Goal: Task Accomplishment & Management: Manage account settings

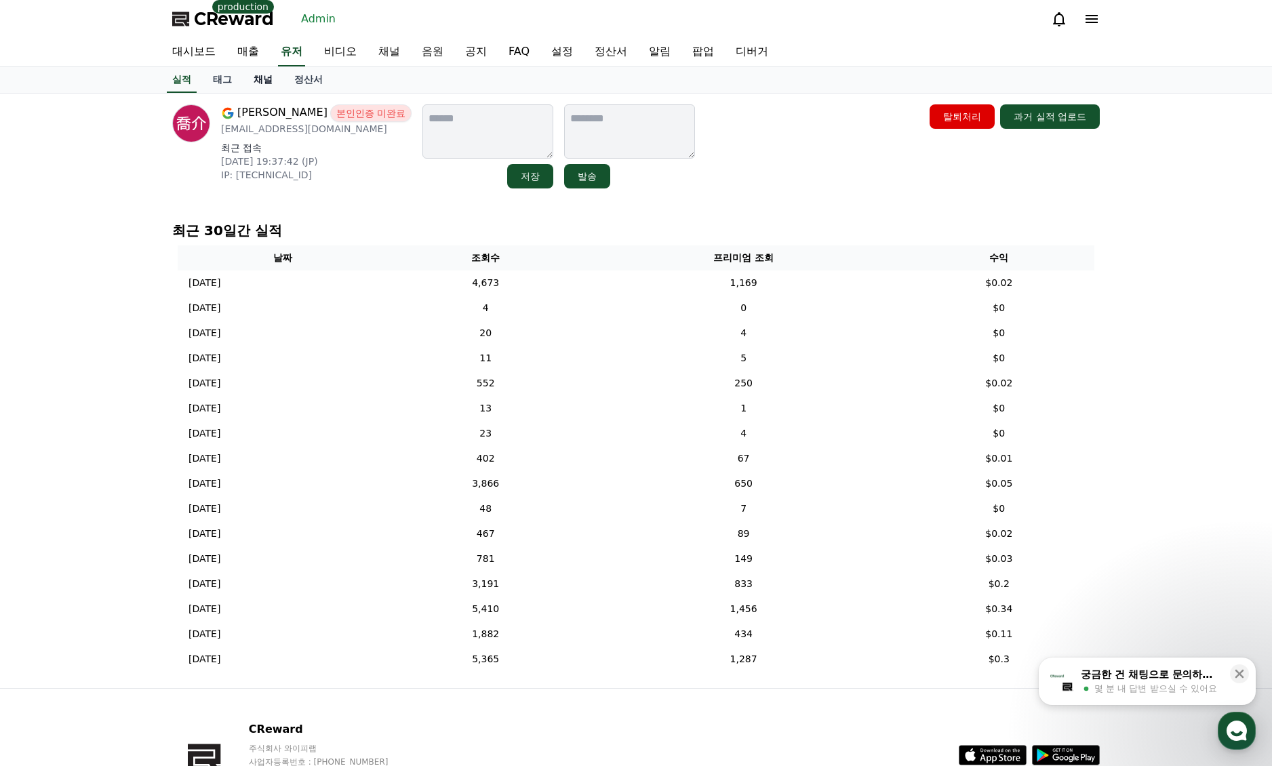
click at [268, 79] on link "채널" at bounding box center [263, 80] width 41 height 26
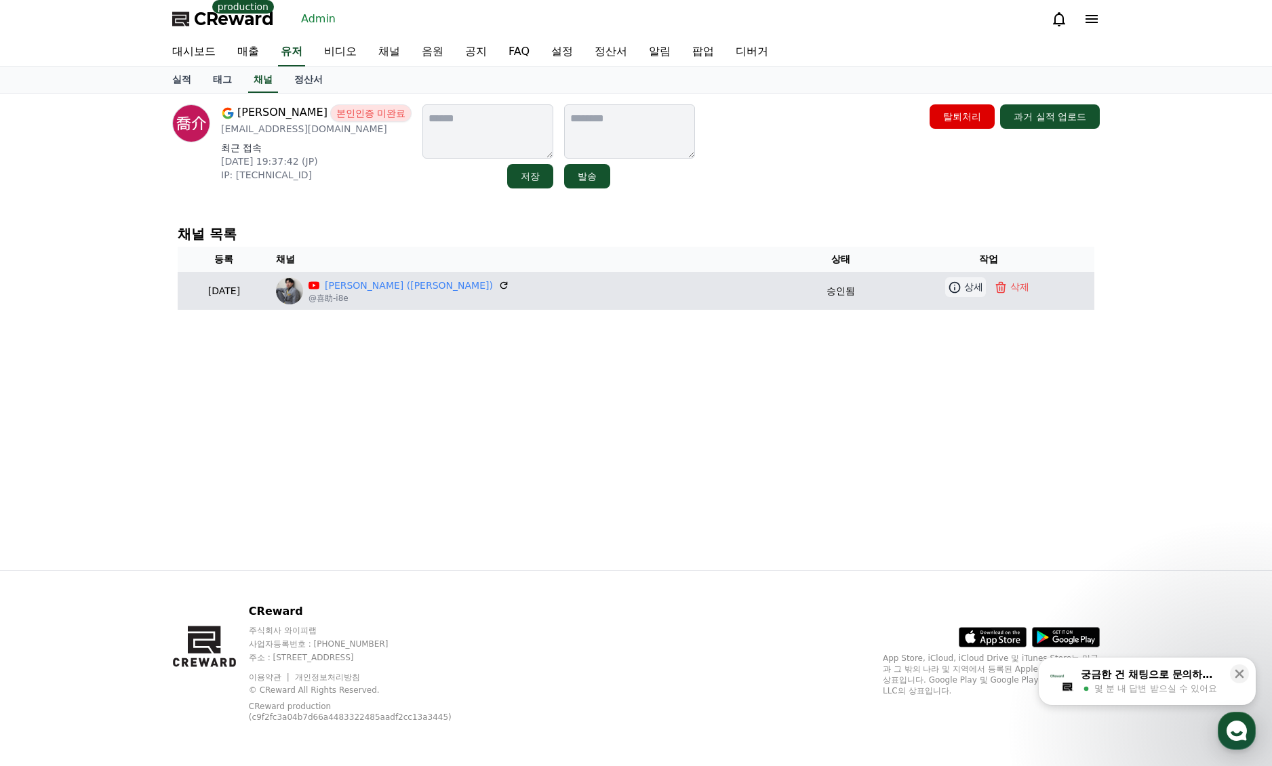
click at [948, 287] on icon at bounding box center [955, 288] width 14 height 14
click at [422, 290] on link "喜助 (Kisuke)" at bounding box center [409, 286] width 168 height 14
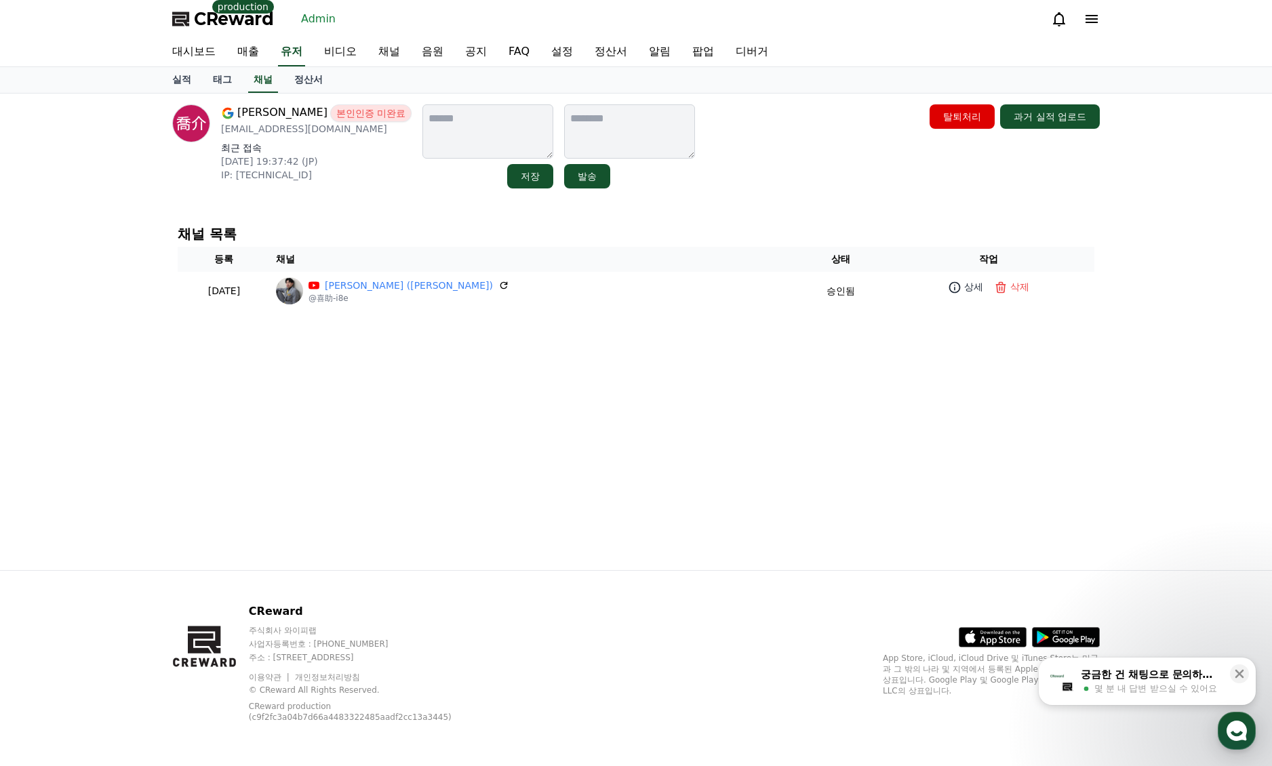
click at [798, 207] on div "渡部喬介 본인인증 미완료 wtnbky0723@gmail.com 최근 접속 2025-08-21 19:37:42 (JP) IP: 2400:2411…" at bounding box center [635, 332] width 949 height 477
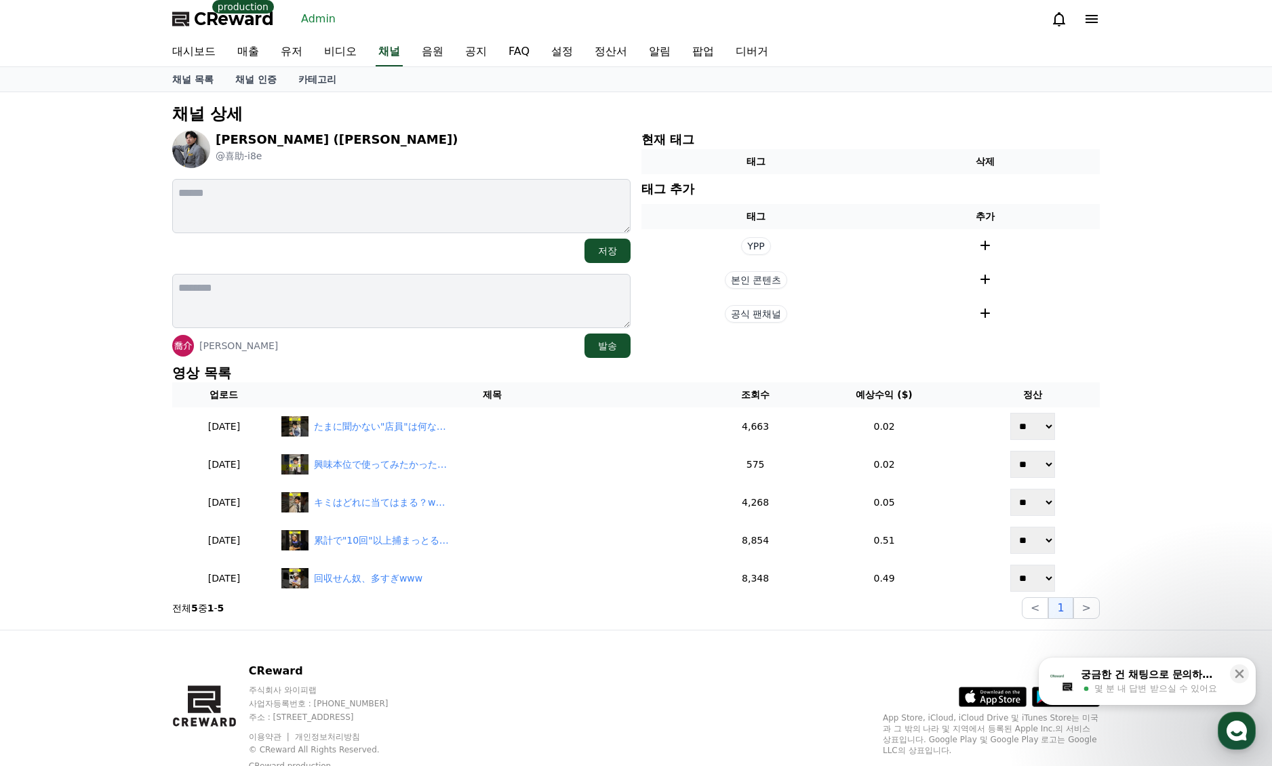
click at [841, 374] on p "영상 목록" at bounding box center [636, 372] width 928 height 19
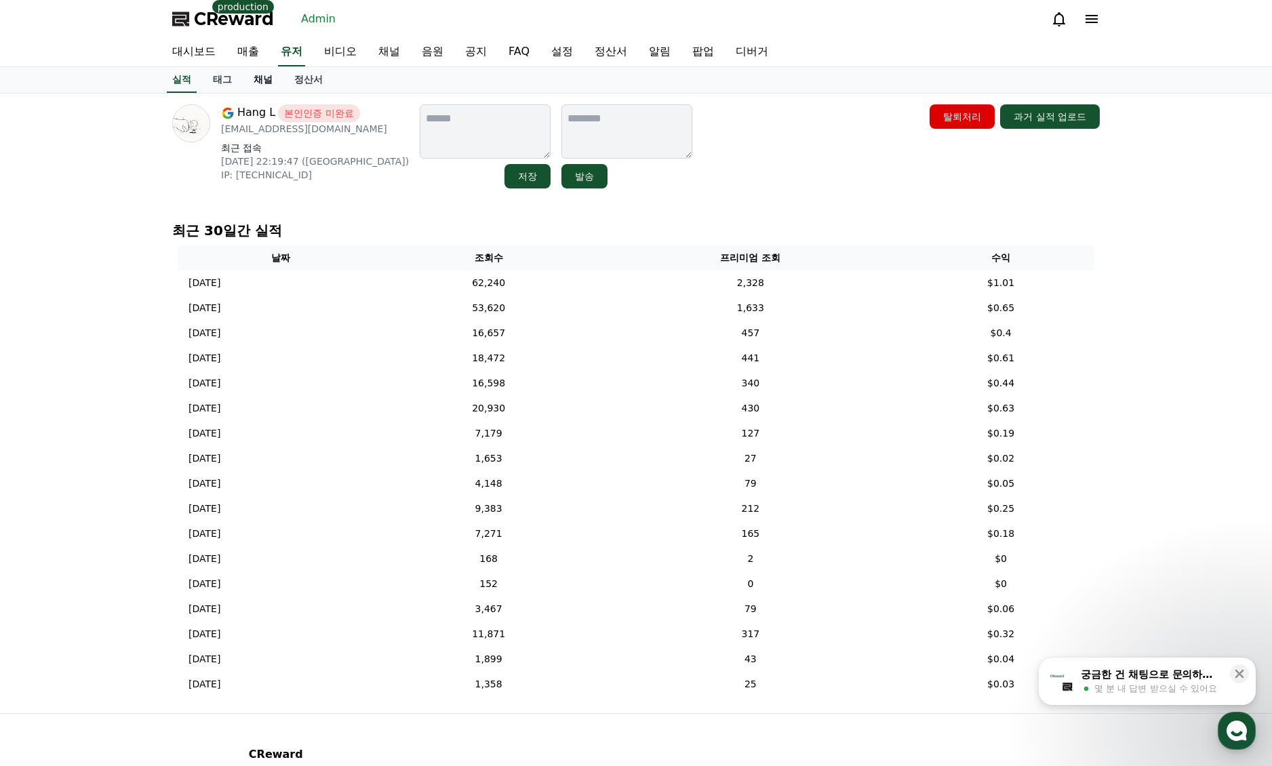
click at [259, 76] on link "채널" at bounding box center [263, 80] width 41 height 26
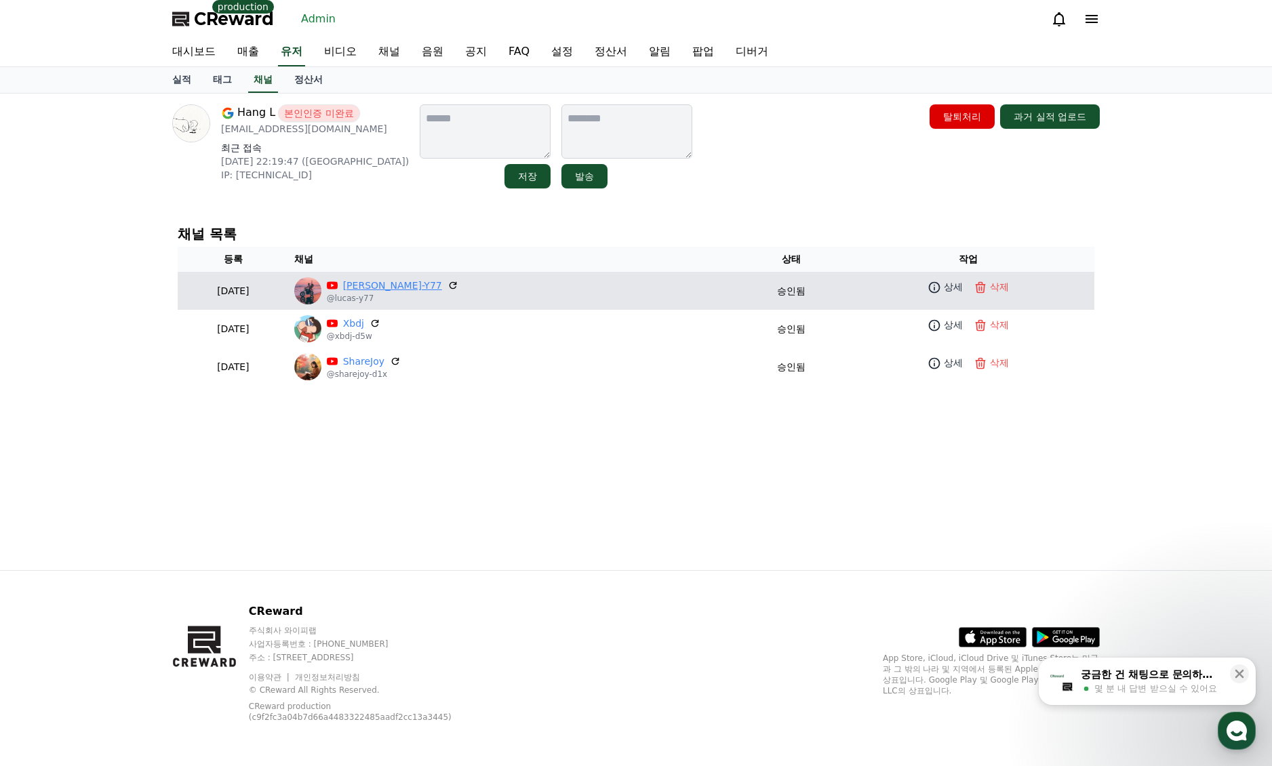
click at [420, 291] on link "Lucas-Y77" at bounding box center [392, 286] width 99 height 14
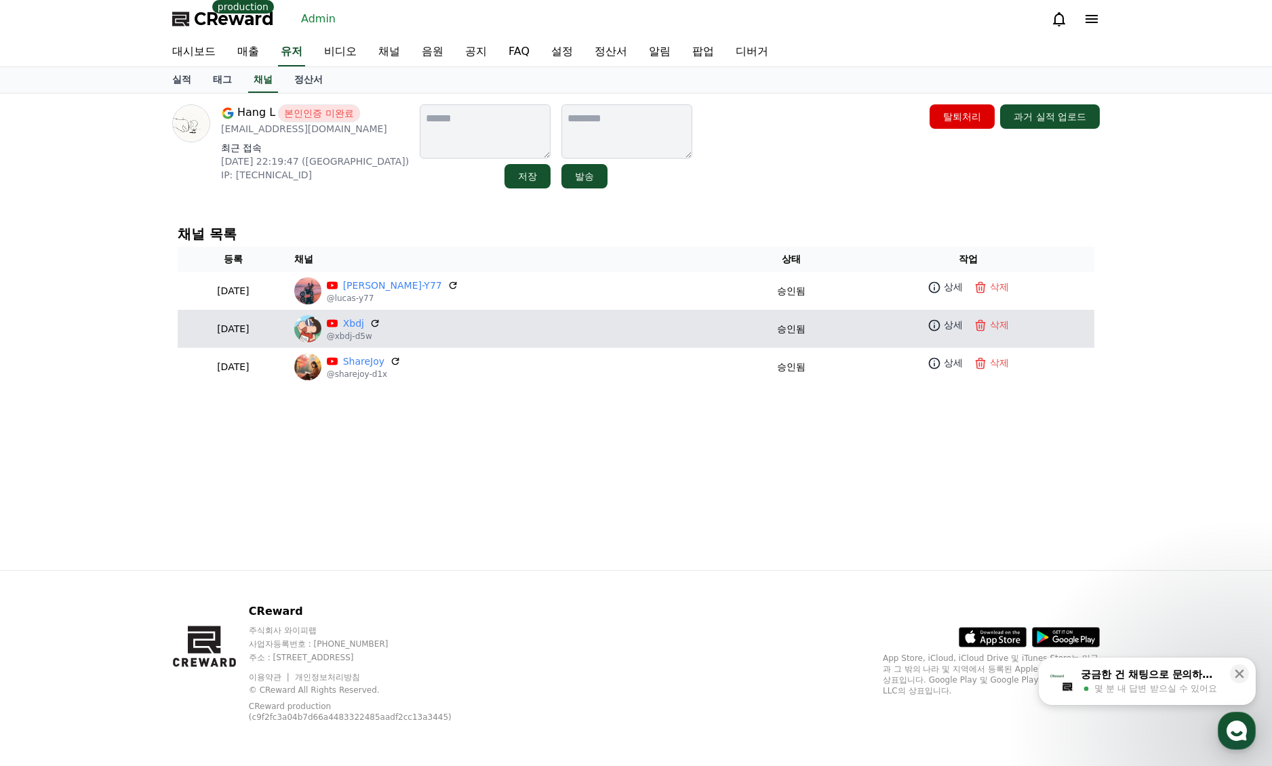
click at [380, 323] on p "Xbdj" at bounding box center [354, 324] width 54 height 14
click at [364, 323] on link "Xbdj" at bounding box center [353, 324] width 21 height 14
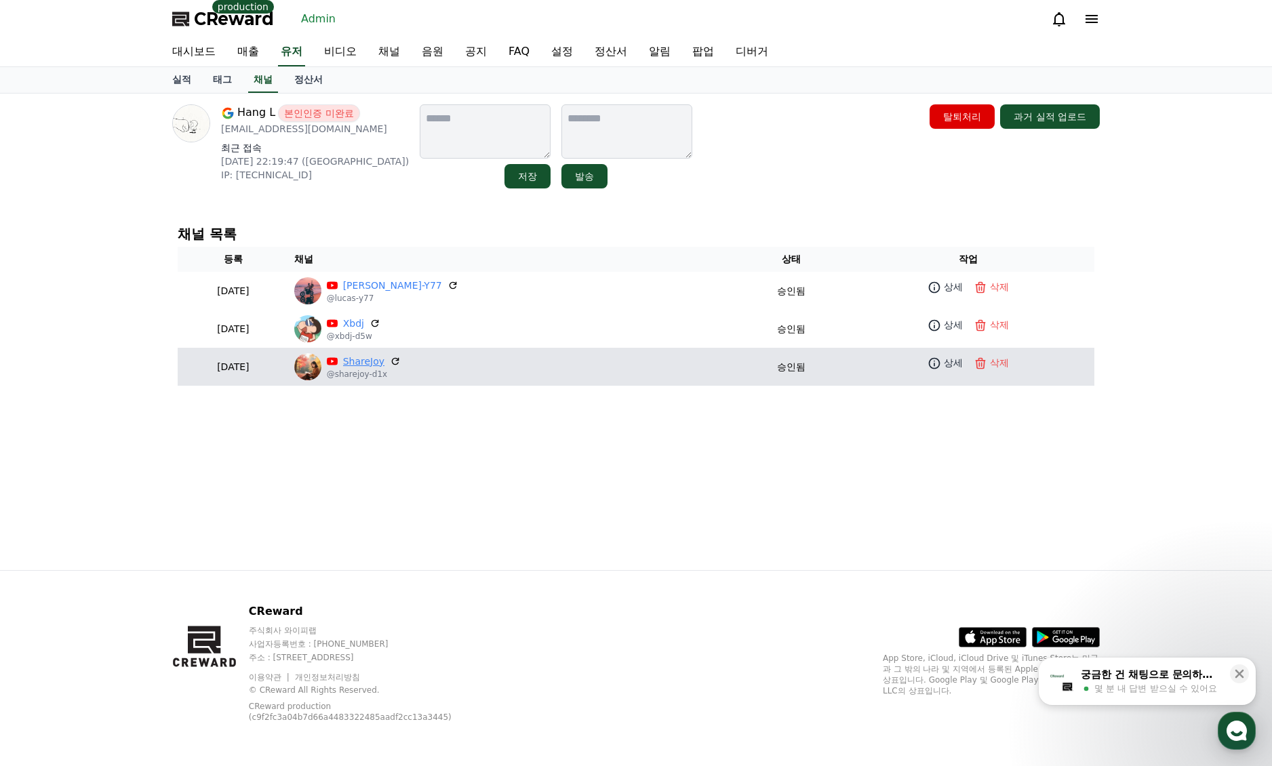
click at [384, 355] on link "ShareJoy" at bounding box center [363, 362] width 41 height 14
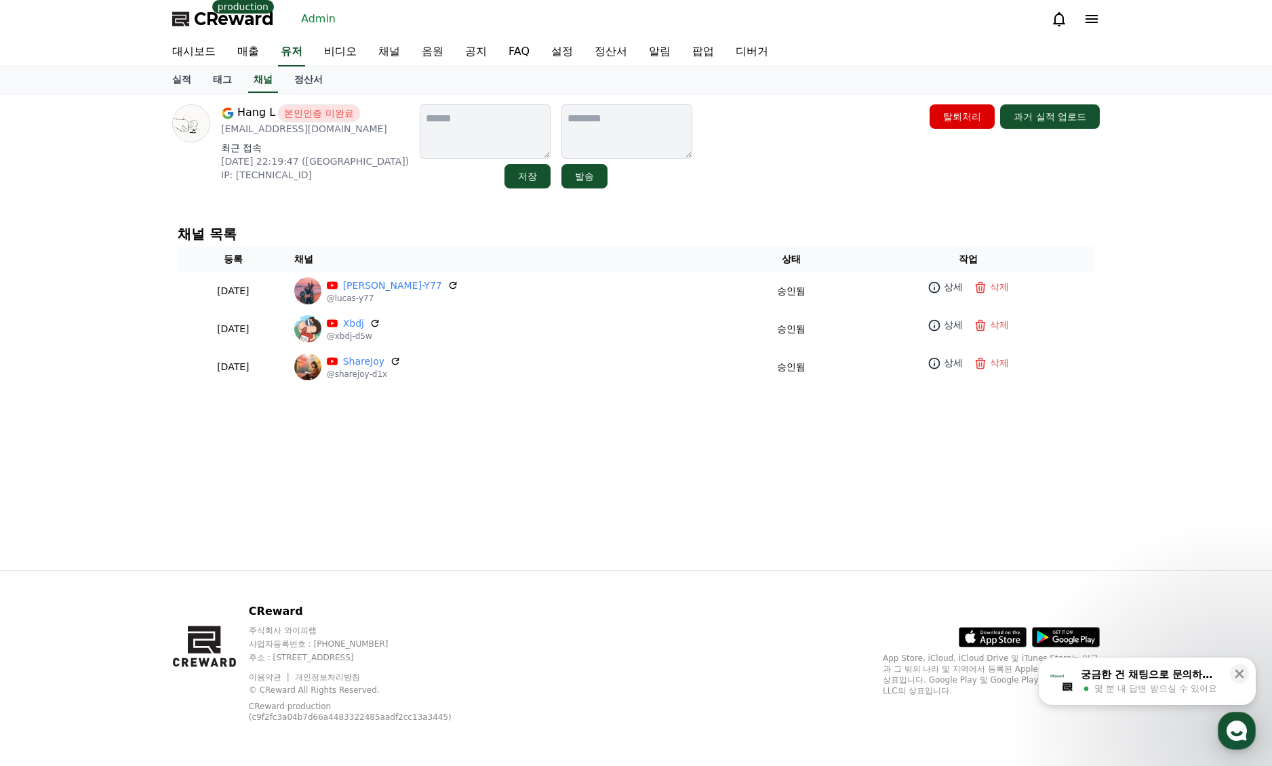
drag, startPoint x: 690, startPoint y: 231, endPoint x: 673, endPoint y: 252, distance: 26.1
click at [689, 231] on h4 "채널 목록" at bounding box center [636, 233] width 917 height 15
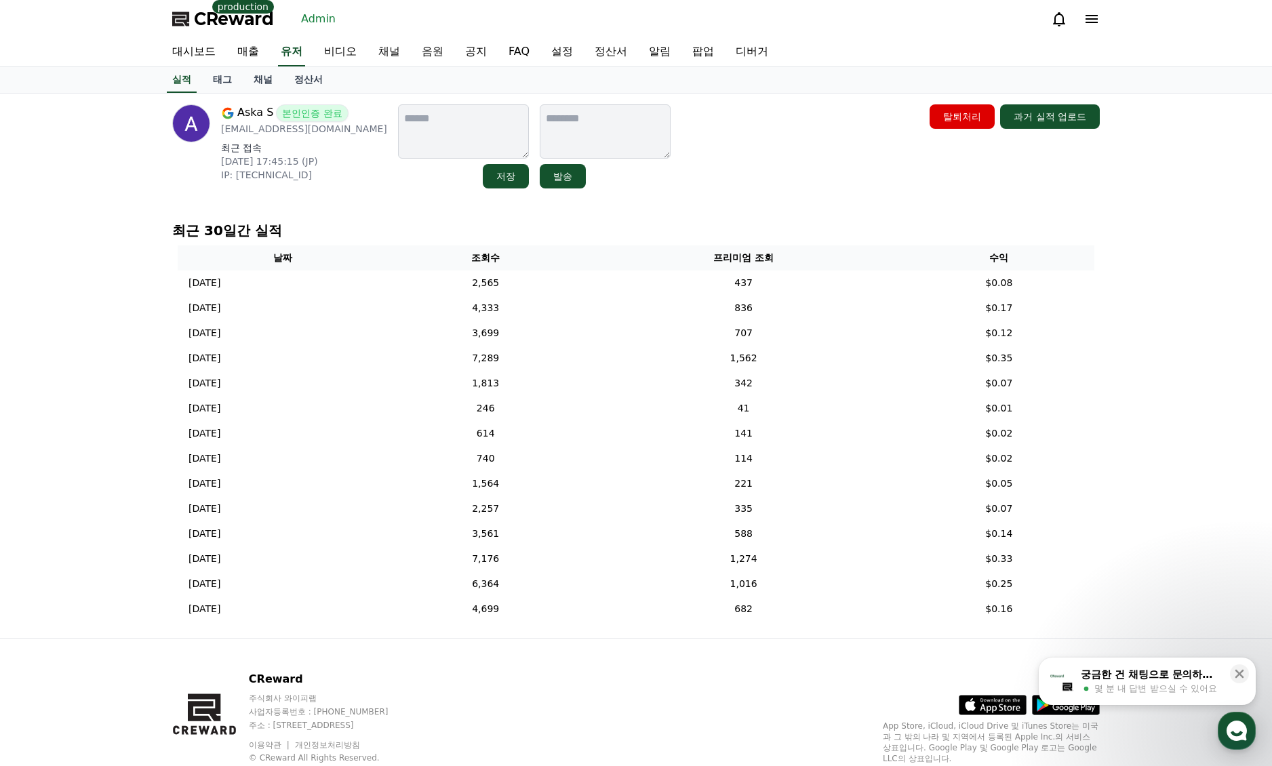
drag, startPoint x: 730, startPoint y: 197, endPoint x: 730, endPoint y: 205, distance: 8.1
click at [729, 197] on div "Aska S 본인인증 완료 [EMAIL_ADDRESS][DOMAIN_NAME] 최근 접속 [DATE] 17:45:15 (JP) IP: [TEC…" at bounding box center [635, 366] width 949 height 545
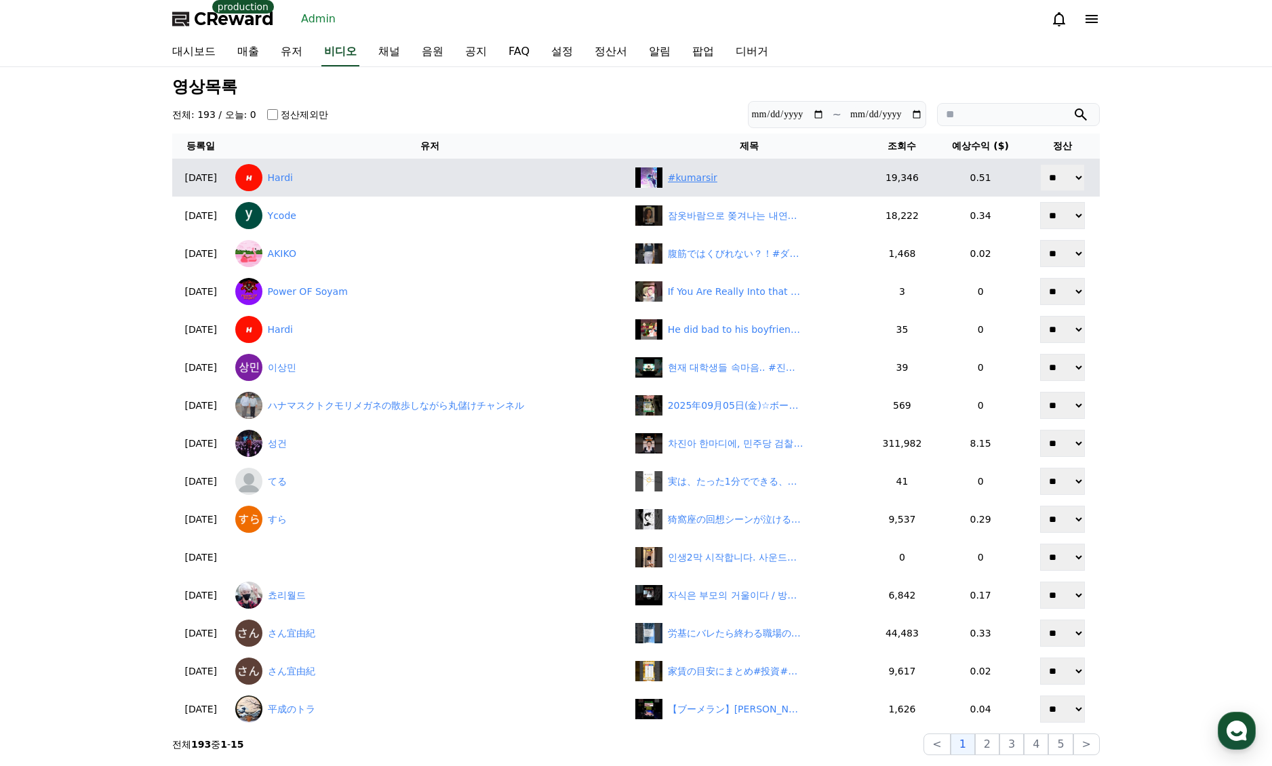
click at [695, 183] on div "#kumarsir" at bounding box center [693, 178] width 50 height 14
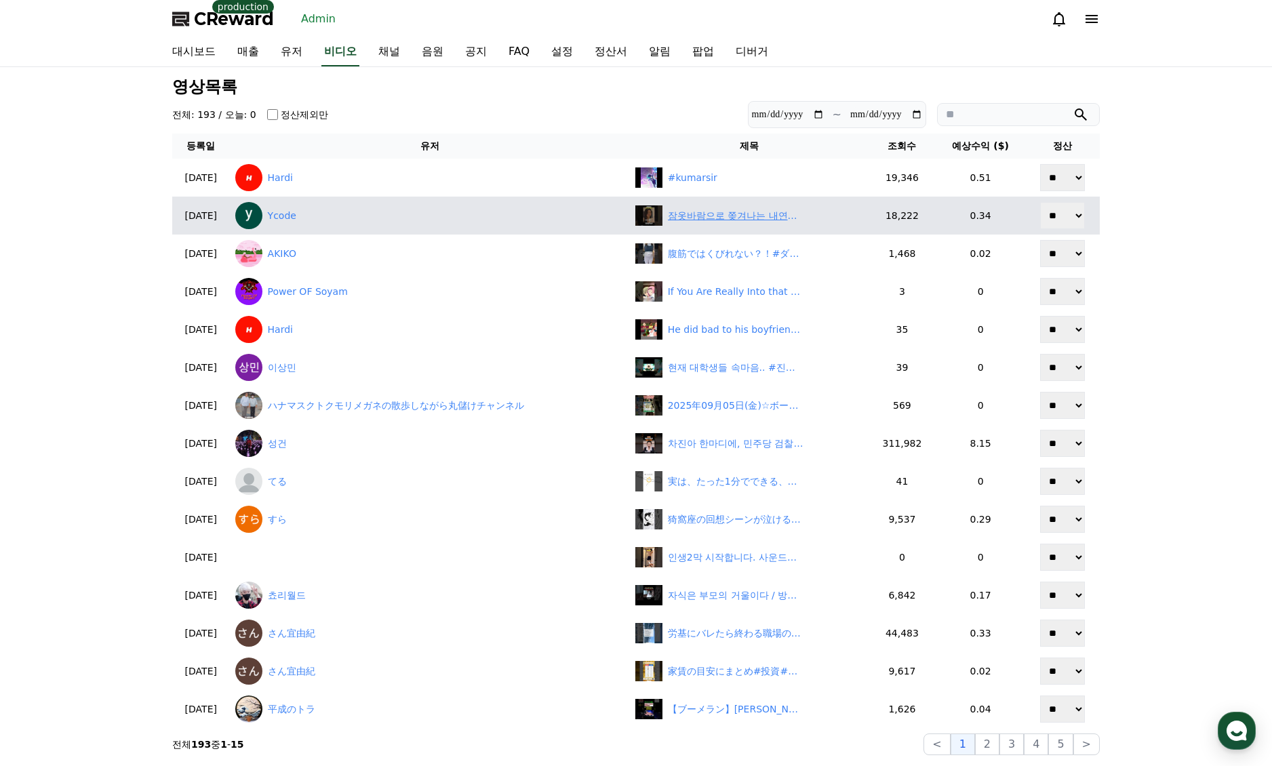
click at [757, 223] on div "잠옷바람으로 쫒겨나는 내연녀 | 조상신과 시댁을 묵사발 냈습니다 #shortcha #숏차 #조상신과시댁을묵사발냈습니다 #드라마 #drama #…" at bounding box center [749, 215] width 228 height 20
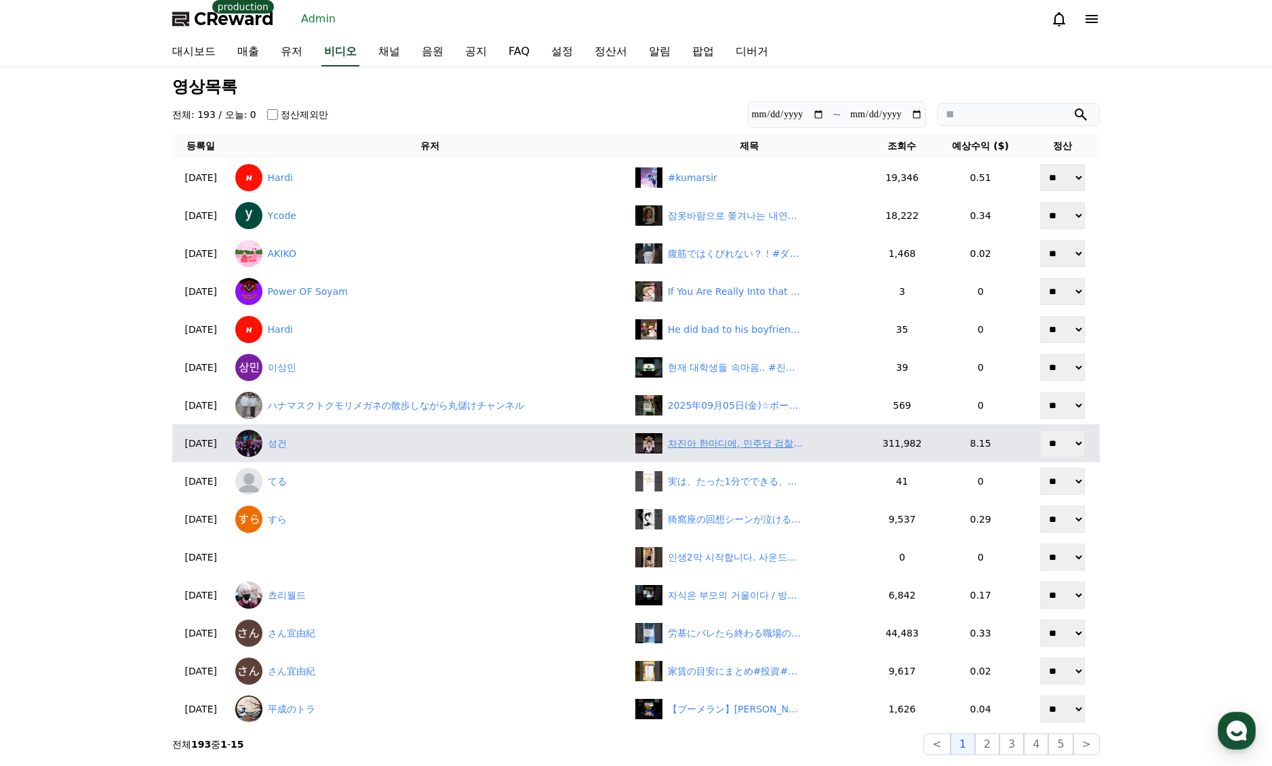
click at [711, 448] on div "차진아 한마디에, 민주당 검찰개혁 논리 와르르!" at bounding box center [736, 444] width 136 height 14
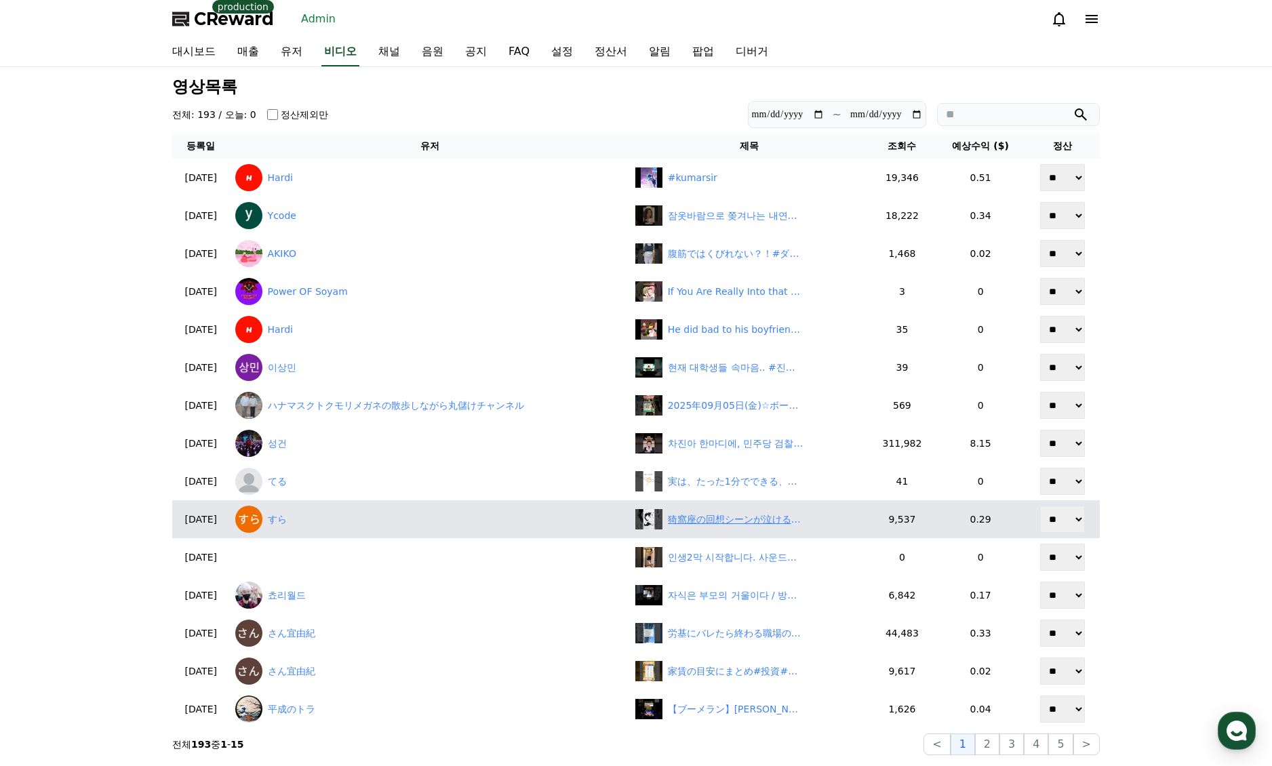
click at [712, 521] on div "猗窩座の回想シーンが泣ける…… #鬼滅の刃 #無限城編 #猗窩座 #小雪 #炭治郎 #富岡義勇" at bounding box center [736, 520] width 136 height 14
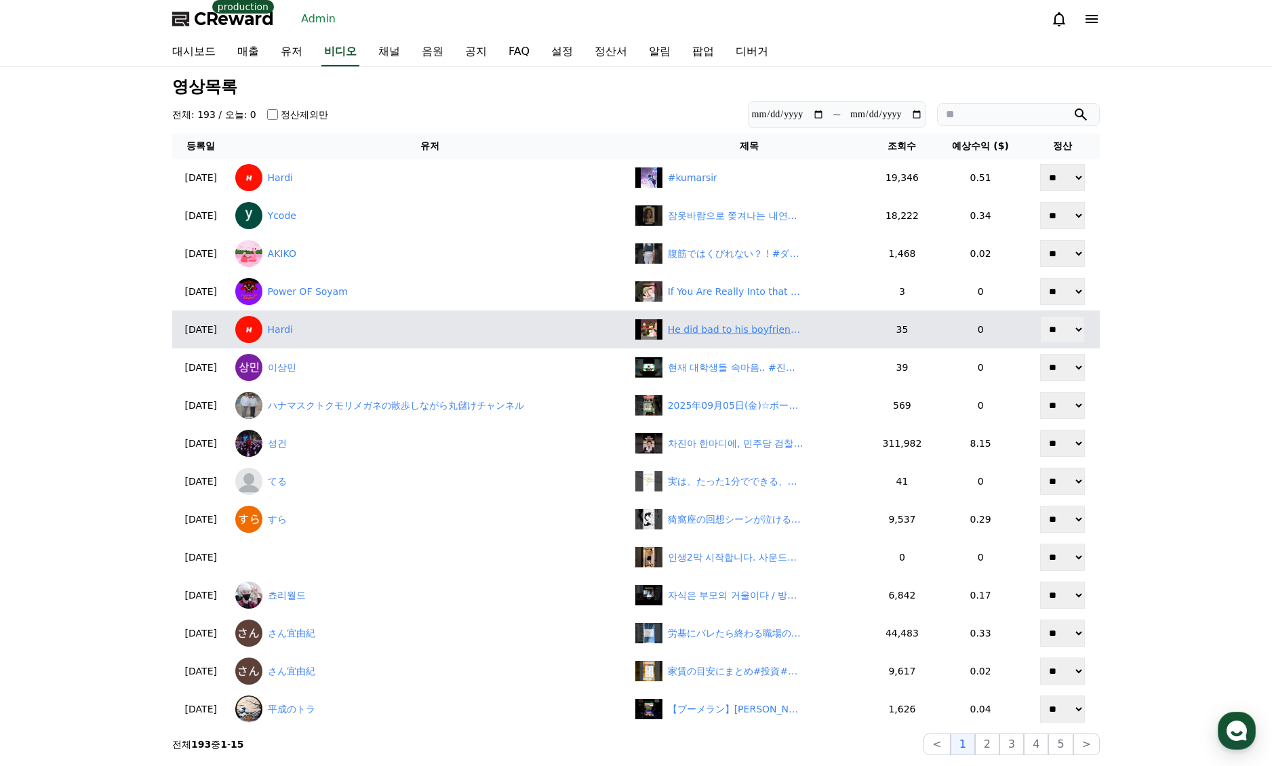
click at [703, 333] on div "He did bad to his boyfriend #familyguy #shorts #fyp" at bounding box center [736, 330] width 136 height 14
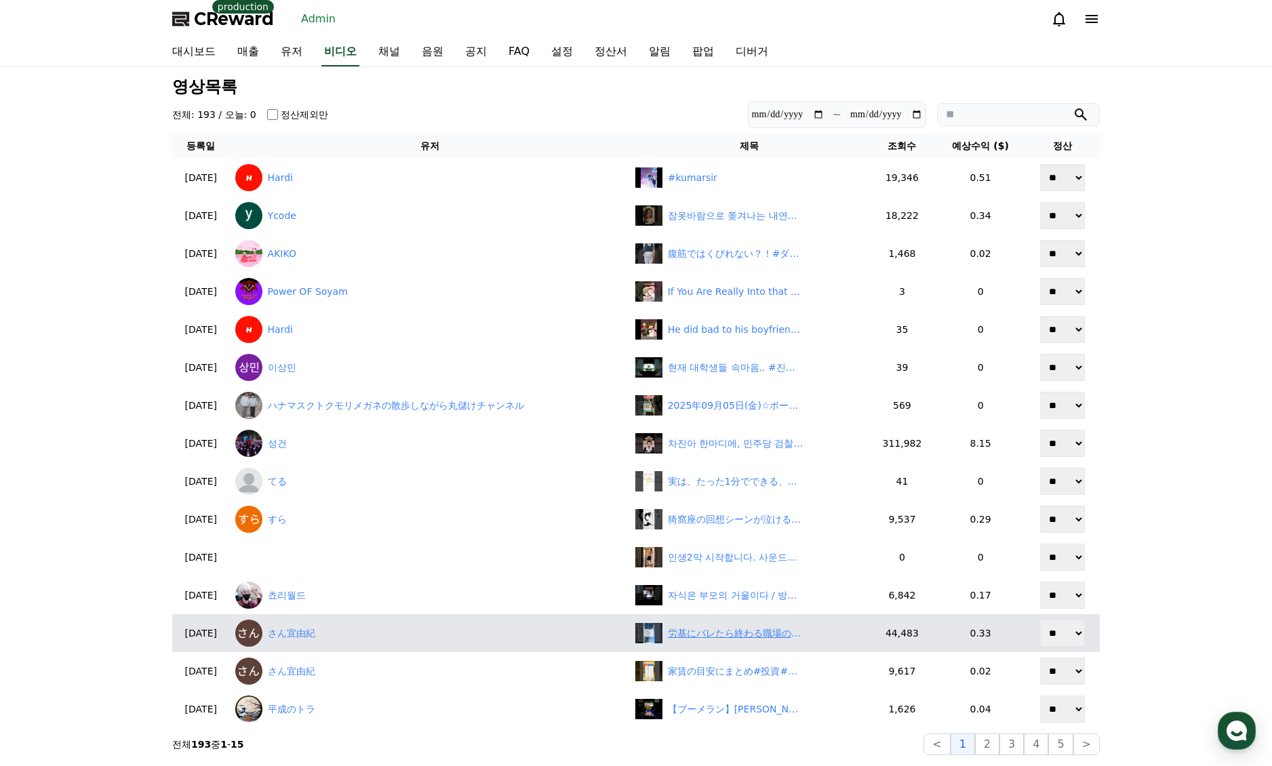
click at [732, 629] on div "労基にバレたら終わる職場の実態#投資#転職#貯金" at bounding box center [736, 634] width 136 height 14
click at [327, 631] on link "さん宜由紀" at bounding box center [429, 633] width 389 height 27
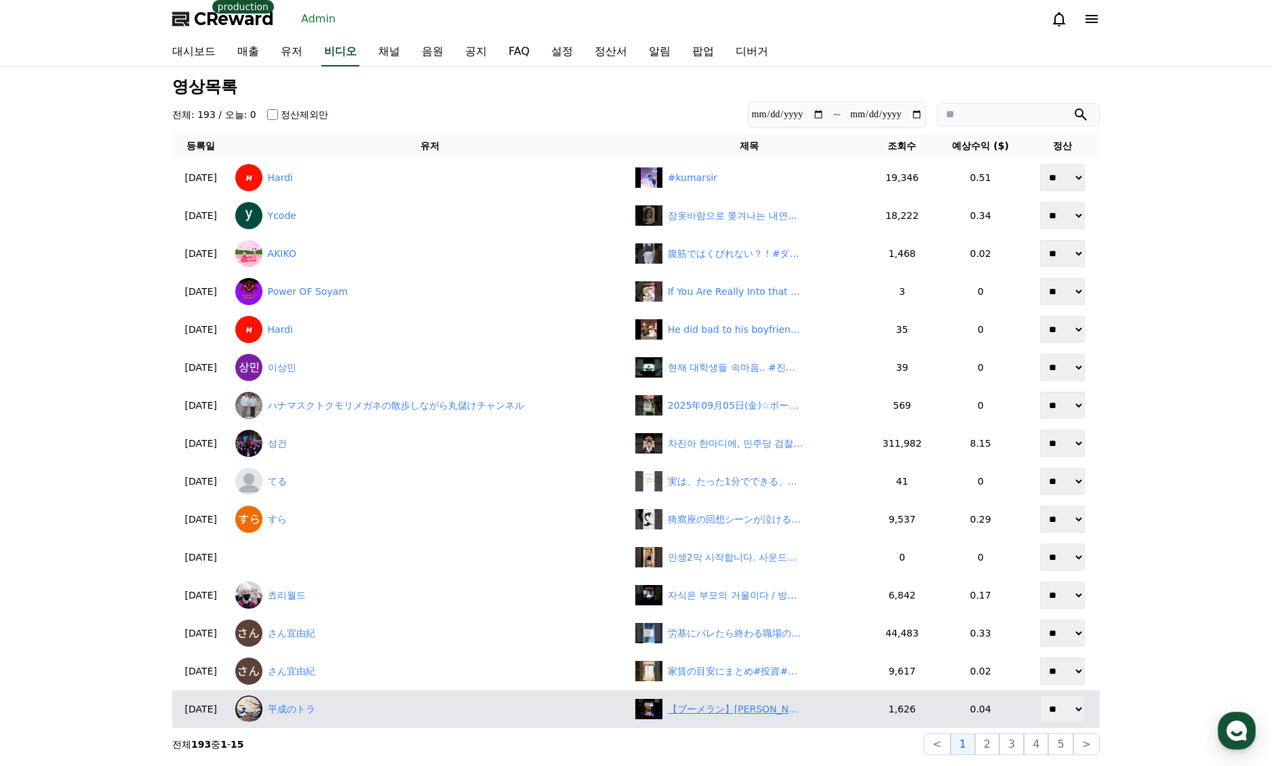
click at [728, 708] on div "【ブーメラン】新浪剛史が小林製薬を批判も…密輸入疑惑で辞任！「言い訳無理すぎ」にネット失笑　#shorts" at bounding box center [736, 710] width 136 height 14
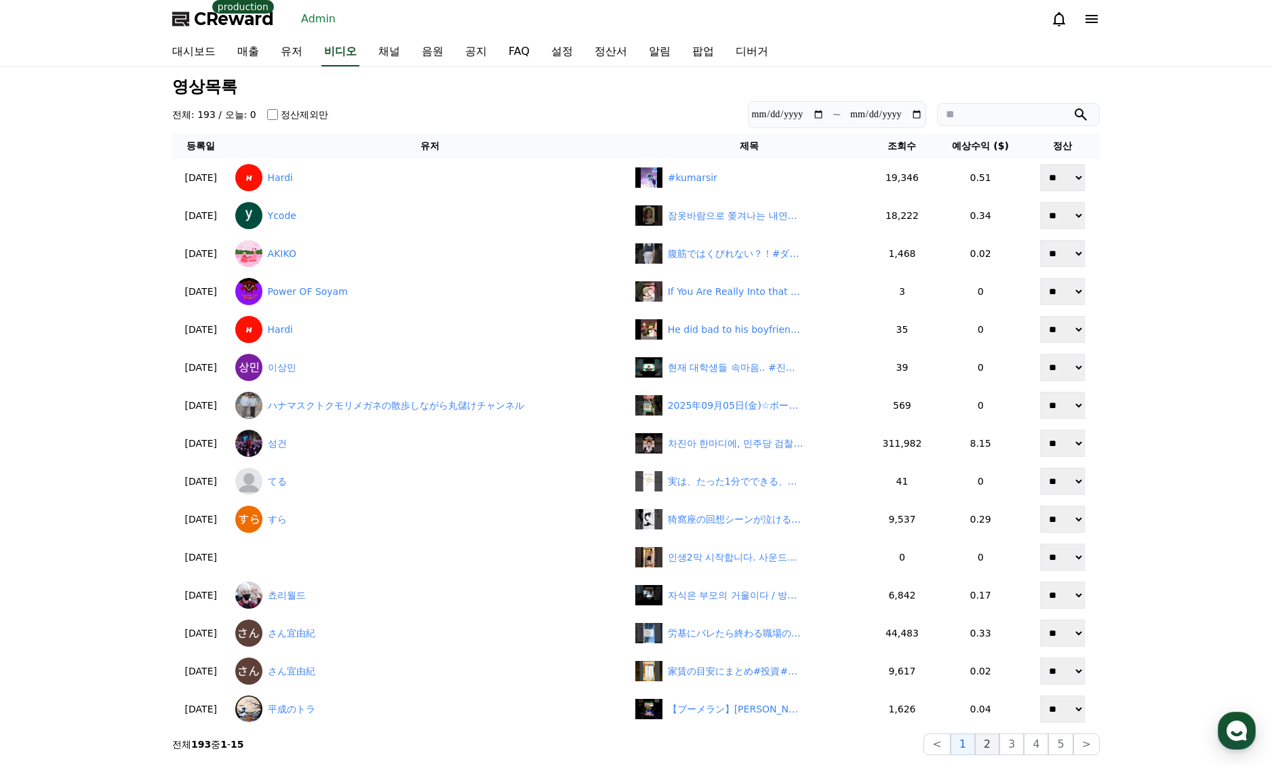
click at [987, 747] on button "2" at bounding box center [987, 745] width 24 height 22
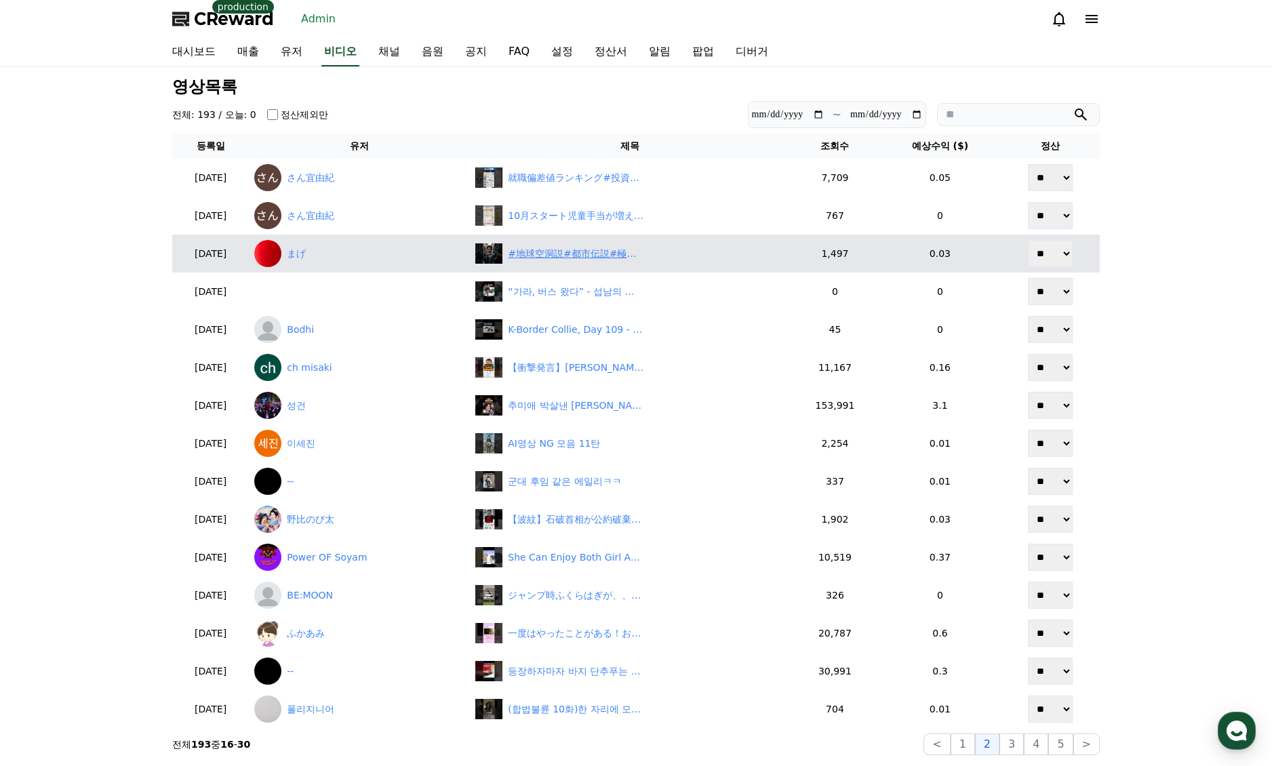
click at [579, 258] on div "#地球空洞説#都市伝説#極地の謎#地球の秘密#宇宙のひみつラボ" at bounding box center [576, 254] width 136 height 14
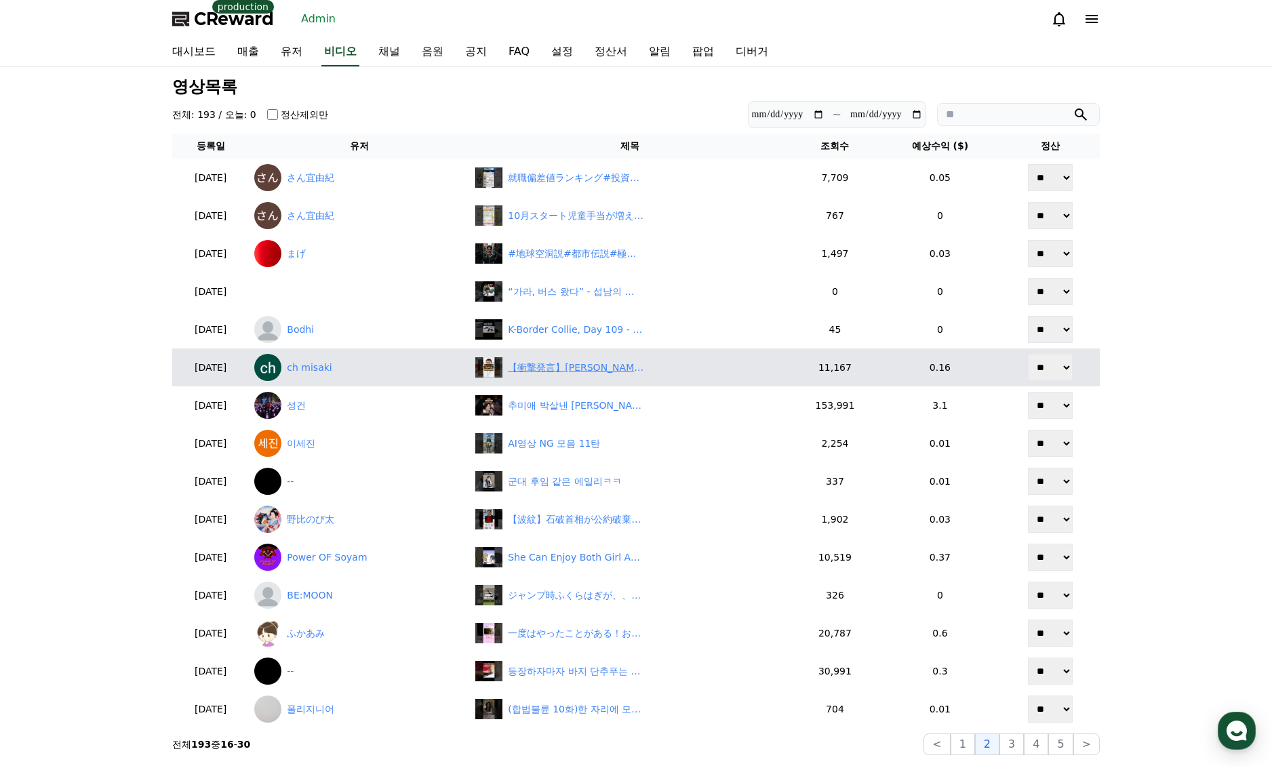
click at [576, 374] on div "【衝撃発言】宮城・村井知事「日本人は差別を経験すべき」／土葬墓地をめぐる議論とは？" at bounding box center [576, 368] width 136 height 14
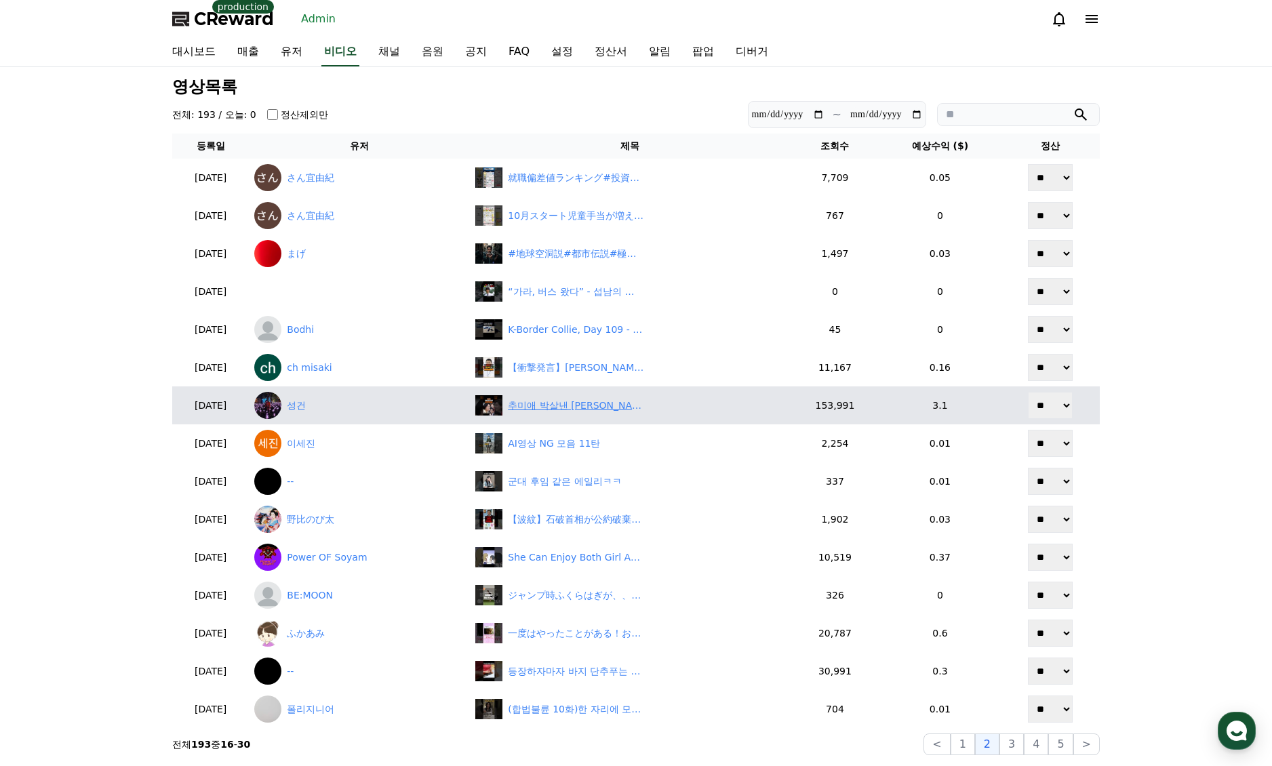
click at [624, 410] on div "추미애 박살낸 곽규택, 웃고 있는 나경원" at bounding box center [576, 406] width 136 height 14
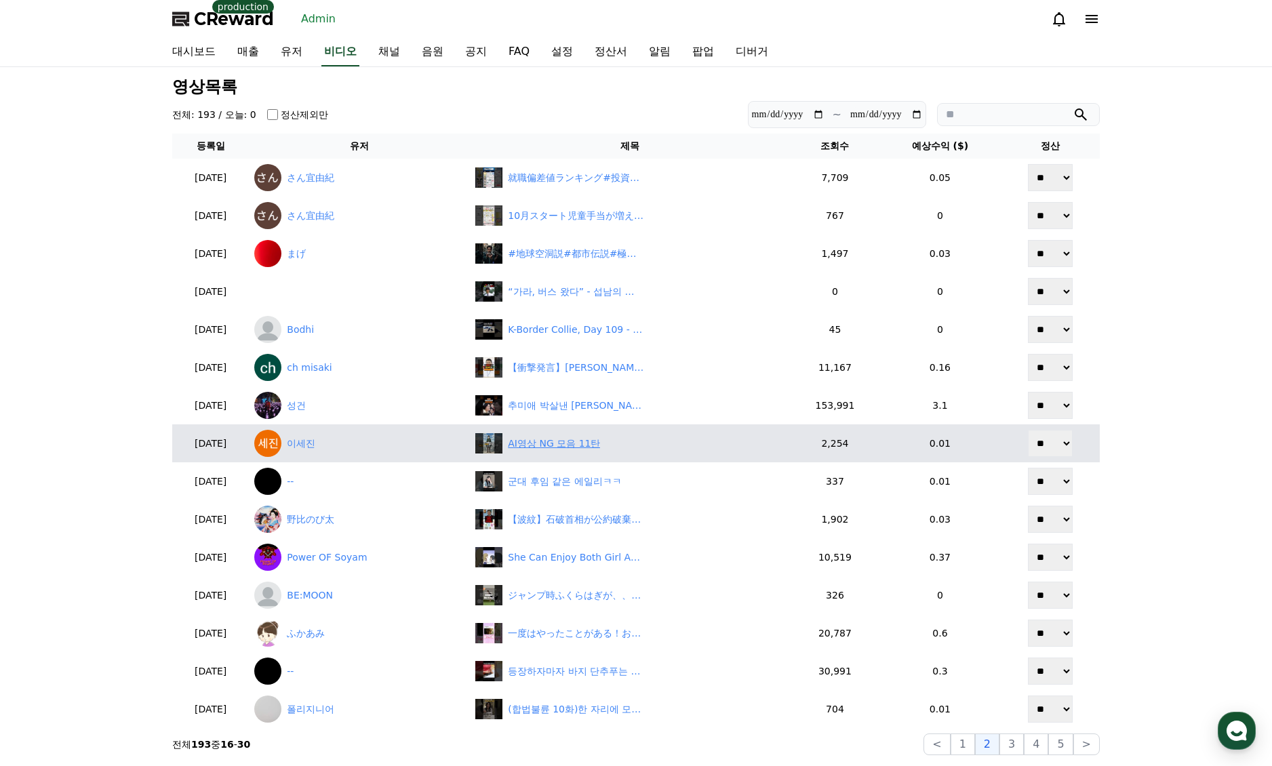
click at [597, 452] on div "AI영상 NG 모음 11탄" at bounding box center [629, 443] width 309 height 20
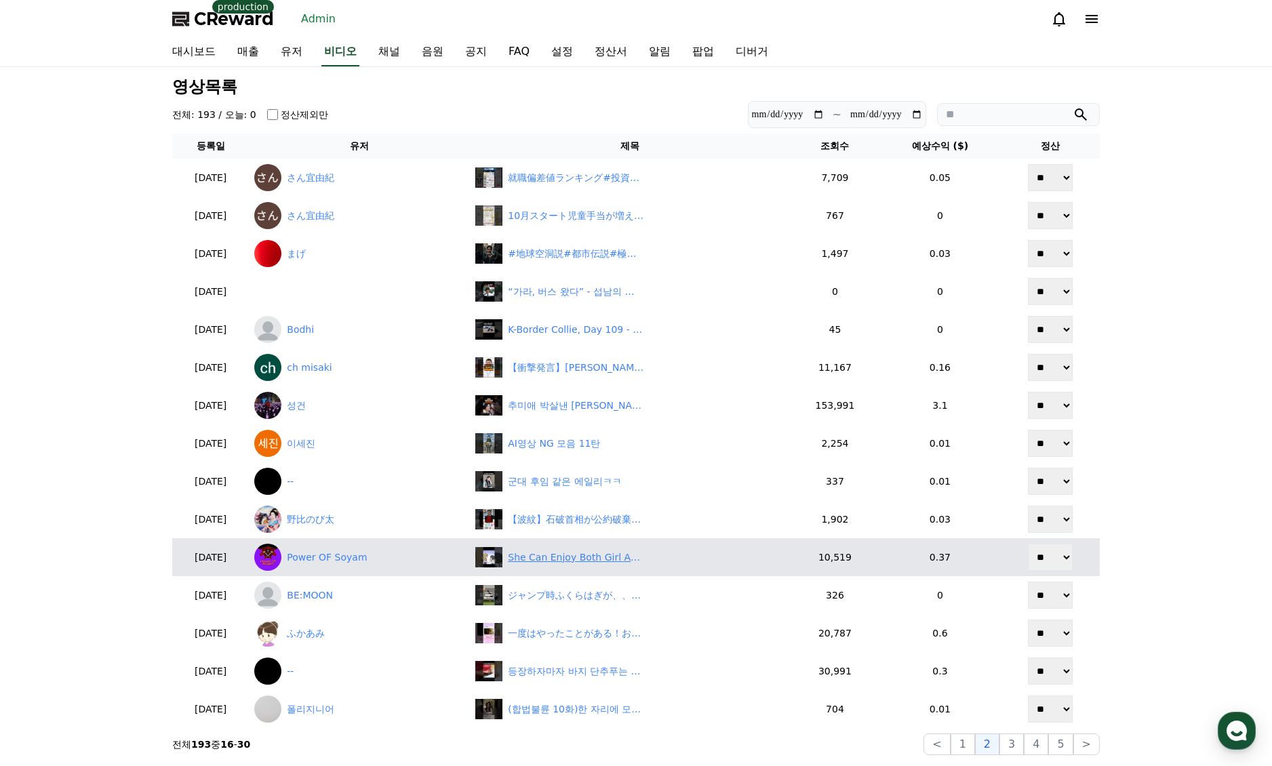
click at [585, 564] on div "She Can Enjoy Both Girl And Boy Version | Senpai is an Otokonoko | #shorts #Ani…" at bounding box center [576, 558] width 136 height 14
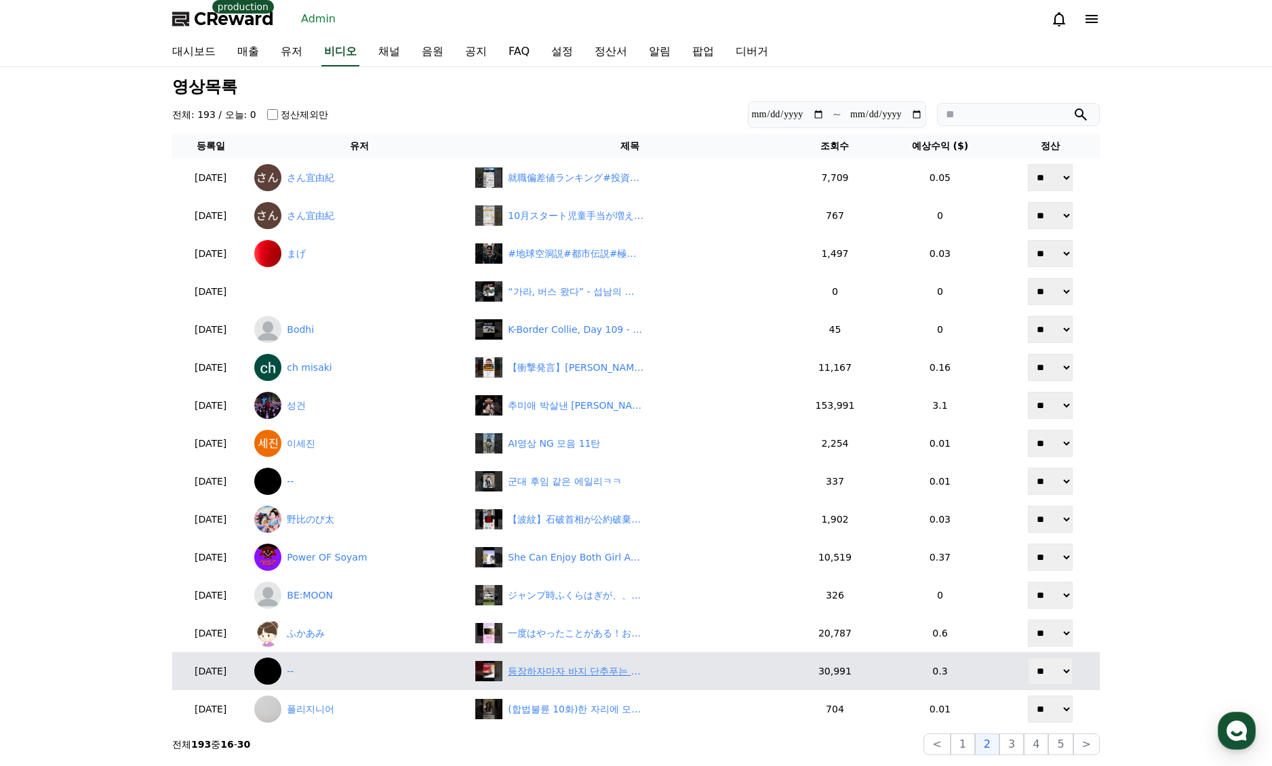
click at [606, 673] on div "등장하자마자 바지 단추푸는 비비ㅋㅋ" at bounding box center [576, 672] width 136 height 14
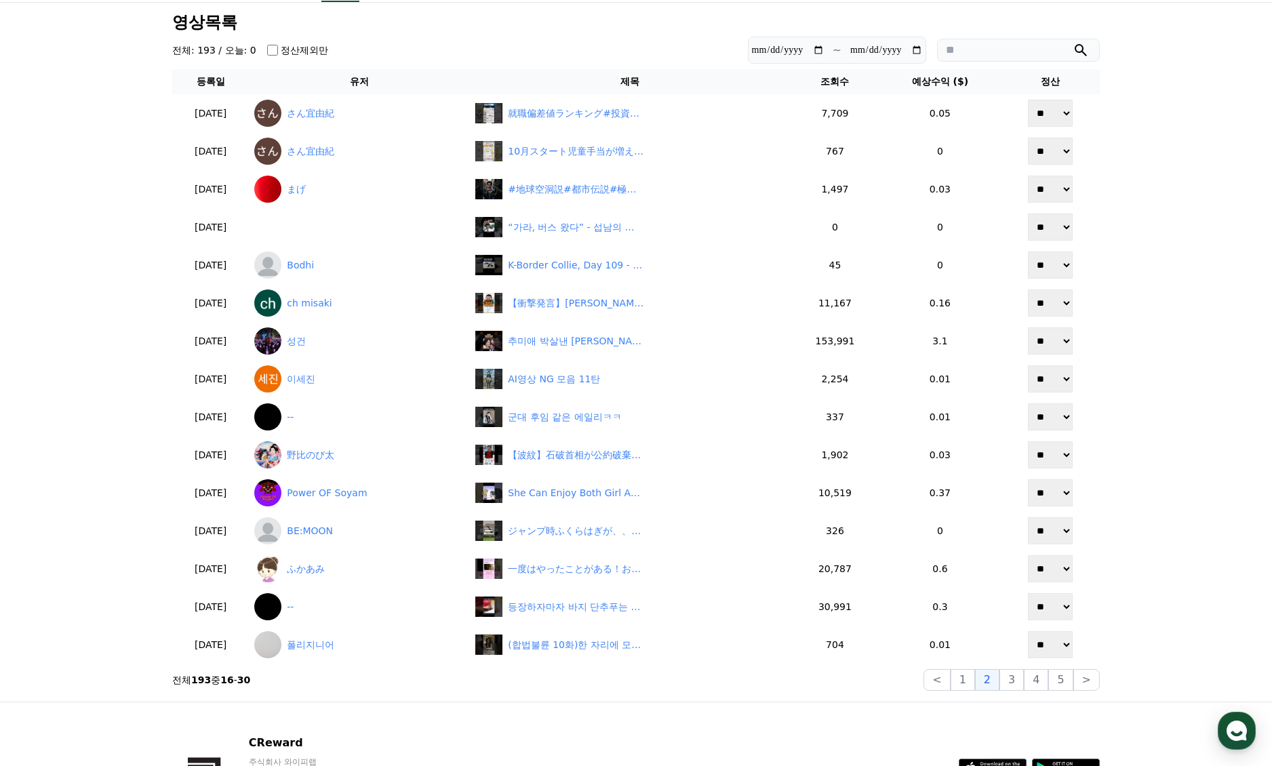
scroll to position [68, 0]
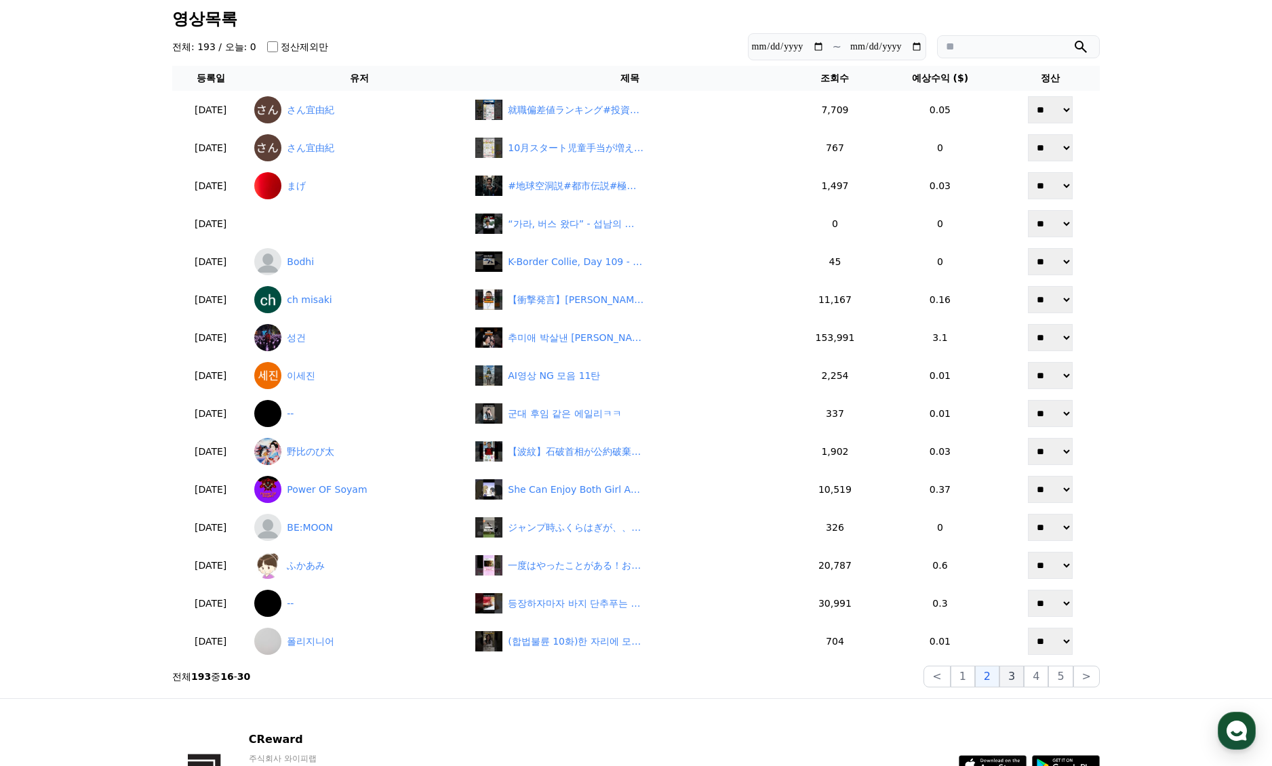
click at [1016, 680] on button "3" at bounding box center [1012, 677] width 24 height 22
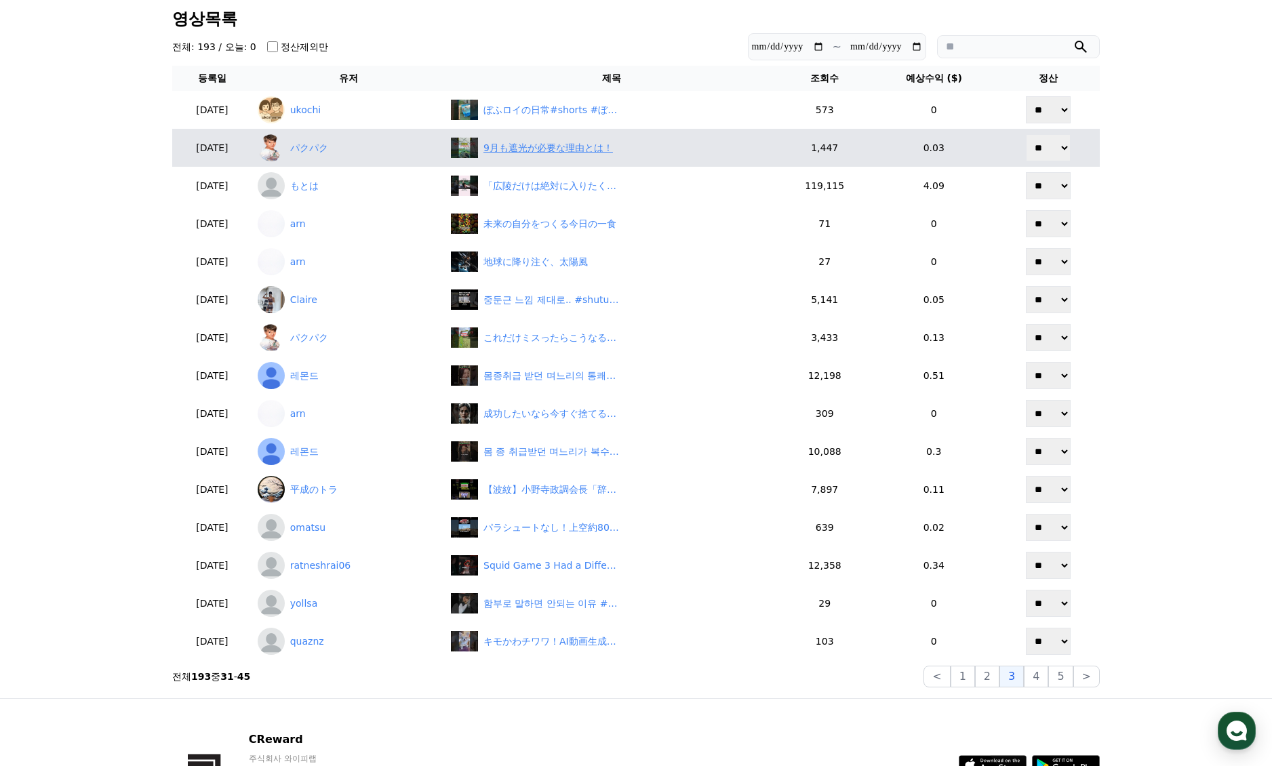
click at [553, 151] on div "9月も遮光が必要な理由とは！" at bounding box center [548, 148] width 130 height 14
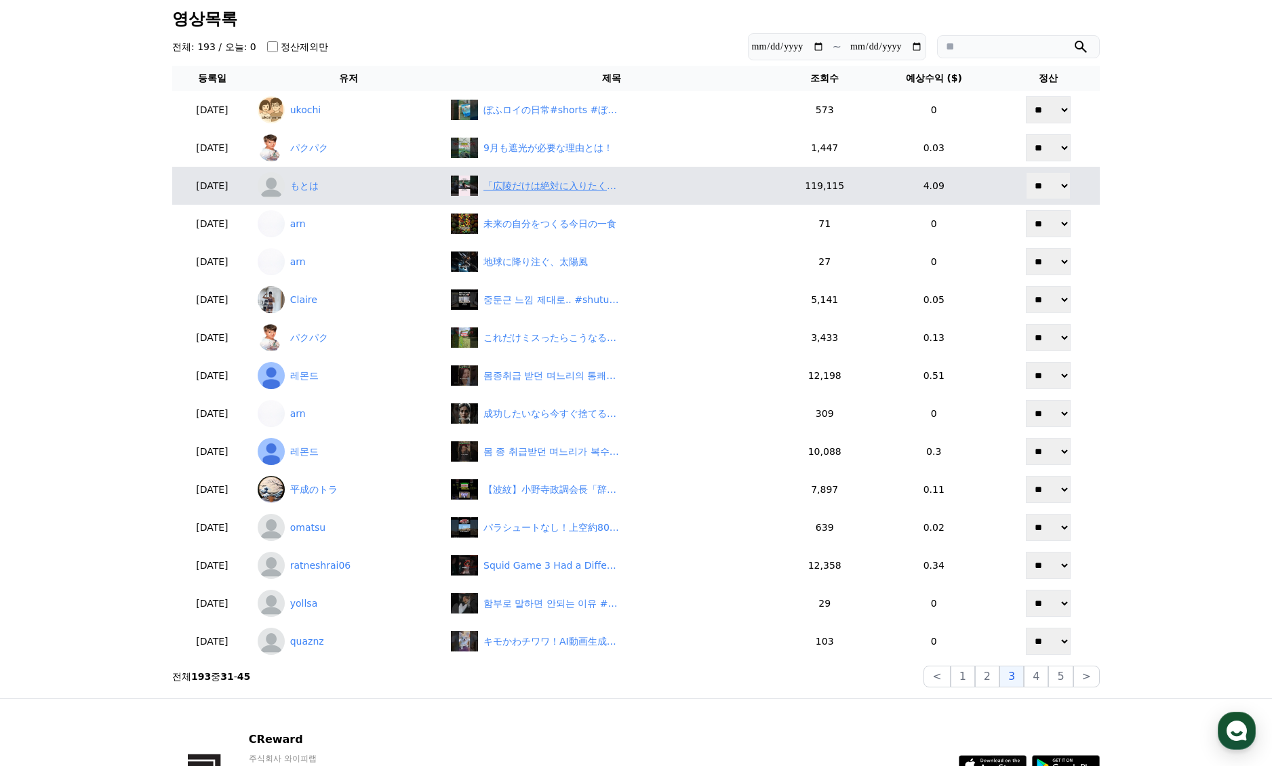
click at [588, 180] on div "「広陵だけは絶対に入りたくなかった」新井貴浩に関する雑学 #プロ野球 #高校野球 #新井貴浩 #広島東洋カープ #阪神タイガース #金本知憲" at bounding box center [551, 186] width 136 height 14
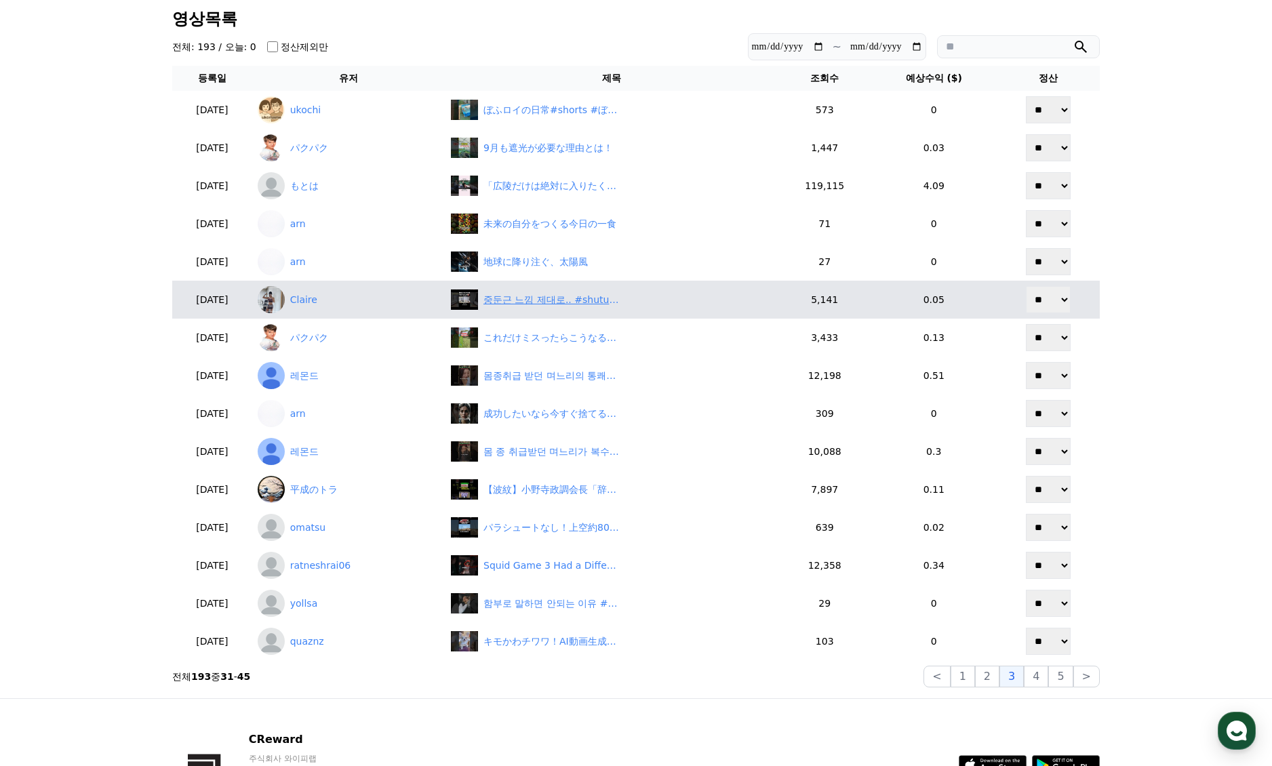
click at [519, 301] on div "중둔근 느낌 제대로.. #shutupfit #닥치고운동 #엉덩이운동 #중둔근운동 #중둔근 #glutesworkout #glutesmedius" at bounding box center [551, 300] width 136 height 14
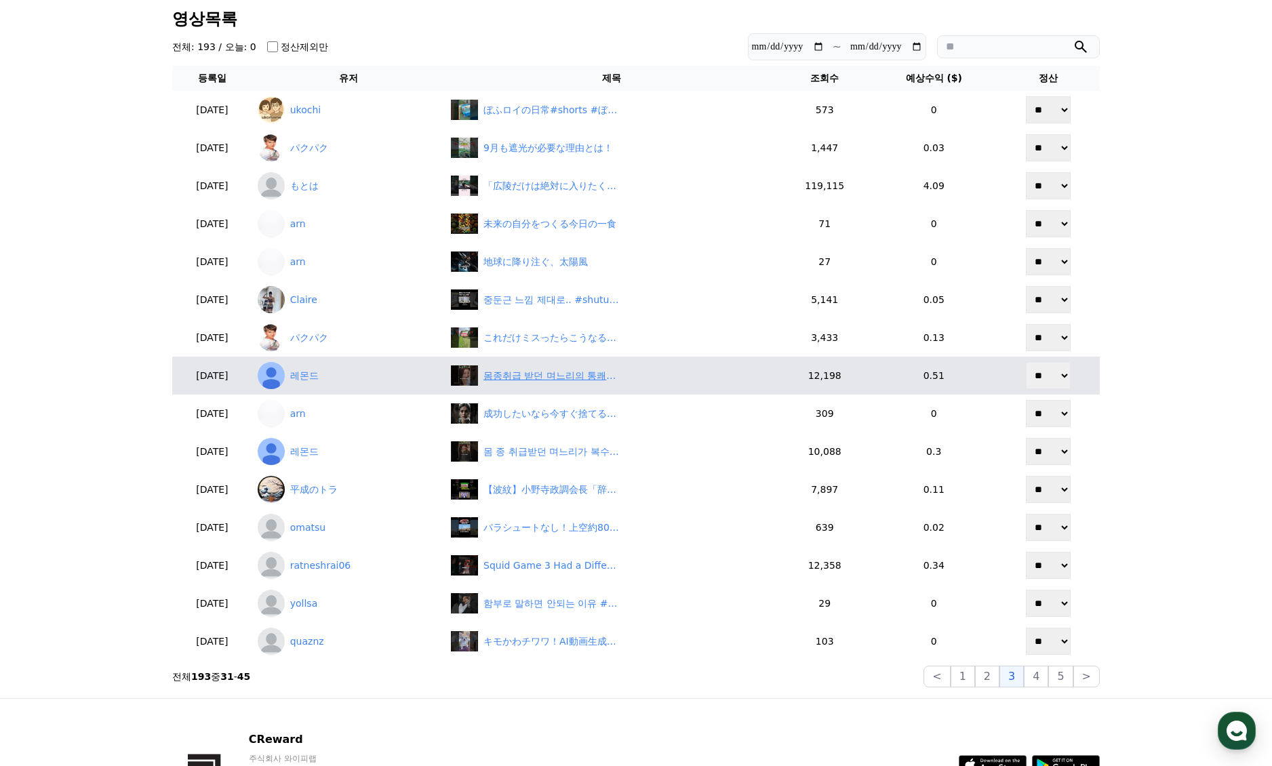
click at [547, 377] on div "몸종취급 받던 며느리의 통쾌한 복수 한판" at bounding box center [551, 376] width 136 height 14
click at [552, 384] on div "몸종취급 받던 며느리의 통쾌한 복수 한판" at bounding box center [612, 375] width 322 height 20
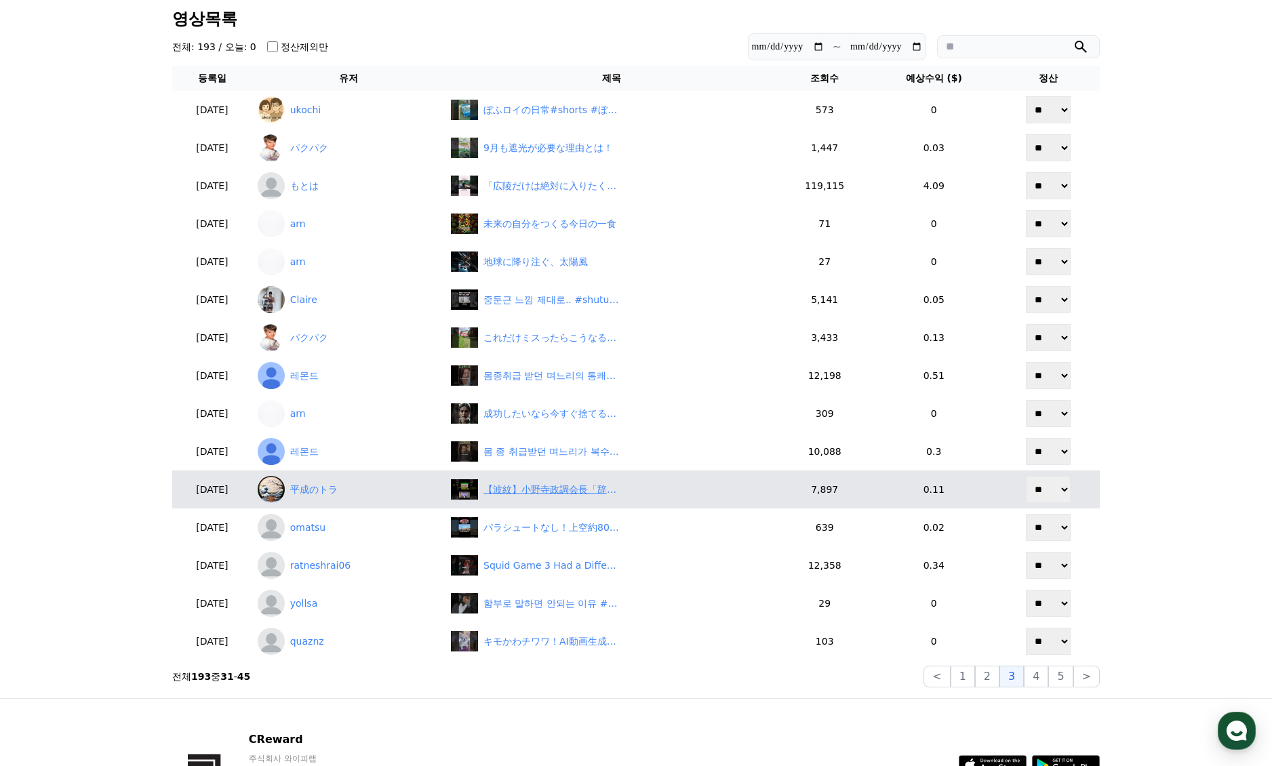
click at [532, 485] on div "【波紋】小野寺政調会長「辞める！」が結局続投！「茶番すぎる」とネットで批判殺到　#shorts" at bounding box center [551, 490] width 136 height 14
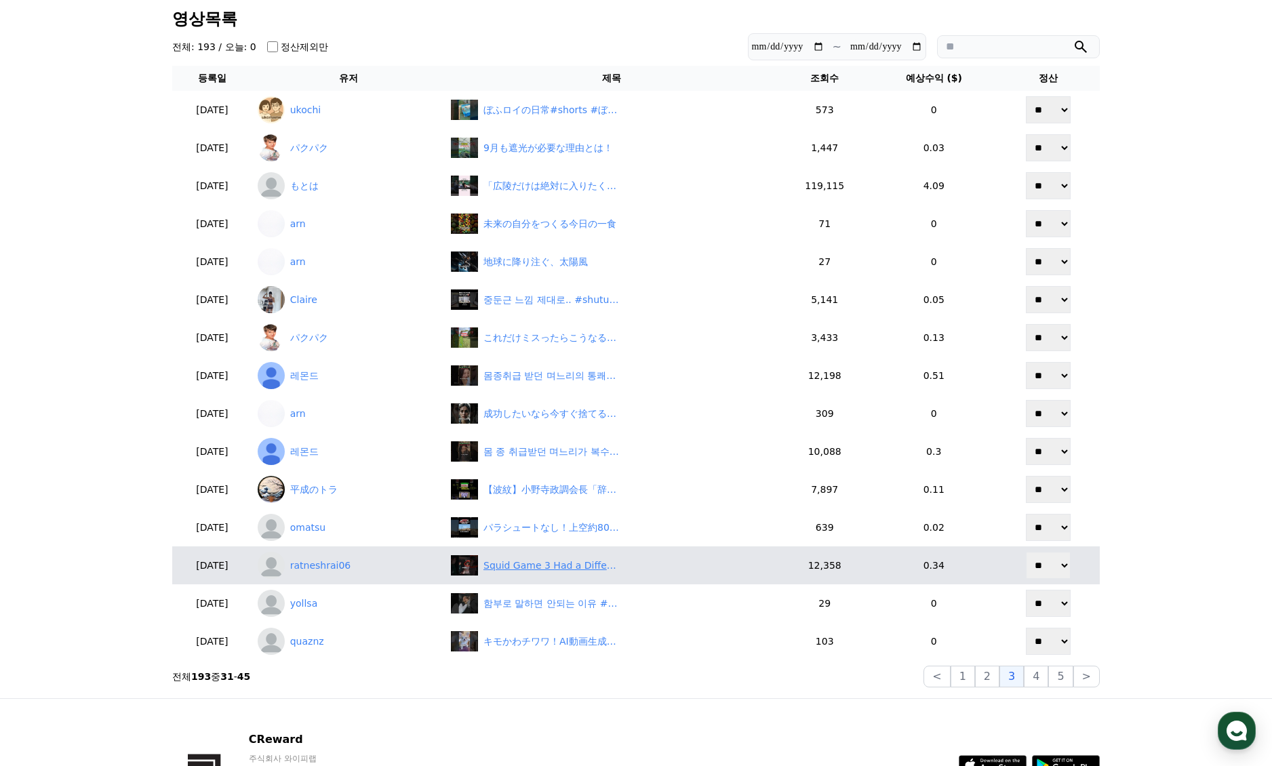
click at [536, 562] on div "Squid Game 3 Had a Different Ending...? 🤔 #SquidGame3" at bounding box center [551, 566] width 136 height 14
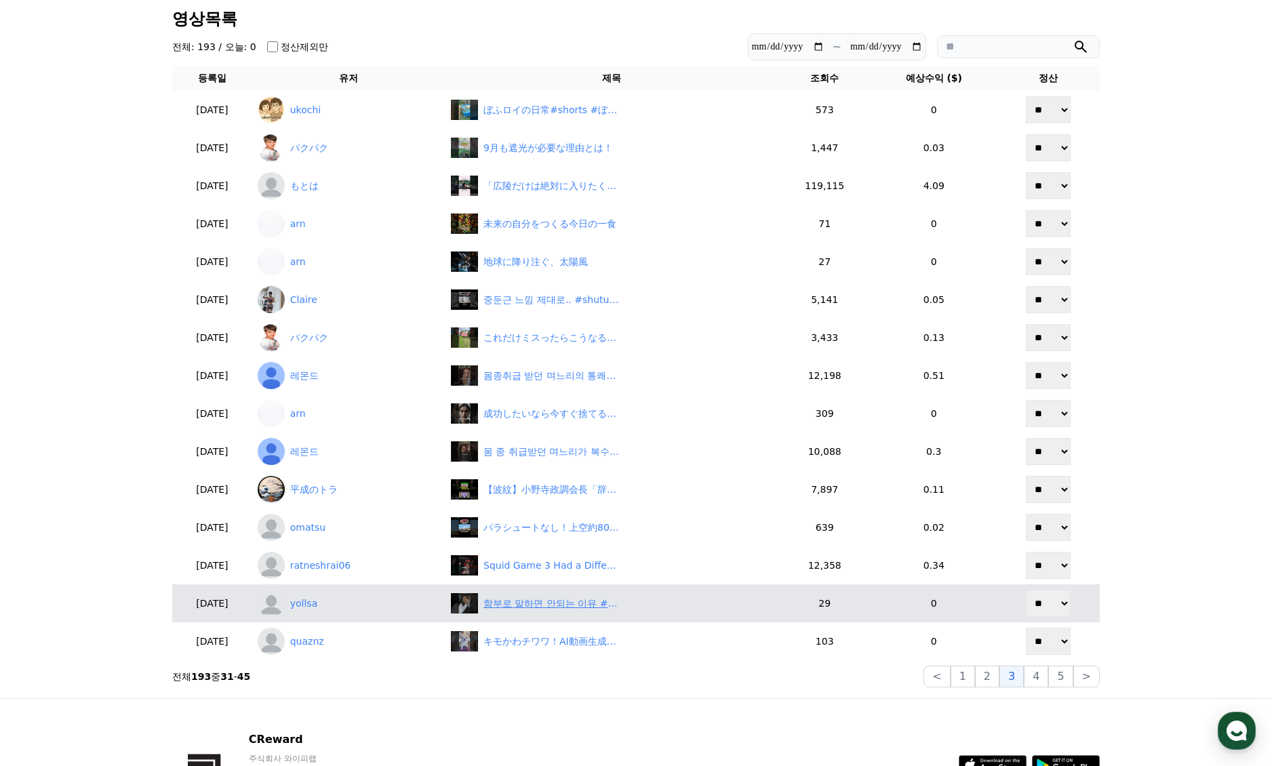
click at [549, 602] on div "함부로 말하면 안되는 이유 #shorts #movie #drama" at bounding box center [551, 604] width 136 height 14
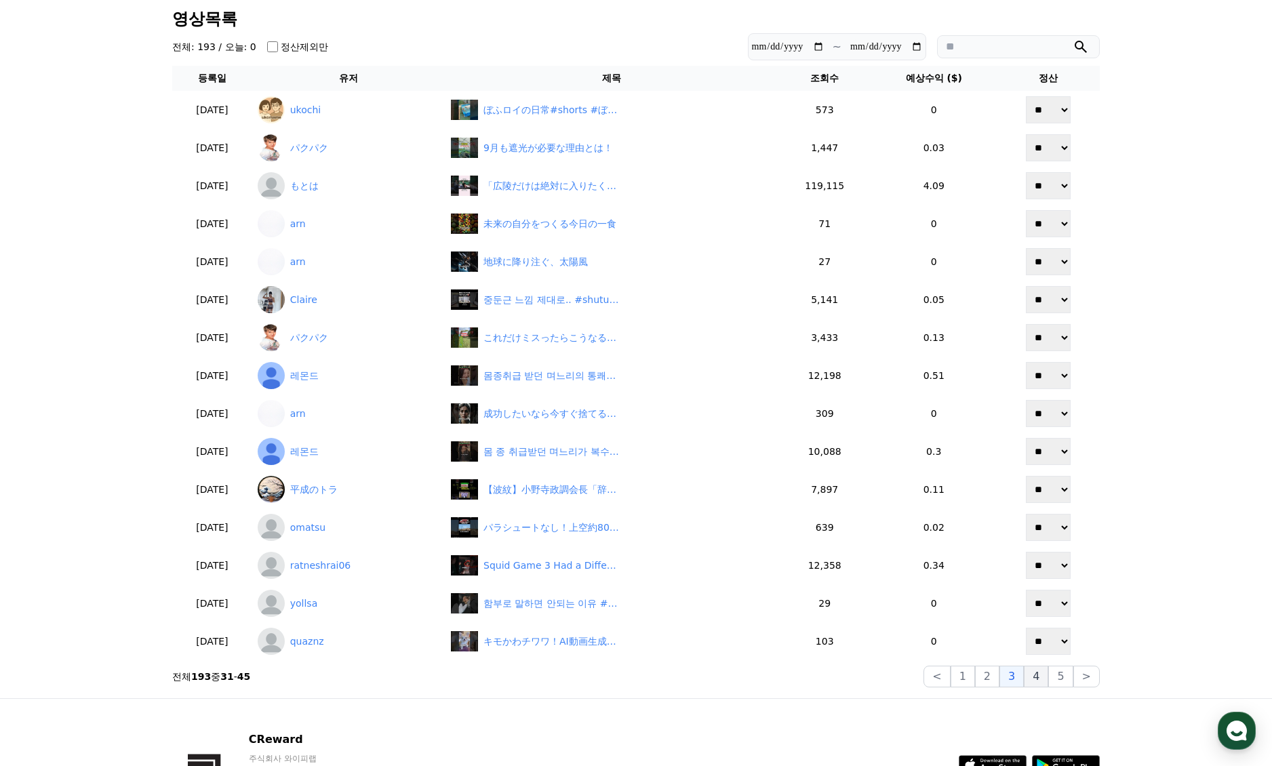
click at [1032, 673] on button "4" at bounding box center [1036, 677] width 24 height 22
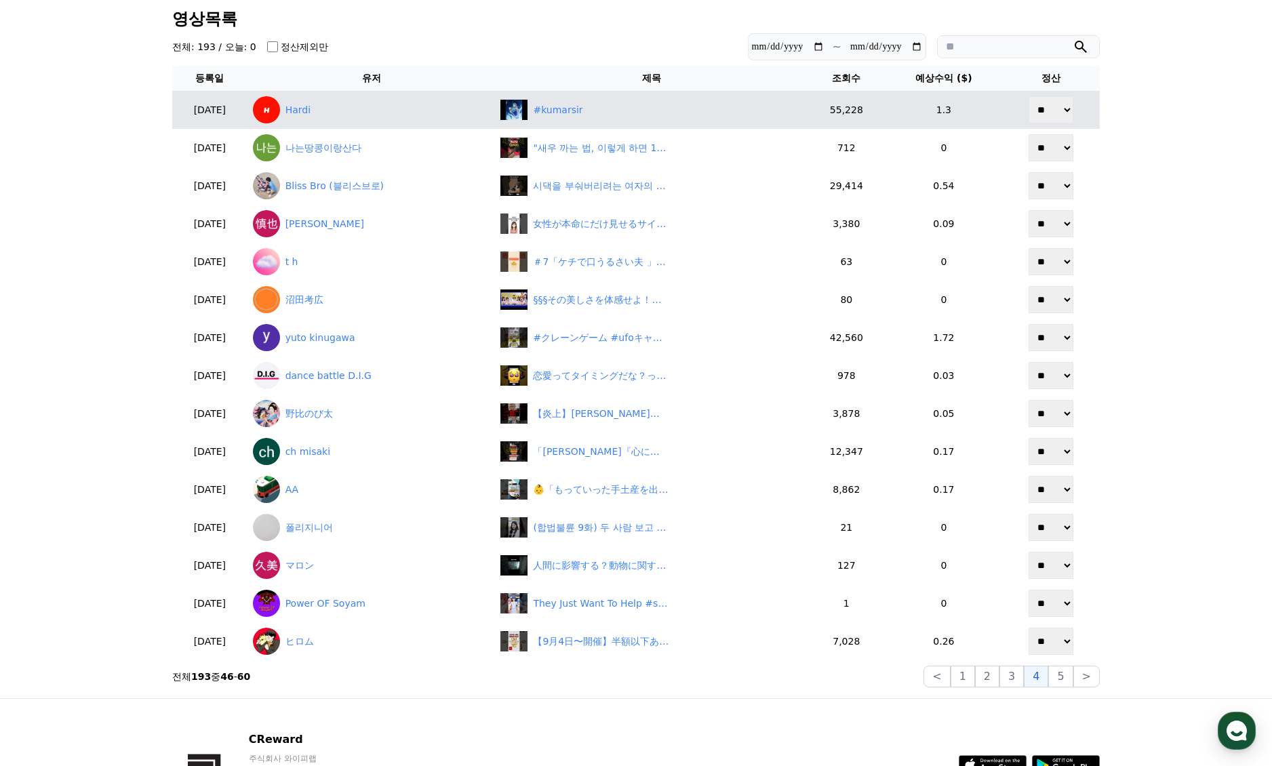
click at [612, 99] on td "#kumarsir" at bounding box center [651, 110] width 313 height 38
click at [582, 109] on div "#kumarsir" at bounding box center [558, 110] width 50 height 14
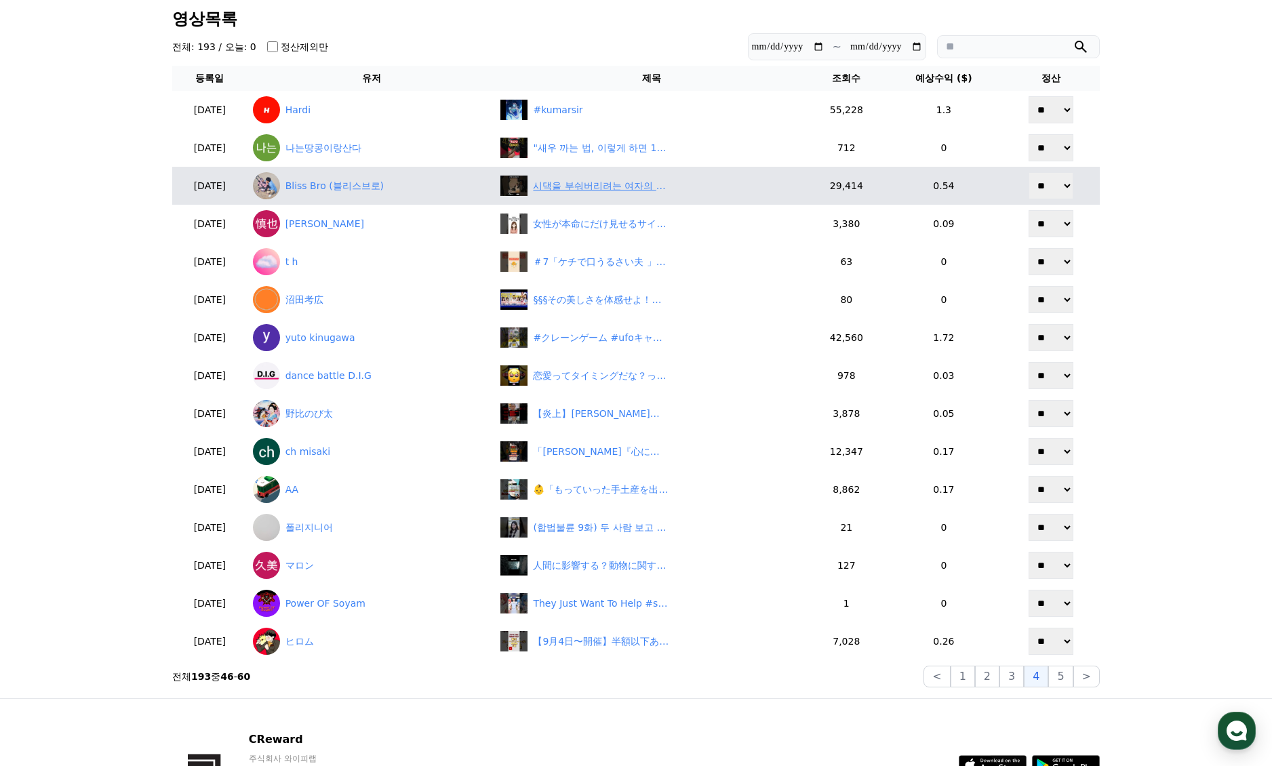
click at [599, 188] on div "시댁을 부숴버리려는 여자의 이야기 13화 | 구데기 | 깜포" at bounding box center [601, 186] width 136 height 14
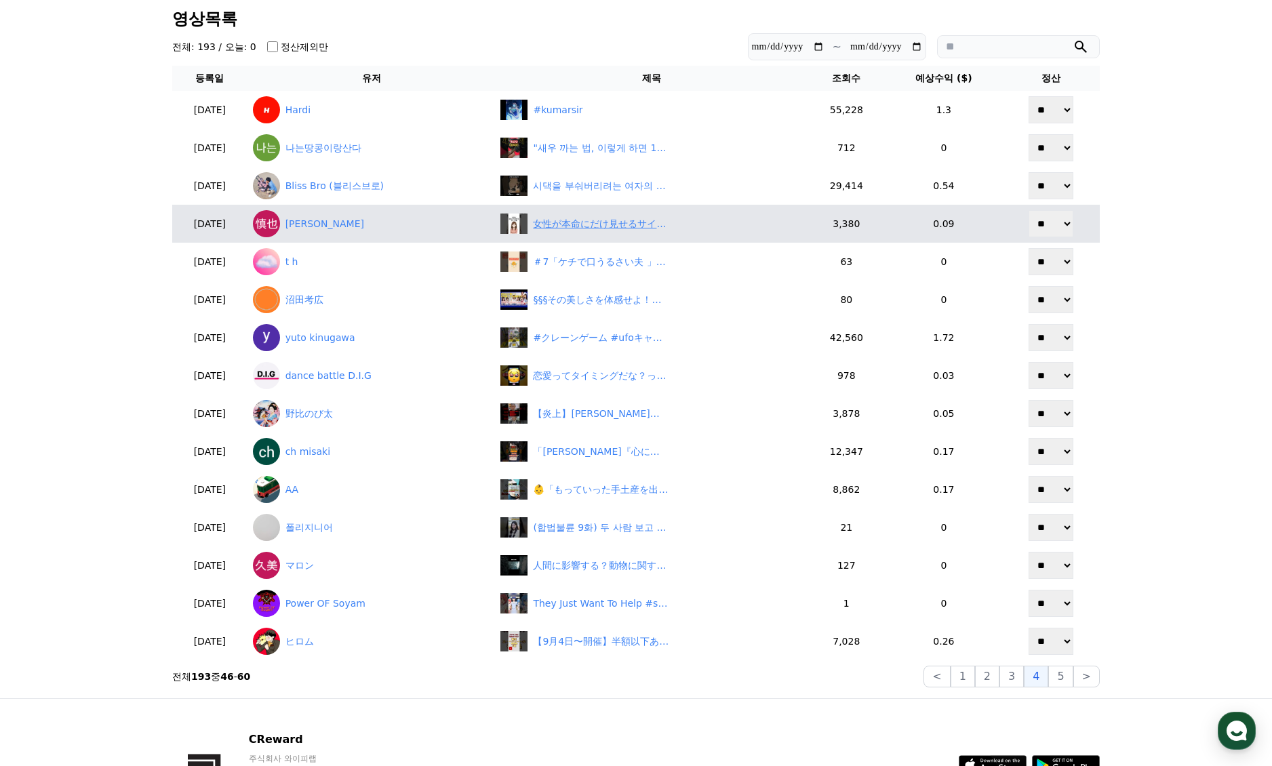
click at [585, 230] on div "女性が本命にだけ見せるサイン5選#恋愛 #恋愛雑学 #shorts" at bounding box center [601, 224] width 136 height 14
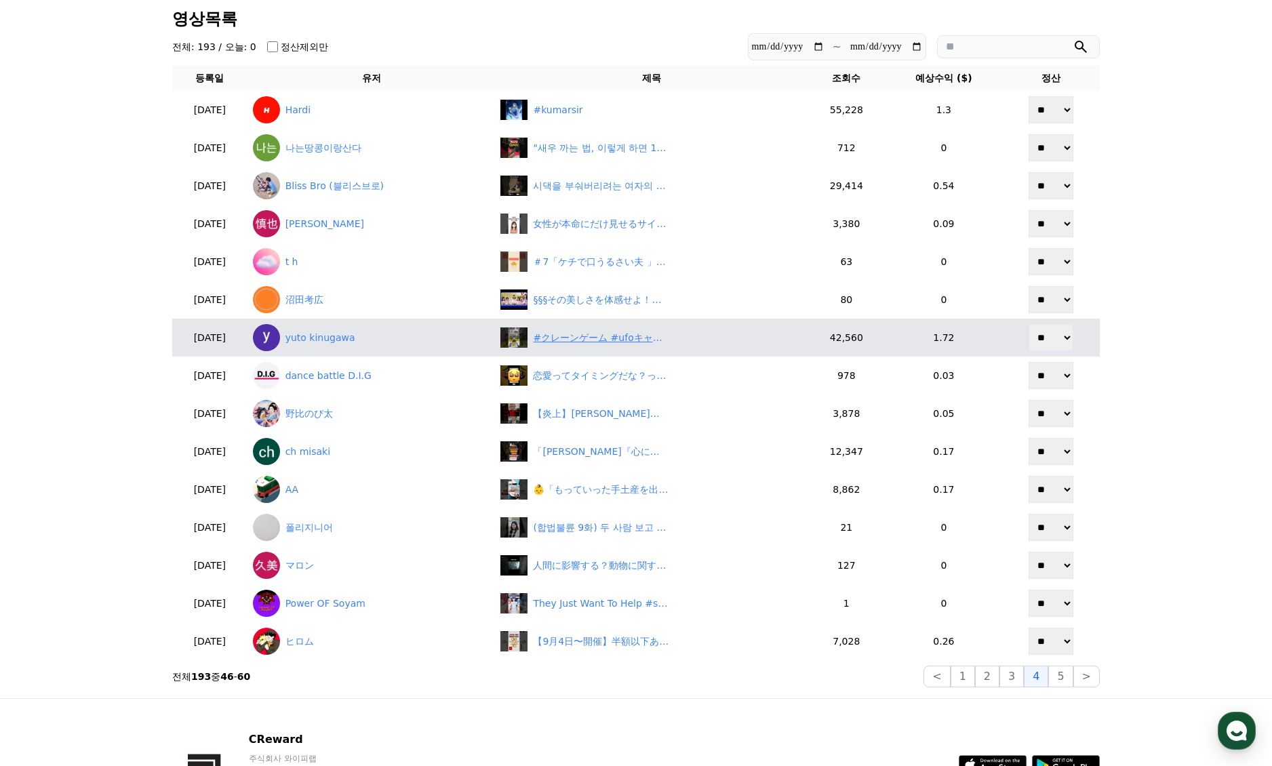
click at [557, 336] on div "#クレーンゲーム #ufoキャッチャー #shorts #short #shortvideo #shortsfeed #ROUND1 #ﾍﾞﾈｸｽ #クレゲ …" at bounding box center [601, 338] width 136 height 14
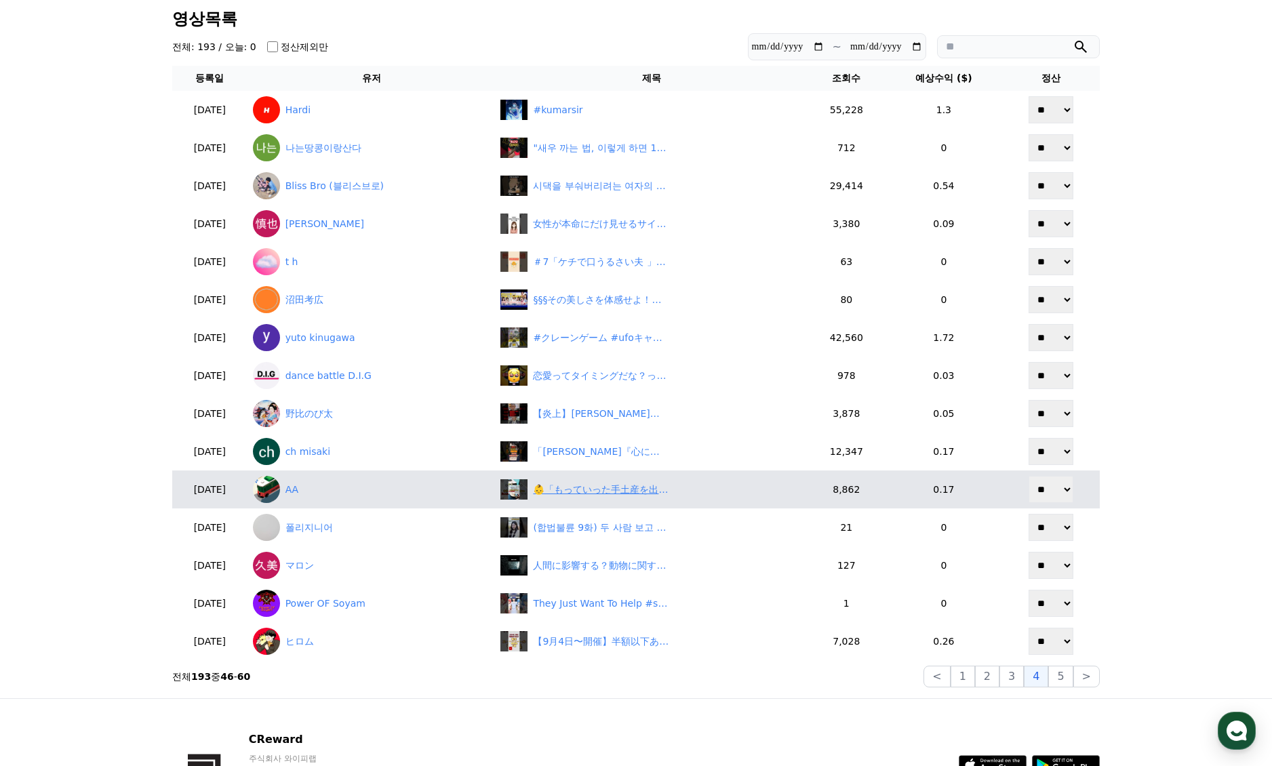
click at [620, 486] on div "👶「もっていった手土産を出さないのは非常識？」 #shorts" at bounding box center [601, 490] width 136 height 14
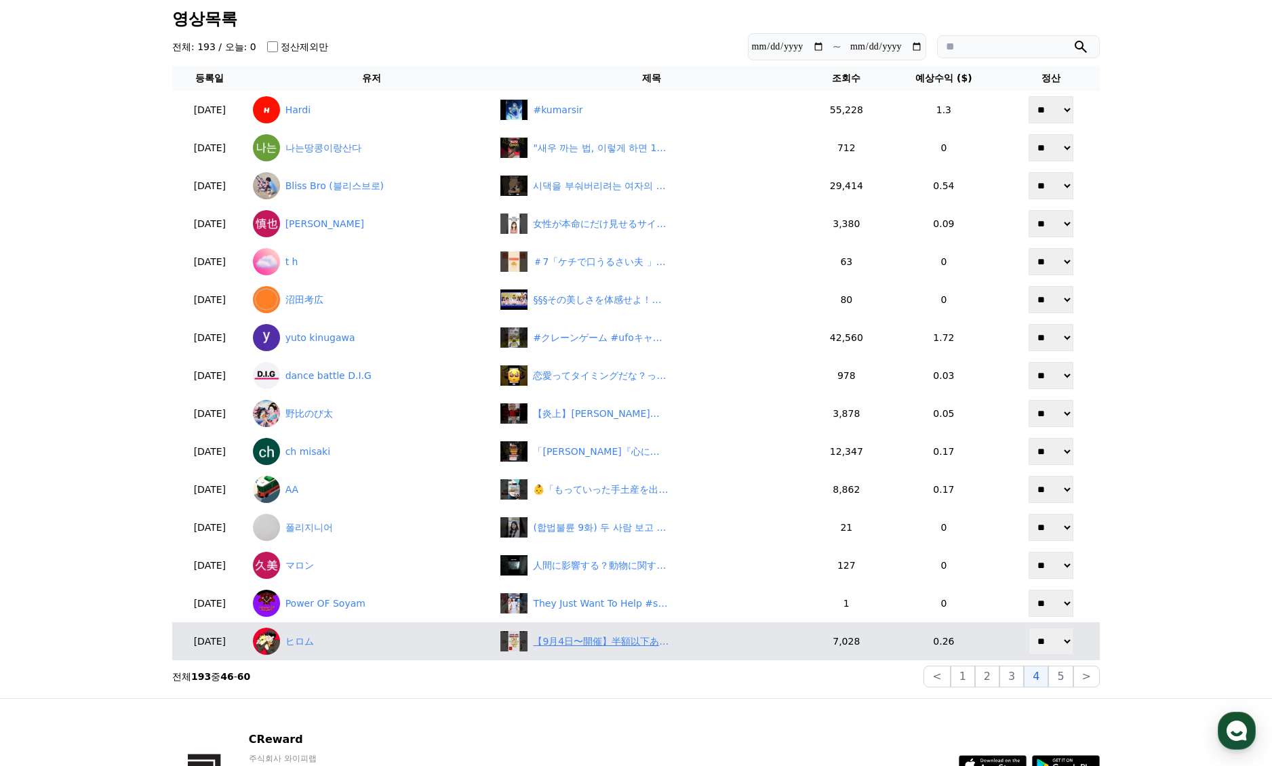
click at [607, 644] on div "【9月4日〜開催】半額以下ありの楽天スーパーセール神商品7選！！#楽天スーパーセール #楽天購入品" at bounding box center [601, 642] width 136 height 14
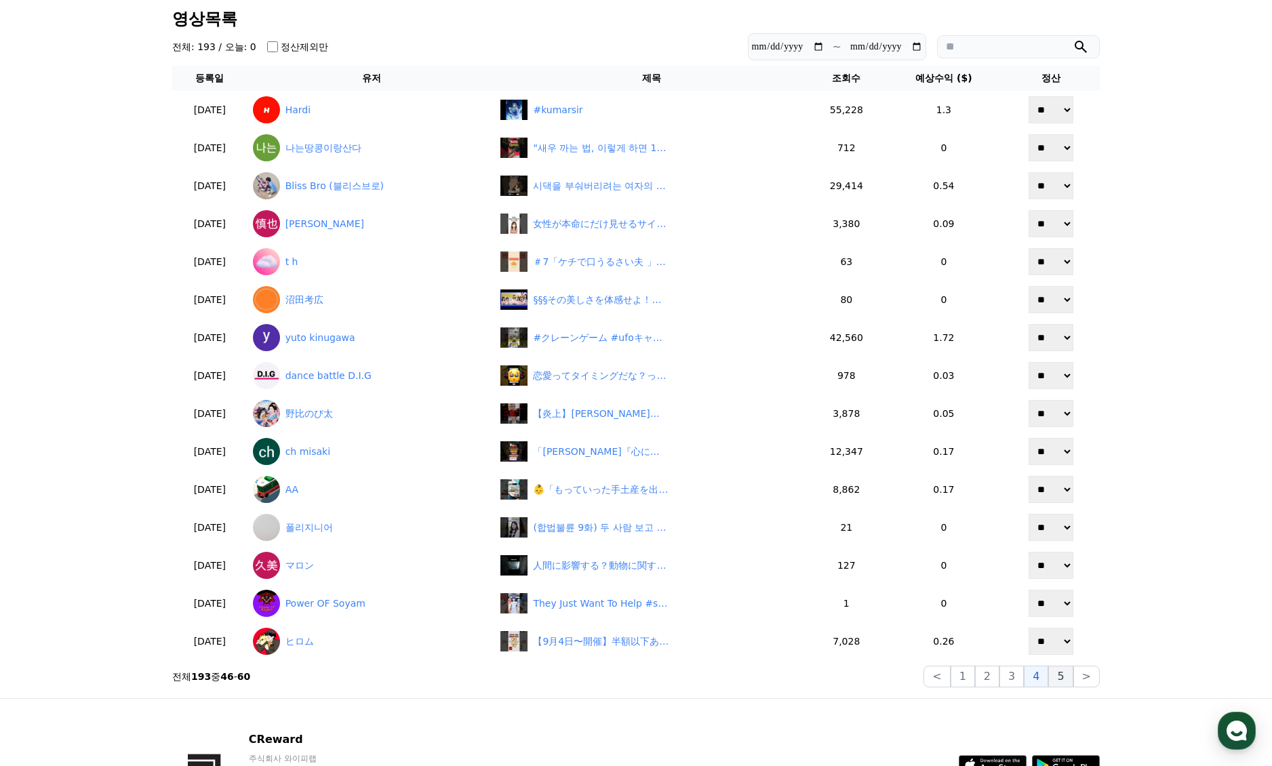
click at [1059, 681] on button "5" at bounding box center [1060, 677] width 24 height 22
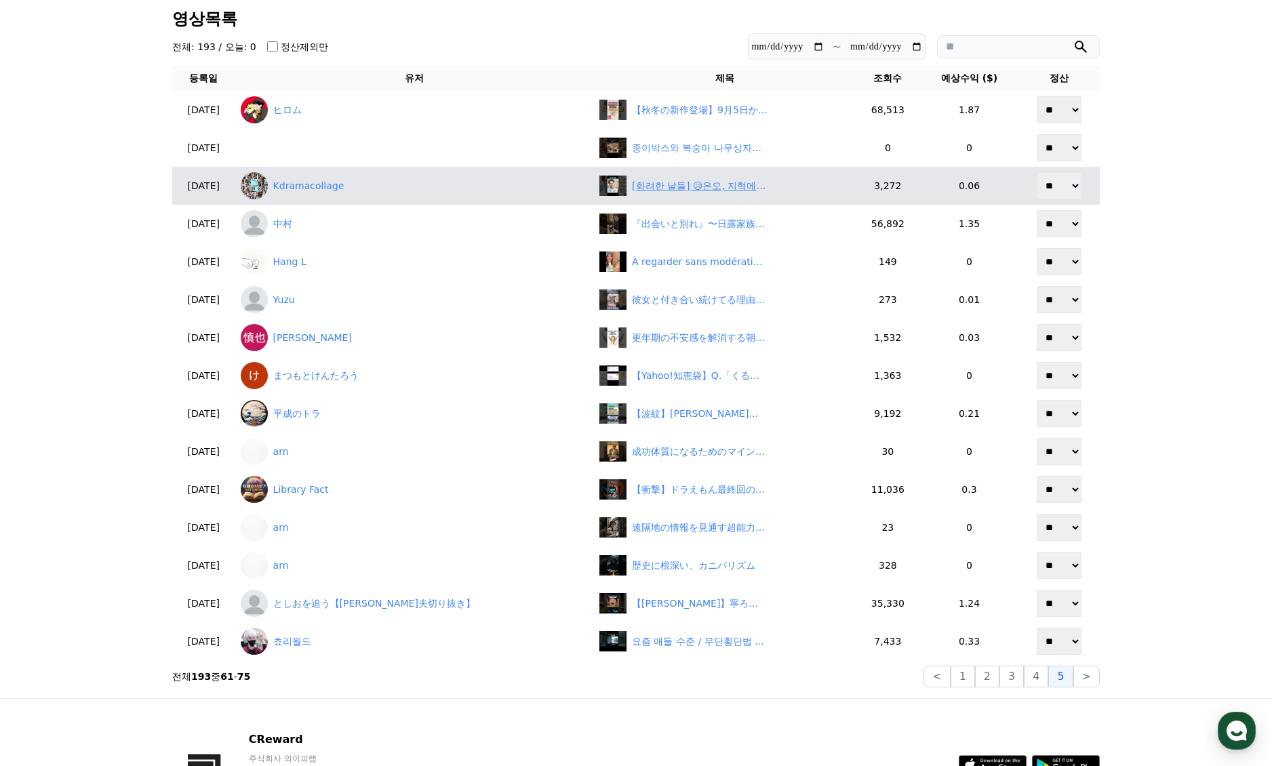
click at [658, 180] on div "[화려한 날들] 😥은오, 지혁에게 실망,관계 파국 위기!, #화려한날들,#화려한날들9회,#예고,#다시보기,#화려한날들후기,#지혁,#은오,#성재…" at bounding box center [700, 186] width 136 height 14
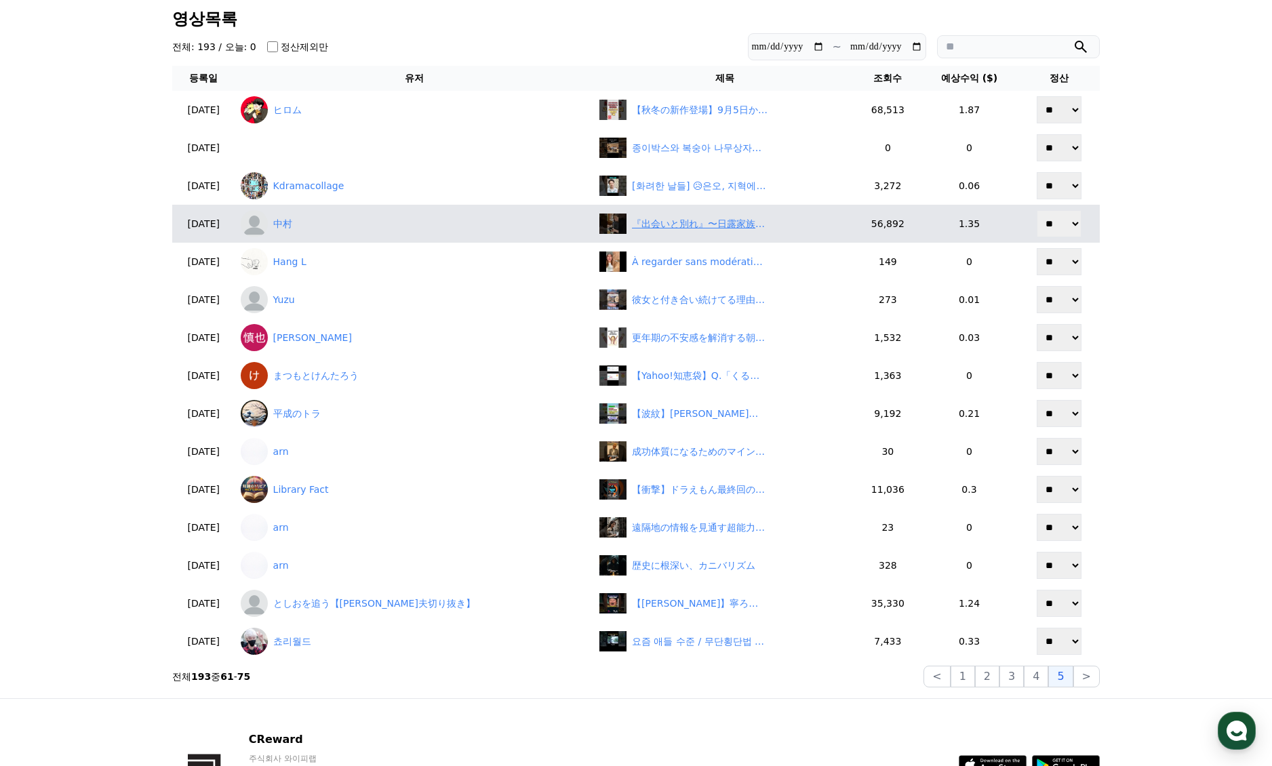
click at [649, 230] on div "『出会いと別れ』〜日露家族の日常〜 #ロシア移住 #海外生活" at bounding box center [700, 224] width 136 height 14
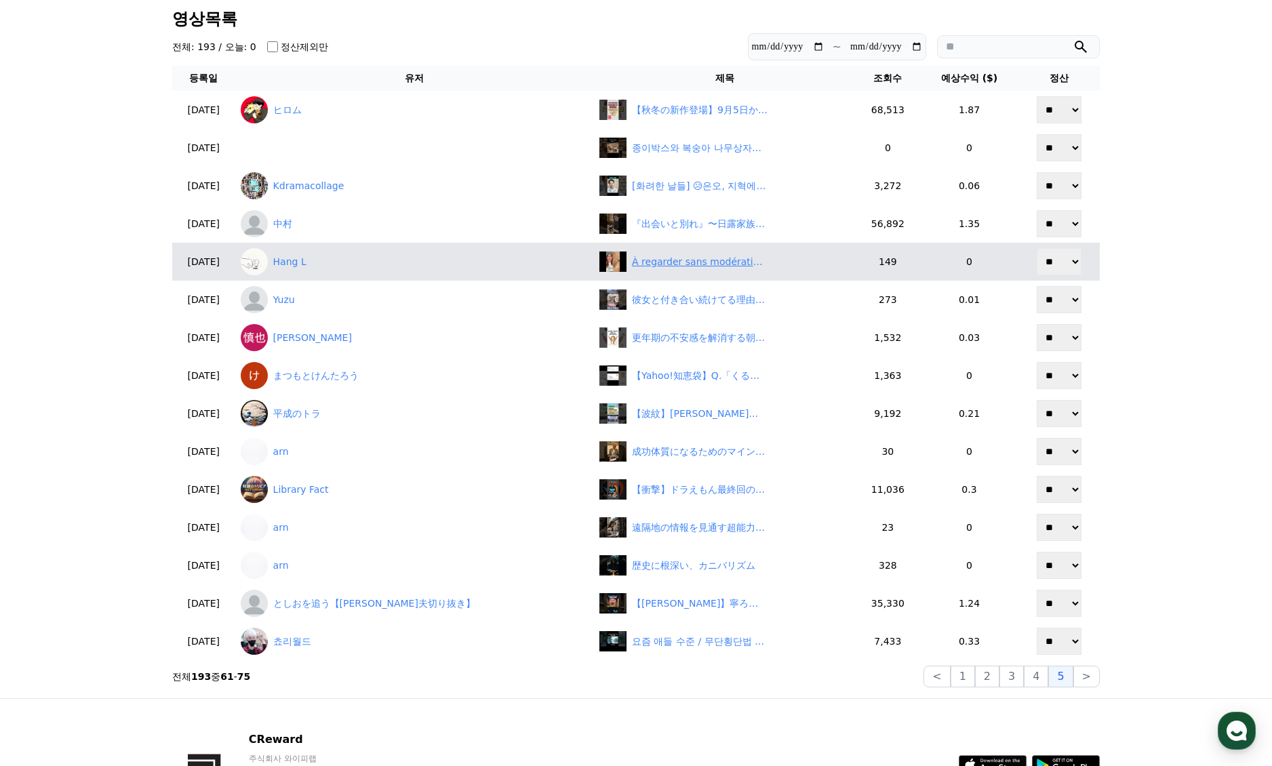
click at [633, 267] on div "À regarder sans modération, messieurs! 🤓#éducatif #messieurs #hommes #relation …" at bounding box center [700, 262] width 136 height 14
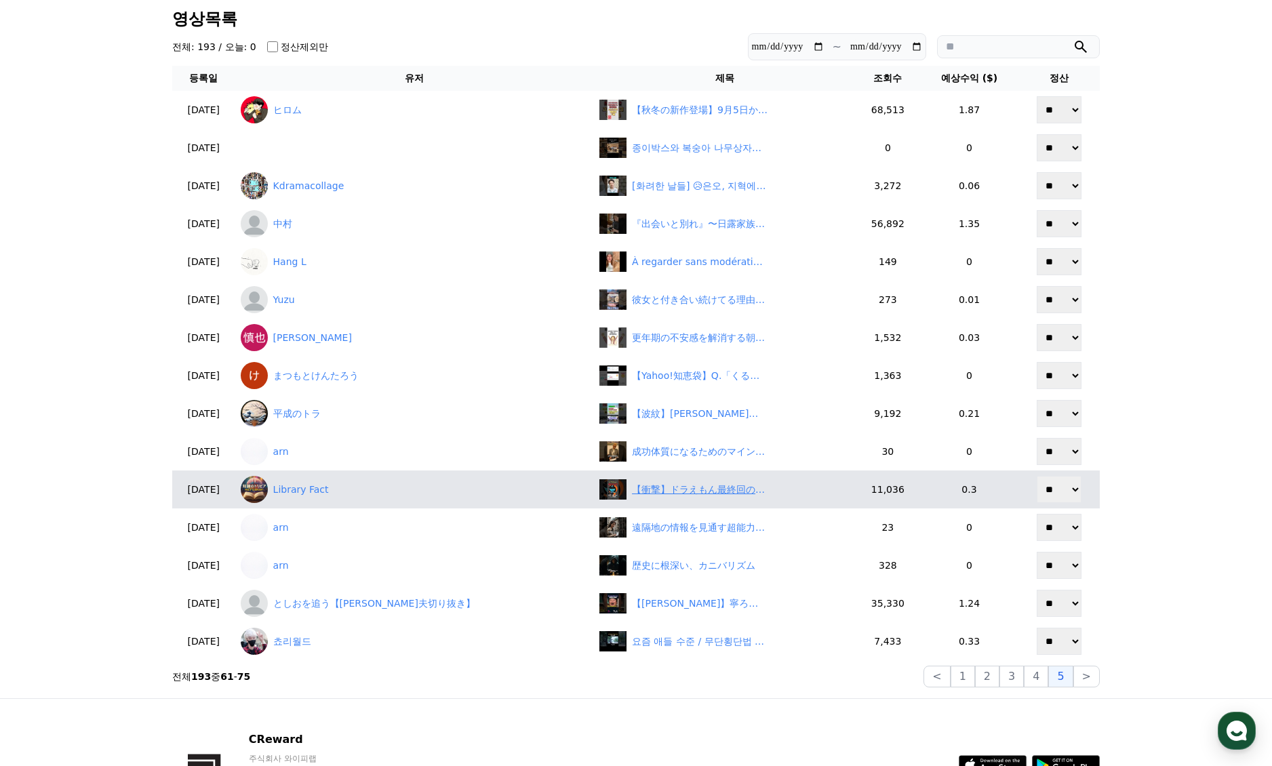
click at [641, 487] on div "【衝撃】ドラえもん最終回の3つの説がヤバすぎる… #のび太 #都市伝説" at bounding box center [700, 490] width 136 height 14
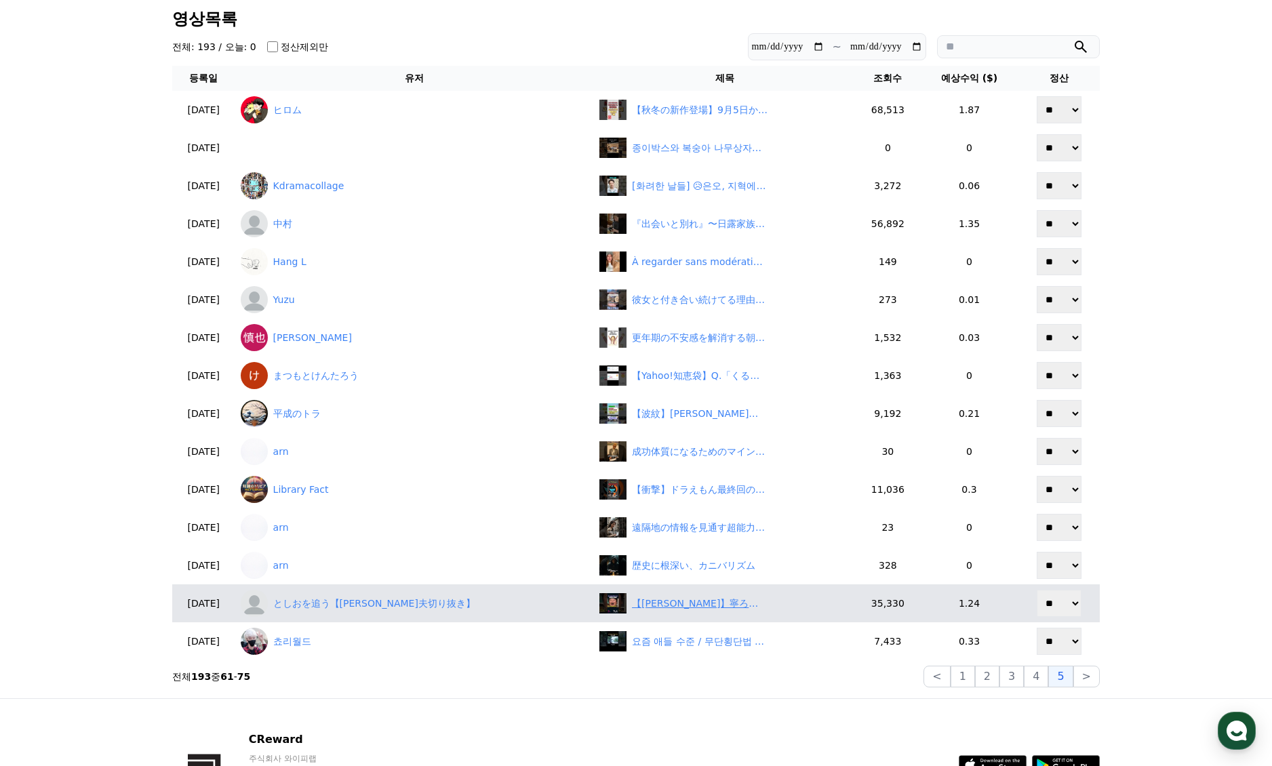
click at [644, 610] on div "【岡田斗司夫】寧ろやる気を削いでくる指導者の特徴【岡田斗司夫切り抜き】#shorts" at bounding box center [700, 604] width 136 height 14
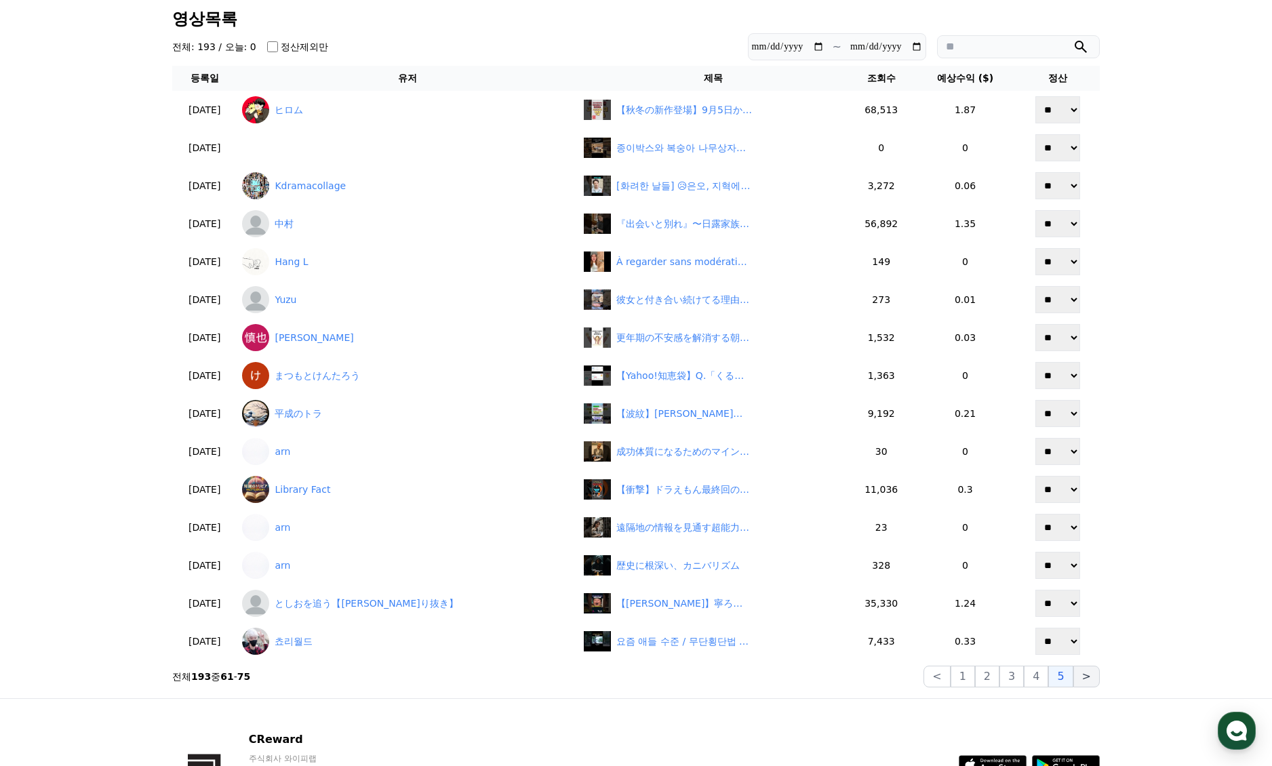
click at [1088, 675] on button ">" at bounding box center [1086, 677] width 26 height 22
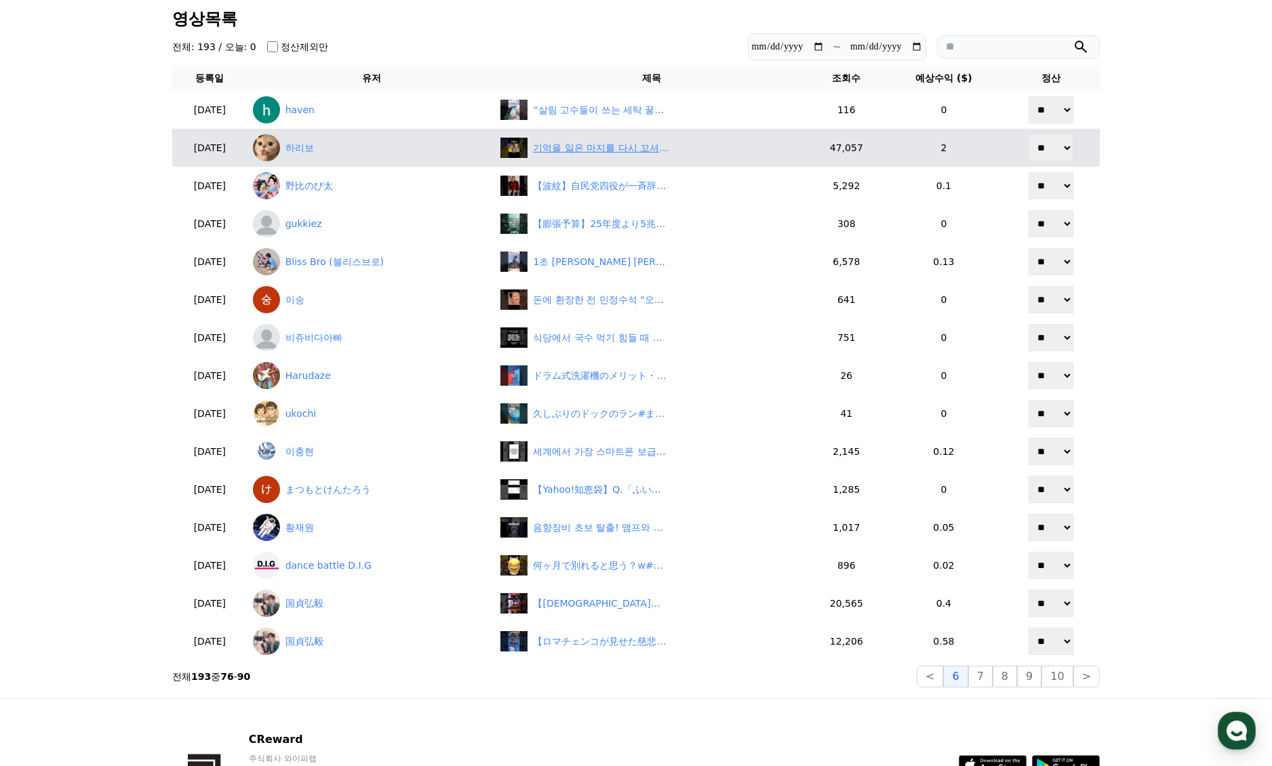
click at [588, 155] on div "기억을 잃은 마지를 다시 꼬셔보려는 호머" at bounding box center [601, 148] width 136 height 14
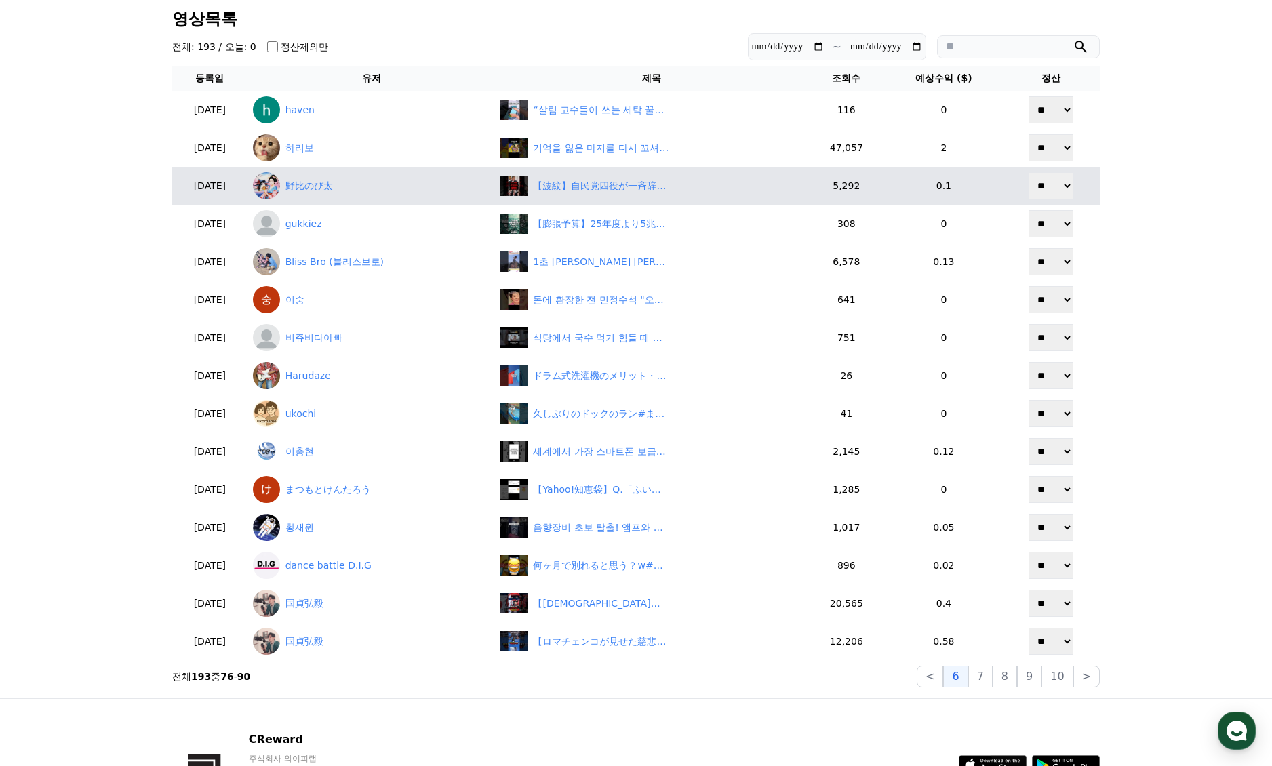
click at [616, 195] on div "【波紋】自民党四役が一斉辞意も…石破首相の「人事先送り」にネット激怒！　#shorts" at bounding box center [651, 186] width 302 height 20
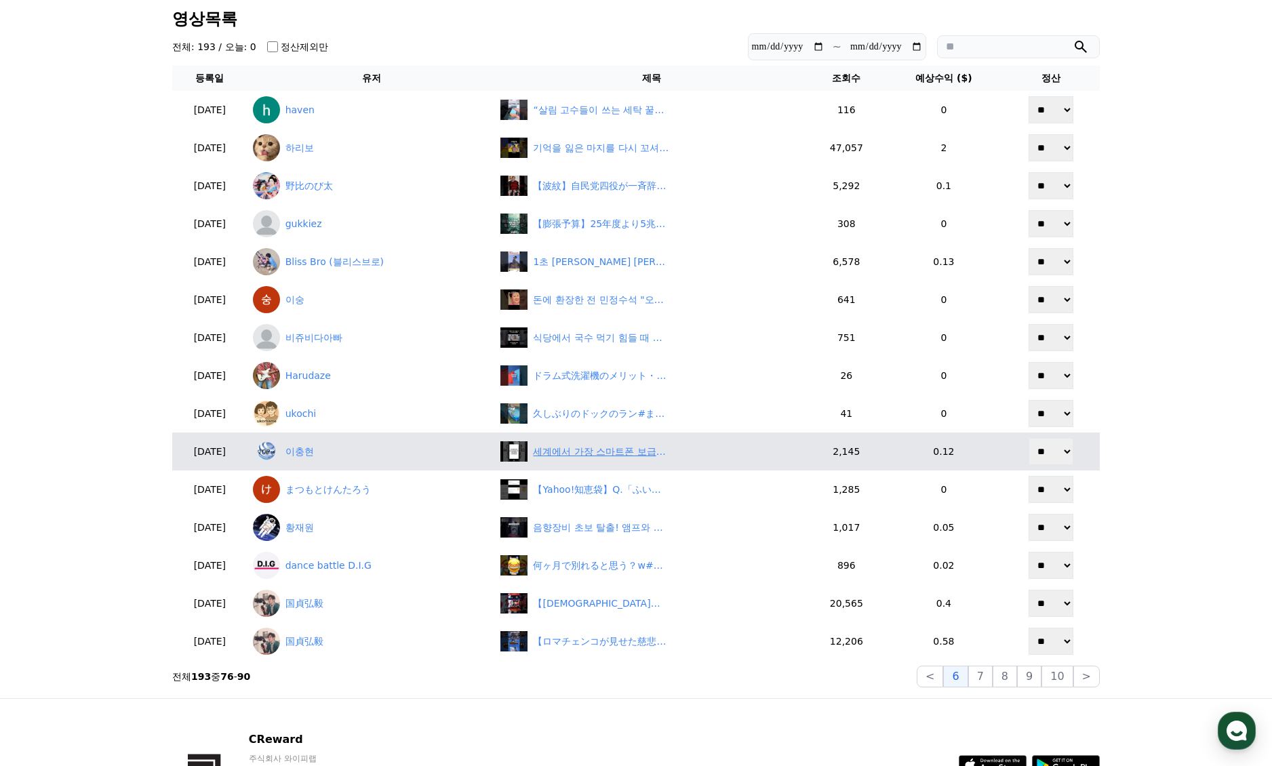
click at [593, 452] on div "세계에서 가장 스마트폰 보급률이 높은 나라 TOP10" at bounding box center [601, 452] width 136 height 14
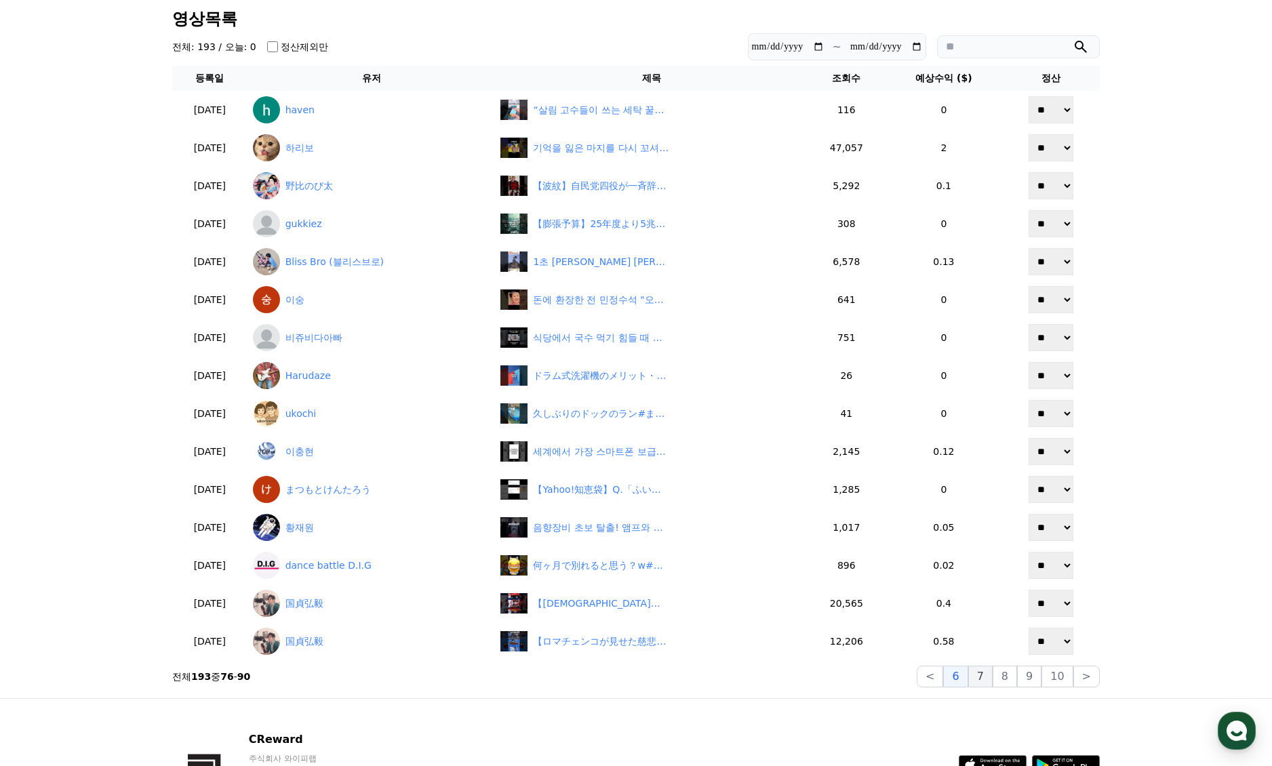
click at [985, 679] on button "7" at bounding box center [980, 677] width 24 height 22
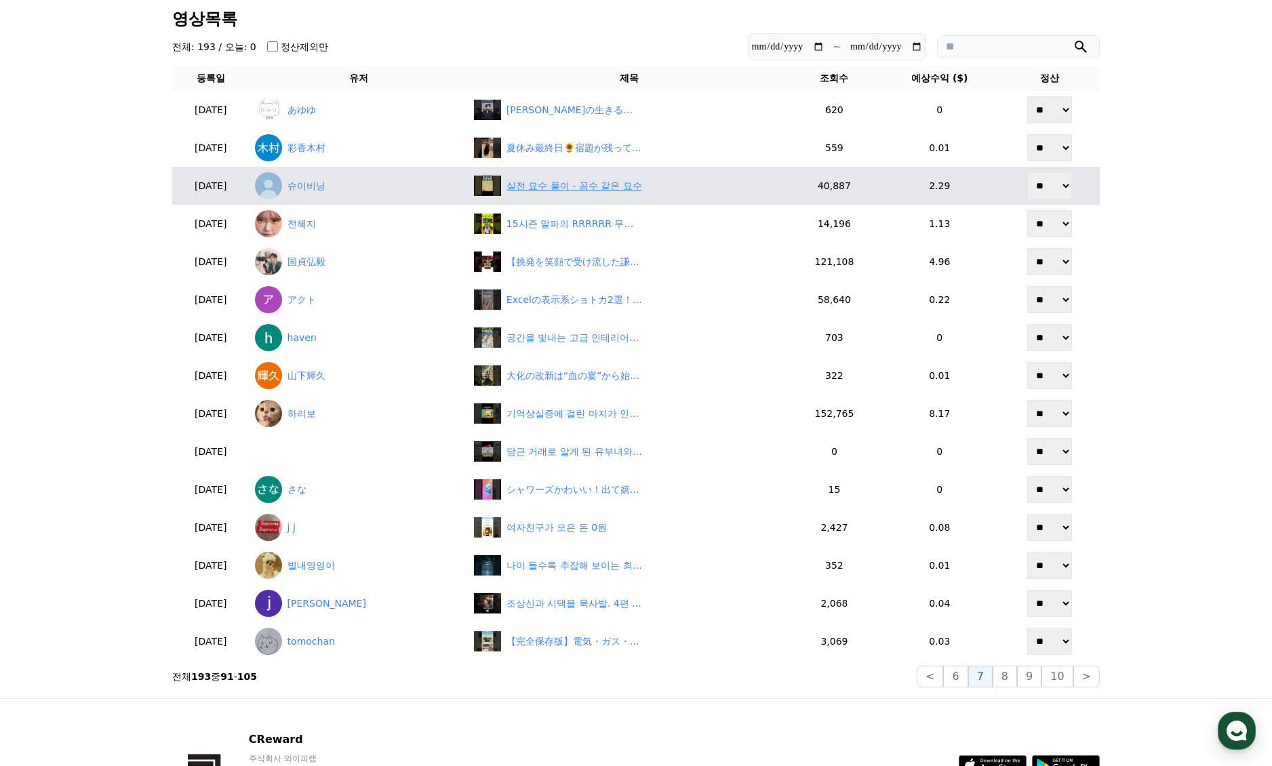
click at [548, 195] on div "실전 묘수 풀이 - 꼼수 같은 묘수" at bounding box center [629, 186] width 310 height 20
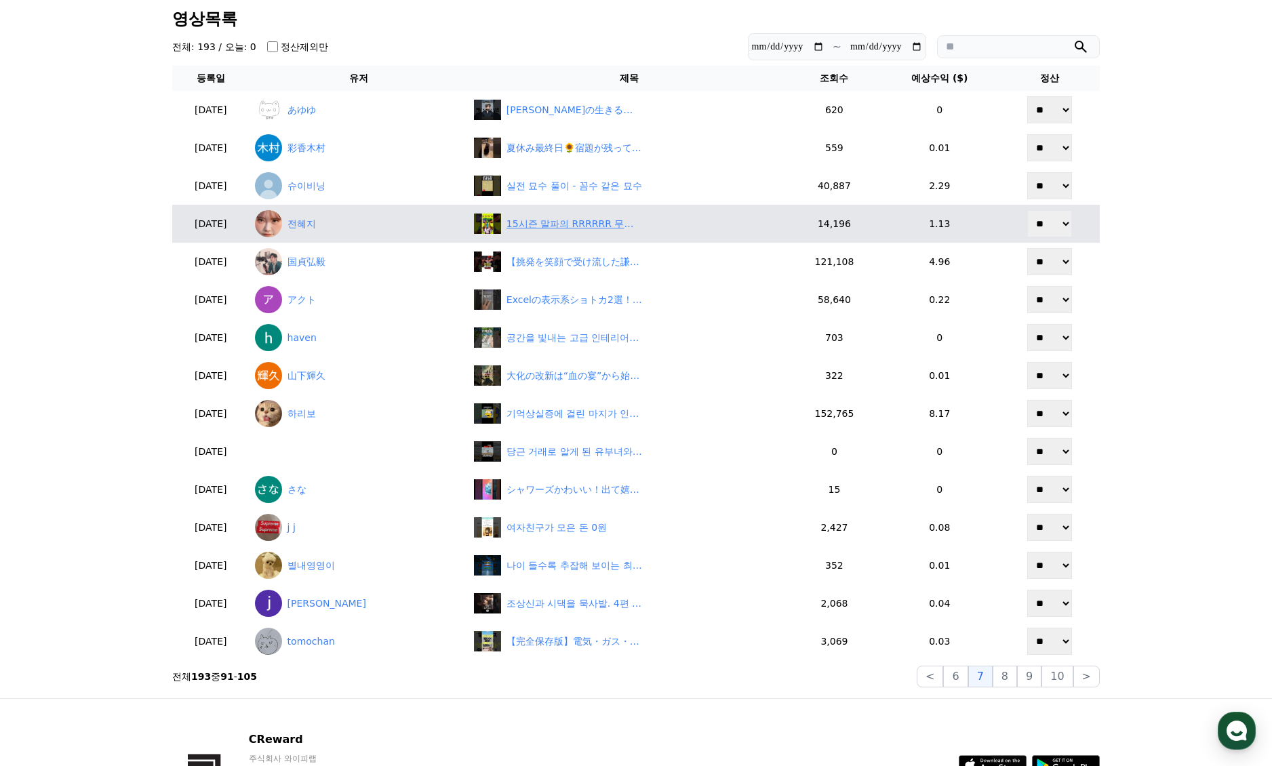
click at [557, 228] on div "15시즌 말파의 RRRRRR 무한 스턴! #tft #롤토체스" at bounding box center [575, 224] width 136 height 14
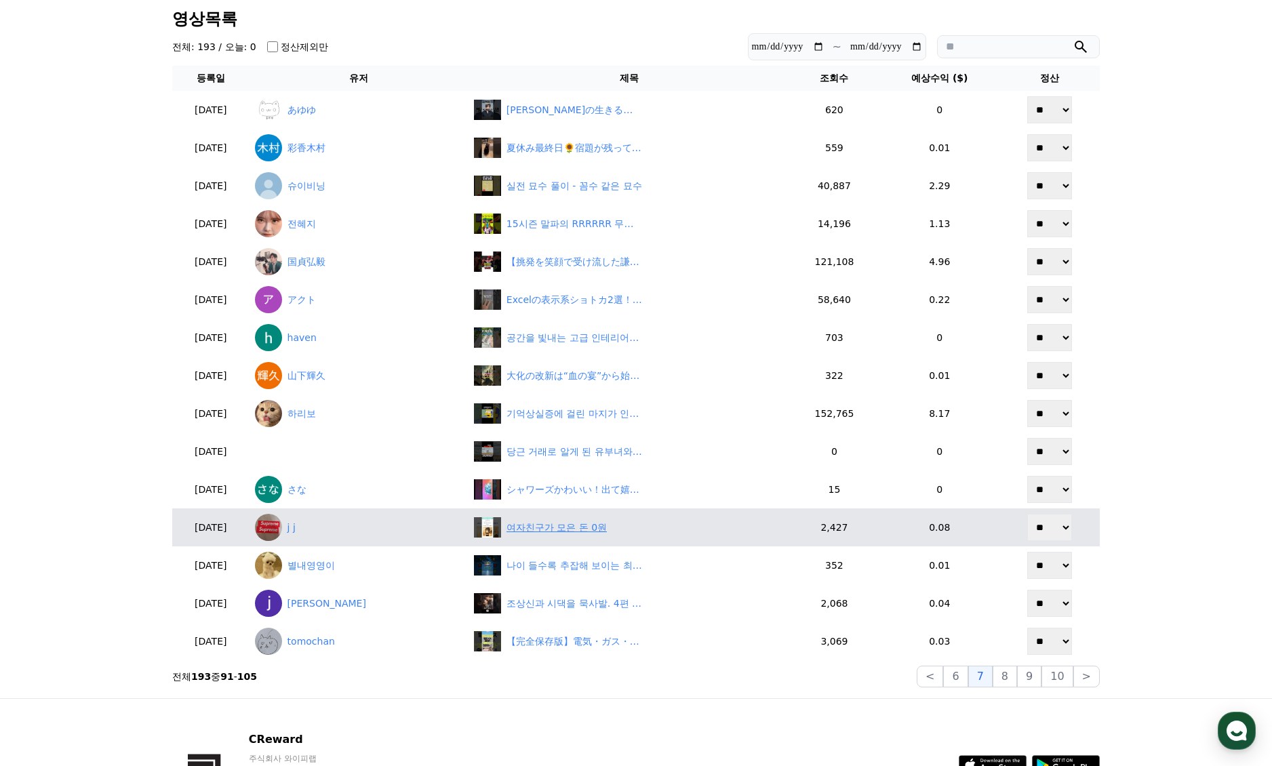
click at [537, 532] on div "여자친구가 모은 돈 0원" at bounding box center [557, 528] width 100 height 14
click at [547, 528] on div "여자친구가 모은 돈 0원" at bounding box center [557, 528] width 100 height 14
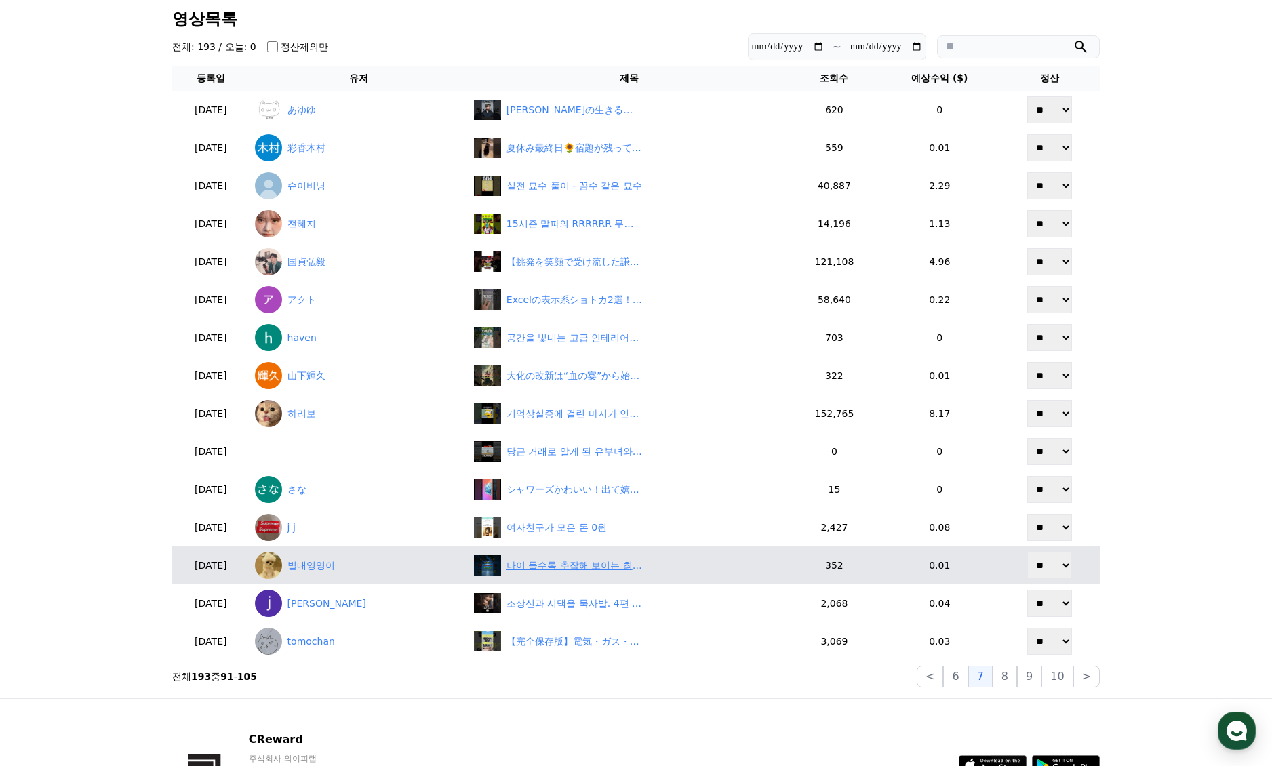
click at [532, 567] on div "나이 들수록 추잡해 보이는 최악의 말습관 #지혜 #건강 #백세인생 #인생조언 #명언 #노년의지혜" at bounding box center [575, 566] width 136 height 14
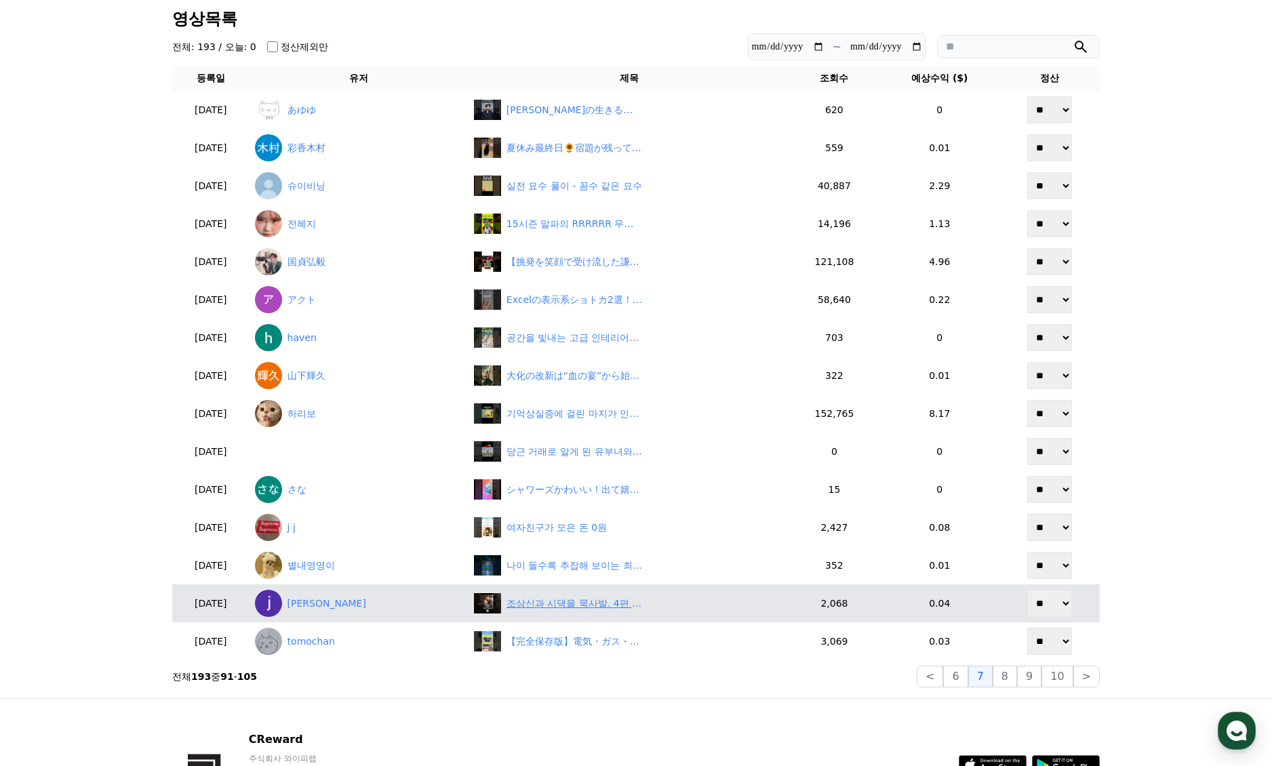
click at [549, 599] on div "조상신과 시댁을 묵사발. 4편 #시니어 #스토리 #숏챠 #shortcha #조상신과시댁을묵사발냈습니다 #이혼 #복수. 본 컨텐츠는 숏챠(Sho…" at bounding box center [575, 604] width 136 height 14
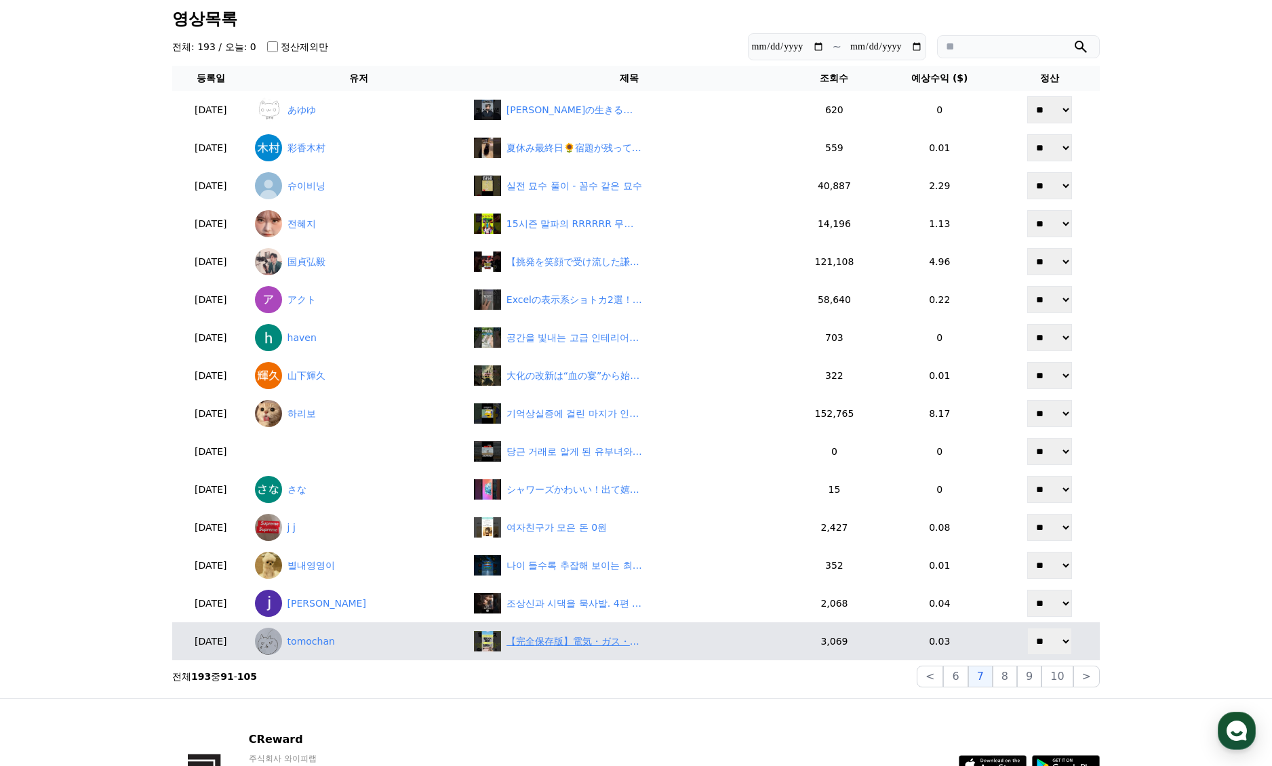
click at [626, 646] on div "【完全保存版】電気・ガス・通信の沈黙コスト全部出し！#お金 #お金を貯める #節約 #沈黙コスト #固定費削減" at bounding box center [575, 642] width 136 height 14
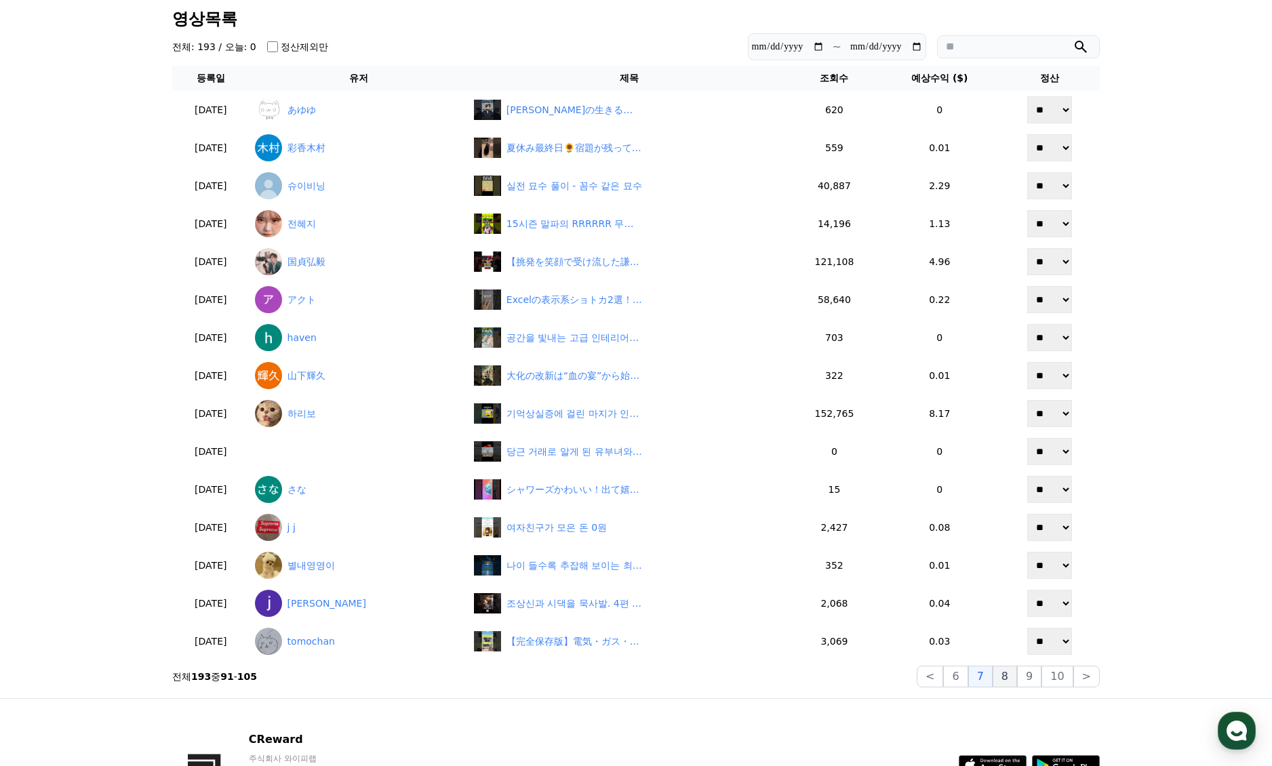
click at [1009, 679] on button "8" at bounding box center [1005, 677] width 24 height 22
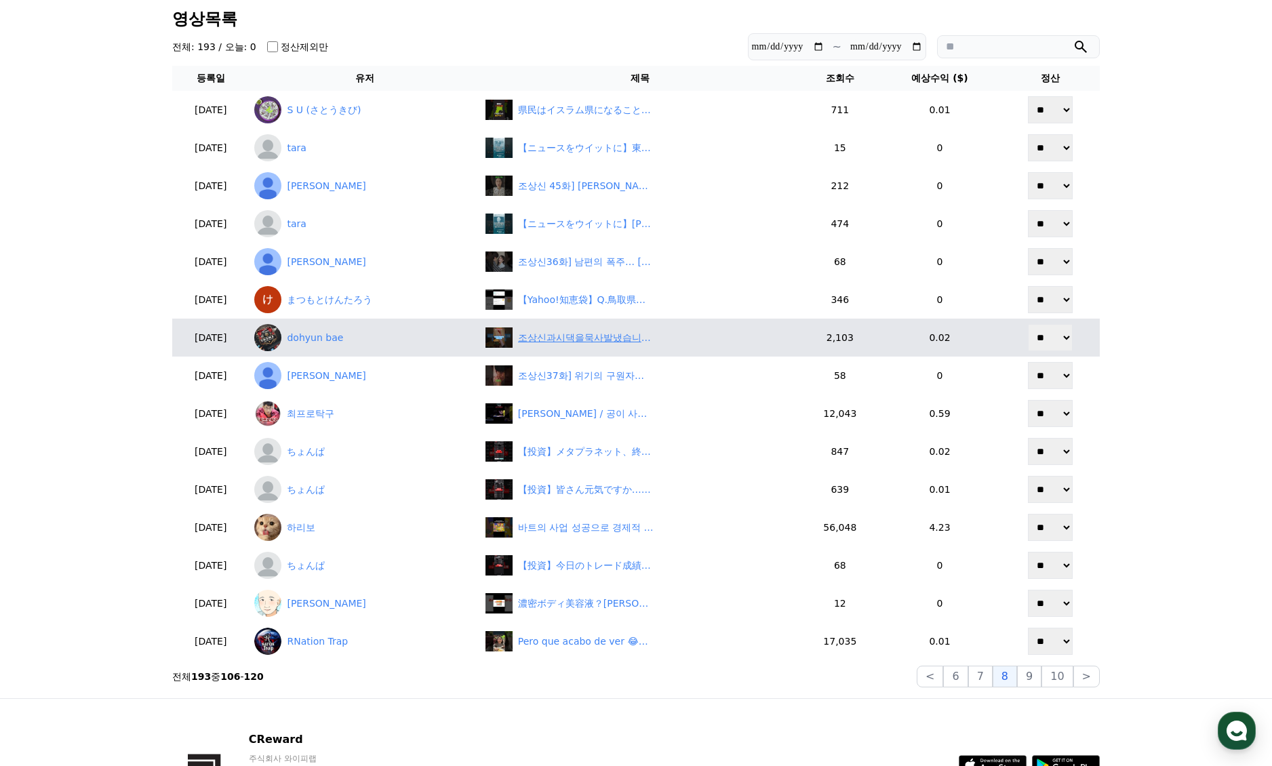
click at [564, 334] on div "조상신과시댁을묵사발냈습니다 1화" at bounding box center [698, 338] width 269 height 20
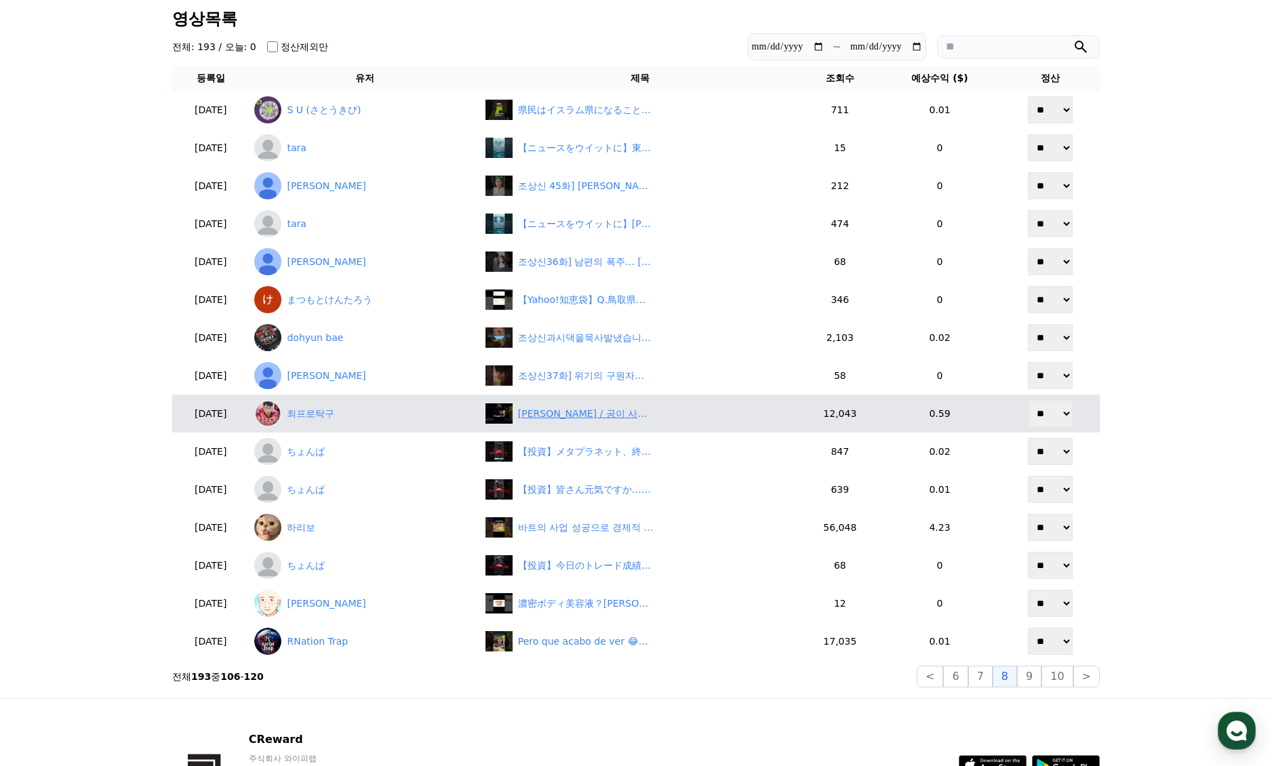
click at [597, 414] on div "박가현 / 공이 사라졌다 #탁구 #tabletennis #国球乒乓 #sports #탁구공" at bounding box center [665, 414] width 136 height 14
click at [330, 413] on link "최프로탁구" at bounding box center [399, 413] width 309 height 27
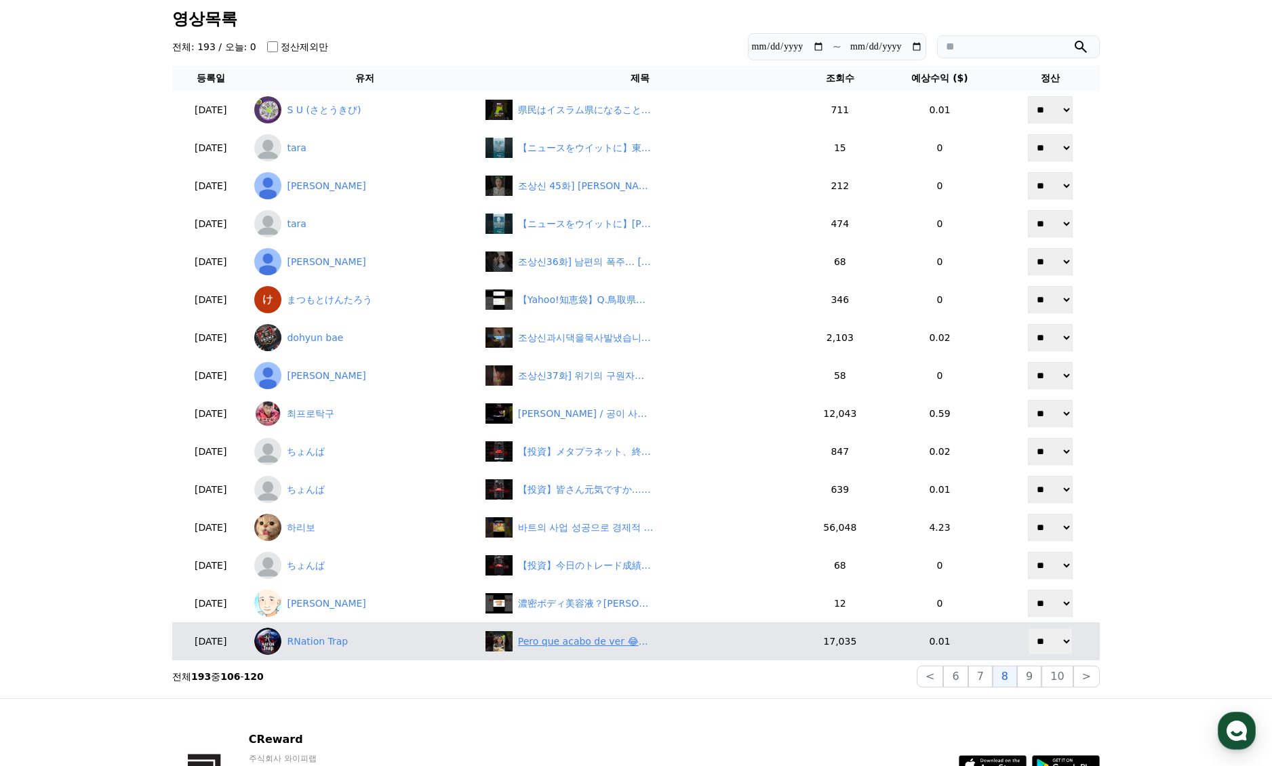
click at [597, 640] on div "Pero que acabo de ver 😂😂😂" at bounding box center [665, 642] width 136 height 14
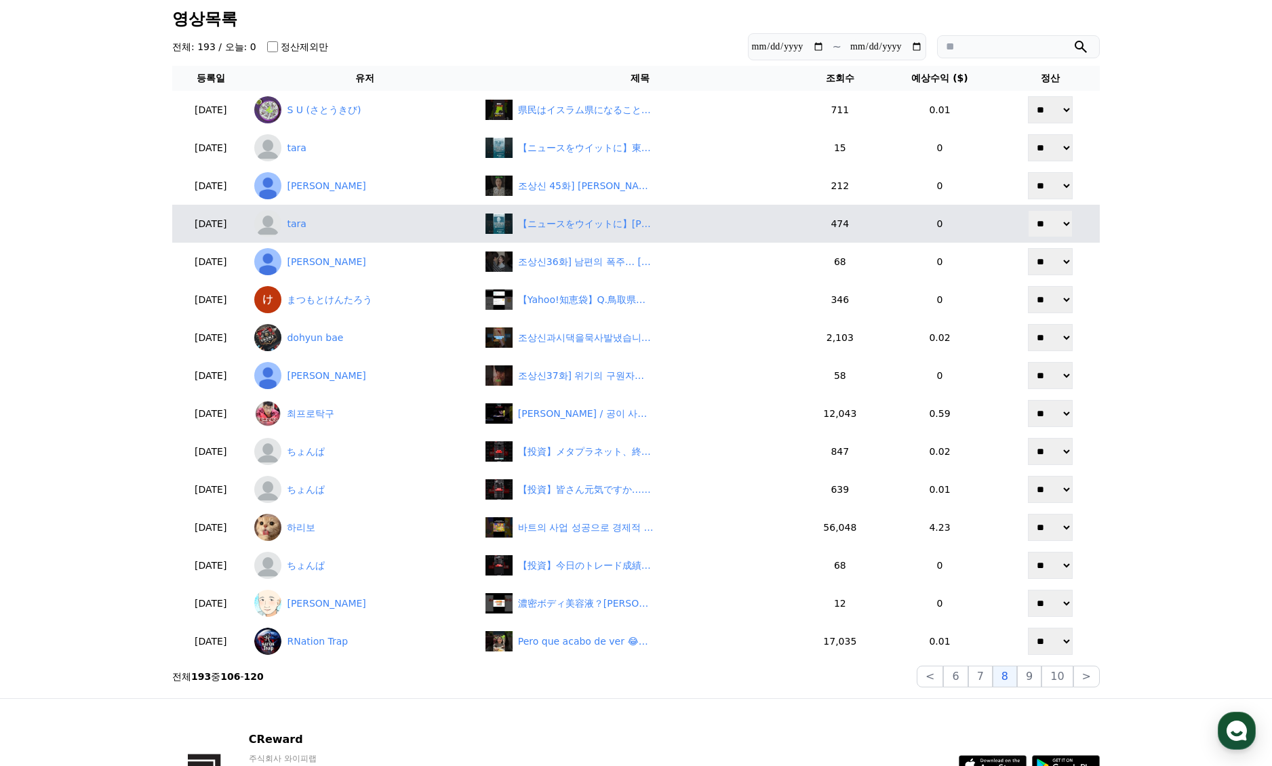
click at [1035, 672] on button "9" at bounding box center [1029, 677] width 24 height 22
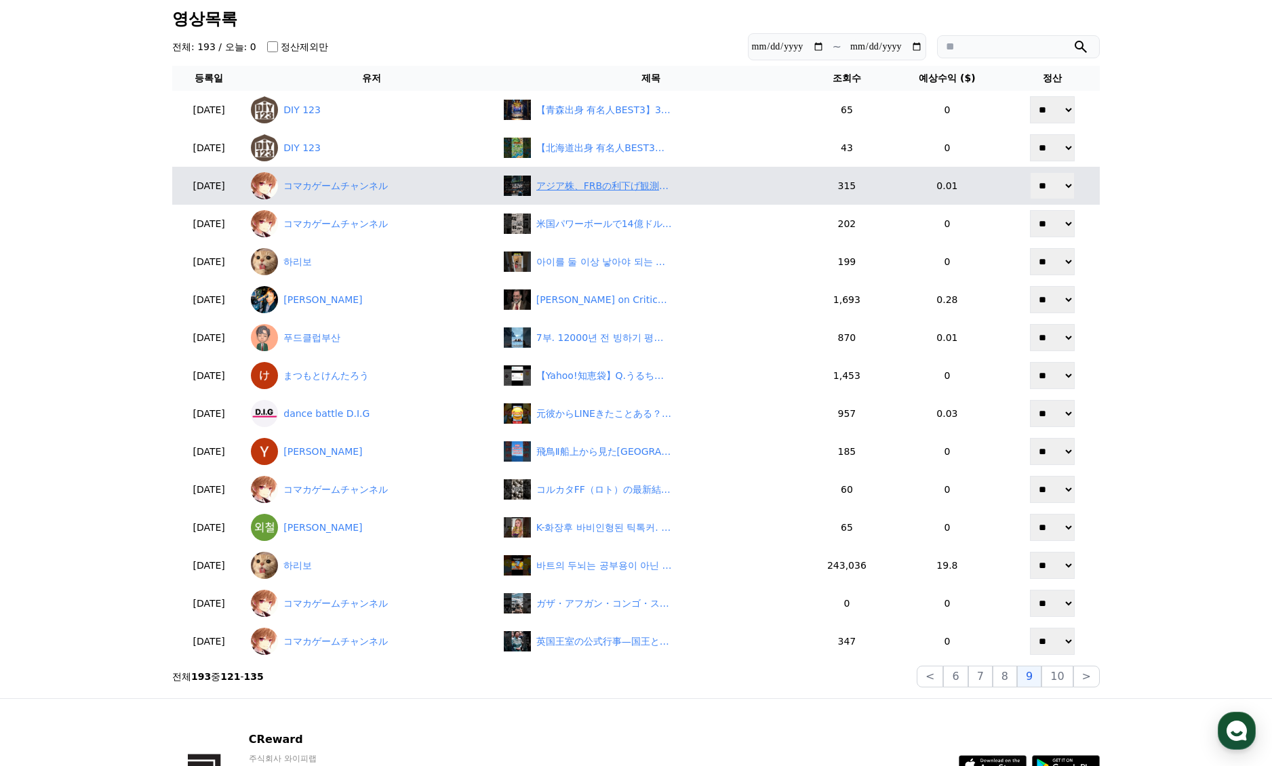
click at [599, 193] on div "アジア株、FRBの利下げ観測で上昇" at bounding box center [651, 186] width 295 height 20
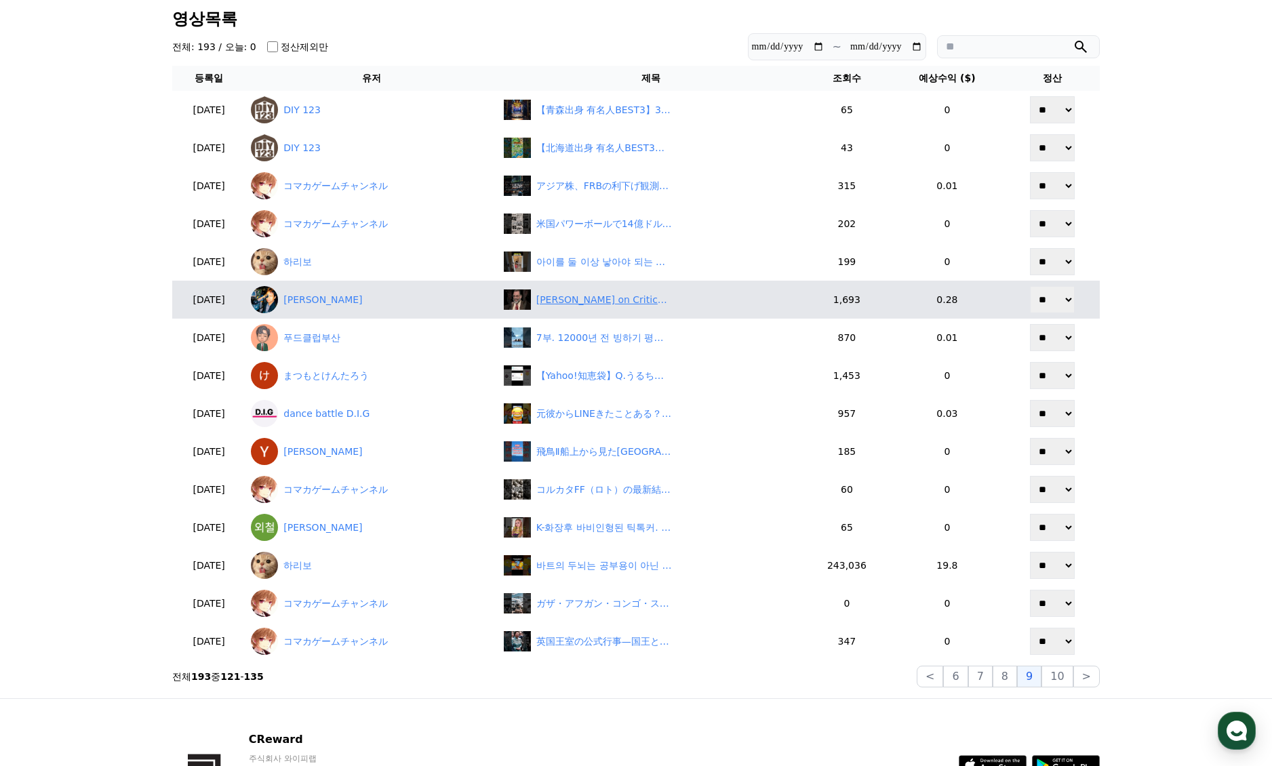
click at [623, 306] on div "Francis Ford Coppola on Critics & The Godfather 🎬 #Coppola #FilmHistory #Cinema" at bounding box center [604, 300] width 136 height 14
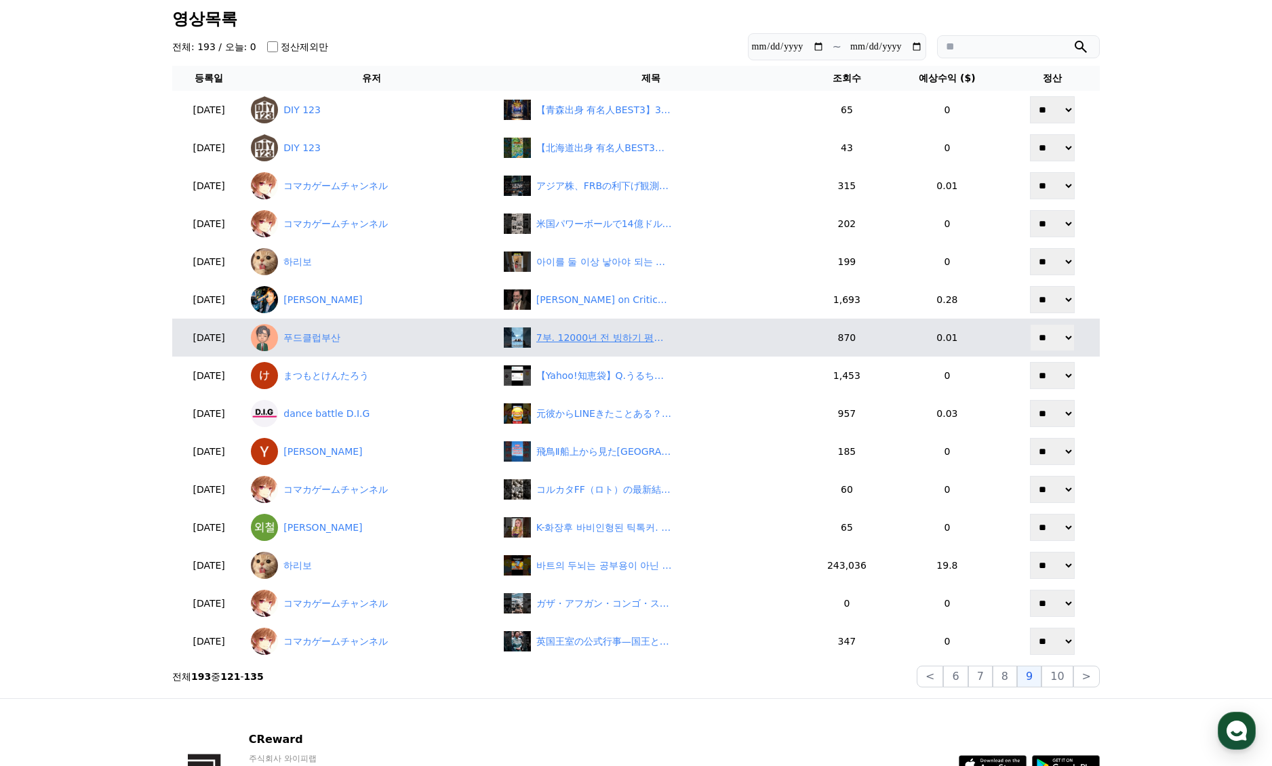
click at [616, 343] on div "7부. 12000년 전 빙하기 평윈에서 시작된 우리의 역사" at bounding box center [604, 338] width 136 height 14
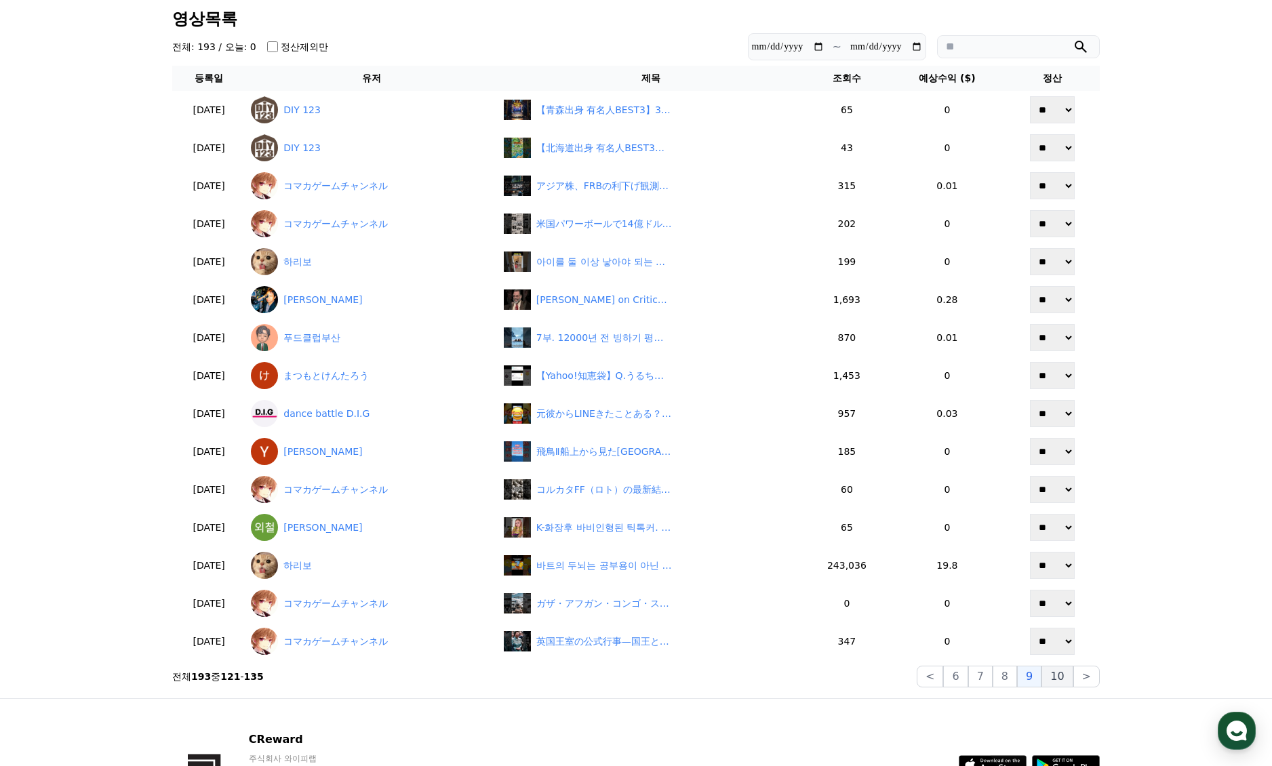
click at [1060, 686] on button "10" at bounding box center [1057, 677] width 31 height 22
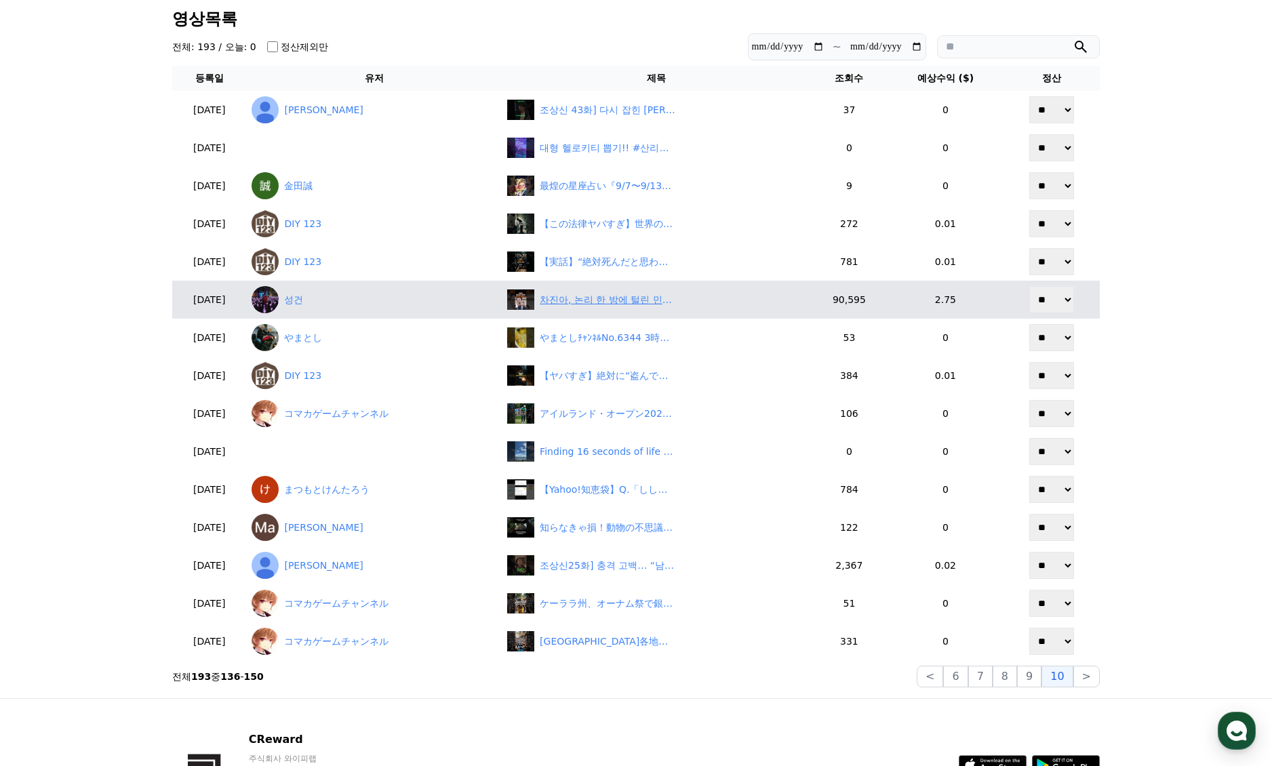
click at [601, 306] on div "차진아, 논리 한 방에 털린 민주당의 검찰개혁" at bounding box center [608, 300] width 136 height 14
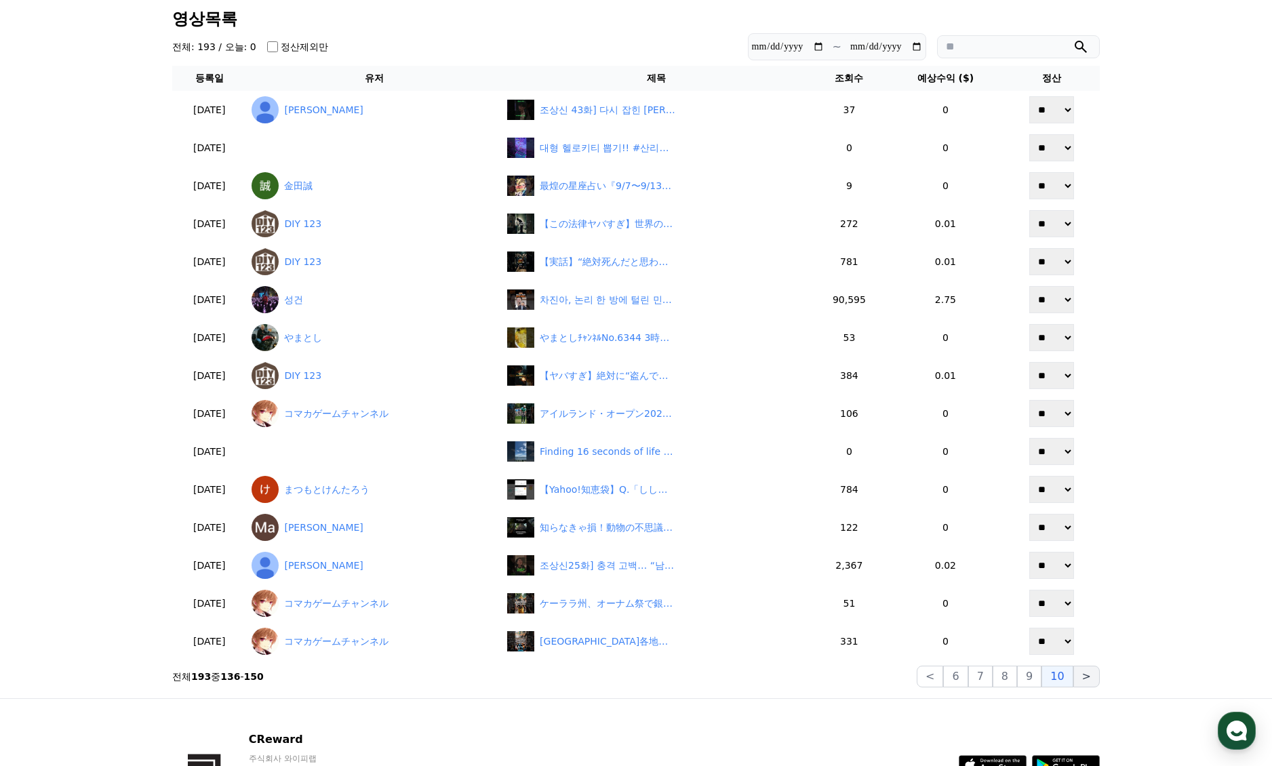
click at [1090, 679] on button ">" at bounding box center [1086, 677] width 26 height 22
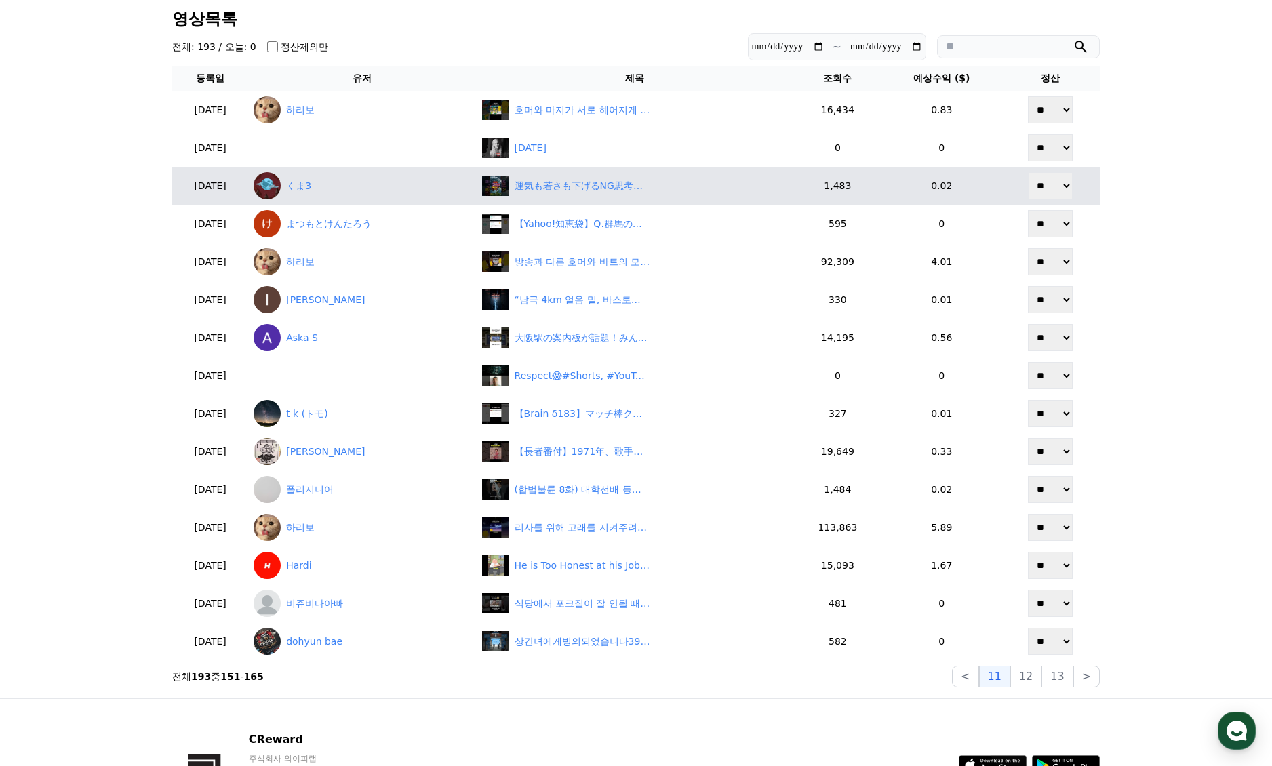
click at [589, 186] on div "運気も若さも下げるNG思考パターン5つ #スピリチュアル #若返り #運気" at bounding box center [583, 186] width 136 height 14
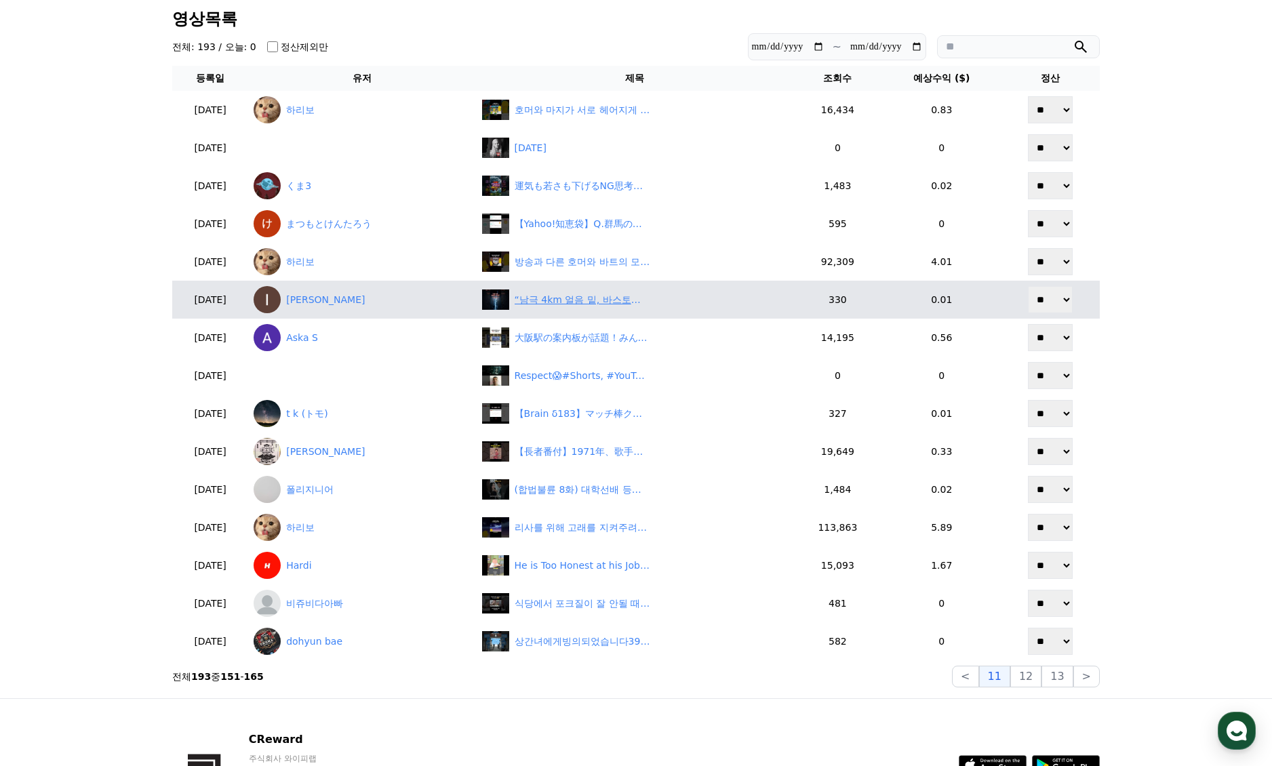
click at [591, 301] on div "“남극 4km 얼음 밑, 바스토크 호수의 충격적 비밀”" at bounding box center [583, 300] width 136 height 14
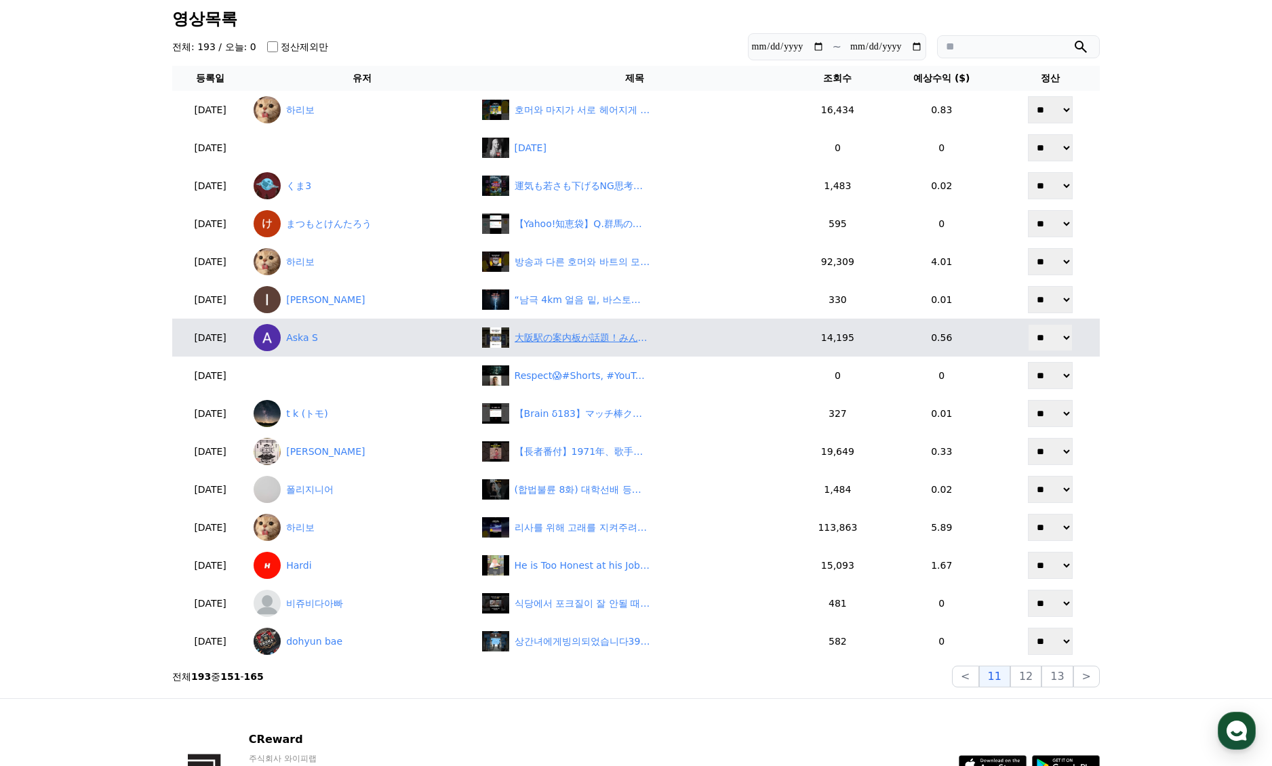
click at [605, 335] on div "大阪駅の案内板が話題！みんなの意見は！？ #言葉 #表示 #英語" at bounding box center [583, 338] width 136 height 14
click at [320, 345] on link "Aska S" at bounding box center [362, 337] width 217 height 27
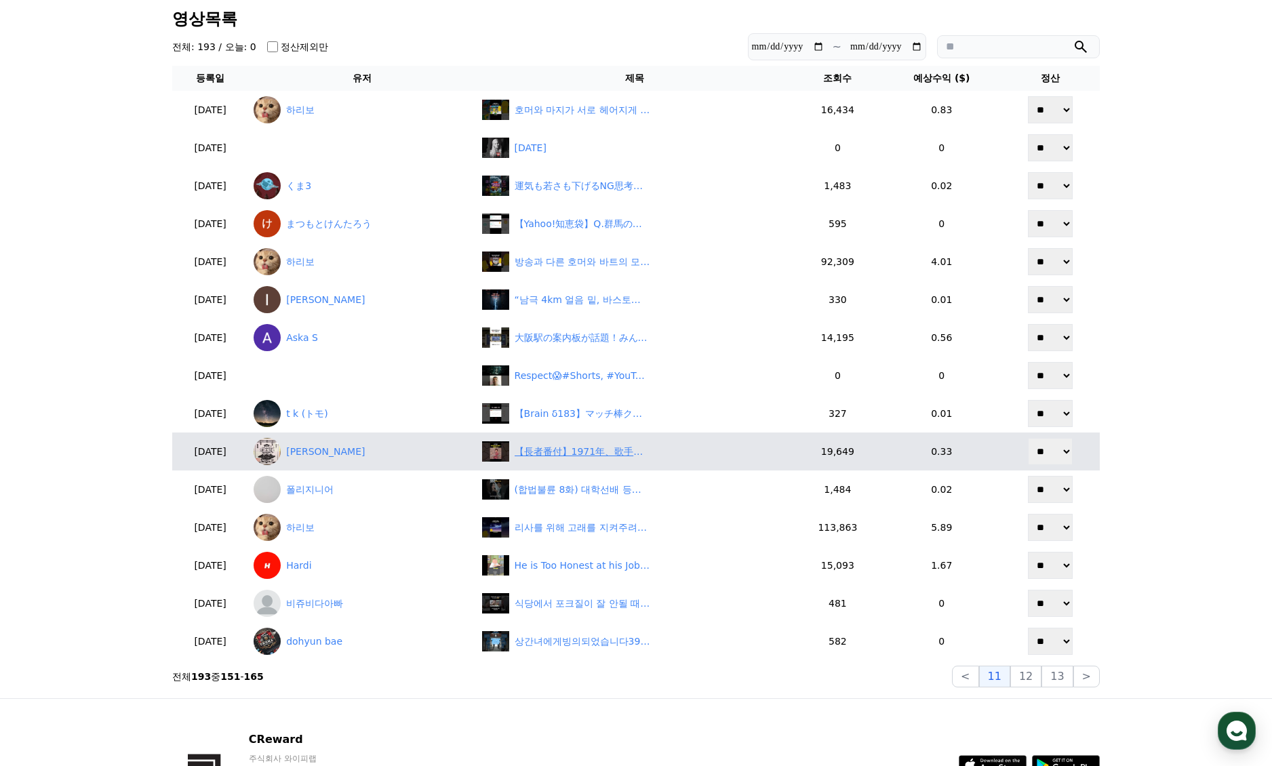
click at [623, 452] on div "【長者番付】1971年、歌手部門の長者番付が懐かしい" at bounding box center [583, 452] width 136 height 14
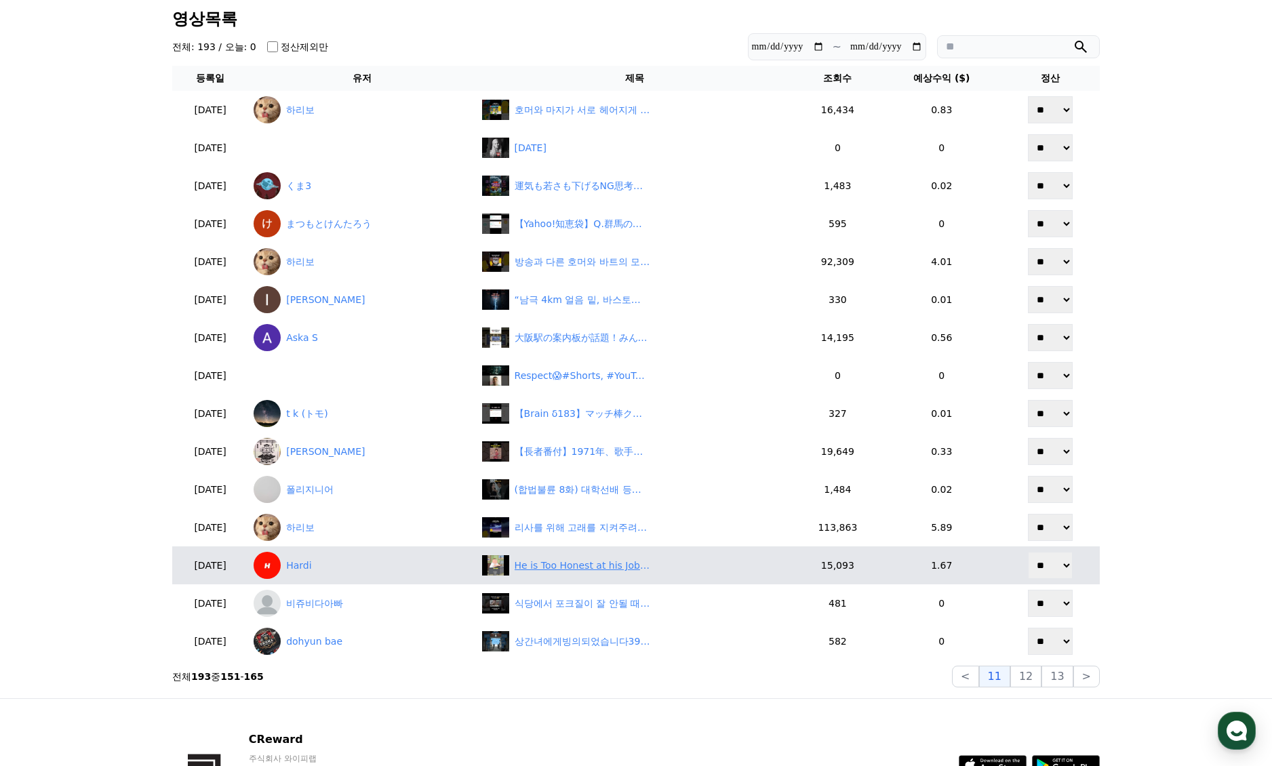
click at [619, 564] on div "He is Too Honest at his Job #familyguy #shorts #fyp" at bounding box center [583, 566] width 136 height 14
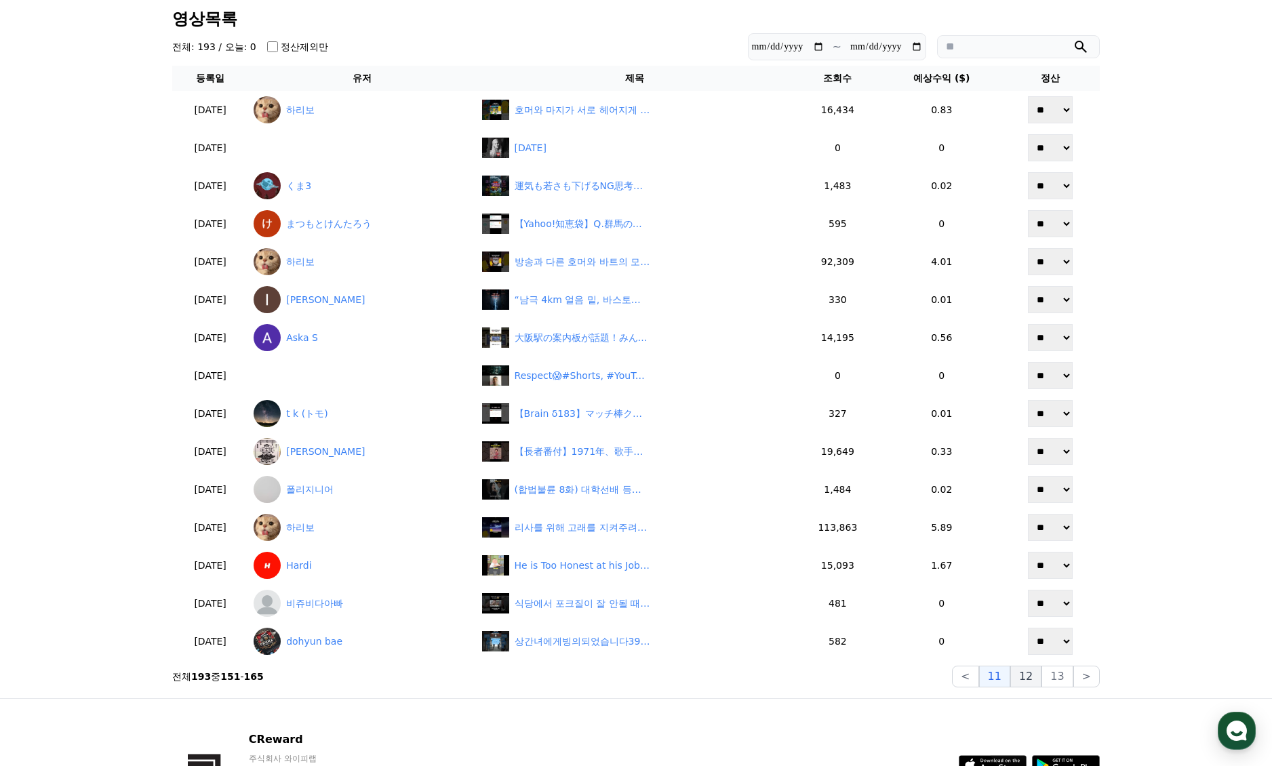
click at [1035, 679] on button "12" at bounding box center [1025, 677] width 31 height 22
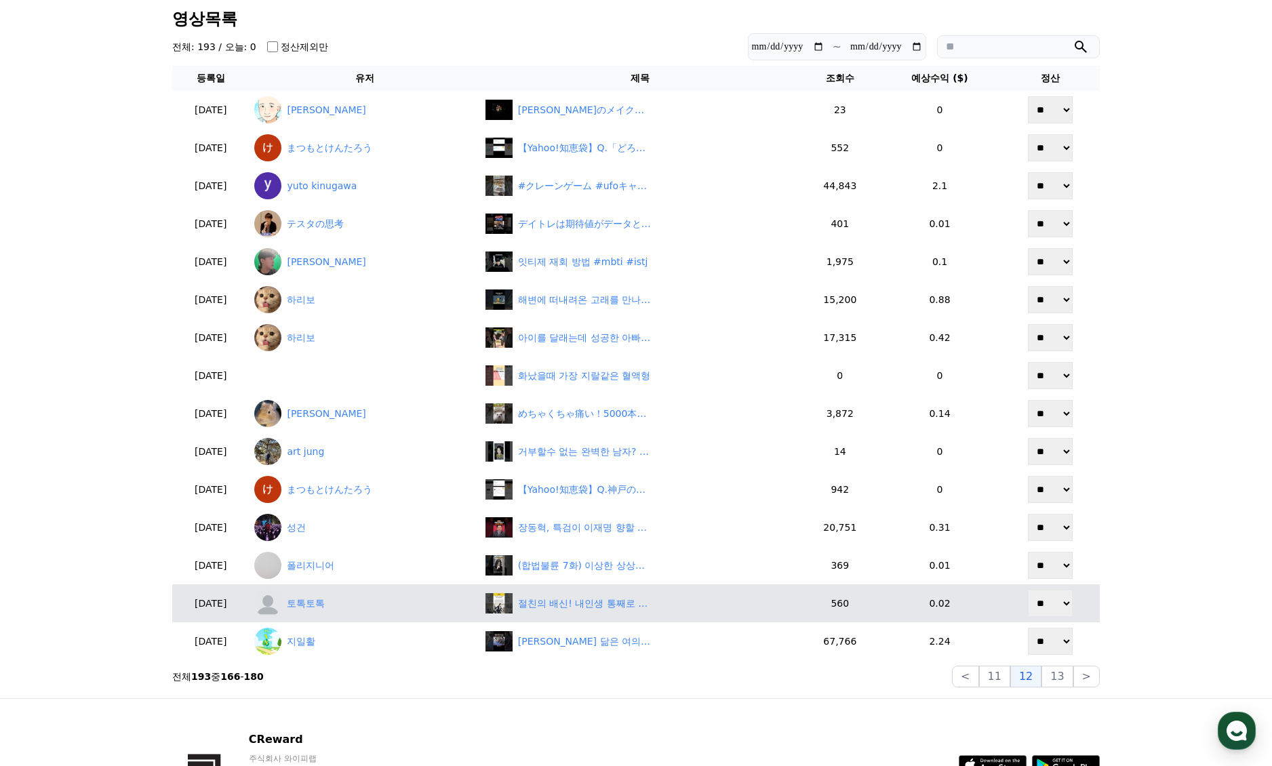
click at [585, 614] on td "절친의 배신! 내인생 통째로 날린 사이다 복수극 #썰쇼츠 #회사생활 #배신과복수" at bounding box center [699, 604] width 280 height 38
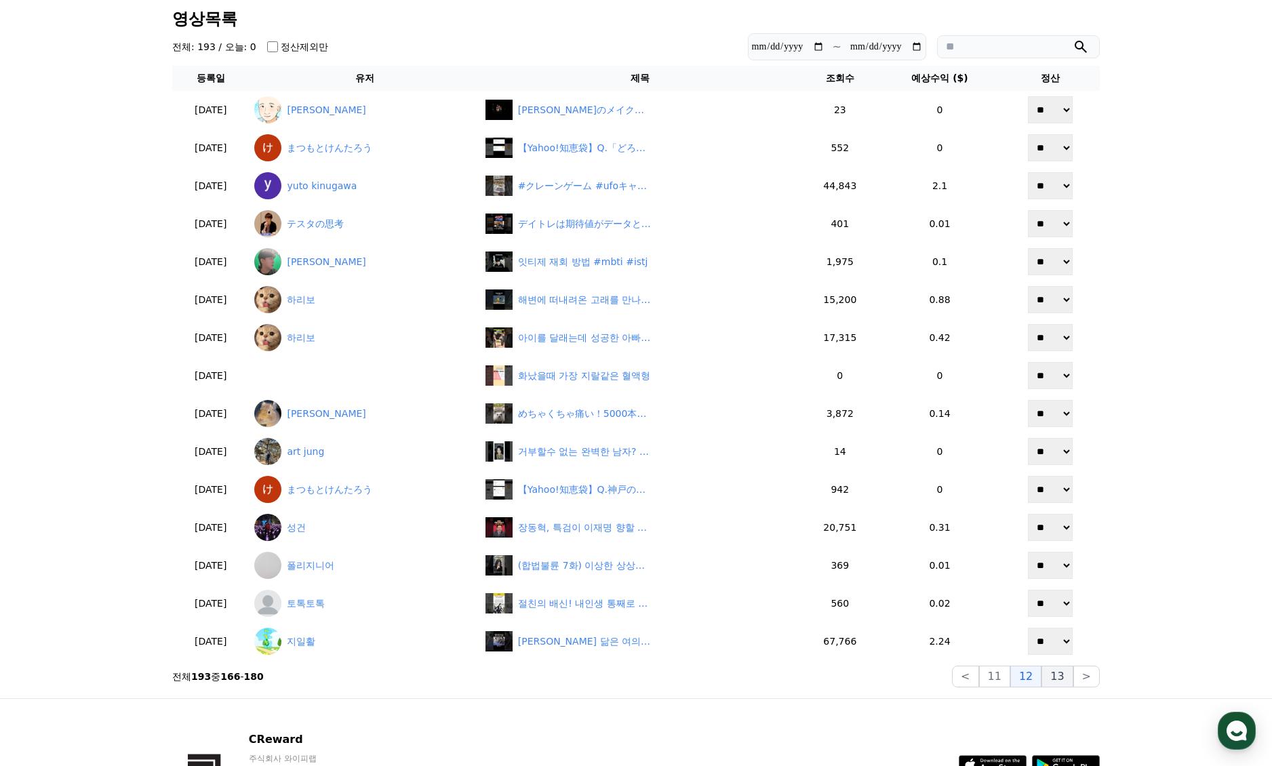
click at [1061, 677] on button "13" at bounding box center [1057, 677] width 31 height 22
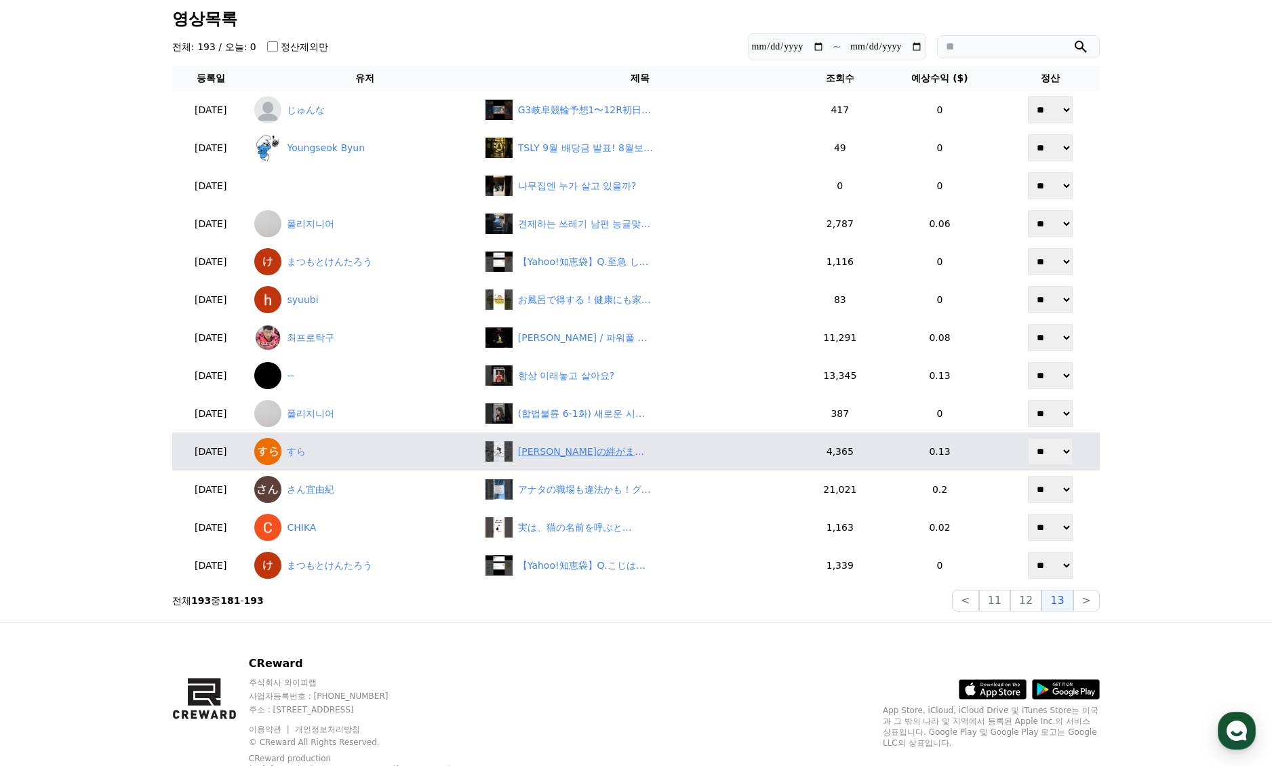
click at [589, 456] on div "玄弥実弥の絆がまじで感動…… #鬼滅の刃 #玄弥 #実弥 #感動シーン #無限城編" at bounding box center [586, 452] width 136 height 14
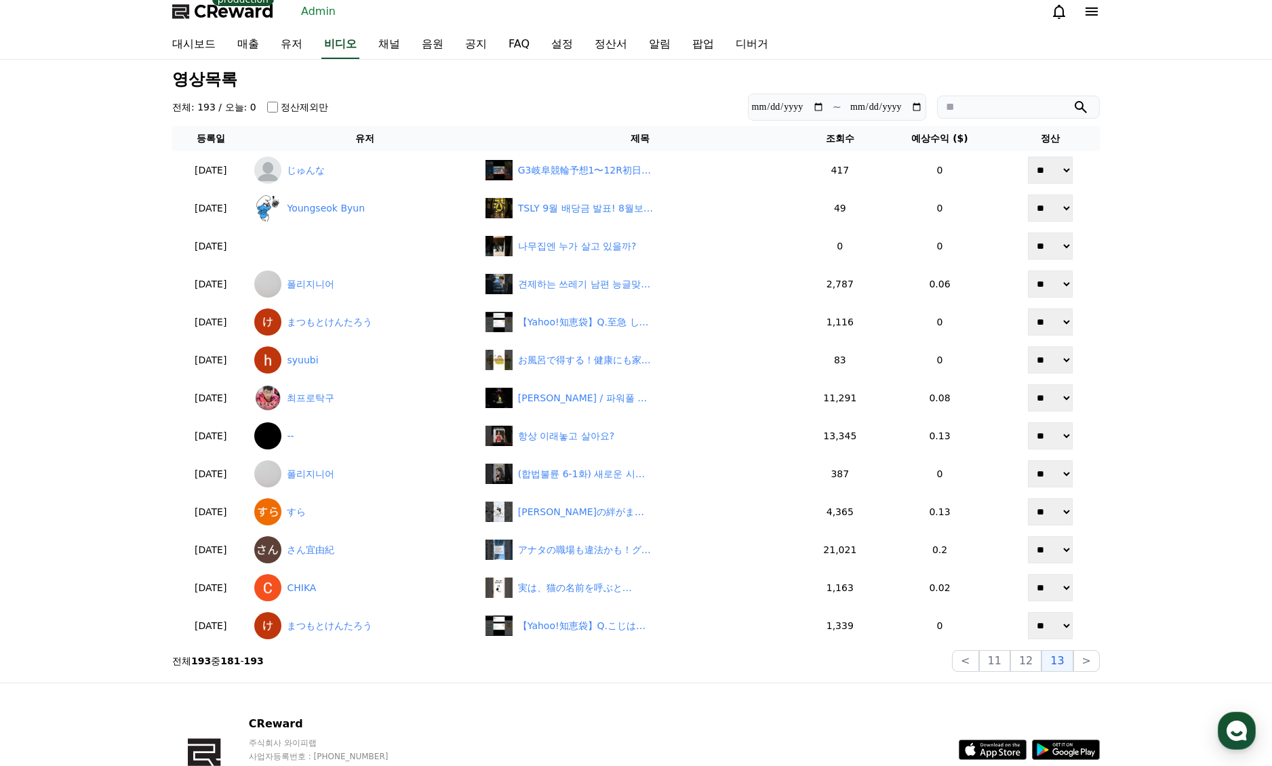
scroll to position [0, 0]
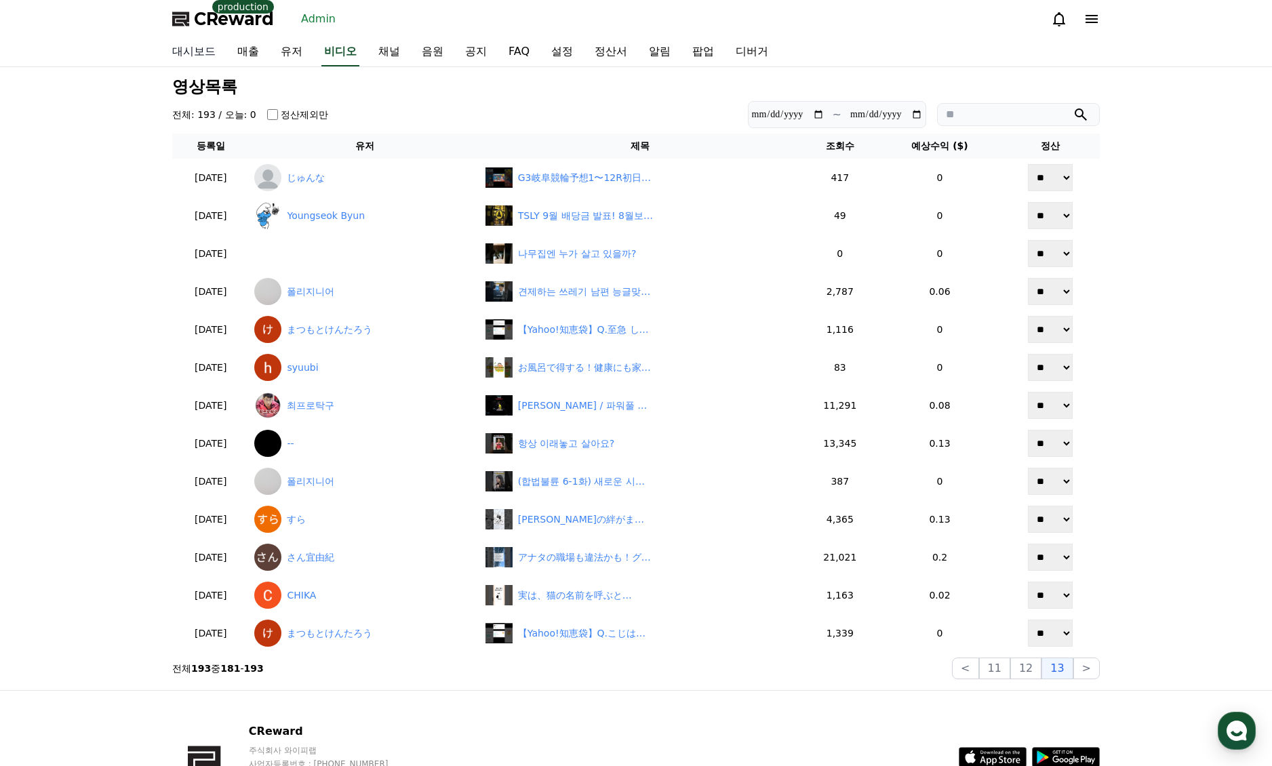
click at [187, 55] on link "대시보드" at bounding box center [193, 52] width 65 height 28
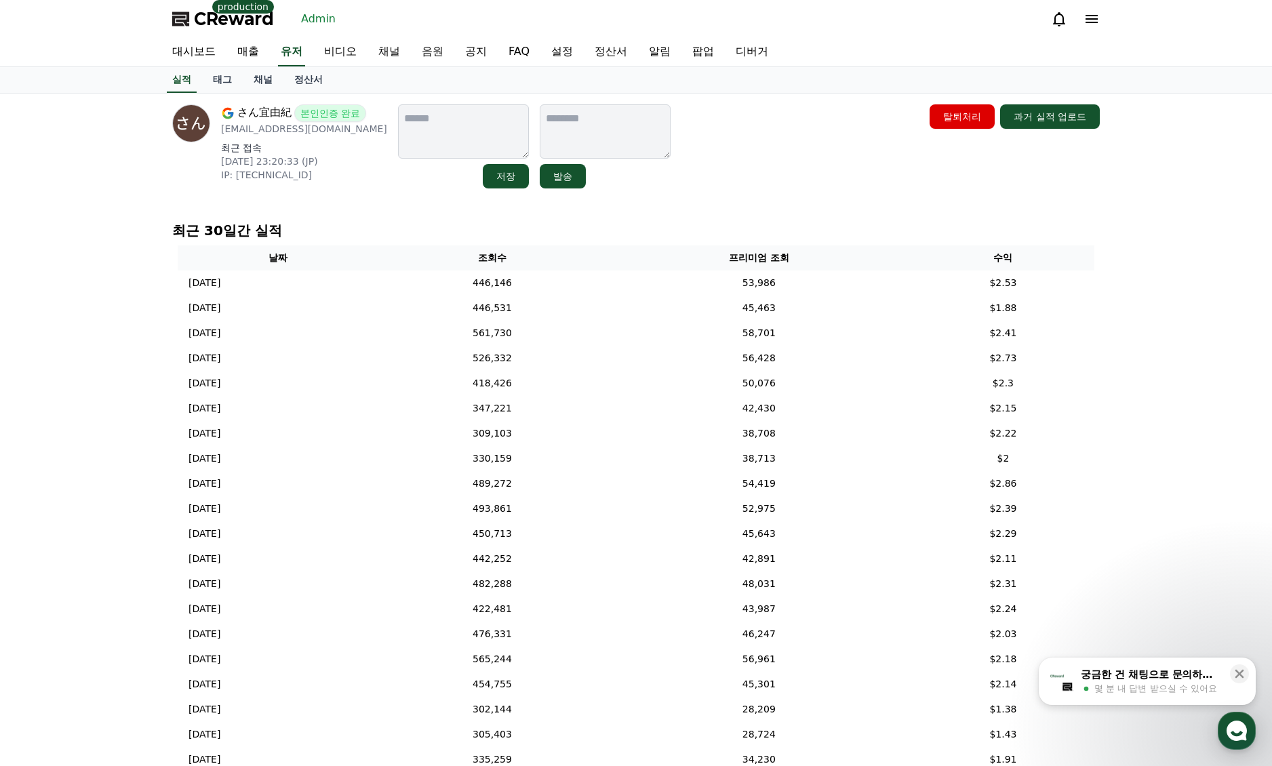
click at [1186, 466] on div "さん宜由紀 본인인증 완료 [EMAIL_ADDRESS][DOMAIN_NAME] 최근 접속 [DATE] 23:20:33 (JP) IP: [TECH…" at bounding box center [636, 483] width 1272 height 778
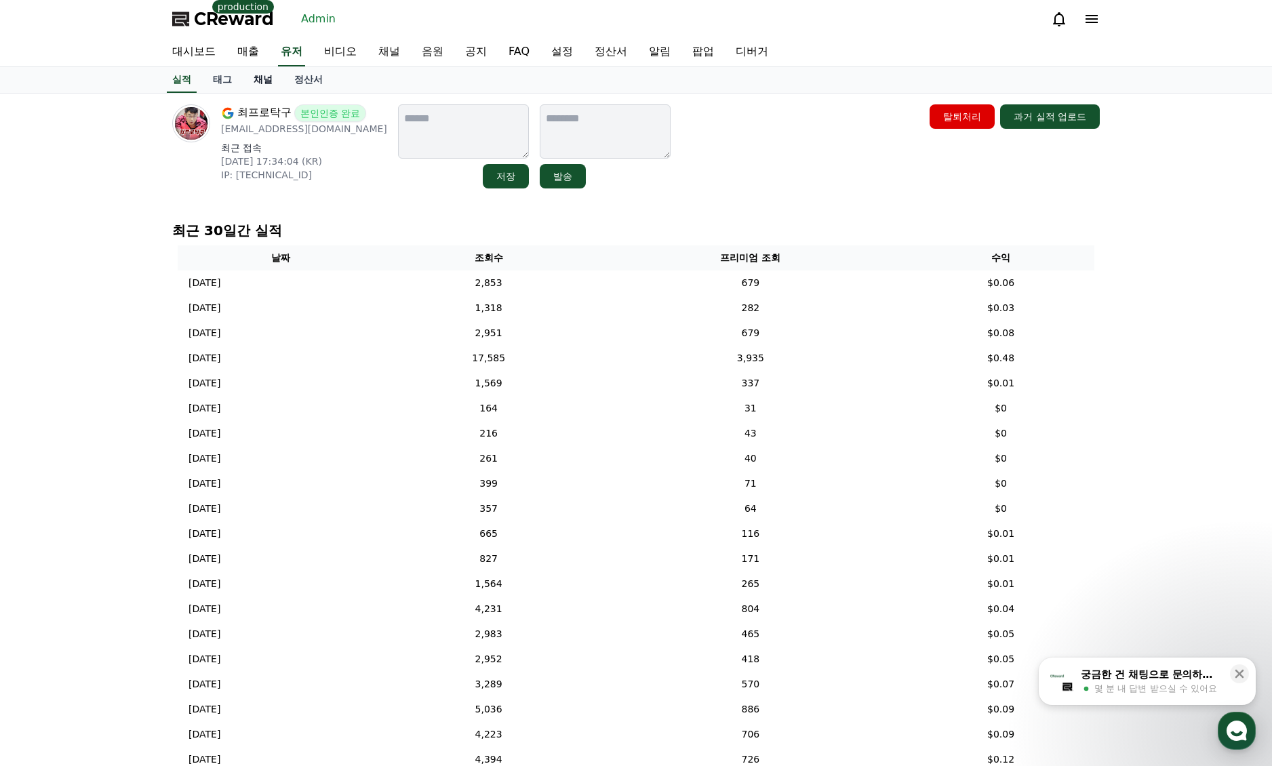
click at [269, 81] on link "채널" at bounding box center [263, 80] width 41 height 26
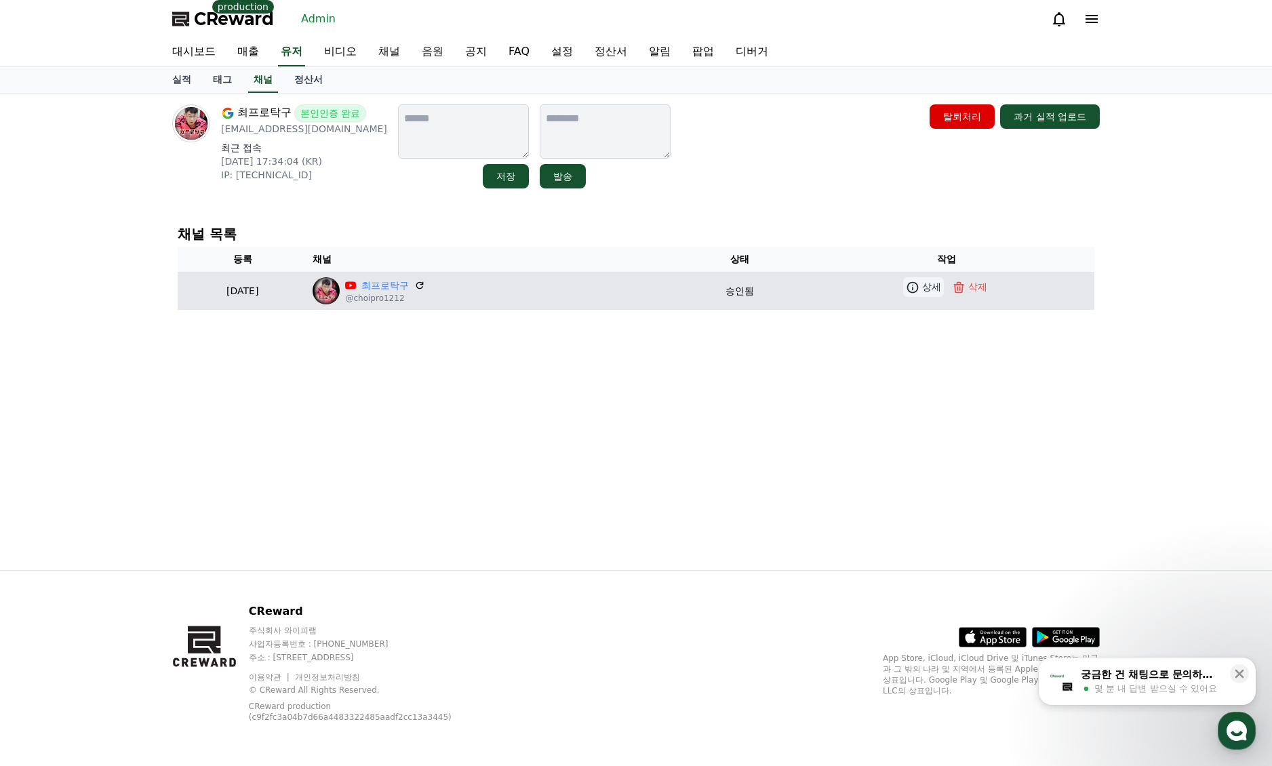
click at [934, 285] on p "상세" at bounding box center [931, 287] width 19 height 14
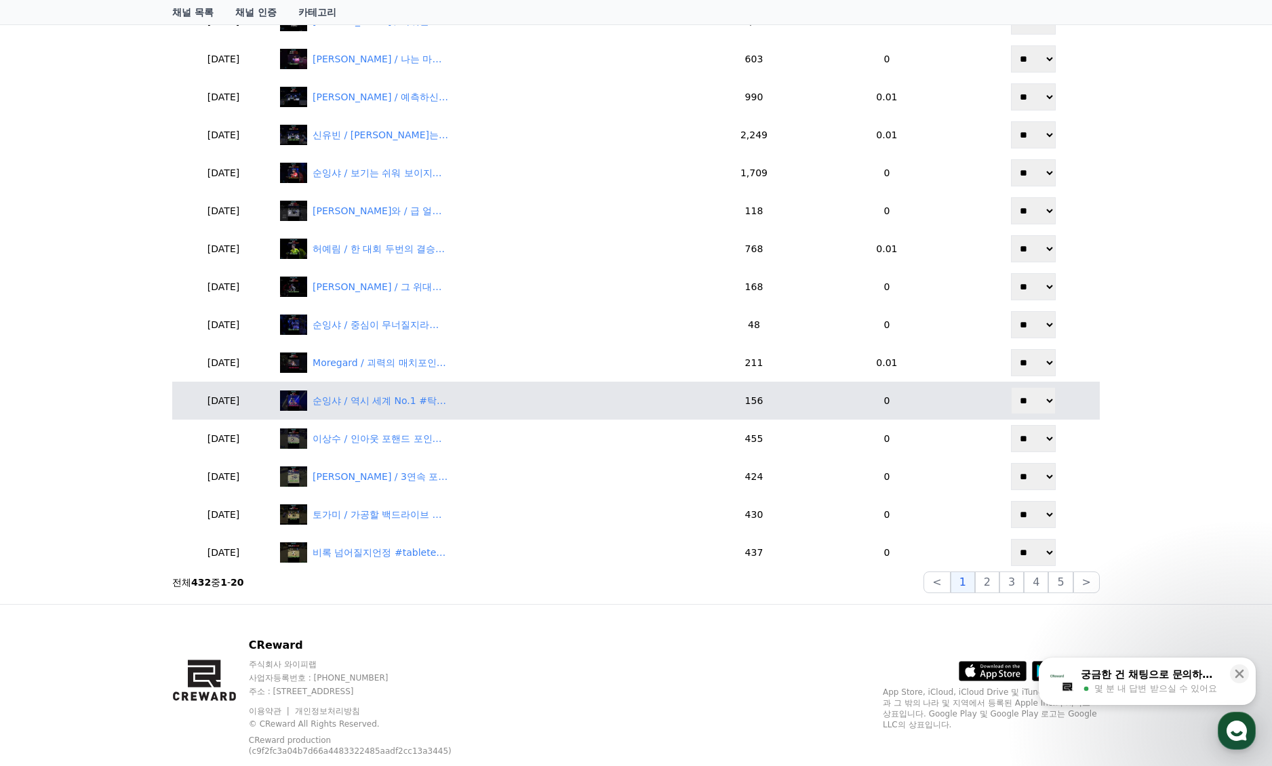
scroll to position [629, 0]
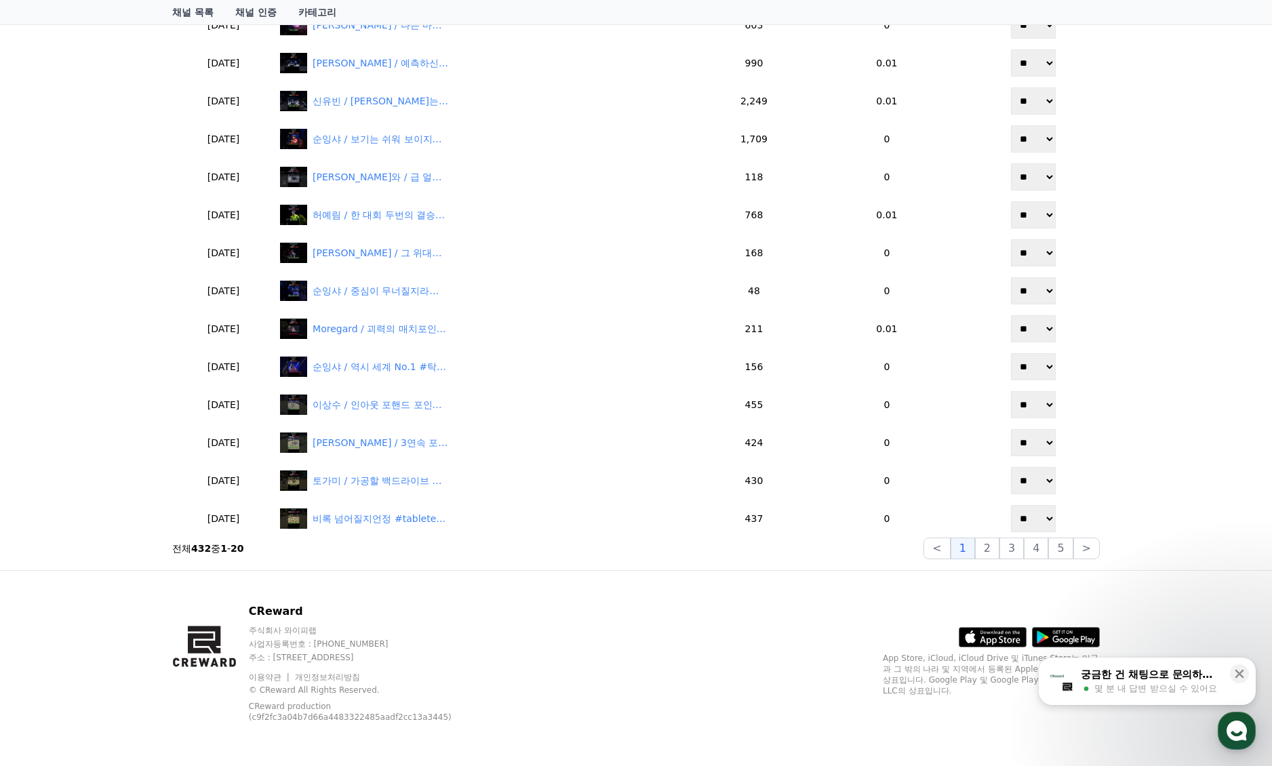
click at [1181, 344] on div "채널 상세 최프로탁구 @choipro1212 저장 최프로탁구 발송 현재 태그 태그 삭제 태그 추가 태그 추가 YPP 본인 콘텐츠 공식 팬채널 …" at bounding box center [636, 16] width 1272 height 1107
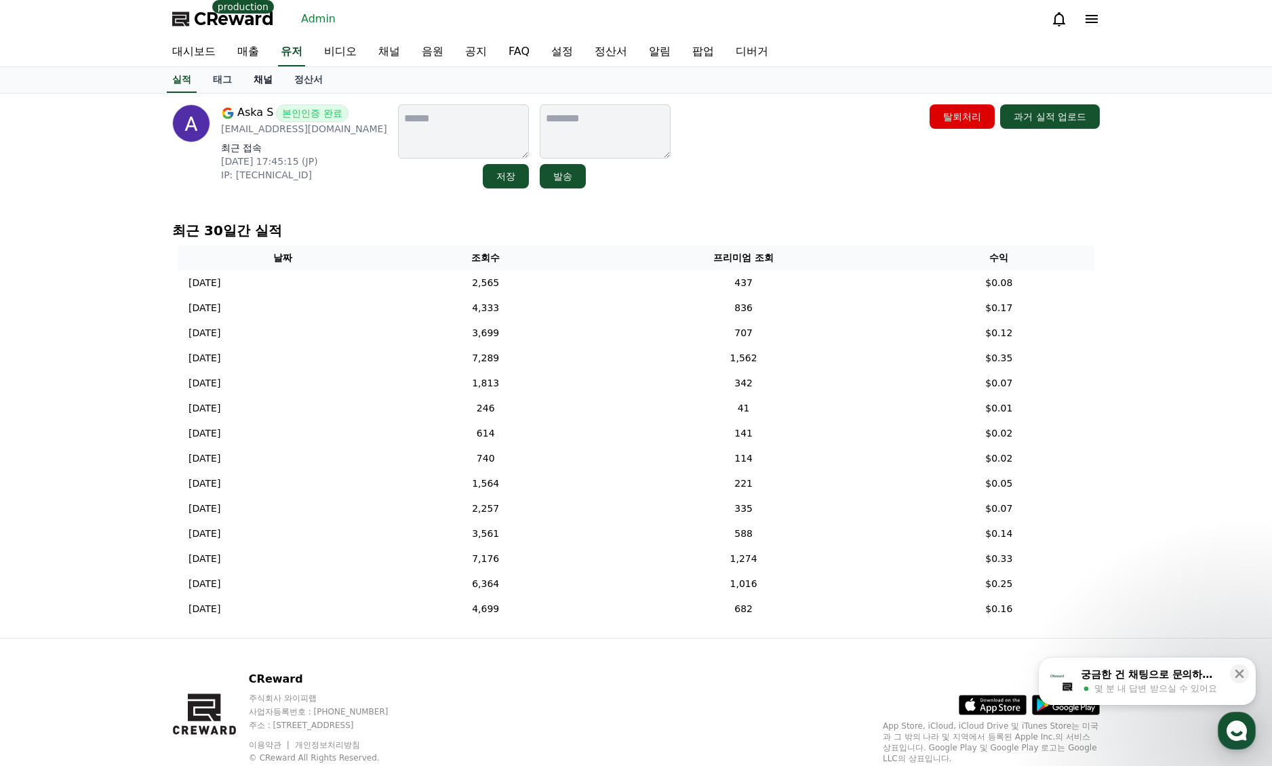
click at [260, 76] on link "채널" at bounding box center [263, 80] width 41 height 26
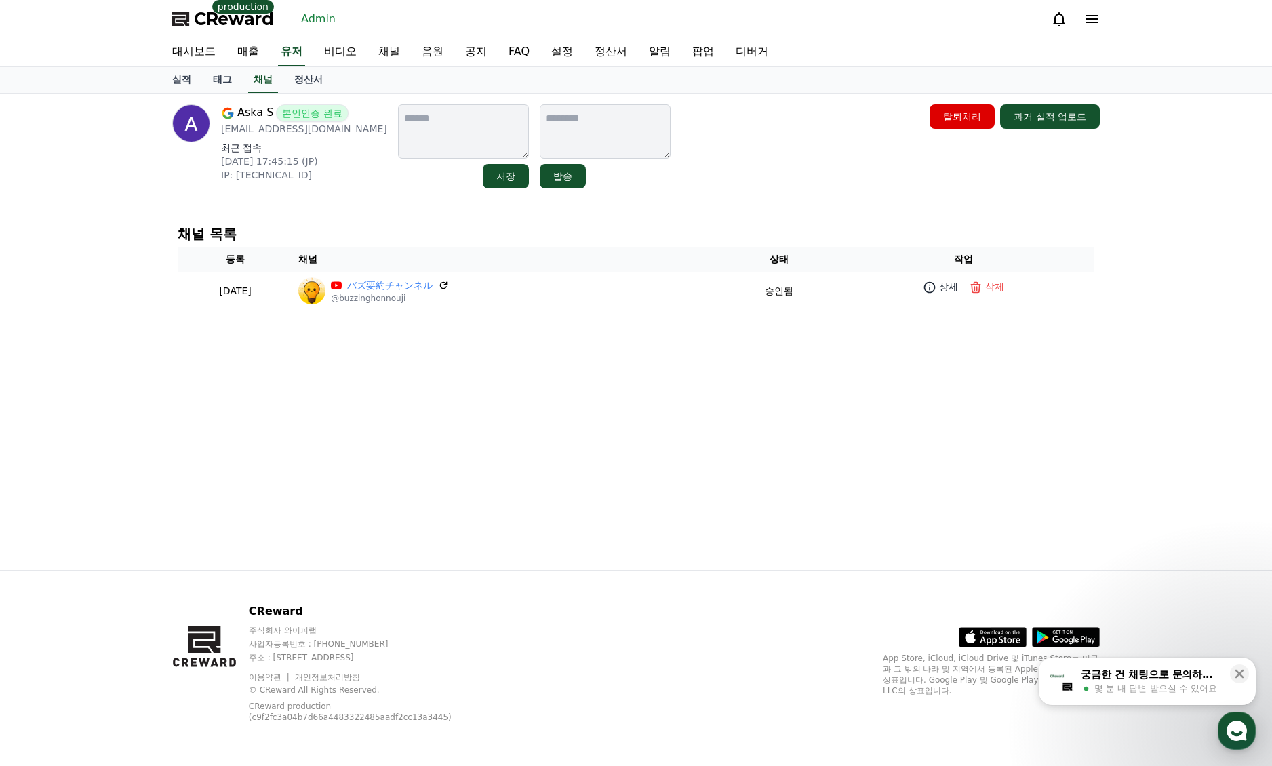
click at [933, 184] on div "Aska S 본인인증 완료 [EMAIL_ADDRESS][DOMAIN_NAME] 최근 접속 [DATE] 17:45:15 (JP) IP: [TEC…" at bounding box center [636, 146] width 928 height 84
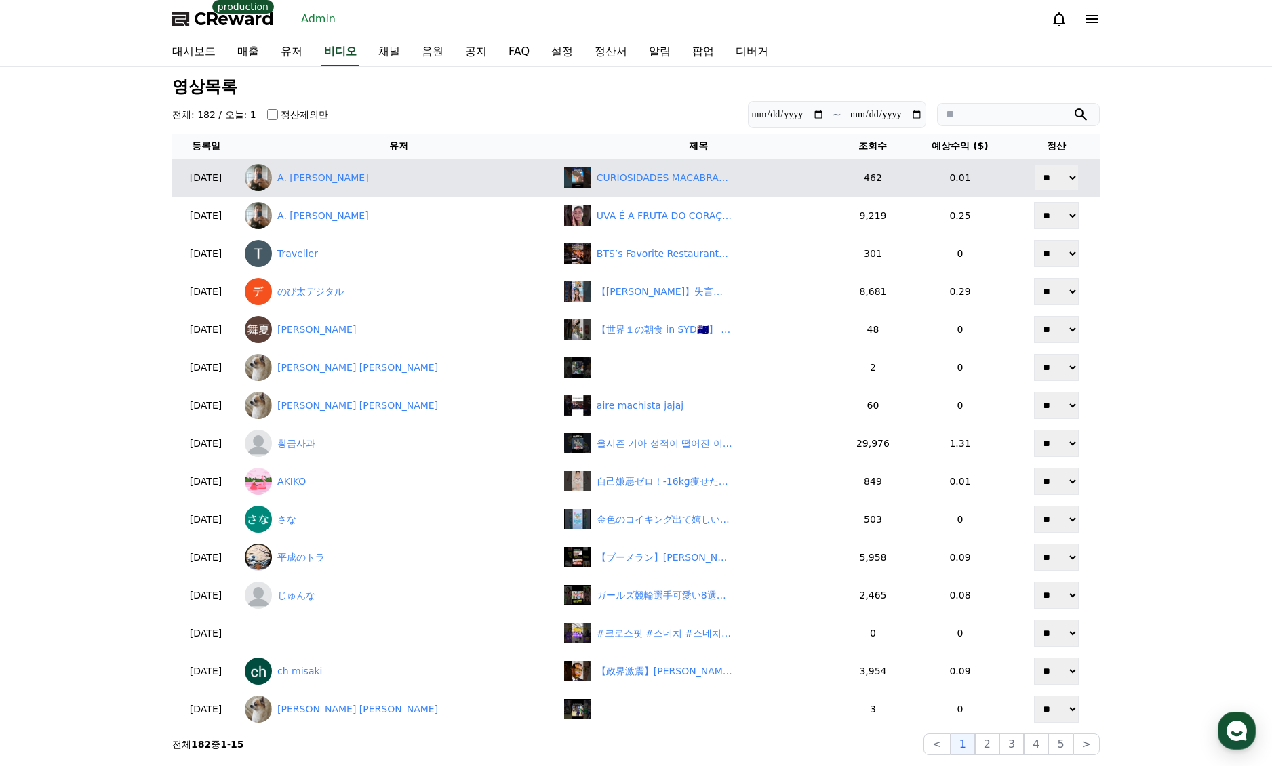
click at [613, 179] on div "CURIOSIDADES MACABRAS #shorts" at bounding box center [665, 178] width 136 height 14
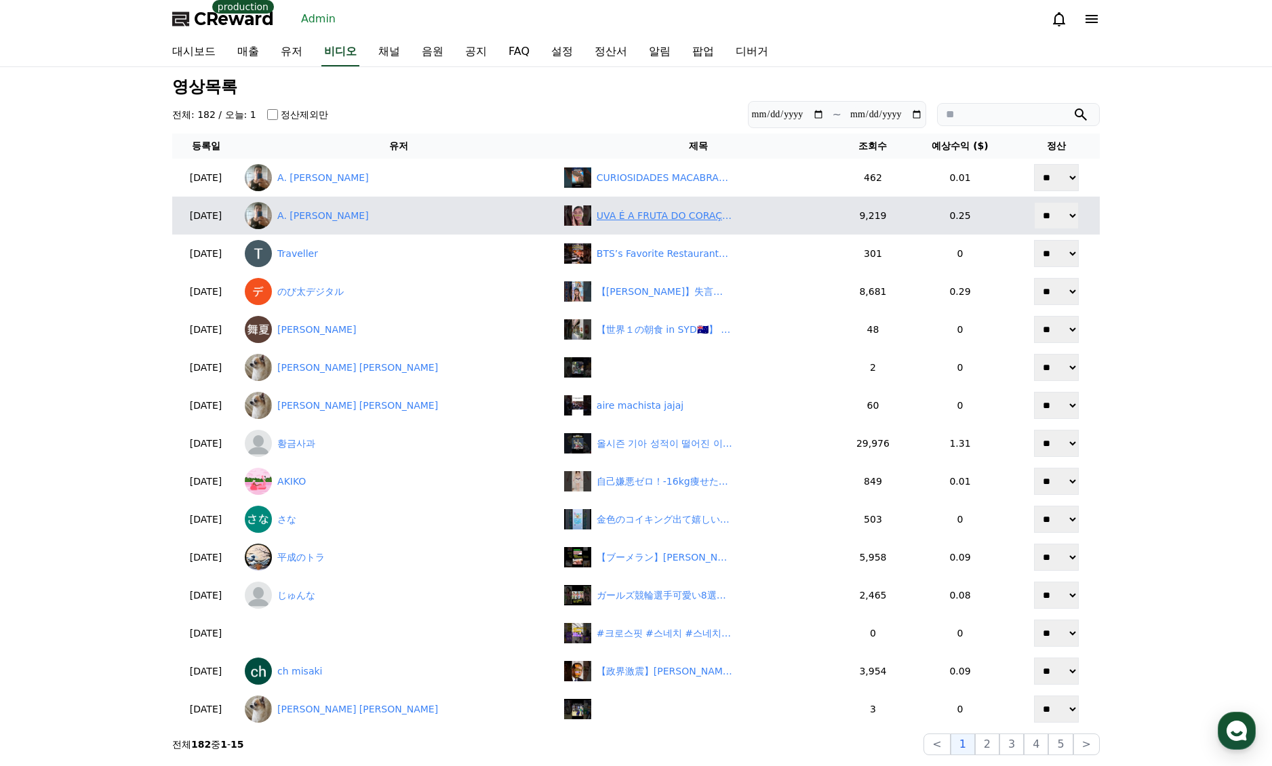
click at [623, 218] on div "UVA É A FRUTA DO CORAÇÃO ♥️ #shorts" at bounding box center [665, 216] width 136 height 14
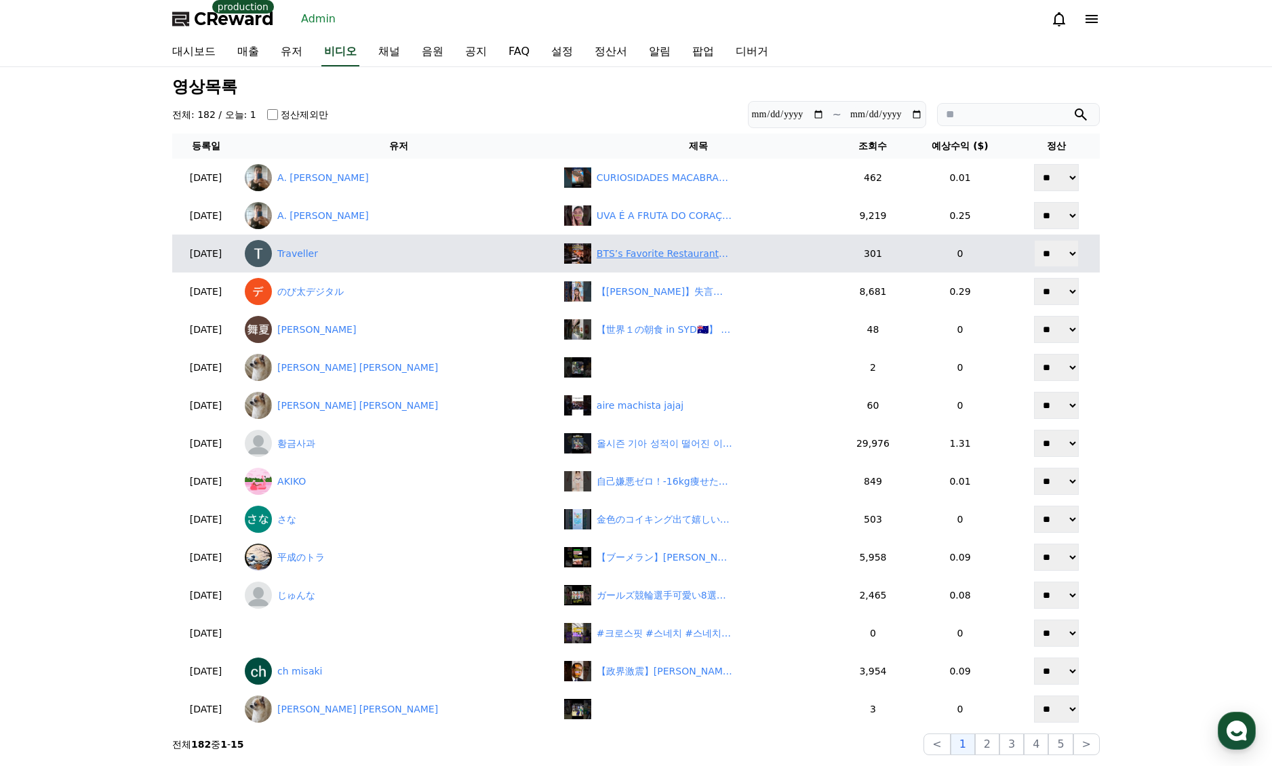
click at [632, 249] on div "BTS’s Favorite Restaurants in Seoul! 💜 A Must for K-POP Fans #kpop #bts #kfood" at bounding box center [665, 254] width 136 height 14
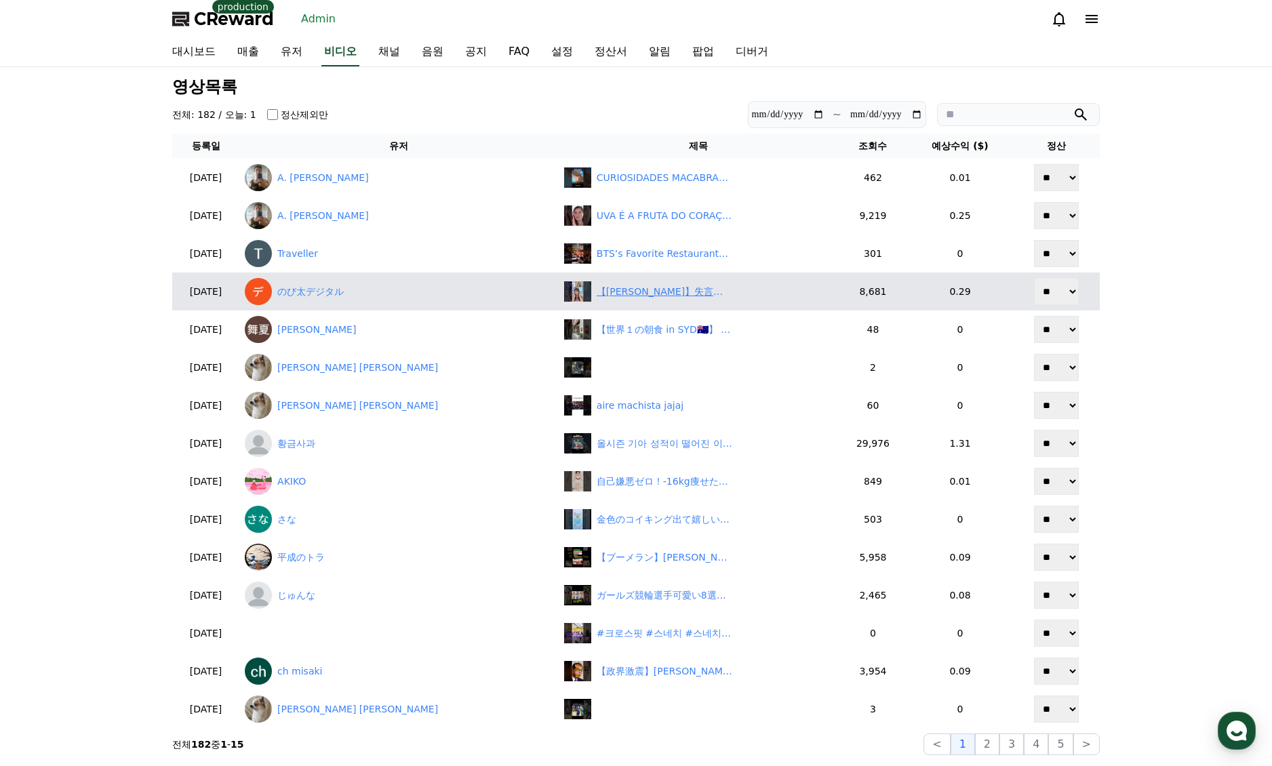
click at [631, 295] on div "【魚住茉由】失言ｗヤバイ4文字を言ってしまい恥ずかしすぎて壊れる美人すぎるお天気キャスターおまゆ【ウェザーニュースLiVE切り抜き】 #かわいい" at bounding box center [665, 292] width 136 height 14
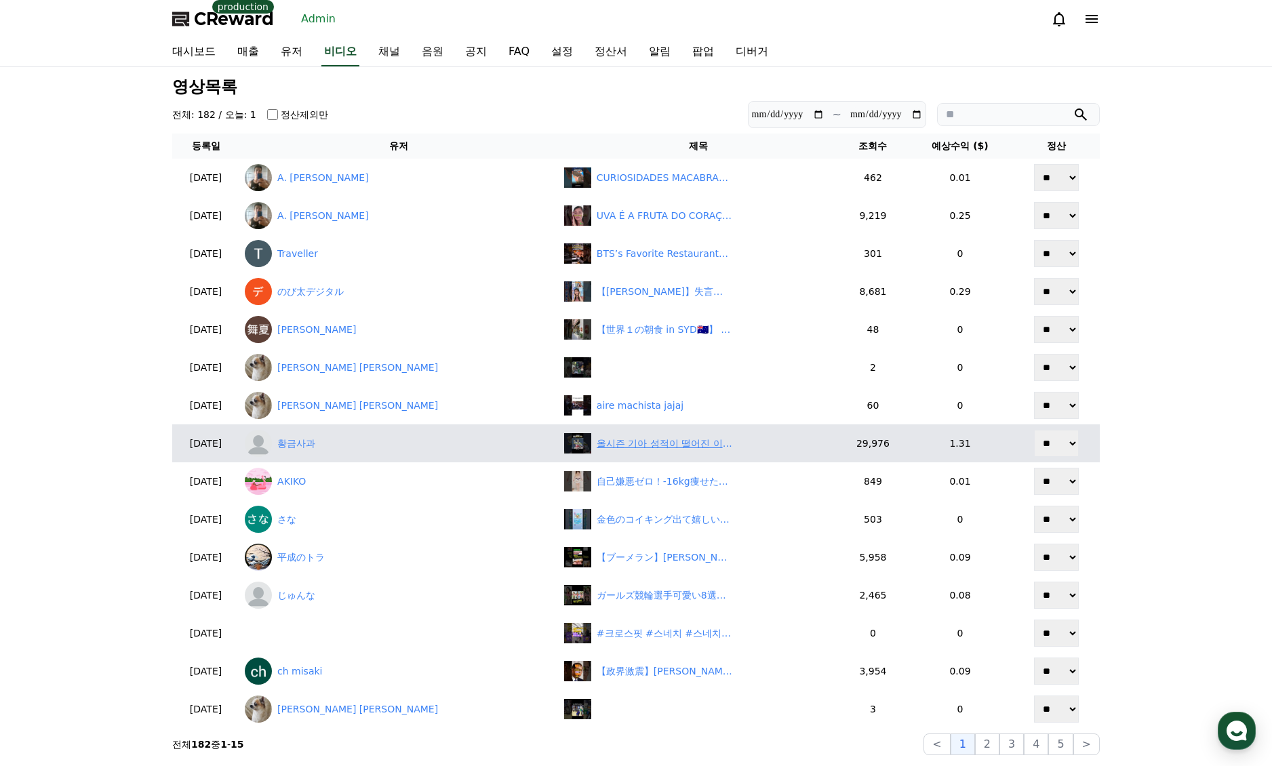
click at [597, 439] on div "올시즌 기아 성적이 떨어진 이유 #박용택" at bounding box center [665, 444] width 136 height 14
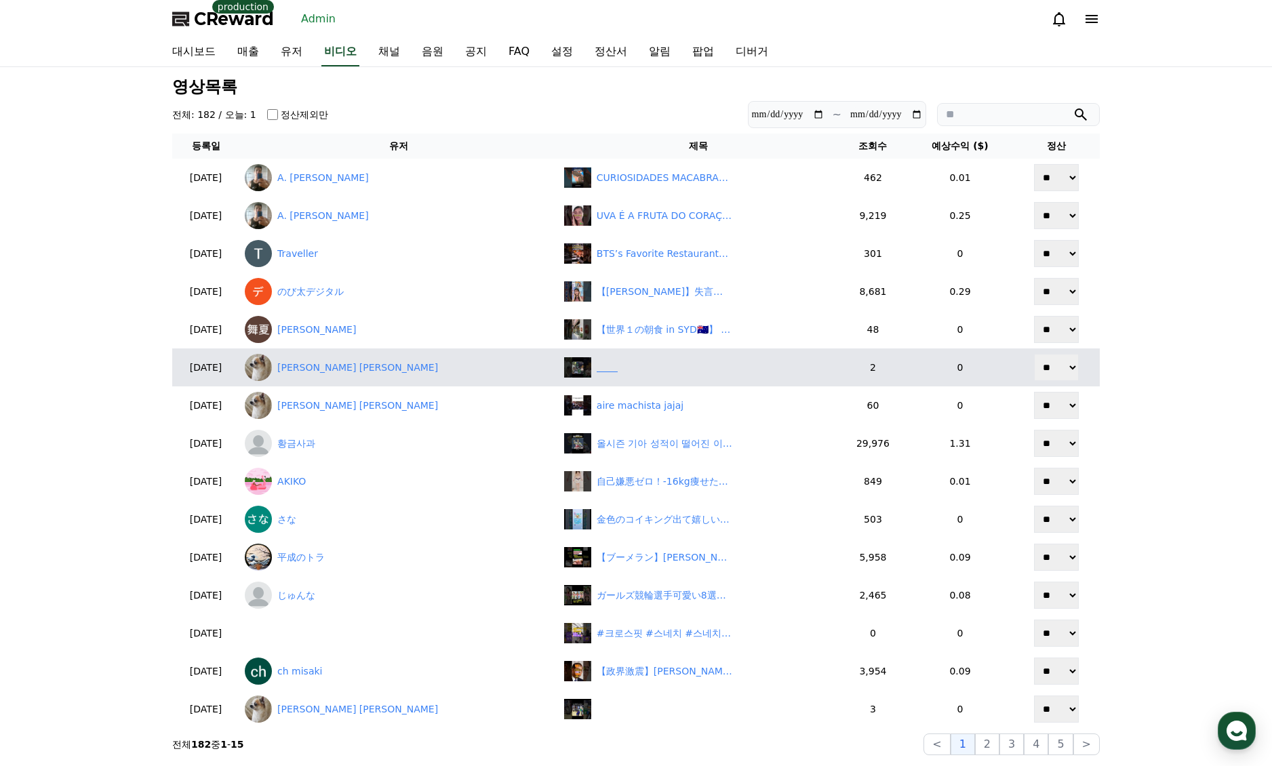
click at [606, 375] on div "‎ ‎ ‎ ‎ ‎ ‎ ‎ ‎" at bounding box center [698, 367] width 269 height 20
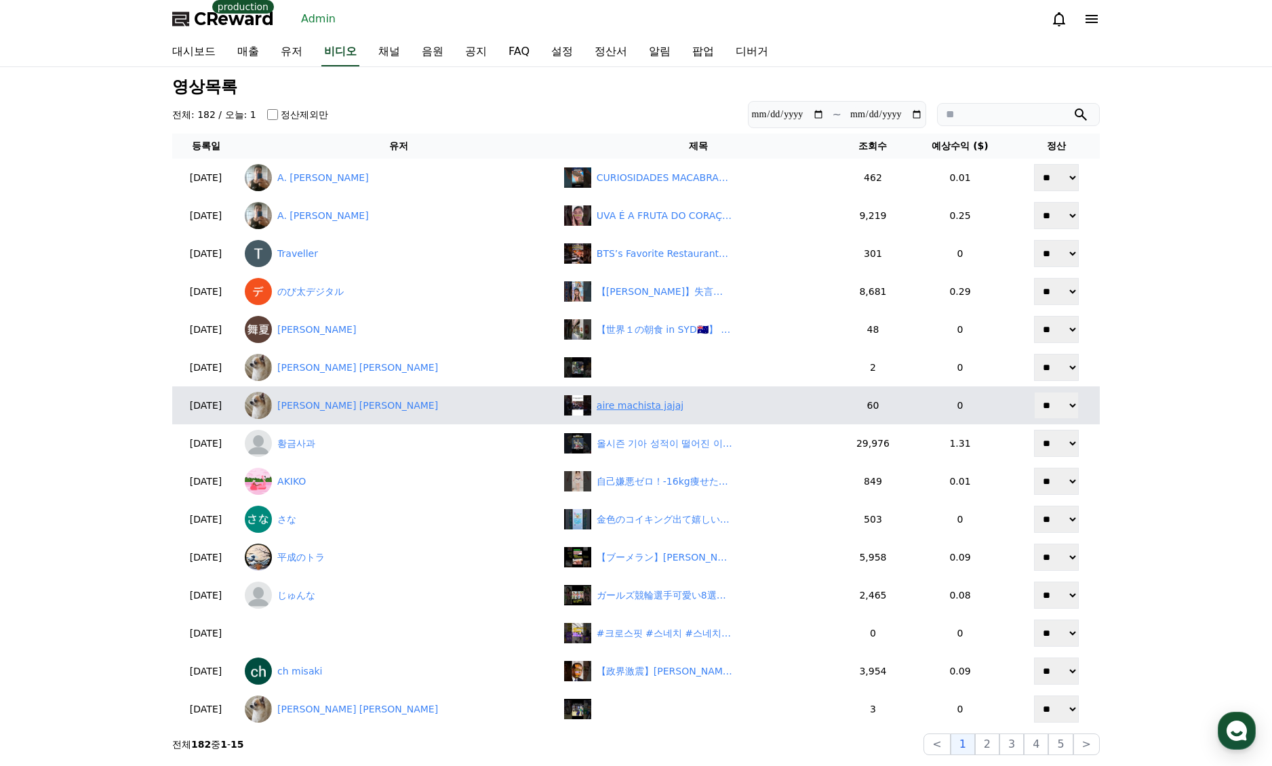
click at [608, 404] on div "aire machista jajaj" at bounding box center [640, 406] width 87 height 14
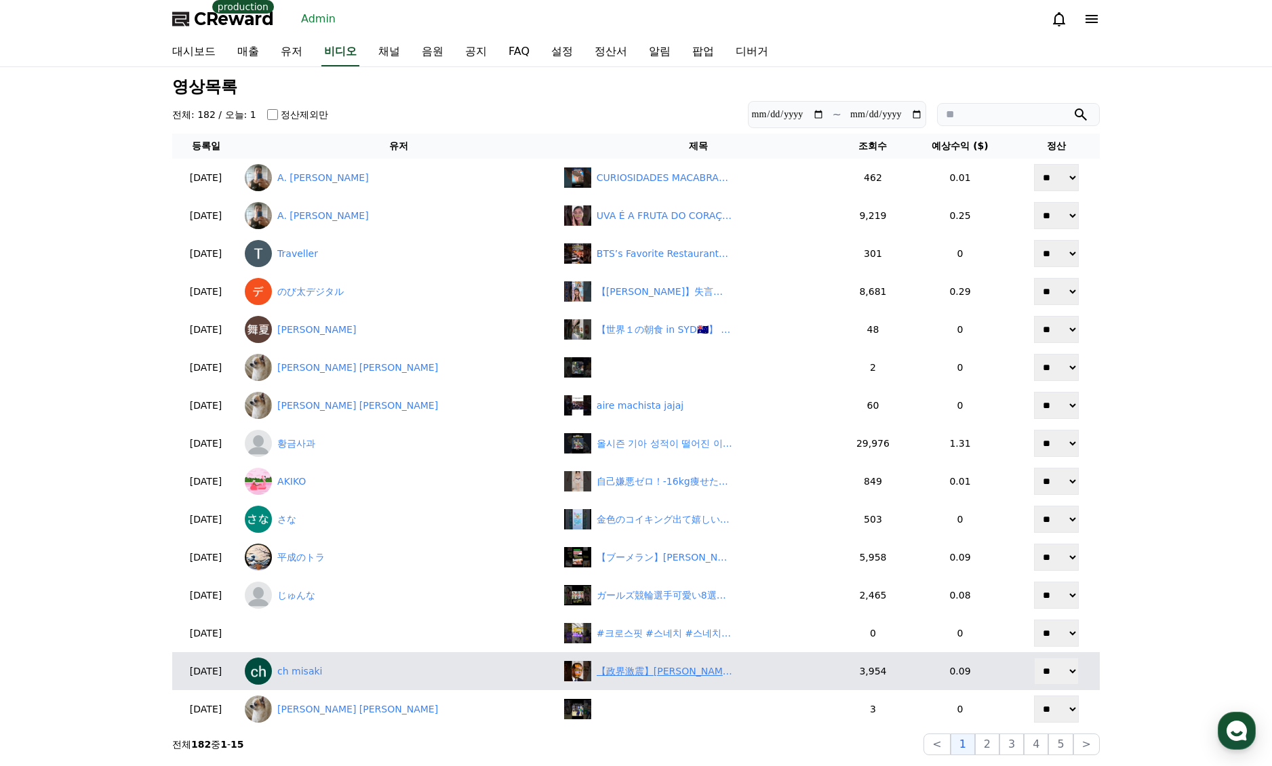
click at [597, 674] on div "【政界激震】石破首相が“密会”…会食嫌いが選んだ相手がヤバすぎた" at bounding box center [665, 672] width 136 height 14
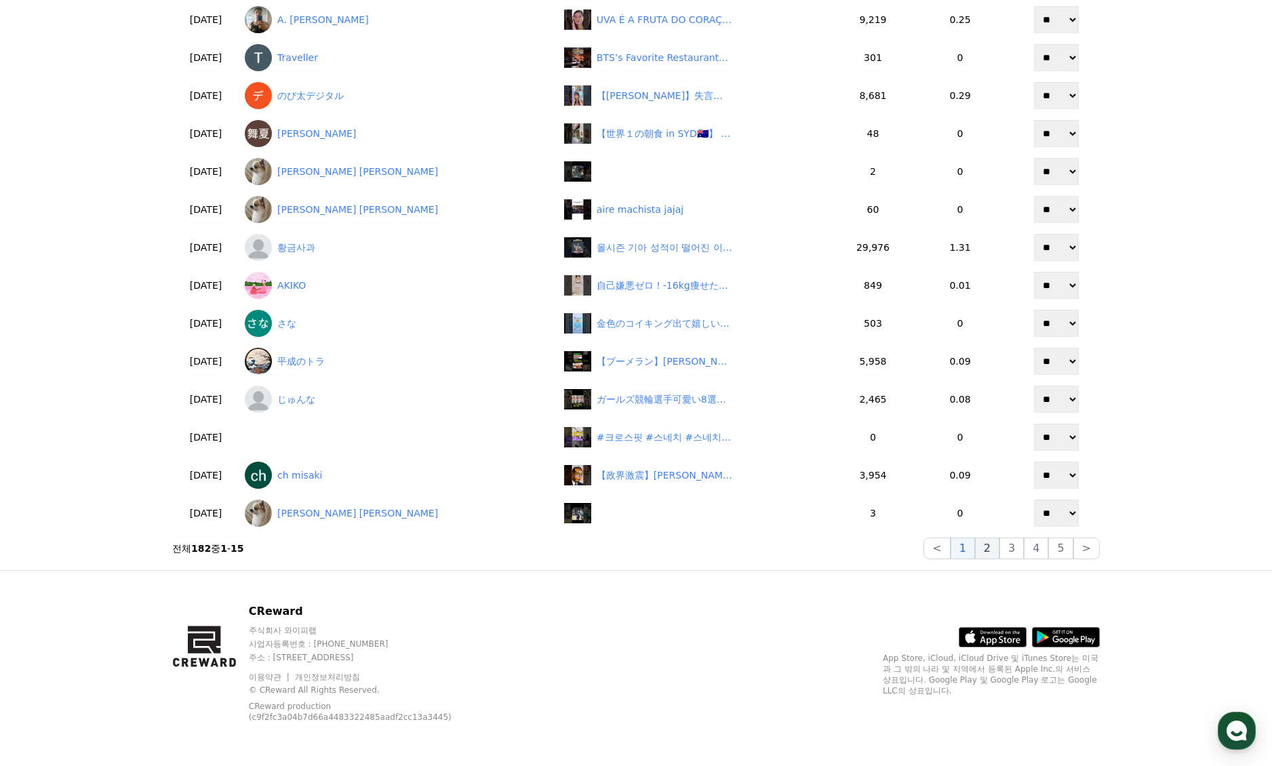
click at [990, 545] on button "2" at bounding box center [987, 549] width 24 height 22
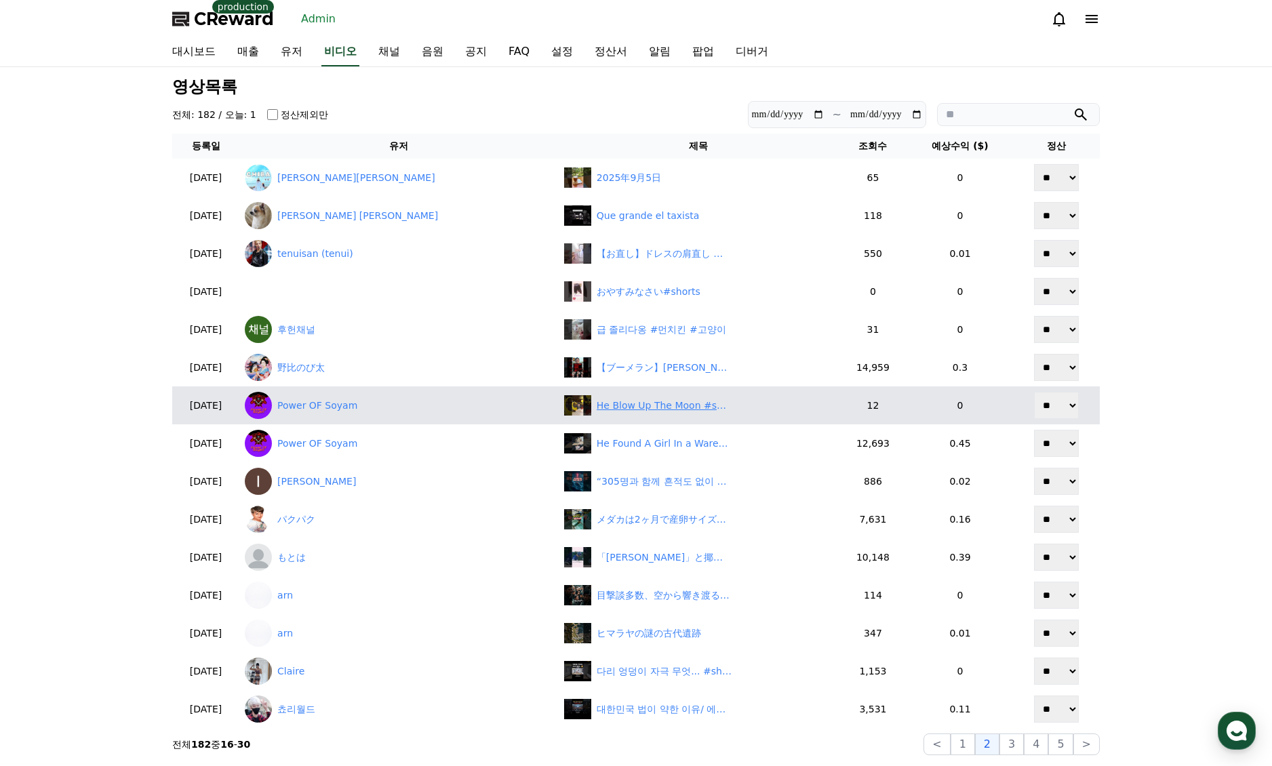
click at [621, 408] on div "He Blow Up The Moon #shorts #anime #animemoments" at bounding box center [665, 406] width 136 height 14
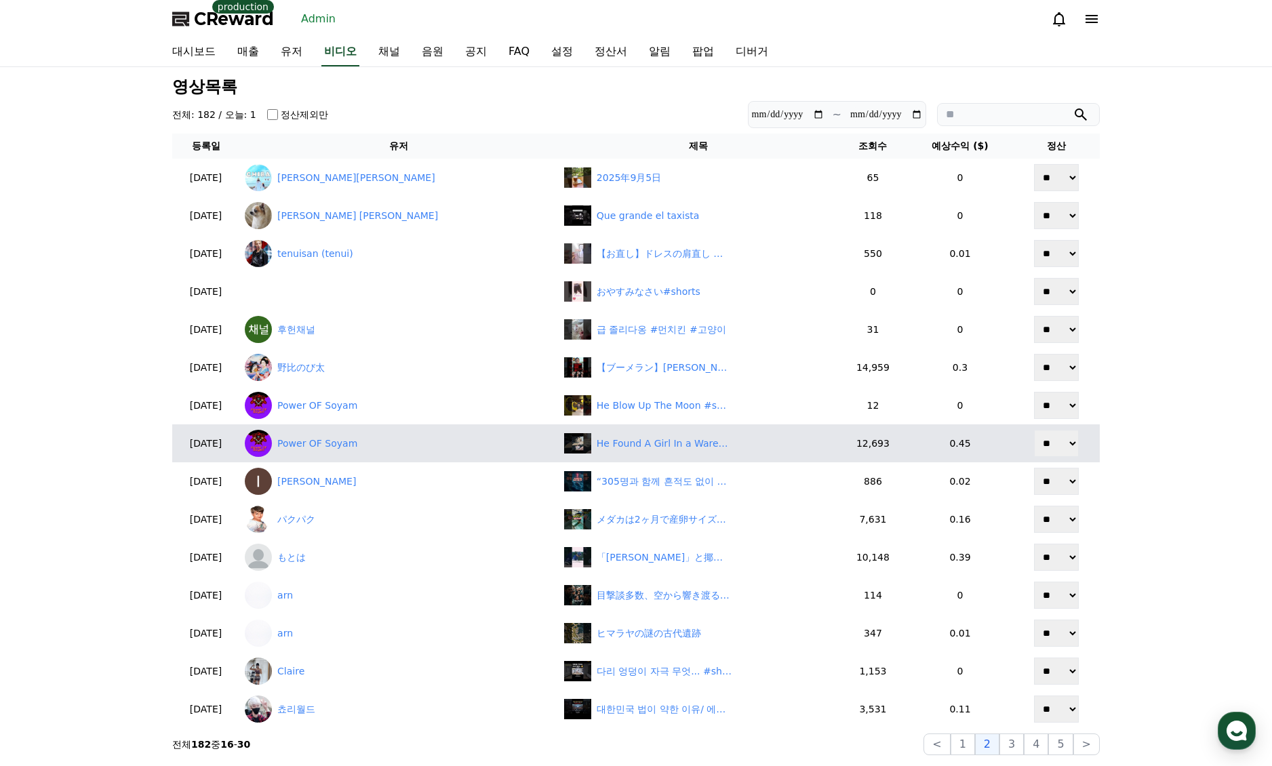
click at [611, 460] on td "He Found A Girl In a Warehouse | Insomniacs After School | #shorts #Anime #anim…" at bounding box center [699, 443] width 280 height 38
click at [611, 446] on div "He Found A Girl In a Warehouse | Insomniacs After School | #shorts #Anime #anim…" at bounding box center [665, 444] width 136 height 14
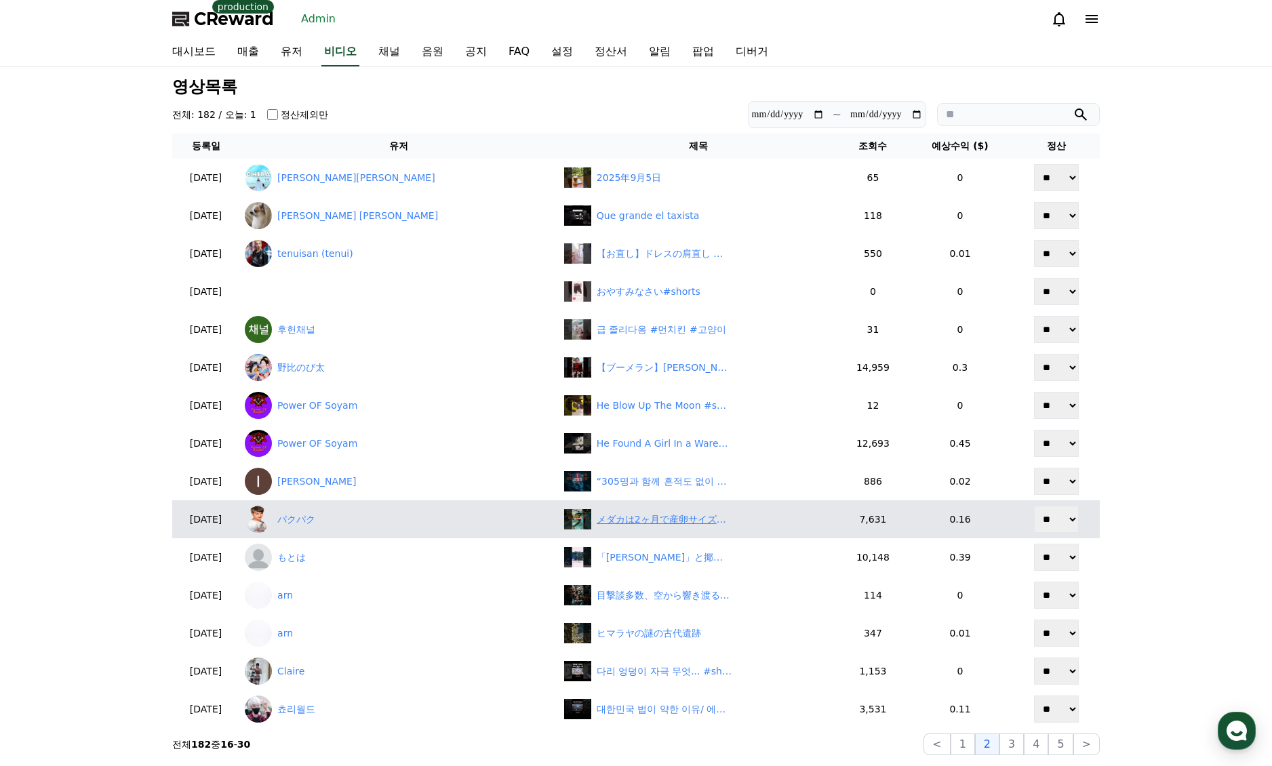
click at [610, 519] on div "メダカは2ヶ月で産卵サイズになります。" at bounding box center [665, 520] width 136 height 14
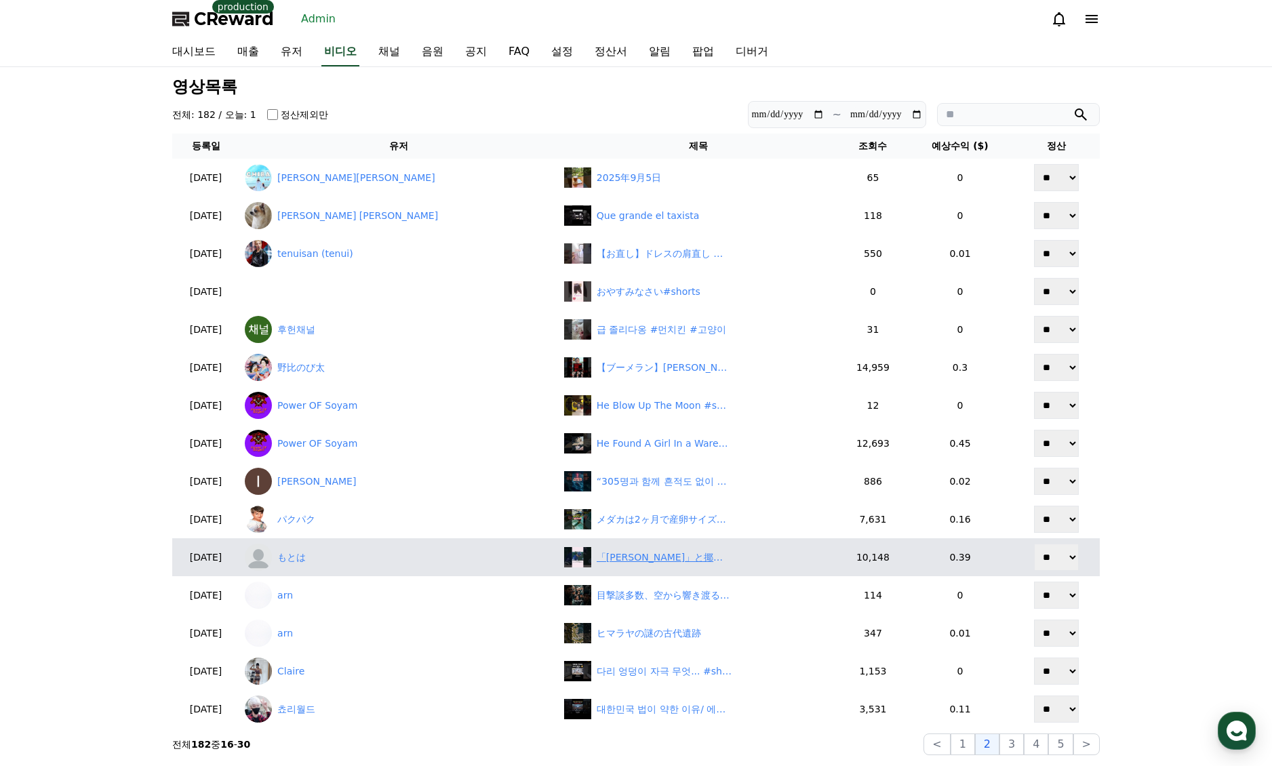
click at [617, 558] on div "「カネ谷翔平」と揶揄された大谷翔平に関する雑学 #大谷翔平 #ドジャース #エンゼルス" at bounding box center [665, 558] width 136 height 14
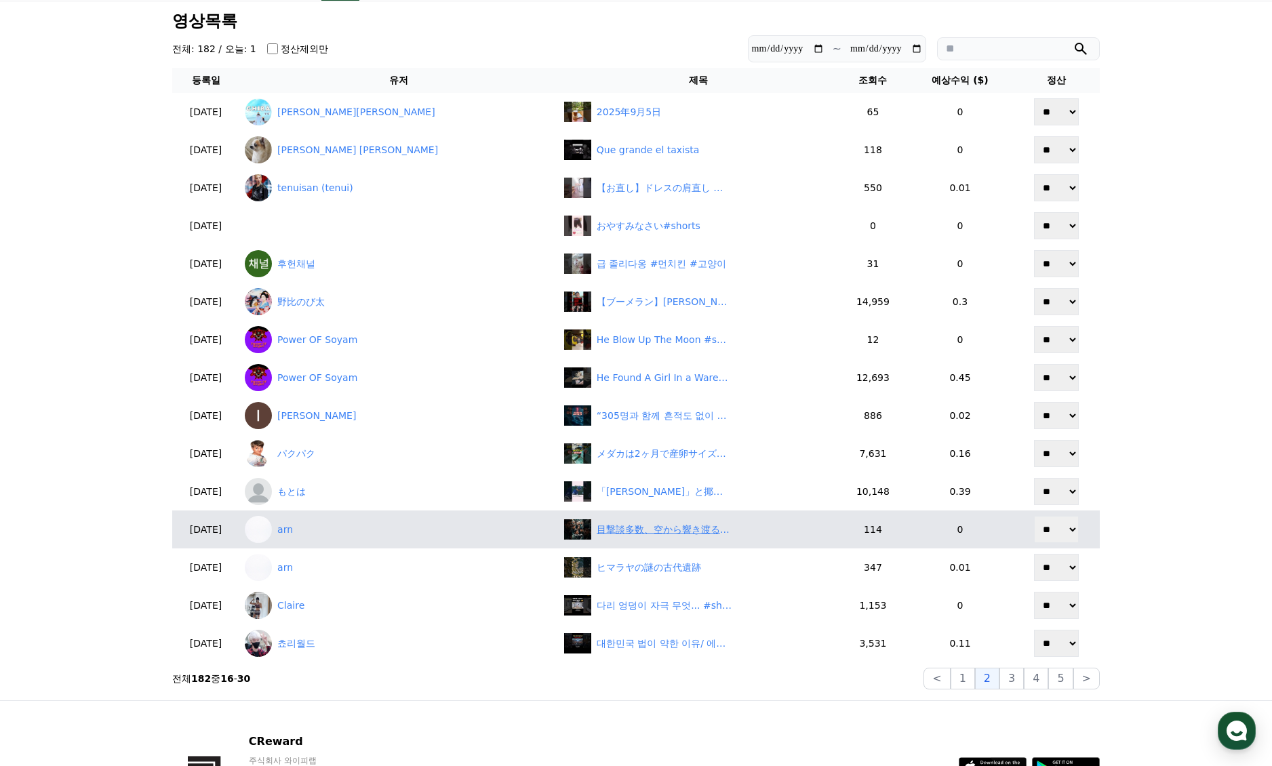
scroll to position [68, 0]
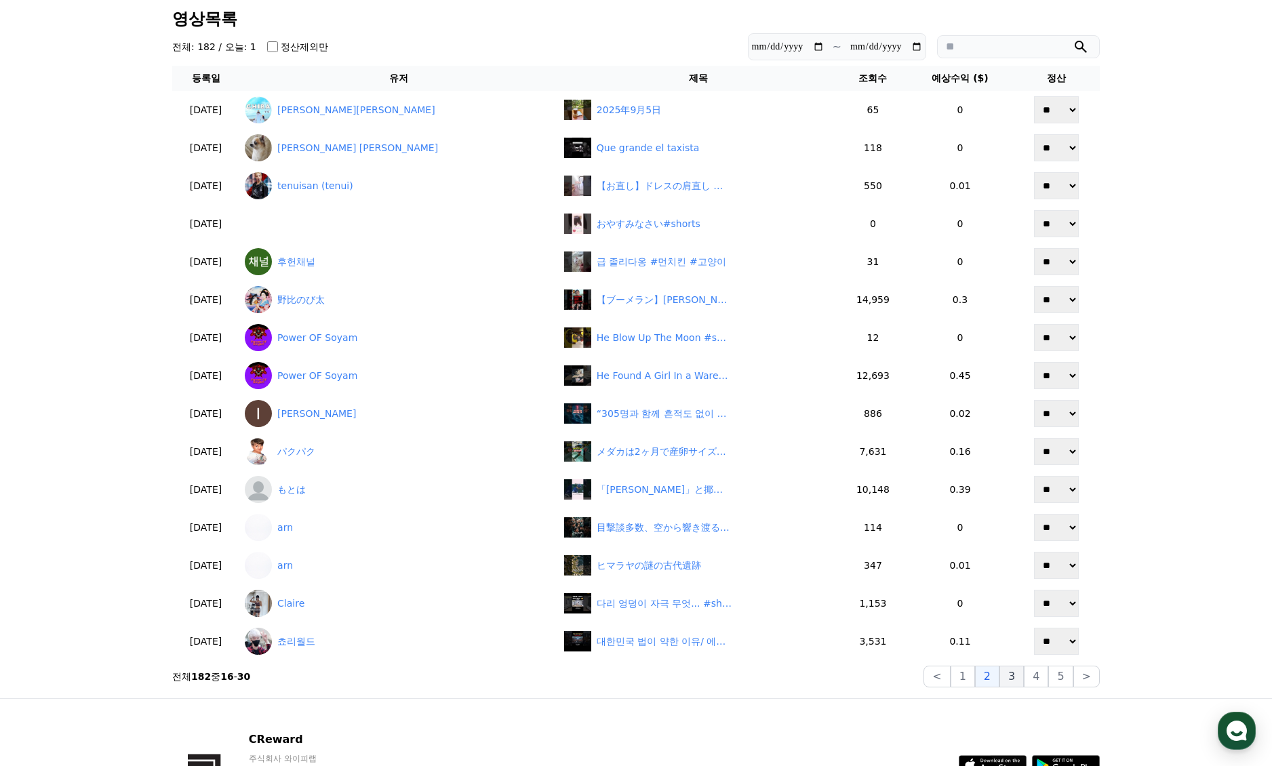
click at [1016, 683] on button "3" at bounding box center [1012, 677] width 24 height 22
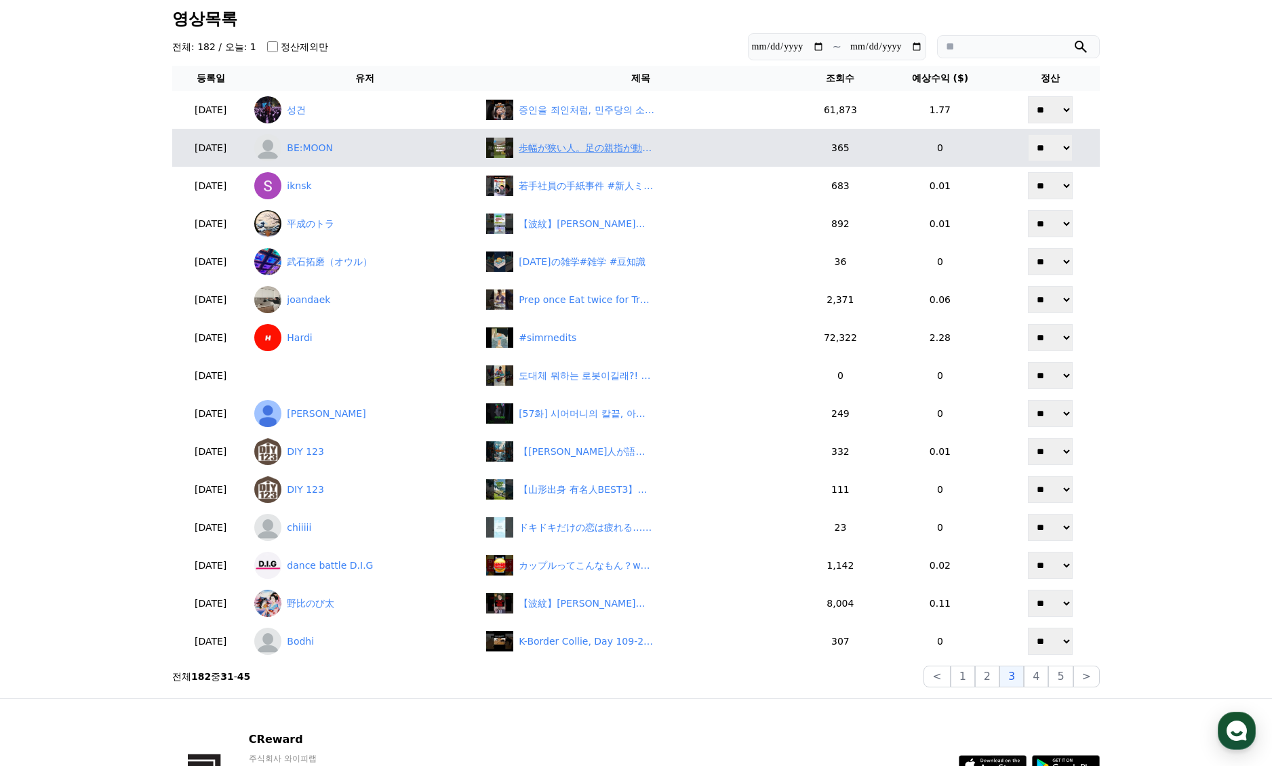
click at [578, 156] on div "歩幅が狭い人。足の親指が動いてないです。　#セルフケア#歩幅が狭い#母趾ストレッチ#足指ケア" at bounding box center [640, 148] width 309 height 20
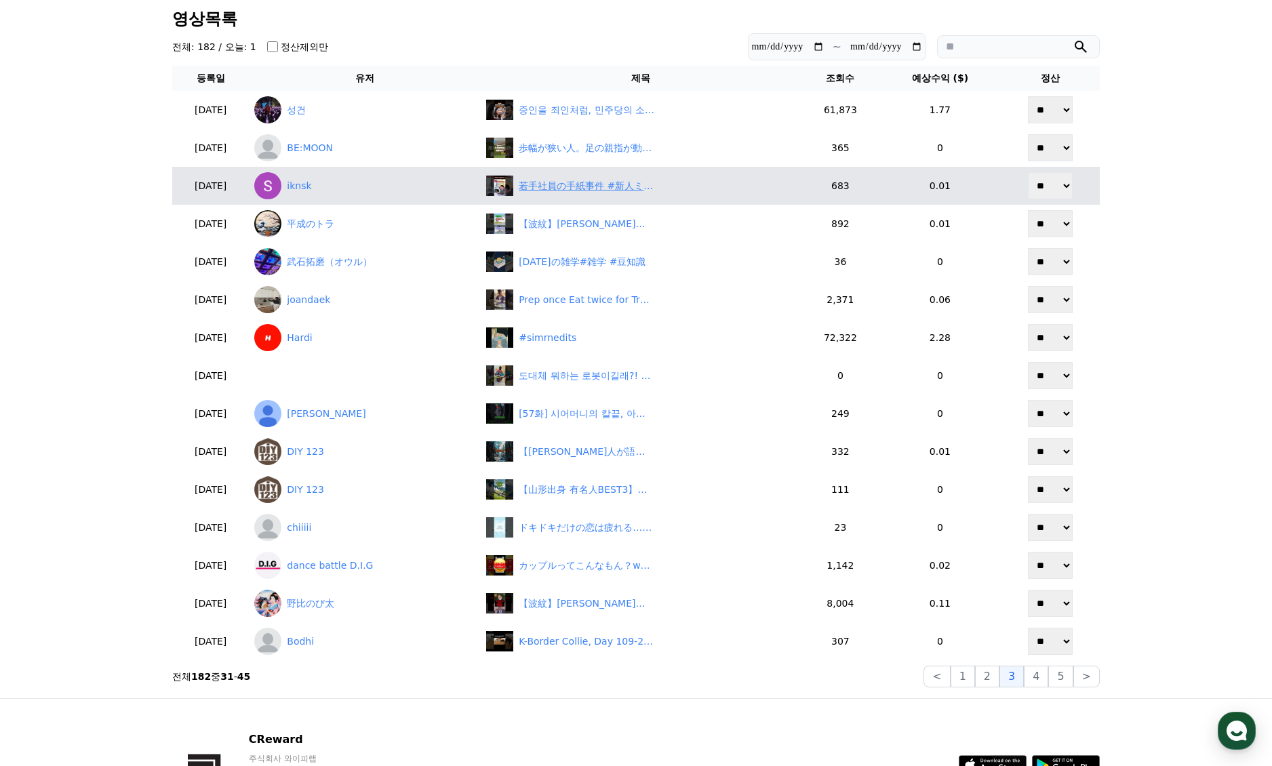
click at [608, 188] on div "若手社員の手紙事件 #新人ミス #爆笑ネタ #手紙事件 #職場の笑い" at bounding box center [587, 186] width 136 height 14
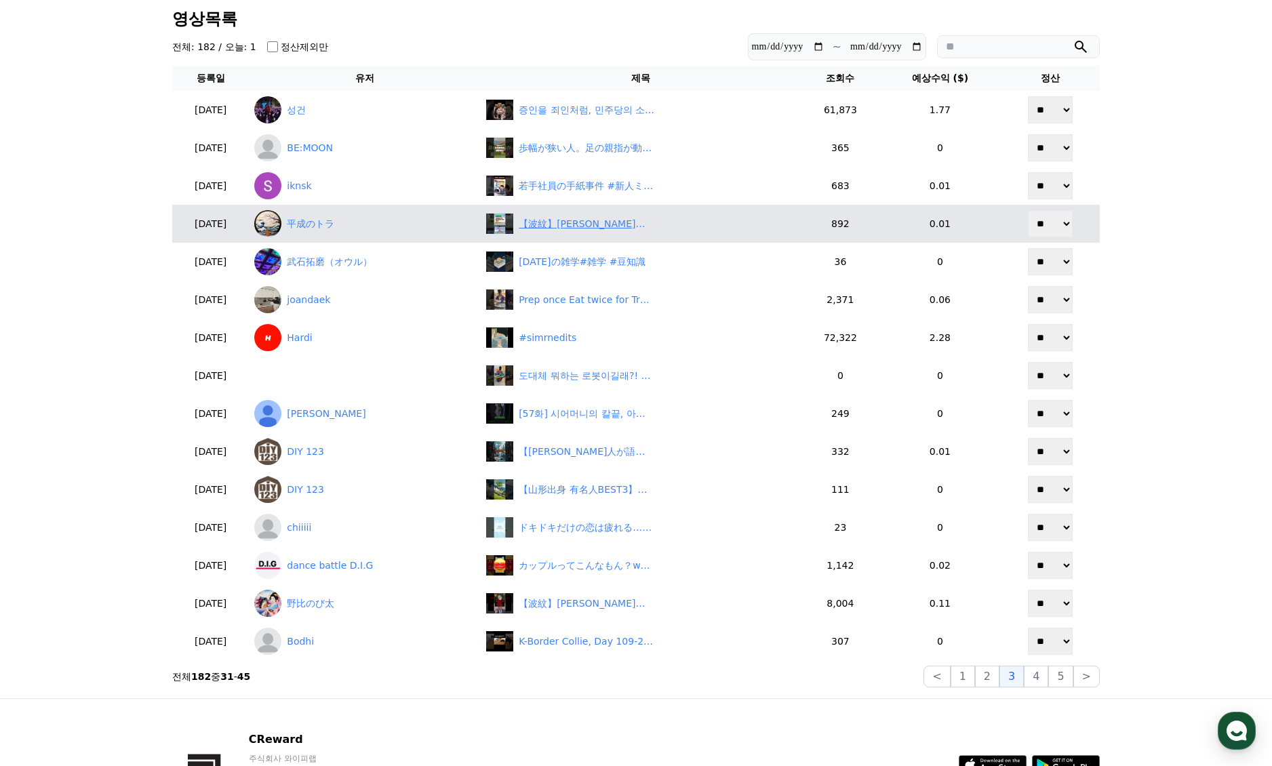
click at [610, 231] on div "【波紋】赤沢亮正「総裁選いらない」に批判殺到！「国民の声無視か？」とネット激怒　#shorts" at bounding box center [587, 224] width 136 height 14
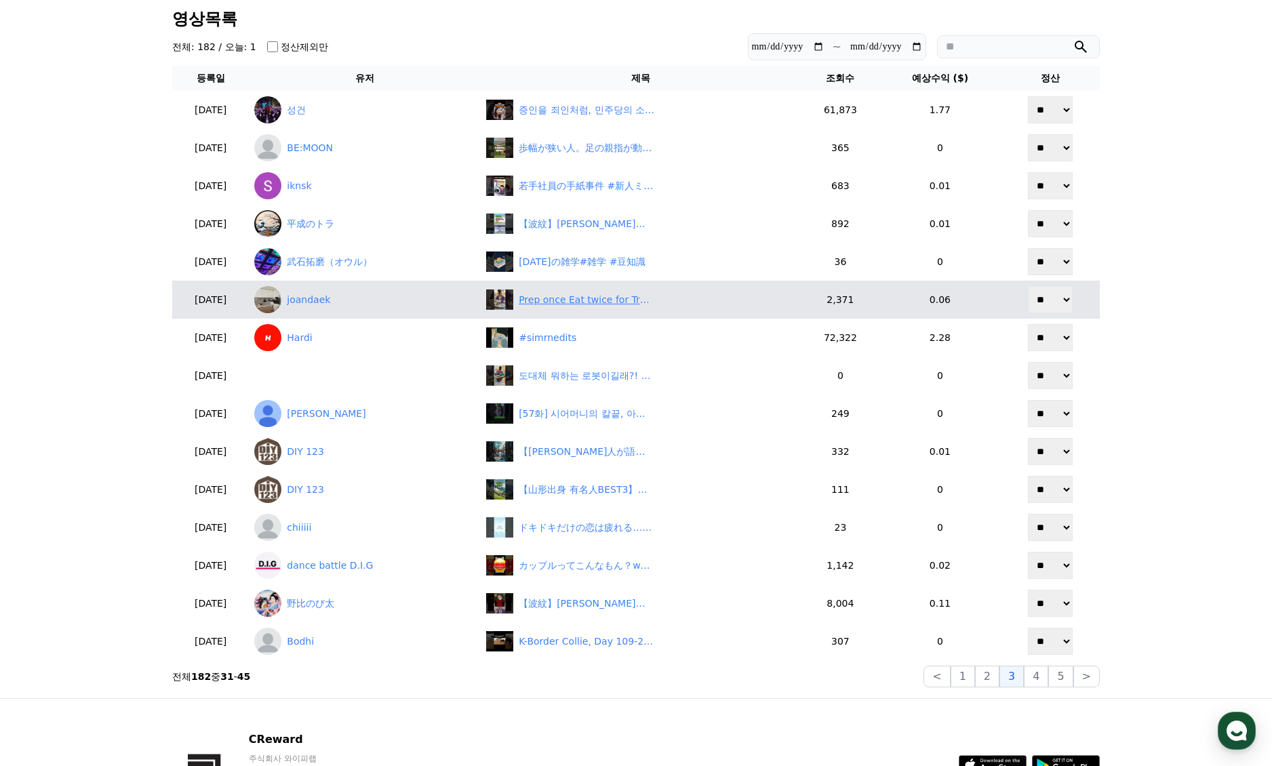
click at [591, 308] on div "Prep once Eat twice for Travel🧳 #cooking #koreanfood #homecook" at bounding box center [640, 300] width 309 height 20
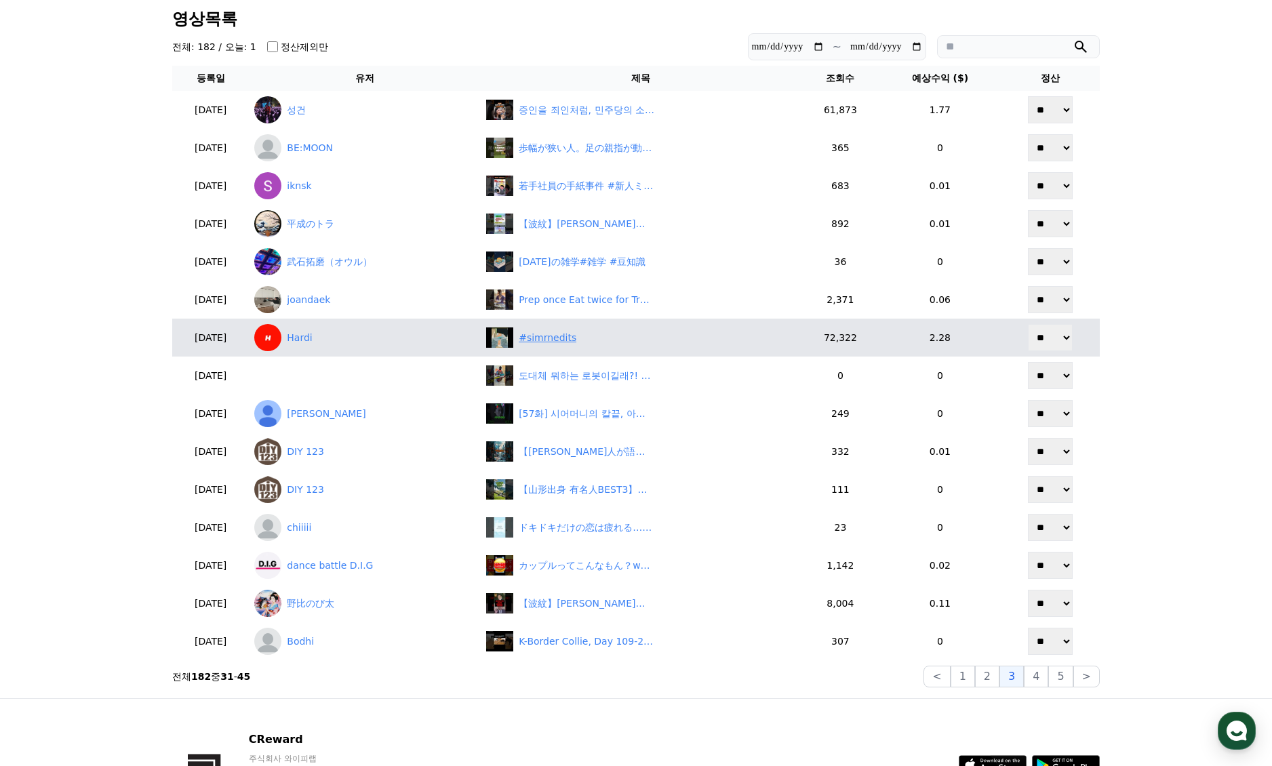
click at [604, 340] on div "#simrnedits" at bounding box center [640, 338] width 309 height 20
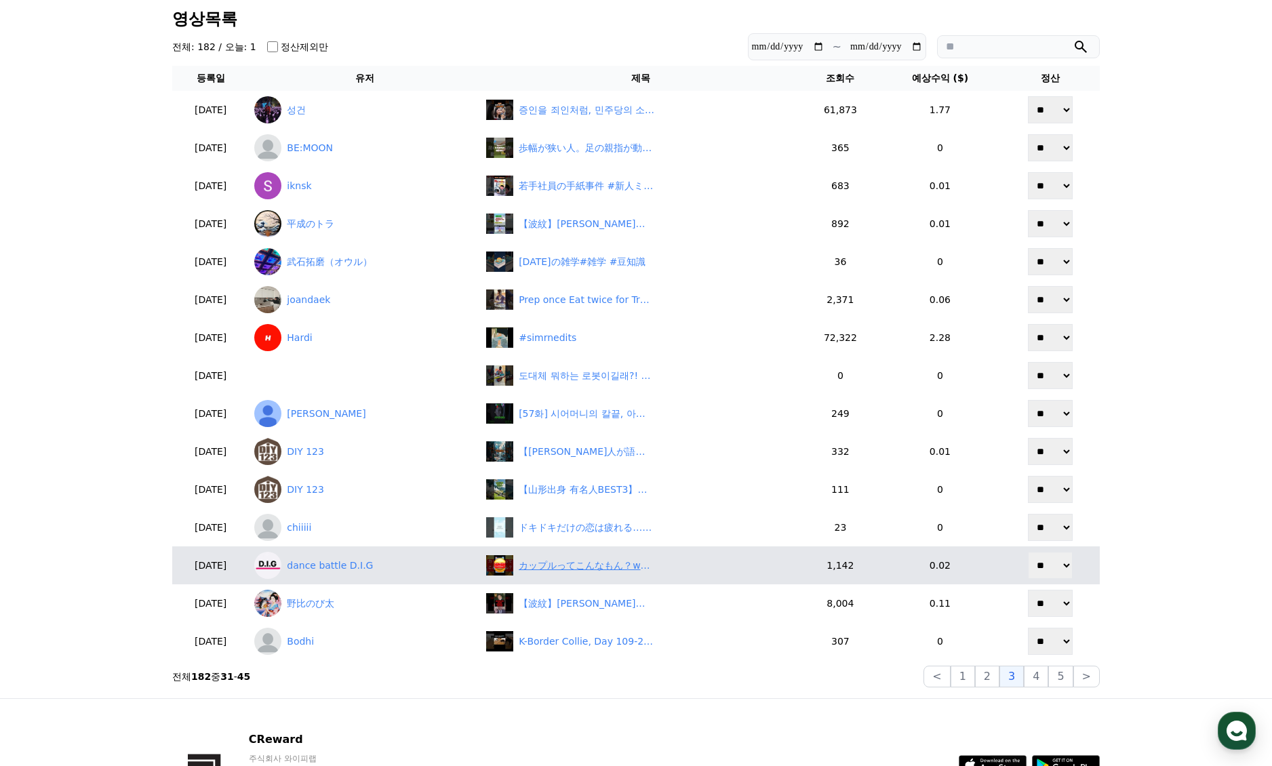
click at [614, 563] on div "カップルってこんなもん？w#恋愛 #lineスカッと #カップル #彼氏 #幸せ" at bounding box center [587, 566] width 136 height 14
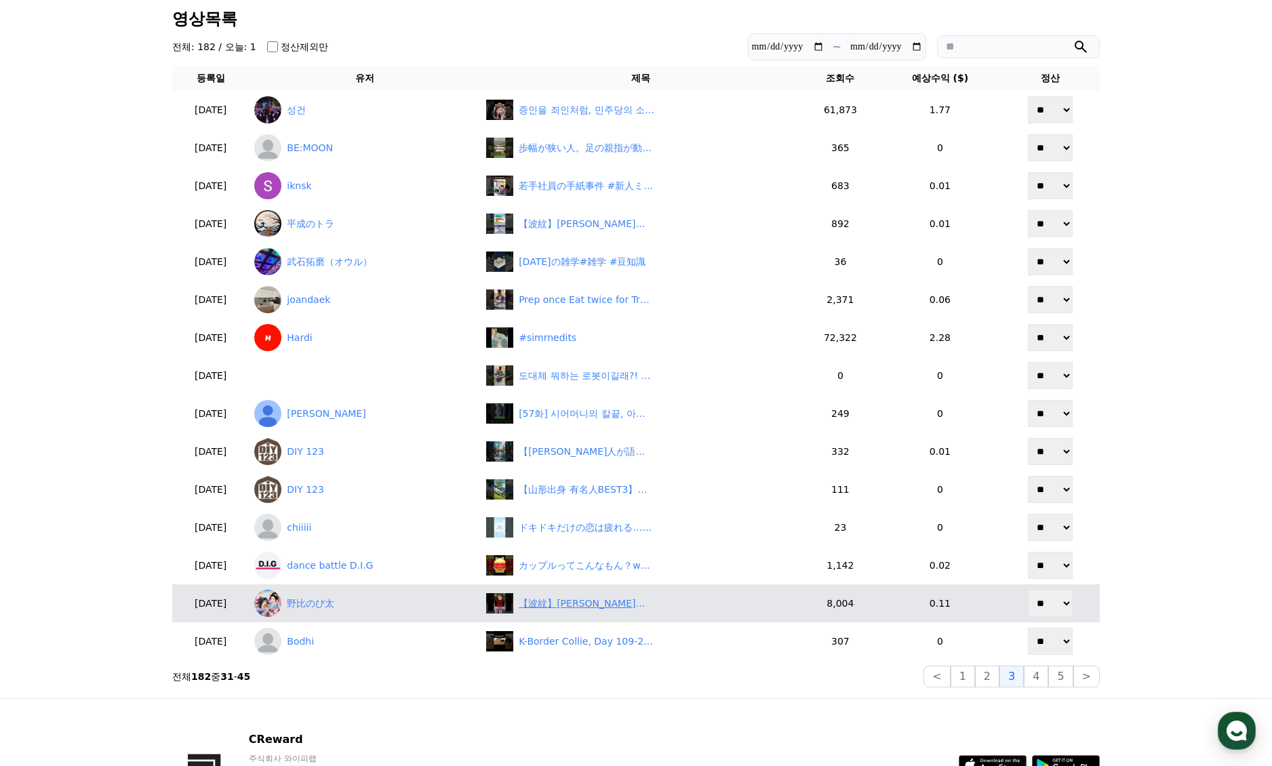
click at [598, 602] on div "【波紋】鈴木法相が石破首相に反旗！総裁選前倒し要求で自民党大混乱　#shorts" at bounding box center [587, 604] width 136 height 14
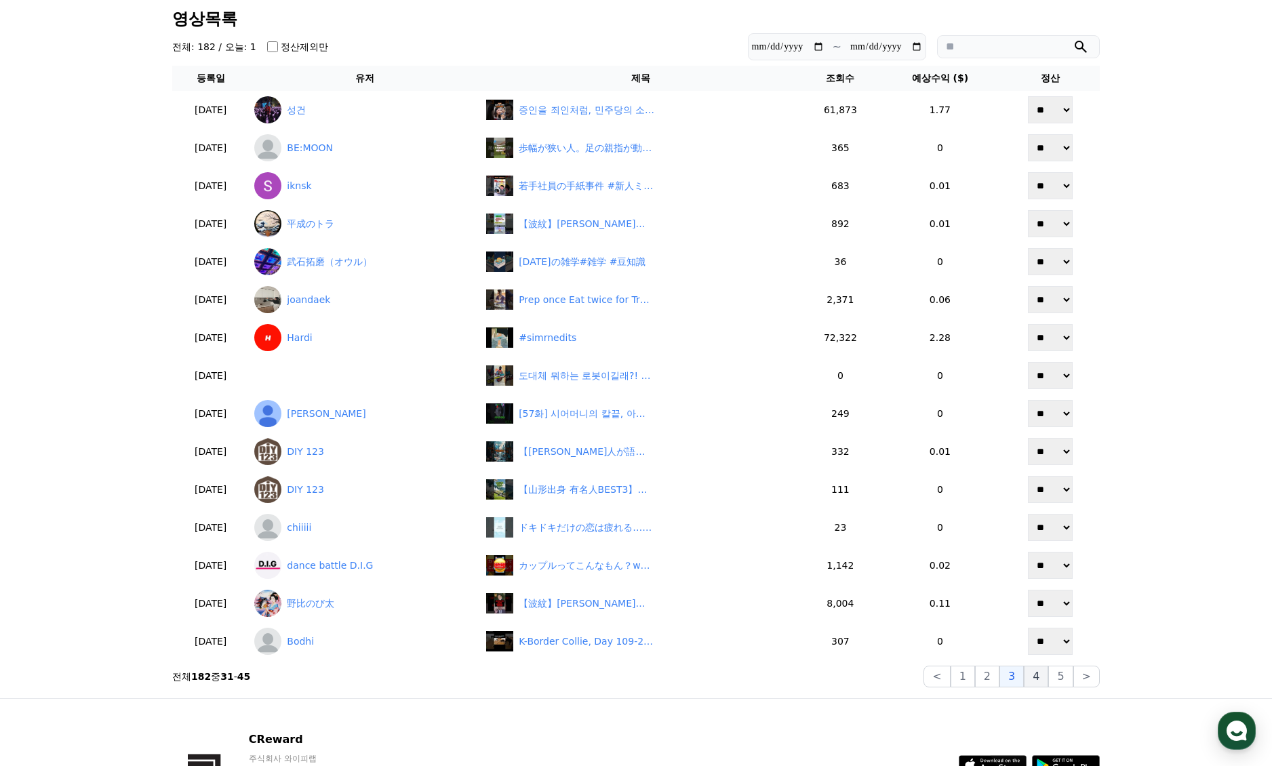
click at [1037, 683] on button "4" at bounding box center [1036, 677] width 24 height 22
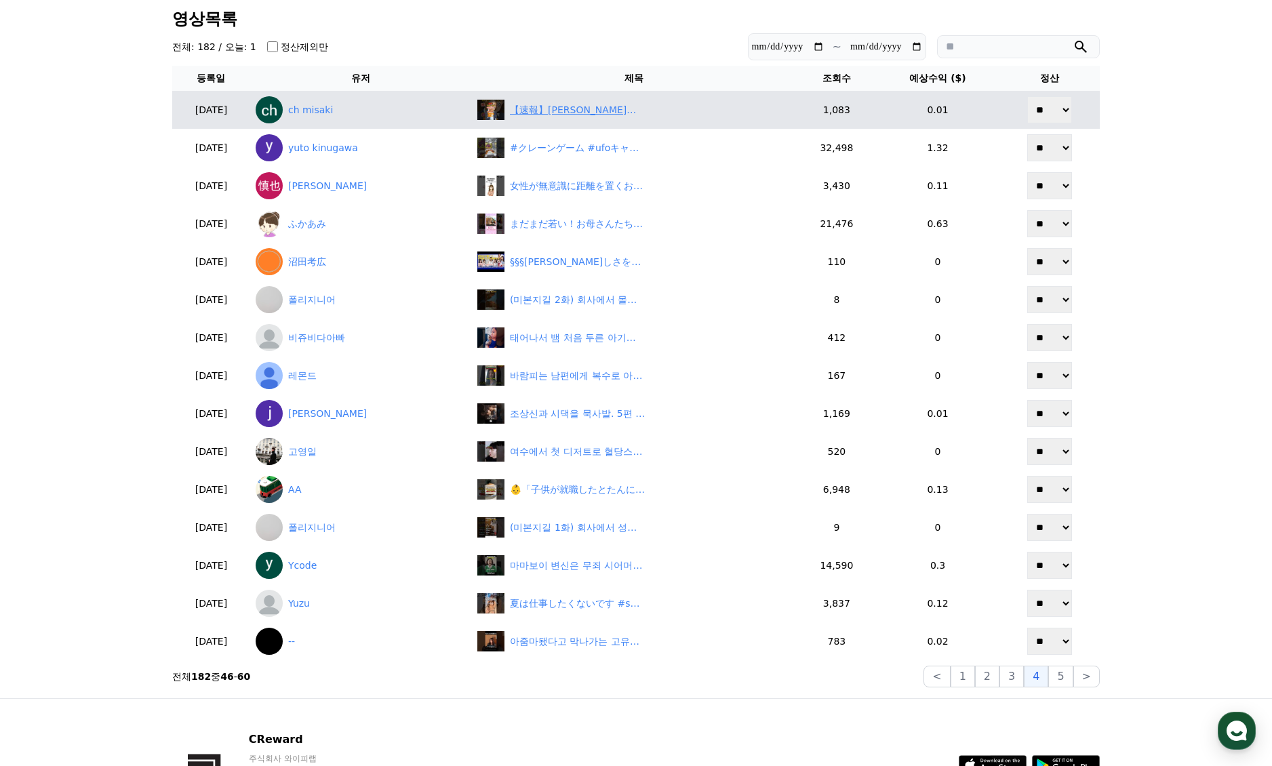
click at [556, 108] on div "【速報】石破首相ピンチ！「経済対策」で続投アピールか！？" at bounding box center [578, 110] width 136 height 14
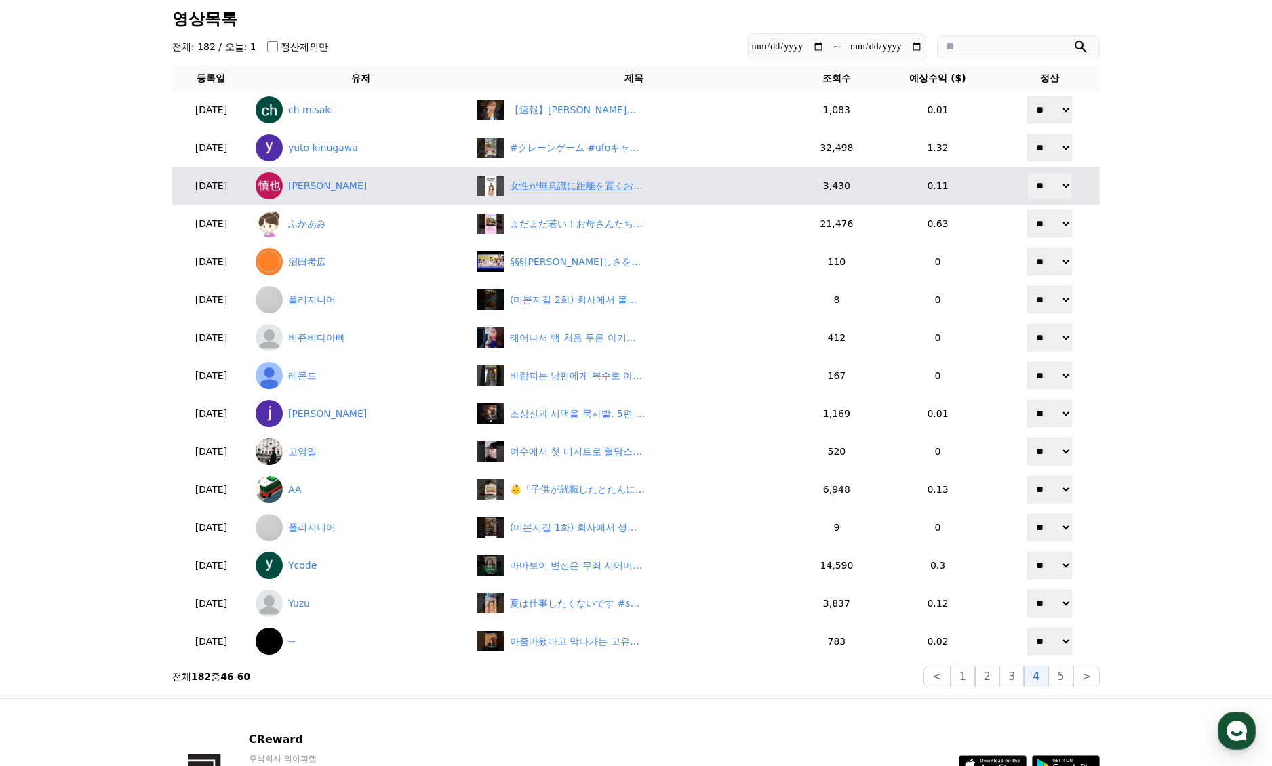
click at [623, 185] on div "女性が無意識に距離を置くおじさん化サイン5選#恋愛 #恋愛雑学 #shorts" at bounding box center [578, 186] width 136 height 14
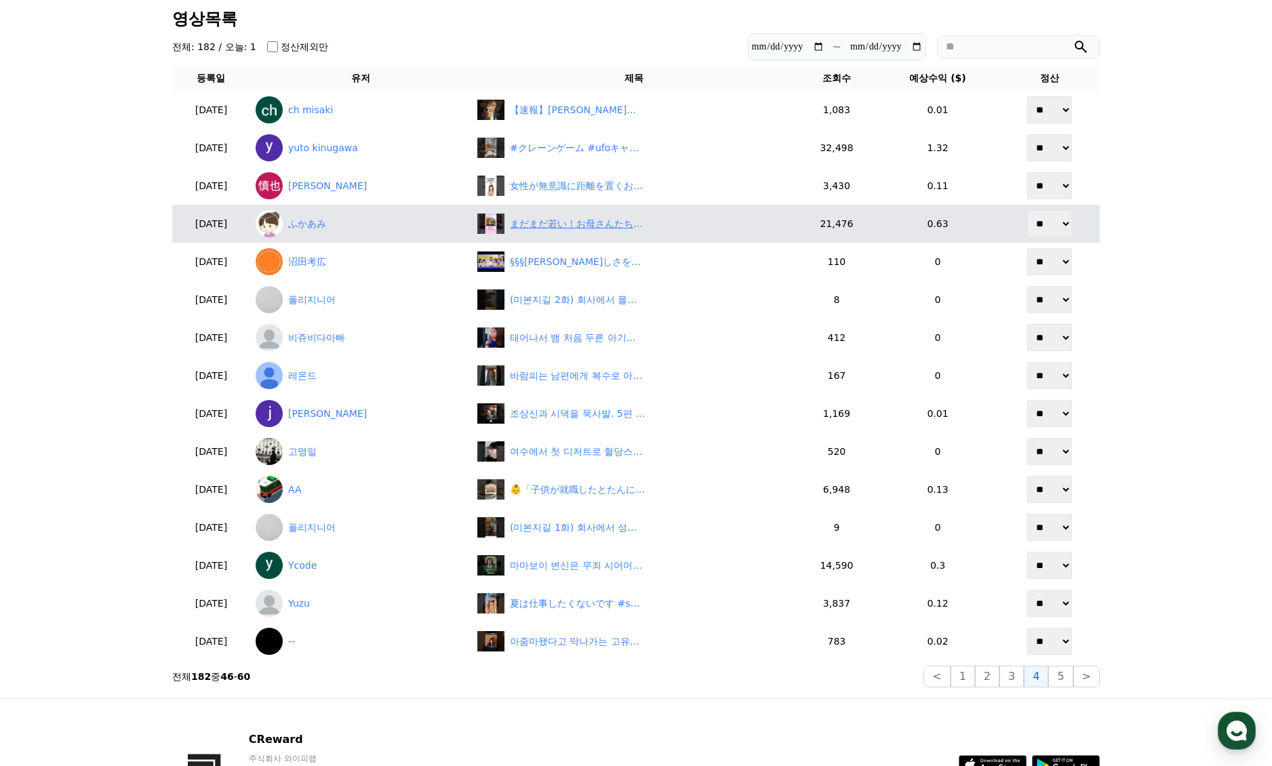
click at [625, 220] on div "まだまだ若い！お母さんたちの大沢たかお祭りｗｗｗ　#大沢たかお祭り" at bounding box center [578, 224] width 136 height 14
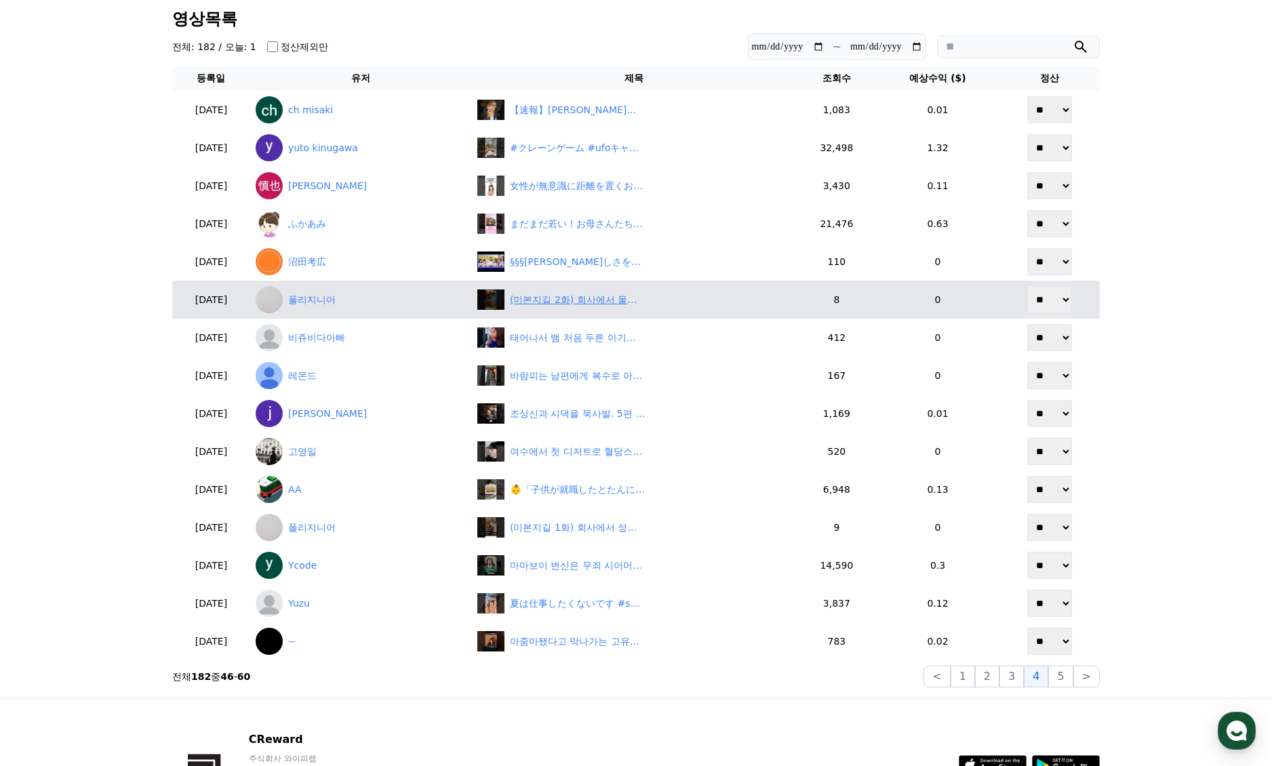
click at [596, 307] on div "(미본지길 2화) 회사에서 몰래 변태짓 하다가 걸린 본부장 #drama #스케치코미디 #드라마 #미본지길 #레디액션" at bounding box center [634, 300] width 314 height 20
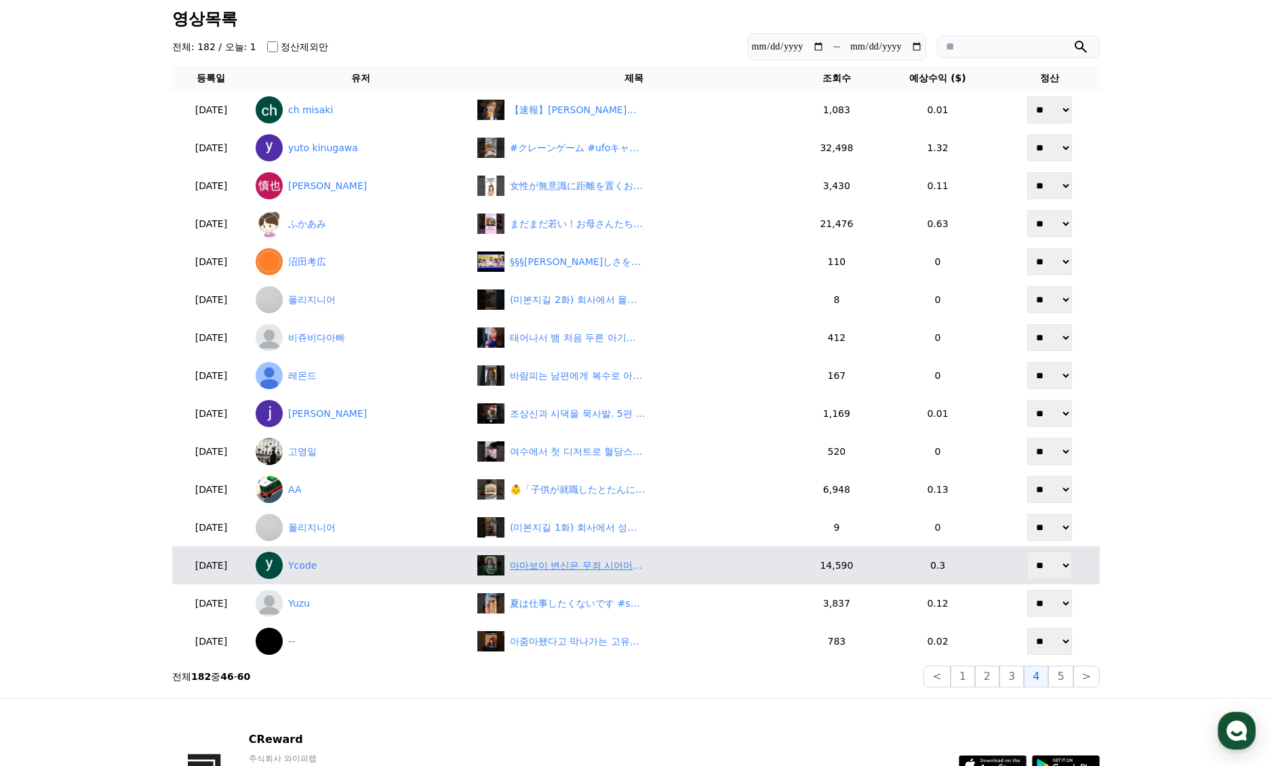
click at [576, 566] on div "마마보이 변신은 무죄 시어머니의 절규 | 조상신과 시댁을 묵사발 냈습니다 #숏차 #shortcha #조상신과시댁을묵사발냈습니다" at bounding box center [578, 566] width 136 height 14
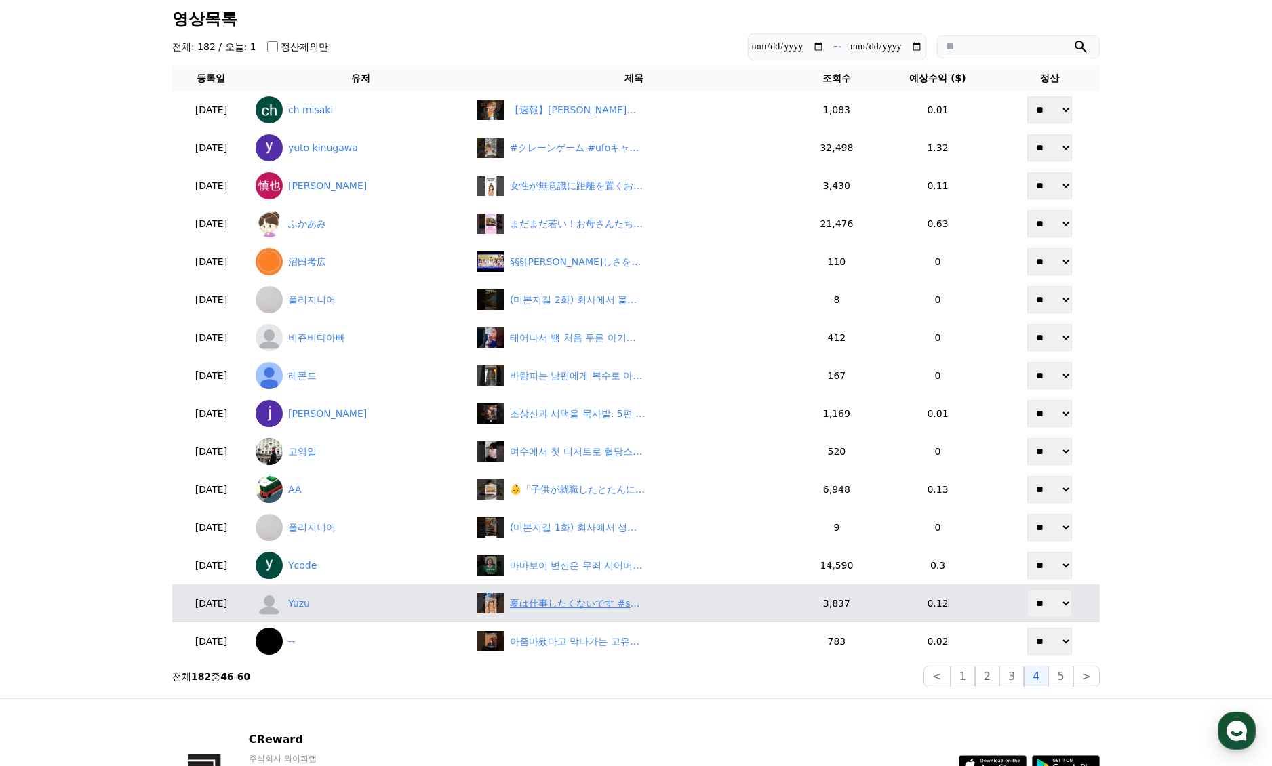
click at [591, 603] on div "夏は仕事したくないです #shorts #フリーター #アルバイト" at bounding box center [578, 604] width 136 height 14
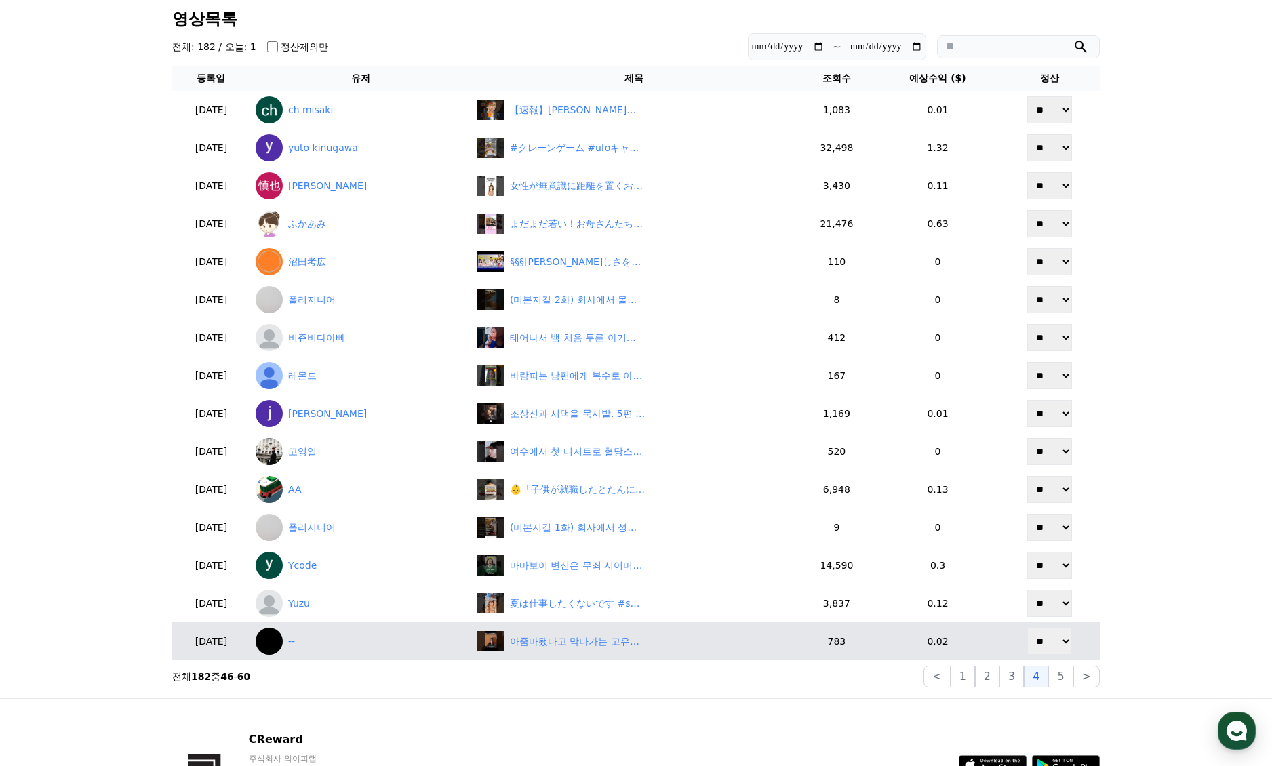
click at [591, 627] on td "아줌마됐다고 막나가는 고유림ㅋㅋ" at bounding box center [634, 642] width 325 height 38
click at [593, 635] on div "아줌마됐다고 막나가는 고유림ㅋㅋ" at bounding box center [578, 642] width 136 height 14
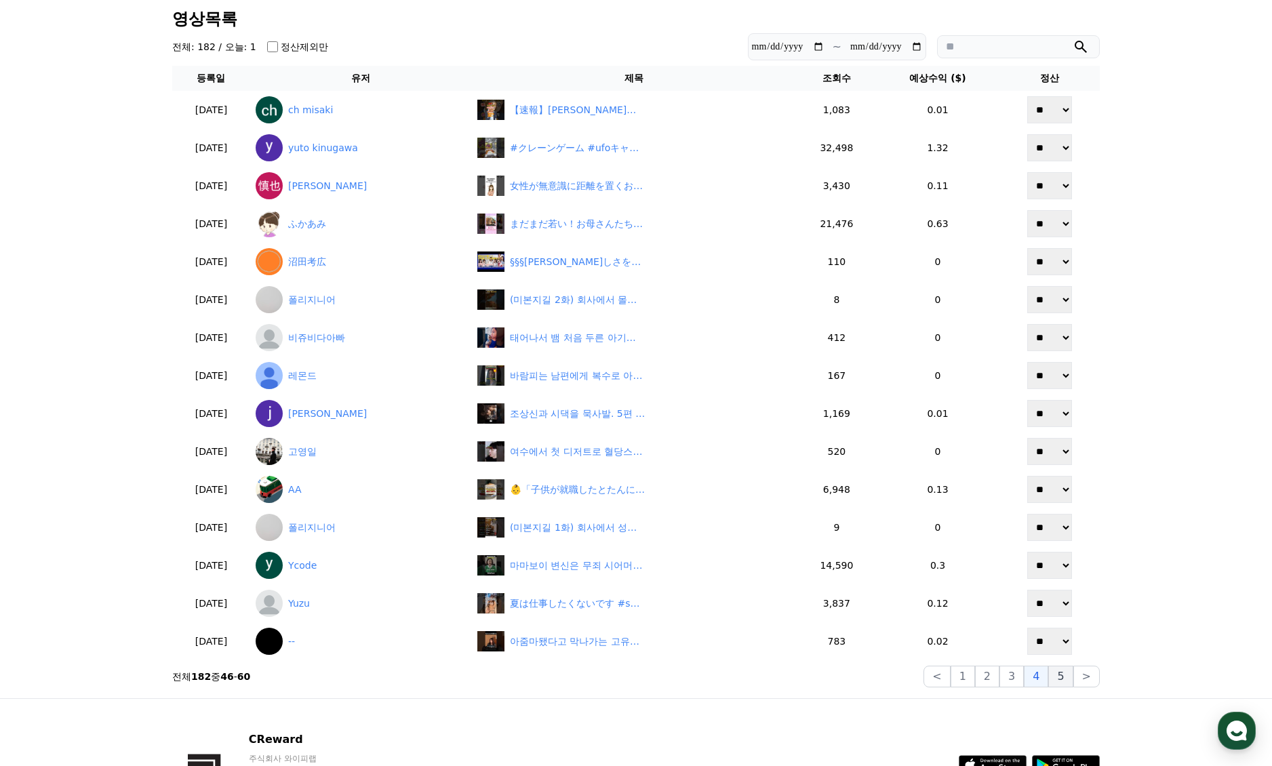
click at [1067, 672] on button "5" at bounding box center [1060, 677] width 24 height 22
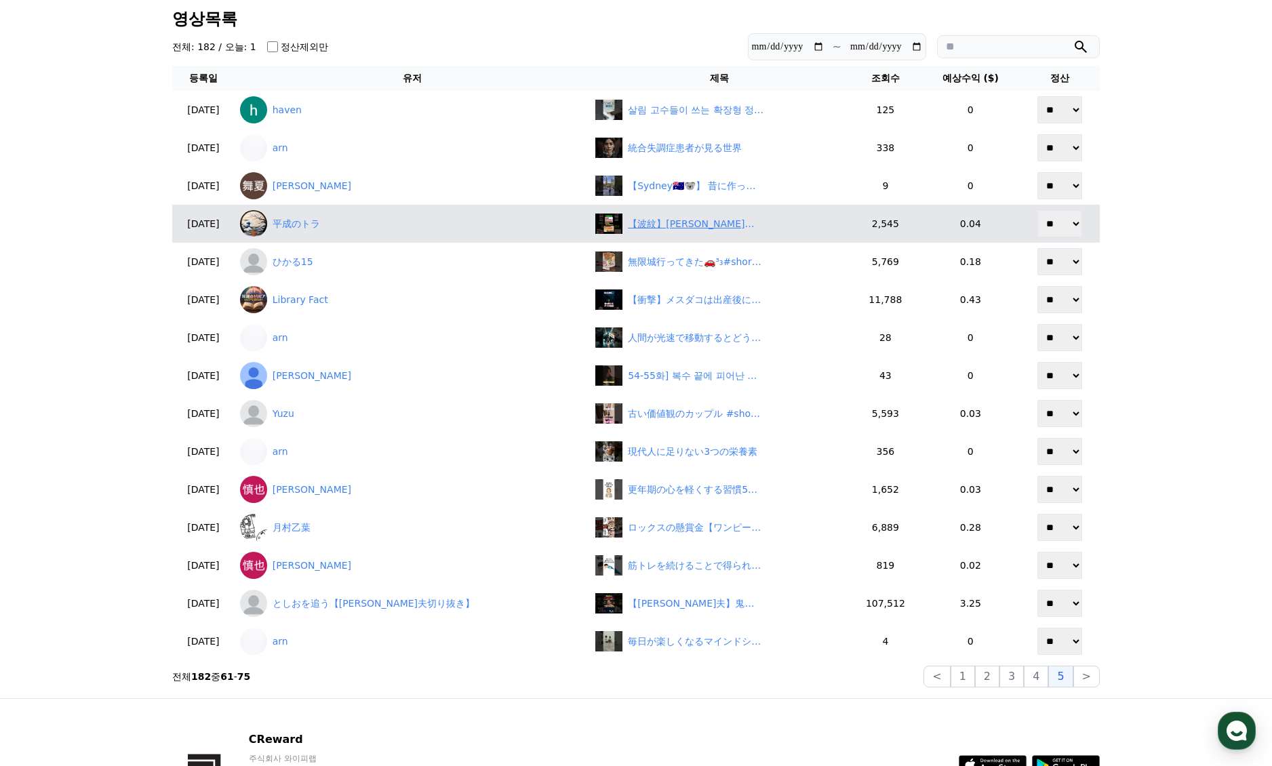
click at [670, 229] on div "【波紋】小泉進次郎がコメ輸出に突き進む！「国内ガン無視」に農家ブチギレ　#shorts" at bounding box center [696, 224] width 136 height 14
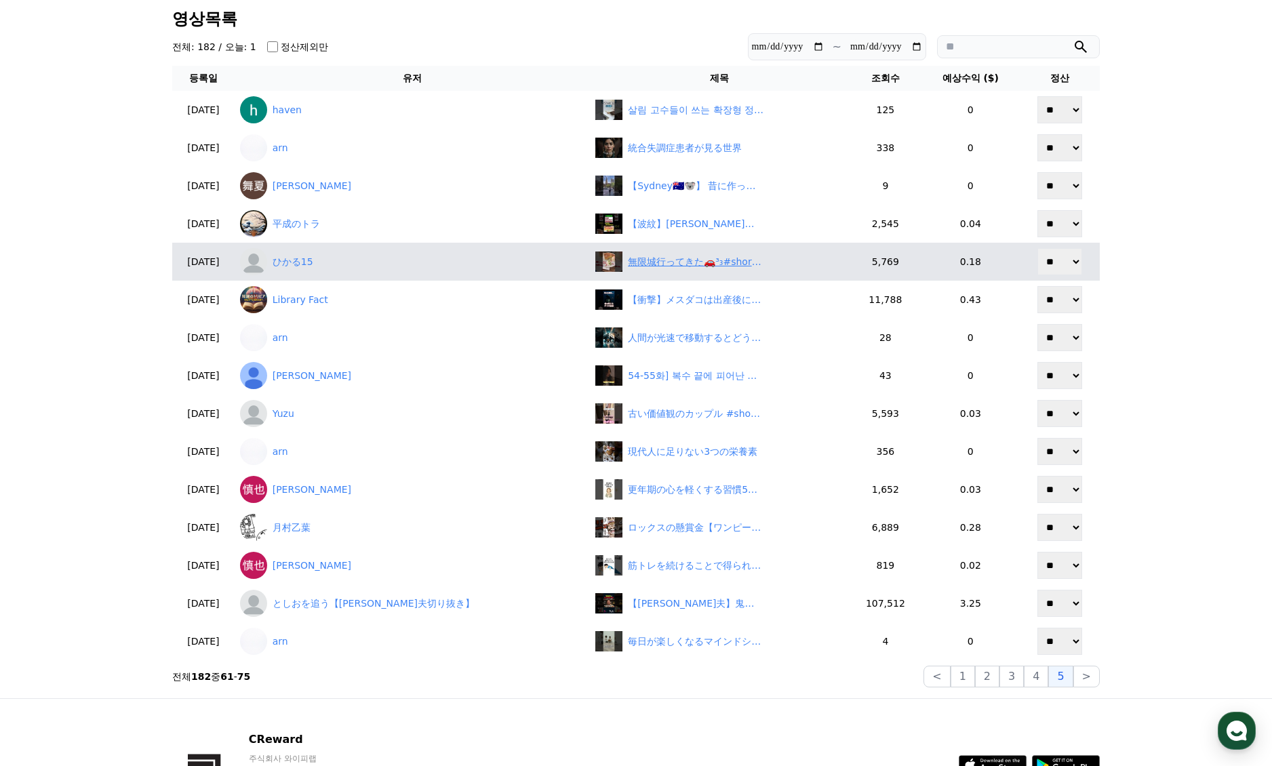
click at [636, 265] on div "無限城行ってきた🚗³₃#shorts #short #オタク #オタ活 #鬼滅の刃 #ハイキュー #アイナナ #購入品紹介" at bounding box center [696, 262] width 136 height 14
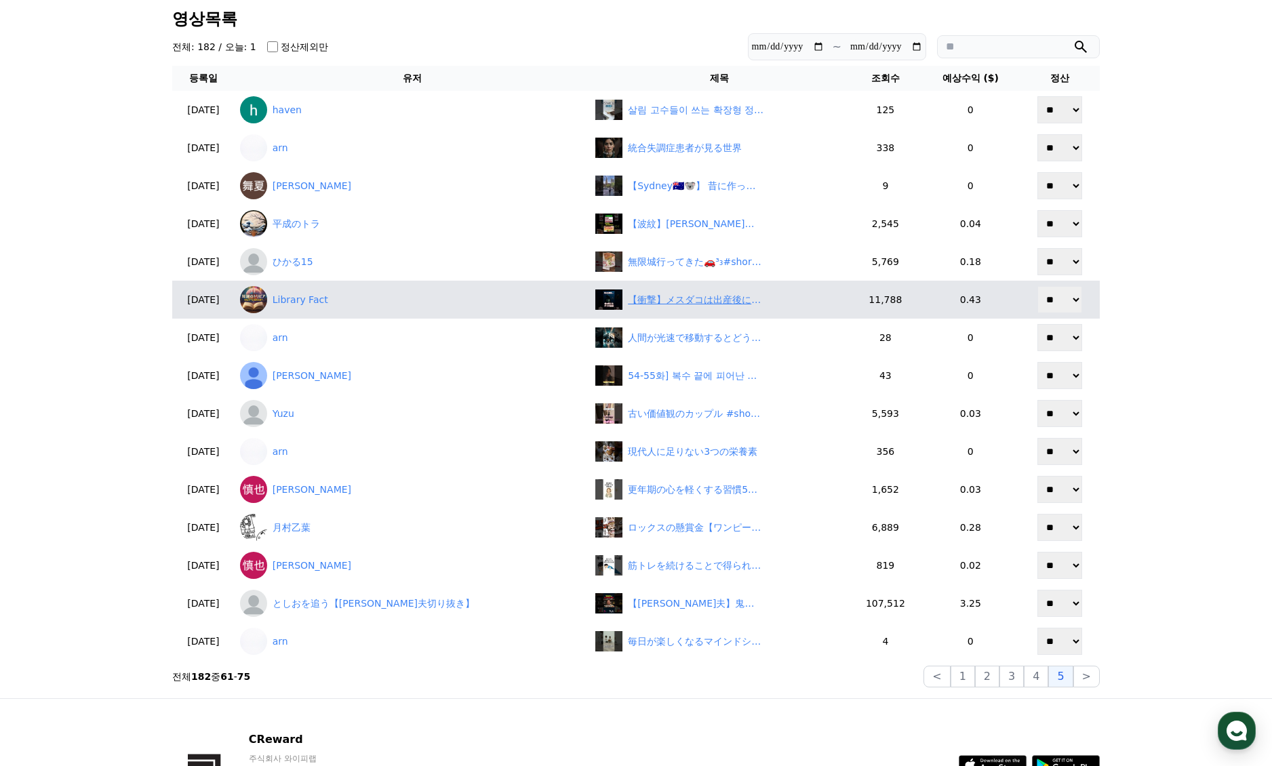
click at [663, 300] on div "【衝撃】メスダコは出産後に命を閉じる…その驚きの理由 #生き物 #自然 #親子" at bounding box center [696, 300] width 136 height 14
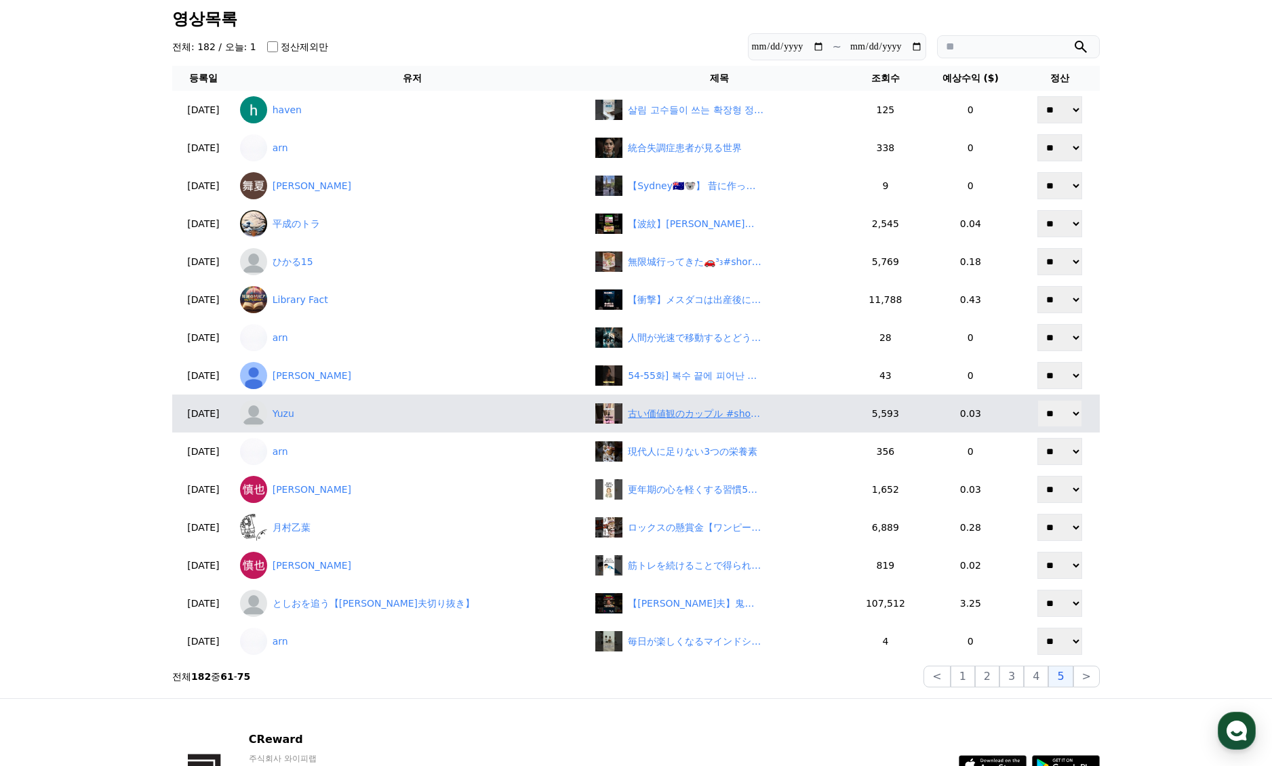
click at [688, 414] on div "古い価値観のカップル #shorts #同棲 #カップル #日常" at bounding box center [696, 414] width 136 height 14
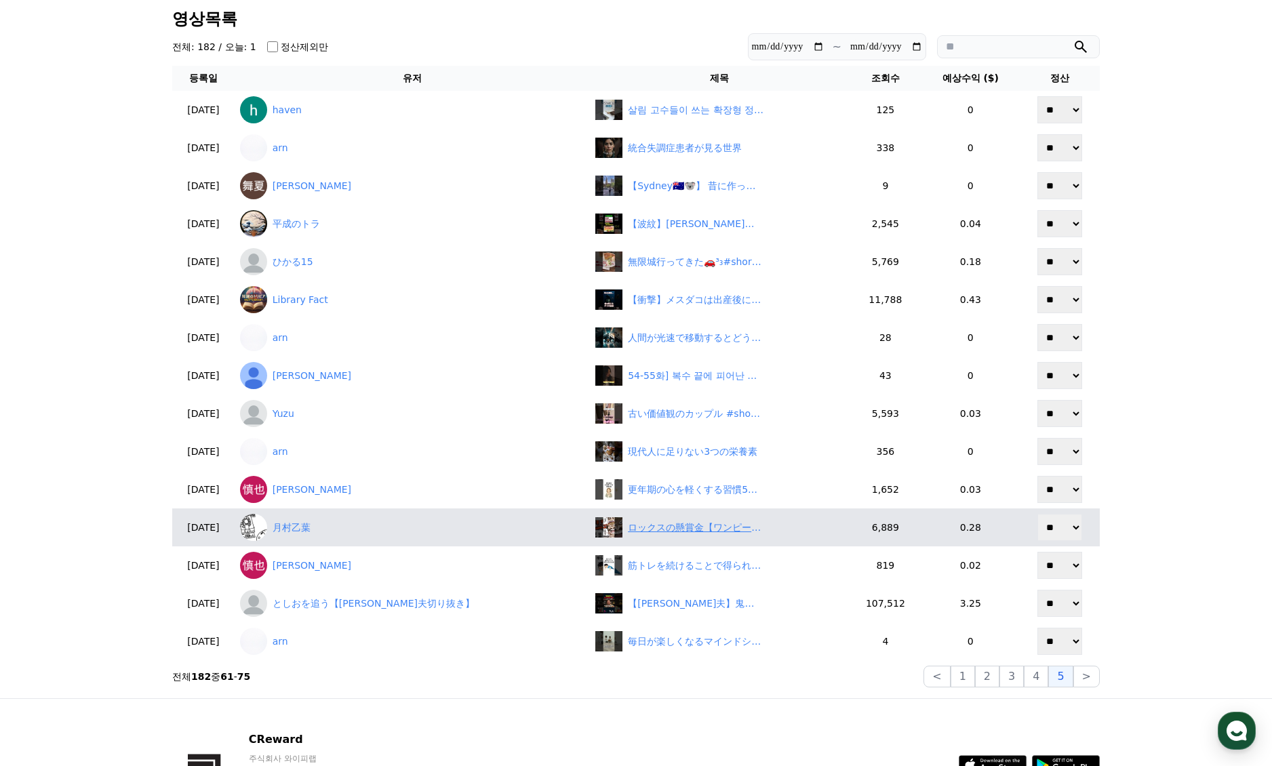
click at [616, 535] on div "ロックスの懸賞金【ワンピース】 #shorts #ワンピース #onepiece #考察" at bounding box center [719, 527] width 248 height 20
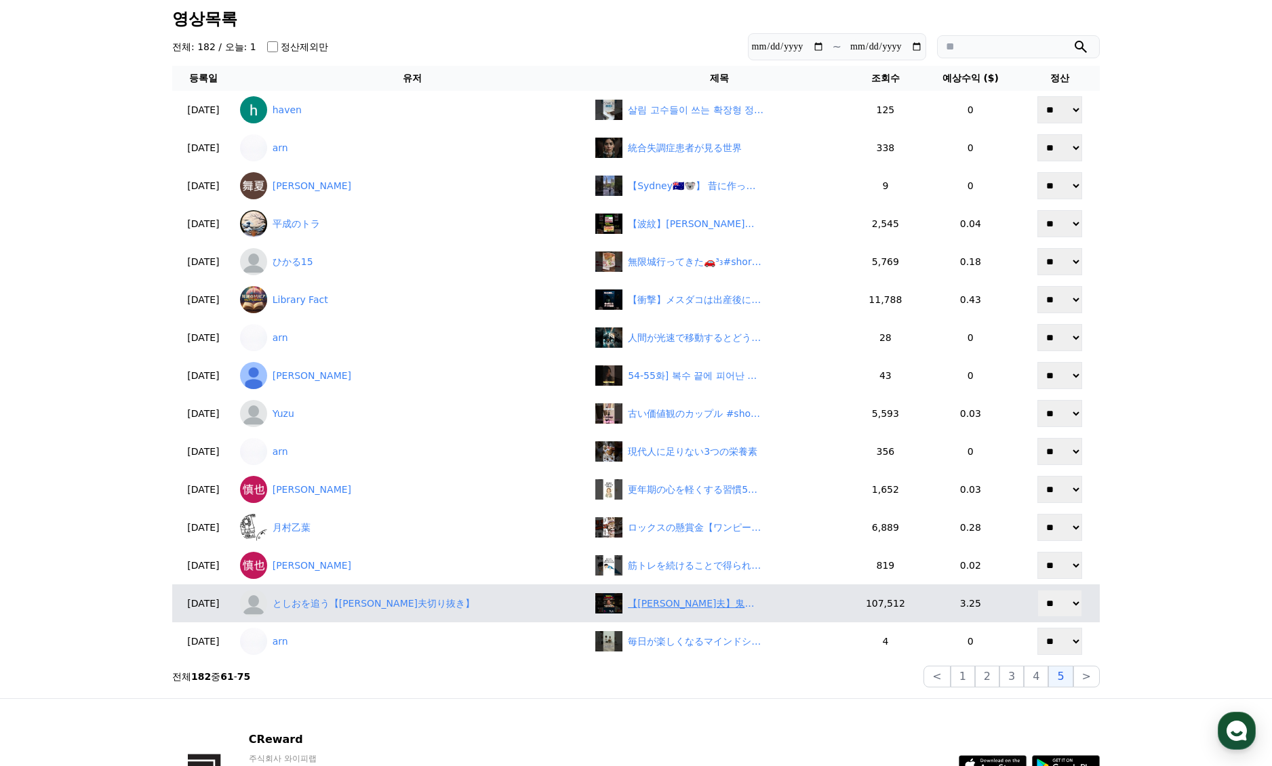
click at [688, 608] on div "【岡田斗司夫】鬼滅の刃など比では無いほどの影響力を誇るアニメ【岡田斗司夫切り抜き/無限城編/銀河鉄道999】#shorts" at bounding box center [696, 604] width 136 height 14
click at [327, 599] on link "としおを追う【岡田斗司夫切り抜き】" at bounding box center [412, 603] width 344 height 27
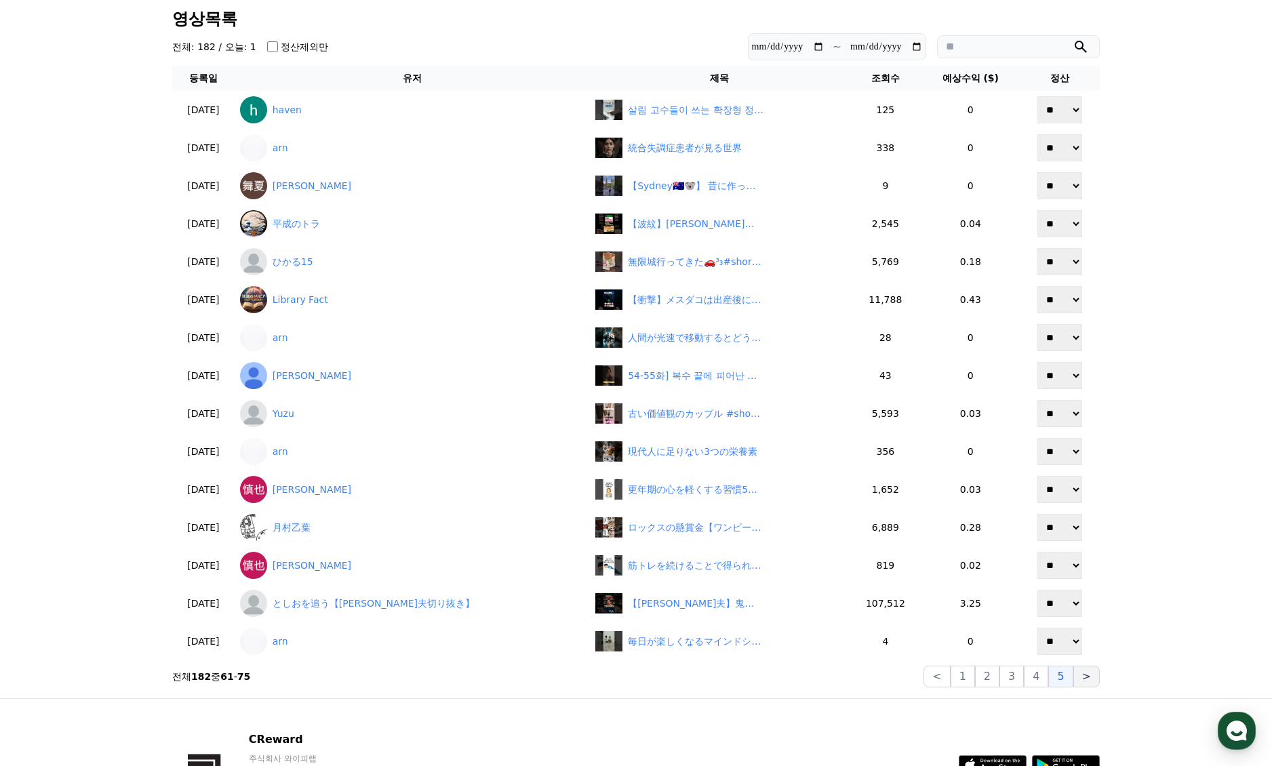
click at [1096, 682] on button ">" at bounding box center [1086, 677] width 26 height 22
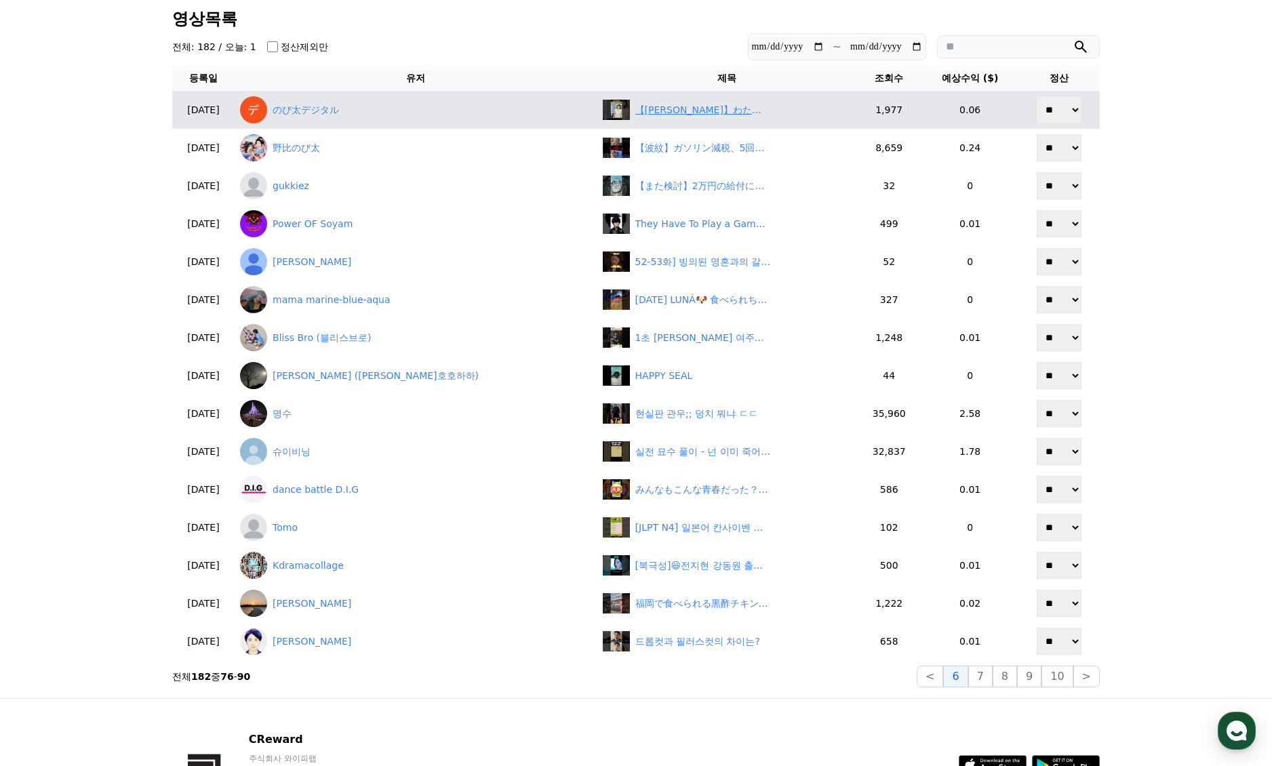
click at [635, 108] on div "【戸北美月】わたげさんがかわいすぎて親バカぶりを発揮する美人すぎるお天気キャスターみーちゃん！【ウェザーニュースLiVE切り抜き】 #かわいい" at bounding box center [703, 110] width 136 height 14
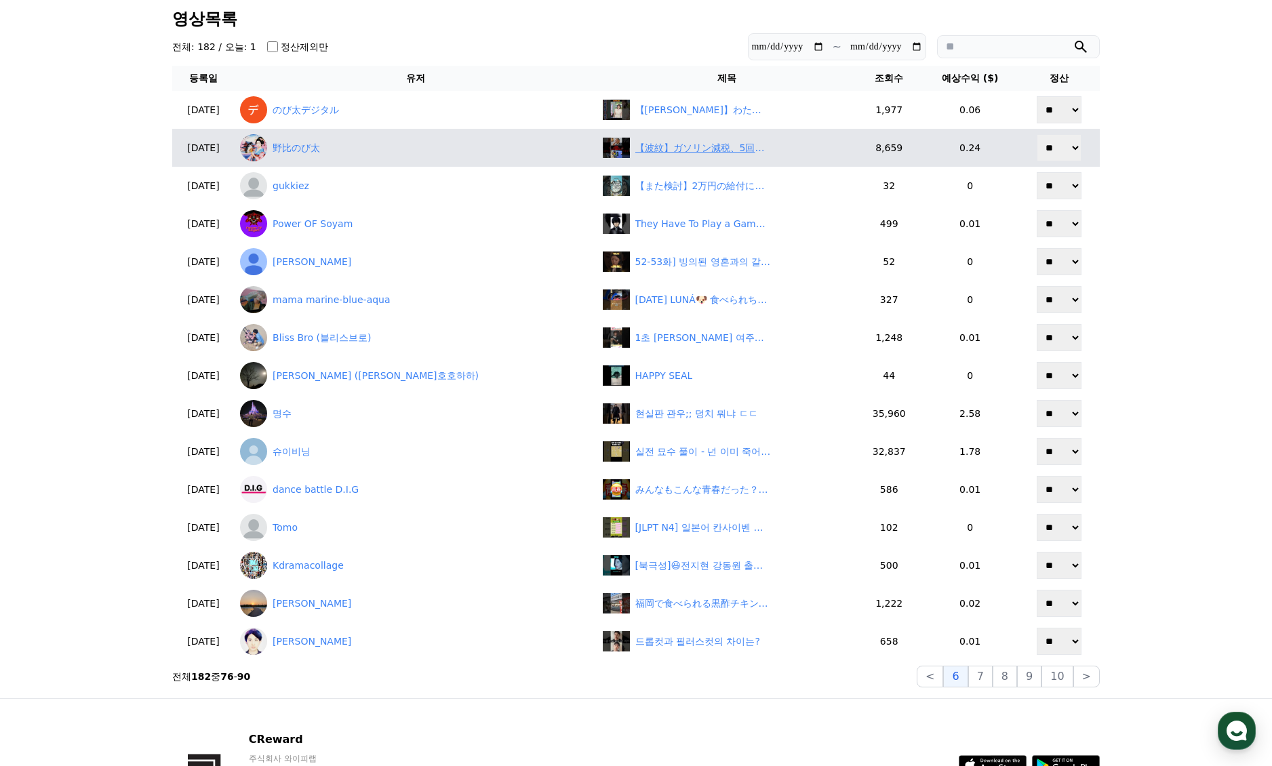
click at [635, 153] on div "【波紋】ガソリン減税、5回目協議でも合意ならず！『暫定なのに増税？』怒りの声続出　#shorts" at bounding box center [703, 148] width 136 height 14
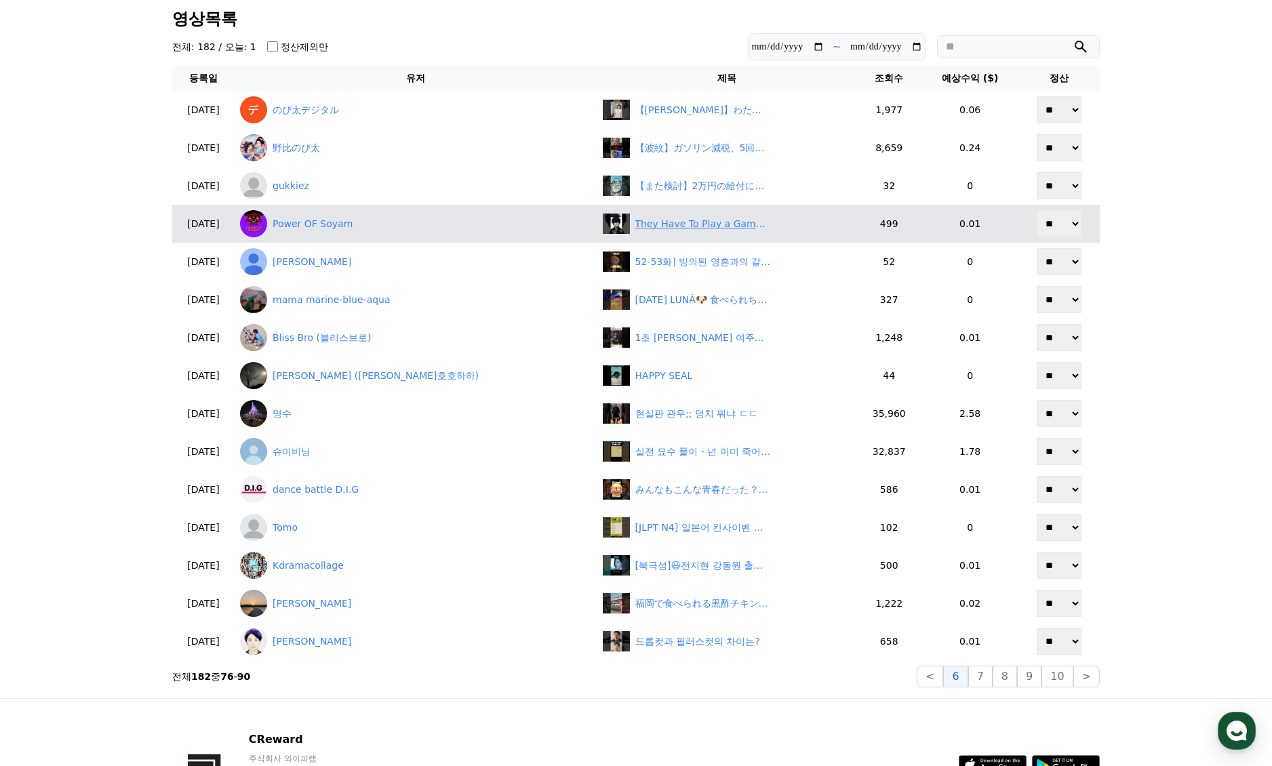
click at [637, 229] on div "They Have To Play a Game To Win 20M #shorts #anime #animemoments" at bounding box center [703, 224] width 136 height 14
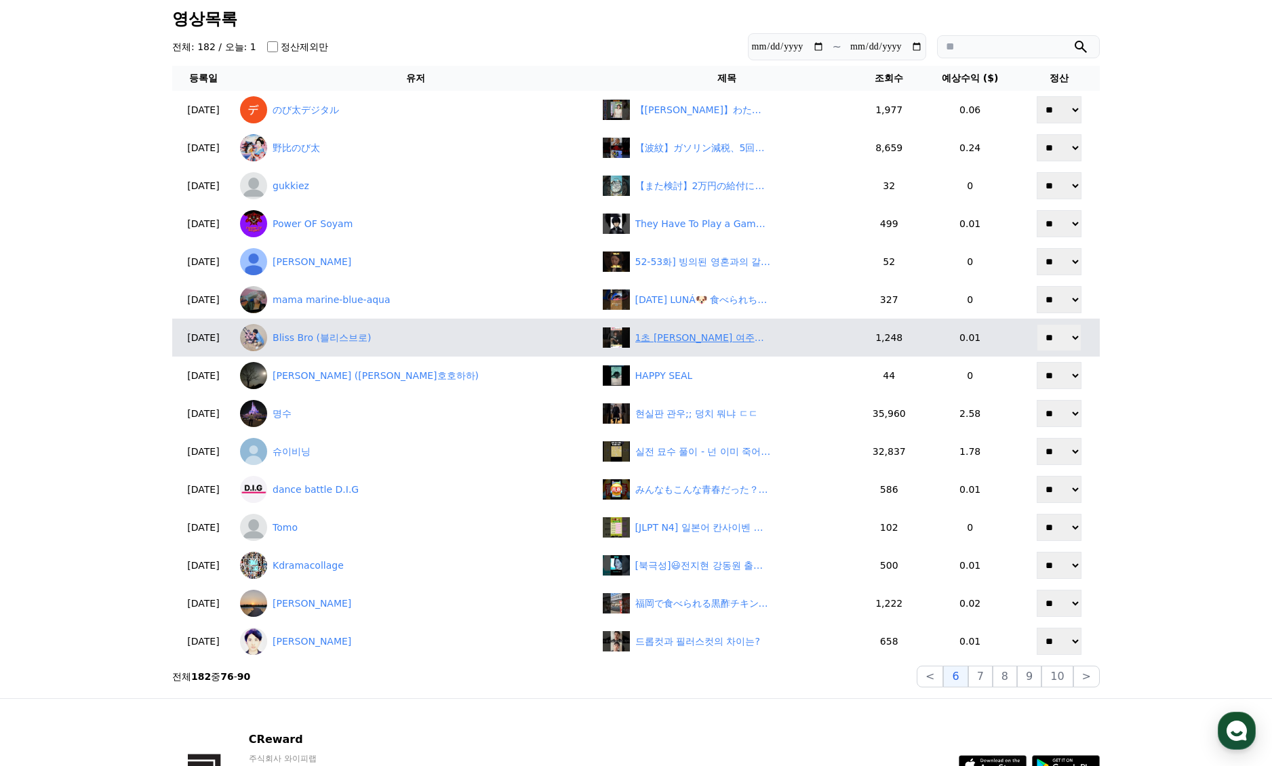
click at [679, 346] on div "1초 혜리 여주가 죽어서 복수하는 이야기 2화 | 세넓또많 | 깜포" at bounding box center [727, 338] width 249 height 20
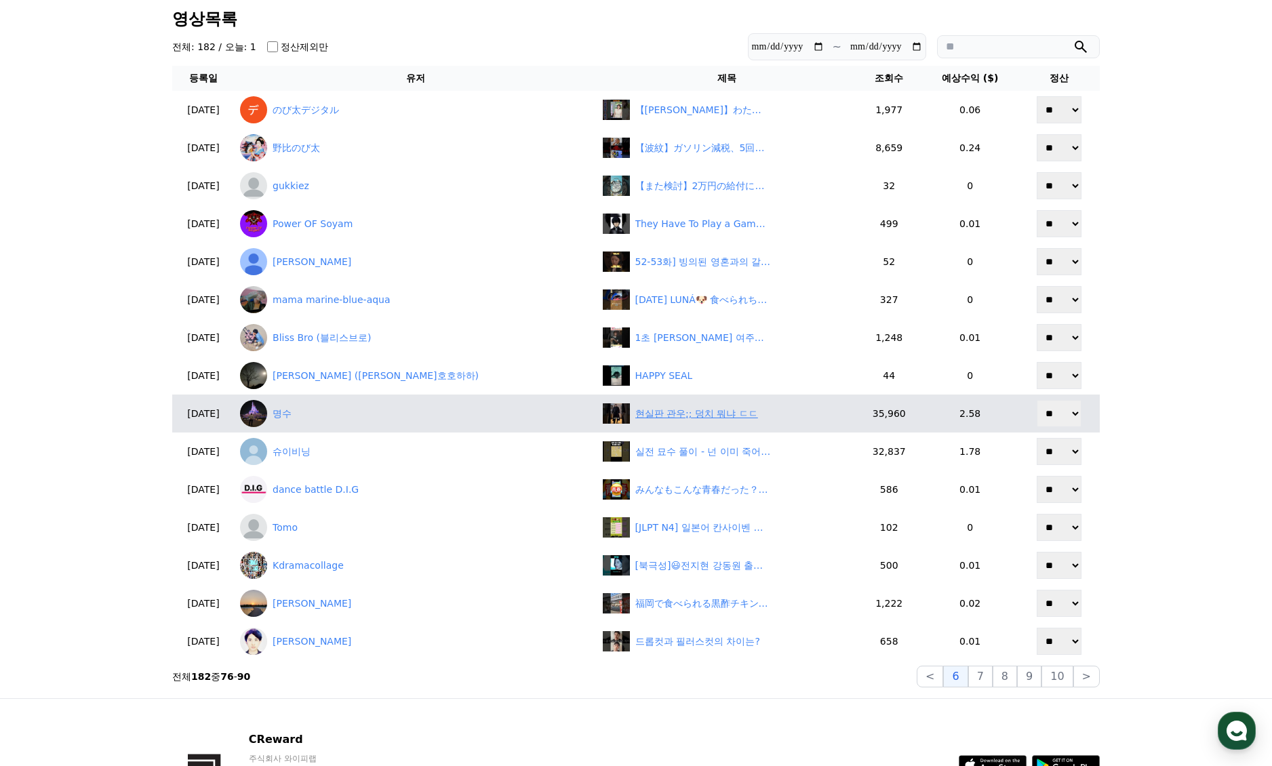
click at [635, 416] on div "현실판 관우;; 덩치 뭐냐 ㄷㄷ" at bounding box center [696, 414] width 123 height 14
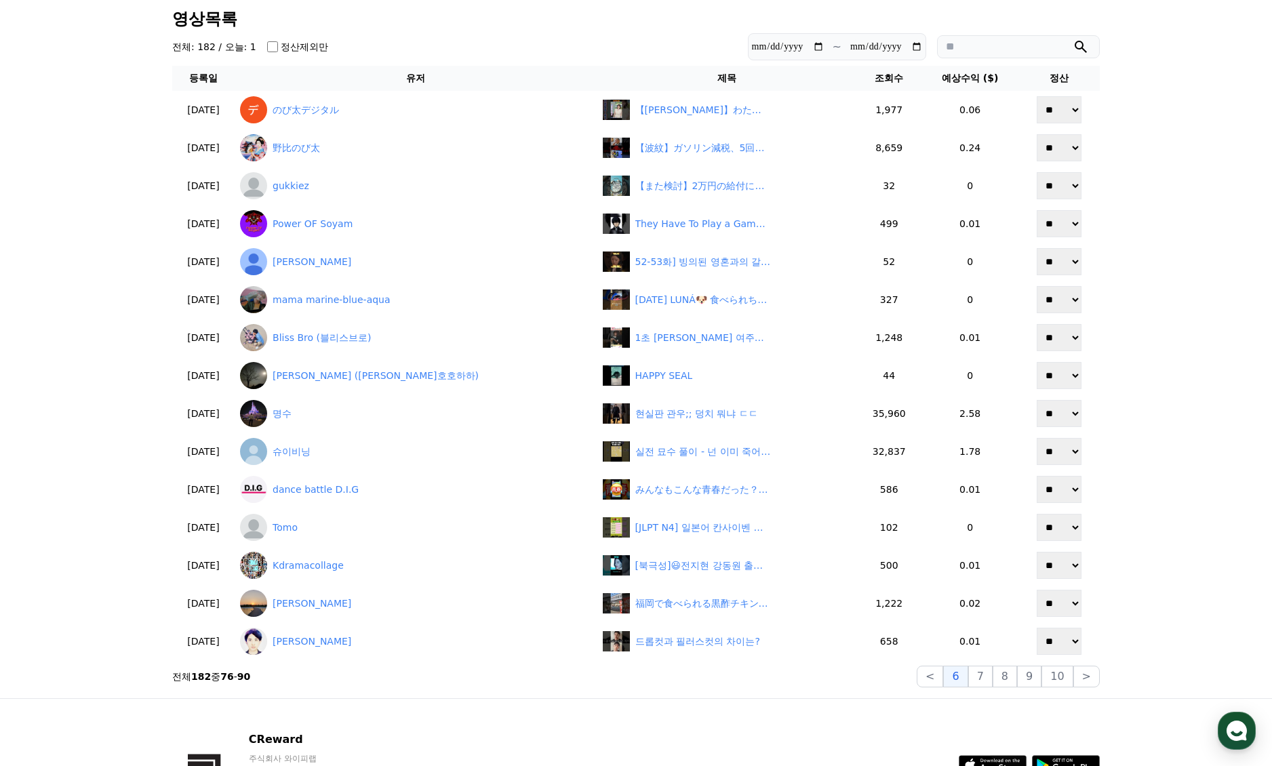
click at [1174, 73] on div "**********" at bounding box center [636, 348] width 1272 height 699
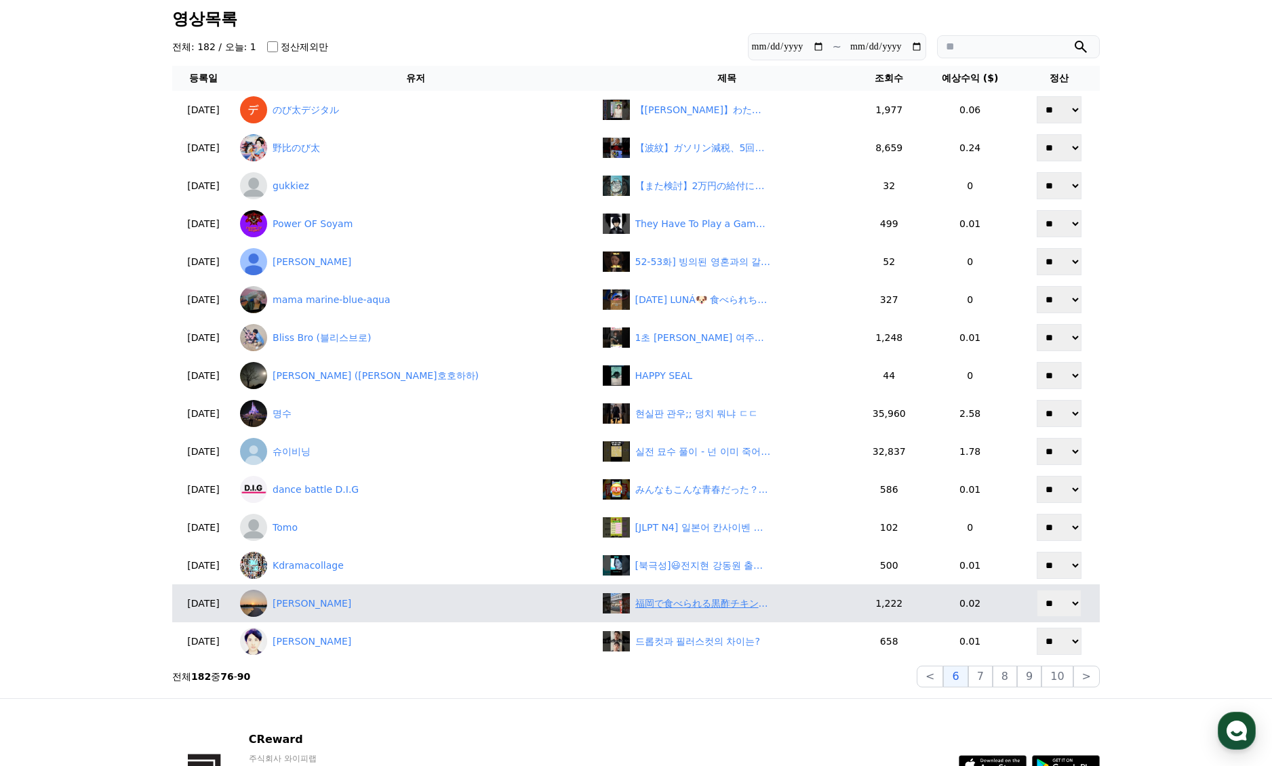
click at [635, 610] on div "福岡で食べられる黒酢チキン南蛮定食がウマすぎた！ #グルメ #九州 #ランチ #ボリューム満点" at bounding box center [703, 604] width 136 height 14
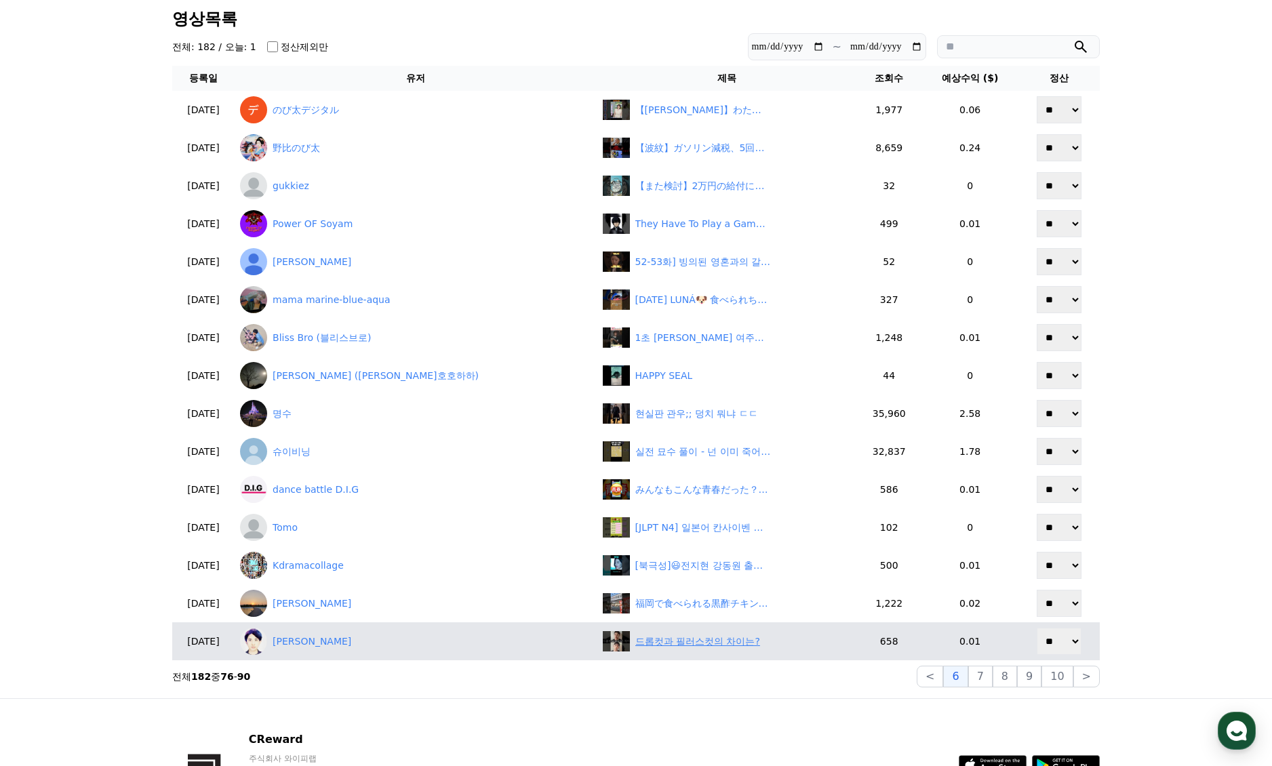
click at [635, 649] on div "드롭컷과 필러스컷의 차이는?" at bounding box center [727, 641] width 249 height 20
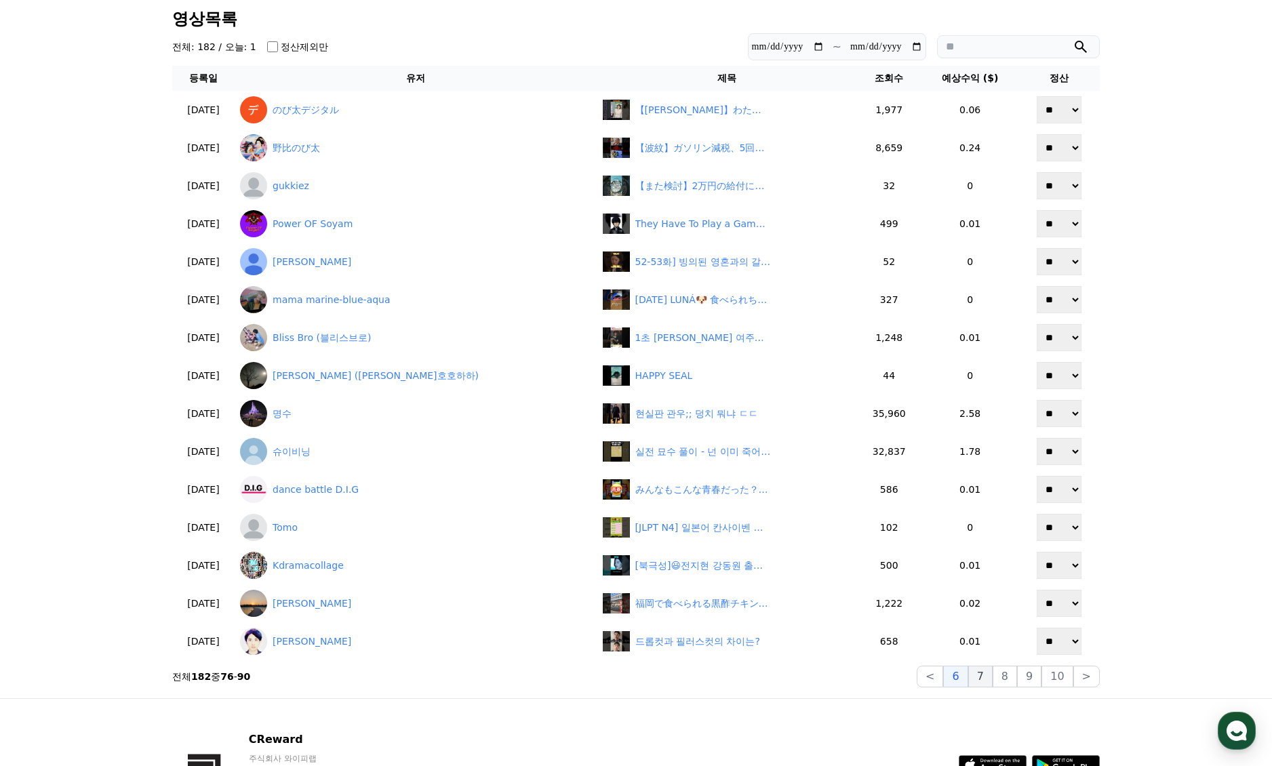
click at [991, 681] on button "7" at bounding box center [980, 677] width 24 height 22
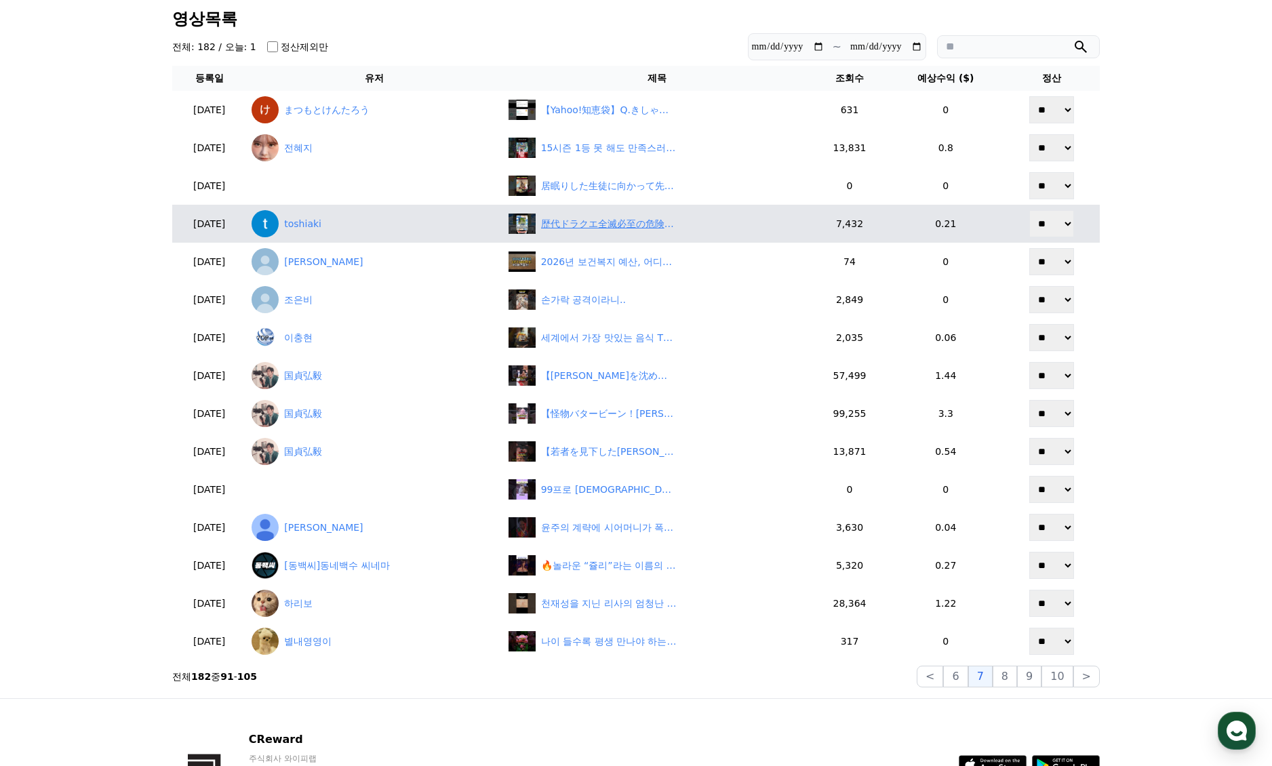
click at [644, 222] on div "歴代ドラクエ全滅必至の危険スポット5選 #ドラクエ3 #ドラクエ6 #ドラクエ8 #ドラクエ2 #dq3 #dq6 #dq8 #dq2 #レイドック #井戸 …" at bounding box center [609, 224] width 136 height 14
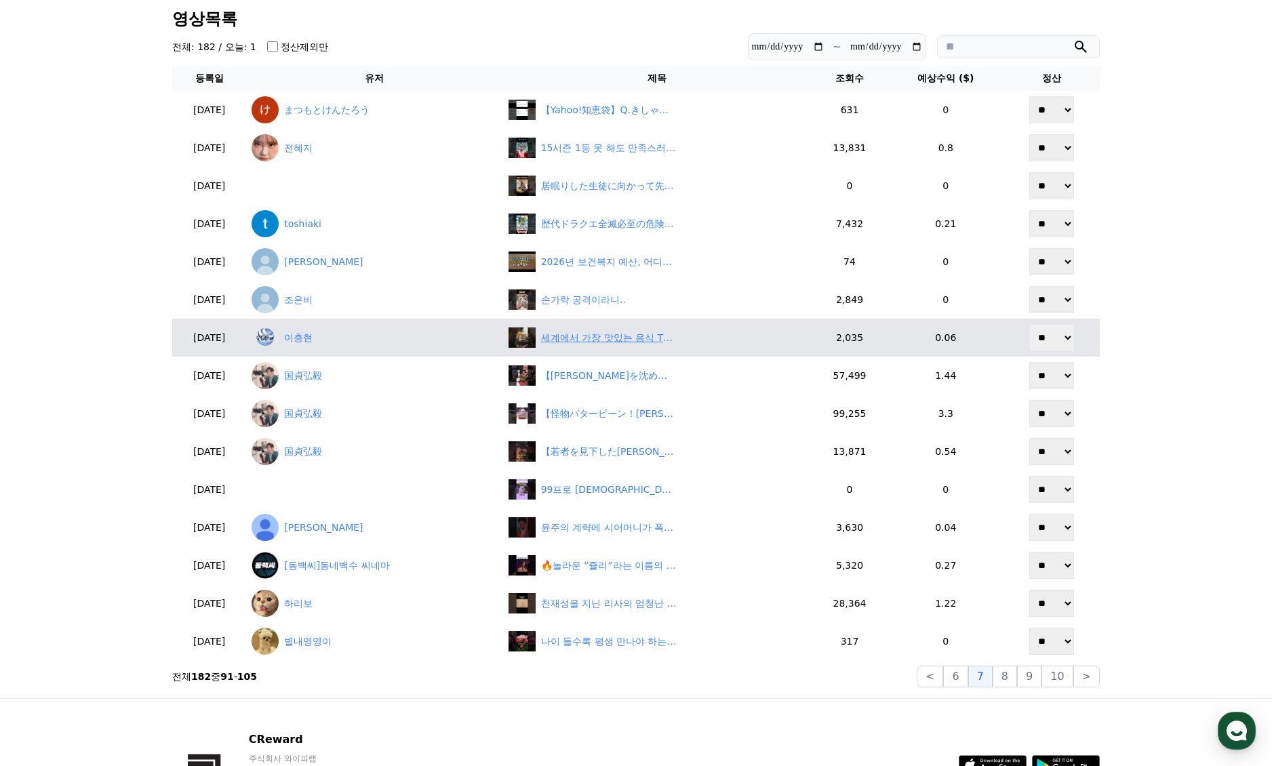
click at [615, 330] on div "세계에서 가장 맛있는 음식 TOP10" at bounding box center [658, 338] width 298 height 20
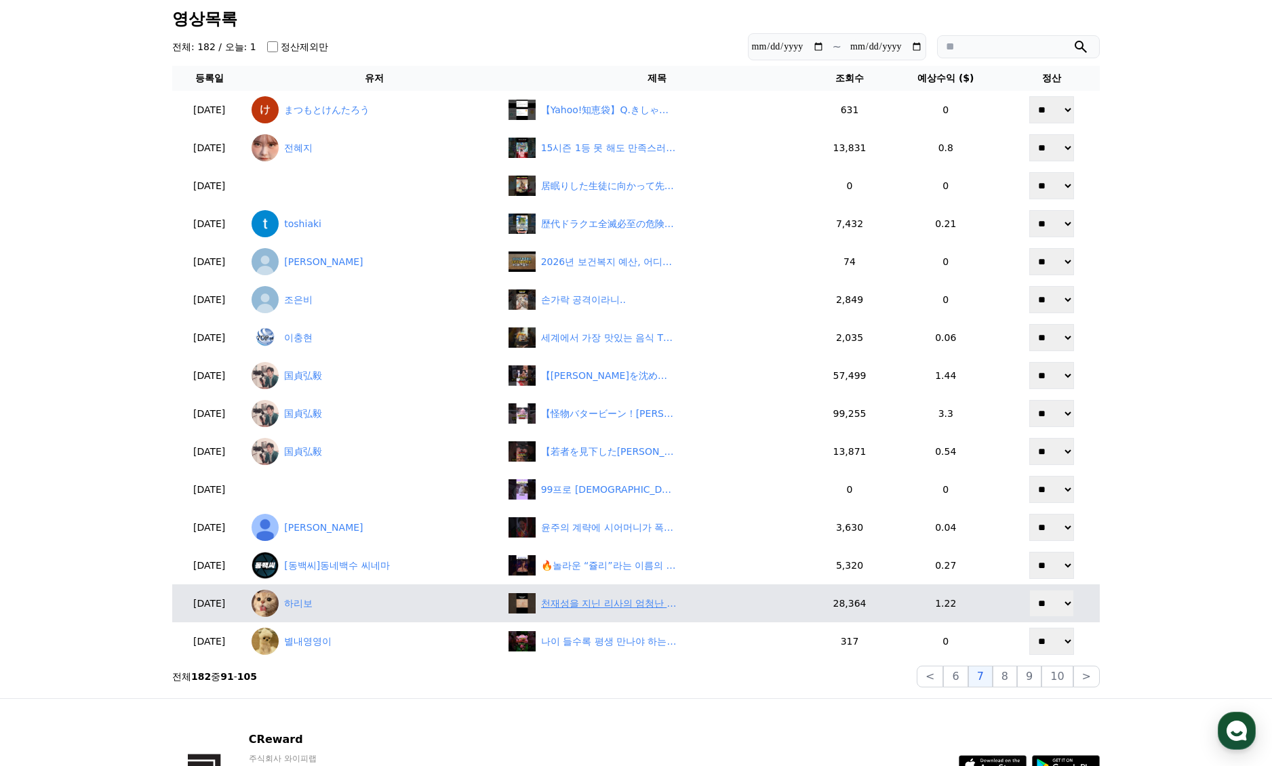
click at [627, 605] on div "천재성을 지닌 리사의 엄청난 발명품" at bounding box center [609, 604] width 136 height 14
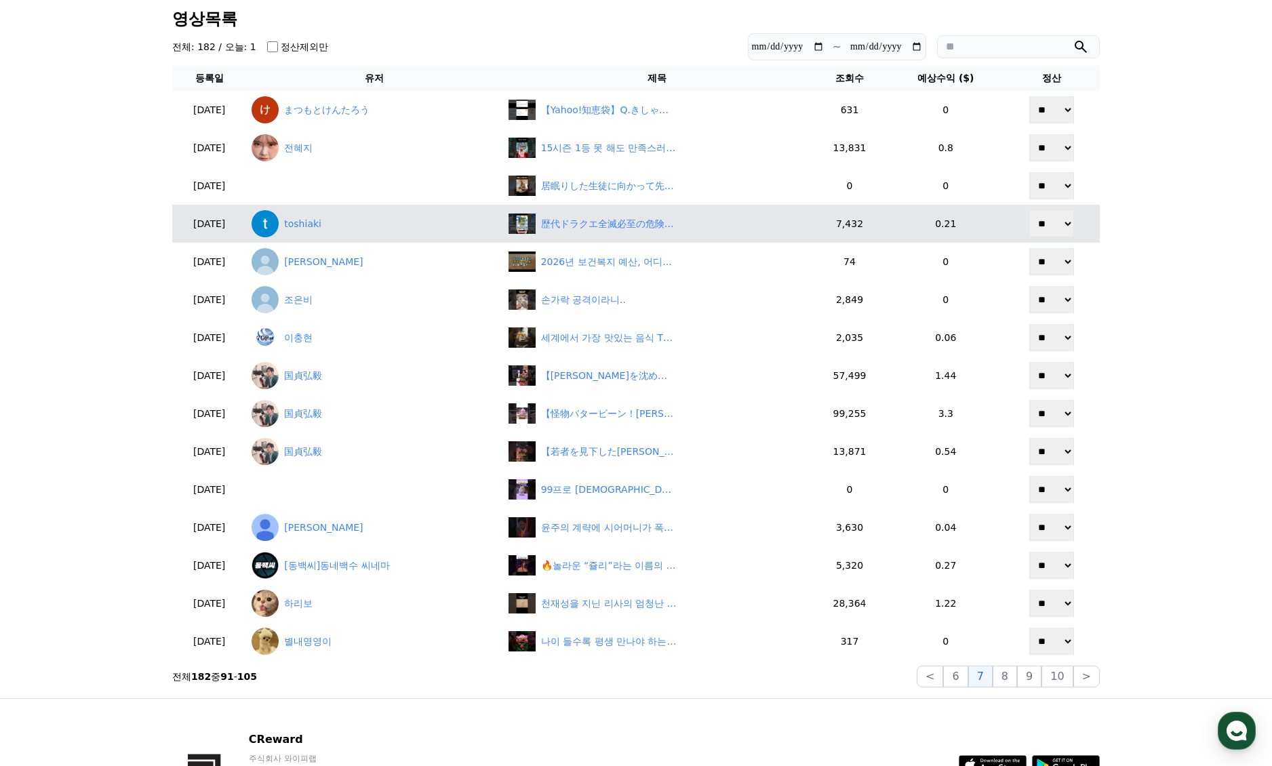
click at [1004, 683] on button "8" at bounding box center [1005, 677] width 24 height 22
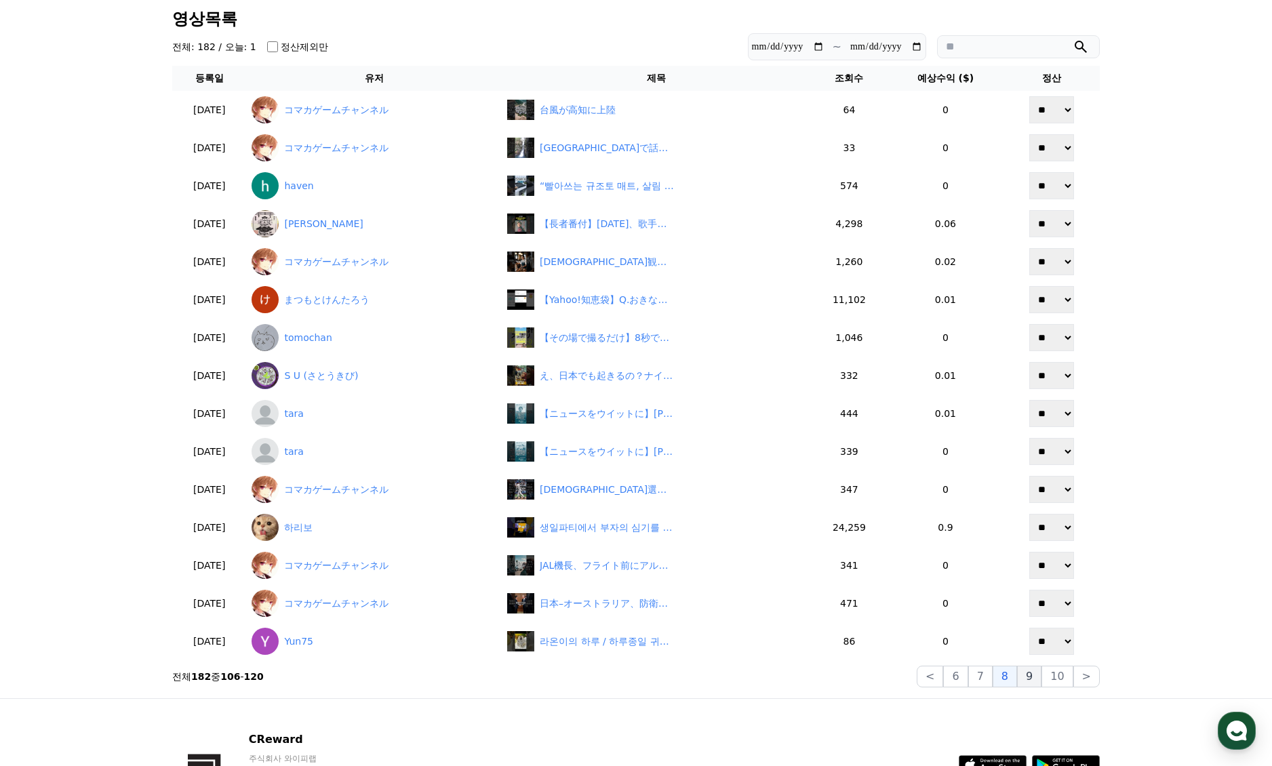
click at [1022, 678] on div "< 6 7 8 9 10 >" at bounding box center [1008, 677] width 183 height 22
click at [1032, 677] on button "9" at bounding box center [1029, 677] width 24 height 22
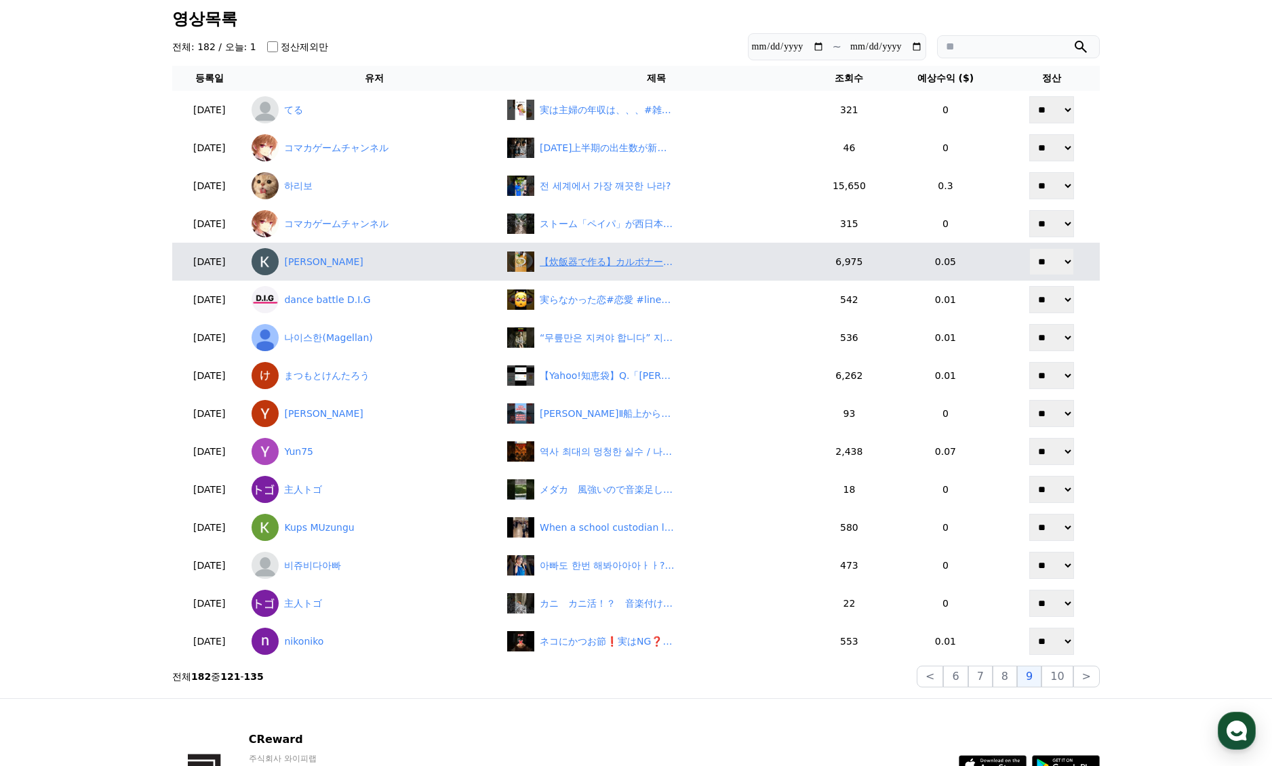
click at [609, 268] on div "【炊飯器で作る】カルボナーラ　#炊飯器レシピ #簡単レシピ #ズボラ飯 #料理 #料理動画 #炊飯器パスタ #カルボナーラ #時短レシピ #時短料理" at bounding box center [608, 262] width 136 height 14
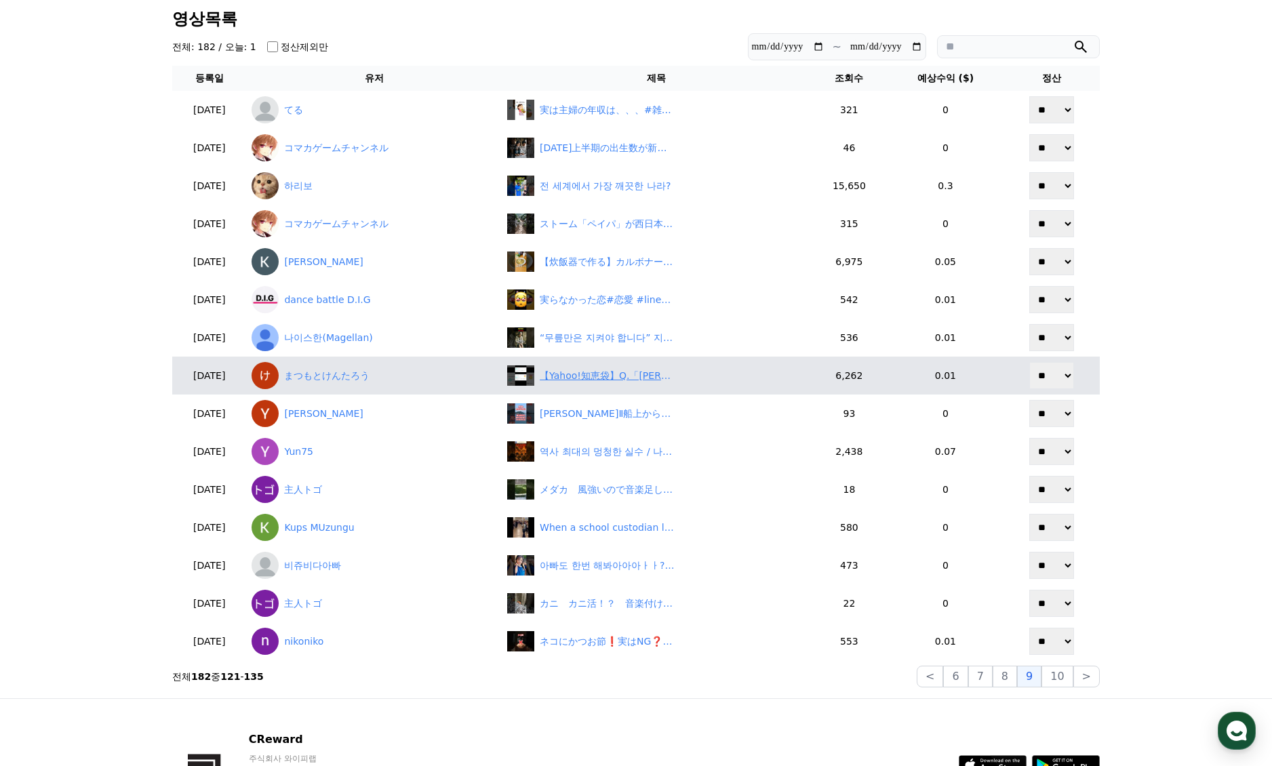
click at [627, 384] on div "【Yahoo!知恵袋】Q.「クソが、ぶっ殺すぞ」を敬語に直すと何て言いますか？#shorts #yahoo知恵袋 #敬語" at bounding box center [656, 375] width 298 height 20
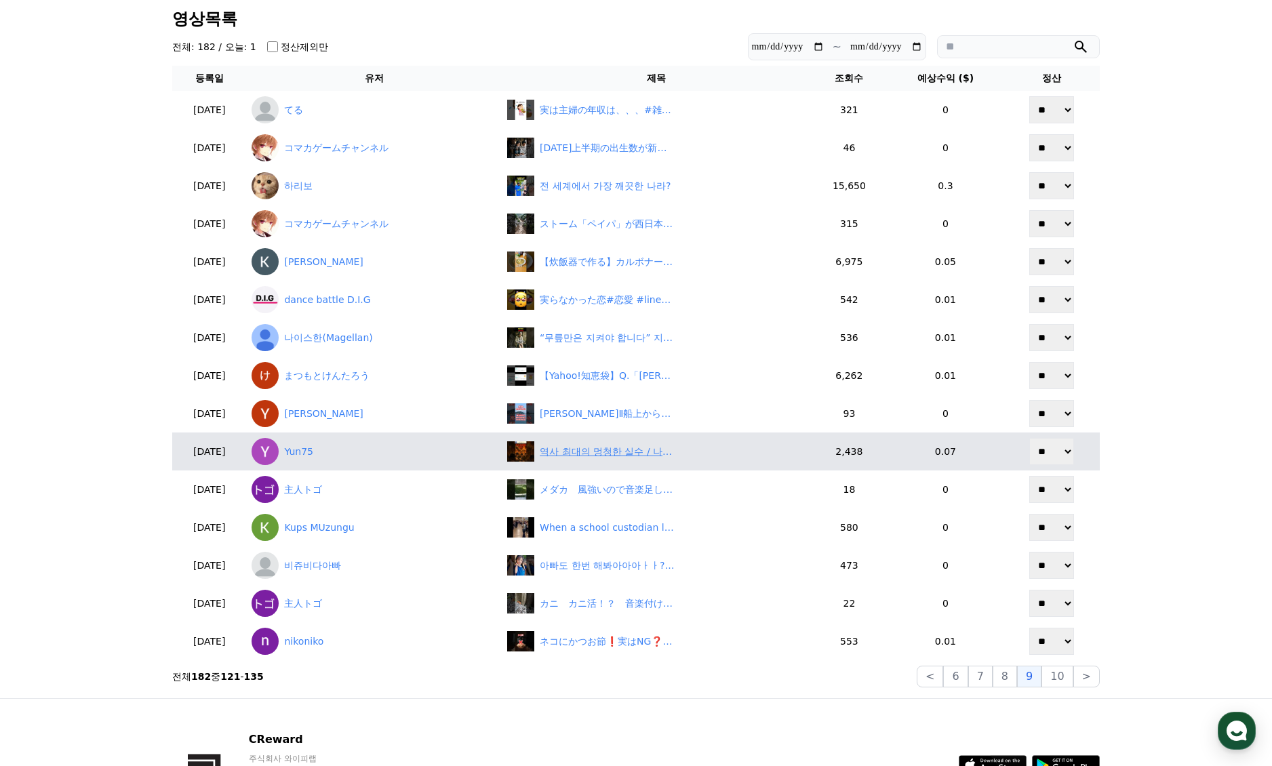
click at [618, 452] on div "역사 최대의 멍청한 실수 / 나라를 망친 레전드 실수" at bounding box center [608, 452] width 136 height 14
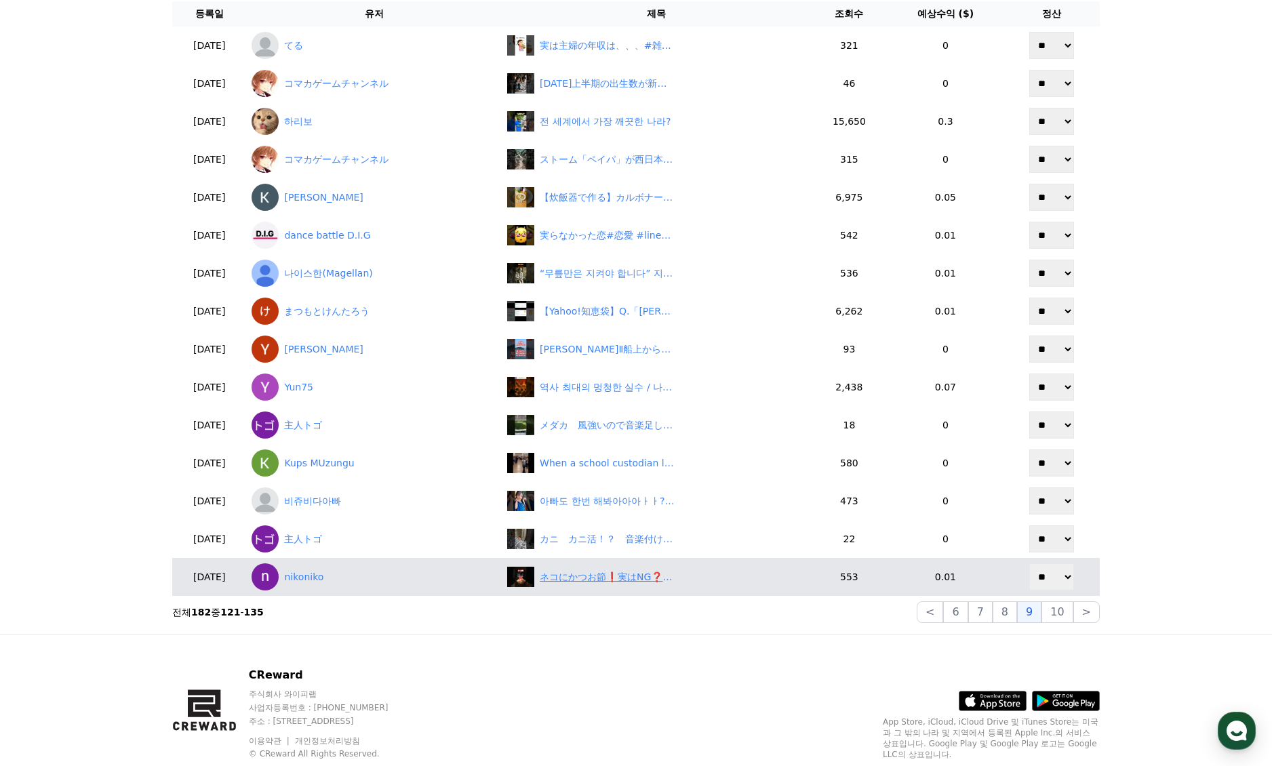
scroll to position [136, 0]
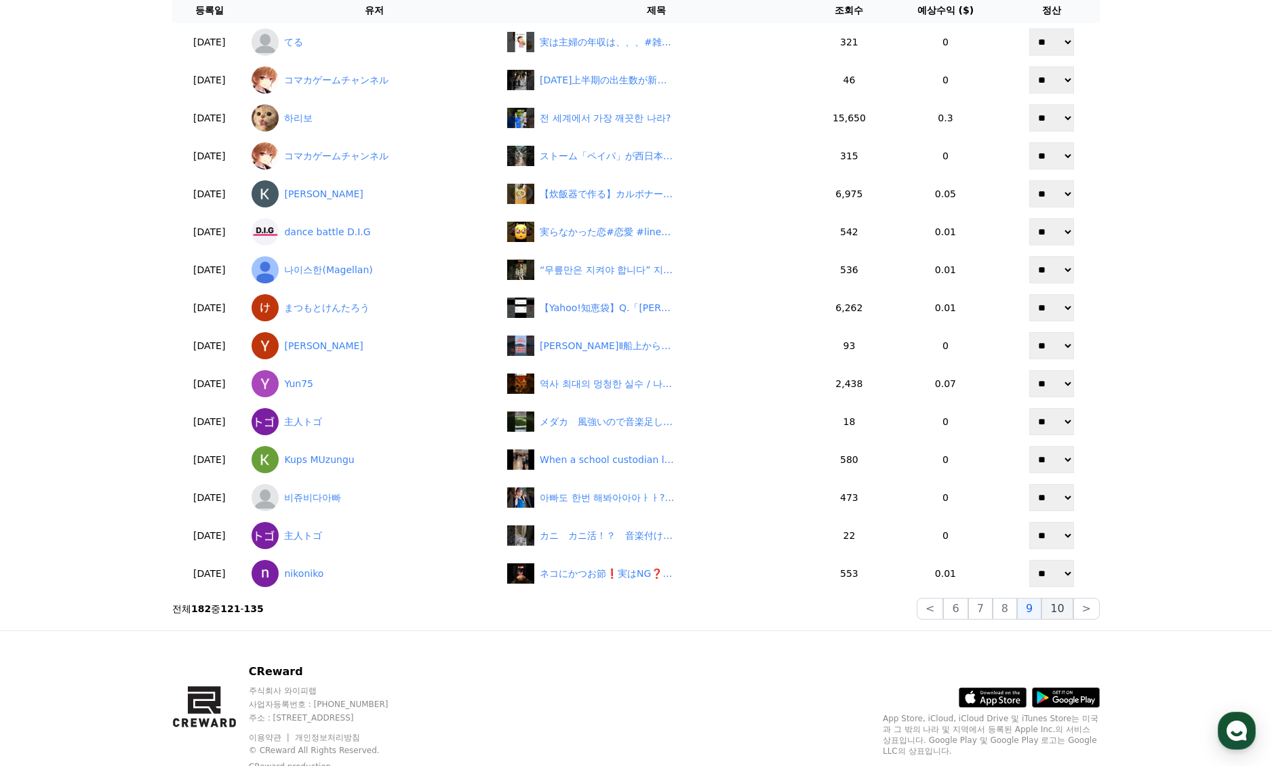
click at [1064, 613] on button "10" at bounding box center [1057, 609] width 31 height 22
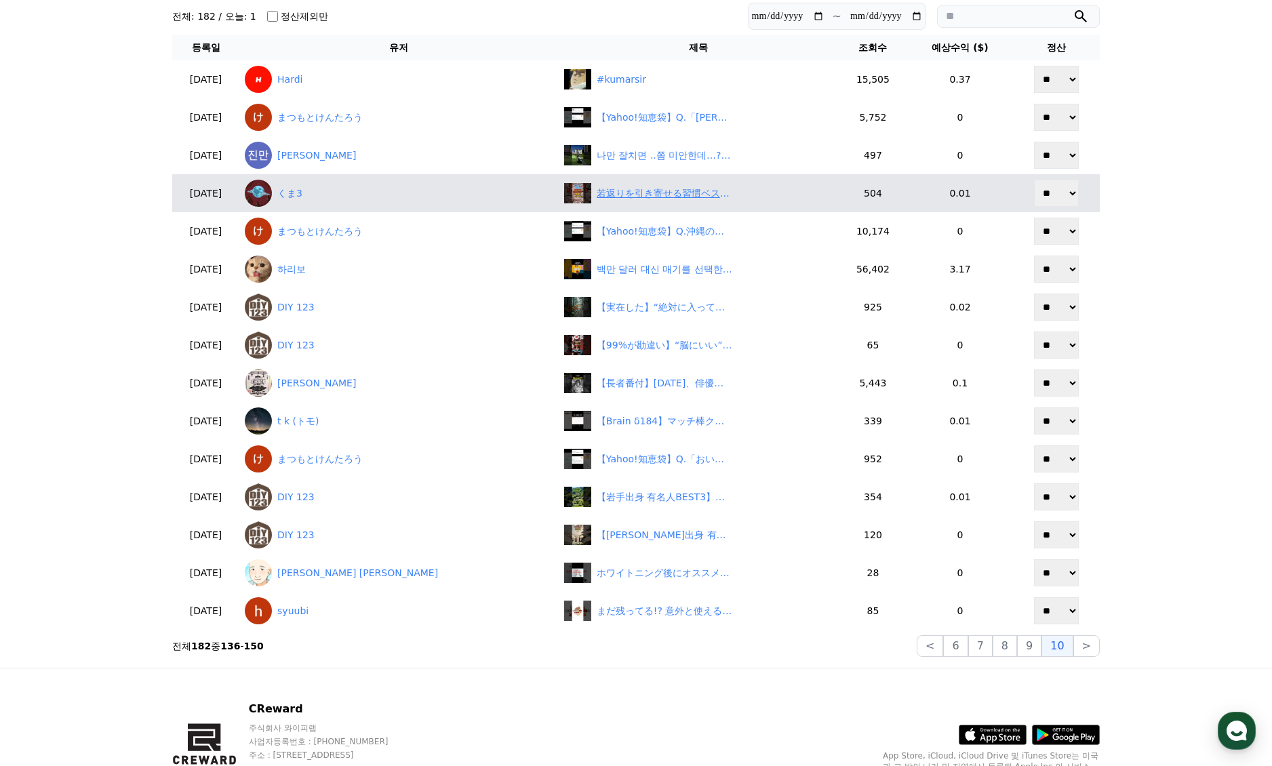
scroll to position [0, 0]
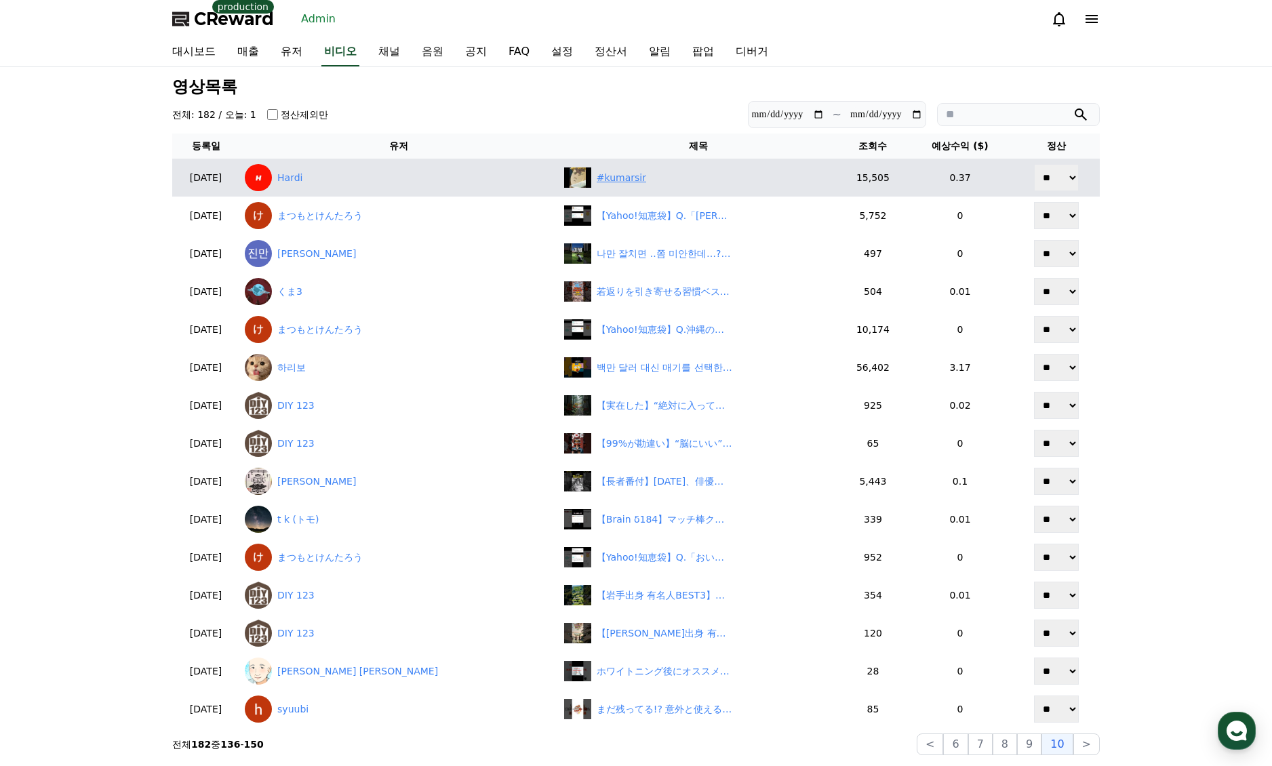
click at [597, 178] on div "#kumarsir" at bounding box center [622, 178] width 50 height 14
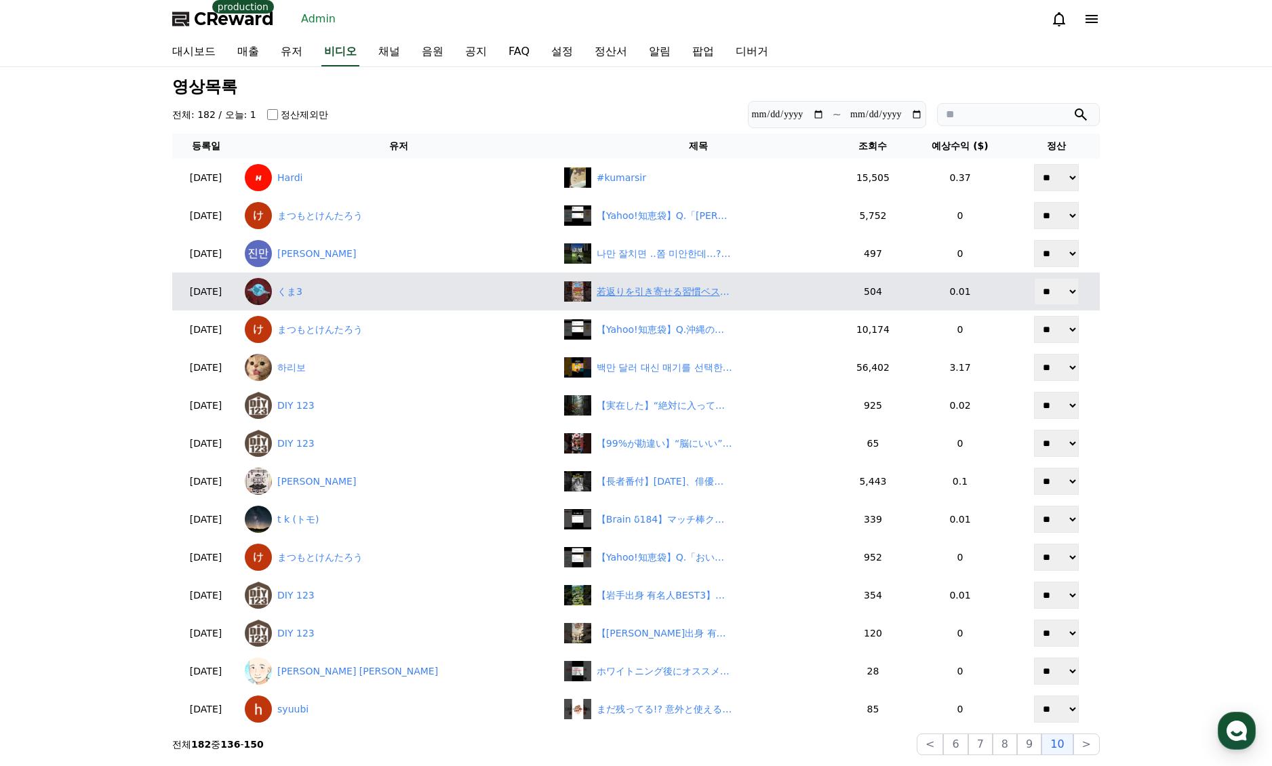
click at [597, 291] on div "若返りを引き寄せる習慣ベスト5 #引き寄せ #若返り #スピリチュアル #開運" at bounding box center [665, 292] width 136 height 14
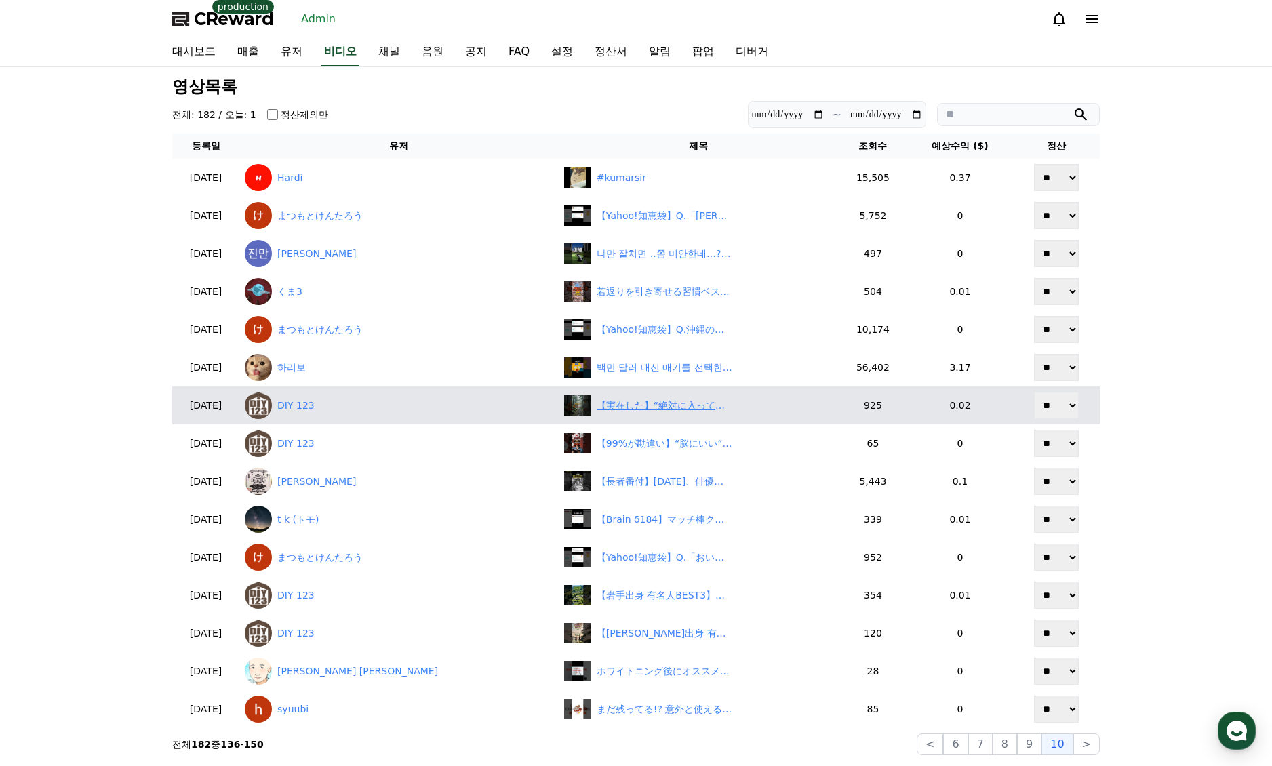
click at [597, 401] on div "【実在した】“絶対に入ってはいけない”日本の立入禁止エリアBEST3#雑学 #すごい #プチ知識" at bounding box center [665, 406] width 136 height 14
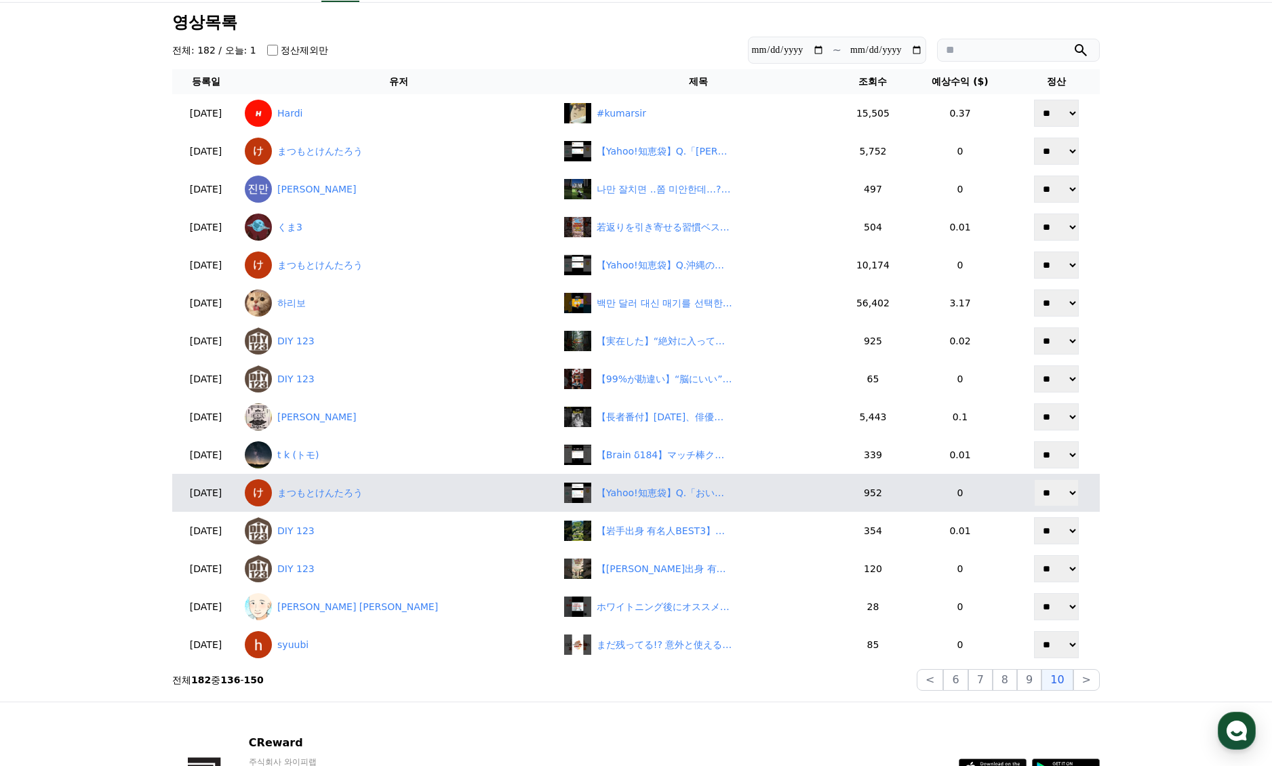
scroll to position [68, 0]
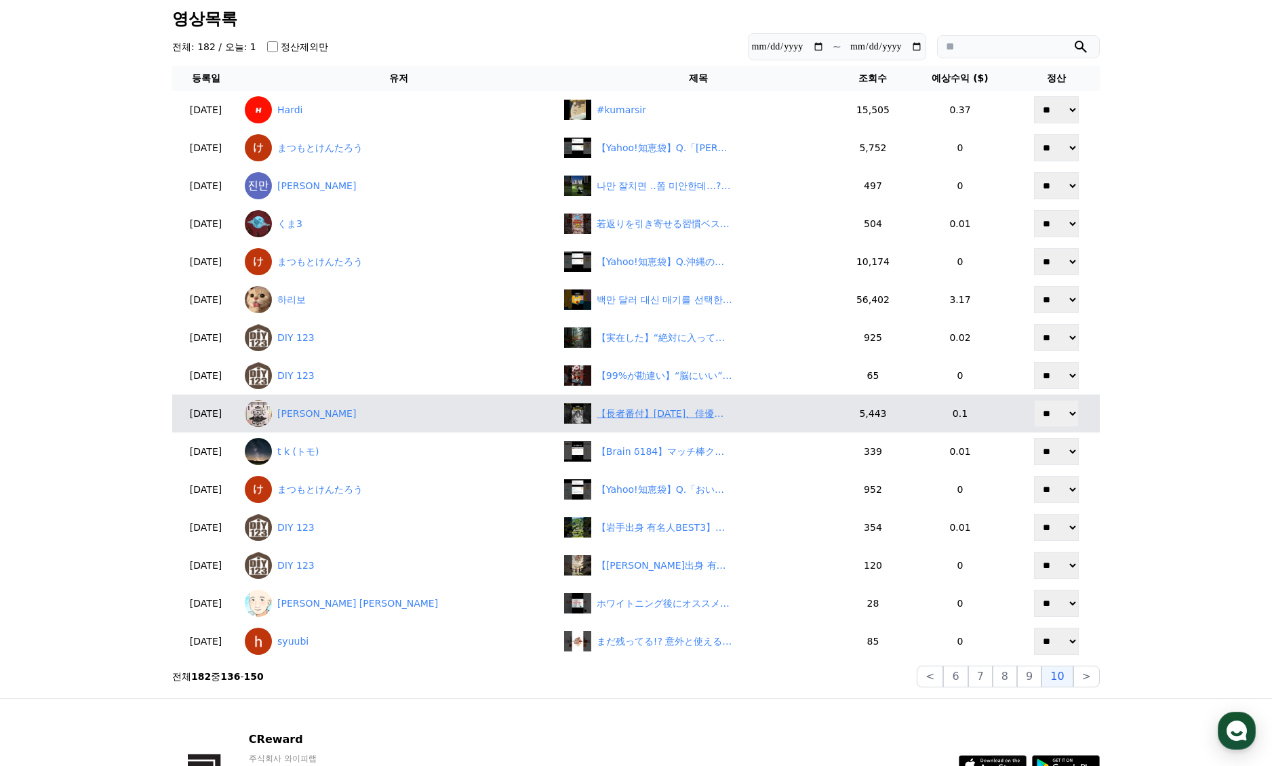
click at [616, 423] on div "【長者番付】1971年、俳優、タレント部門、長者番付！" at bounding box center [698, 413] width 269 height 20
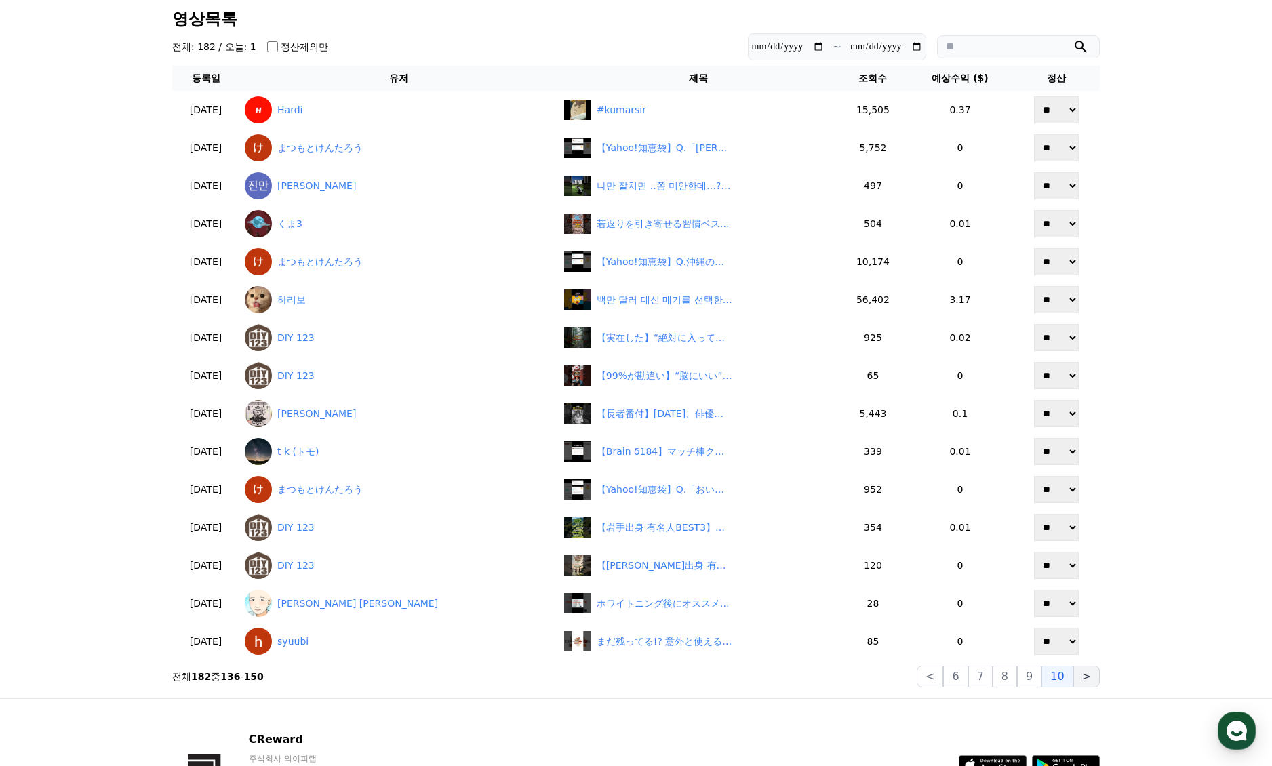
click at [1091, 679] on button ">" at bounding box center [1086, 677] width 26 height 22
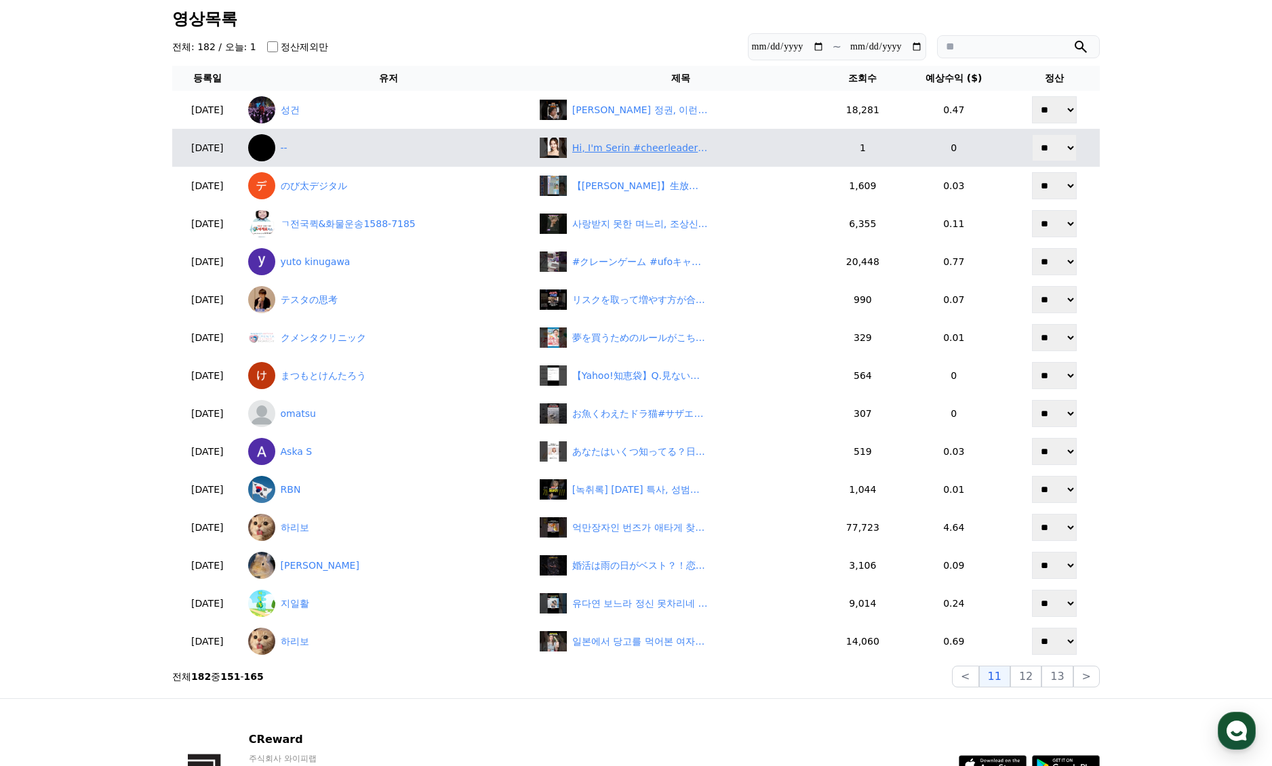
click at [628, 152] on div "Hi, I'm Serin #cheerleader #lookbook #lookbookkorean #shorts" at bounding box center [640, 148] width 136 height 14
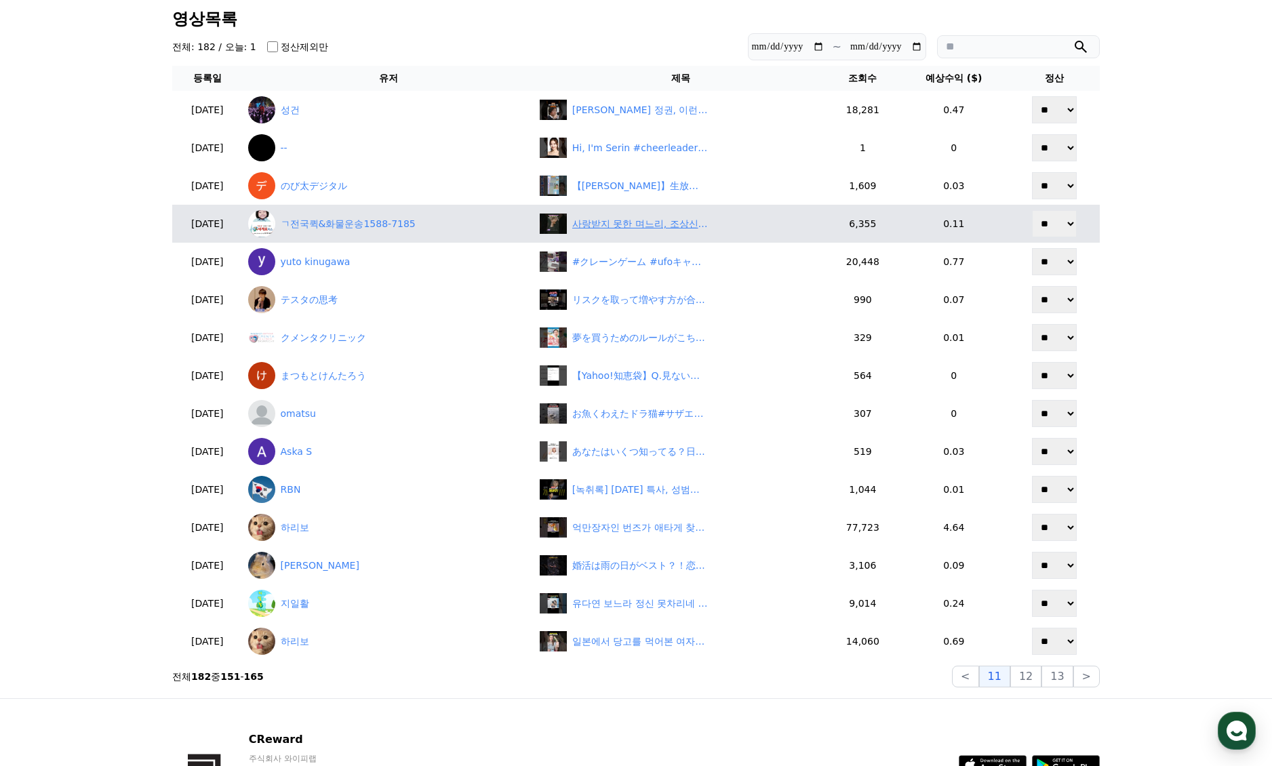
click at [637, 229] on div "사랑받지 못한 며느리, 조상신이 내린 복수의 기회" at bounding box center [640, 224] width 136 height 14
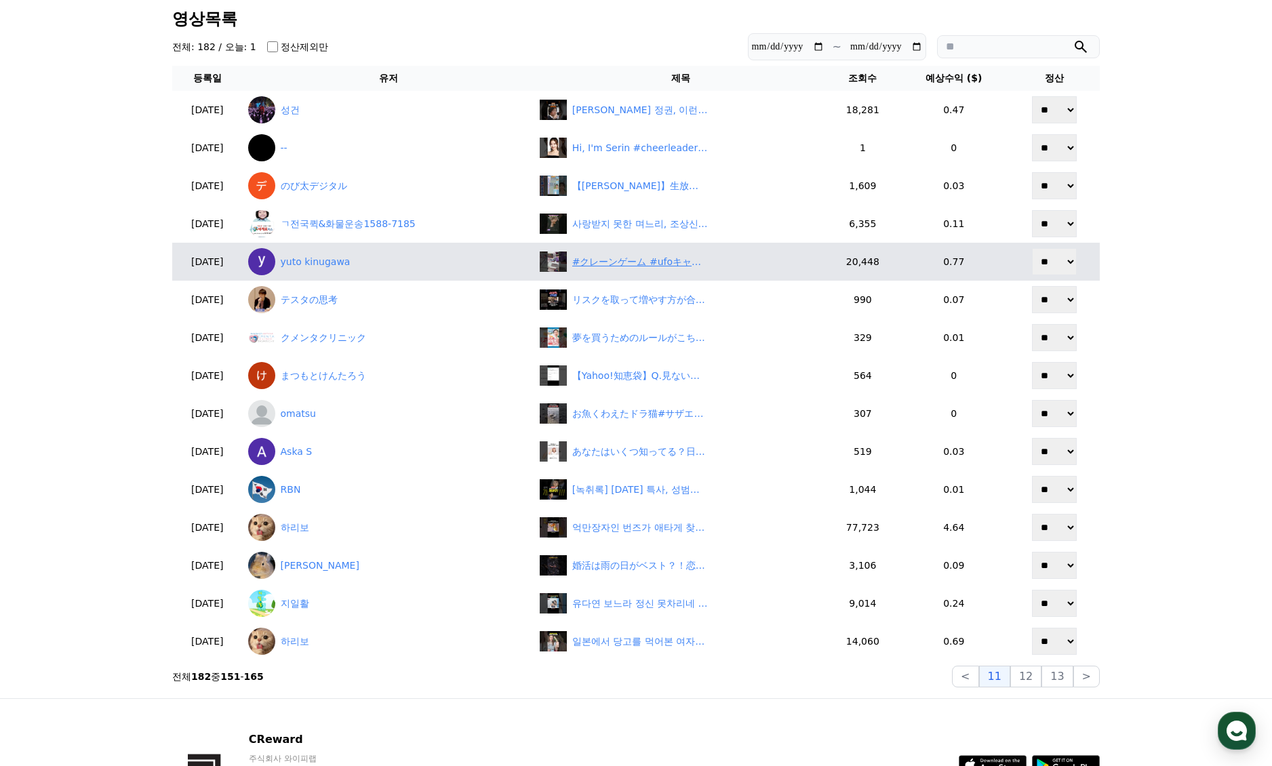
click at [641, 262] on div "#クレーンゲーム #ufoキャッチャー #shorts #short #shortvideo #shortsfeed #ROUND1 #ﾍﾞﾈｸｽ #クレゲ …" at bounding box center [640, 262] width 136 height 14
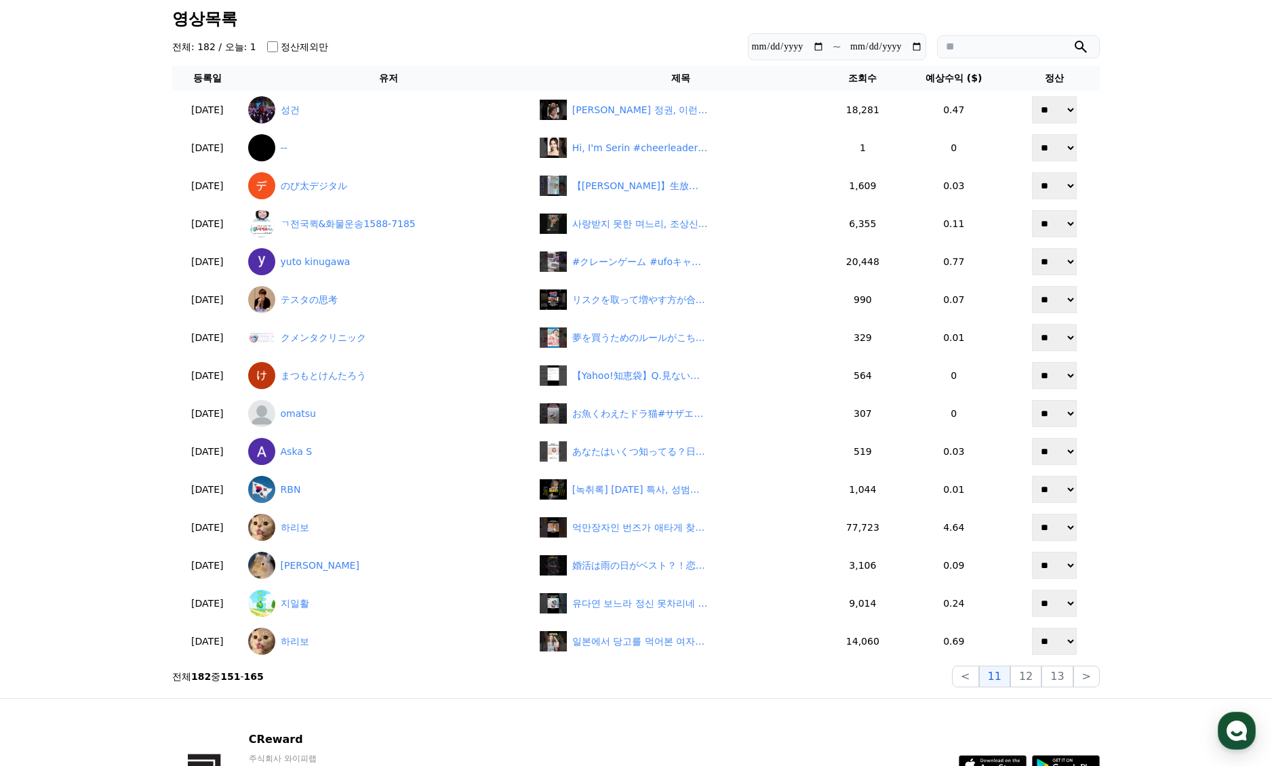
click at [583, 690] on div "**********" at bounding box center [636, 349] width 938 height 688
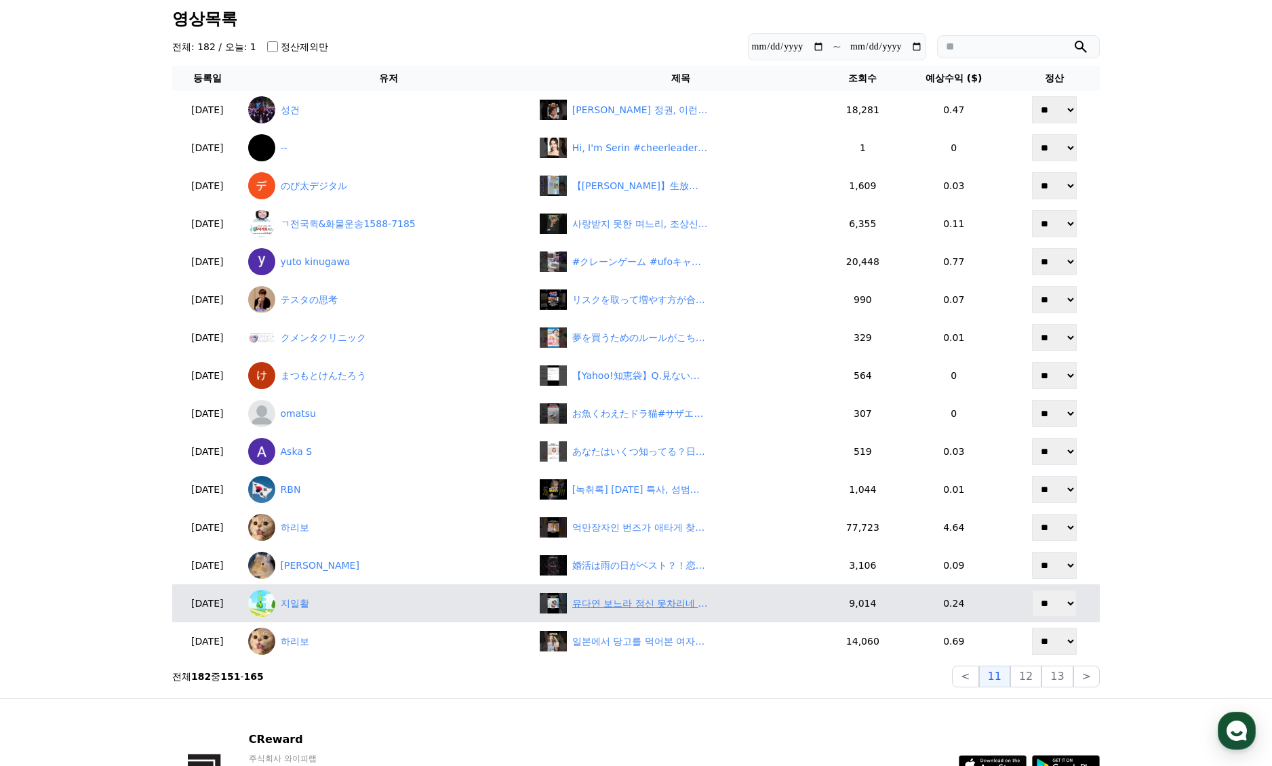
click at [651, 602] on div "유다연 보느라 정신 못차리네 #매불쇼 #최욱 #정영진 #유다연 #신기루 #전민기 #율리아" at bounding box center [640, 604] width 136 height 14
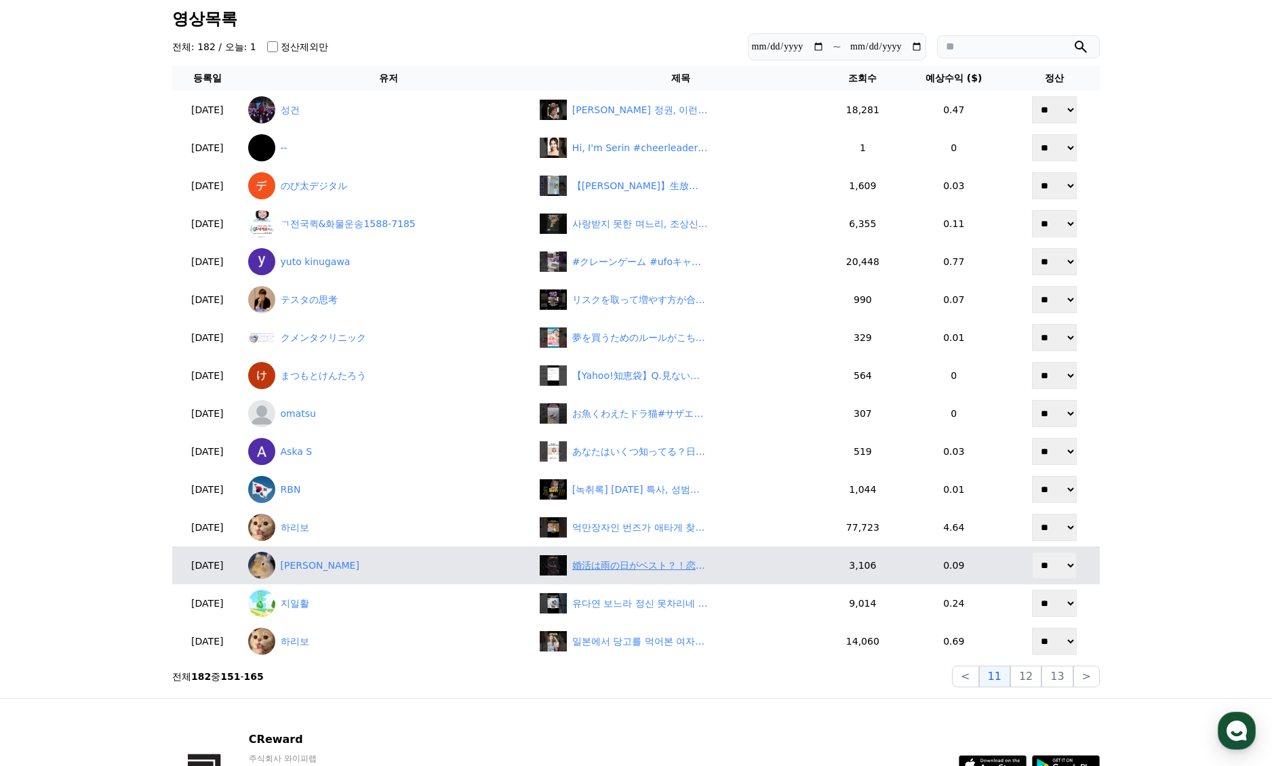
click at [652, 561] on div "婚活は雨の日がベスト？！恋のために命がけで地上にでても…体をぬらぬらさせて生きる、ミミズのおもしろい生態雑学" at bounding box center [640, 566] width 136 height 14
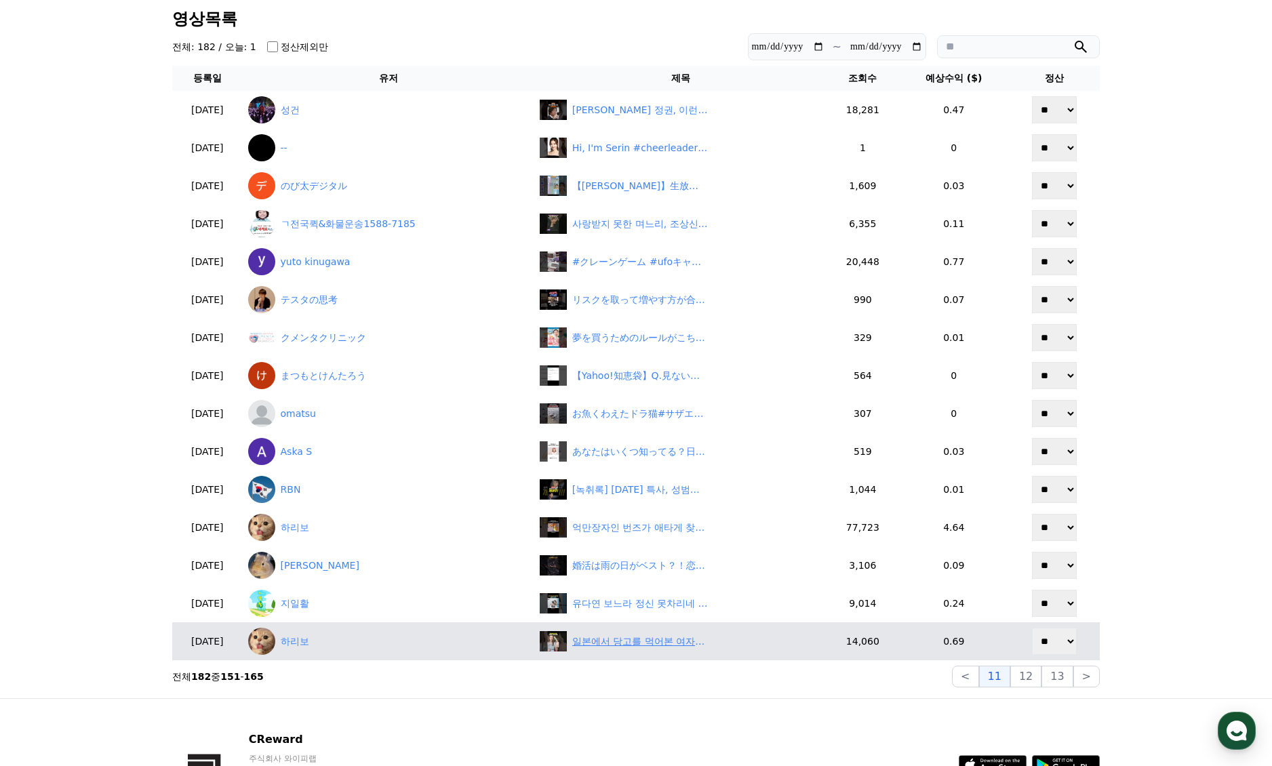
click at [658, 639] on div "일본에서 당고를 먹어본 여자의 반응" at bounding box center [640, 642] width 136 height 14
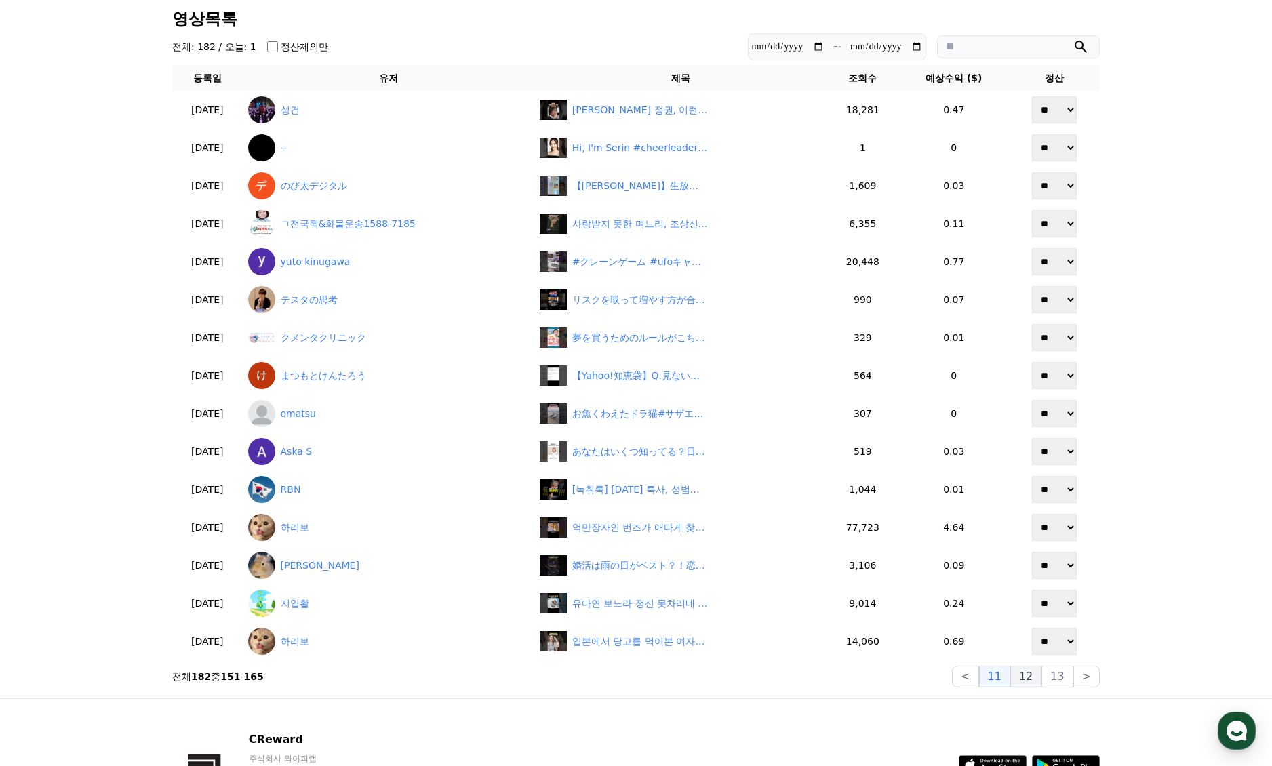
click at [1038, 679] on button "12" at bounding box center [1025, 677] width 31 height 22
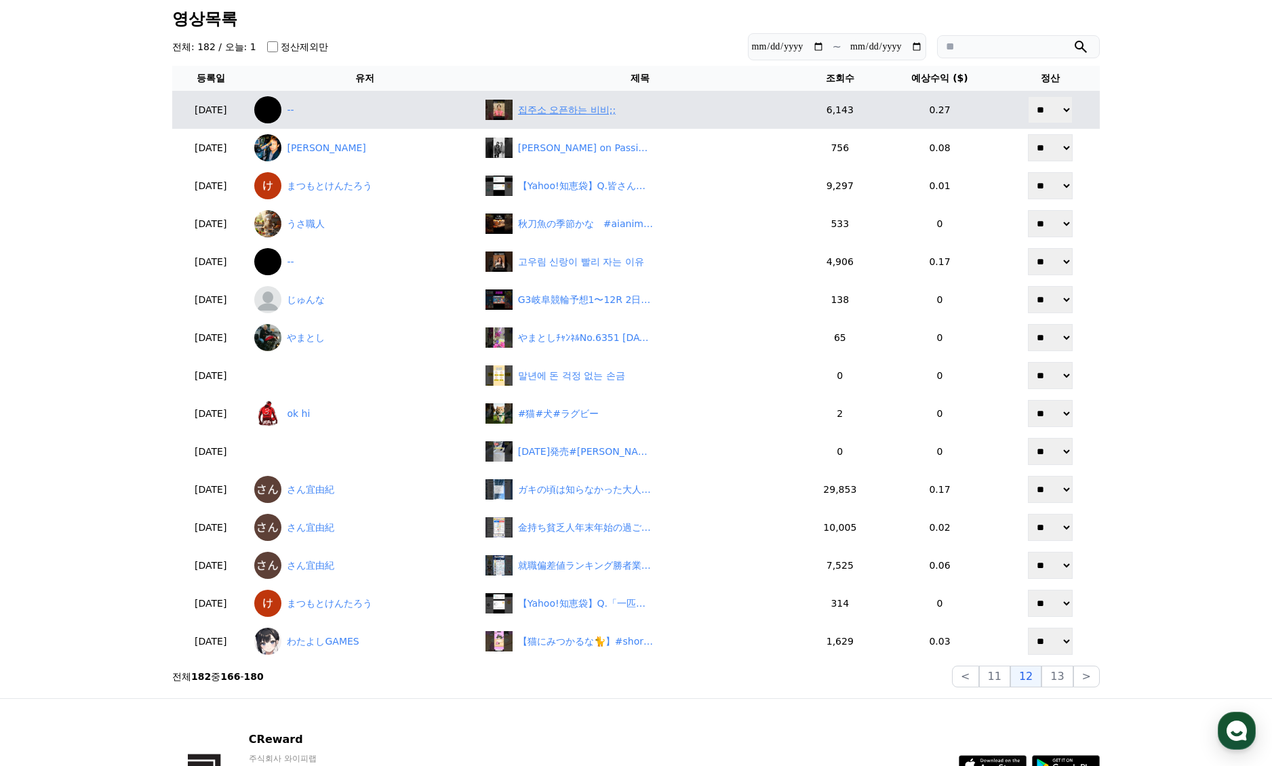
click at [597, 115] on div "집주소 오픈하는 비비;;" at bounding box center [567, 110] width 98 height 14
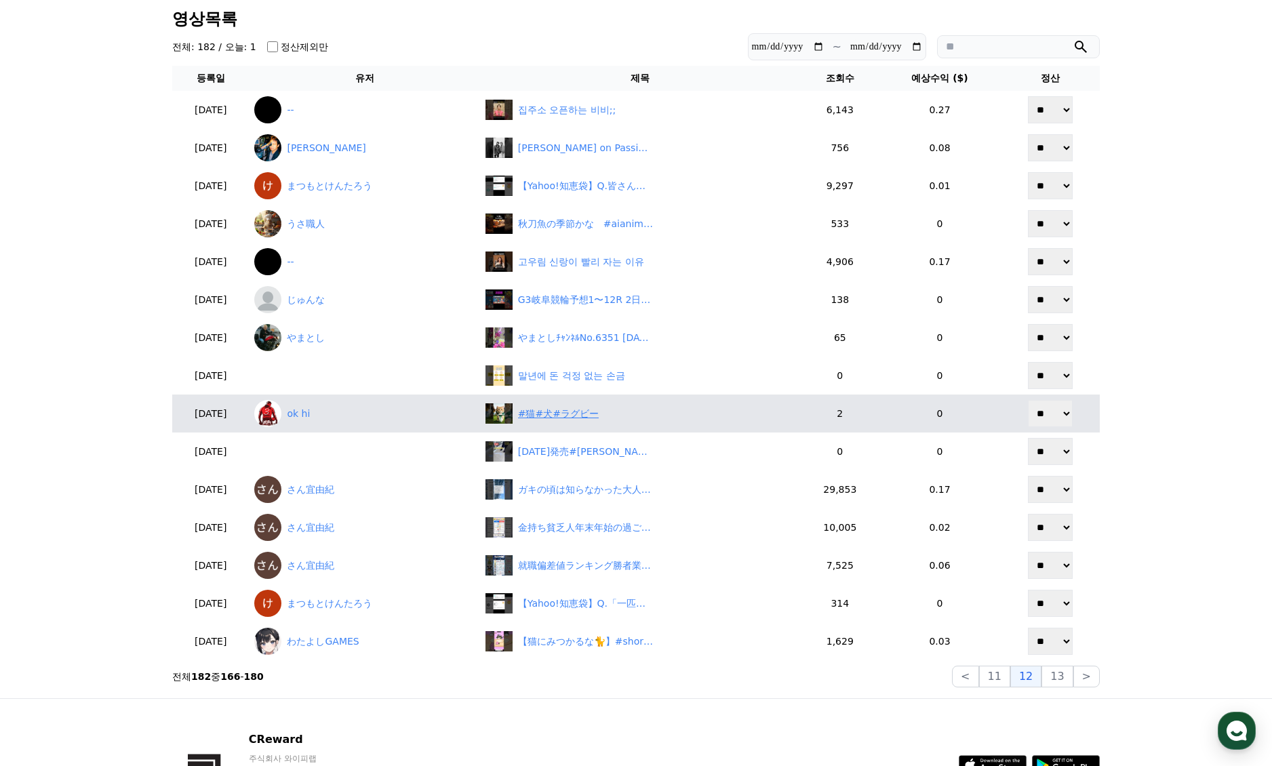
click at [574, 408] on div "#猫#犬#ラグビー" at bounding box center [558, 414] width 81 height 14
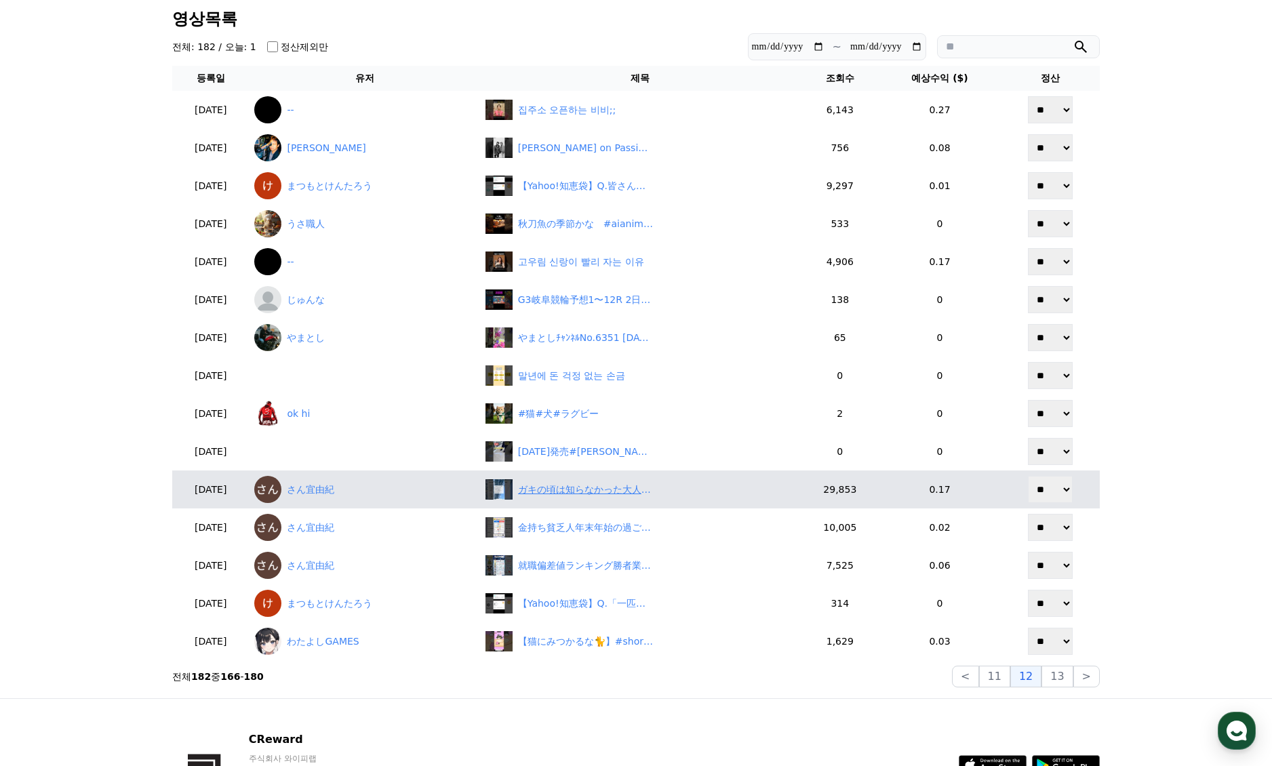
click at [566, 492] on div "ガキの頃は知らなかった大人の真実#投資#転職#貯金" at bounding box center [586, 490] width 136 height 14
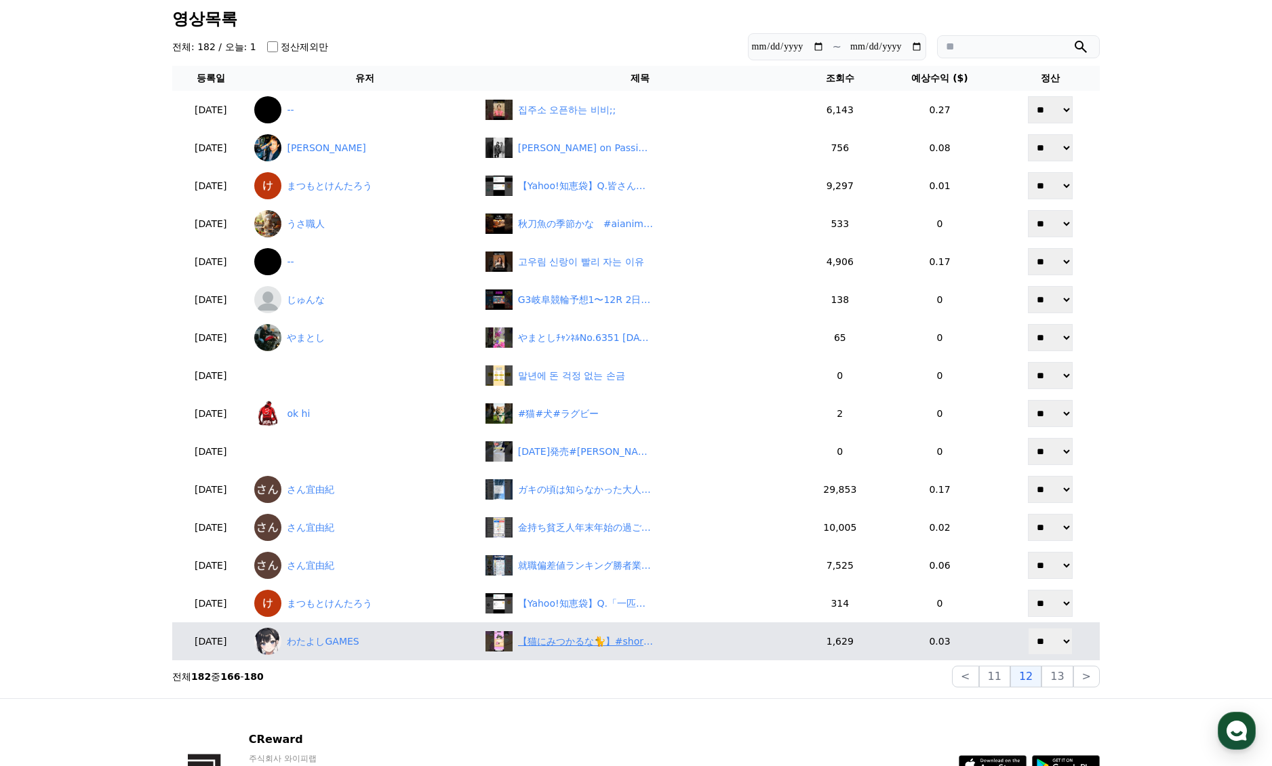
click at [604, 638] on div "【猫にみつかるな🐈】#shorts #スマホゲーム" at bounding box center [586, 642] width 136 height 14
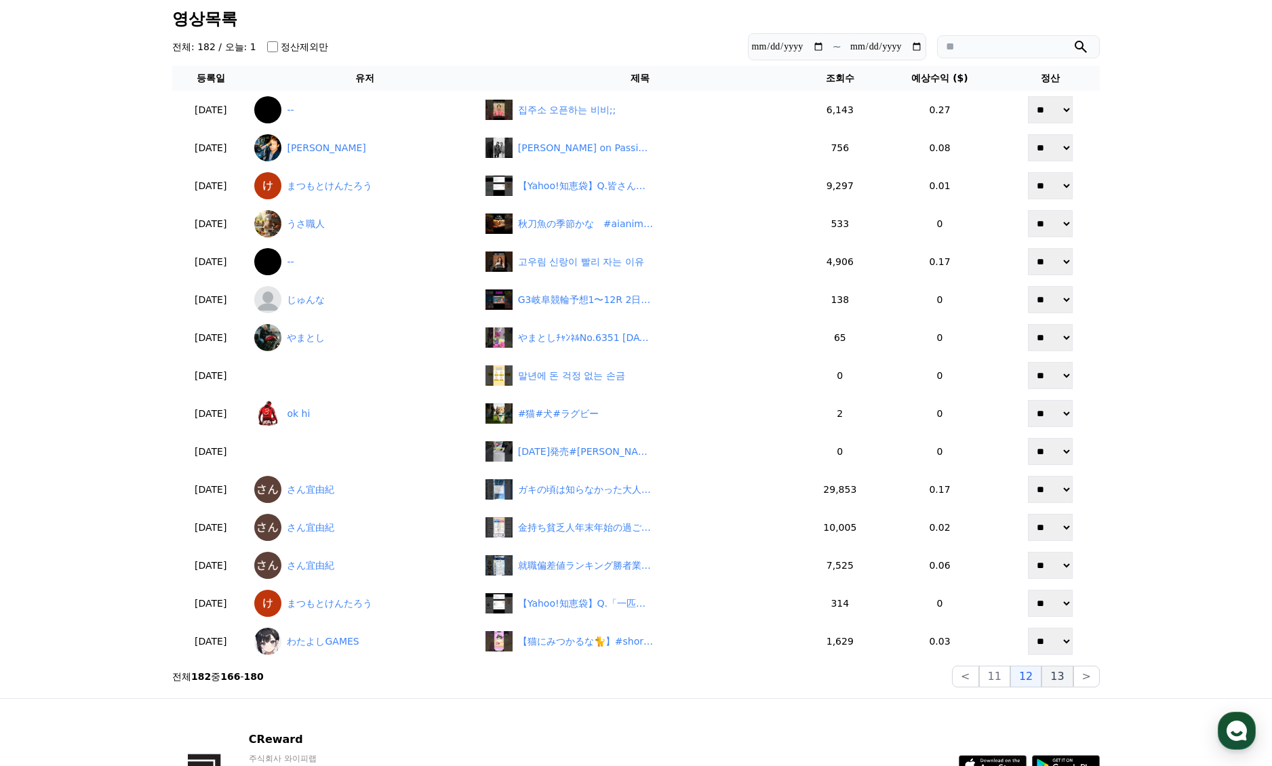
click at [1054, 680] on button "13" at bounding box center [1057, 677] width 31 height 22
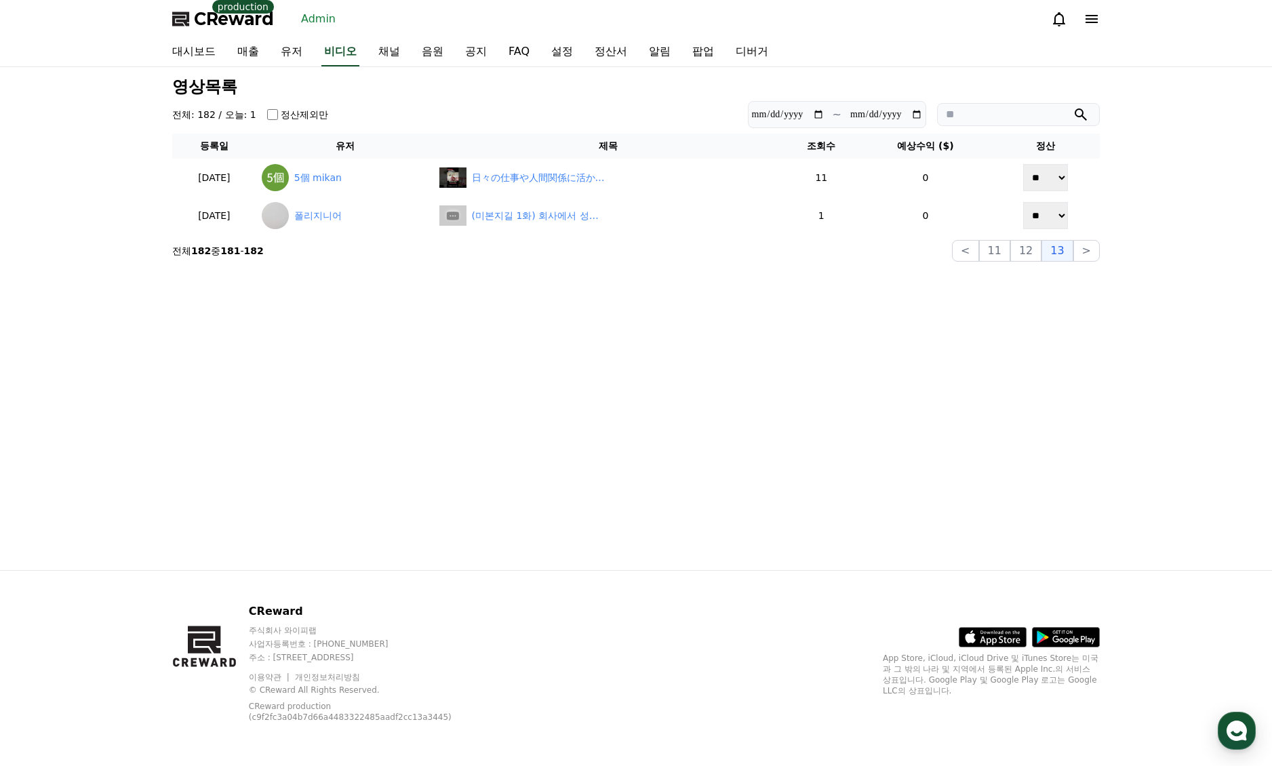
scroll to position [0, 0]
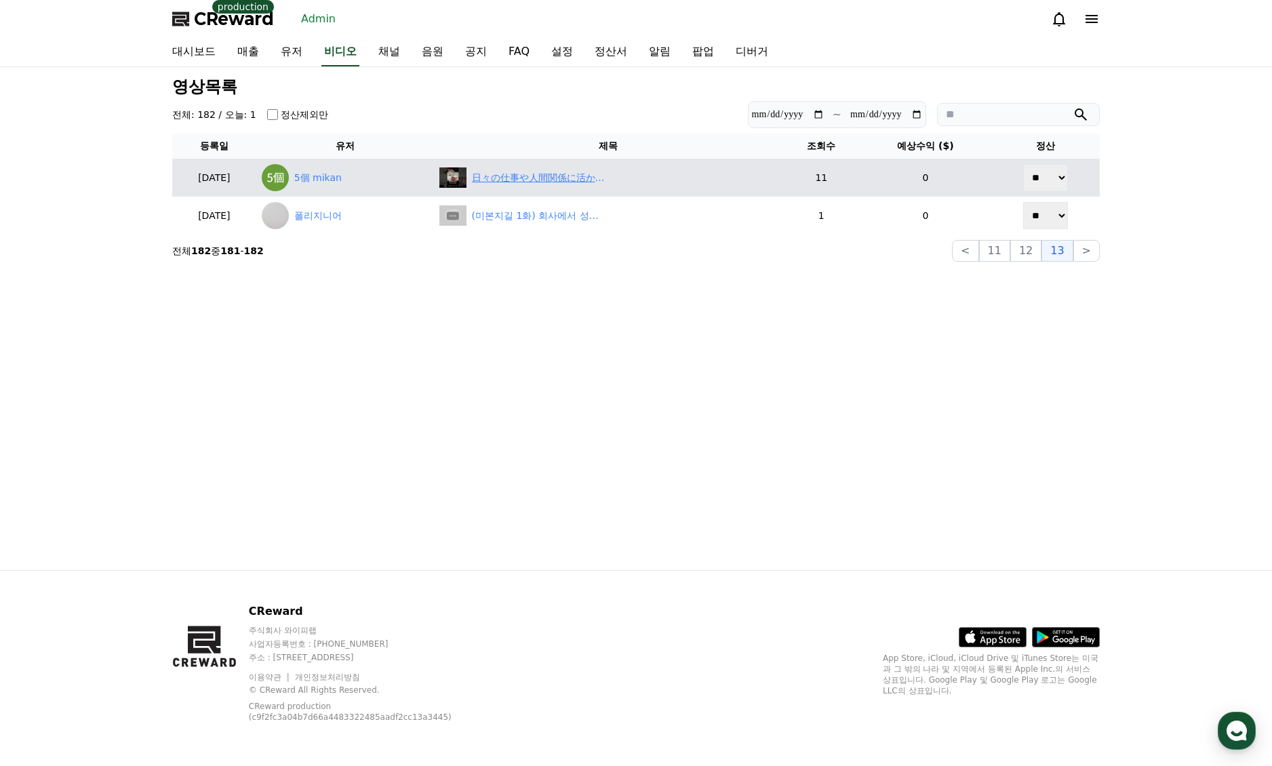
click at [535, 182] on div "日々の仕事や人間関係に活かしてみてください #美容業界 #リーダーシップ #仕事の悩み #成長マインド" at bounding box center [540, 178] width 136 height 14
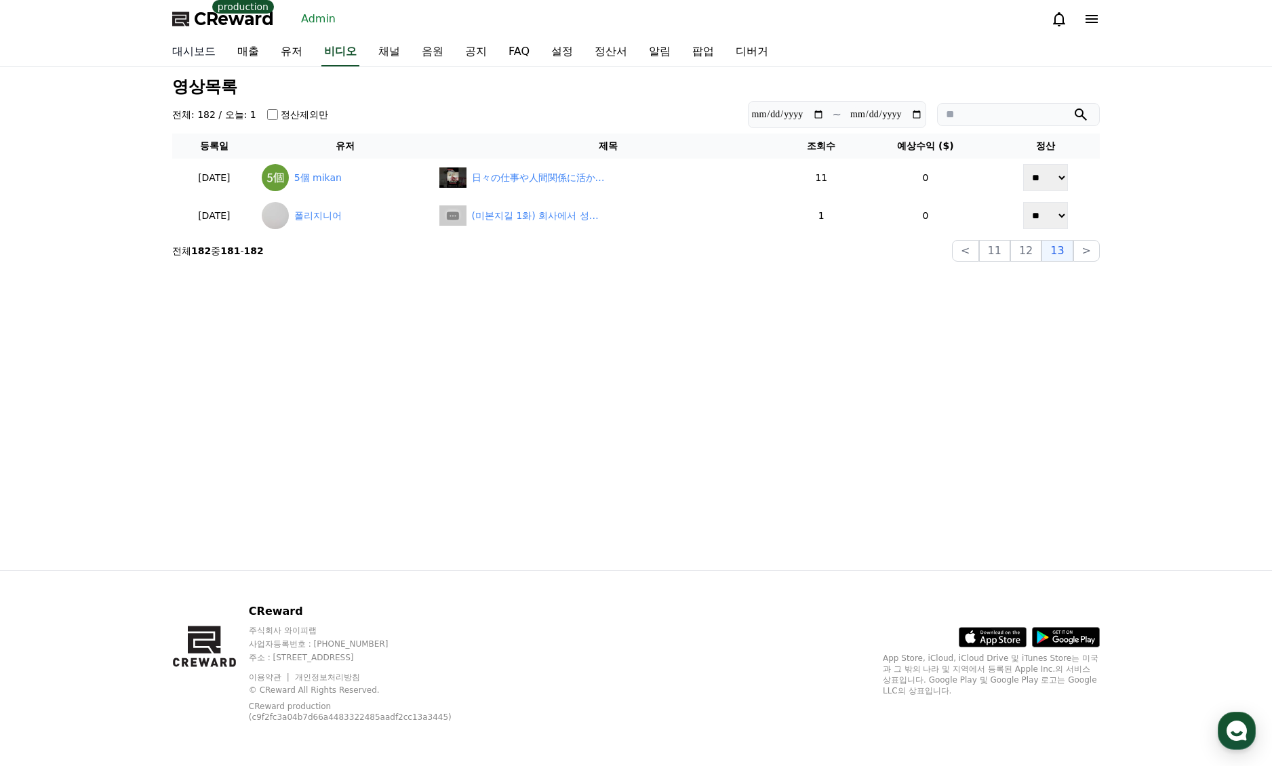
click at [210, 50] on link "대시보드" at bounding box center [193, 52] width 65 height 28
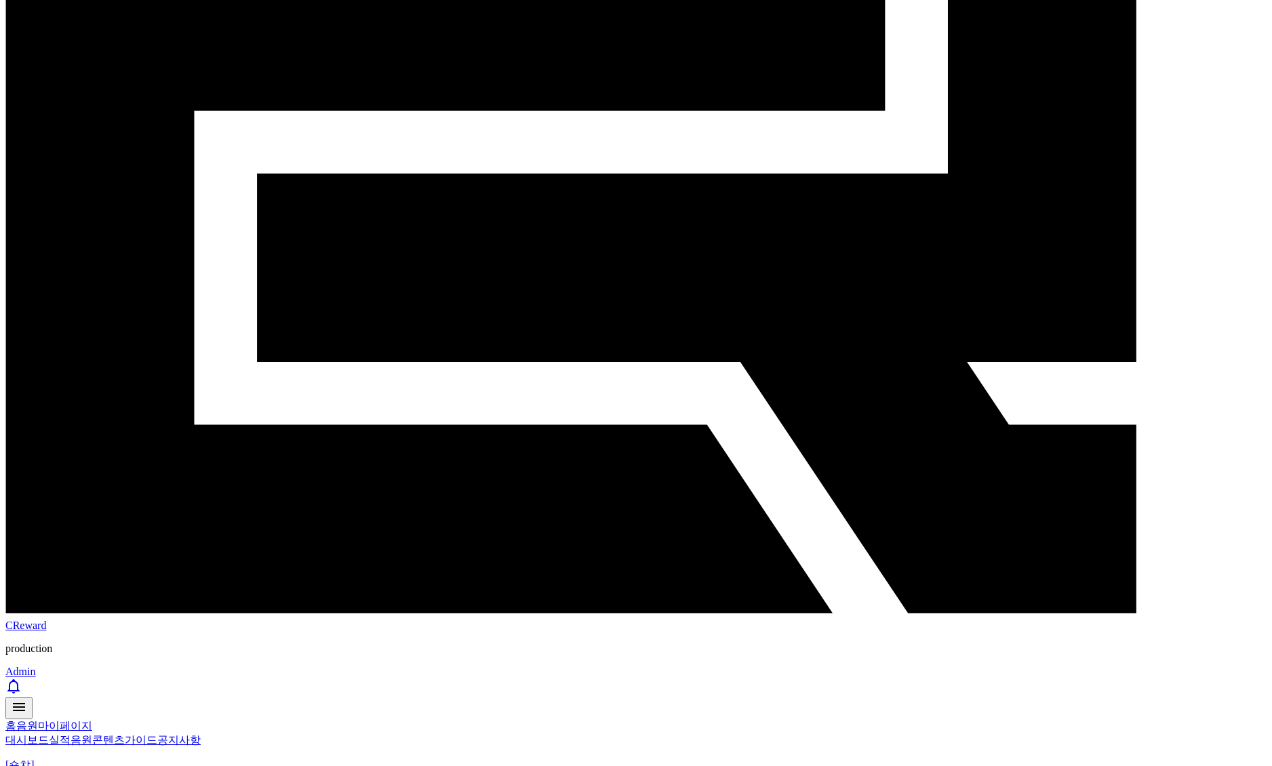
scroll to position [339, 0]
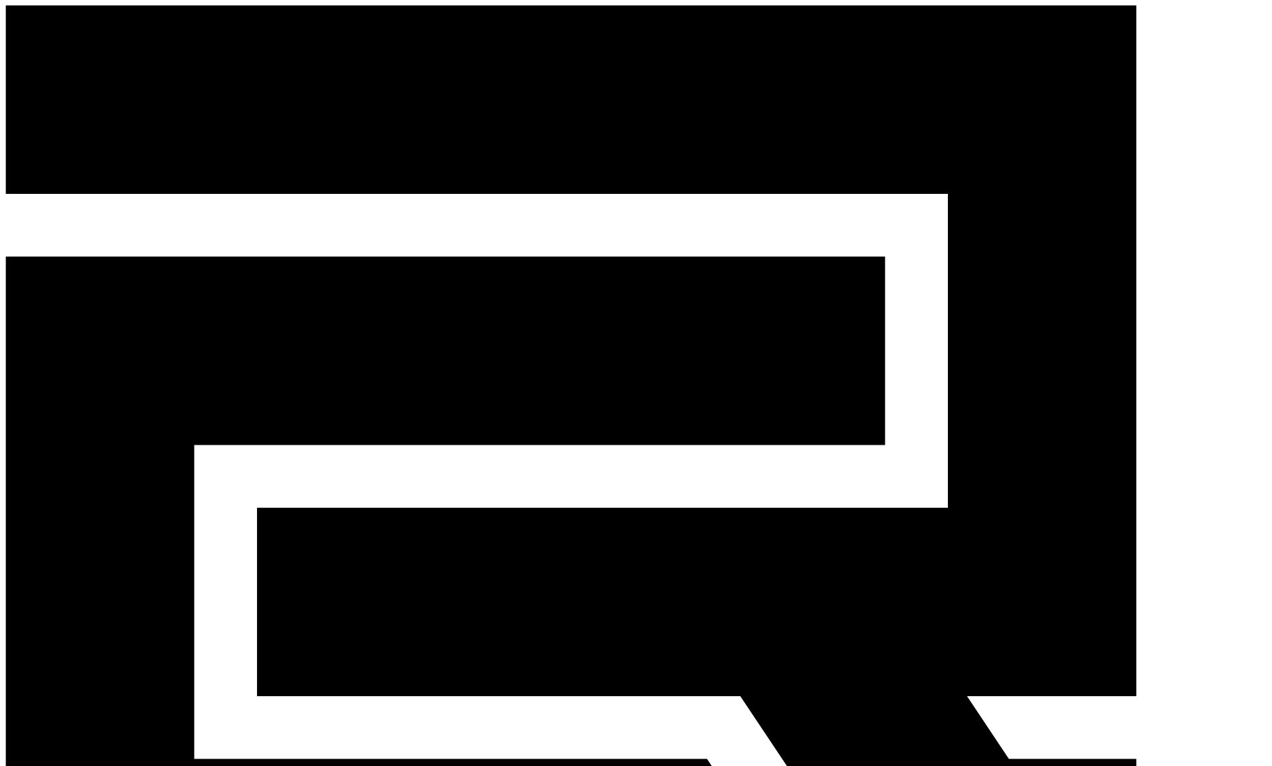
drag, startPoint x: 1012, startPoint y: 354, endPoint x: 1015, endPoint y: 370, distance: 16.6
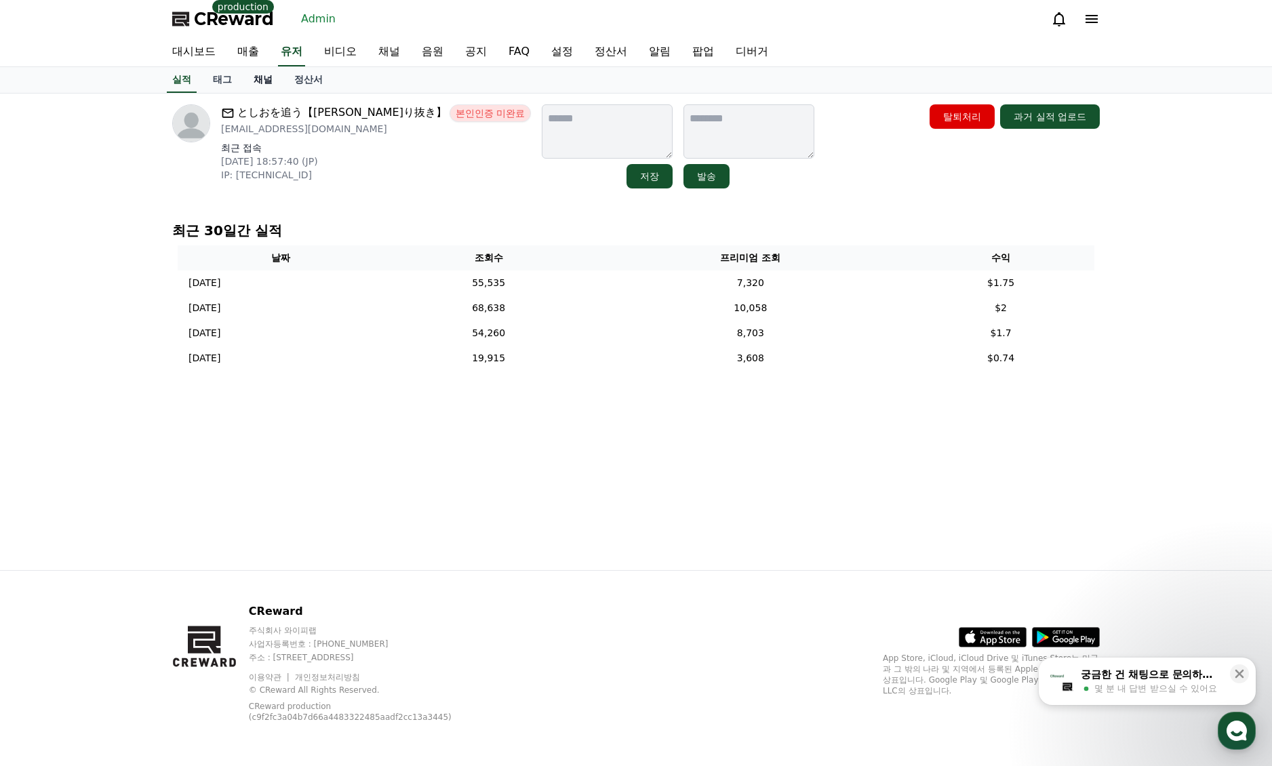
click at [264, 83] on link "채널" at bounding box center [263, 80] width 41 height 26
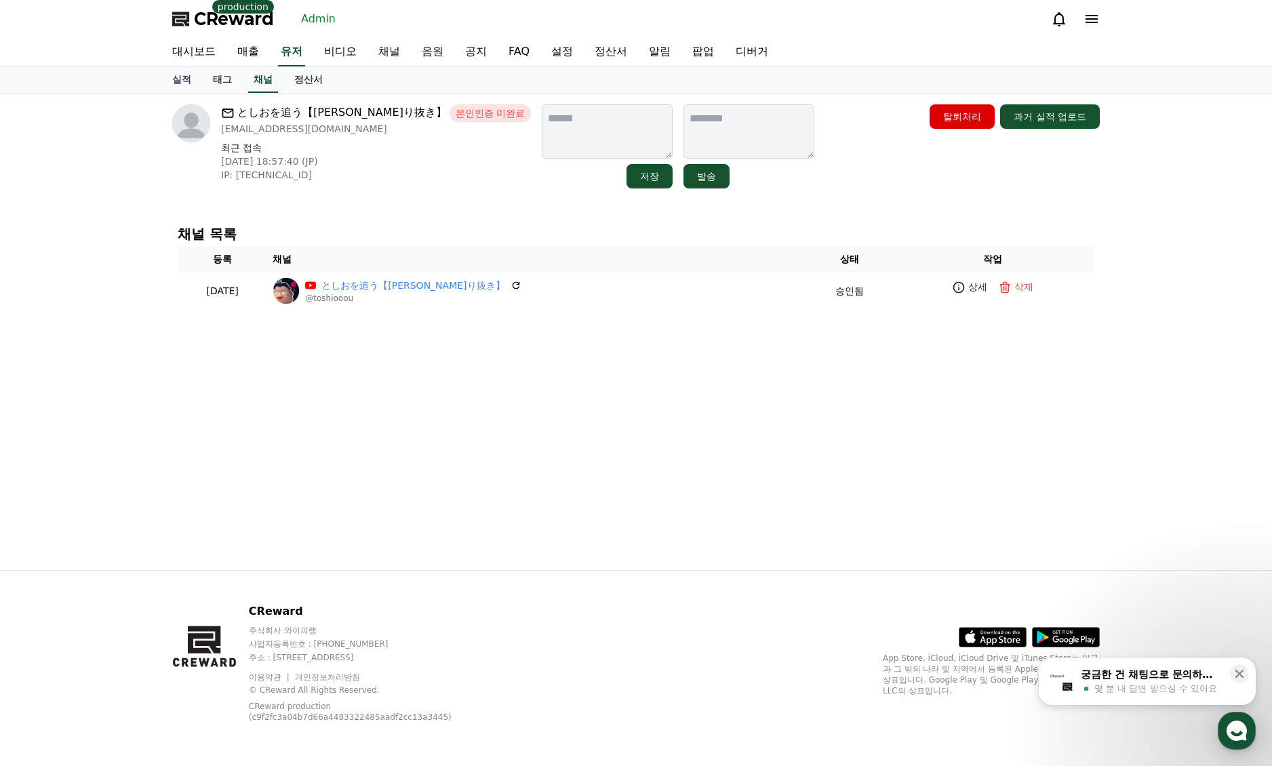
click at [582, 390] on div "としおを追う【[PERSON_NAME]り抜き】 본인인증 미완료 [EMAIL_ADDRESS][DOMAIN_NAME] 최근 접속 [DATE] 18:…" at bounding box center [635, 332] width 949 height 477
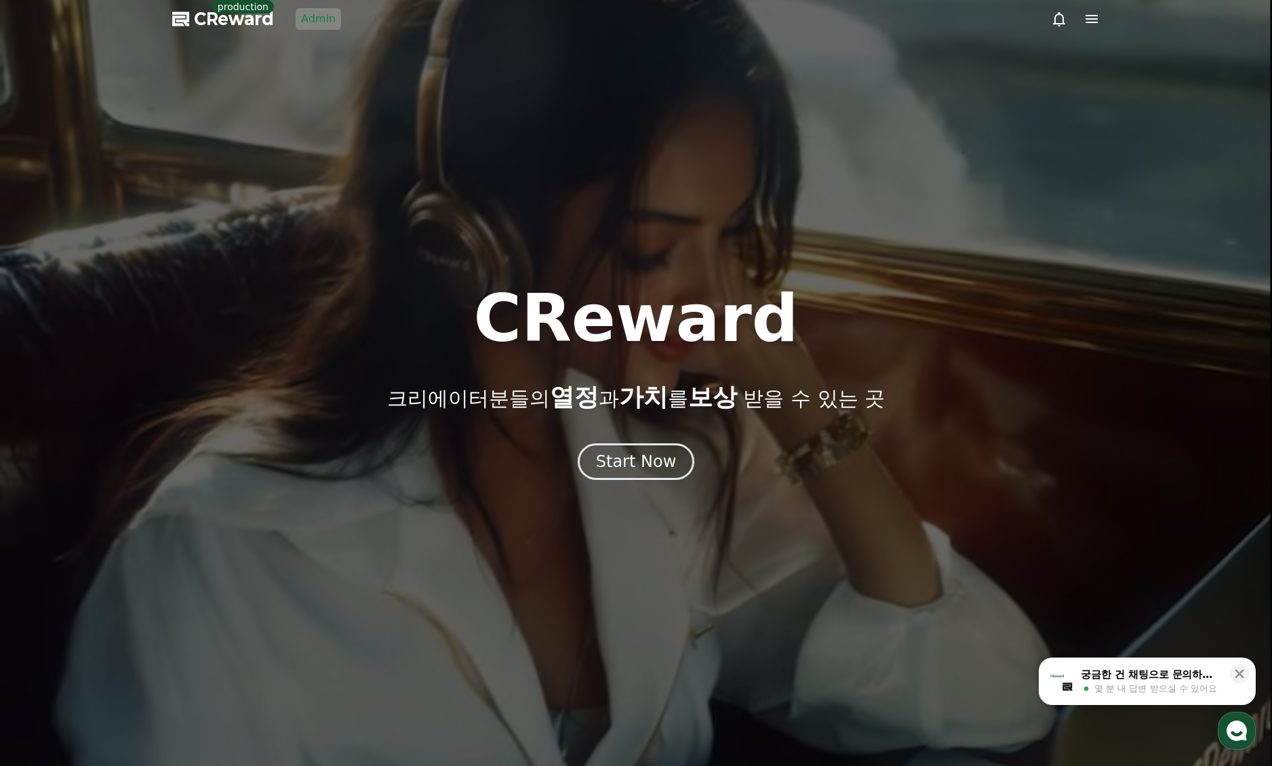
click at [311, 25] on link "Admin" at bounding box center [318, 19] width 45 height 22
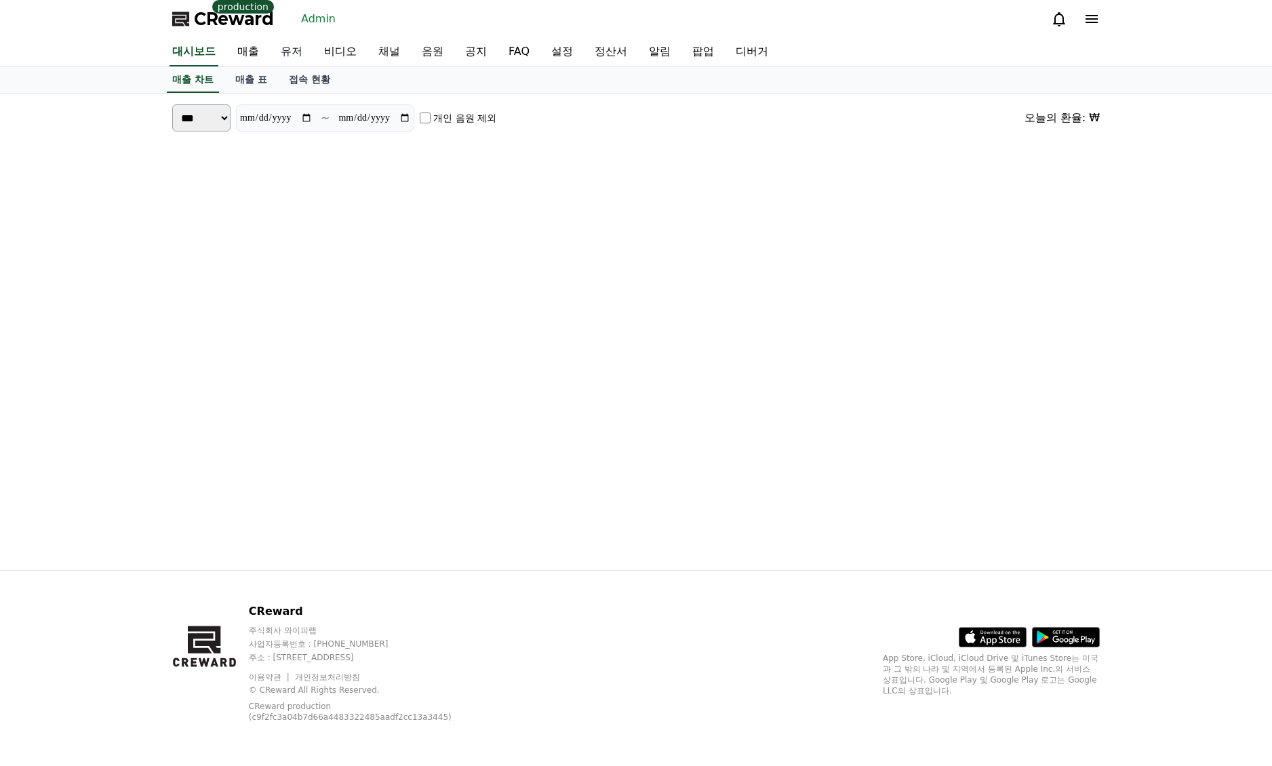
click at [295, 56] on link "유저" at bounding box center [291, 52] width 43 height 28
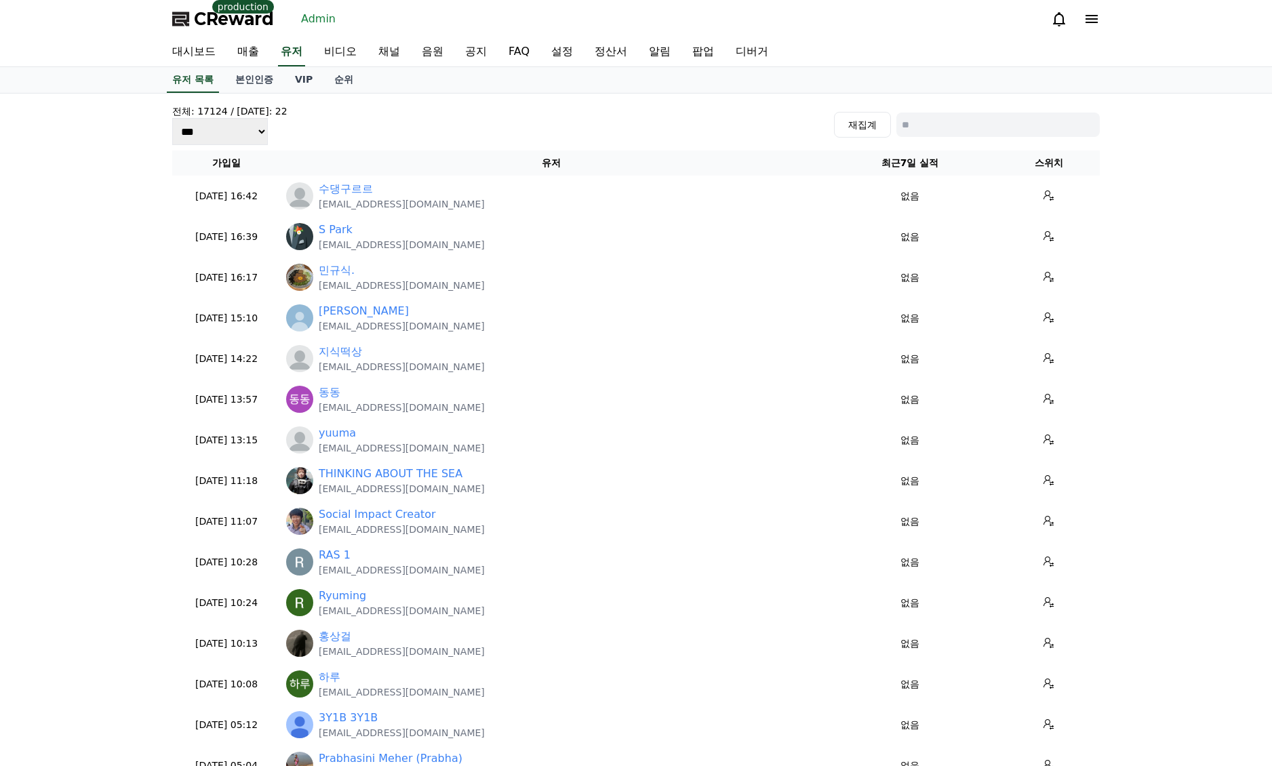
click at [923, 122] on input at bounding box center [997, 125] width 203 height 24
paste input "**********"
type input "**********"
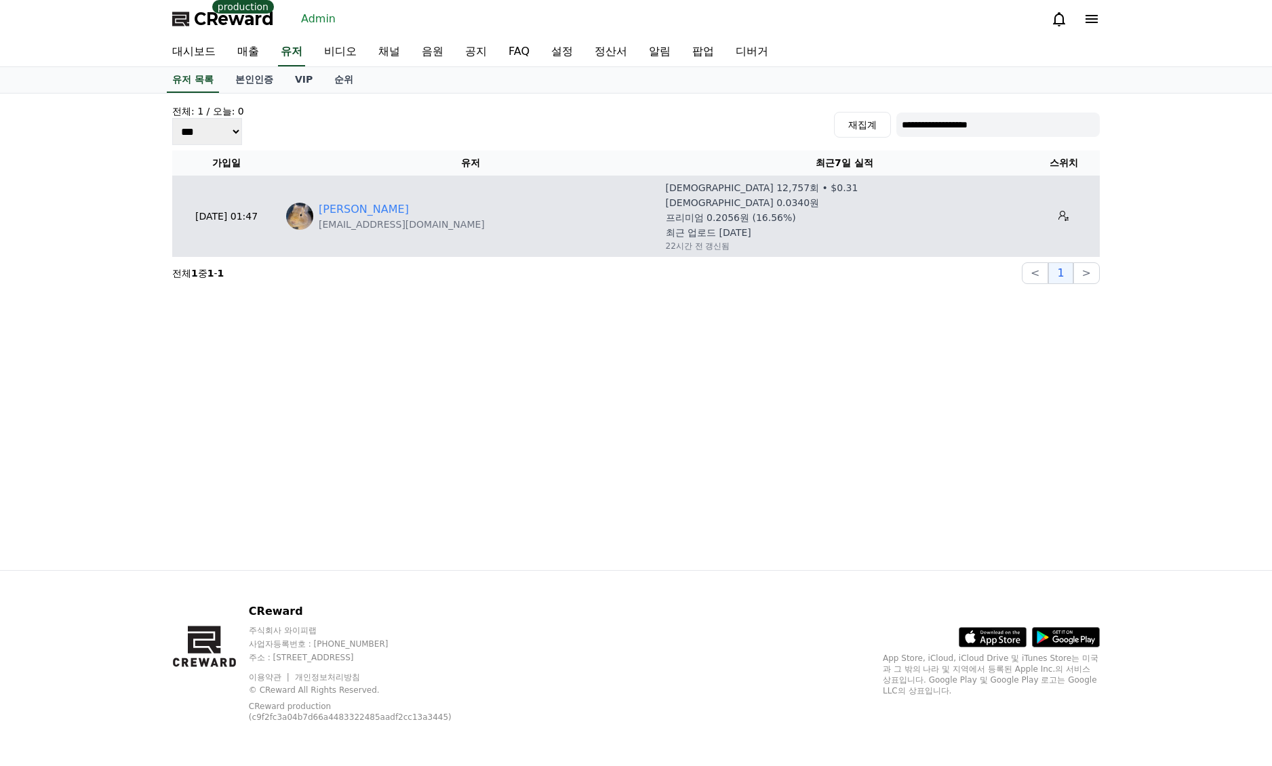
click at [357, 213] on div "[PERSON_NAME]" at bounding box center [402, 209] width 166 height 16
click at [348, 210] on link "[PERSON_NAME]" at bounding box center [364, 209] width 90 height 16
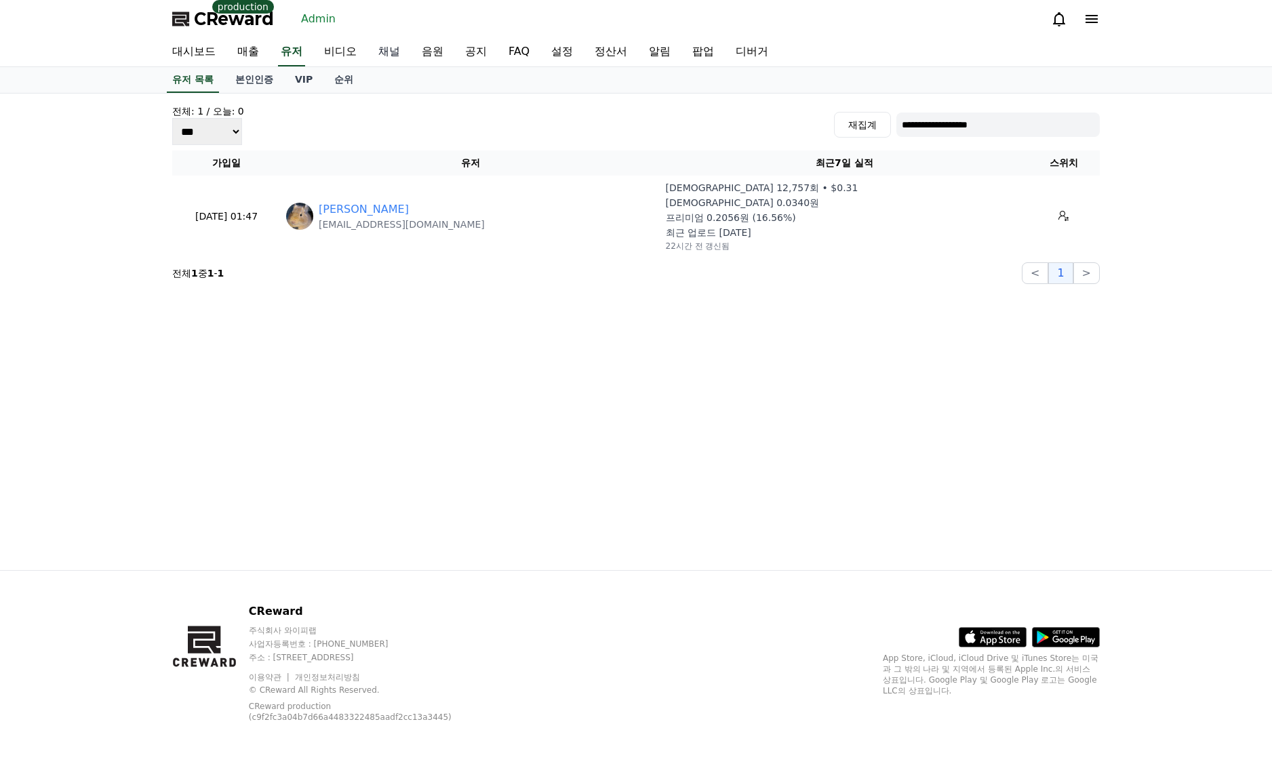
click at [397, 54] on link "채널" at bounding box center [389, 52] width 43 height 28
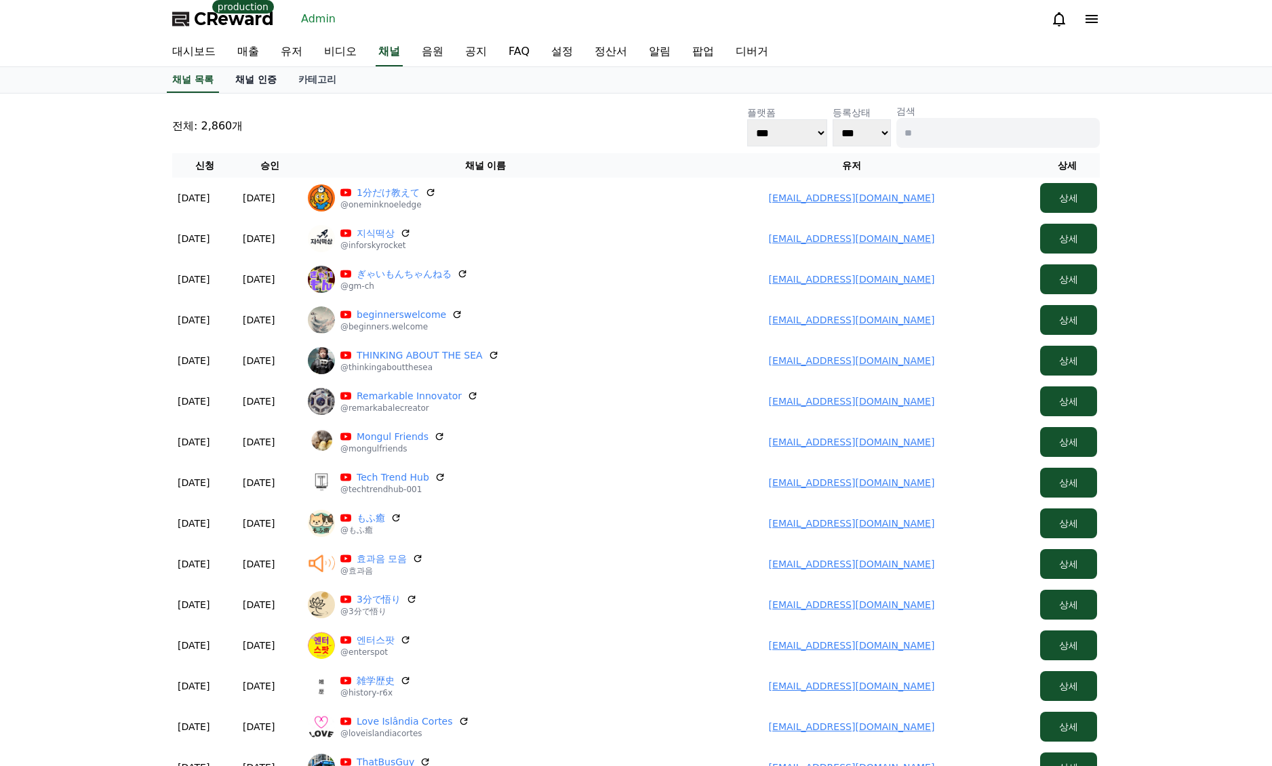
click at [254, 79] on link "채널 인증" at bounding box center [255, 80] width 63 height 26
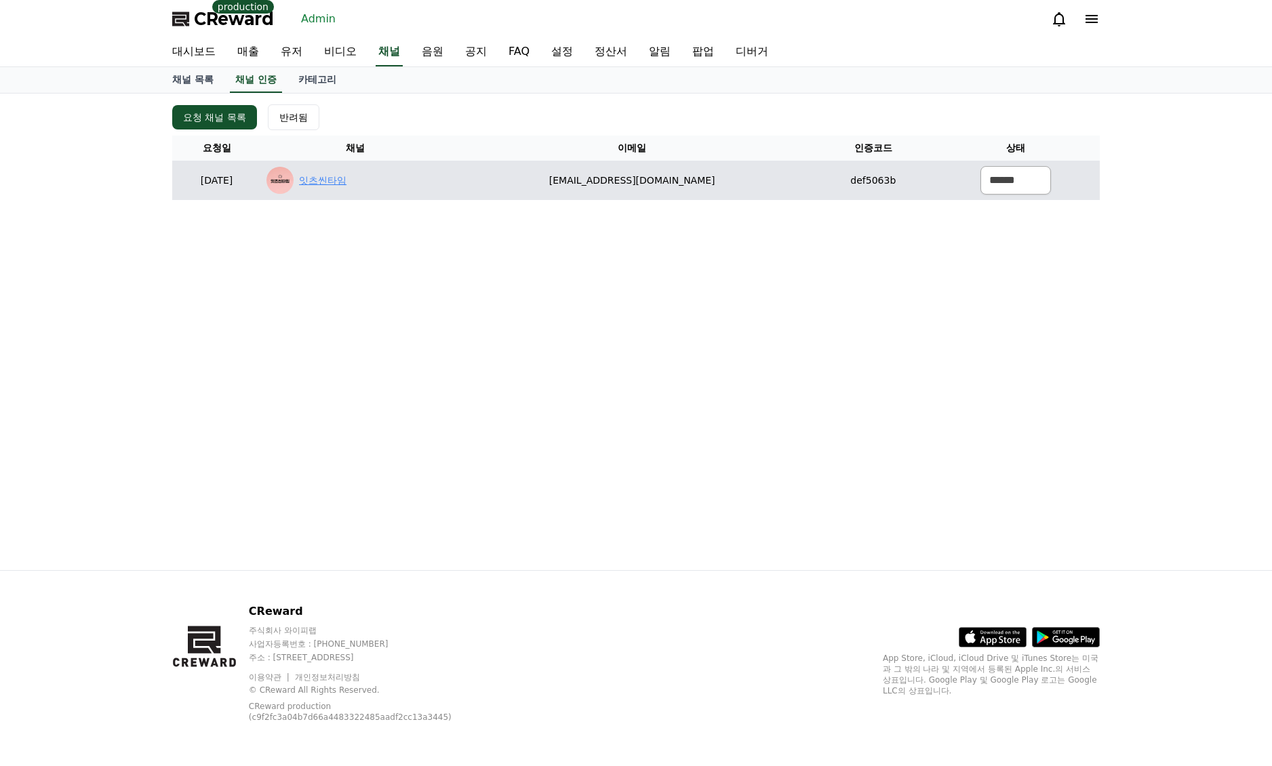
click at [347, 179] on link "잇츠씬타임" at bounding box center [322, 181] width 47 height 14
drag, startPoint x: 613, startPoint y: 176, endPoint x: 727, endPoint y: 184, distance: 114.2
click at [727, 184] on td "sj6017@naver.com" at bounding box center [632, 180] width 366 height 39
copy td "sj6017@naver.com"
click at [1044, 184] on td "****** *** ***" at bounding box center [1016, 180] width 168 height 39
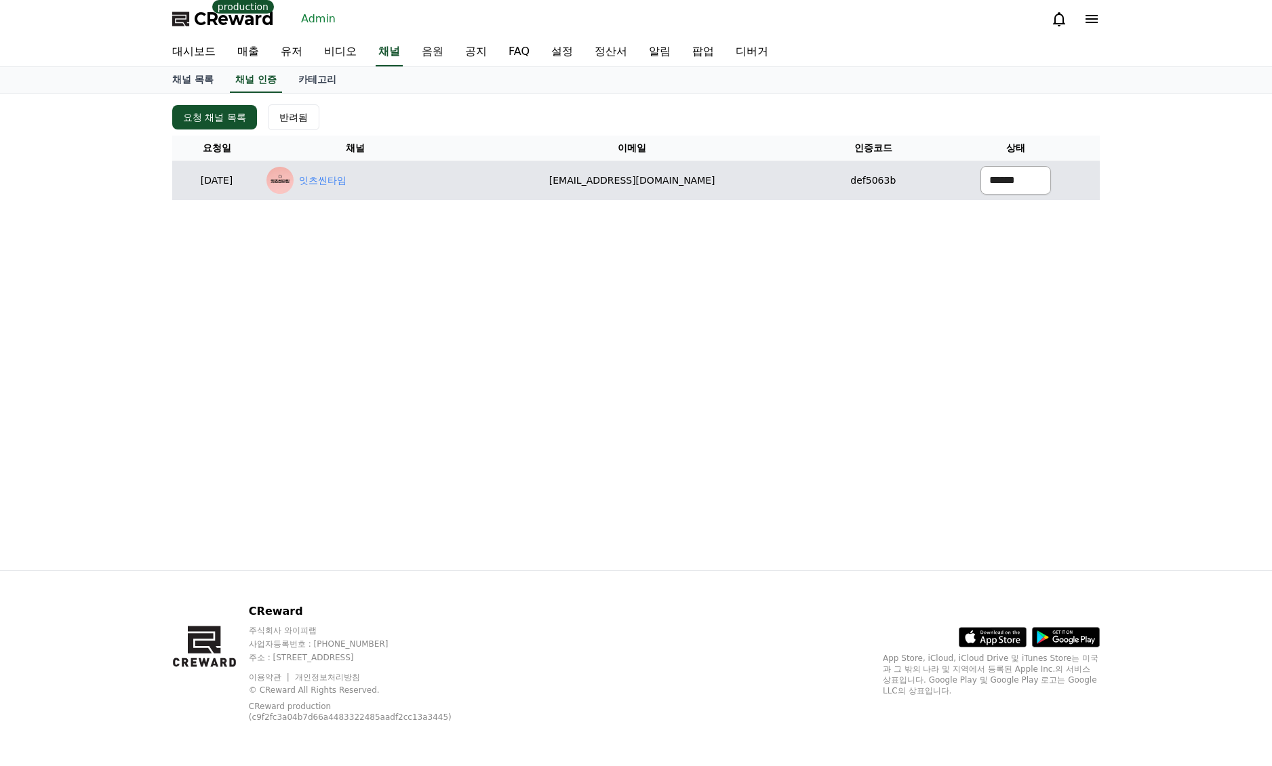
click at [987, 192] on select "****** *** ***" at bounding box center [1016, 180] width 71 height 28
select select "********"
click at [981, 166] on select "****** *** ***" at bounding box center [1016, 180] width 71 height 28
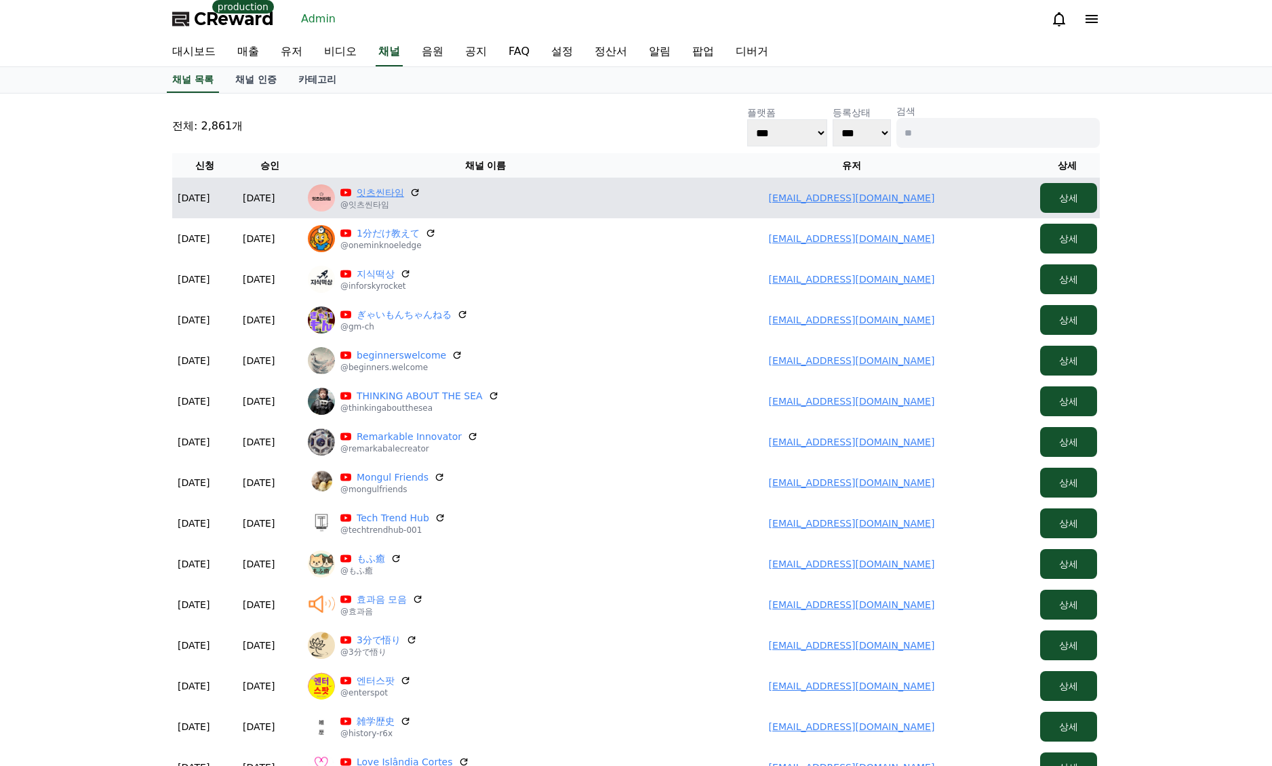
click at [361, 193] on link "잇츠씬타임" at bounding box center [380, 193] width 47 height 14
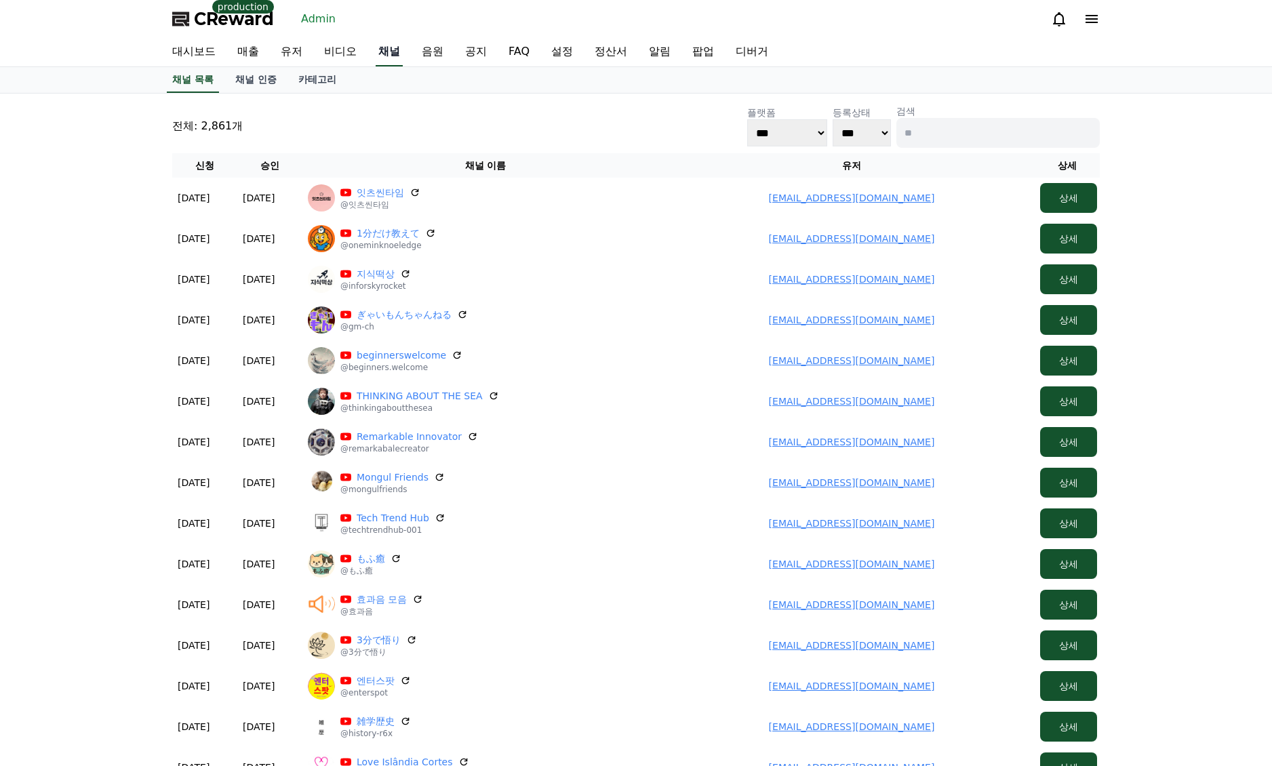
click at [398, 56] on link "채널" at bounding box center [389, 52] width 27 height 28
click at [260, 80] on link "채널 인증" at bounding box center [255, 80] width 63 height 26
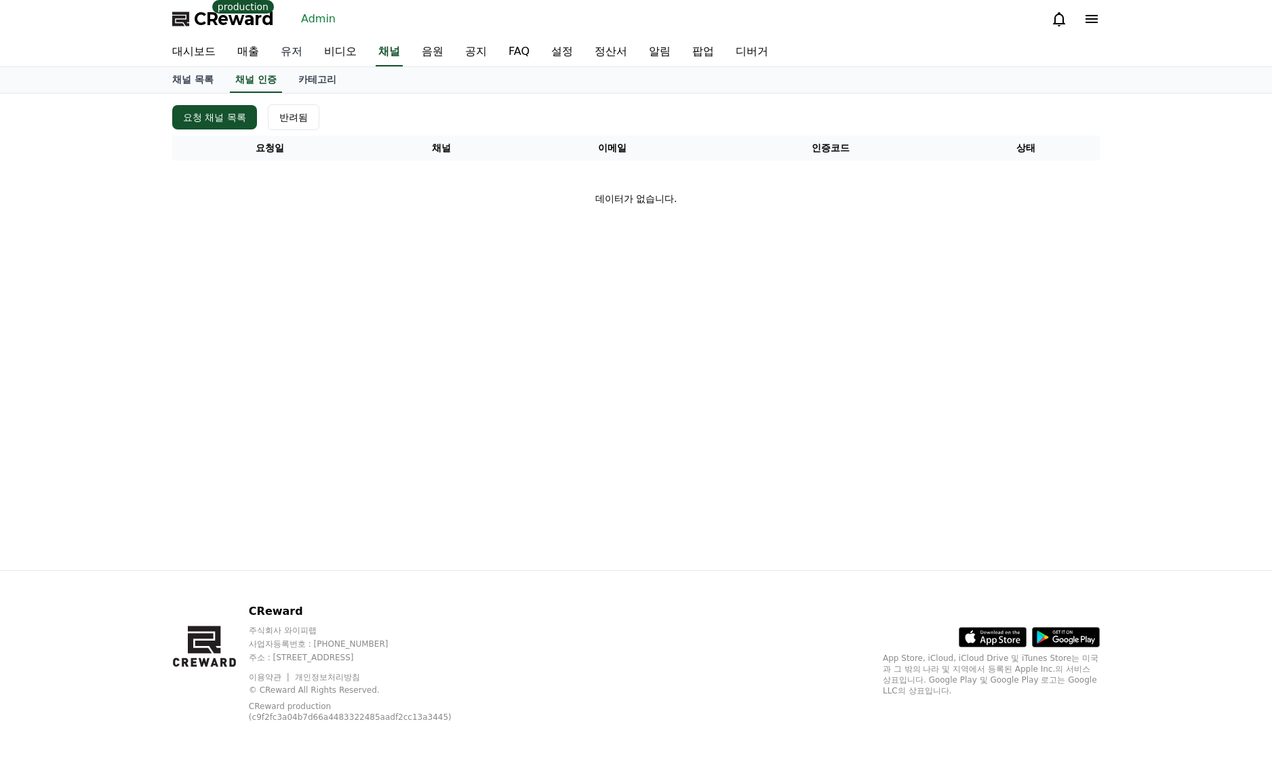
click at [303, 44] on link "유저" at bounding box center [291, 52] width 43 height 28
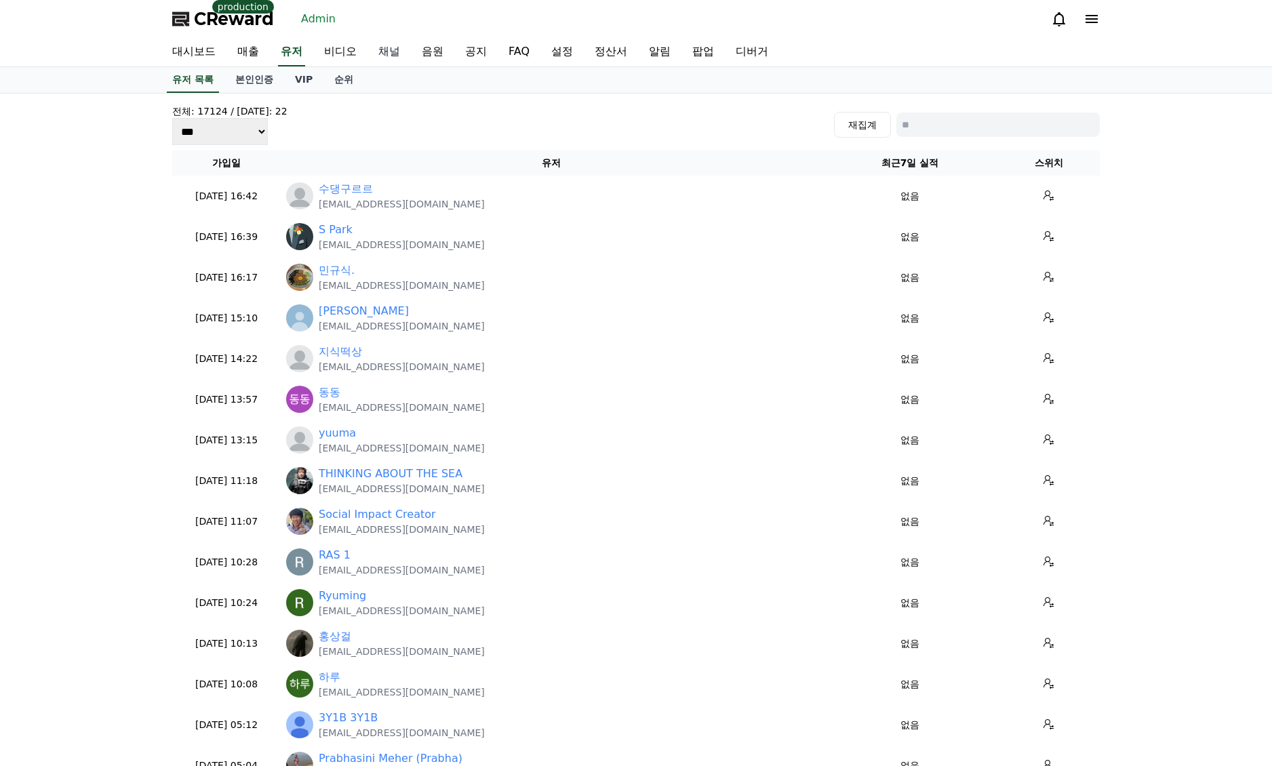
click at [395, 52] on link "채널" at bounding box center [389, 52] width 43 height 28
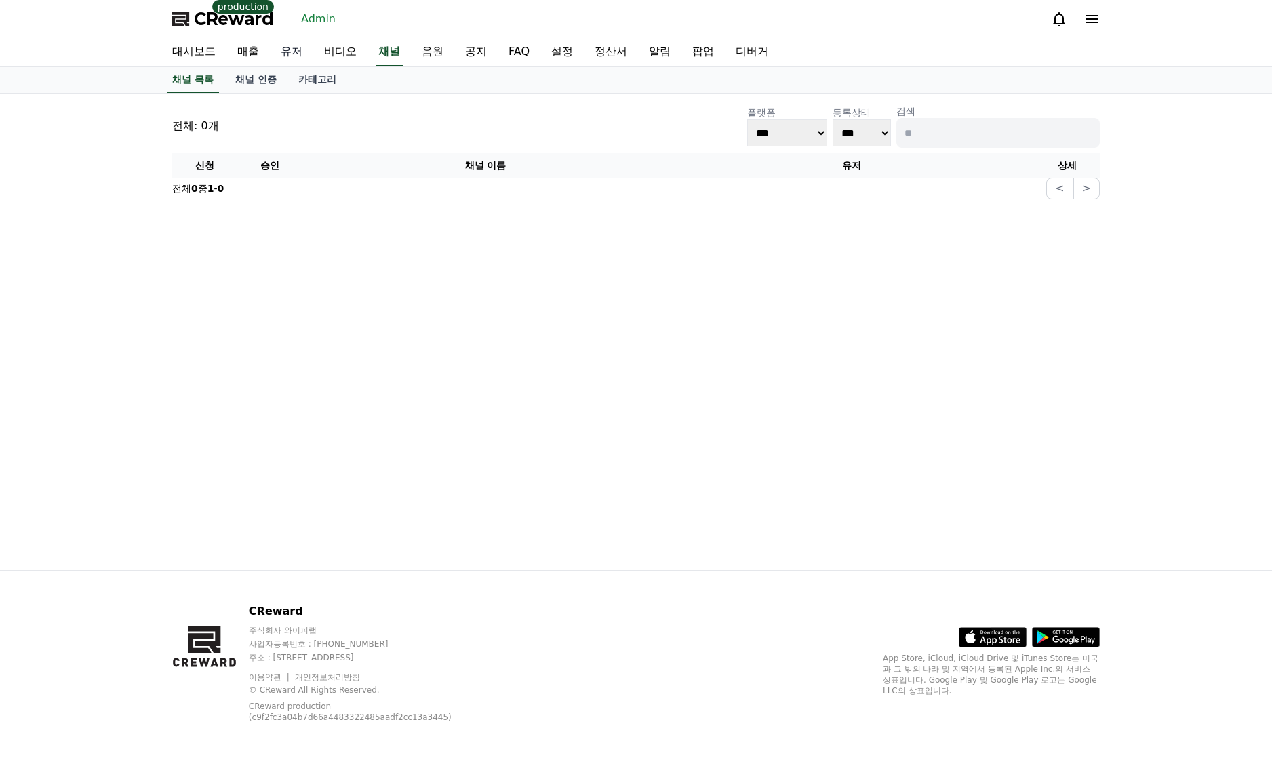
click at [309, 55] on link "유저" at bounding box center [291, 52] width 43 height 28
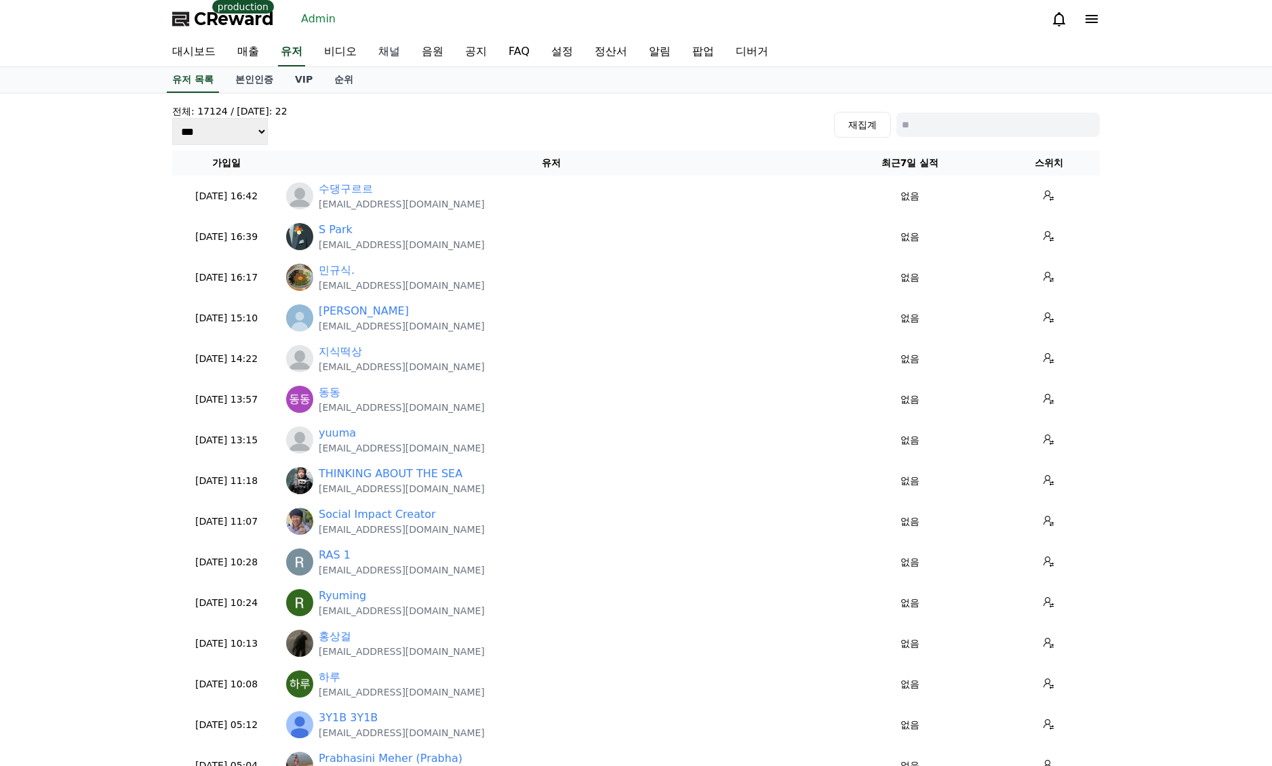
click at [393, 51] on link "채널" at bounding box center [389, 52] width 43 height 28
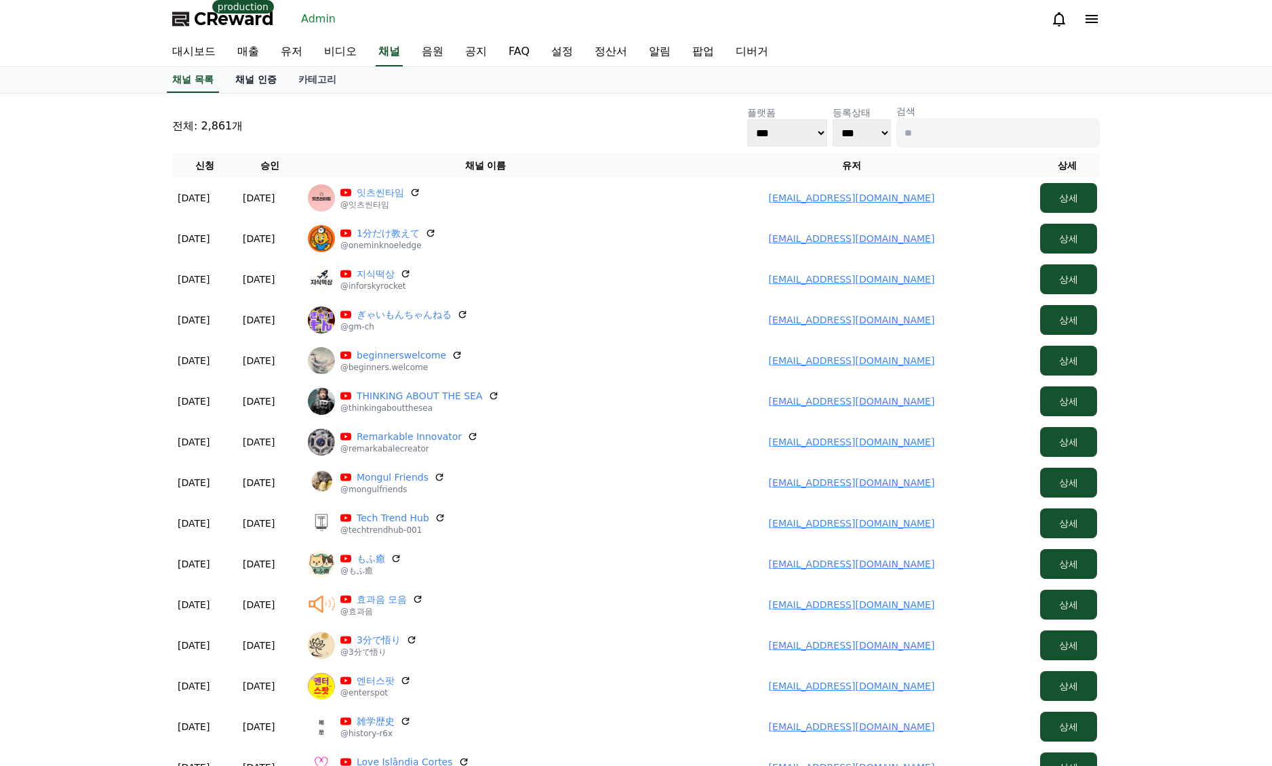
click at [248, 71] on link "채널 인증" at bounding box center [255, 80] width 63 height 26
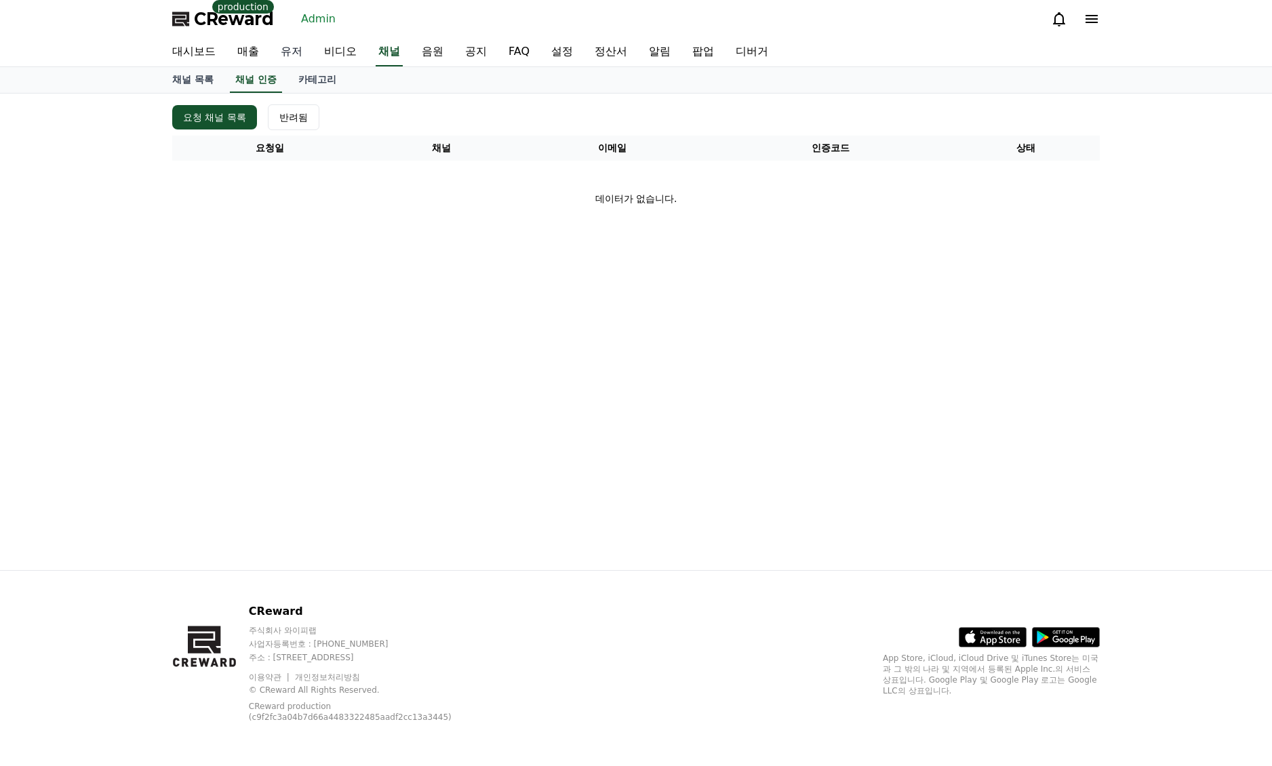
click at [283, 56] on link "유저" at bounding box center [291, 52] width 43 height 28
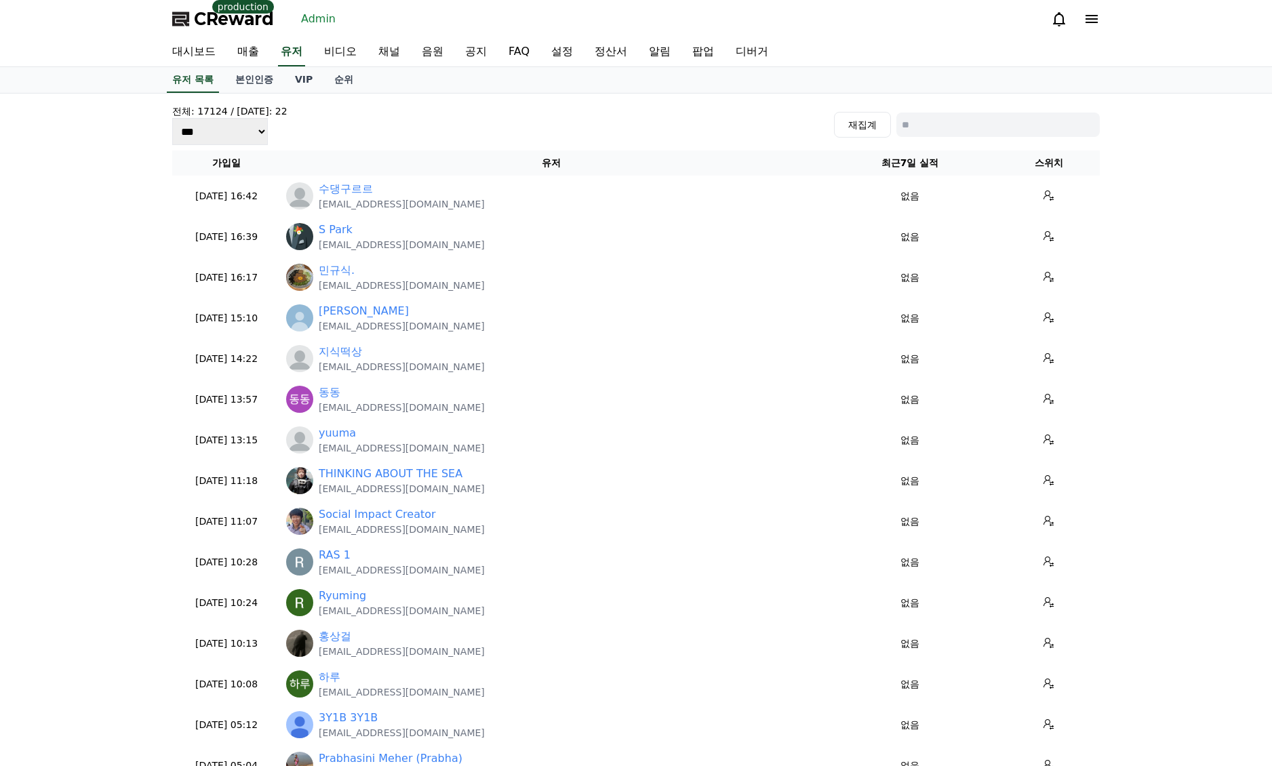
click at [992, 133] on input at bounding box center [997, 125] width 203 height 24
paste input "**********"
type input "**********"
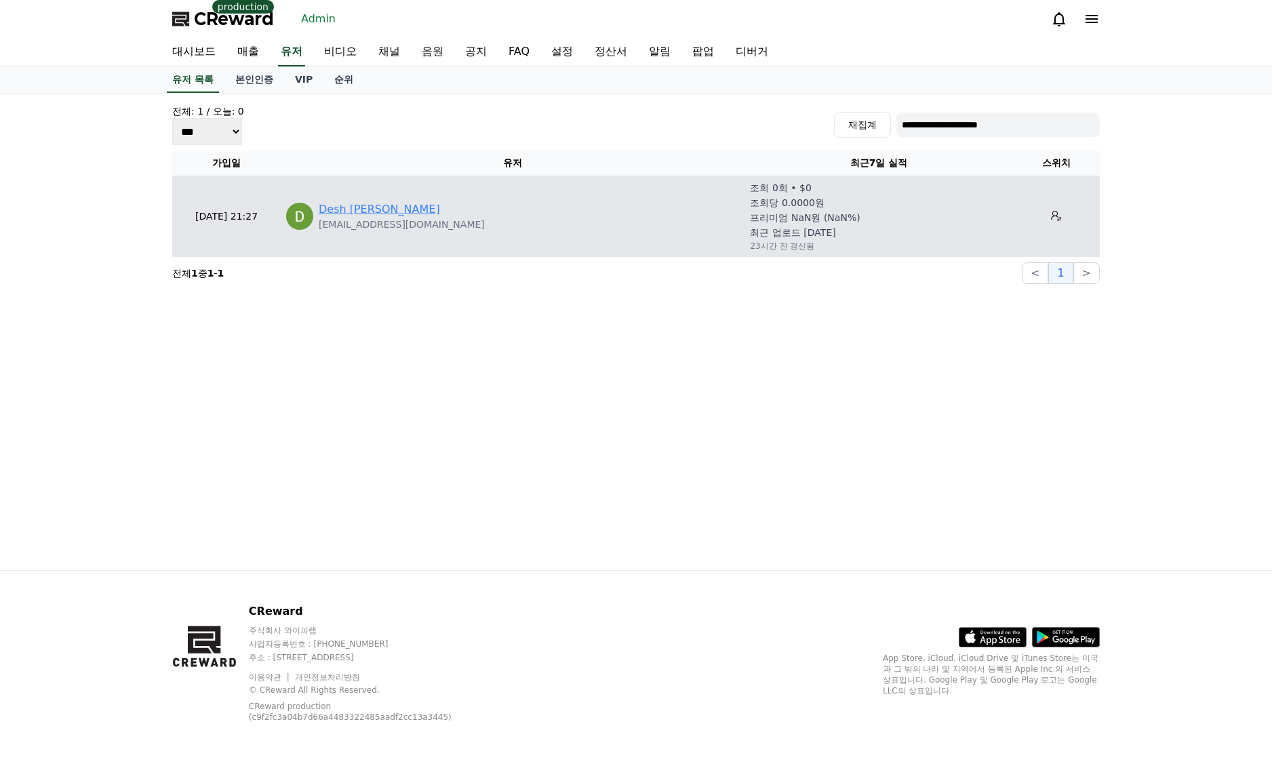
click at [349, 205] on link "Desh Deepak Chaudhary" at bounding box center [379, 209] width 121 height 16
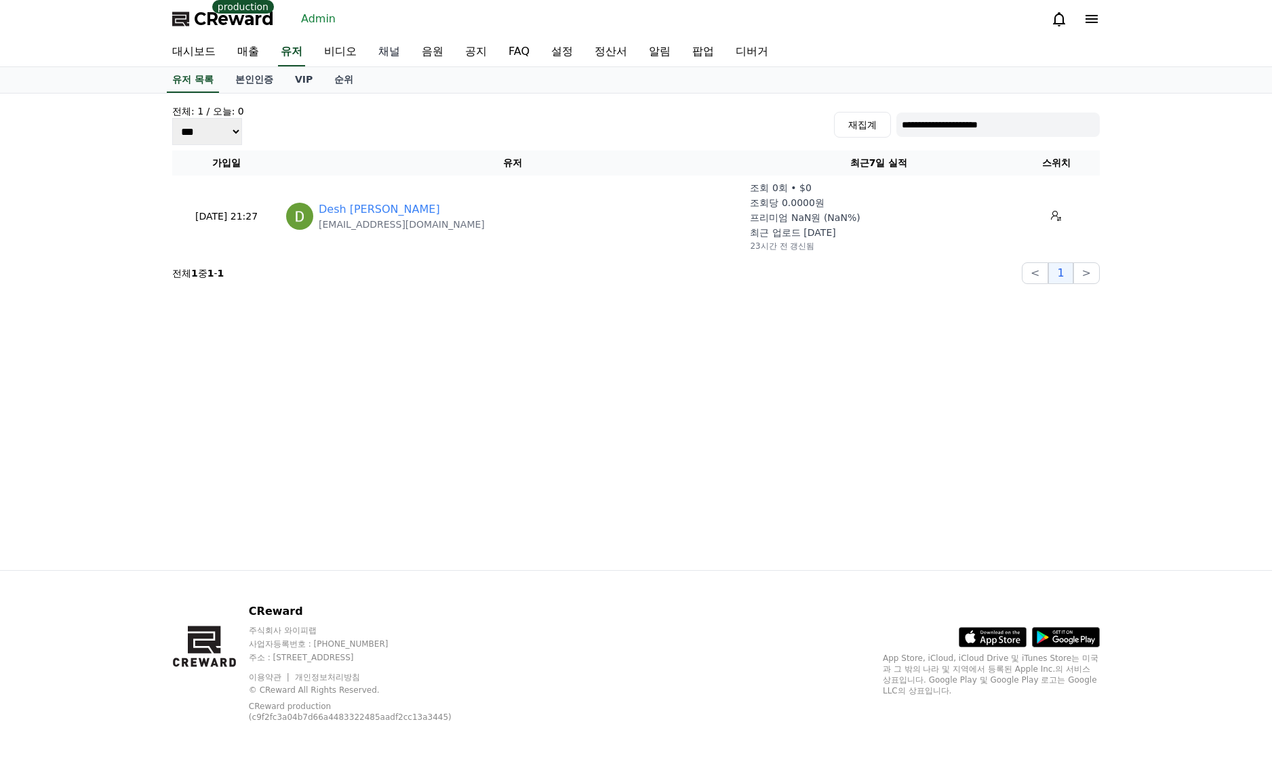
click at [375, 57] on link "채널" at bounding box center [389, 52] width 43 height 28
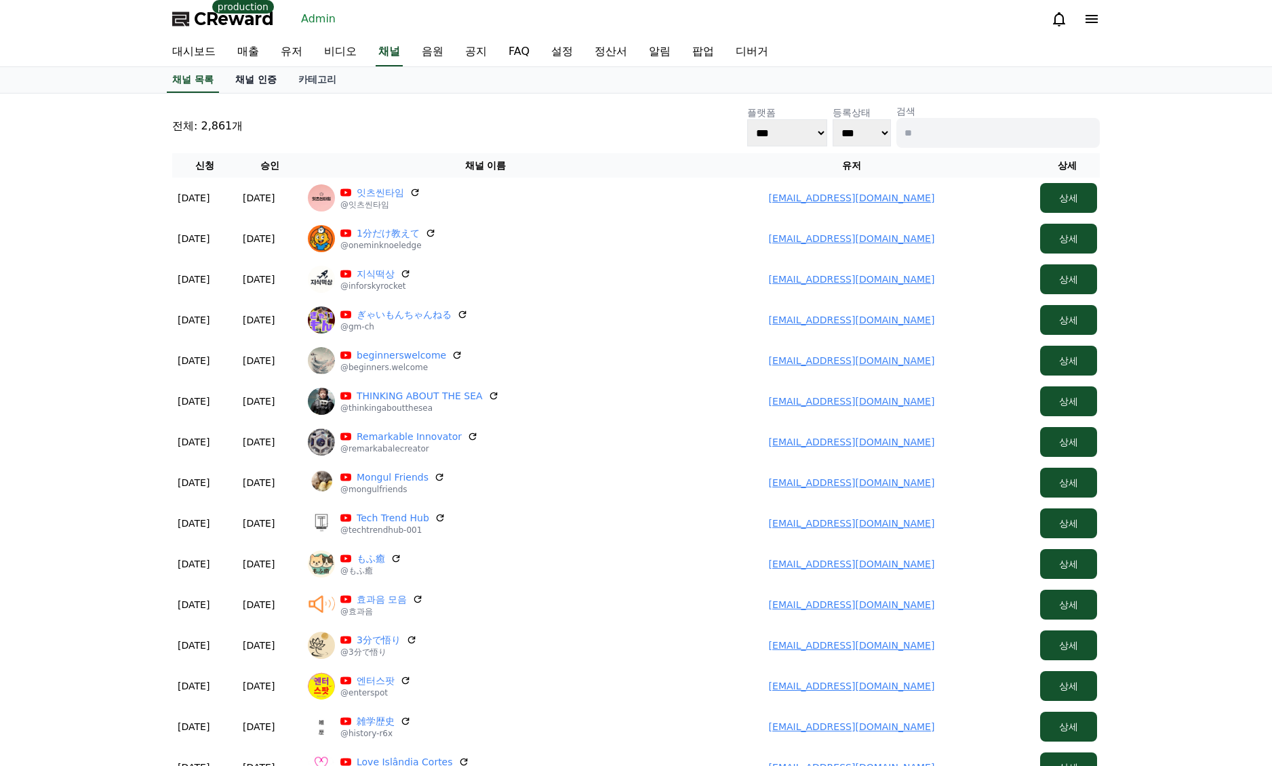
click at [269, 79] on link "채널 인증" at bounding box center [255, 80] width 63 height 26
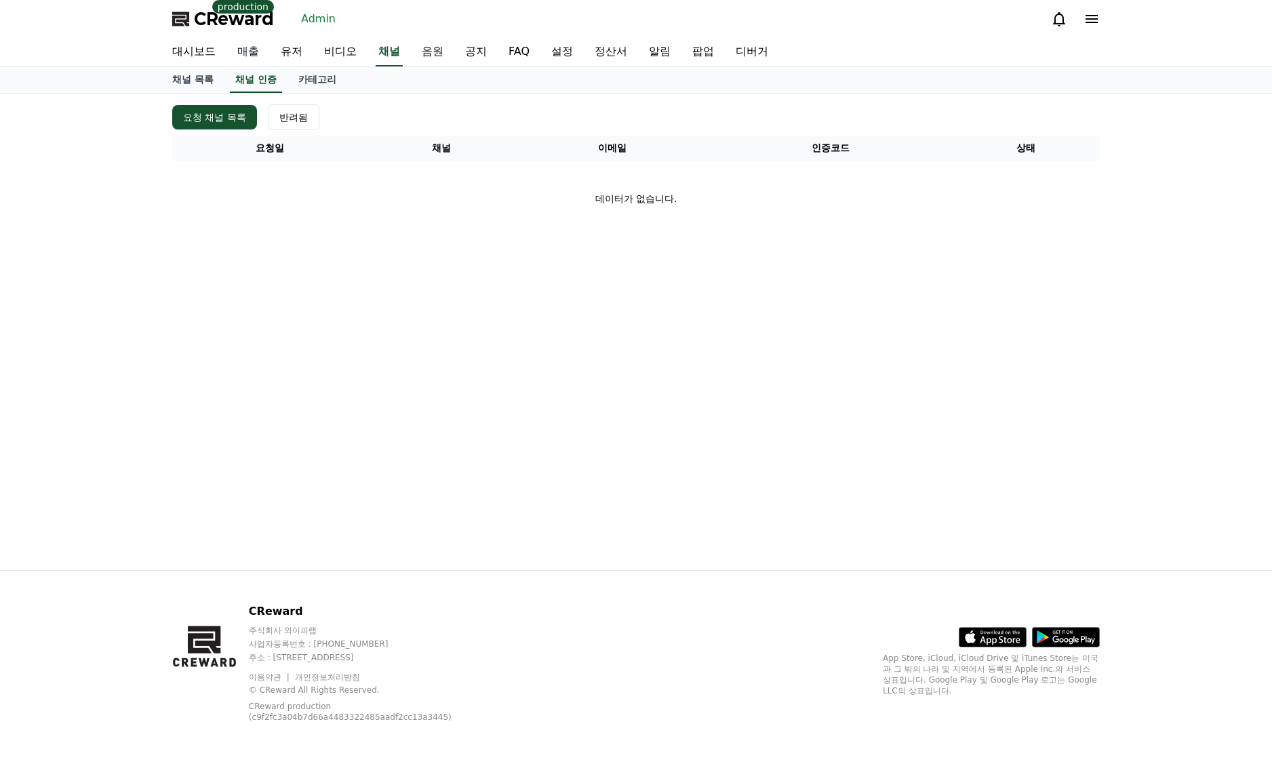
click at [254, 52] on link "매출" at bounding box center [247, 52] width 43 height 28
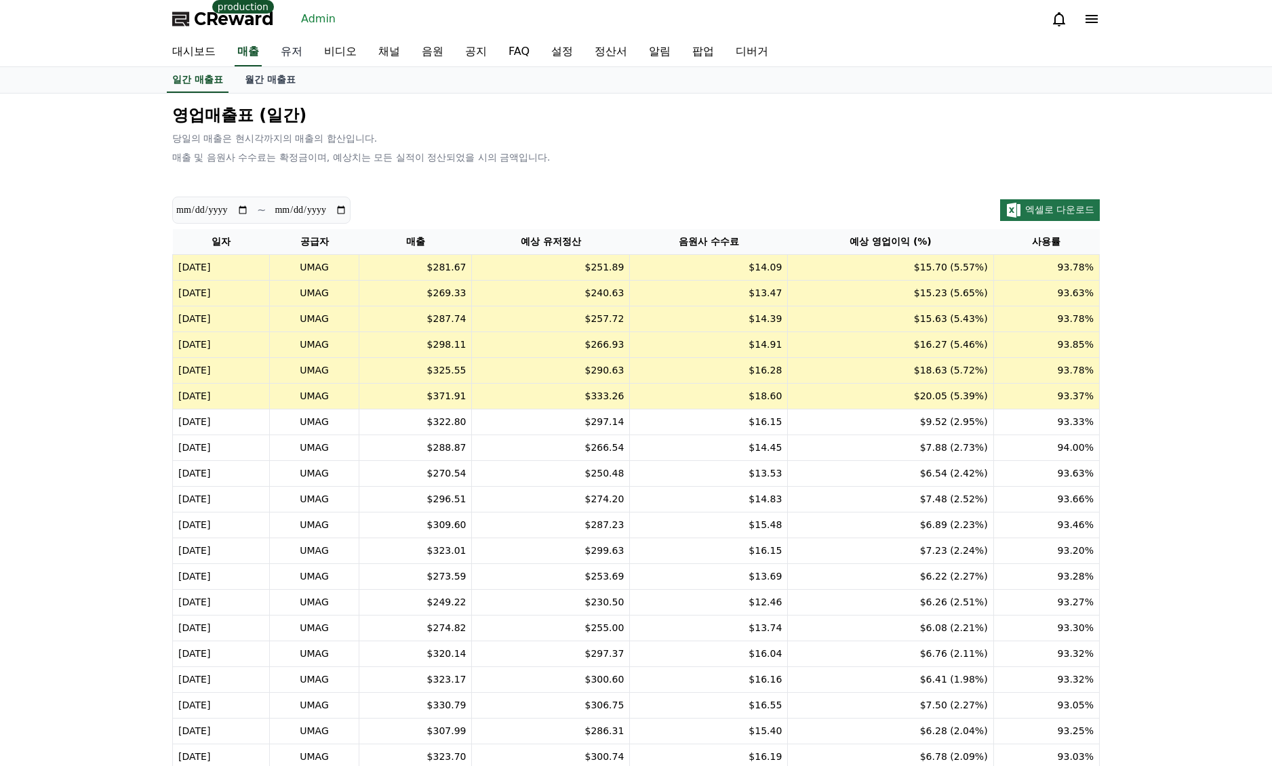
click at [311, 54] on link "유저" at bounding box center [291, 52] width 43 height 28
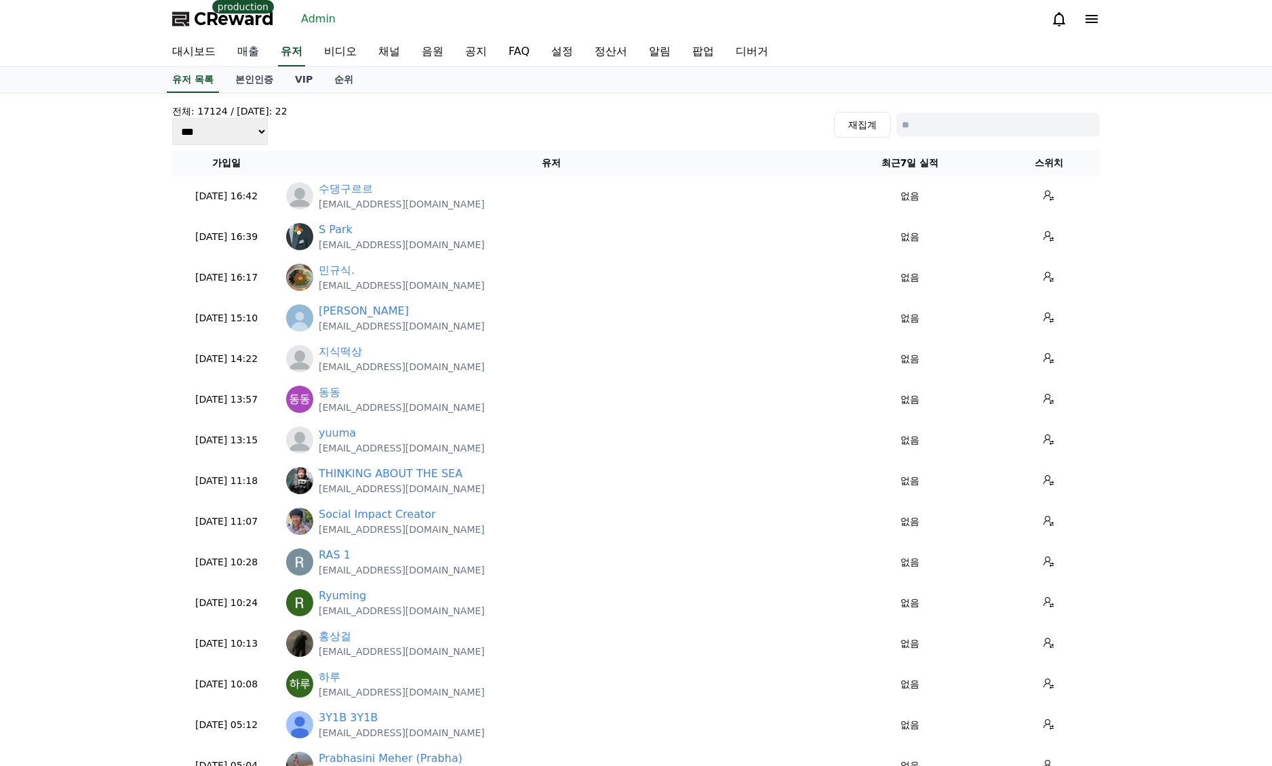
click at [253, 46] on link "매출" at bounding box center [247, 52] width 43 height 28
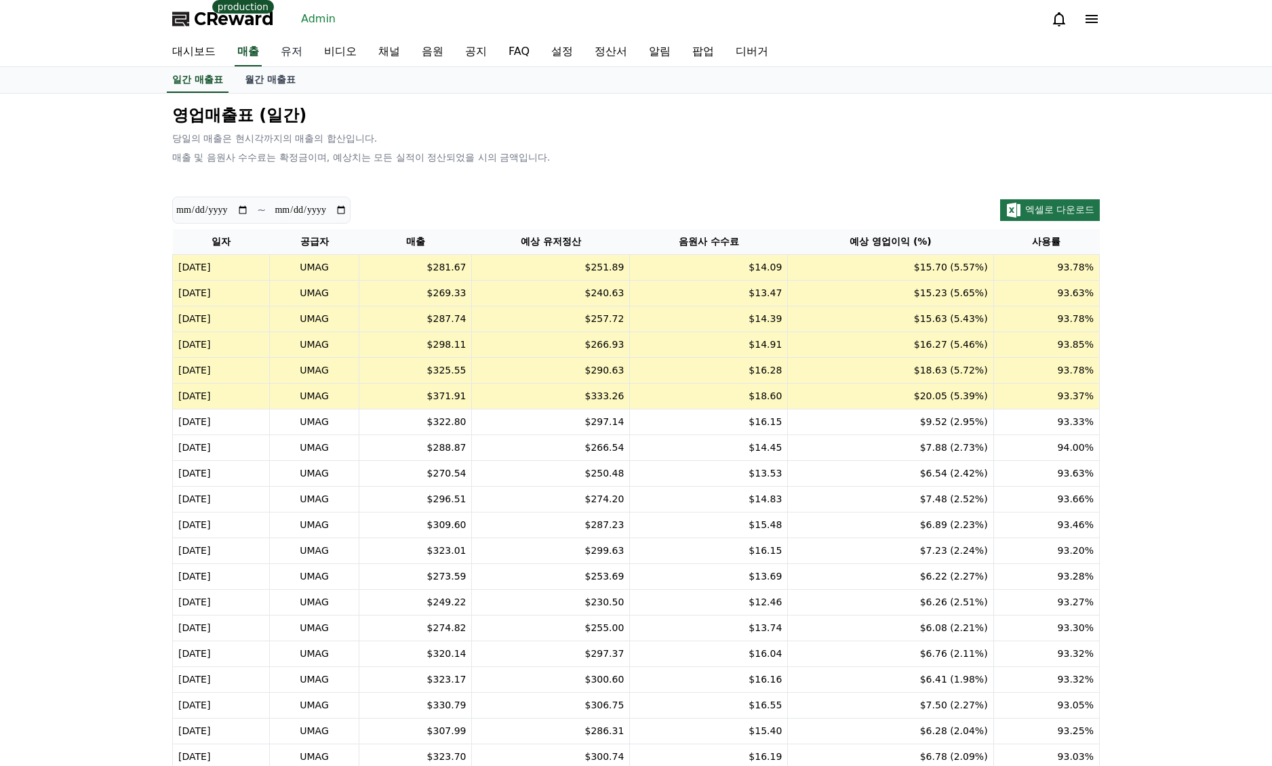
click at [313, 56] on link "유저" at bounding box center [291, 52] width 43 height 28
click at [302, 54] on link "유저" at bounding box center [291, 52] width 27 height 28
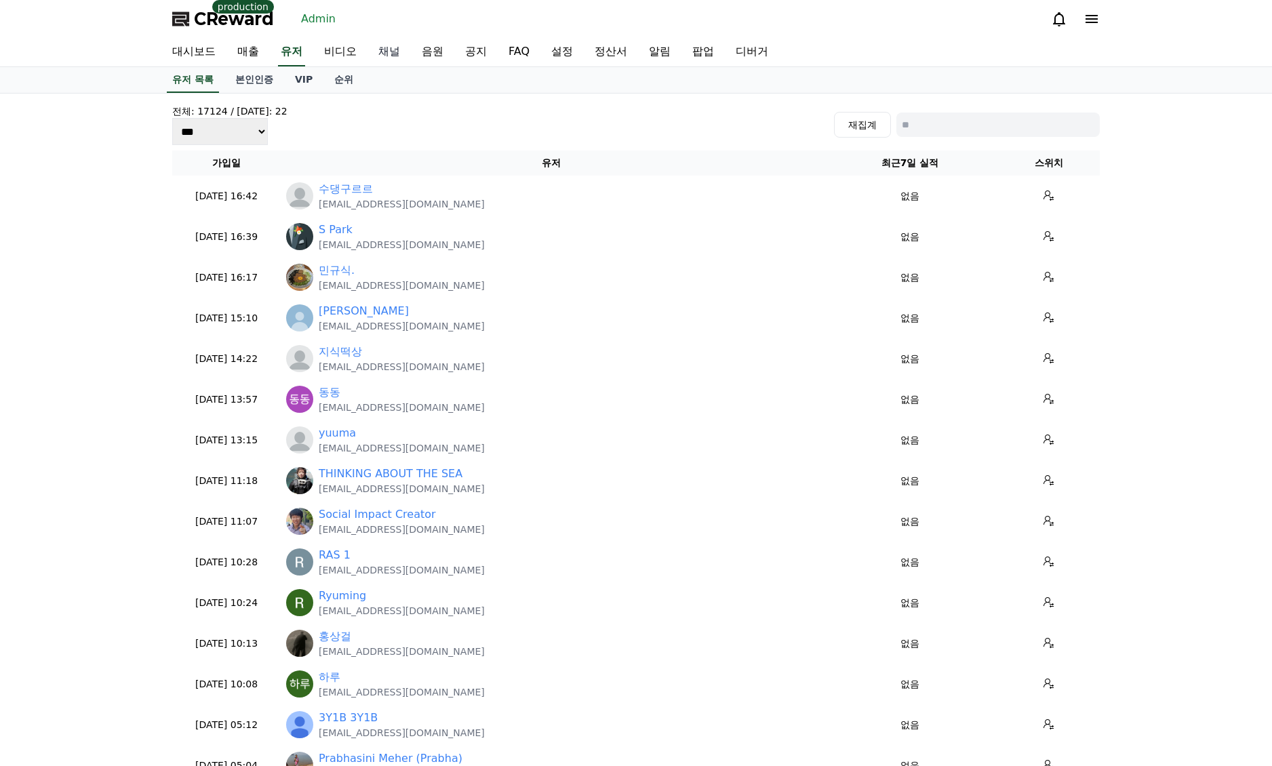
click at [389, 52] on link "채널" at bounding box center [389, 52] width 43 height 28
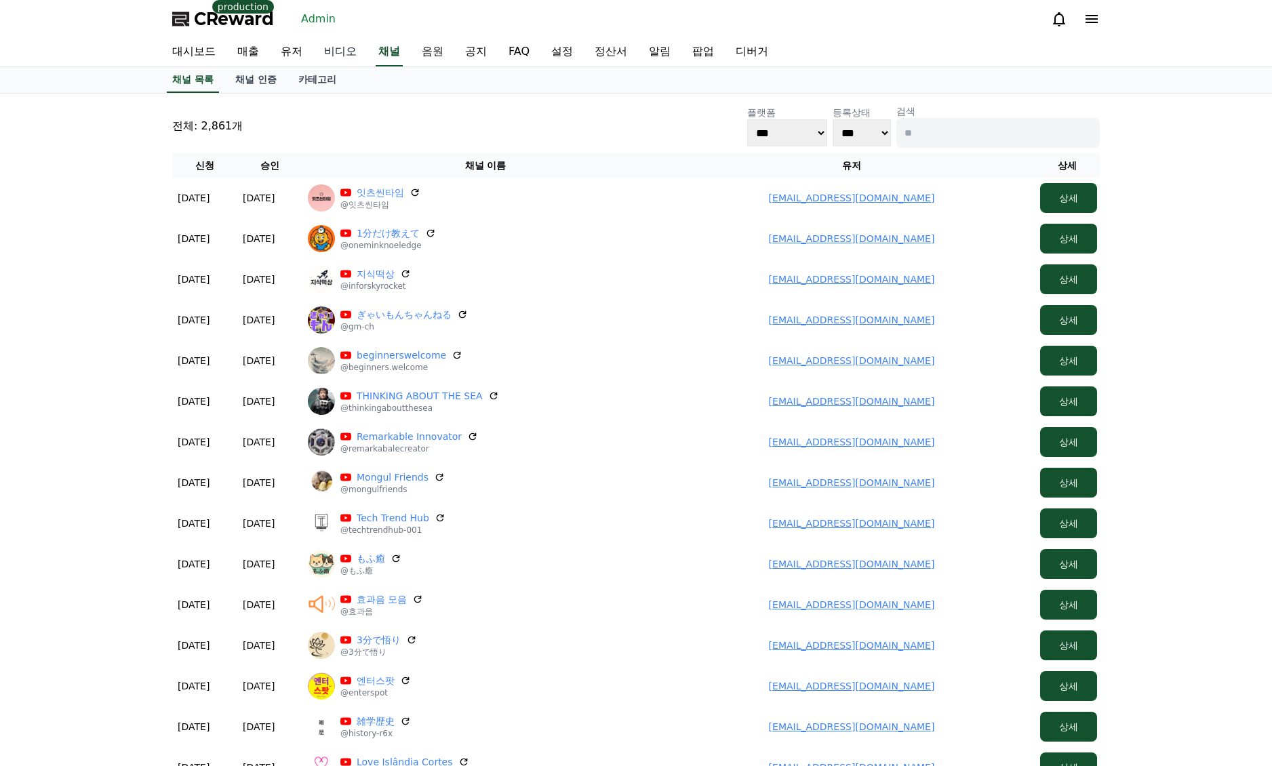
click at [299, 55] on link "유저" at bounding box center [291, 52] width 43 height 28
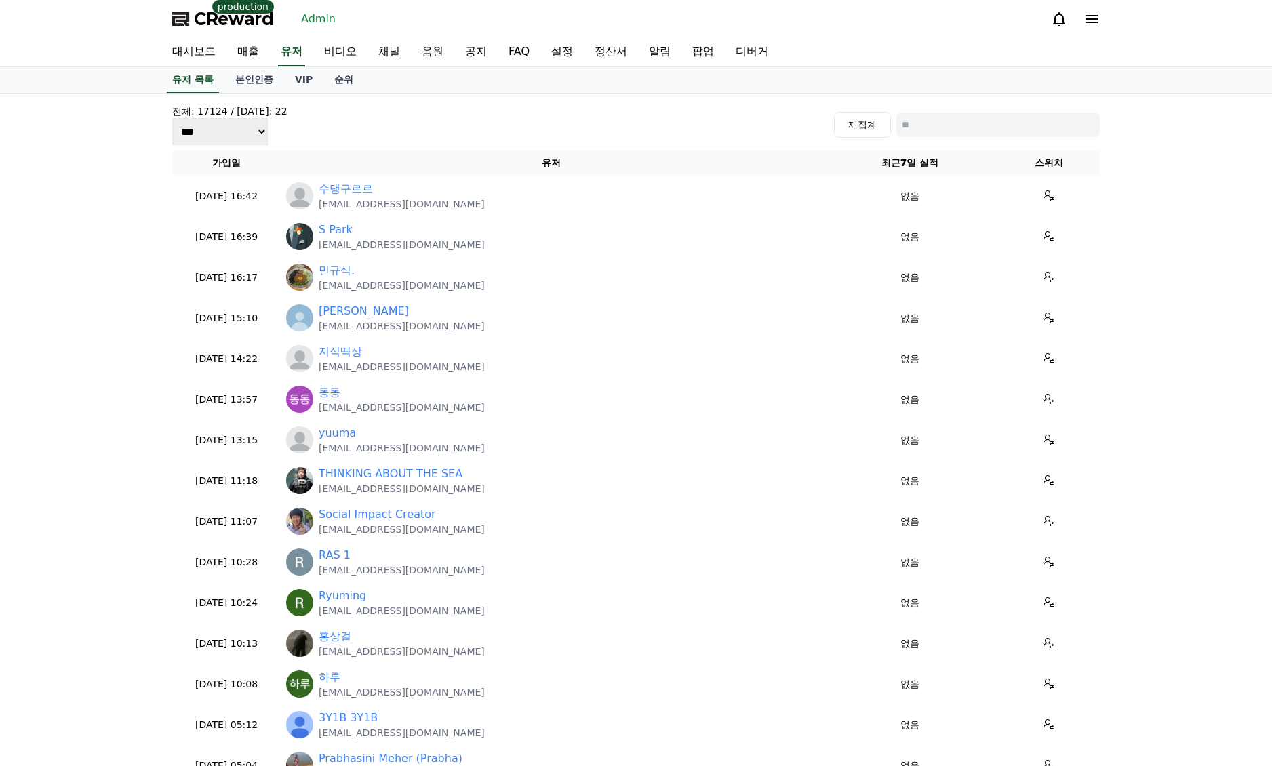
click at [978, 138] on div "전체: 17124 / 오늘: 22 *** *** *** 재집계" at bounding box center [636, 124] width 928 height 41
click at [979, 130] on input at bounding box center [997, 125] width 203 height 24
paste input "**********"
type input "**********"
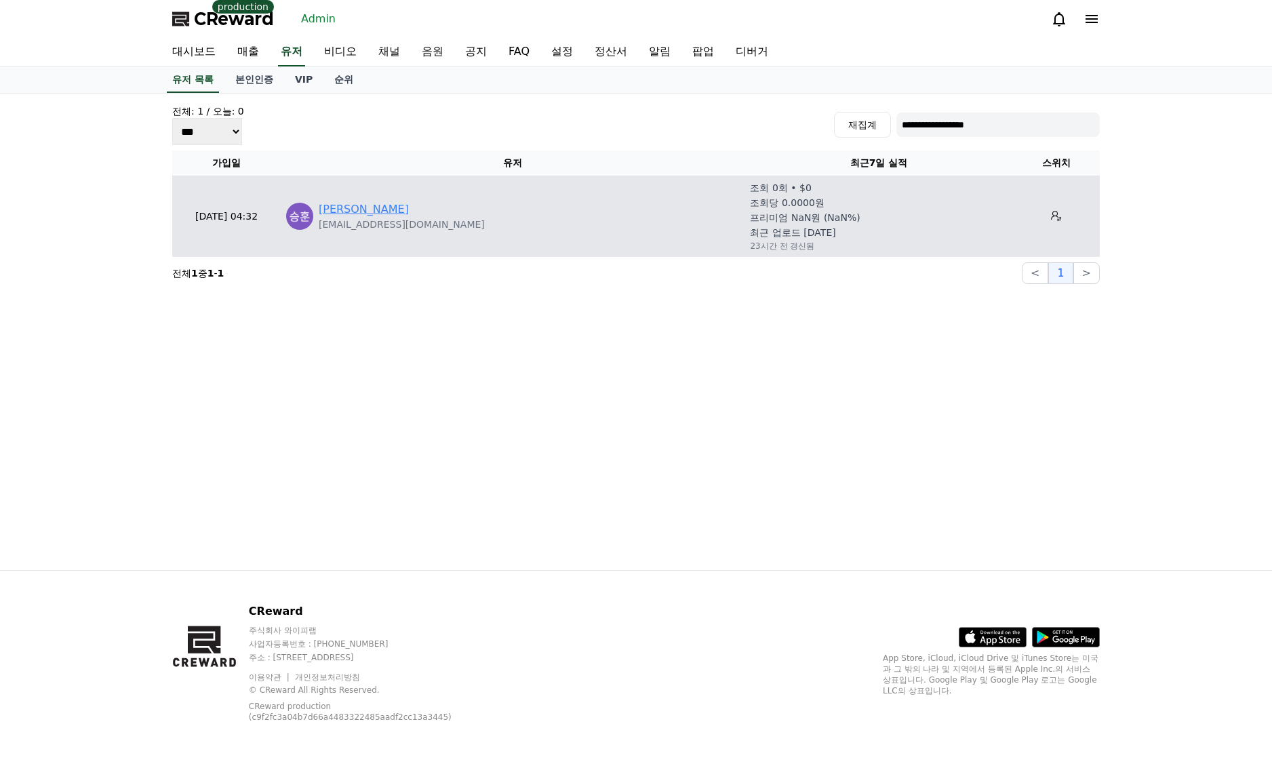
click at [339, 204] on link "유승훈" at bounding box center [364, 209] width 90 height 16
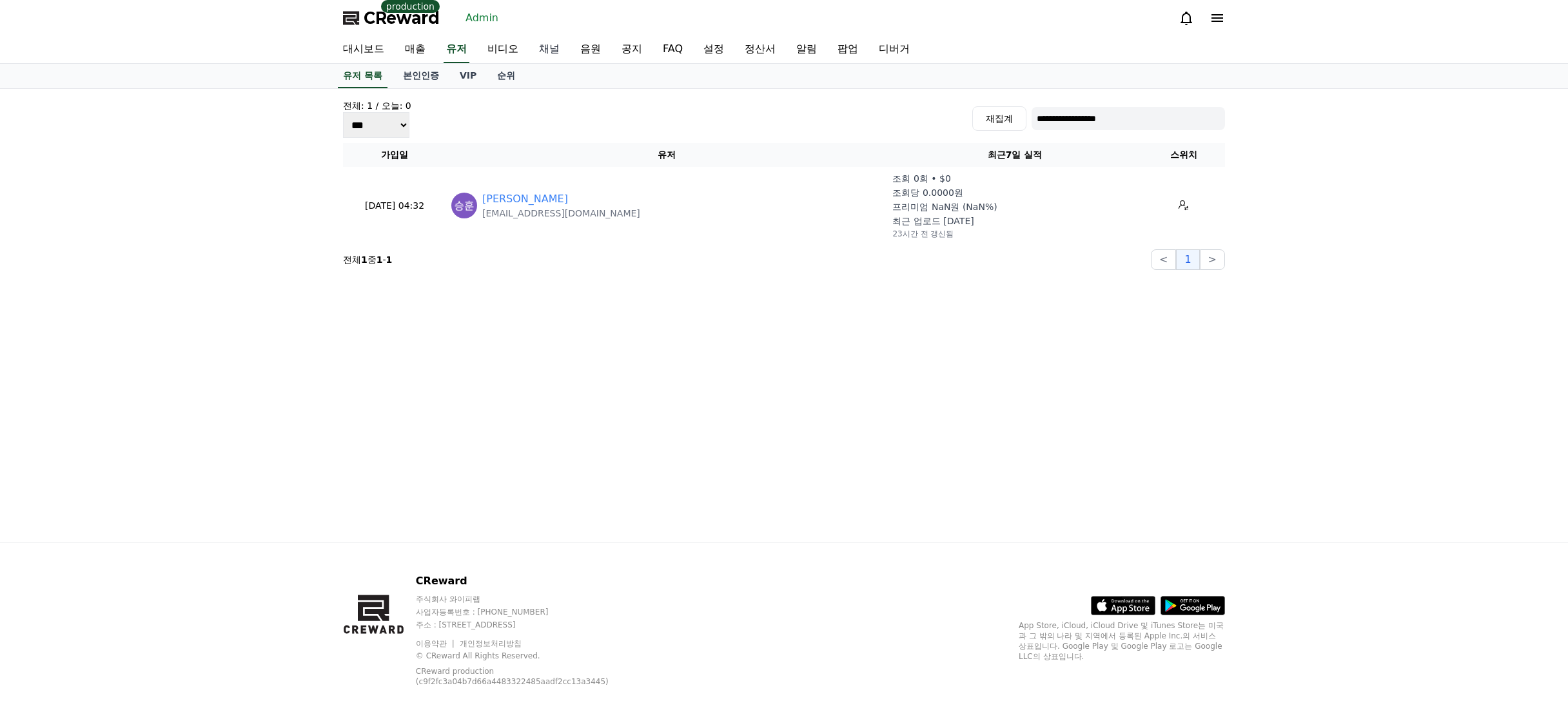
click at [534, 53] on link "채널" at bounding box center [549, 49] width 41 height 27
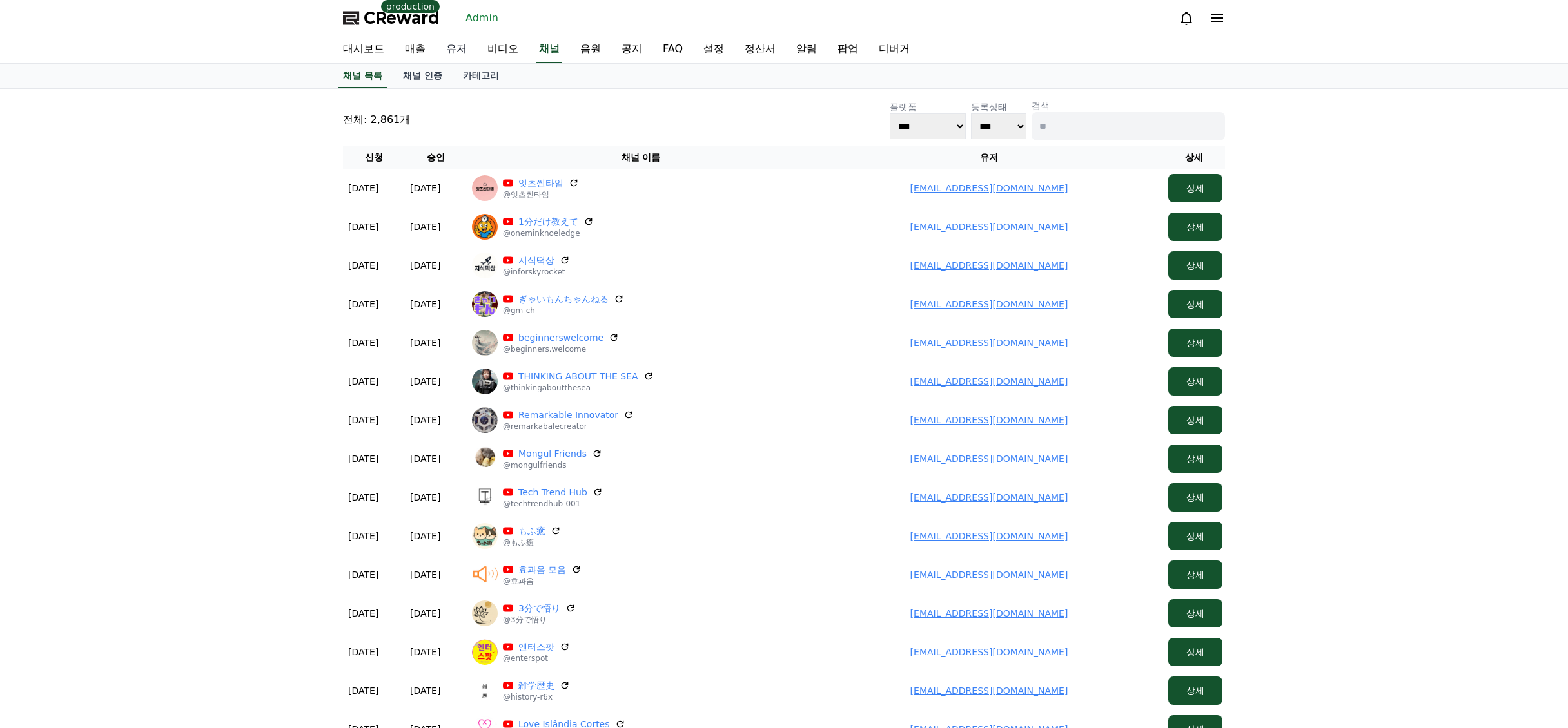
click at [454, 54] on link "유저" at bounding box center [455, 49] width 41 height 27
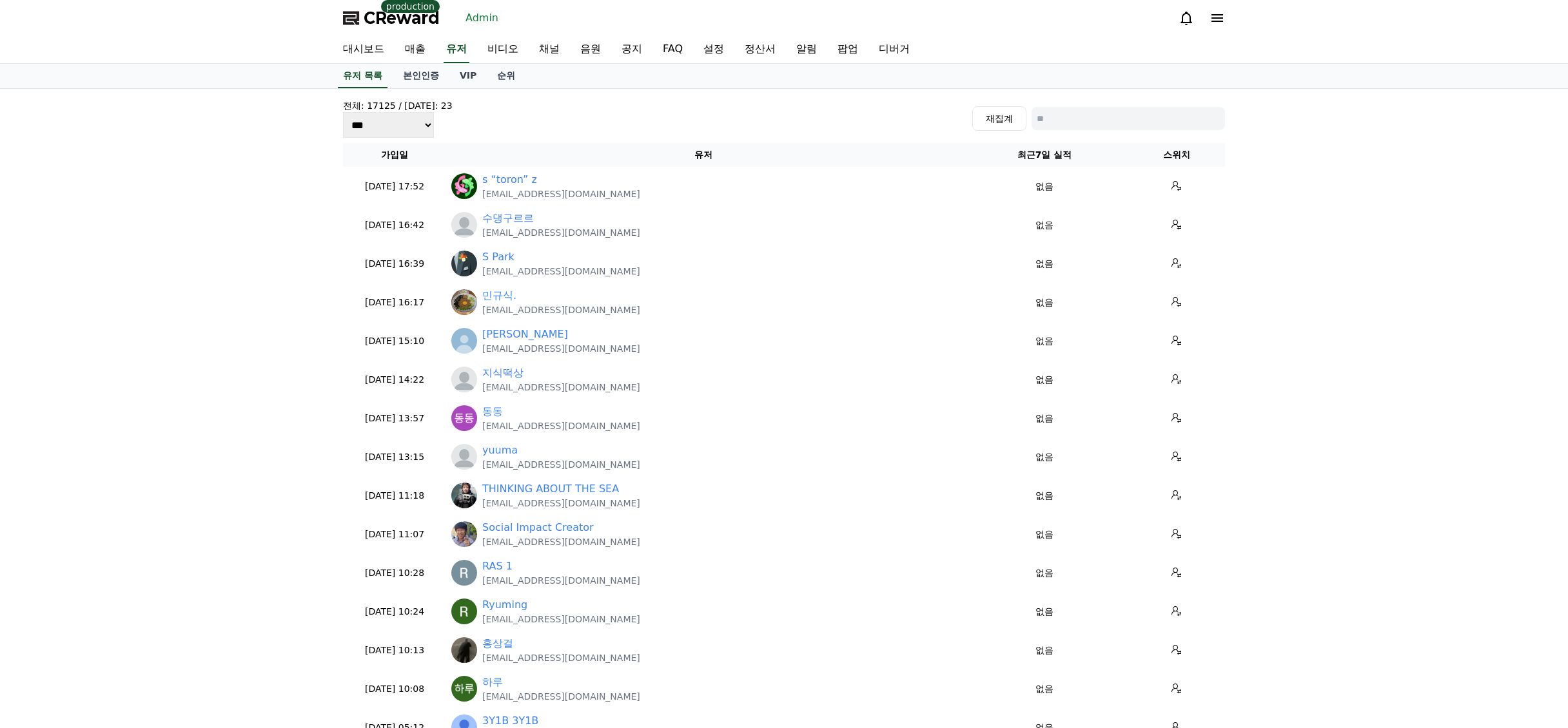
click at [1073, 117] on input at bounding box center [1128, 119] width 193 height 23
paste input "**********"
type input "**********"
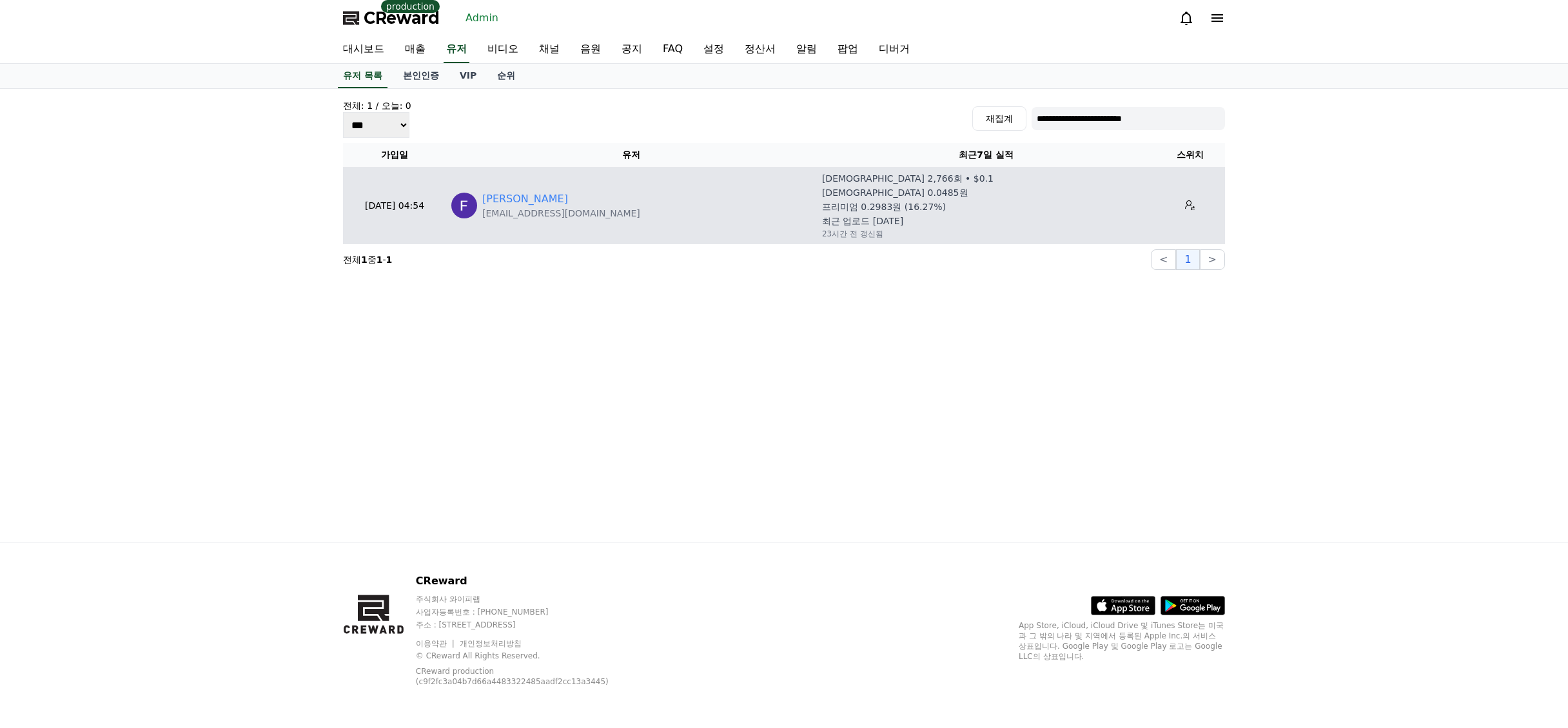
click at [521, 207] on p "josephfidelis501@gmail.com" at bounding box center [561, 214] width 158 height 13
click at [522, 198] on link "Fidelis Joseph" at bounding box center [525, 199] width 86 height 15
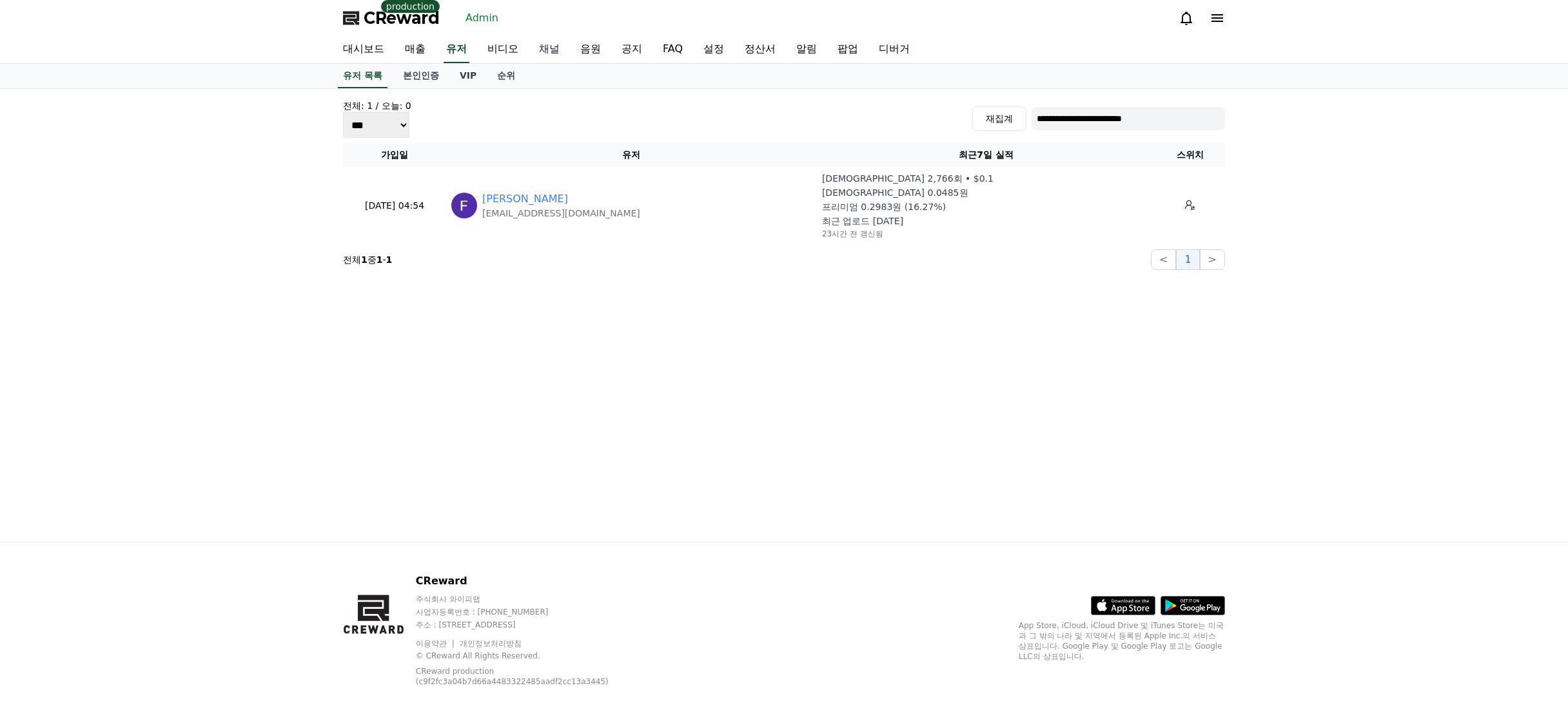
click at [553, 49] on link "채널" at bounding box center [549, 49] width 41 height 27
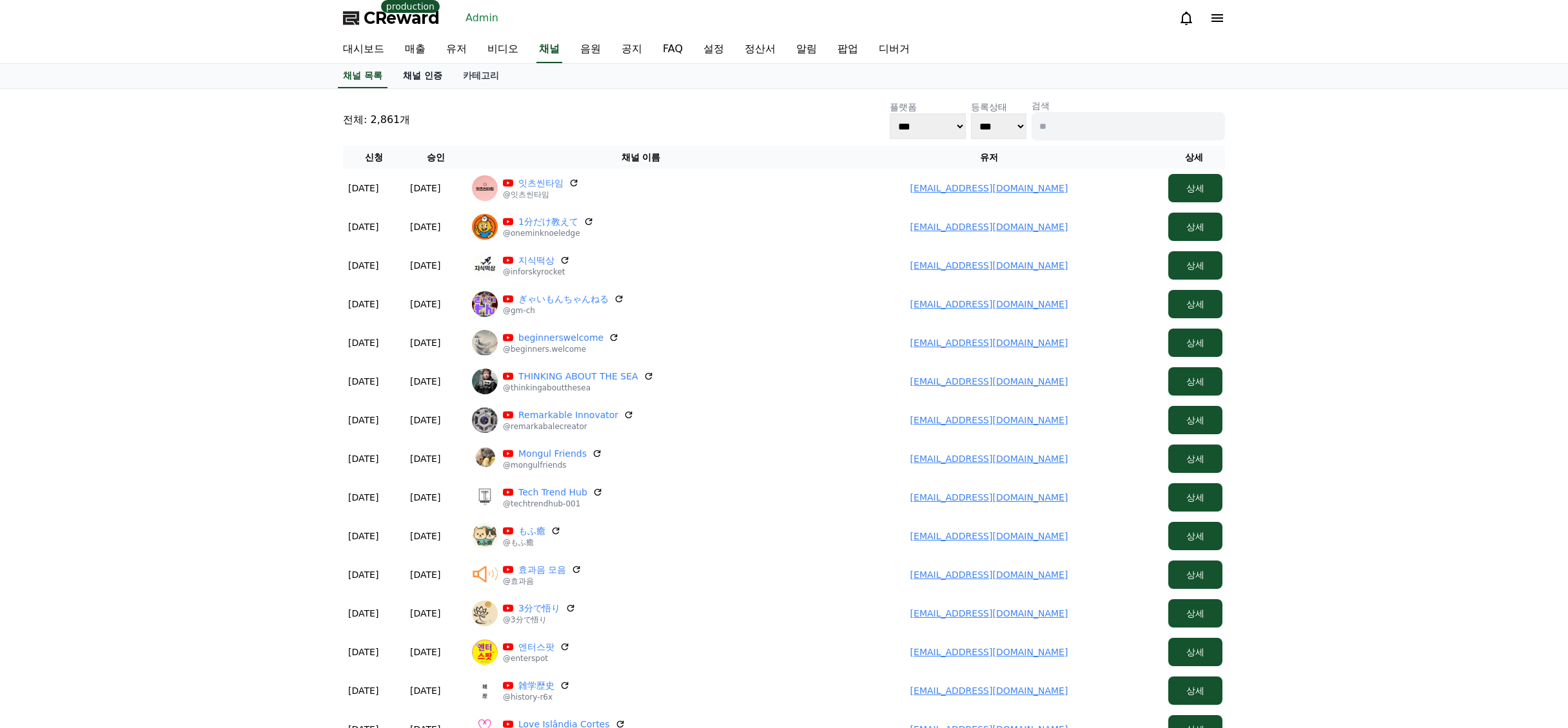
click at [411, 83] on link "채널 인증" at bounding box center [422, 76] width 60 height 25
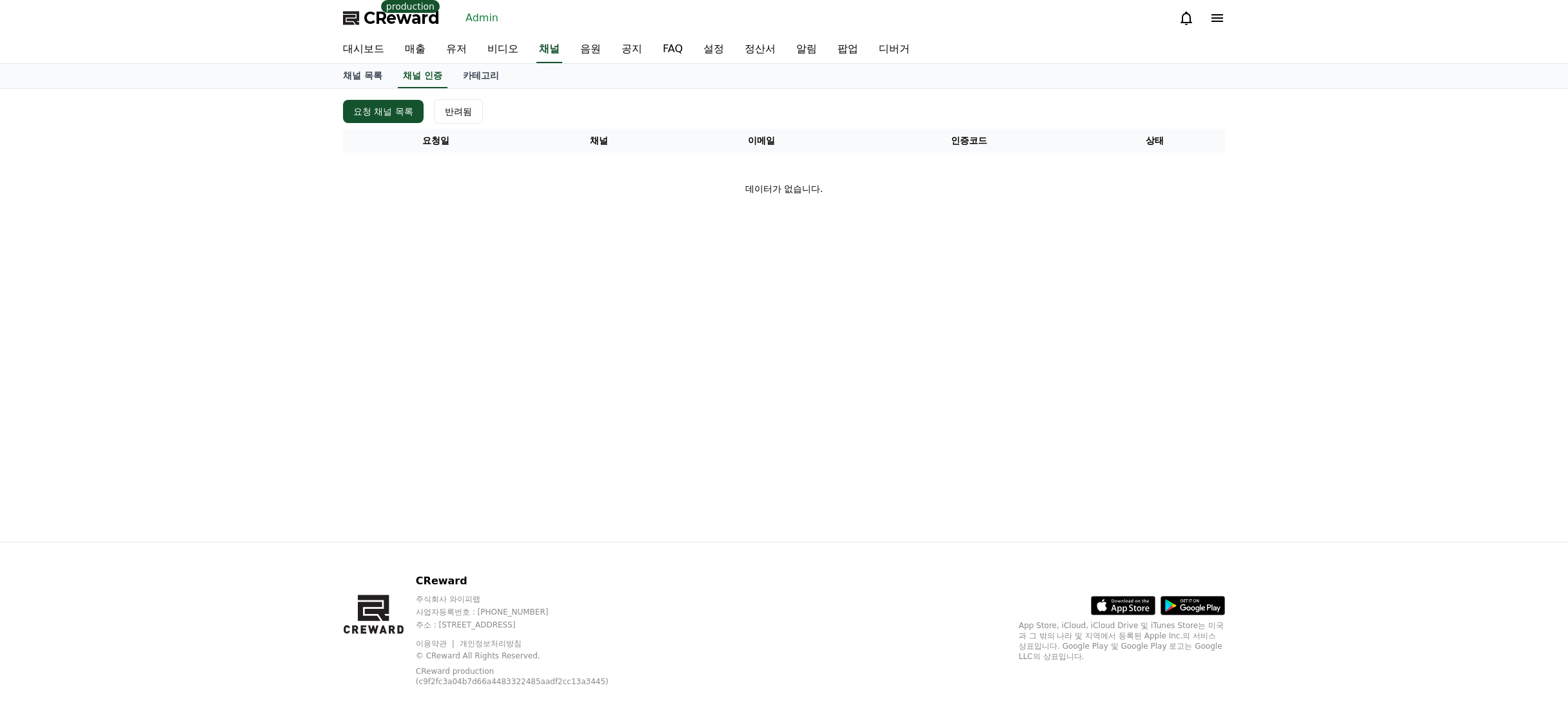
click at [608, 101] on div "요청 채널 목록 반려됨" at bounding box center [784, 111] width 882 height 25
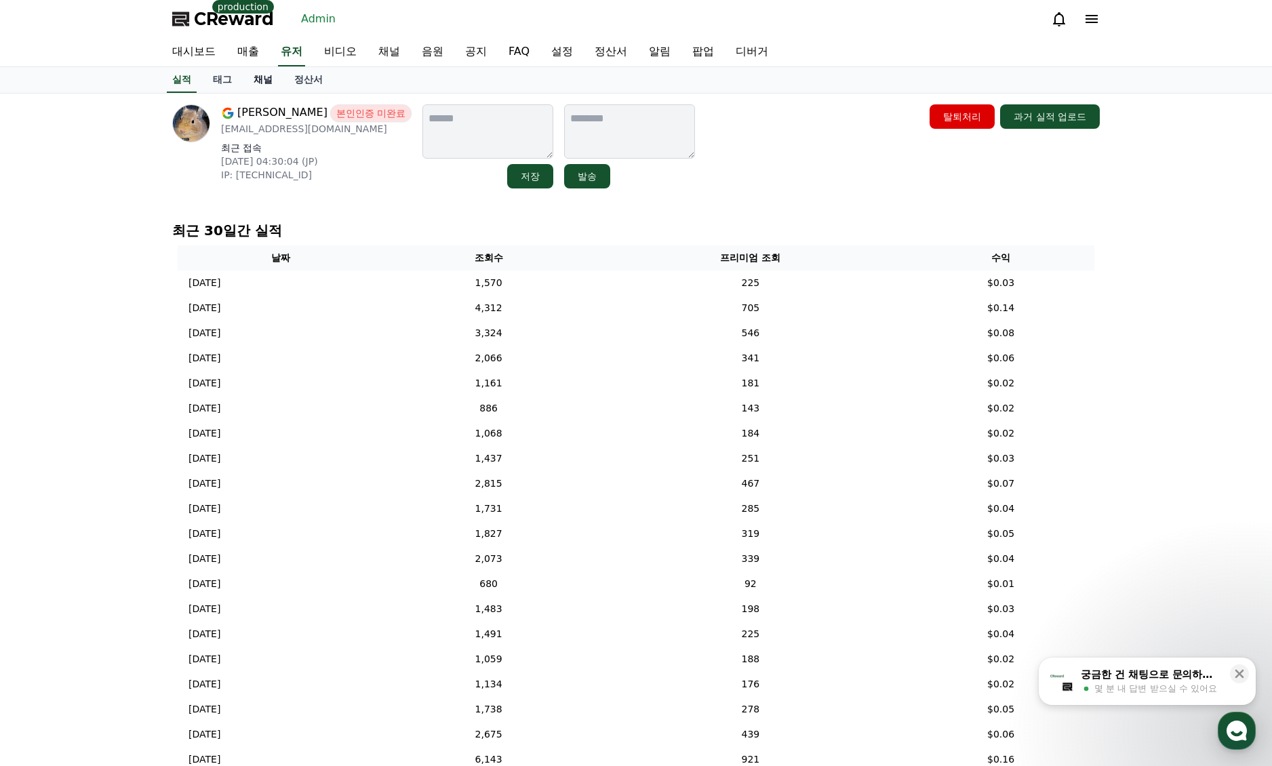
click at [267, 88] on link "채널" at bounding box center [263, 80] width 41 height 26
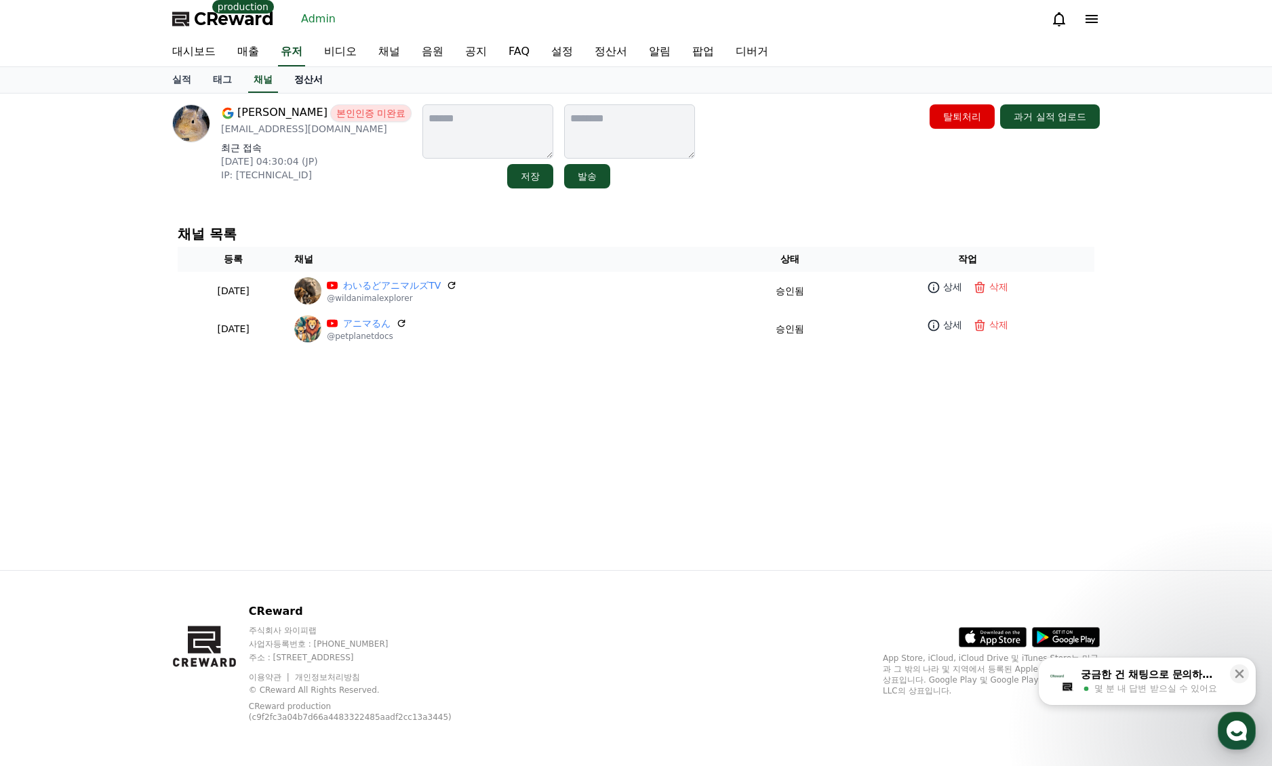
click at [313, 83] on link "정산서" at bounding box center [308, 80] width 50 height 26
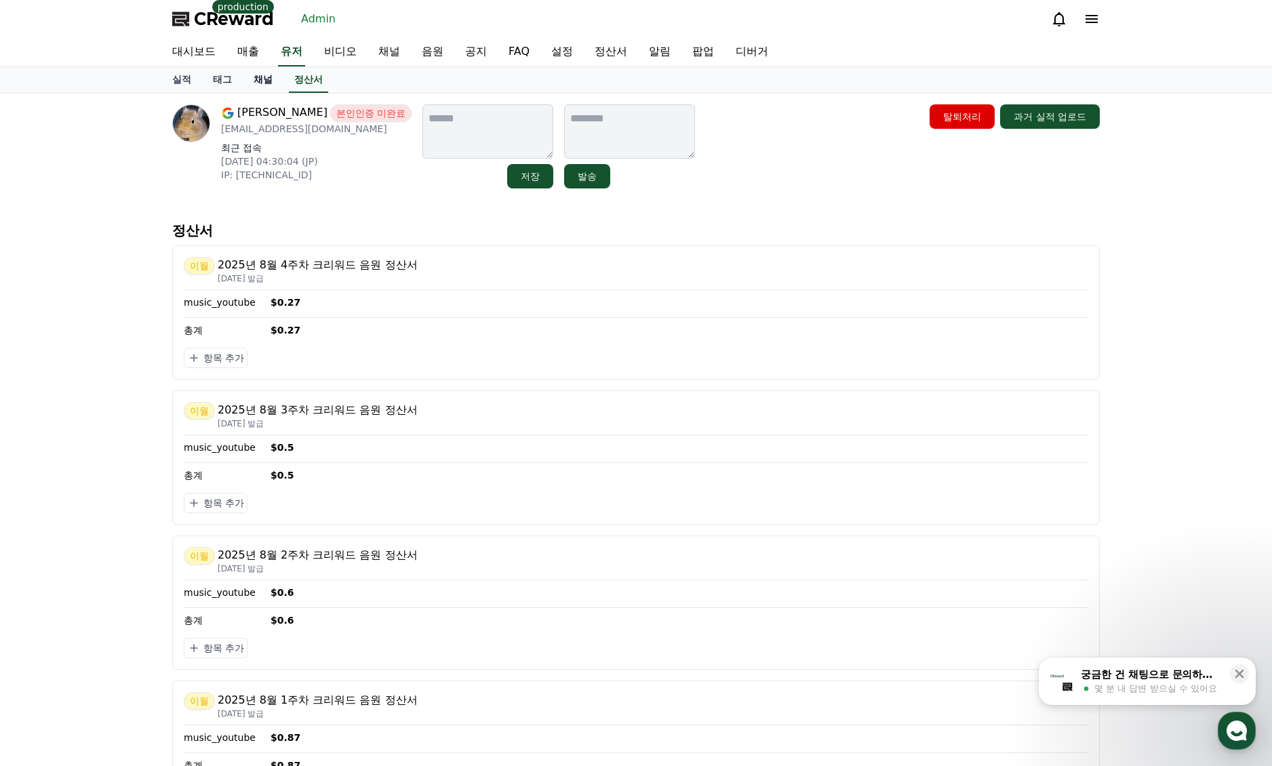
click at [262, 90] on link "채널" at bounding box center [263, 80] width 41 height 26
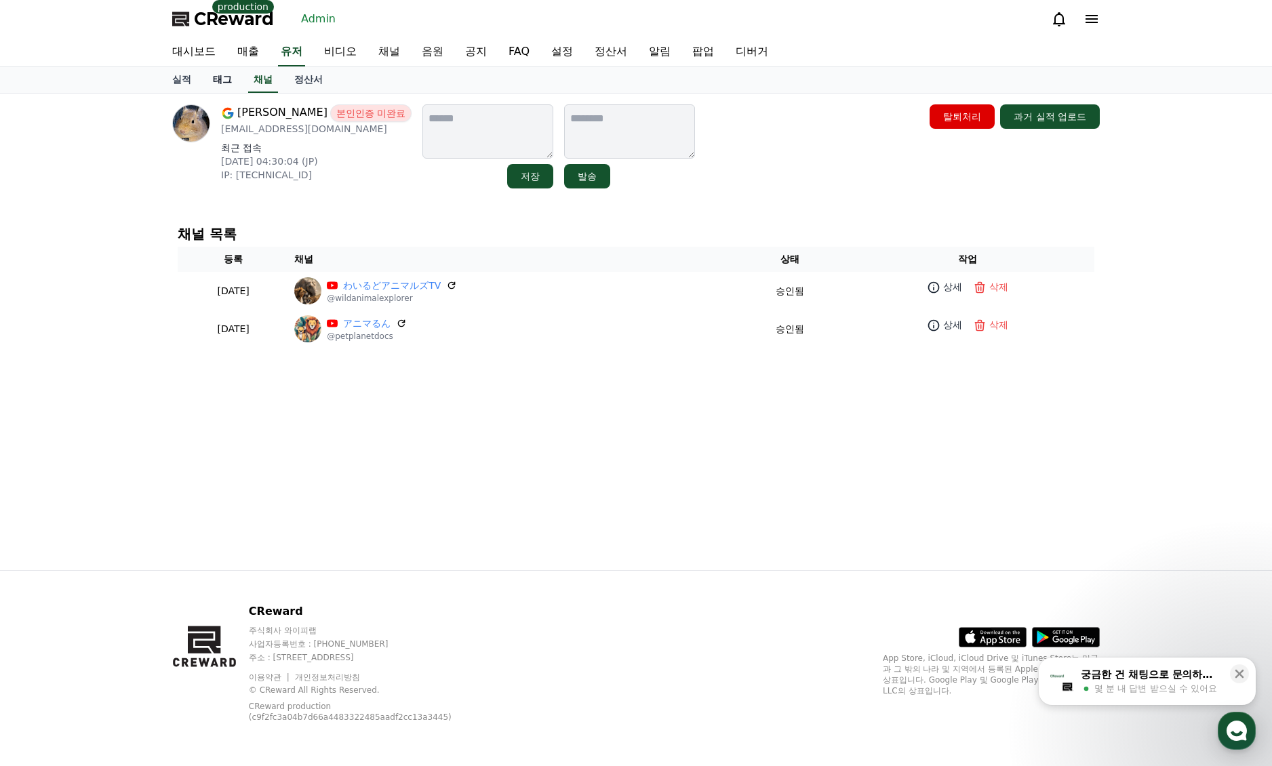
click at [220, 87] on link "태그" at bounding box center [222, 80] width 41 height 26
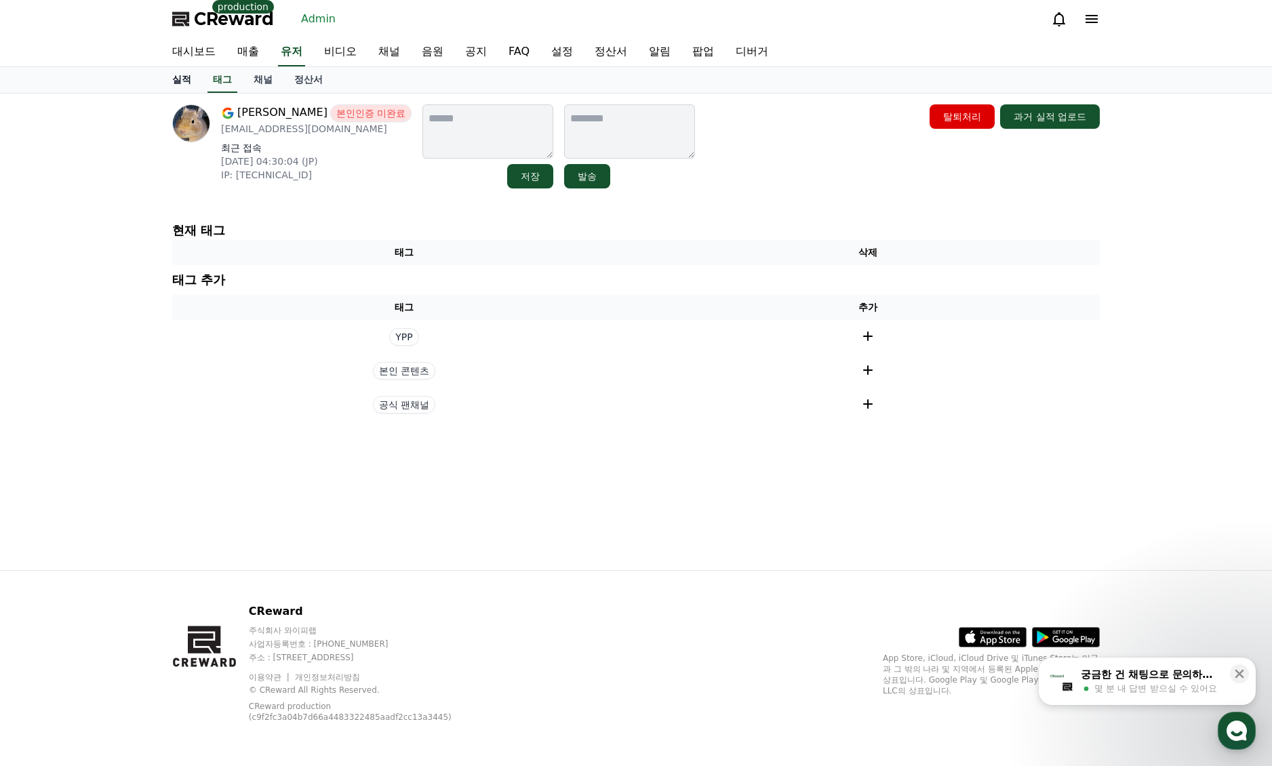
click at [171, 79] on link "실적" at bounding box center [181, 80] width 41 height 26
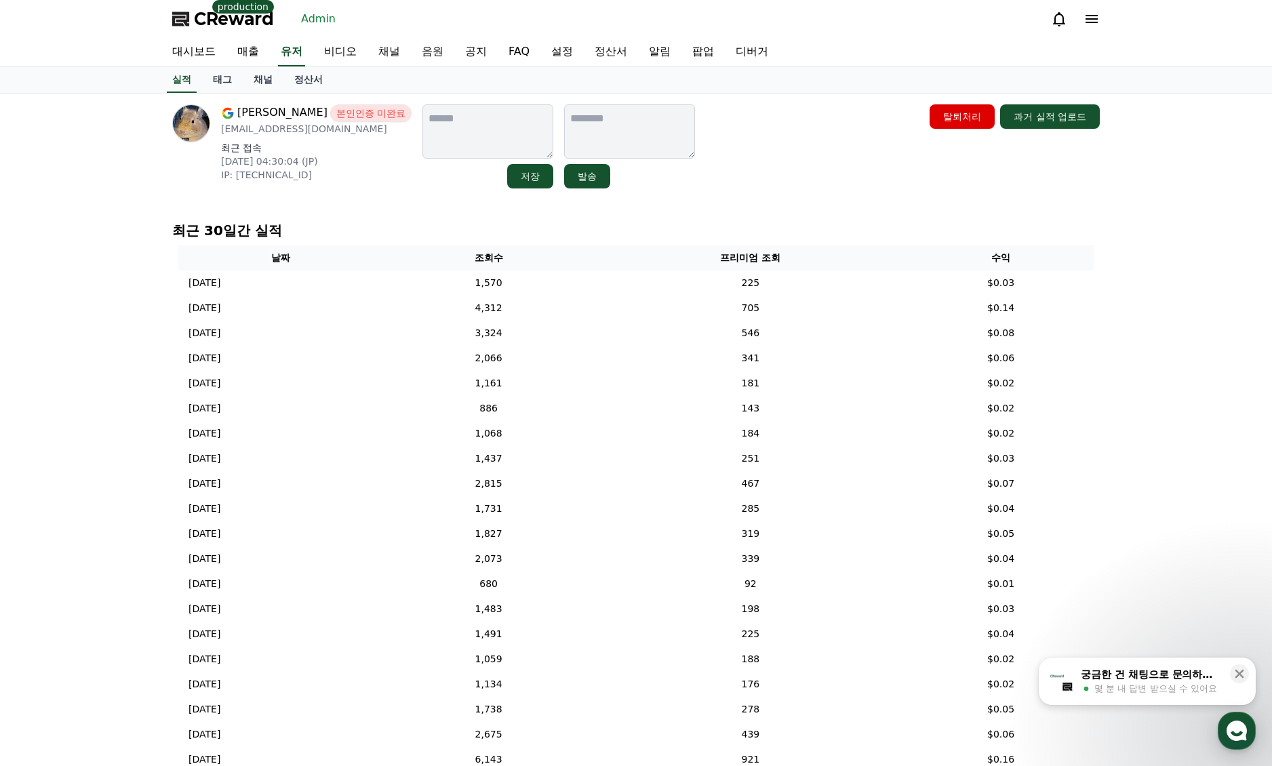
click at [1174, 243] on div "mayuri 본인인증 미완료 [EMAIL_ADDRESS][DOMAIN_NAME] 최근 접속 [DATE] 04:30:04 (JP) IP: [TE…" at bounding box center [636, 483] width 1272 height 778
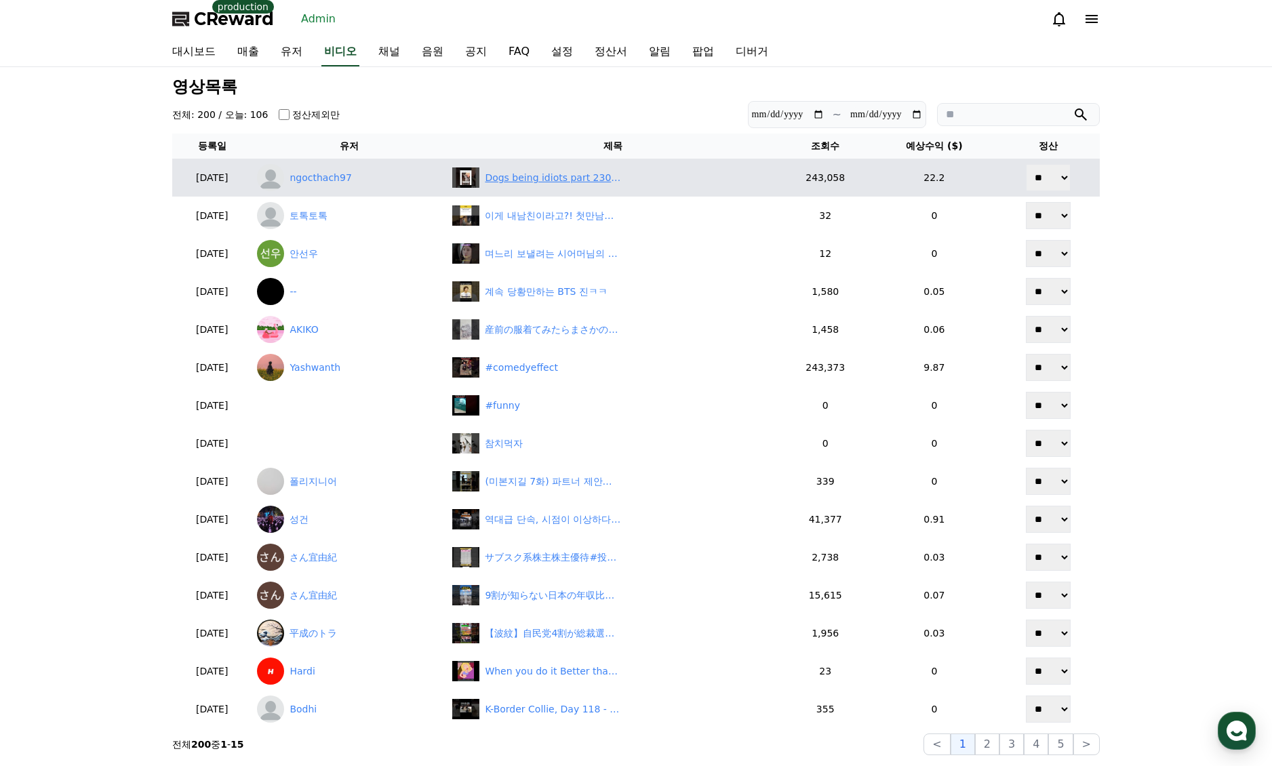
click at [552, 181] on div "Dogs being idiots part 230: Put ice cube on your dog #funnydog #funnypet #cuted…" at bounding box center [553, 178] width 136 height 14
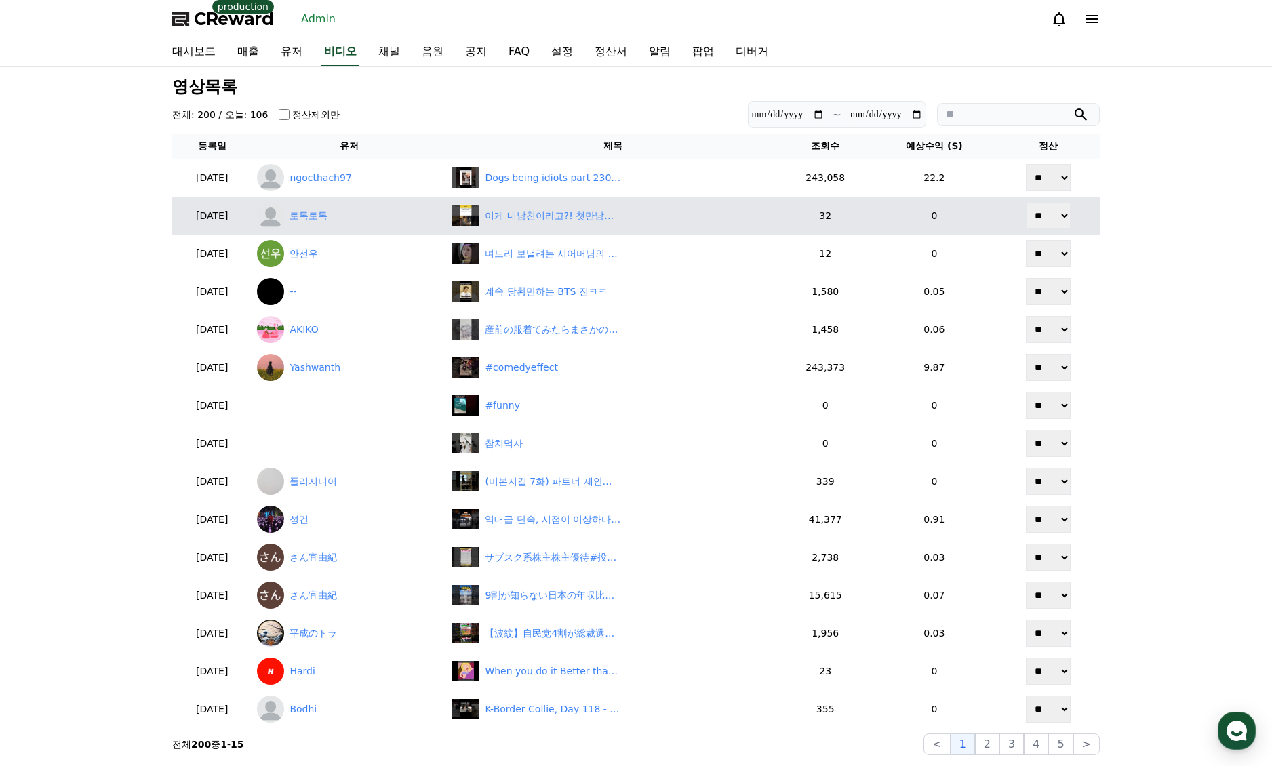
click at [588, 220] on div "이게 내남친이라고?! 첫만남에 몰랐던 숨겨진 매력!" at bounding box center [553, 216] width 136 height 14
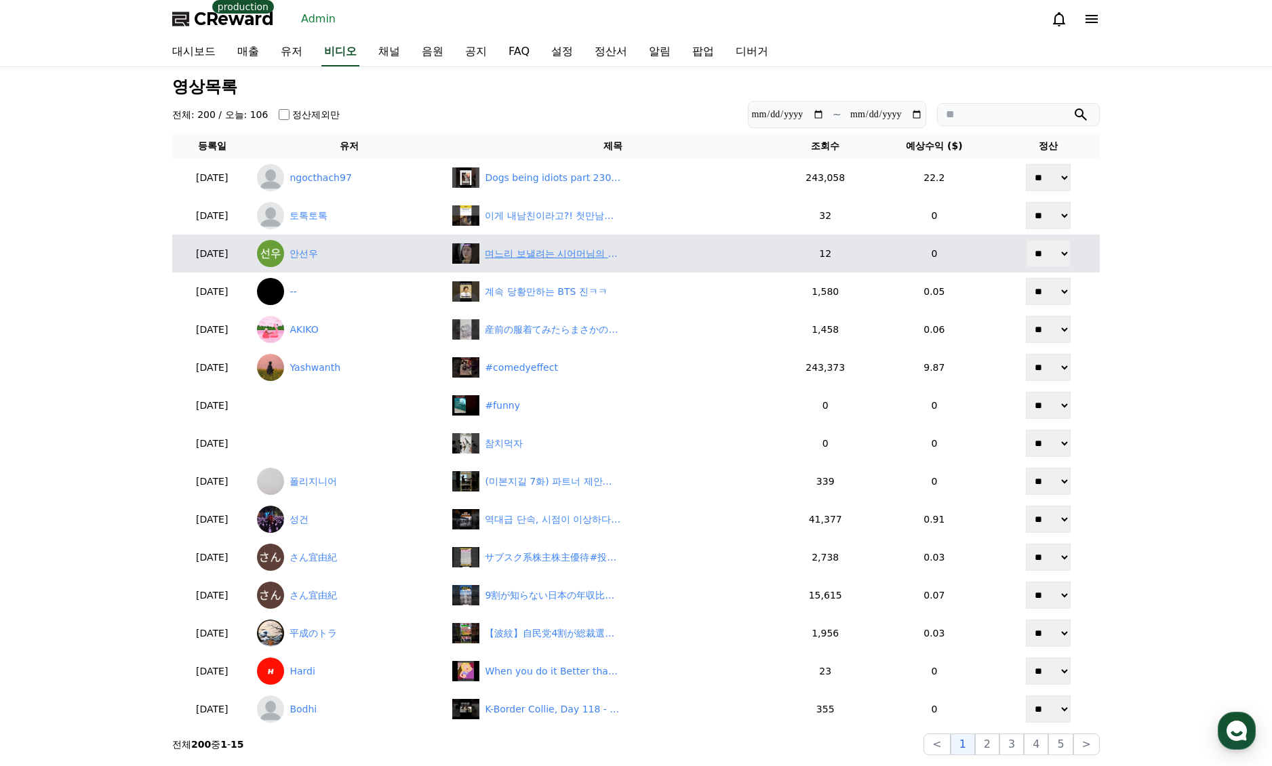
click at [575, 256] on div "며느리 보낼려는 시어머님의 선택!! #숏챠, #shortcha, #조상신과 시댁을 묵사발 냈습니다." at bounding box center [553, 254] width 136 height 14
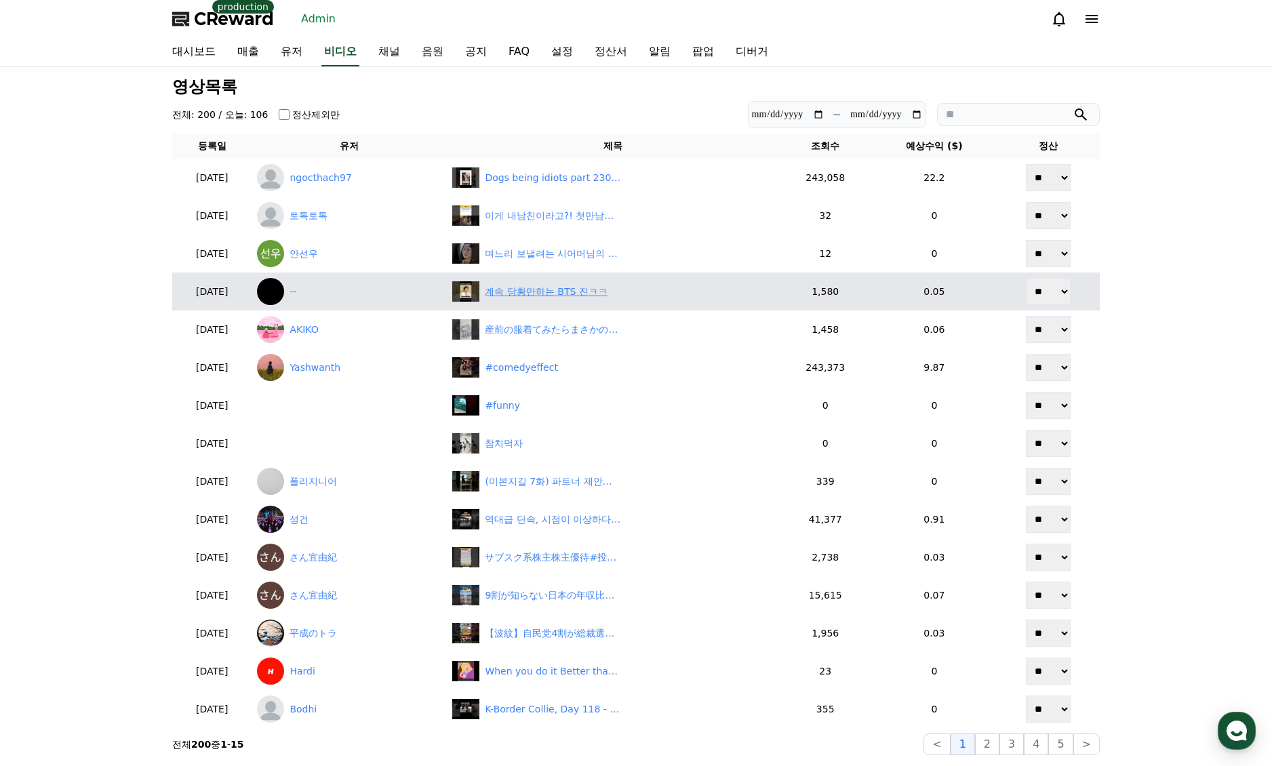
click at [589, 285] on div "계속 당황만하는 BTS 진ㅋㅋ" at bounding box center [546, 292] width 122 height 14
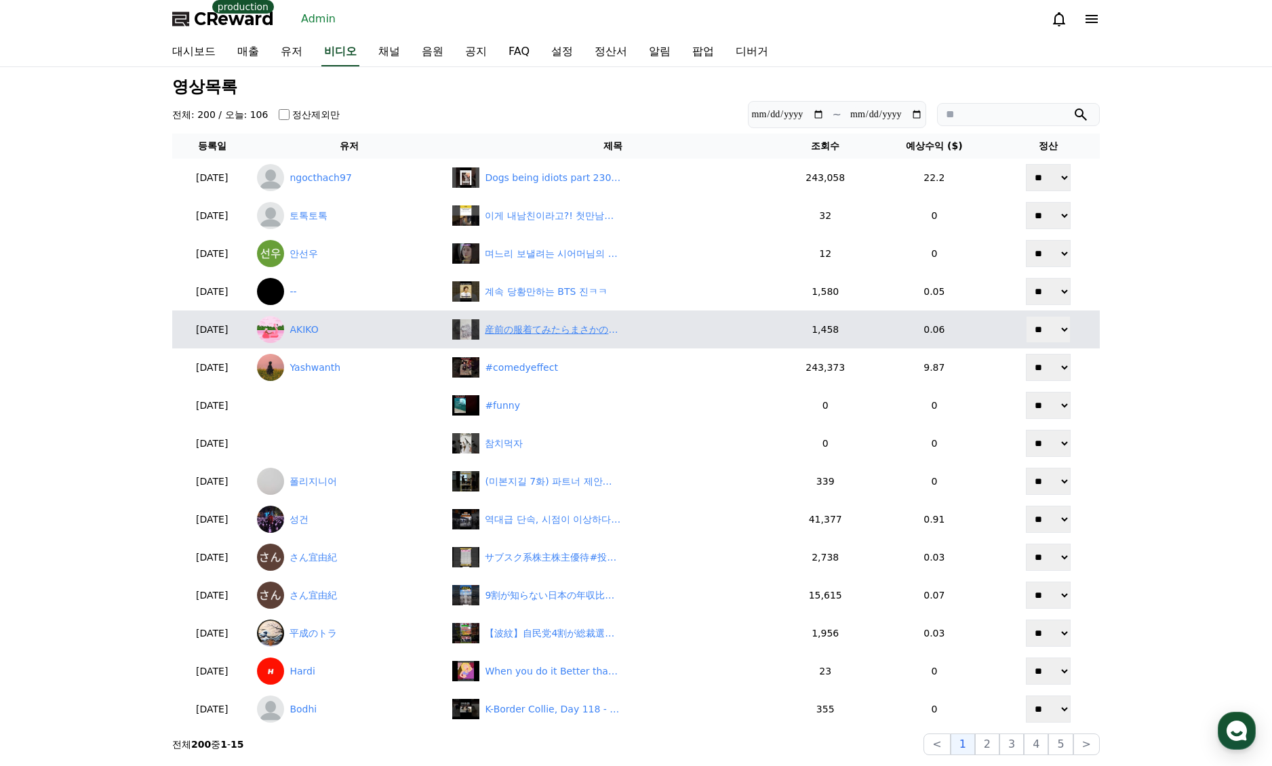
click at [566, 328] on div "産前の服着てみたらまさかの…#ダイエット #ダイエットママ #産後ダイエット #産前の服" at bounding box center [553, 330] width 136 height 14
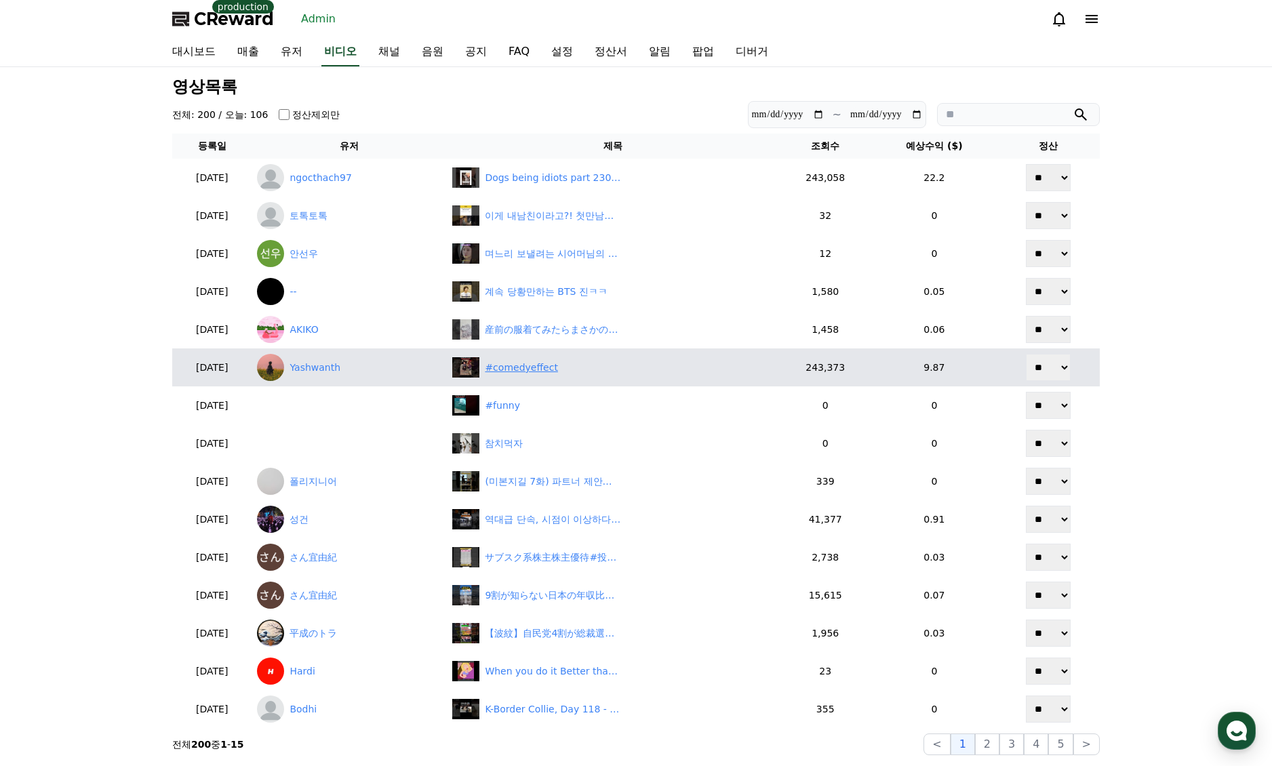
click at [523, 369] on div "#comedyeffect" at bounding box center [521, 368] width 73 height 14
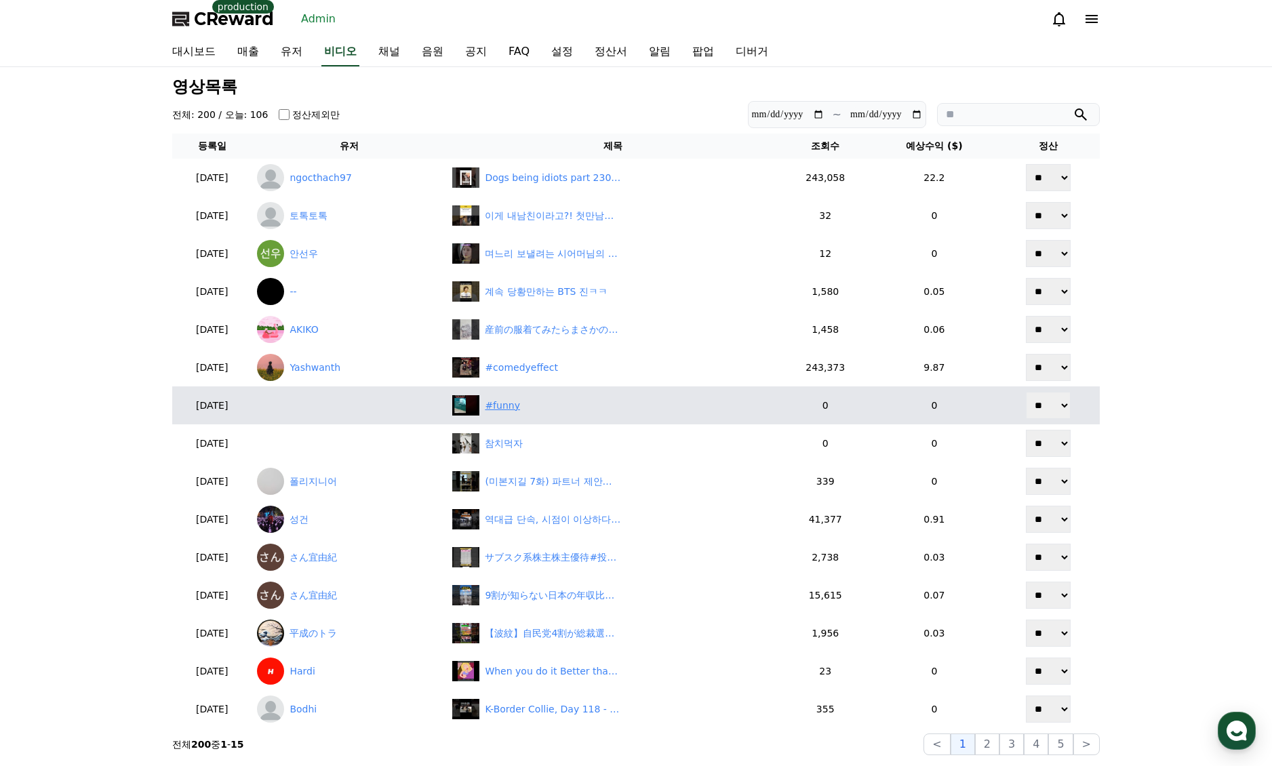
click at [540, 402] on div "#funny" at bounding box center [612, 405] width 321 height 20
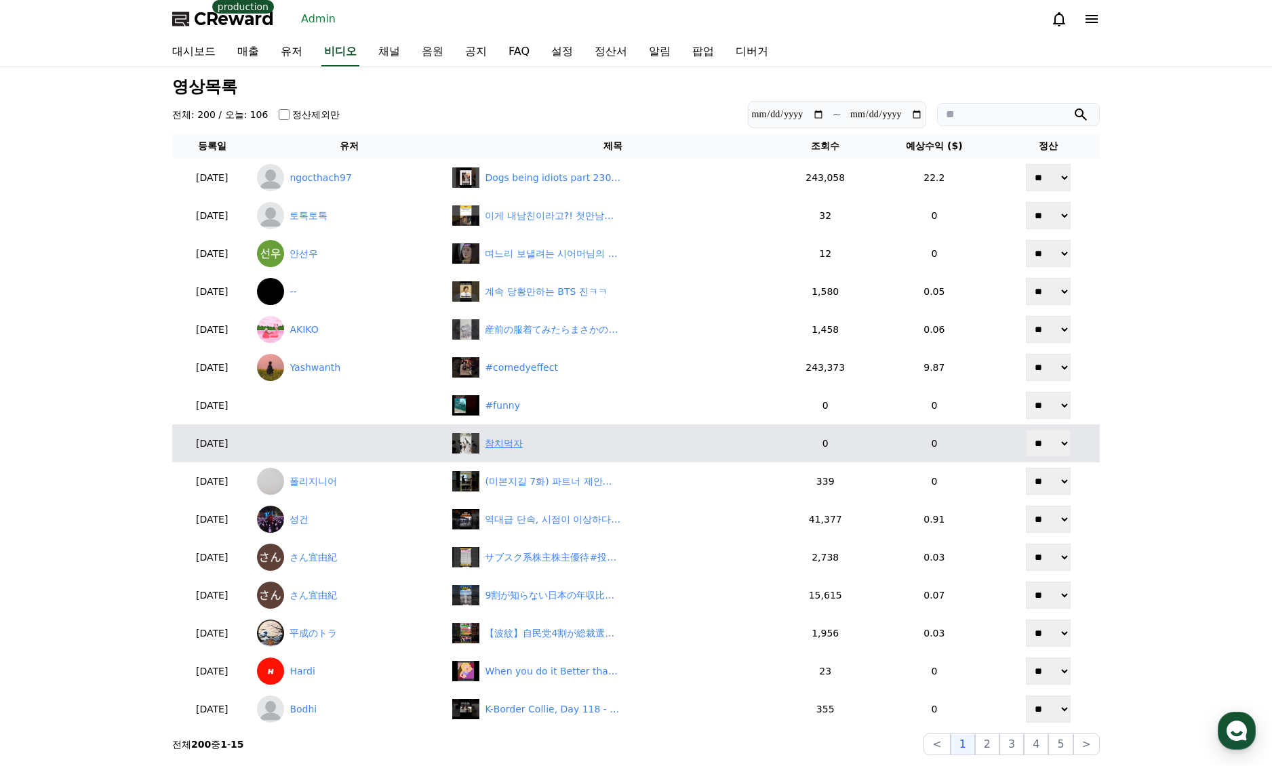
click at [505, 446] on div "참치먹자" at bounding box center [504, 444] width 38 height 14
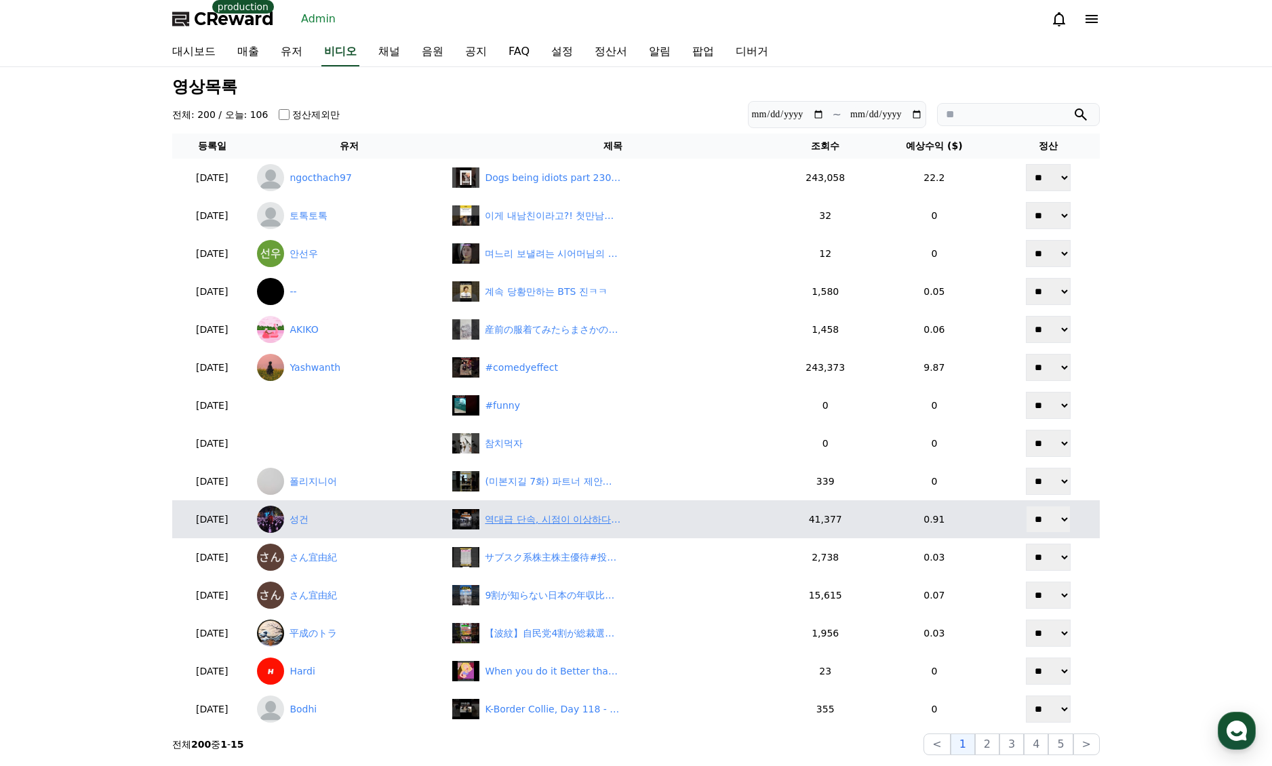
click at [546, 526] on div "역대급 단속, 시점이 이상하다… 우리는 몰랐다고?" at bounding box center [553, 520] width 136 height 14
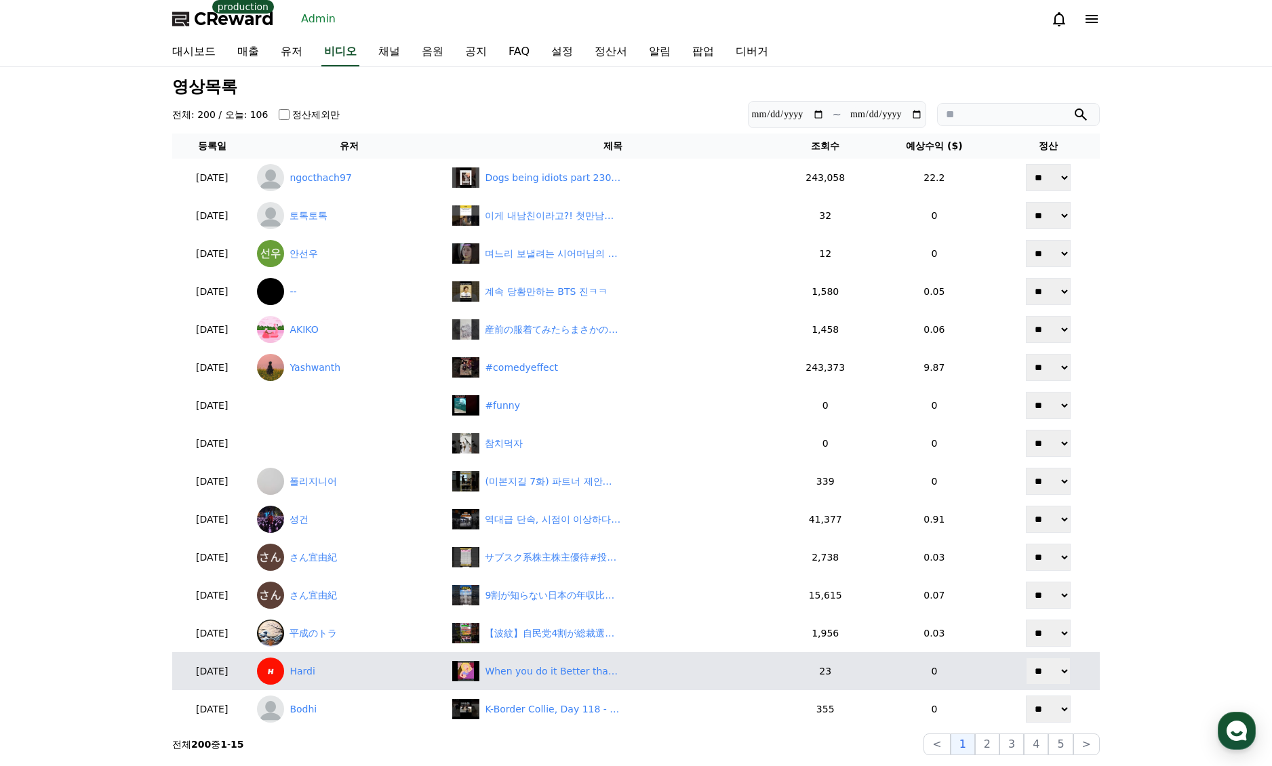
drag, startPoint x: 996, startPoint y: 738, endPoint x: 950, endPoint y: 662, distance: 88.9
click at [996, 738] on button "2" at bounding box center [987, 745] width 24 height 22
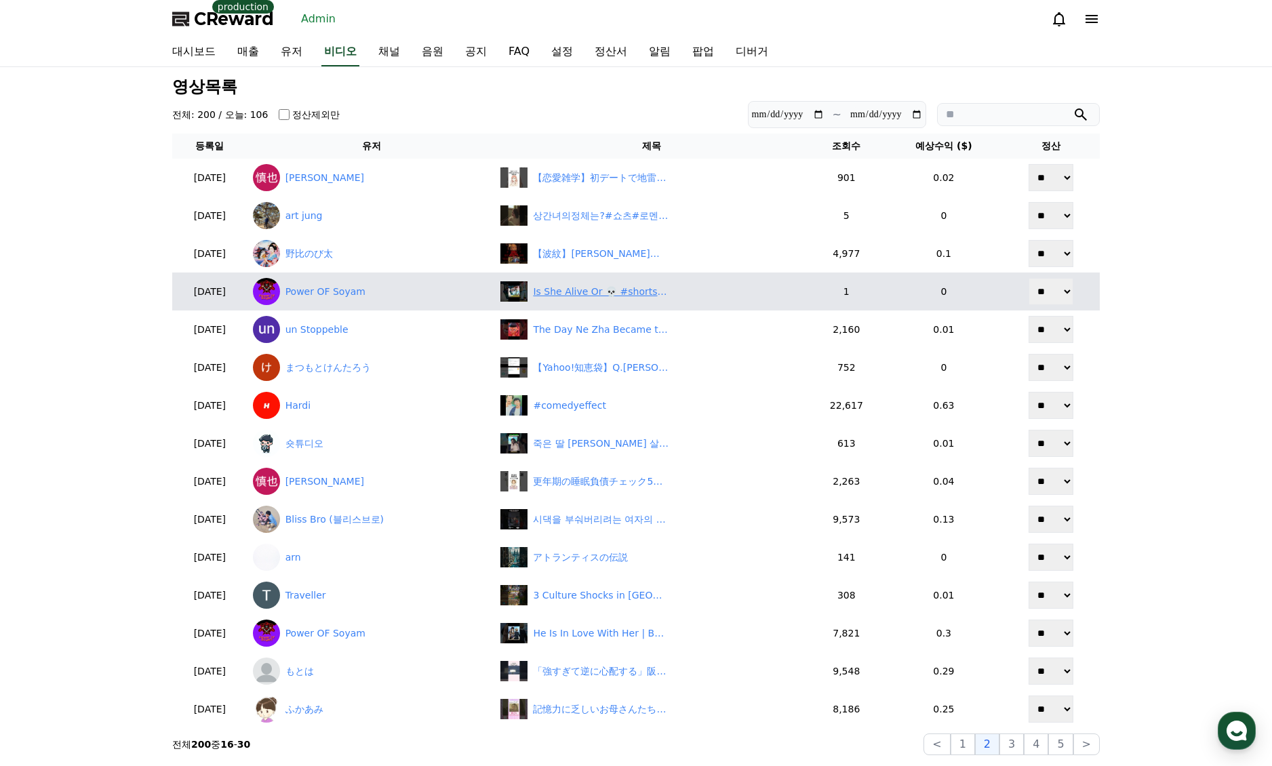
click at [616, 290] on div "Is She Alive Or 💀 #shorts #anime #animemoments" at bounding box center [601, 292] width 136 height 14
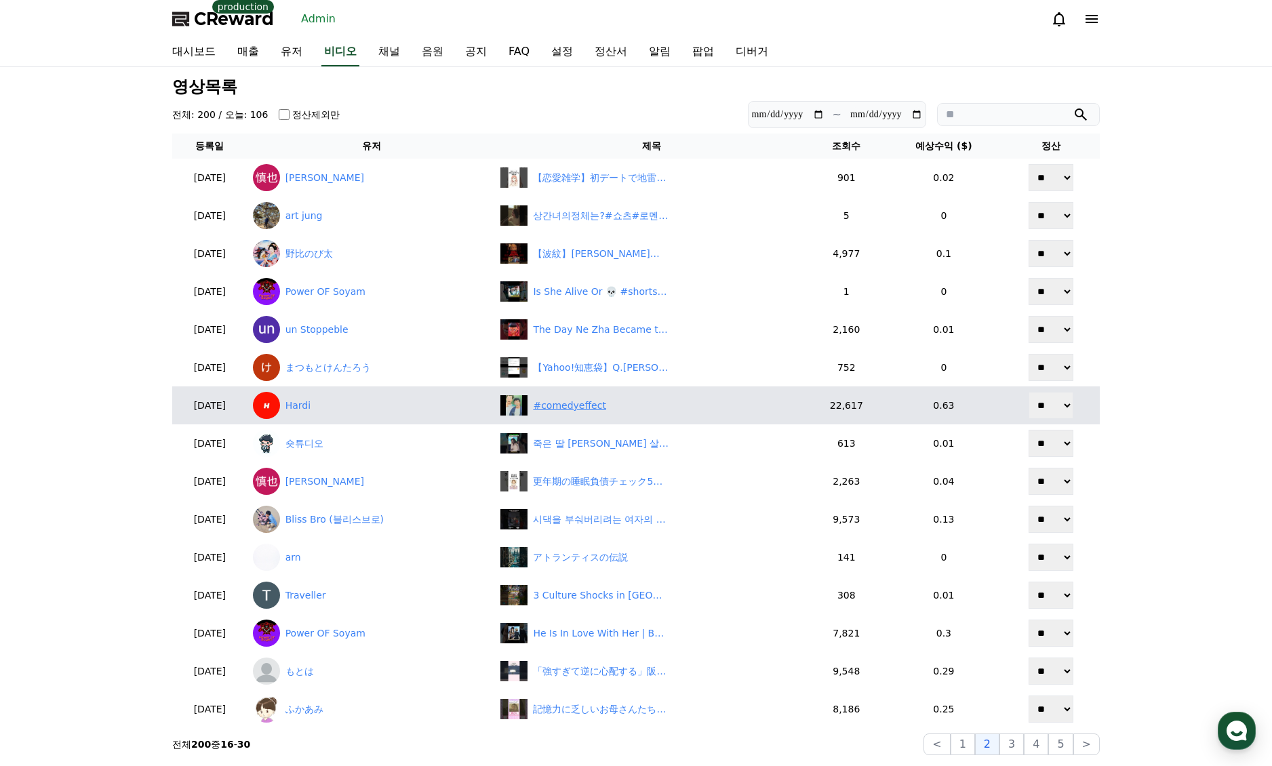
click at [604, 412] on div "#comedyeffect" at bounding box center [569, 406] width 73 height 14
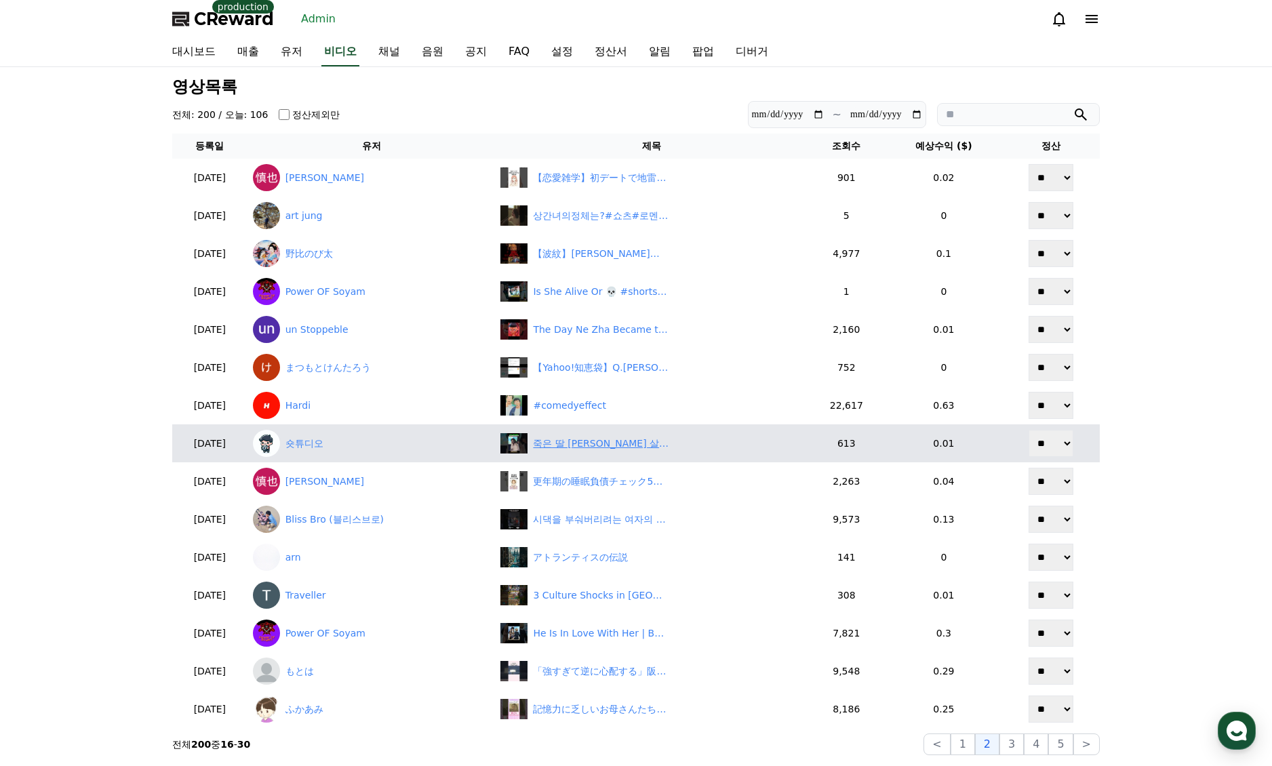
click at [572, 442] on div "죽은 딸 기일에 바람피는 살X자 남편을 보고 분노하는 아내 #숏챠 #shortcha #내 남편이 나를 죽였다" at bounding box center [601, 444] width 136 height 14
click at [602, 442] on div "죽은 딸 기일에 바람피는 살X자 남편을 보고 분노하는 아내 #숏챠 #shortcha #내 남편이 나를 죽였다" at bounding box center [601, 444] width 136 height 14
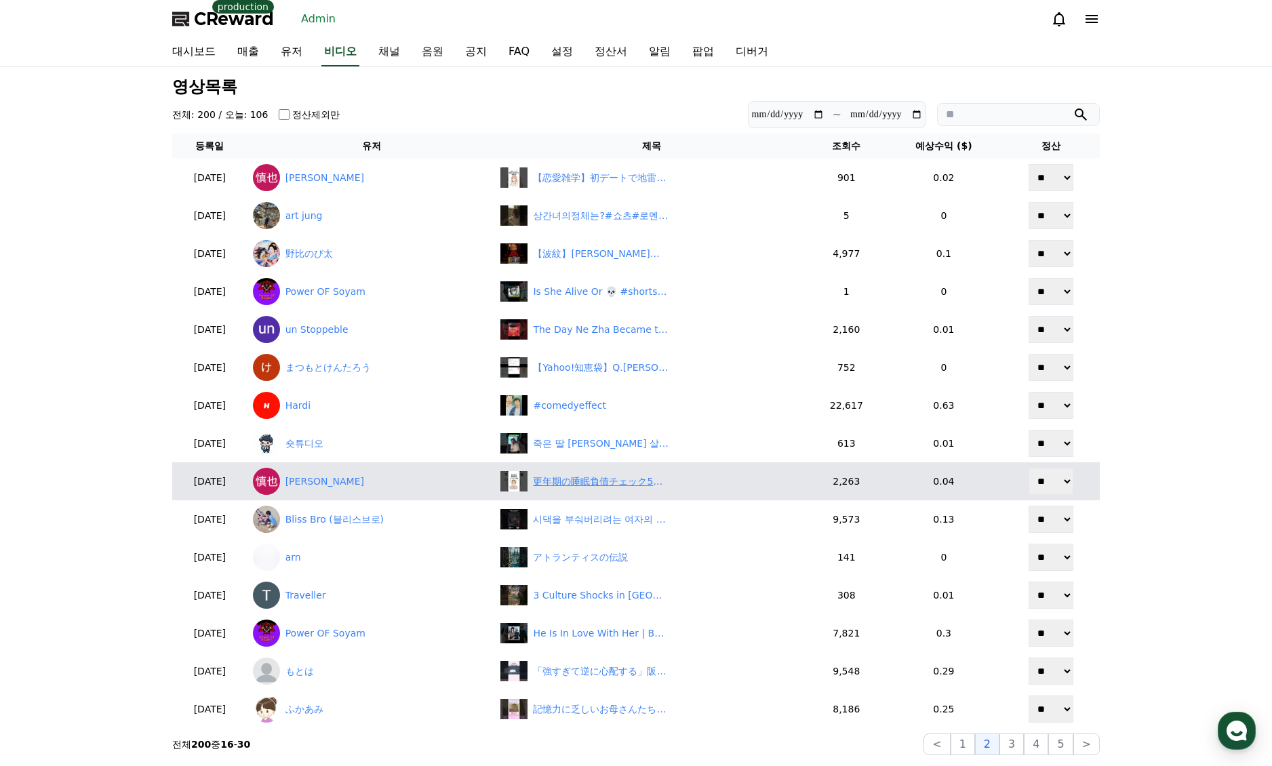
click at [596, 489] on div "更年期の睡眠負債チェック5選#更年期 #健康 #健康雑学 #shorts" at bounding box center [651, 481] width 302 height 20
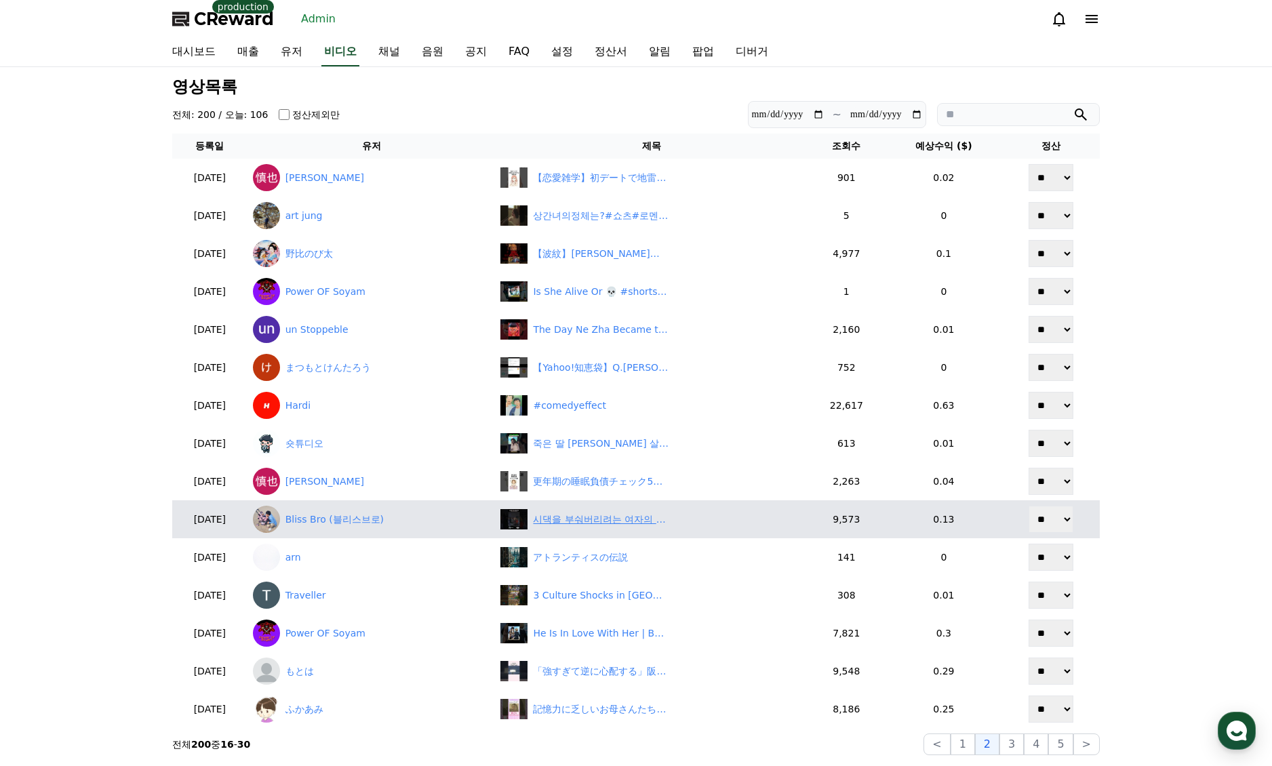
click at [607, 518] on div "시댁을 부숴버리려는 여자의 이야기 16화 | 조상신 | 깜포" at bounding box center [601, 520] width 136 height 14
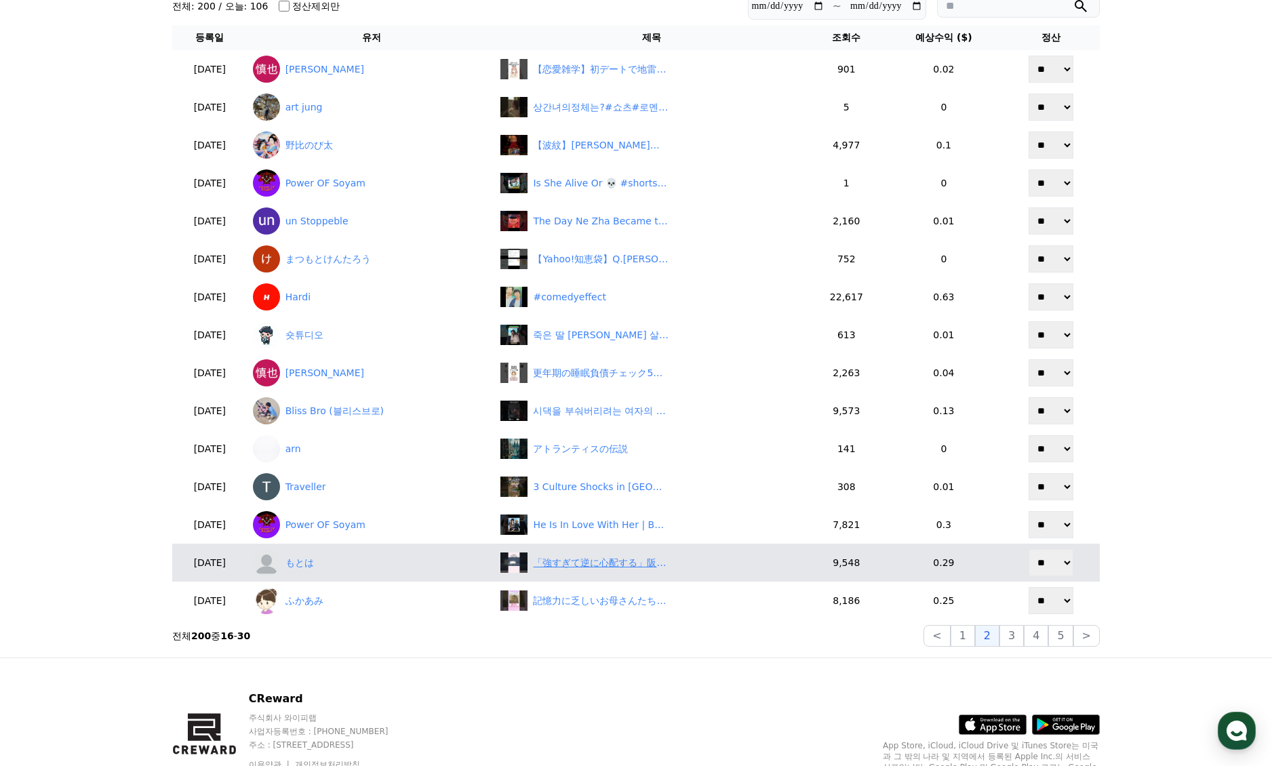
scroll to position [136, 0]
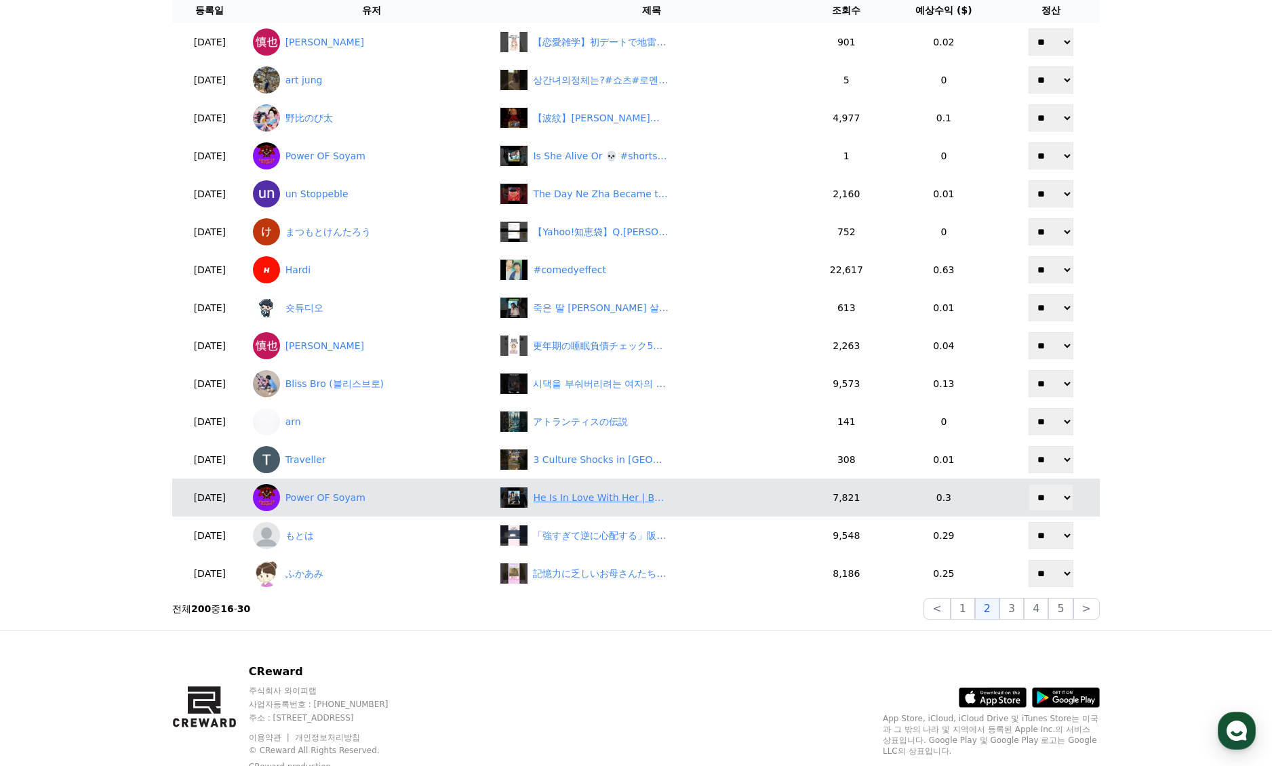
click at [616, 498] on div "He Is In Love With Her | Beautiful Bones -Sakurako's Investigation | #shorts #a…" at bounding box center [601, 498] width 136 height 14
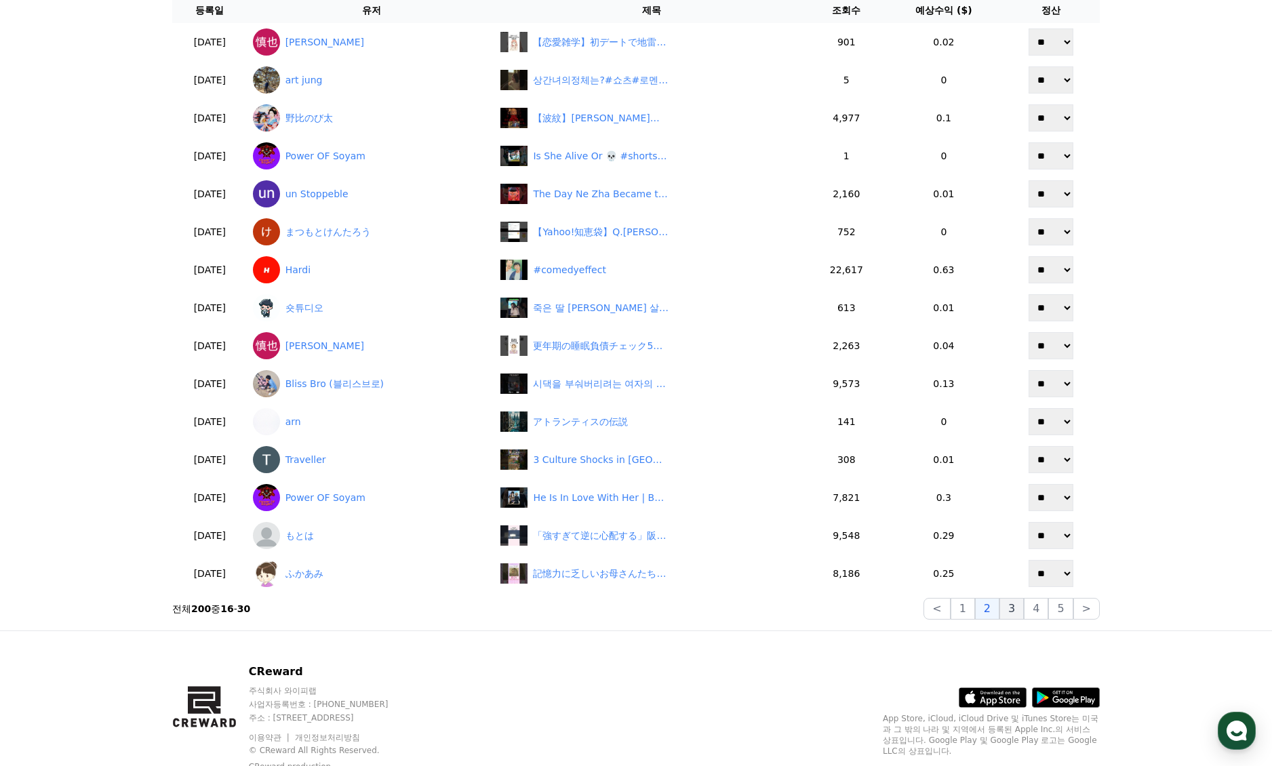
click at [1013, 612] on button "3" at bounding box center [1012, 609] width 24 height 22
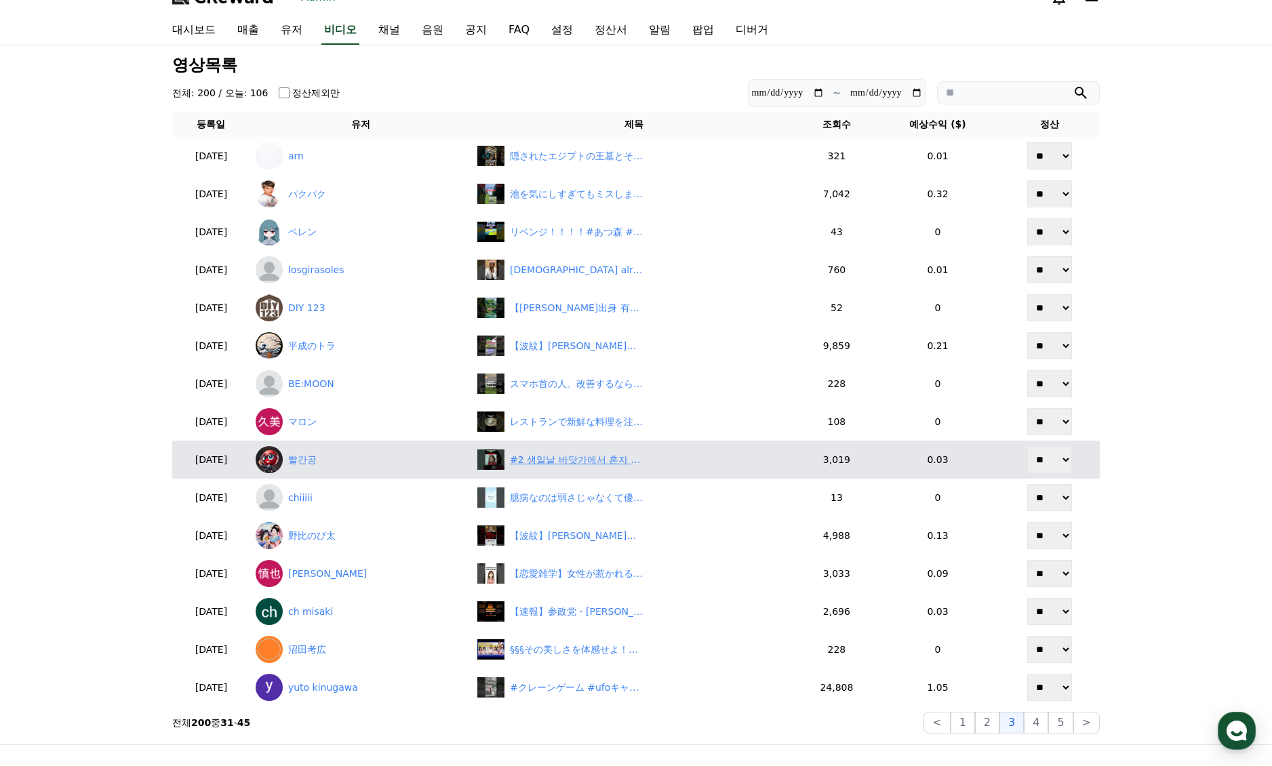
scroll to position [0, 0]
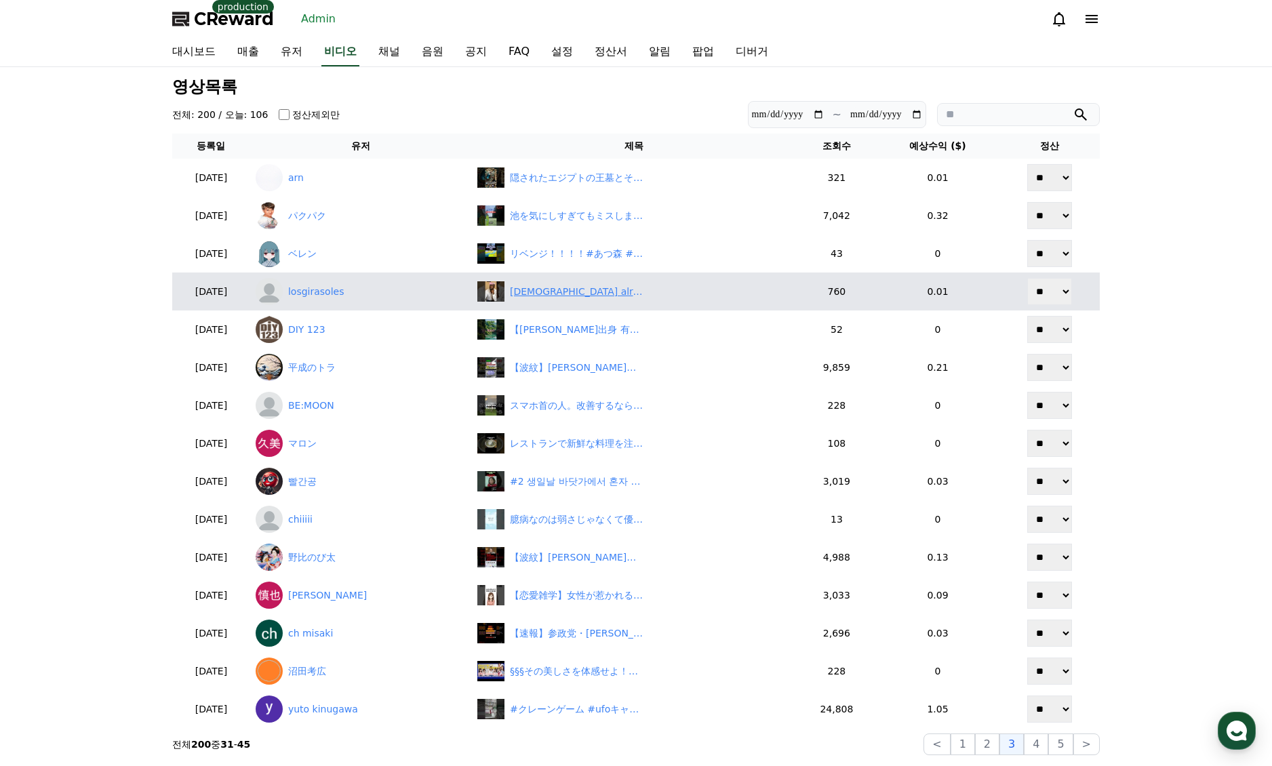
click at [574, 295] on div "God already believes in you❤️❤️📌📌 #apostlejoshuaselman #koinoniaglobal #youtube…" at bounding box center [578, 292] width 136 height 14
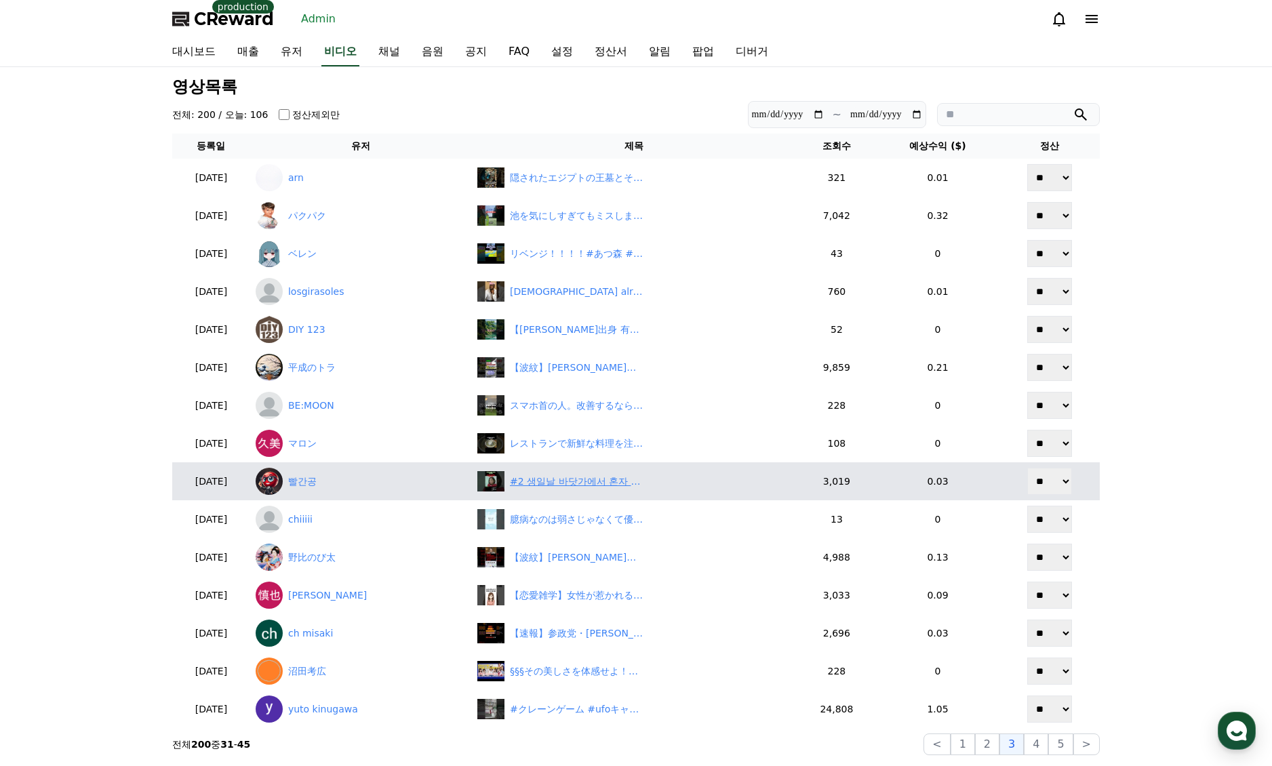
click at [587, 490] on div "#2 생일날 바닷가에서 혼자 케익에 촛불키고 불면 도깨비 나와요" at bounding box center [634, 481] width 314 height 20
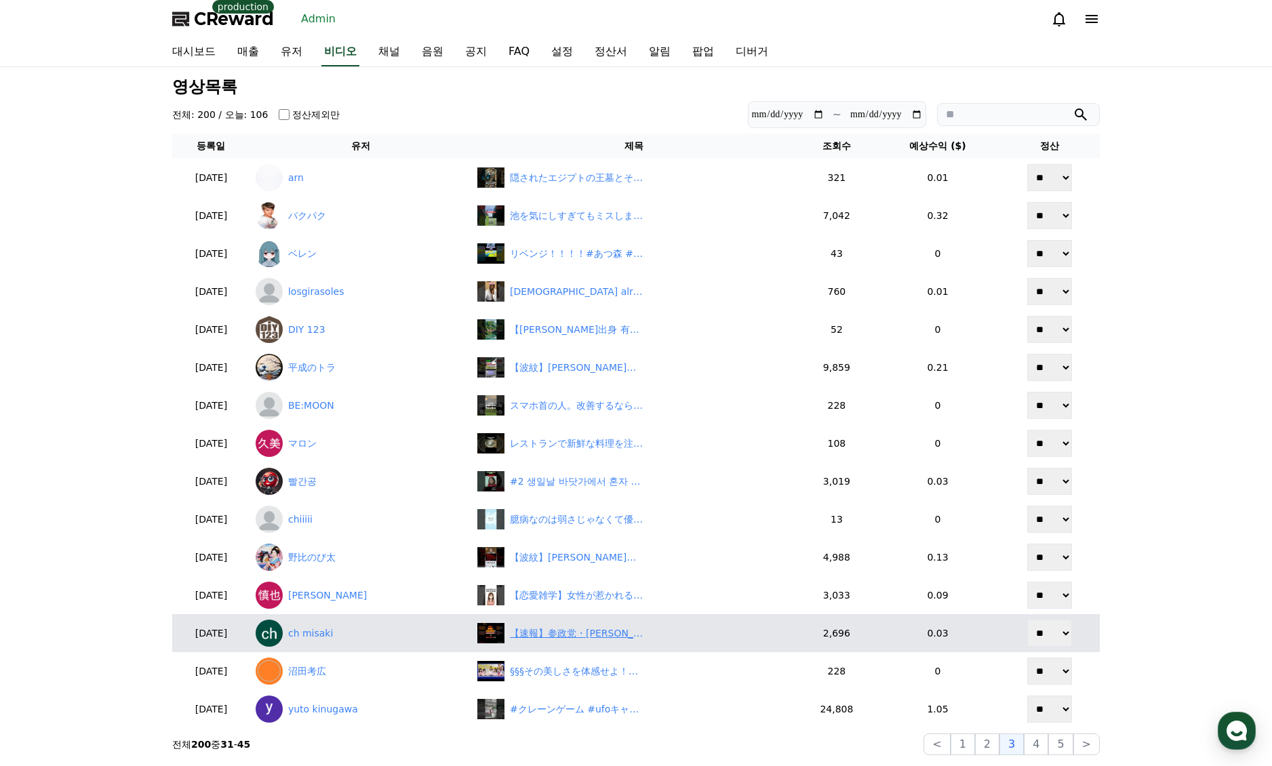
click at [599, 637] on div "【速報】参政党・神谷宗幣が宮城知事選に参戦!?「村井知事と白黒つける」" at bounding box center [578, 634] width 136 height 14
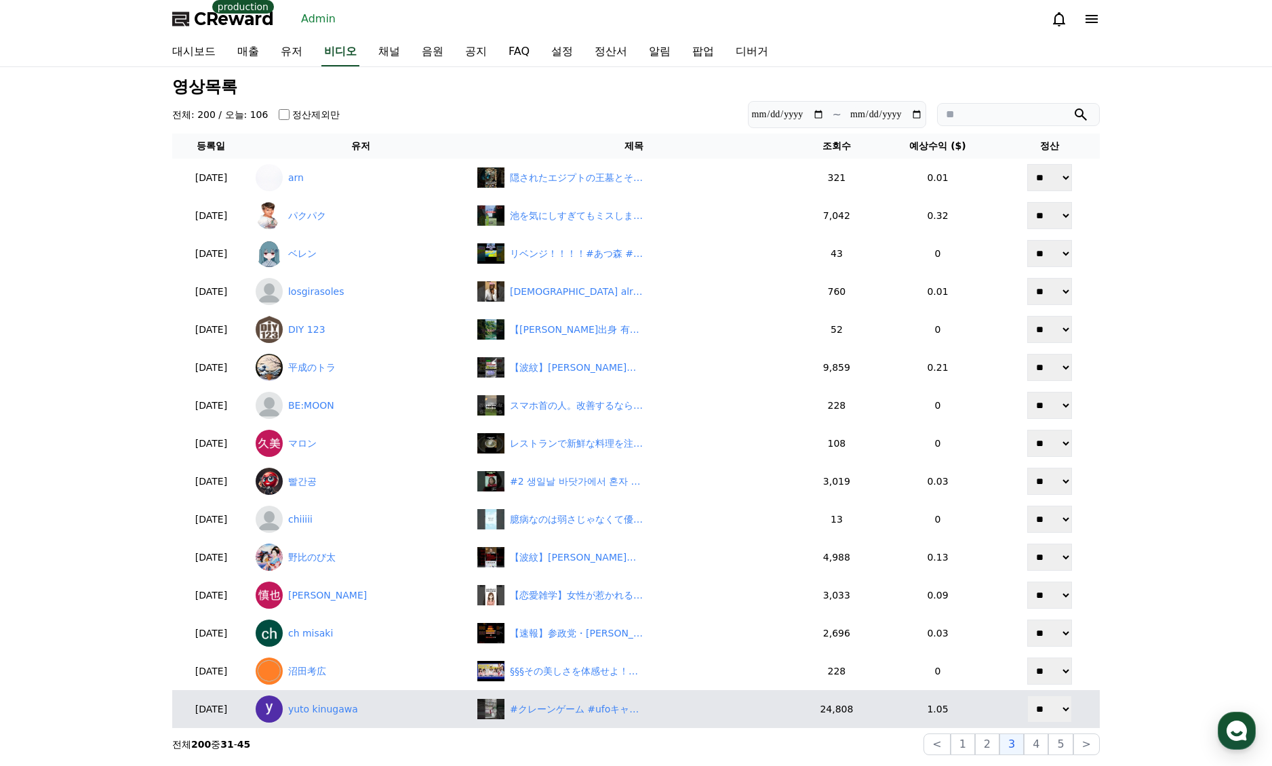
click at [643, 698] on td "#クレーンゲーム #ufoキャッチャー #shorts #short #shortvideo #shortsfeed #ROUND1 #ﾍﾞﾈｸｽ #クレゲ …" at bounding box center [634, 709] width 325 height 38
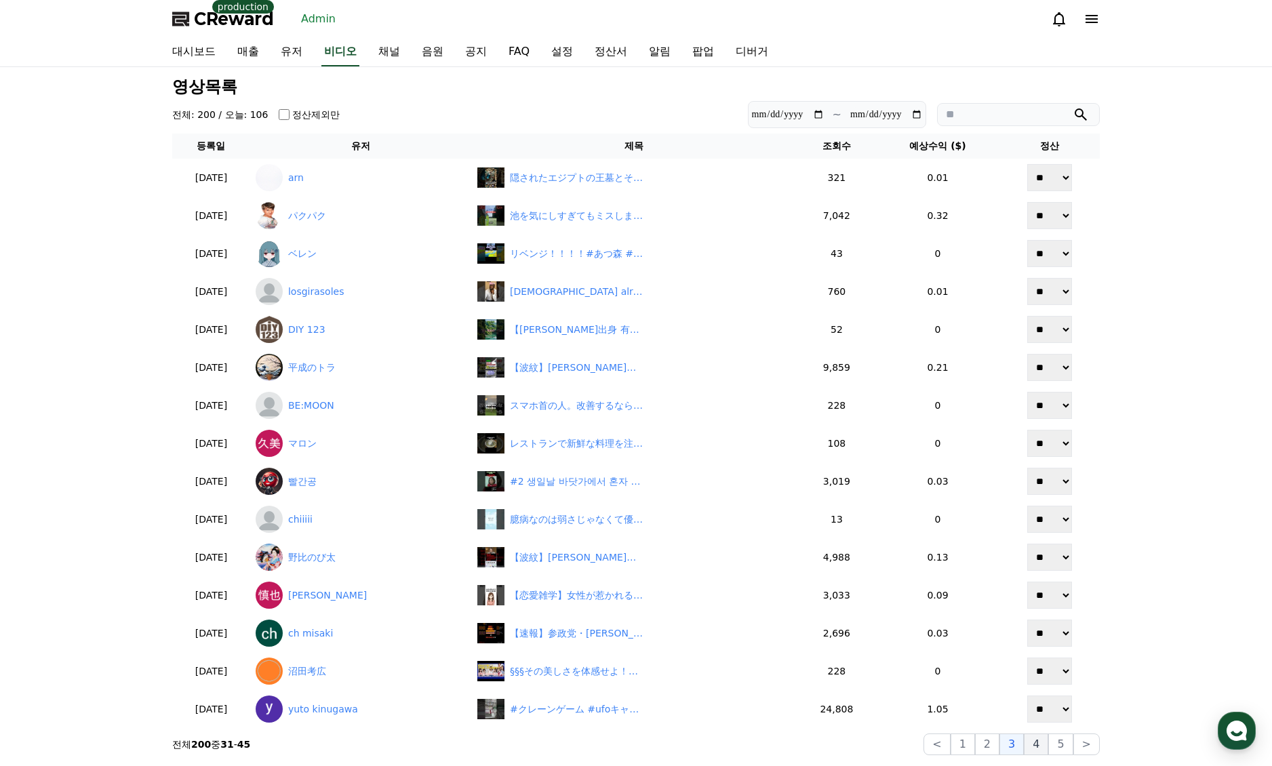
click at [1035, 749] on button "4" at bounding box center [1036, 745] width 24 height 22
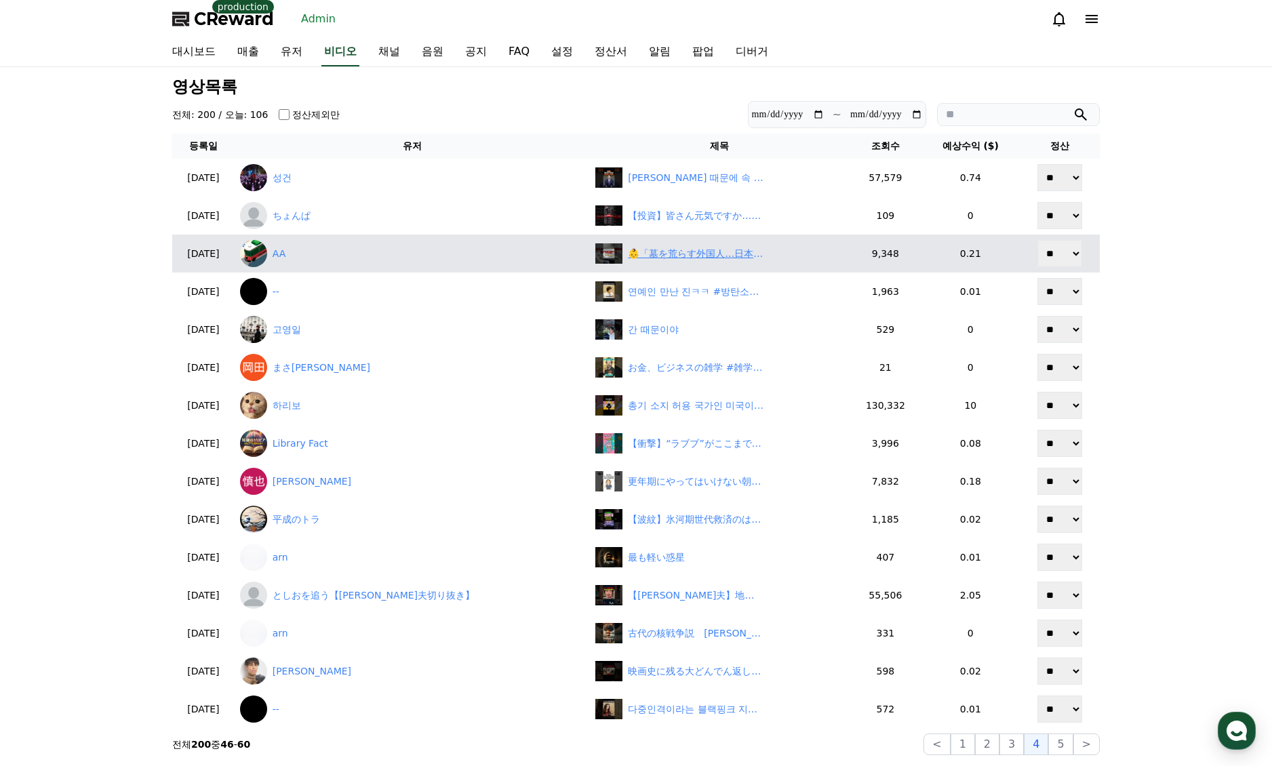
click at [680, 262] on div "👶「墓を荒らす外国人…日本は甘すぎる」 #shorts" at bounding box center [719, 253] width 248 height 20
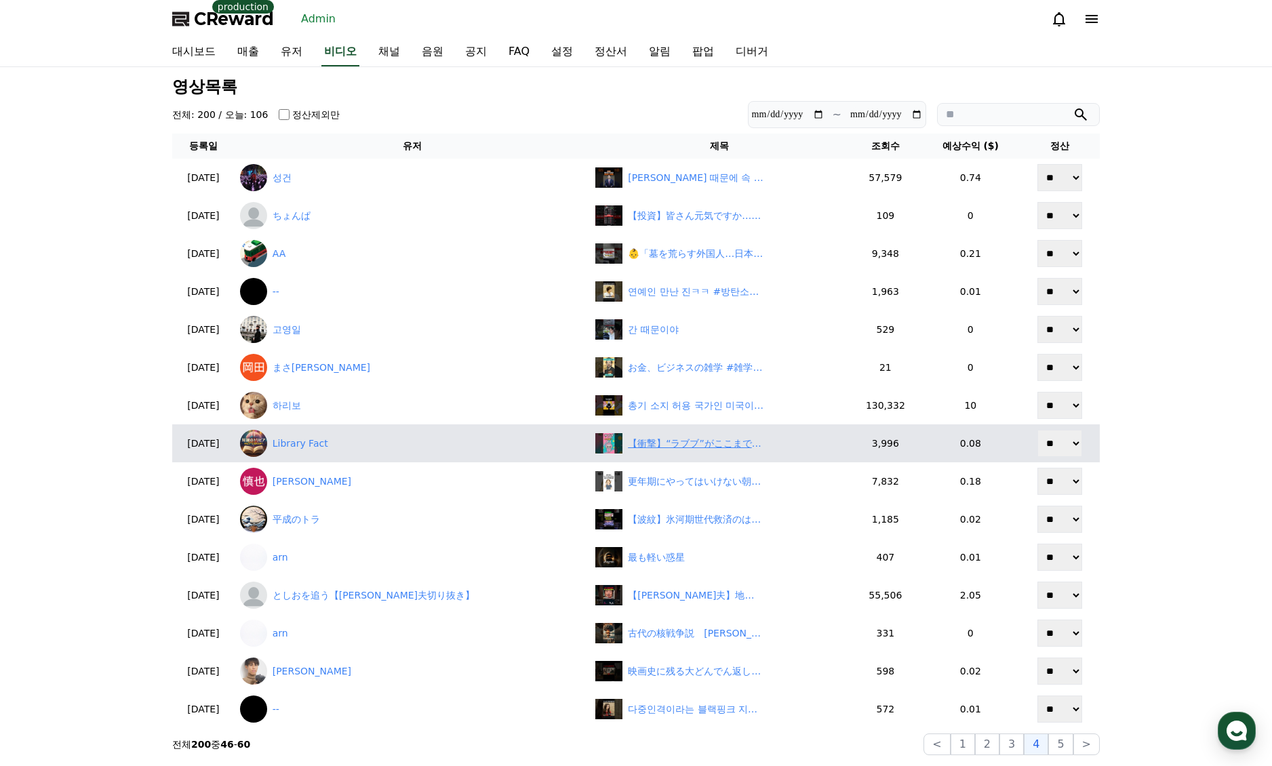
click at [674, 444] on div "【衝撃】“ラブブ”がここまで流行った本当の理由　#blackpink #labubu #流行" at bounding box center [696, 444] width 136 height 14
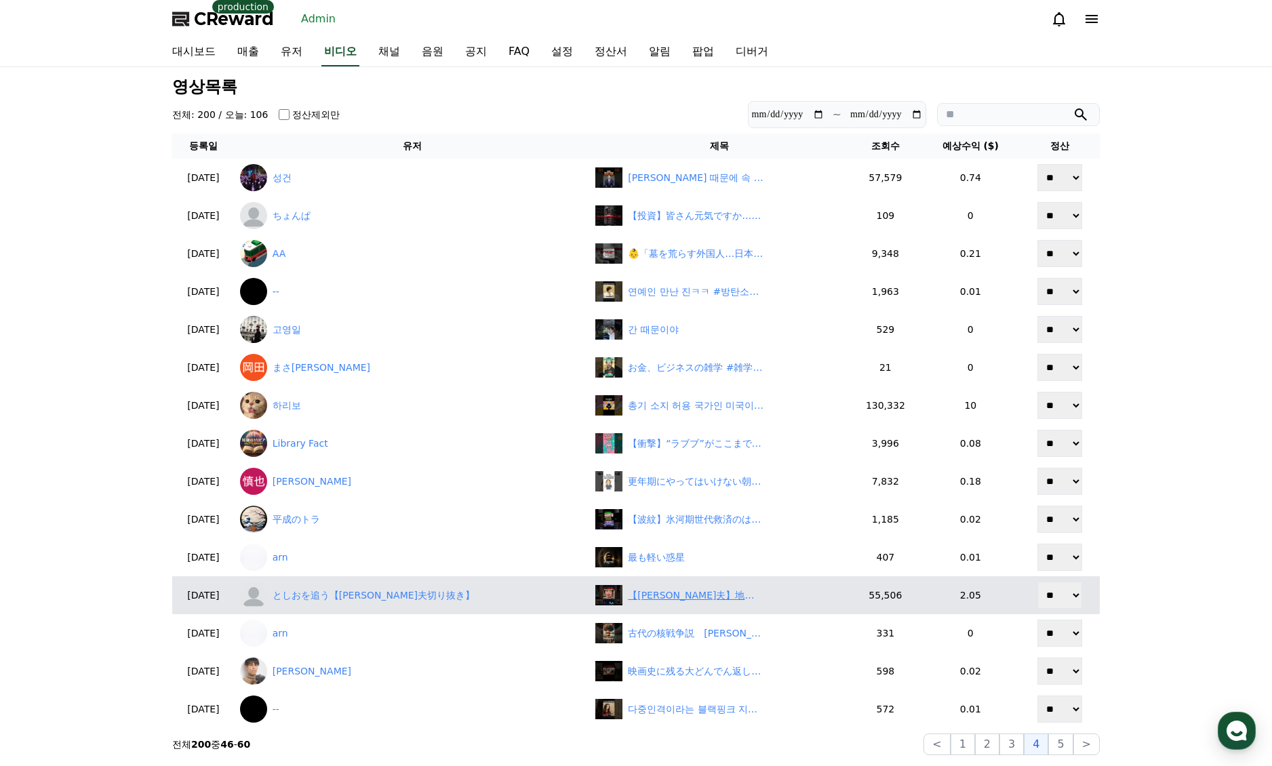
click at [648, 590] on div "【岡田斗司夫】地域別に見る他人を罵る言葉が面白い【岡田斗司夫切り抜き】#shorts" at bounding box center [696, 596] width 136 height 14
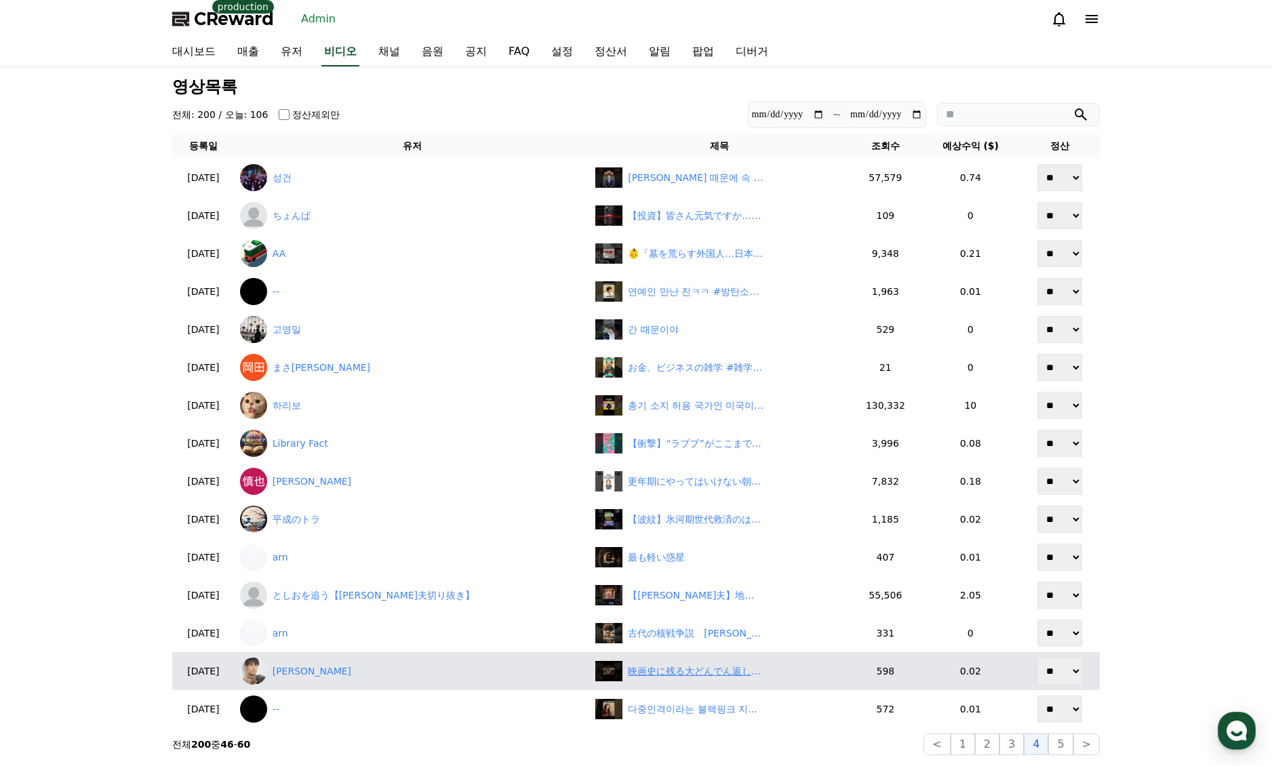
click at [658, 665] on div "映画史に残る大どんでん返しのラスト!!映画『シックスセンス』" at bounding box center [696, 672] width 136 height 14
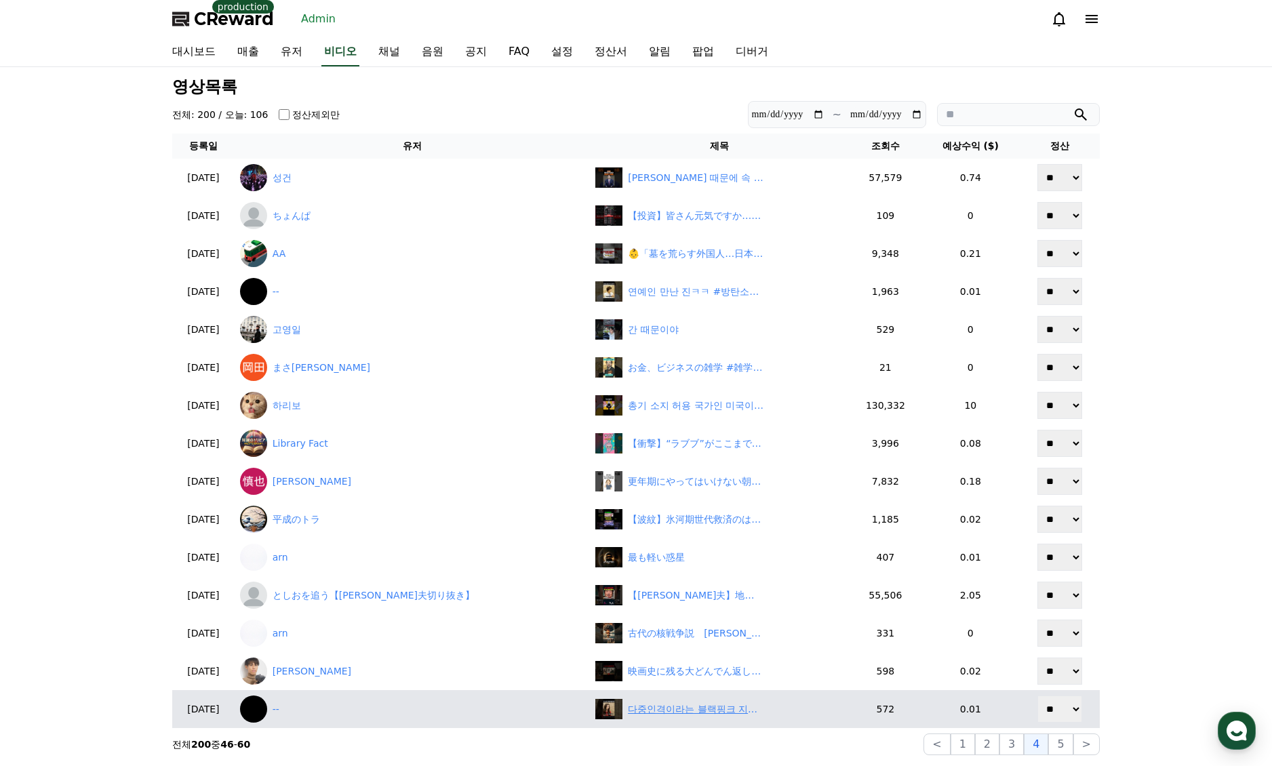
click at [646, 715] on div "다중인격이라는 블랙핑크 지수ㅋㅋ" at bounding box center [696, 710] width 136 height 14
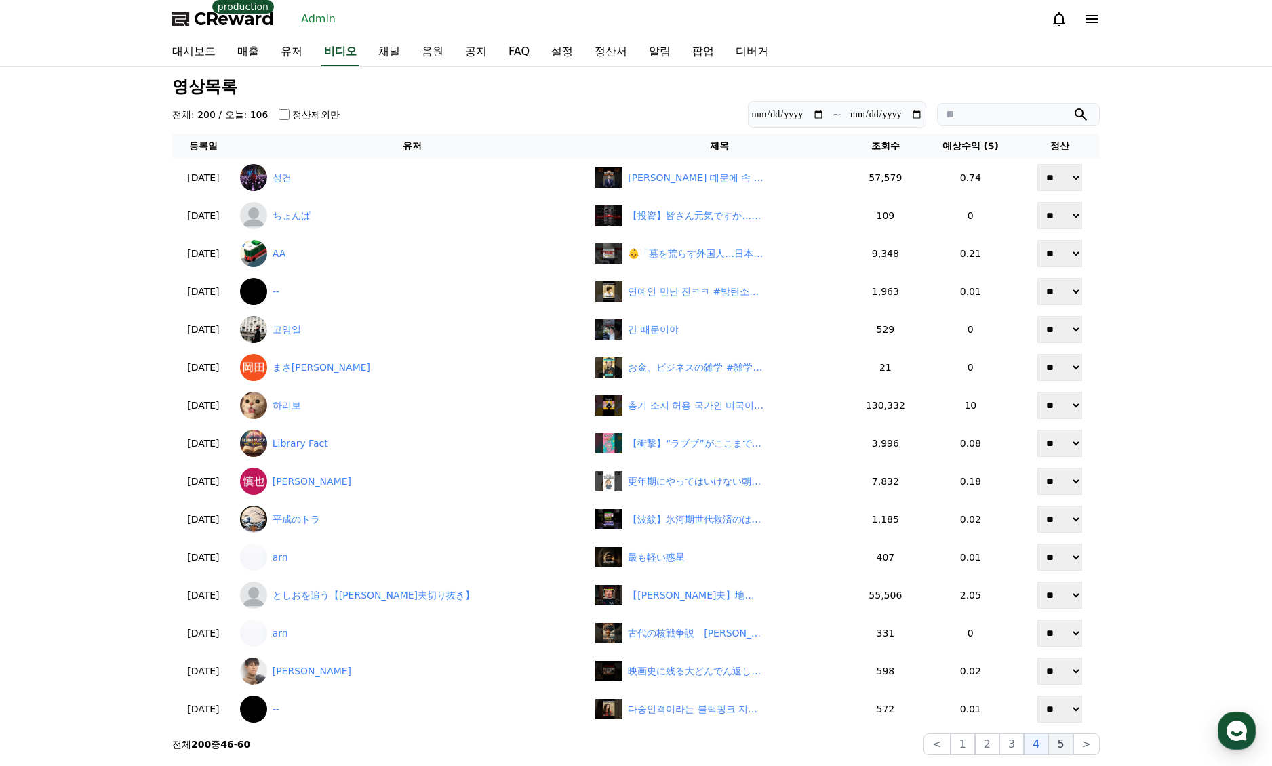
click at [1054, 742] on button "5" at bounding box center [1060, 745] width 24 height 22
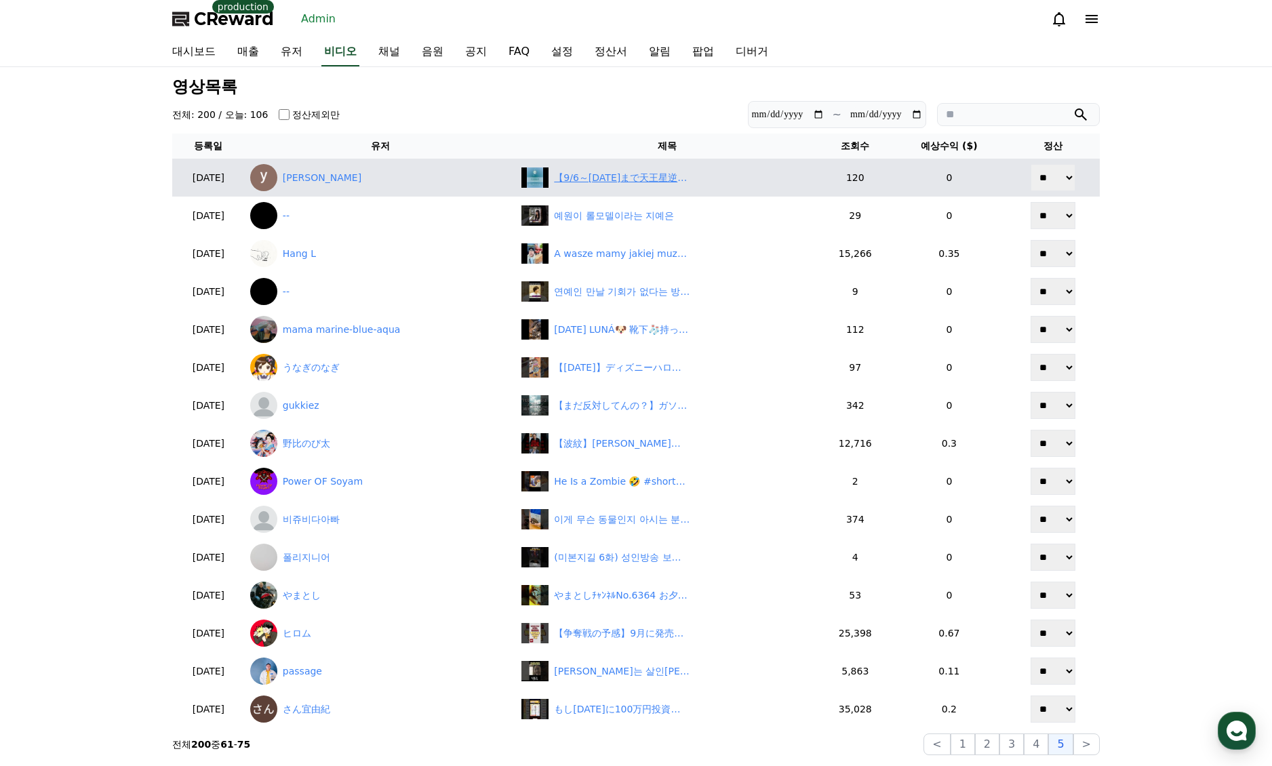
click at [608, 177] on div "【9/6～2026/2/4まで天王星逆行期間】" at bounding box center [622, 178] width 136 height 14
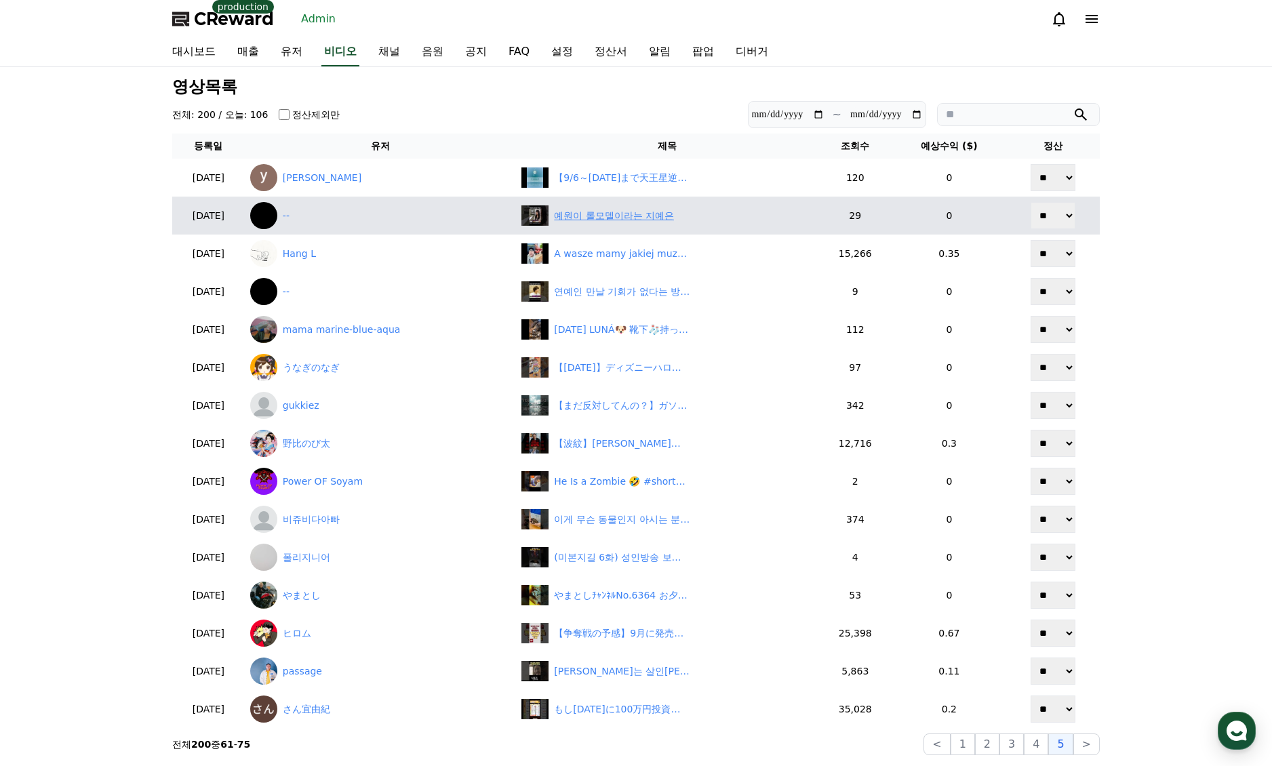
click at [596, 214] on div "예원이 롤모델이라는 지예은" at bounding box center [614, 216] width 120 height 14
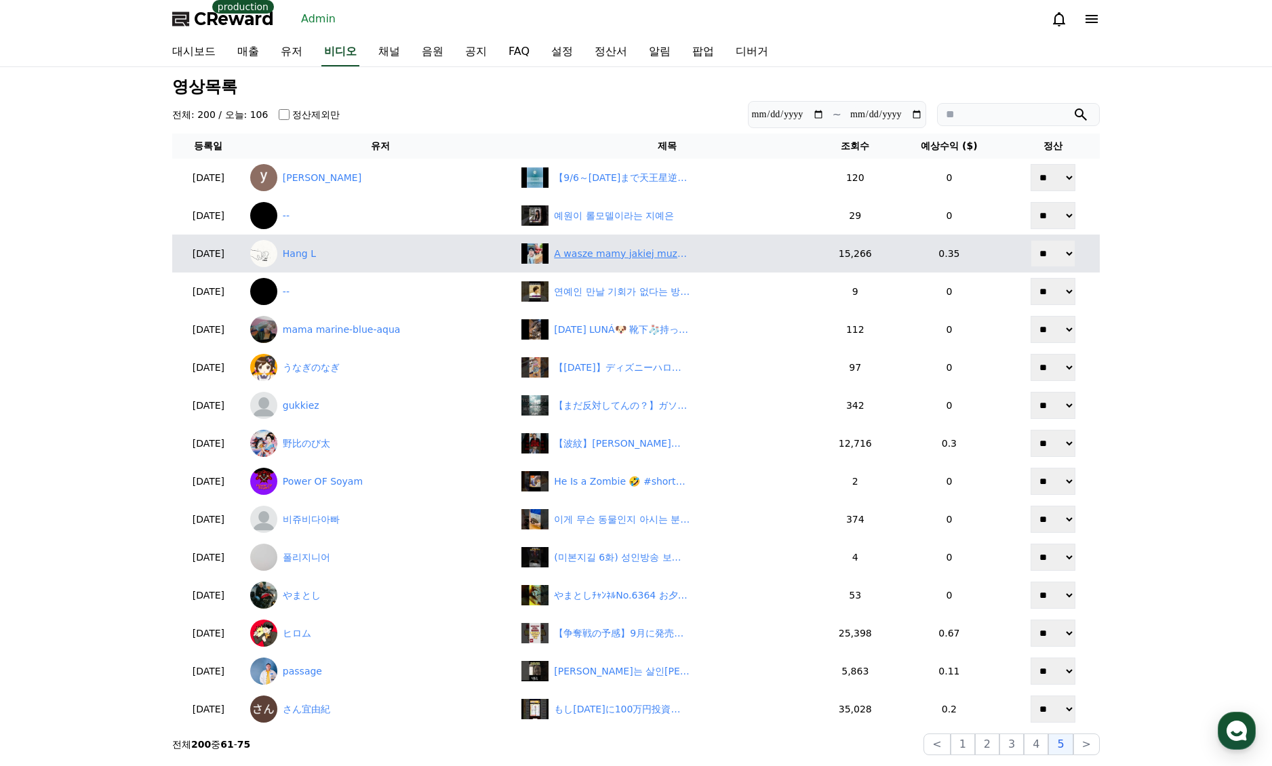
click at [632, 254] on div "A wasze mamy jakiej muzyki słuchają? 😂#dlaciebie #viral #śmieszne #parodia #pov…" at bounding box center [622, 254] width 136 height 14
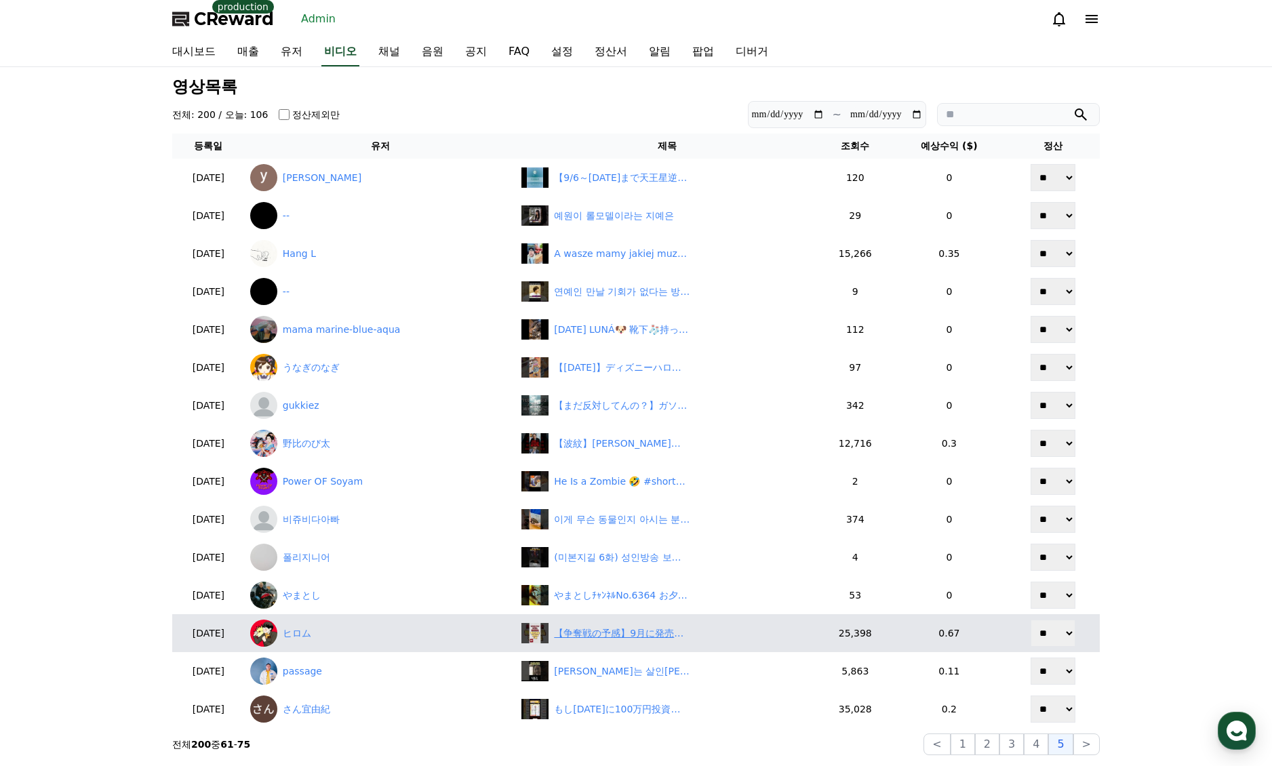
click at [599, 641] on div "【争奪戦の予感】9月に発売開始の無印良品の神商品7選！！#無印良品 #無印新商品" at bounding box center [666, 633] width 291 height 20
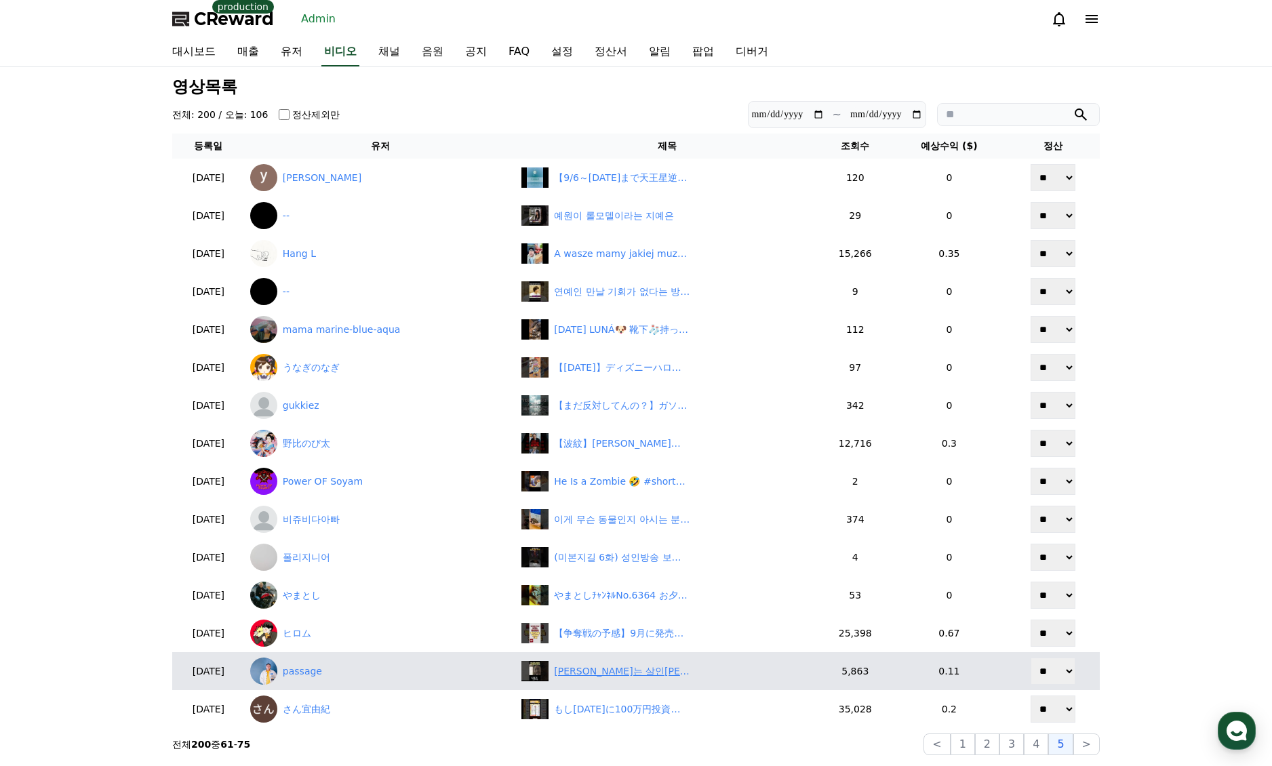
click at [617, 679] on div "[PERSON_NAME]는 살인[PERSON_NAME], 아들은 형사. [DEMOGRAPHIC_DATA] '첫 공조'는 파국일까? #사마귀살인…" at bounding box center [666, 671] width 291 height 20
click at [349, 672] on link "passage" at bounding box center [380, 671] width 261 height 27
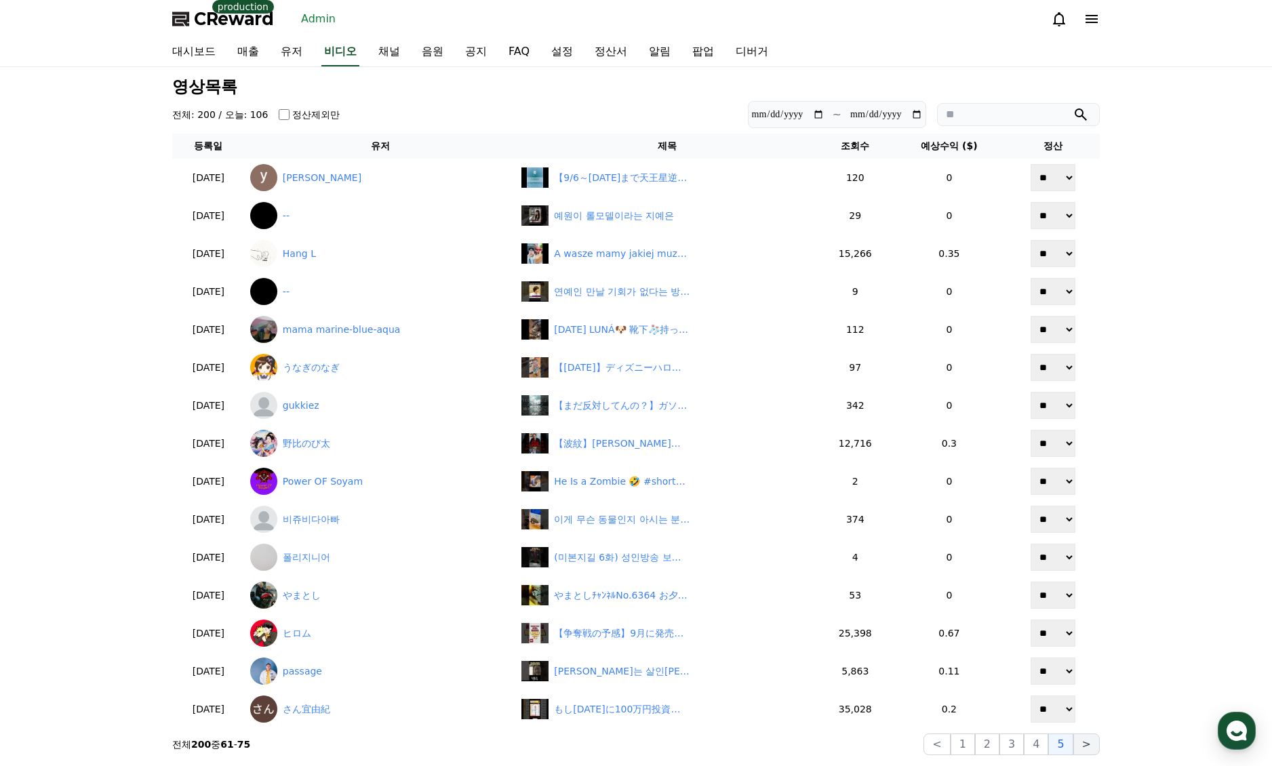
click at [1080, 744] on button ">" at bounding box center [1086, 745] width 26 height 22
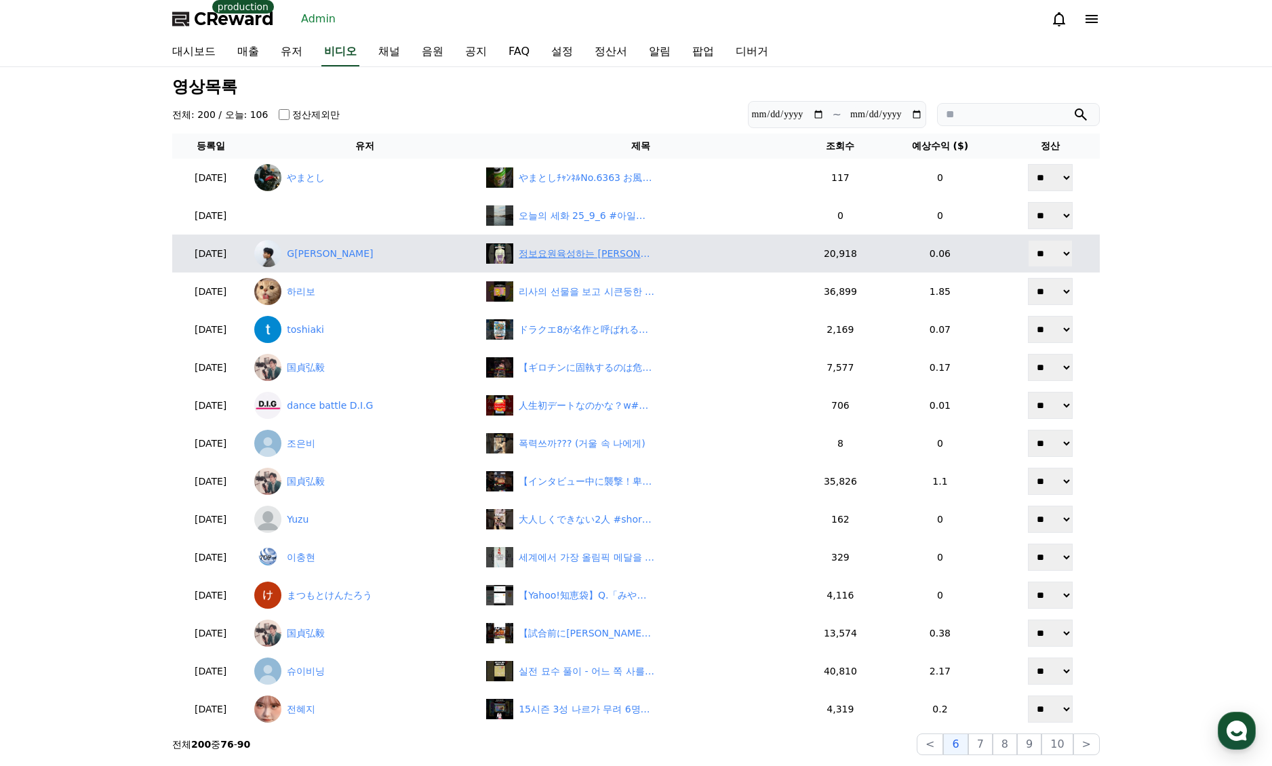
click at [604, 256] on div "정보요원육성하는 [PERSON_NAME] 여사님 #이명수 #[PERSON_NAME]" at bounding box center [587, 254] width 136 height 14
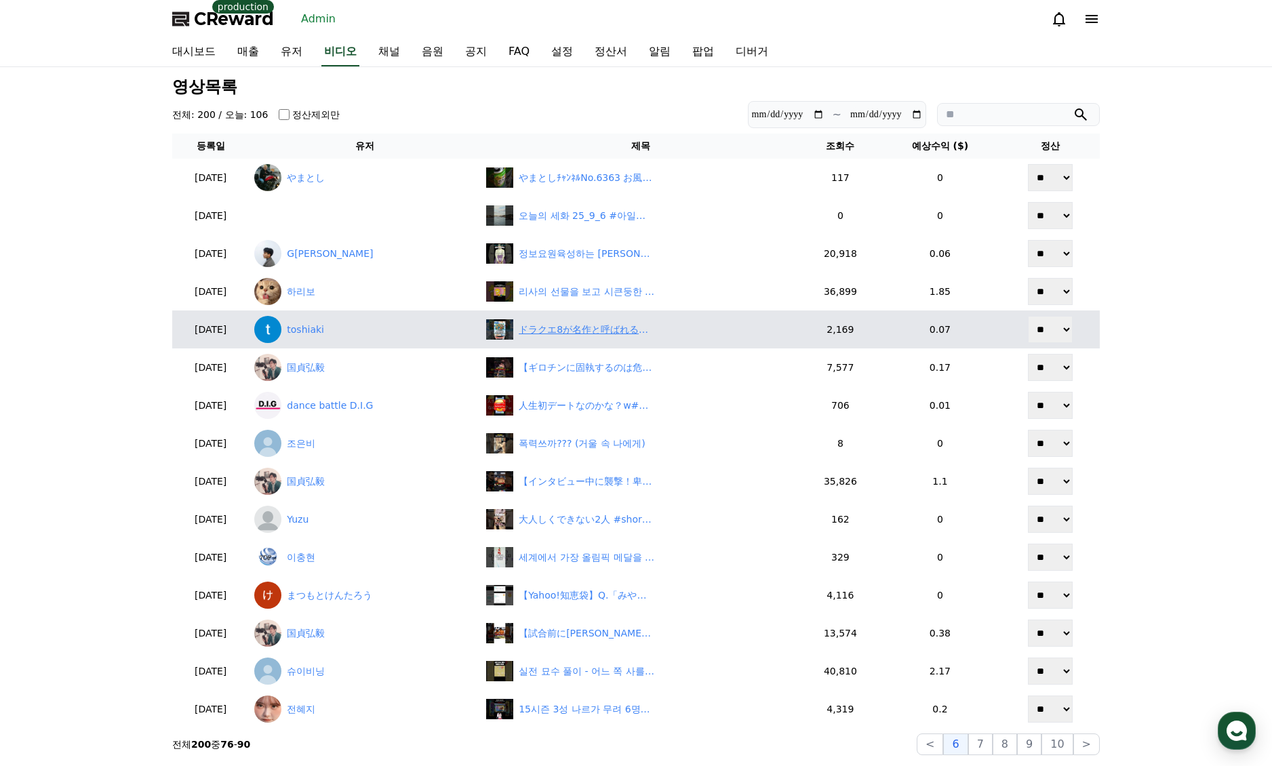
click at [586, 340] on div "ドラクエ8が名作と呼ばれる理由5選 #ドラゴンクエスト8 #ドラクエ8 #dq8 #ゼシカ #ククール #デボラ #ヤンガス #モリー #テンション #錬金 …" at bounding box center [640, 329] width 309 height 20
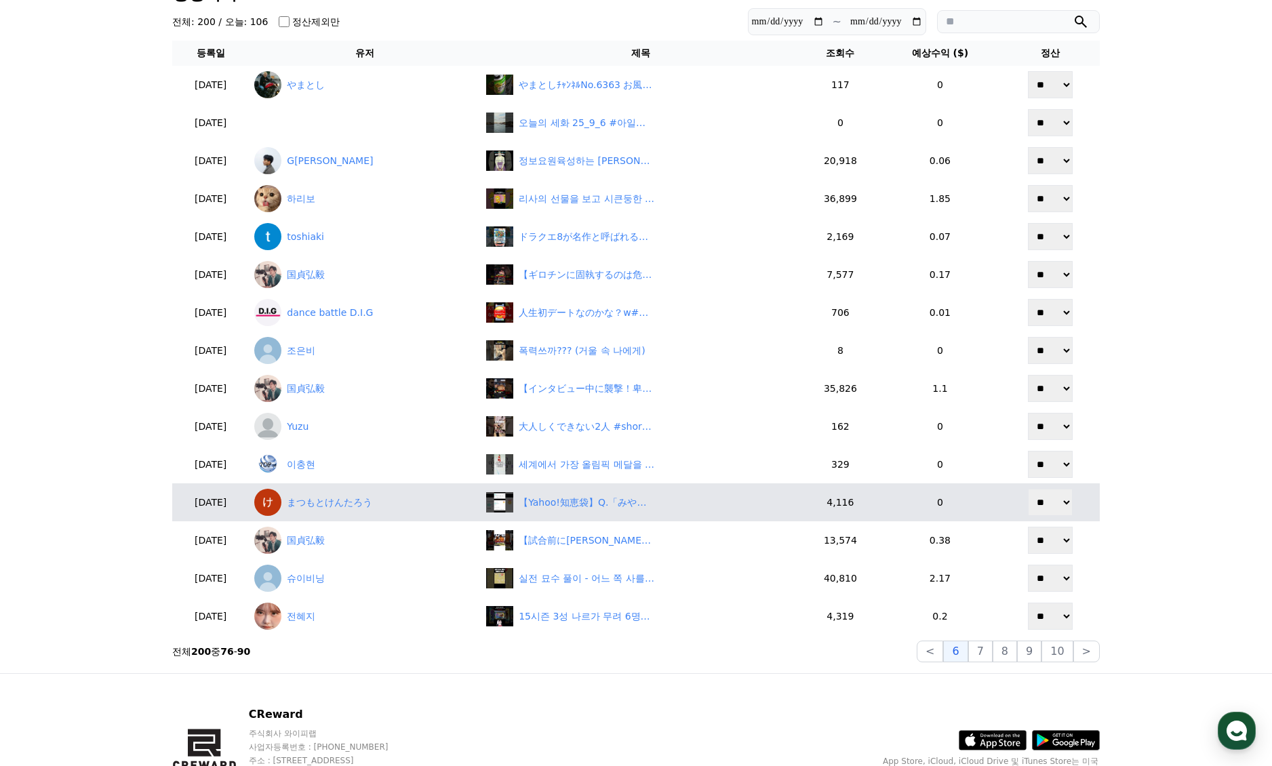
scroll to position [136, 0]
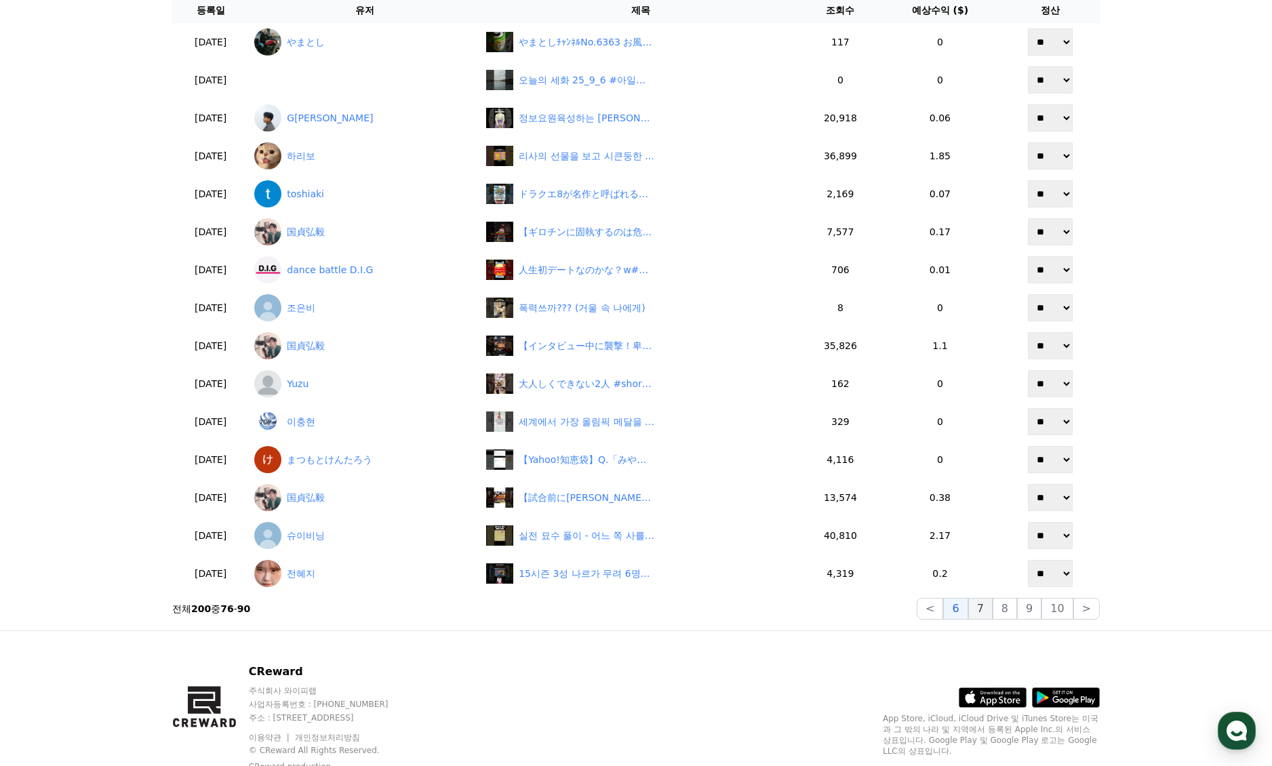
click at [993, 608] on button "7" at bounding box center [980, 609] width 24 height 22
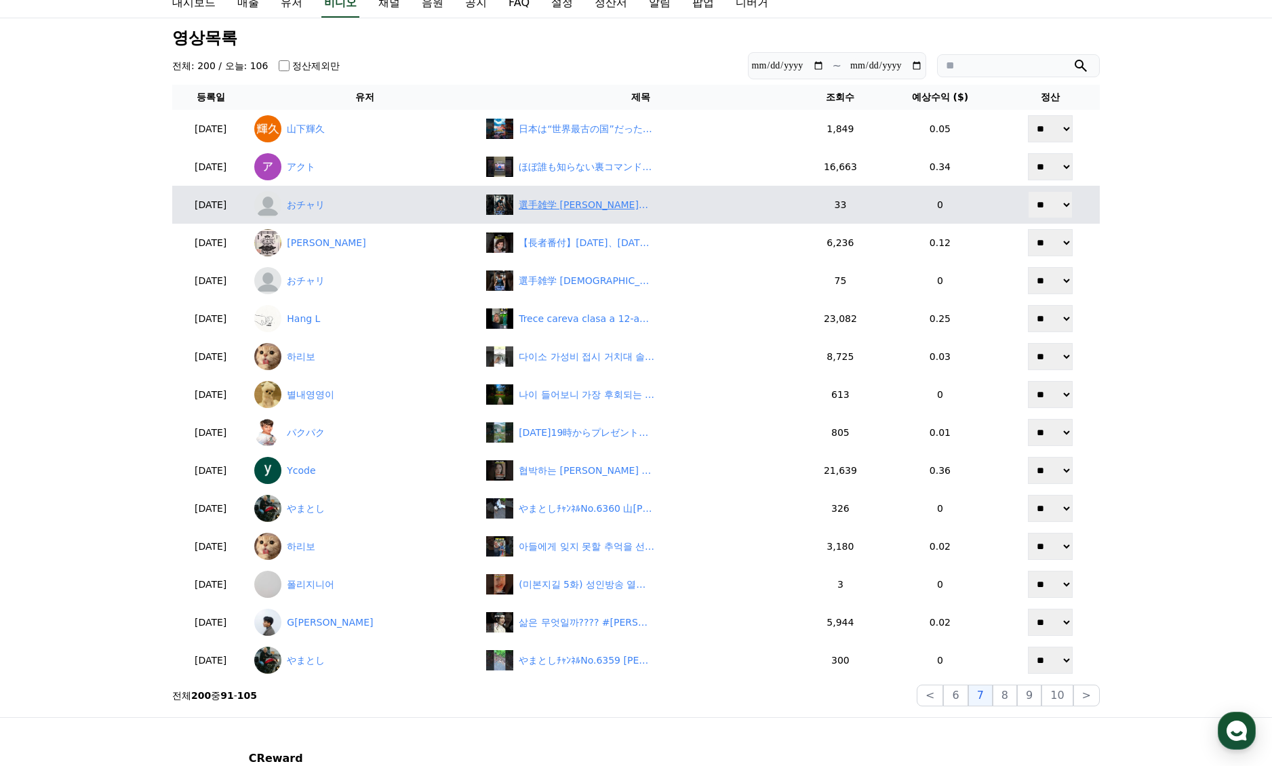
scroll to position [0, 0]
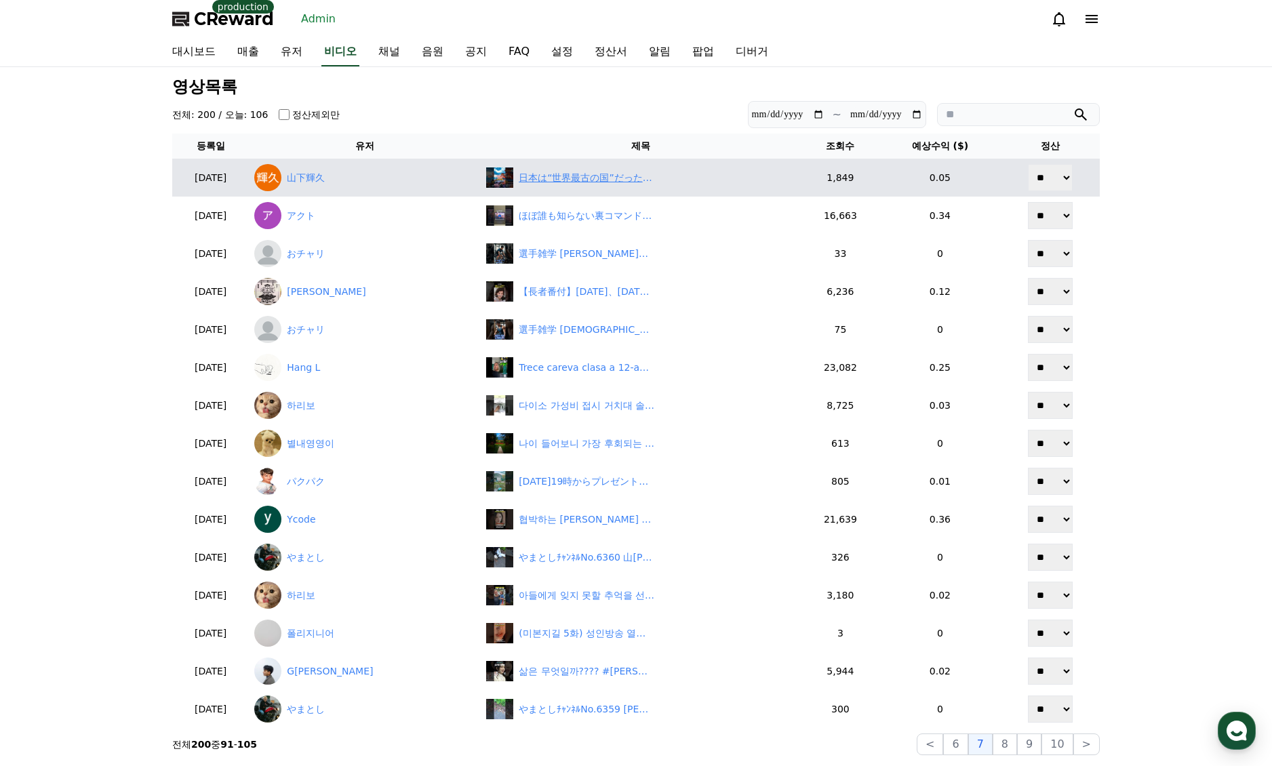
click at [567, 184] on div "日本は“世界最古の国”だった！？2000年以上続く驚きの歴史 VOICEVOX:青山龍星 #shorts #歴史 #ショート" at bounding box center [587, 178] width 136 height 14
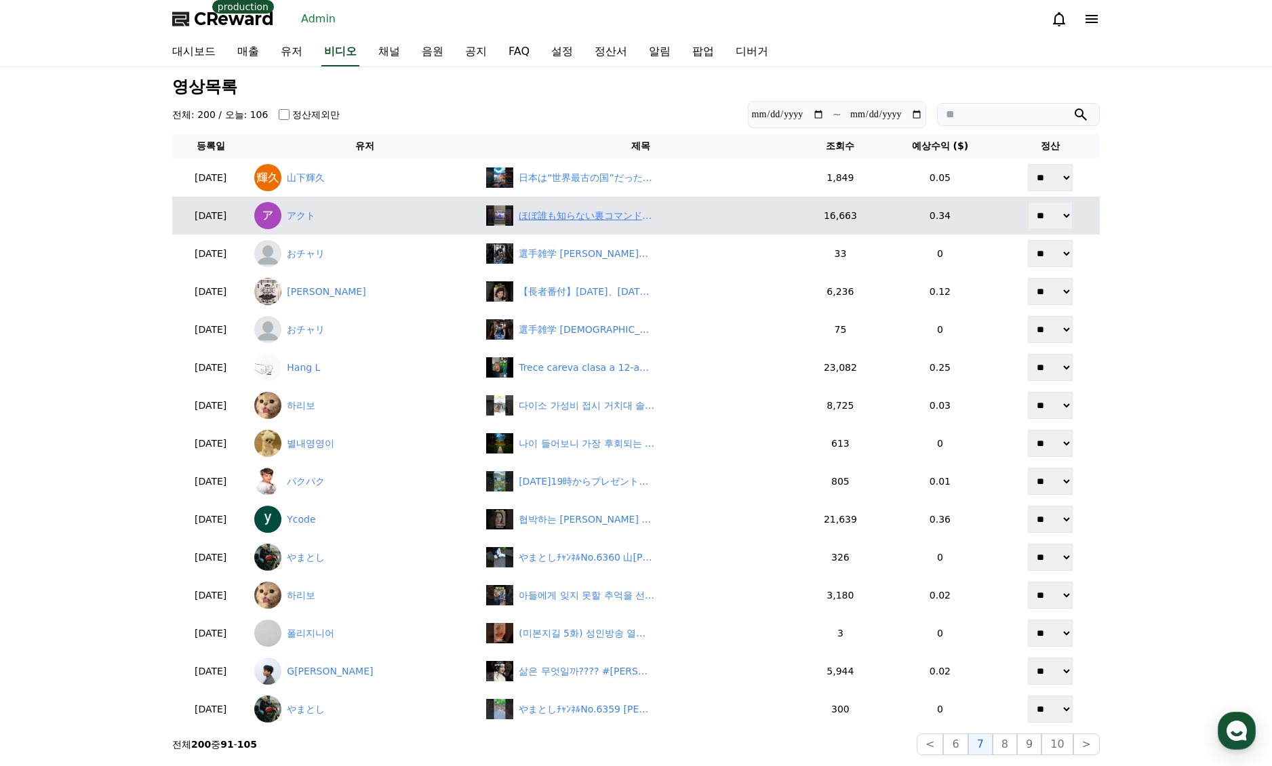
click at [538, 212] on div "ほぼ誰も知らない裏コマンド7選！#Windows#ショートカット#時短" at bounding box center [587, 216] width 136 height 14
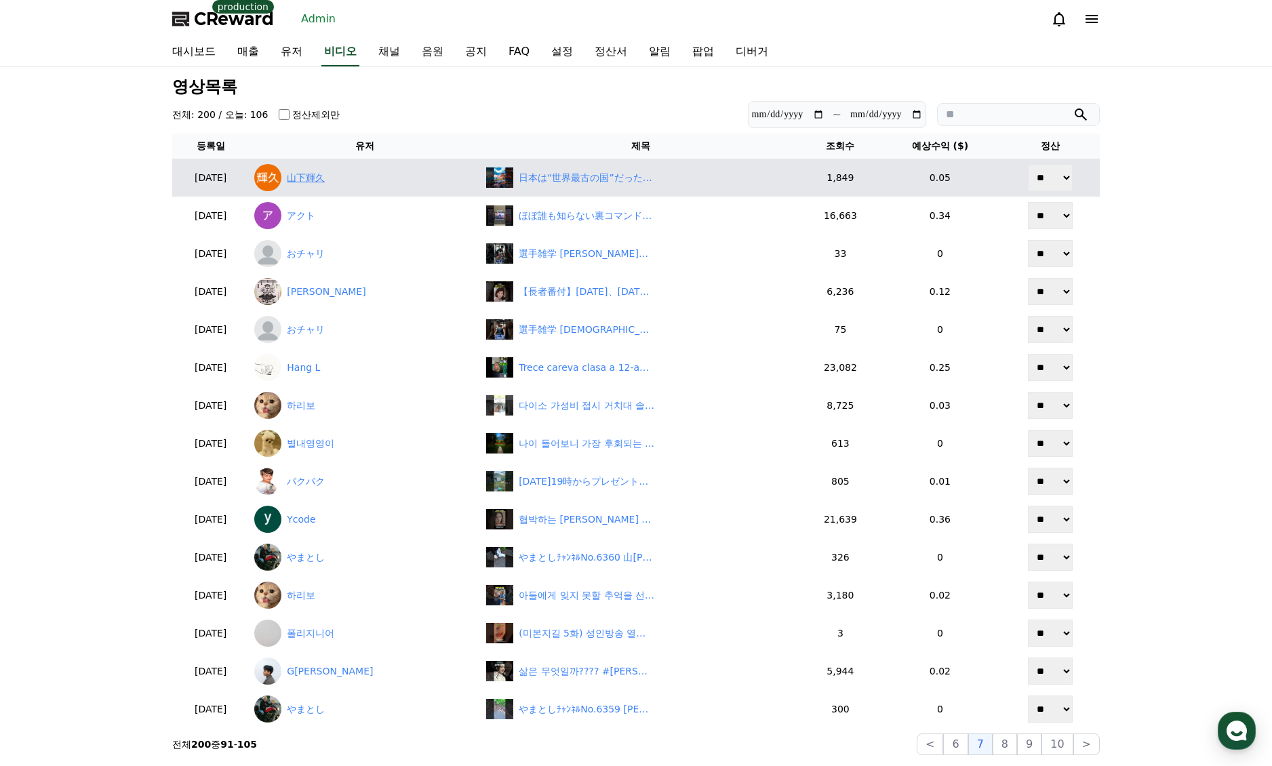
click at [335, 176] on link "山下輝久" at bounding box center [364, 177] width 221 height 27
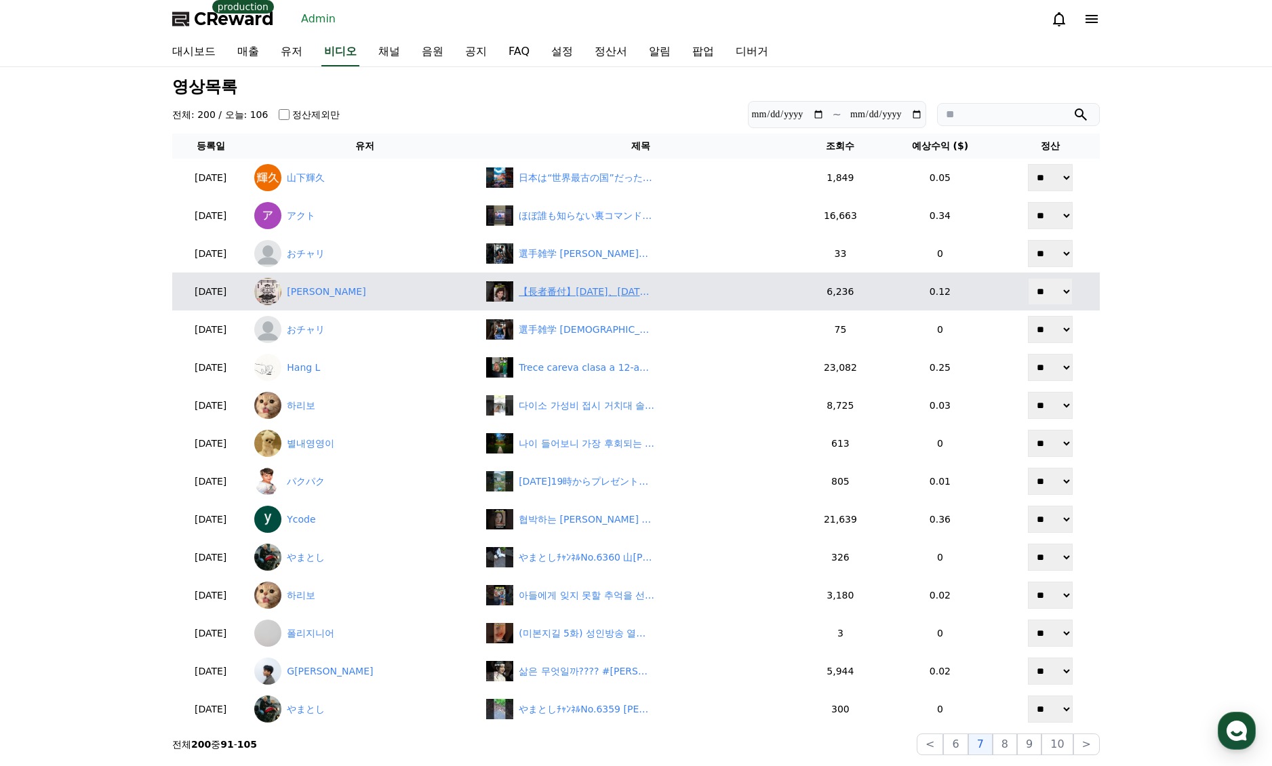
click at [582, 298] on div "【長者番付】1972年、昭和47年、俳優タレント部門の長者番付が懐かしい！" at bounding box center [587, 292] width 136 height 14
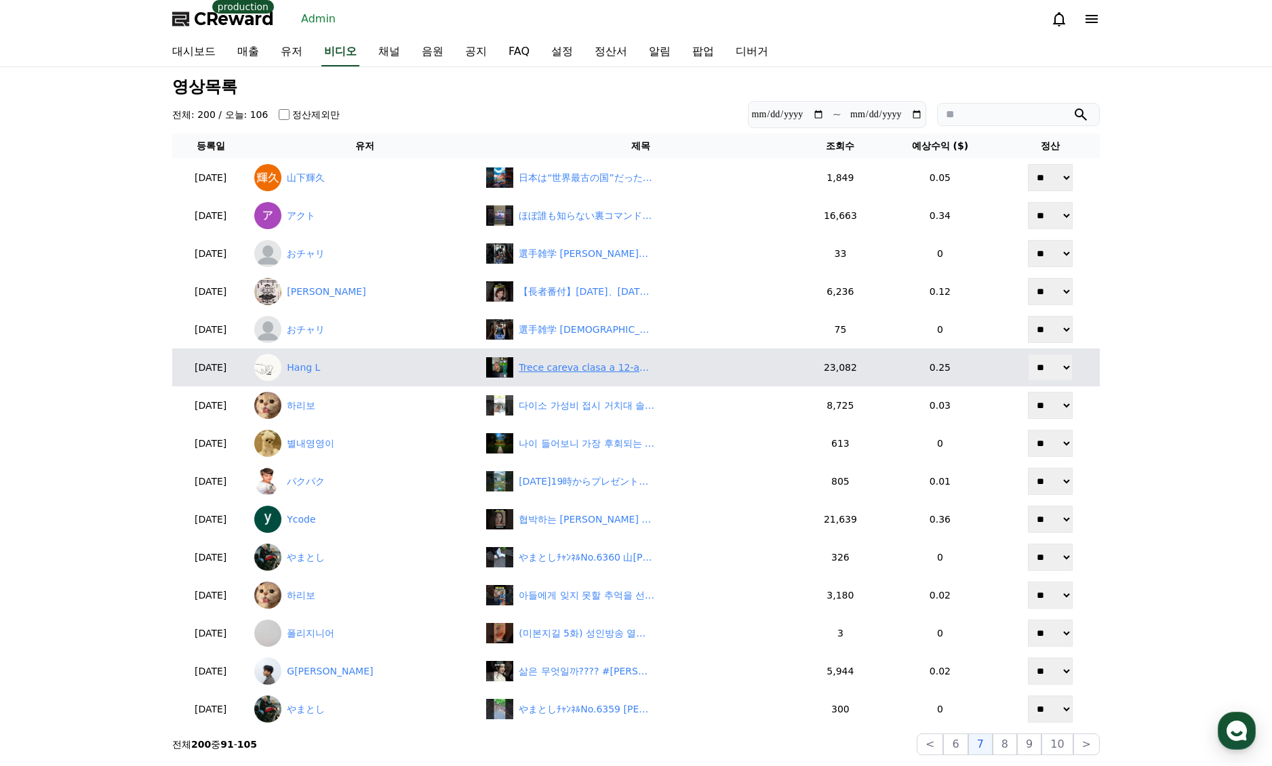
click at [575, 370] on div "Trece careva clasa a 12-a？🤣😅 #fyp #storytime #foryou #youtubeshorts #comedy #fu…" at bounding box center [587, 368] width 136 height 14
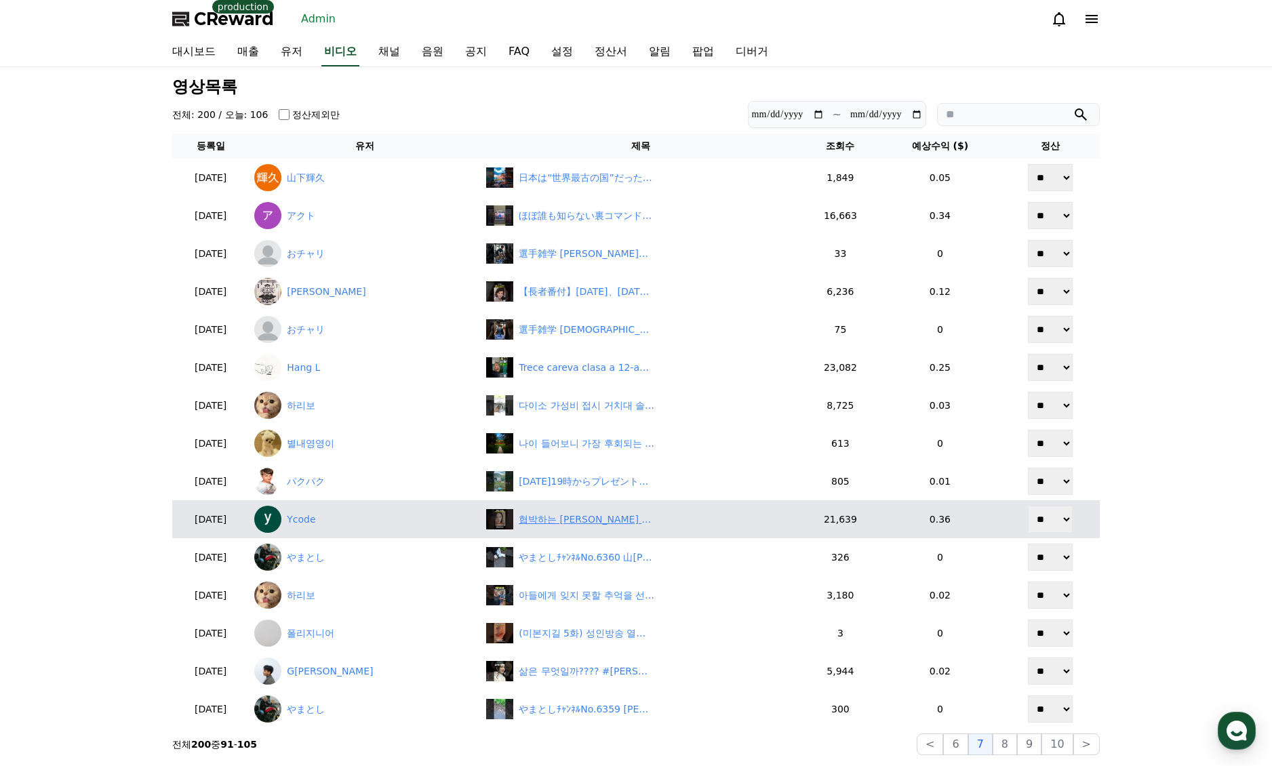
click at [540, 526] on div "협박하는 시누이에게 사이다 한방 날리는 아내 | 조상신과 시댁을 묵사발 냈습니다 #숏차 #shortcha #조상신과시댁을묵사발냈습니다 #dra…" at bounding box center [587, 520] width 136 height 14
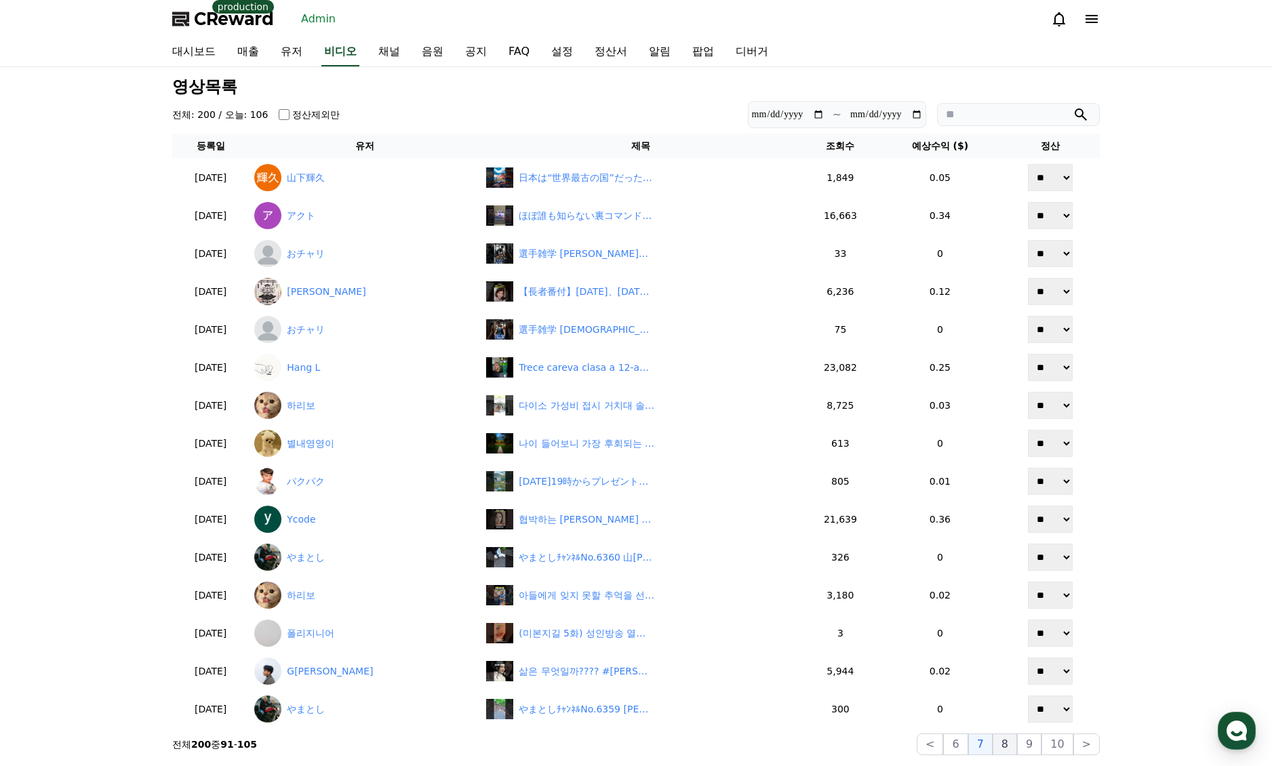
click at [1014, 740] on button "8" at bounding box center [1005, 745] width 24 height 22
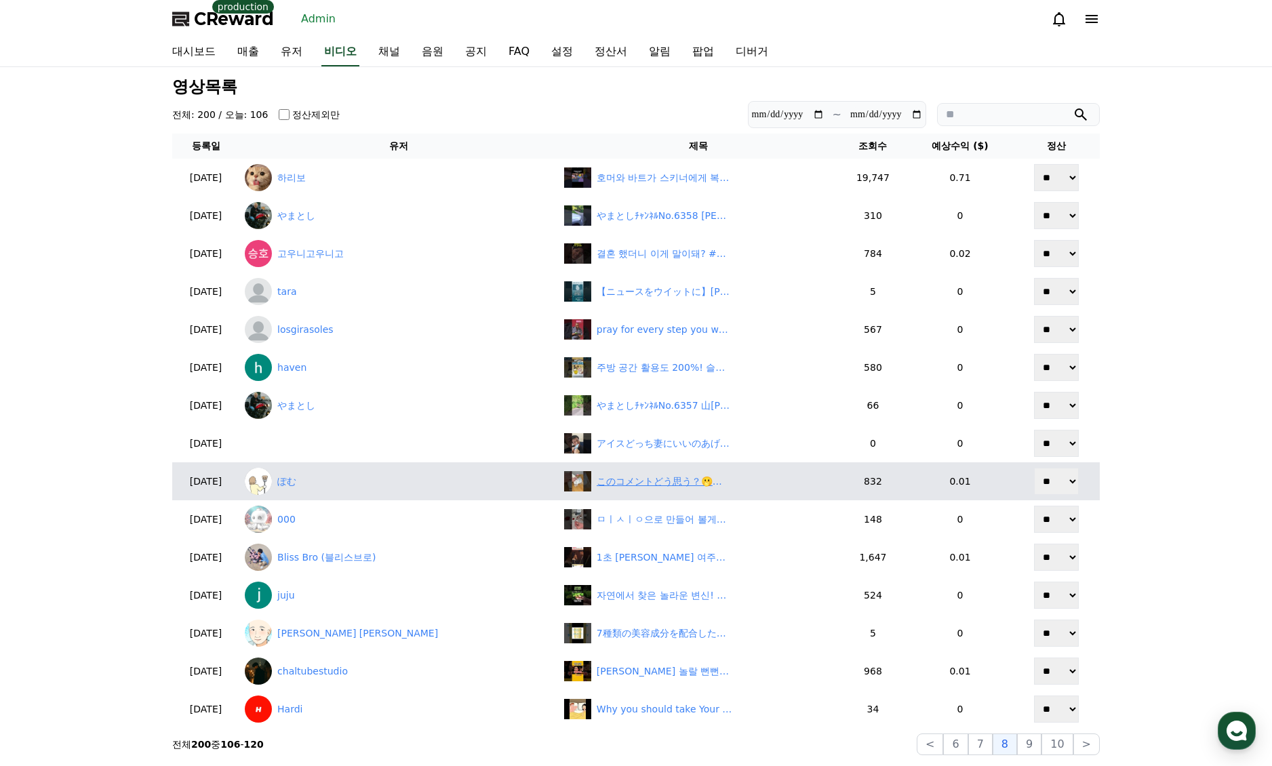
click at [613, 487] on div "このコメントどう思う？🫢💭 #築古賃貸 #汚部屋 #汚部屋脱出 #汚部屋脱出計画 #ふたり暮らし #片付け苦手 #暮らしを整える" at bounding box center [665, 482] width 136 height 14
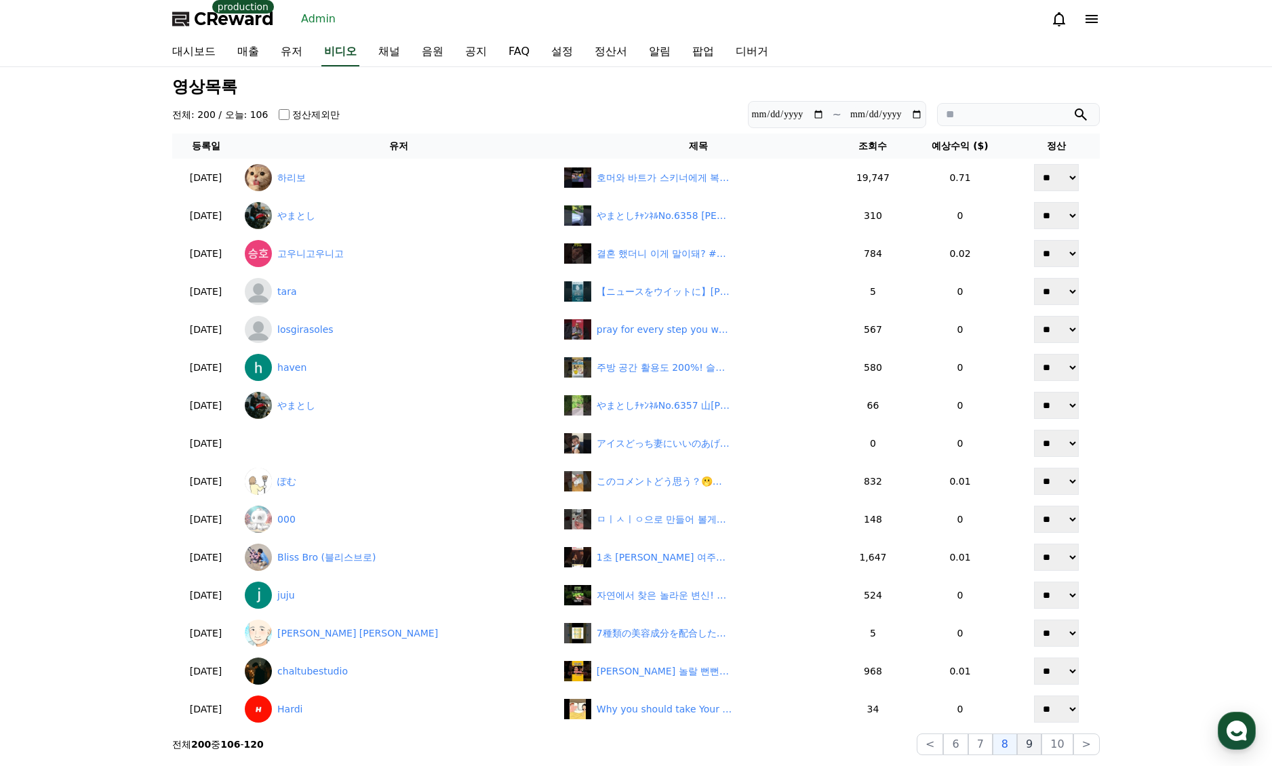
click at [1035, 744] on button "9" at bounding box center [1029, 745] width 24 height 22
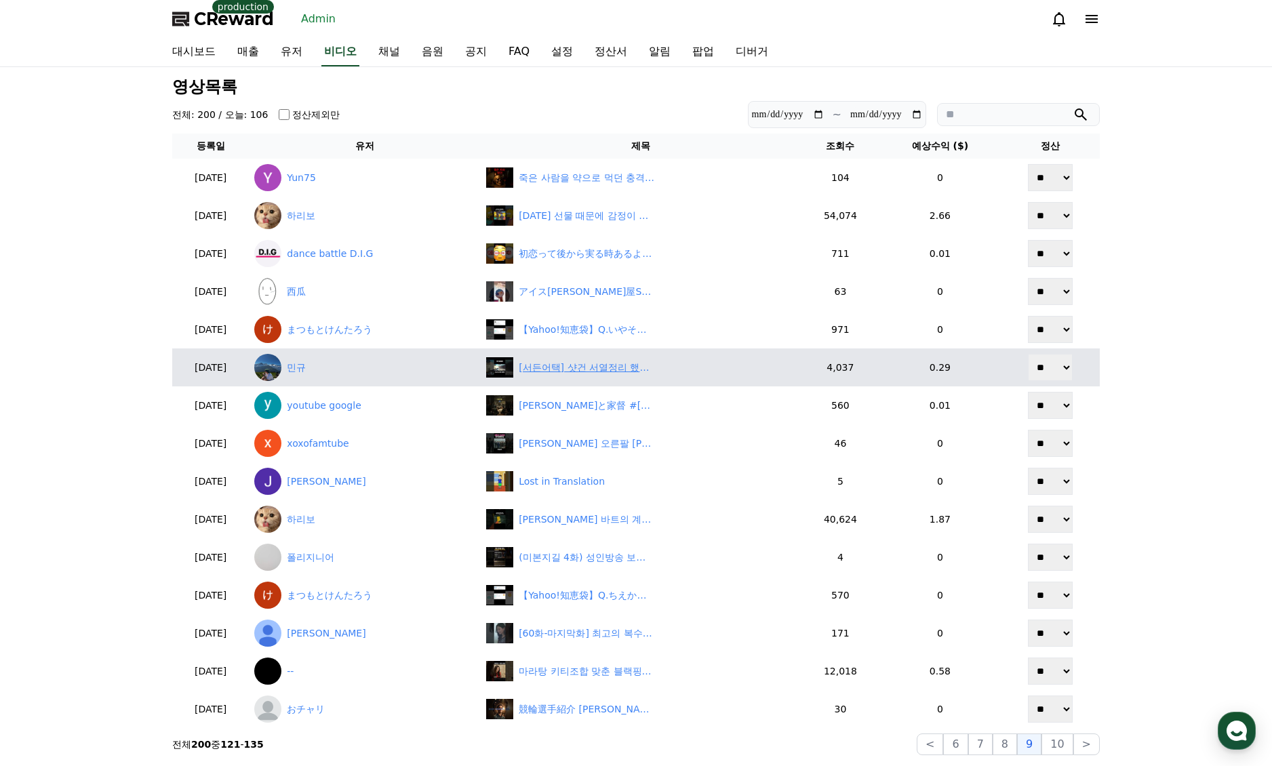
click at [589, 373] on div "[서든어택] 샷건 서열정리 했습니다" at bounding box center [587, 368] width 136 height 14
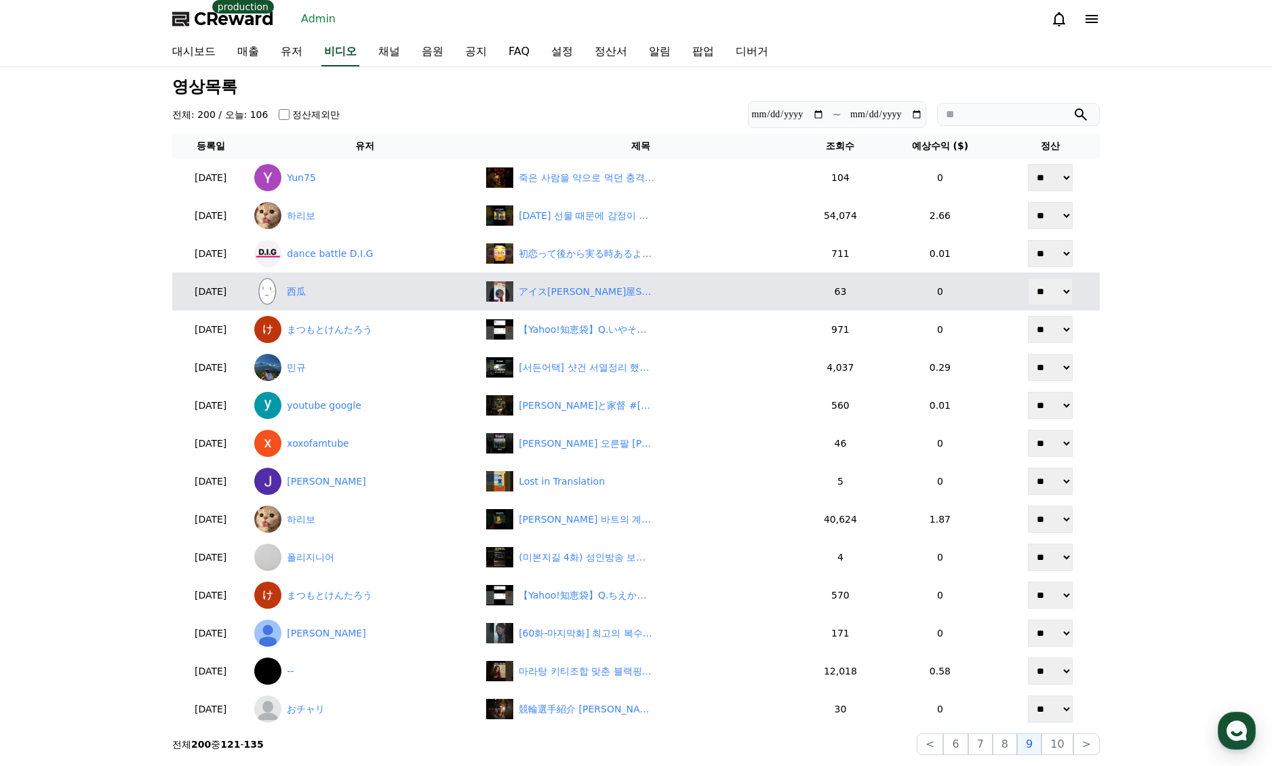
click at [1073, 753] on button "10" at bounding box center [1057, 745] width 31 height 22
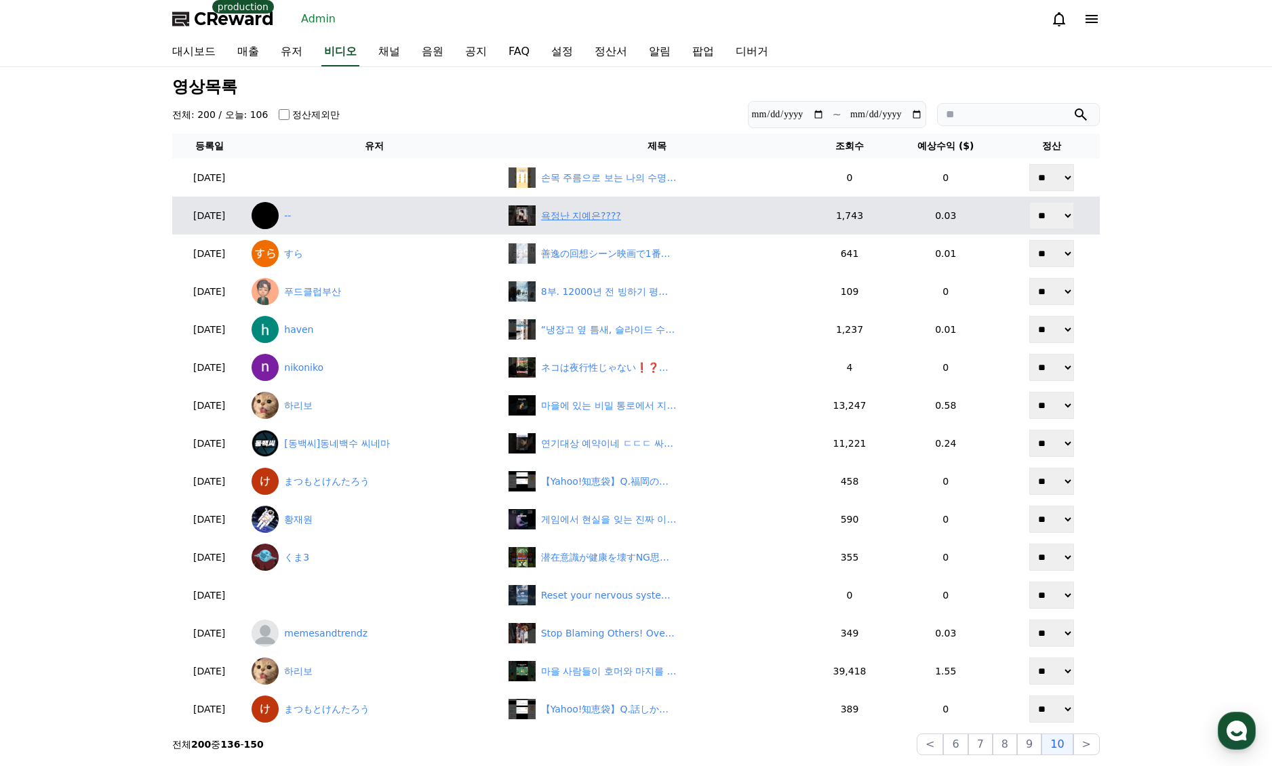
click at [611, 218] on div "욕정난 지예은????" at bounding box center [581, 216] width 80 height 14
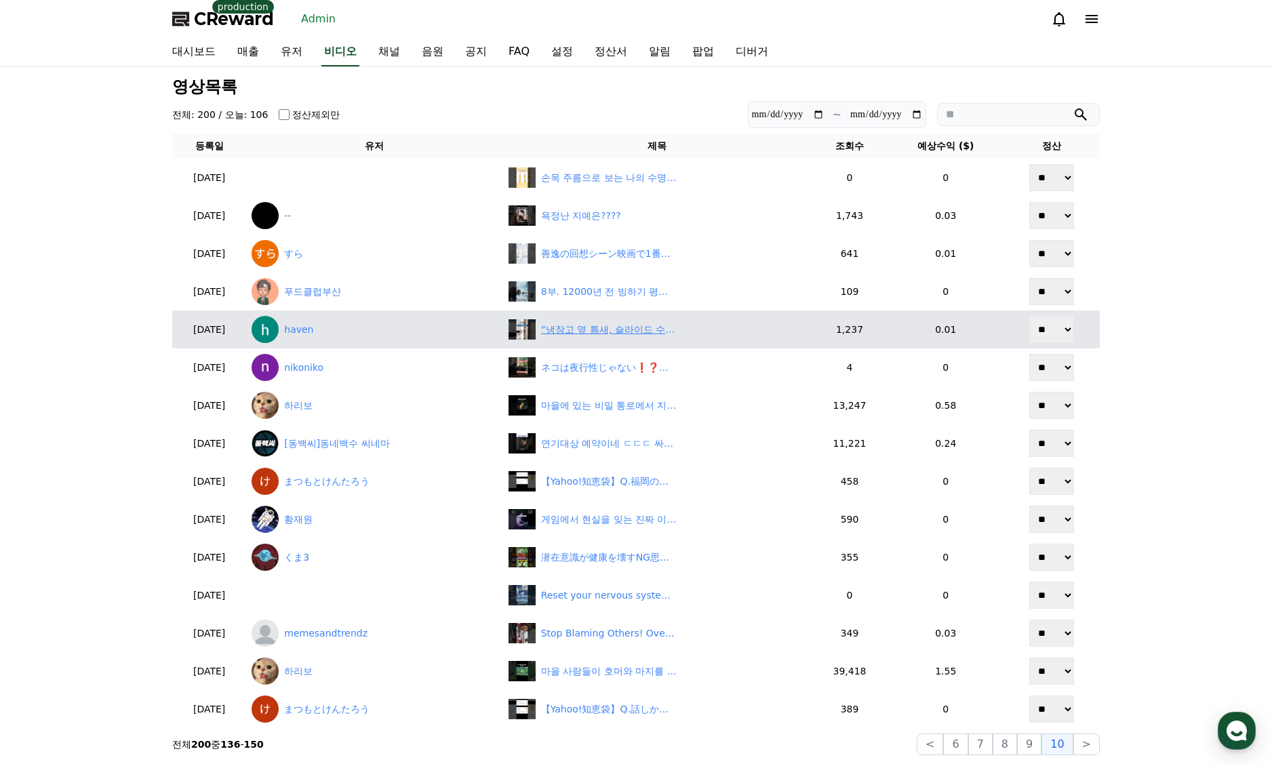
click at [585, 330] on div "“냉장고 옆 틈새, 슬라이드 수납장으로 변신!”#냉장고틈새수납장#살림꿀템 #공간활용템이 영상은 쿠팡 파트너스 활동의 일환으로, 이에 따른 일정…" at bounding box center [609, 330] width 136 height 14
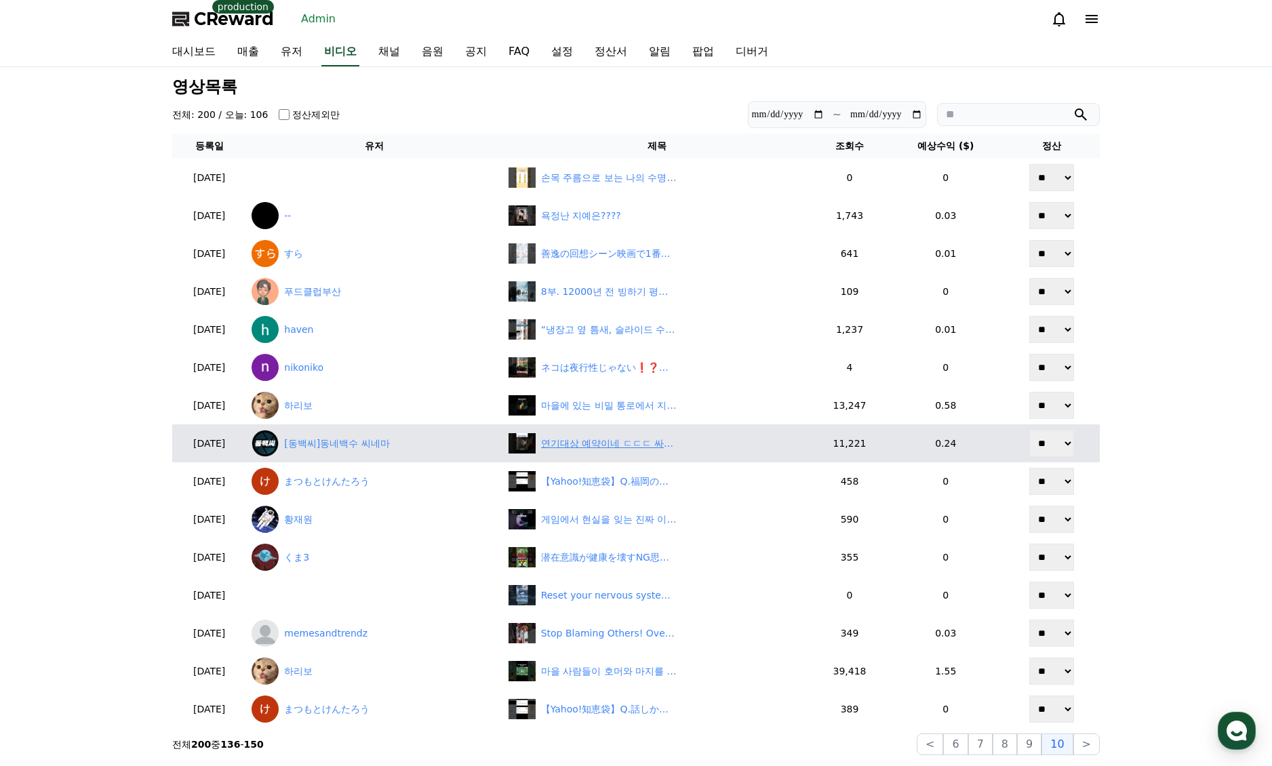
click at [591, 453] on div "연기대상 예약이네 ㄷㄷㄷ 싸이코패스의 심리 #사마귀 #살인자의외출 #고현정 #싸이코패스 #사마귀살인자의외출 #양들의침묵" at bounding box center [658, 443] width 298 height 20
click at [406, 449] on link "[동백씨]동네백수 씨네마" at bounding box center [374, 443] width 245 height 27
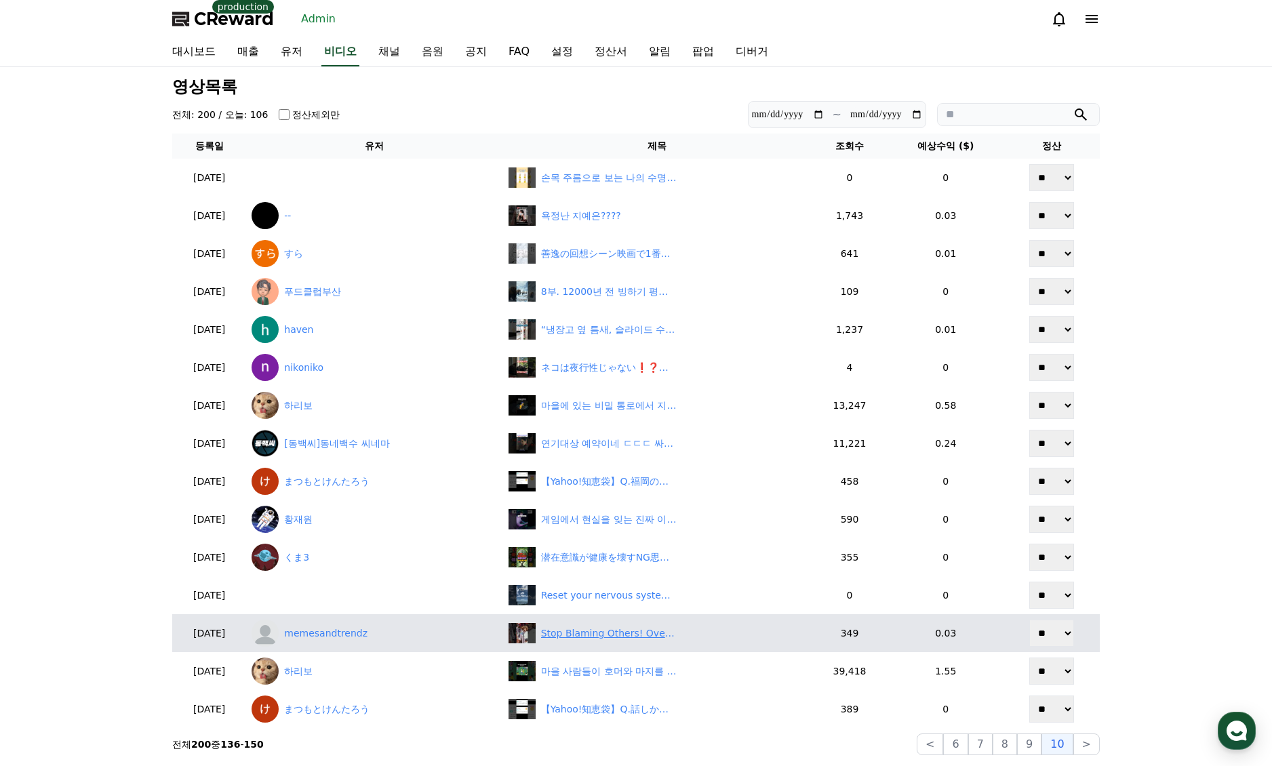
click at [582, 639] on div "Stop Blaming Others! Overcoming Victim Mentality & Achieving Success #shorts" at bounding box center [609, 634] width 136 height 14
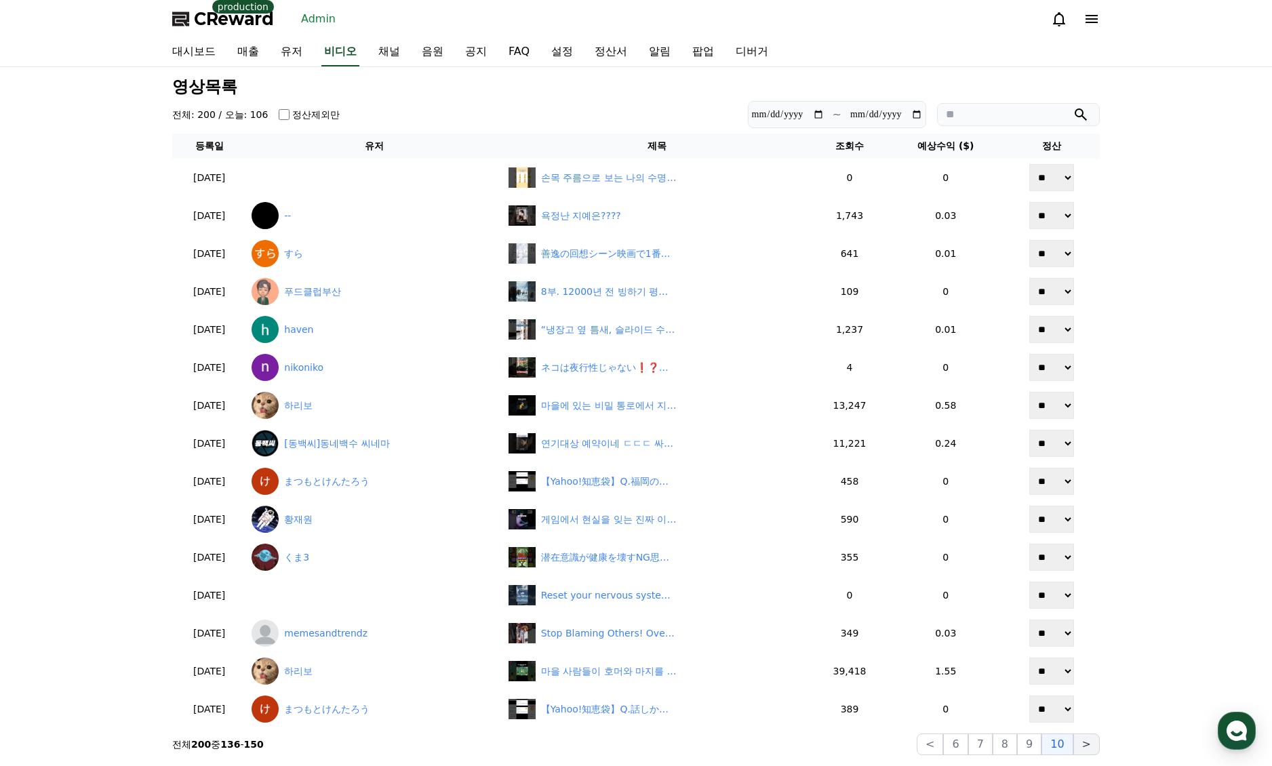
click at [1082, 746] on button ">" at bounding box center [1086, 745] width 26 height 22
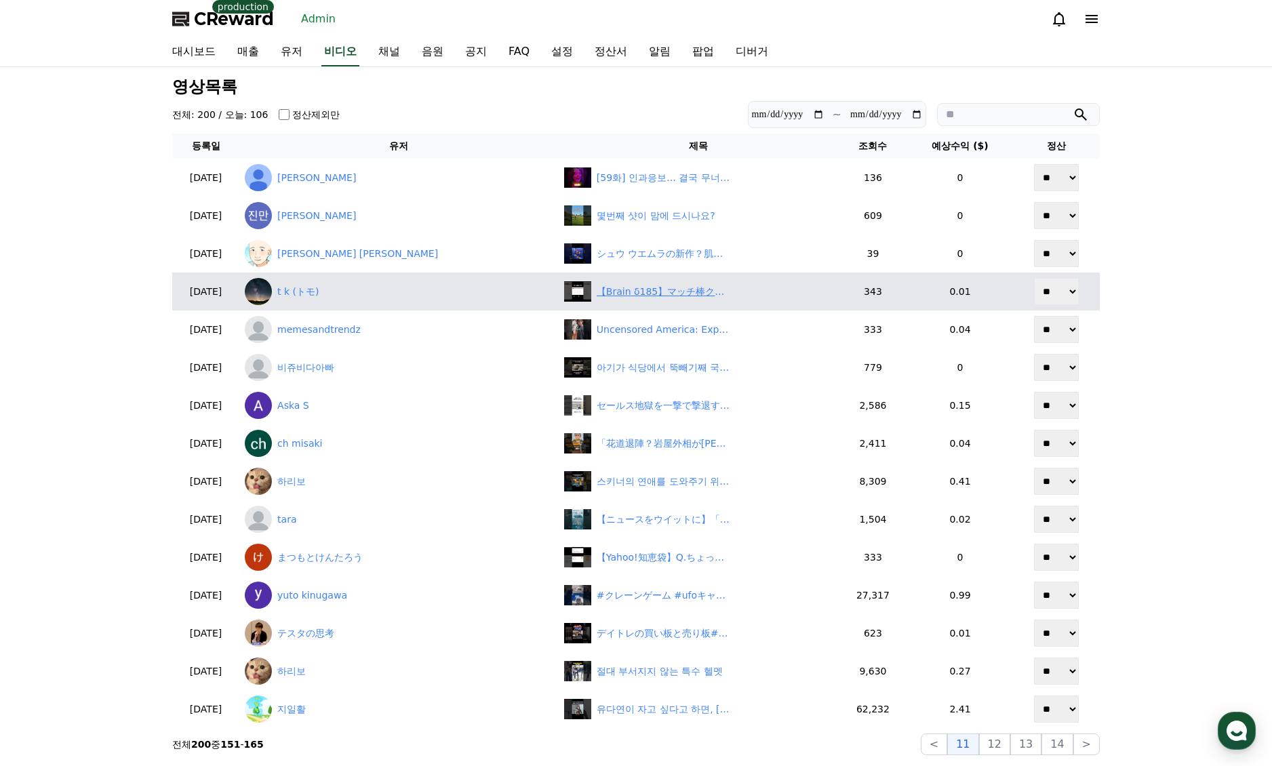
click at [597, 288] on div "【Brain δ185】マッチ棒クイズ　#shorts" at bounding box center [665, 292] width 136 height 14
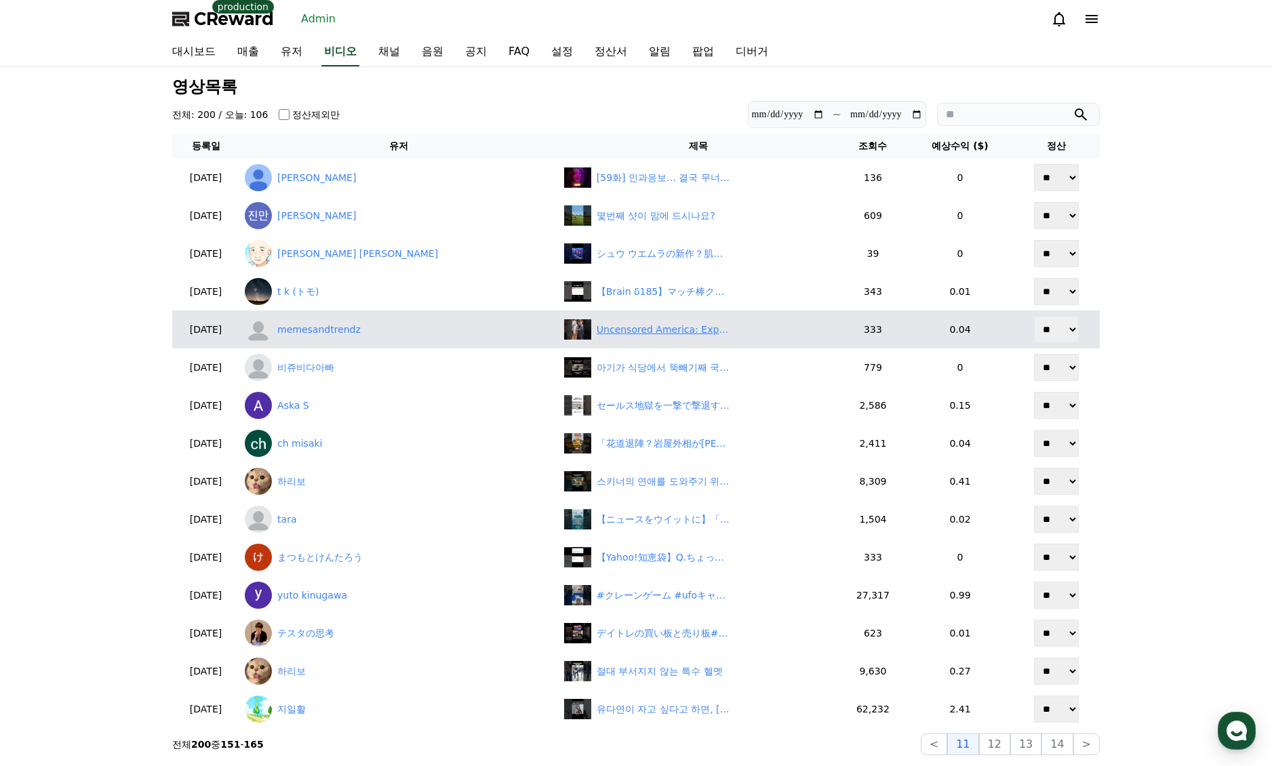
click at [608, 331] on div "Uncensored America: Exposing Control & Solutions for a Fair Future #shorts" at bounding box center [665, 330] width 136 height 14
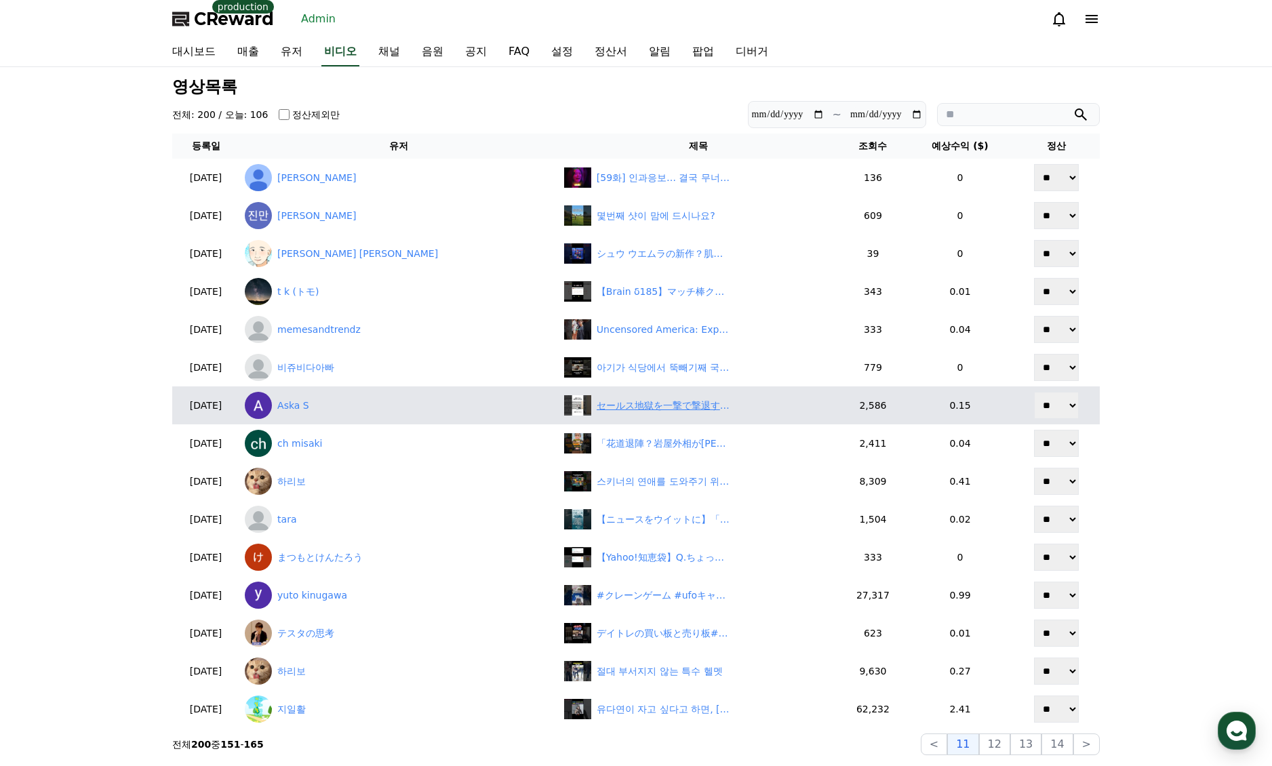
click at [597, 408] on div "セールス地獄を一撃で撃退する方法 #チラシ" at bounding box center [665, 406] width 136 height 14
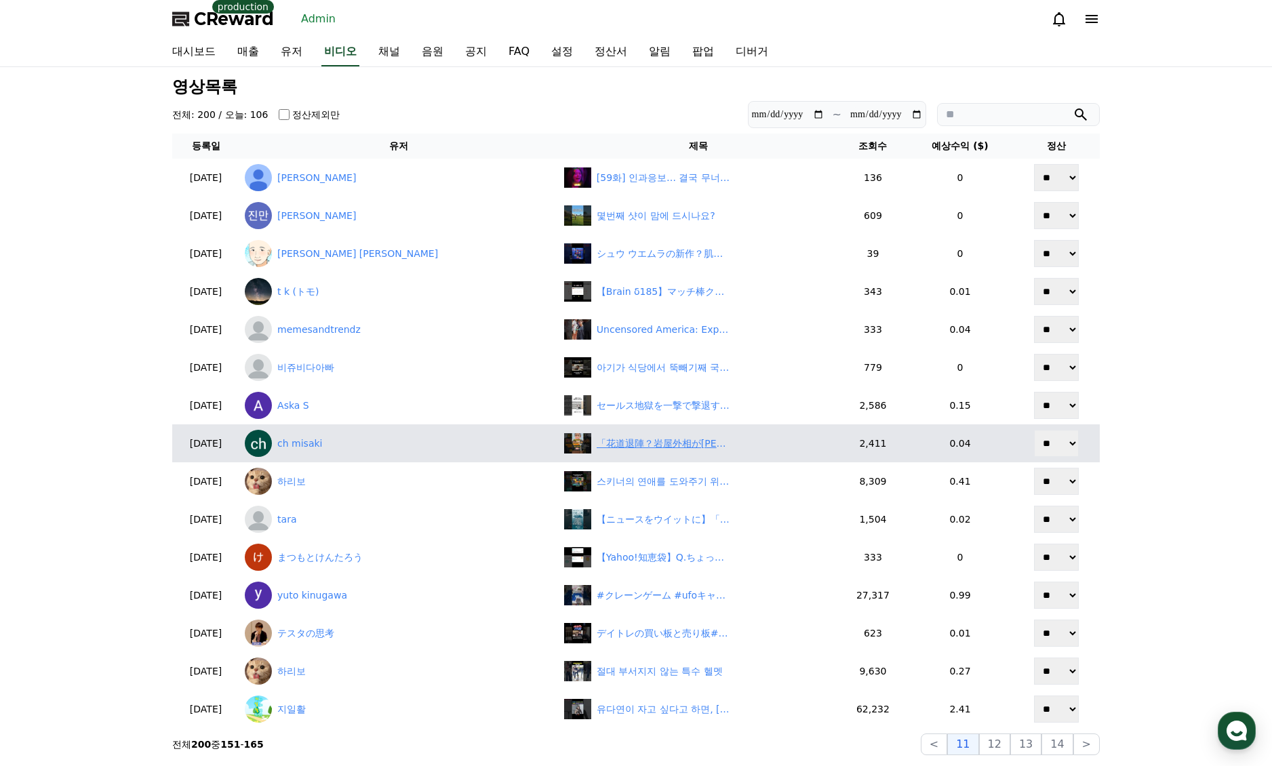
click at [610, 448] on div "「花道退陣？岩屋外相が石破首相を全力擁護！」" at bounding box center [665, 444] width 136 height 14
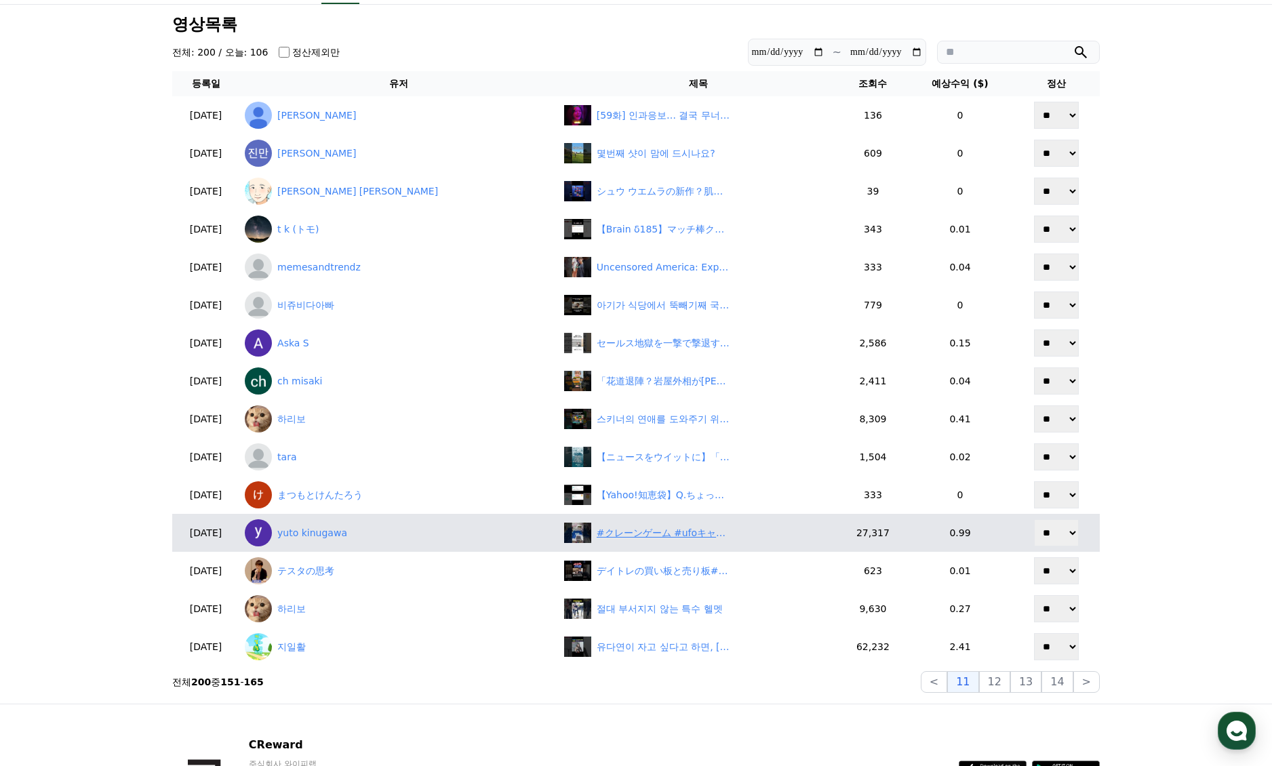
scroll to position [68, 0]
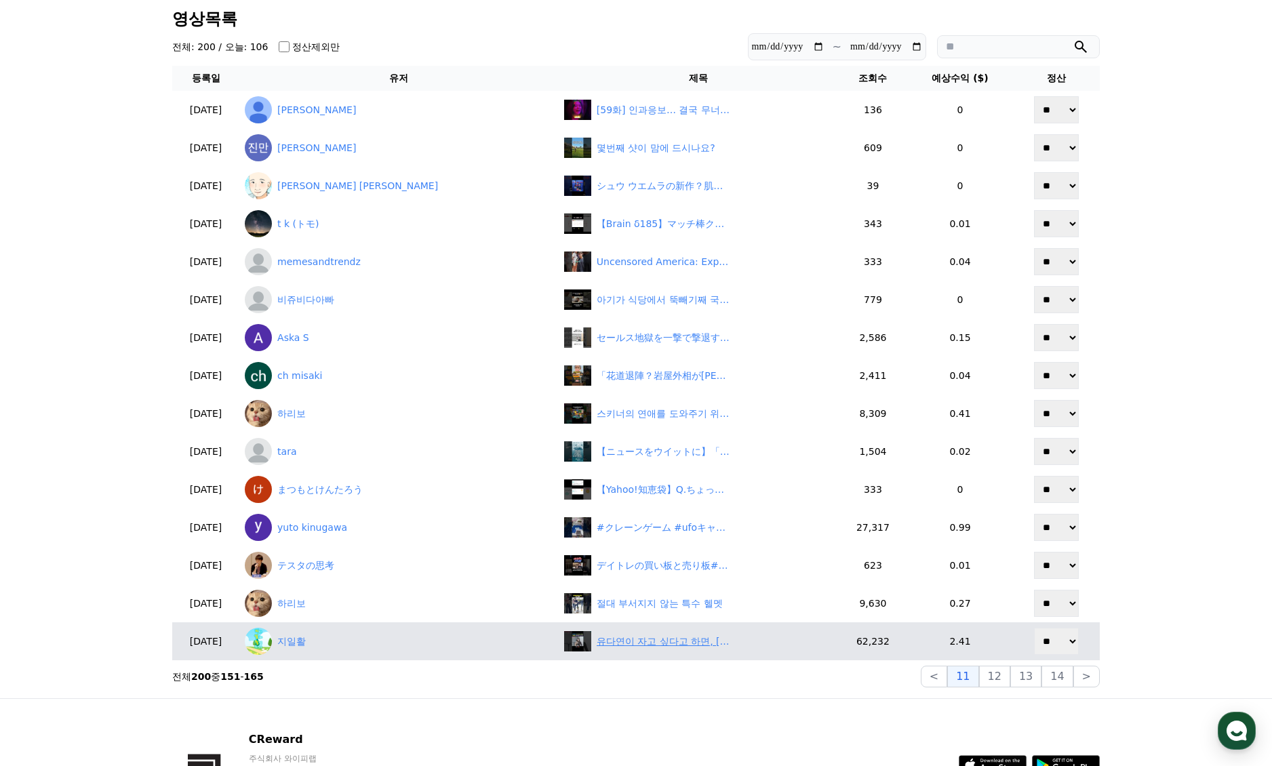
click at [626, 638] on div "유다연이 자고 싶다고 하면, 최욱은 풍계리까지 갑니다 #매불쇼 #최욱 #정영진 #유다연 #신기루 #전민기" at bounding box center [665, 642] width 136 height 14
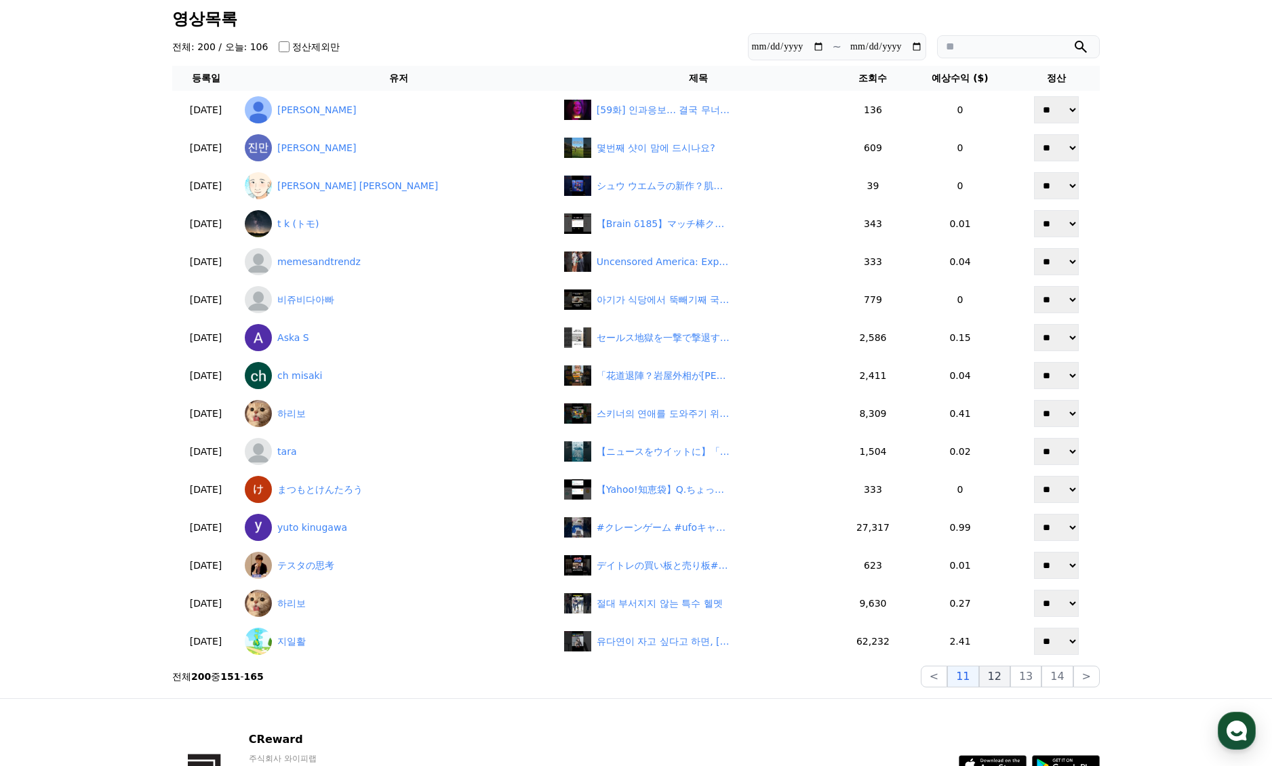
click at [990, 676] on button "12" at bounding box center [994, 677] width 31 height 22
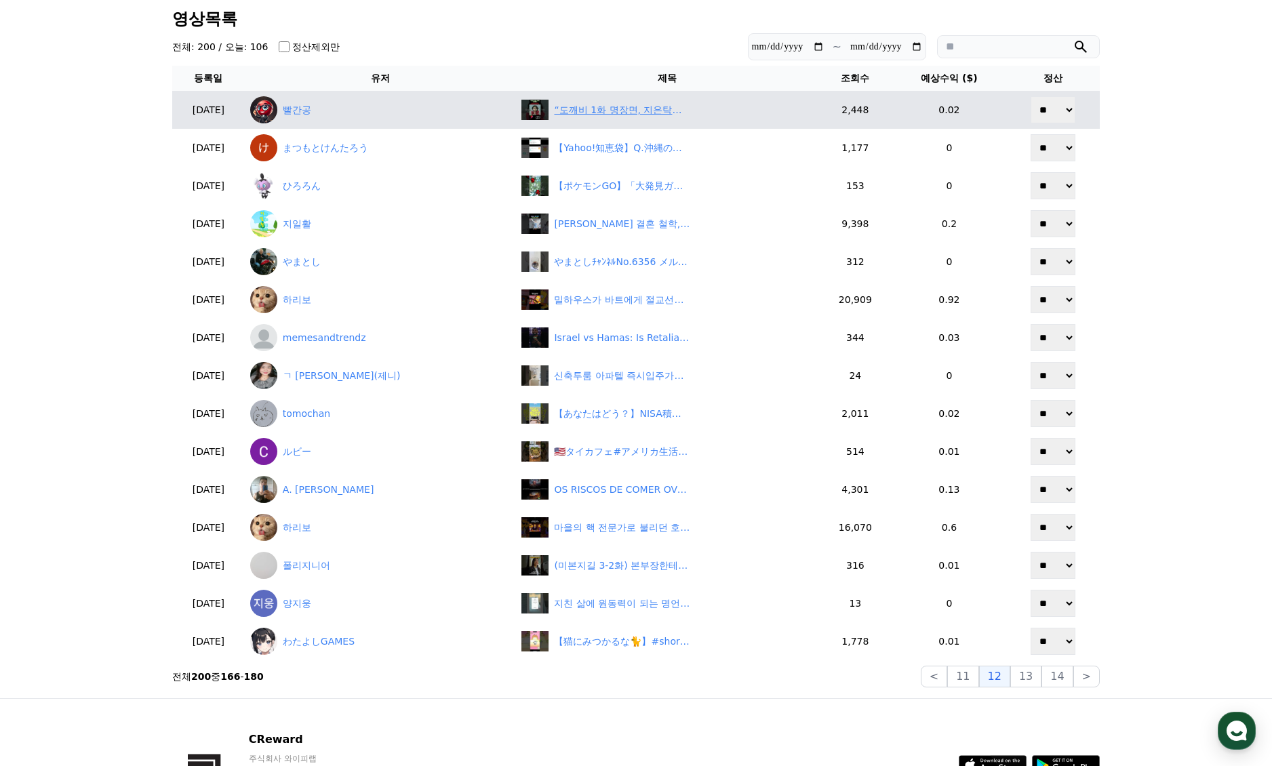
click at [613, 113] on div "“도깨비 1화 명장면, 지은탁의 촛불 기도 🕯️💕" at bounding box center [622, 110] width 136 height 14
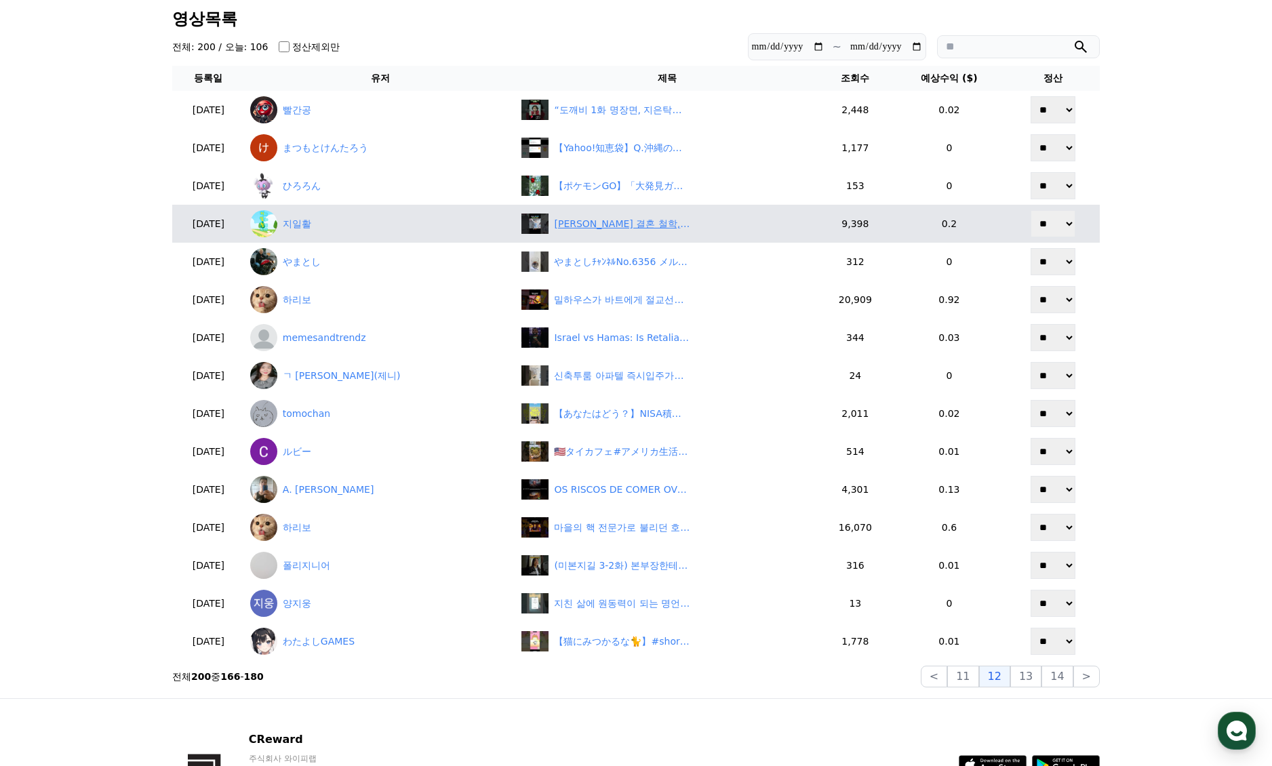
click at [607, 222] on div "류승수의 결혼 철학, 정영진과는 다른데 ㅋㅋ #매불쇼 #최욱 #신기루 #정영진 #유다연 #류승수 #박유성" at bounding box center [622, 224] width 136 height 14
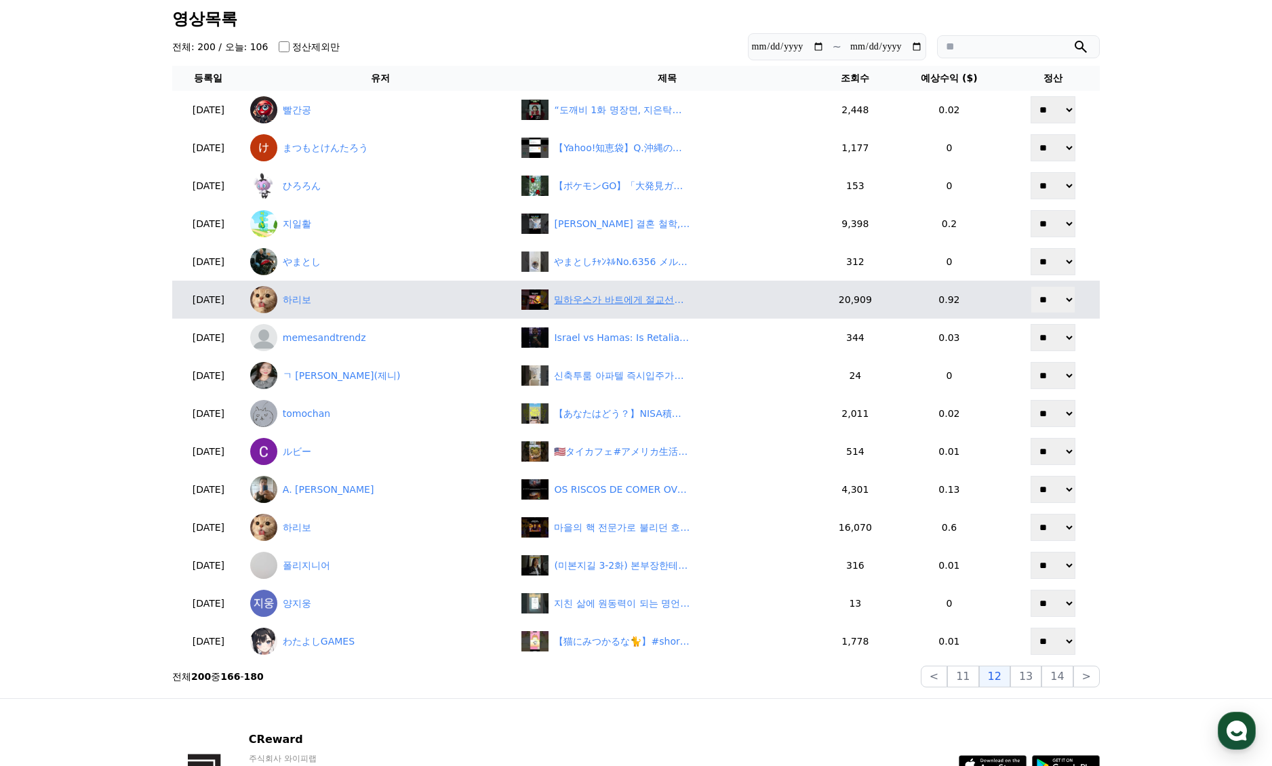
click at [608, 296] on div "밀하우스가 바트에게 절교선언을 한 이유" at bounding box center [622, 300] width 136 height 14
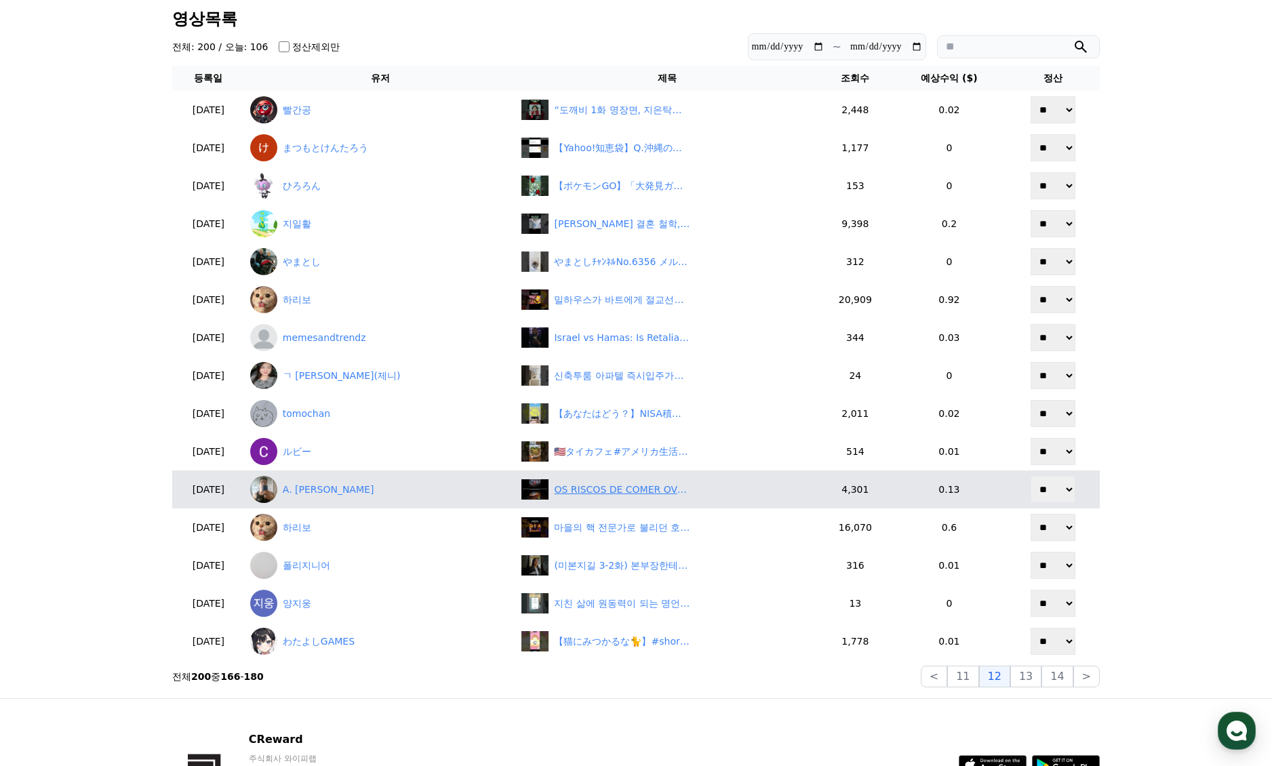
click at [617, 494] on div "OS RISCOS DE COMER OVO COZIDO #shorts" at bounding box center [622, 490] width 136 height 14
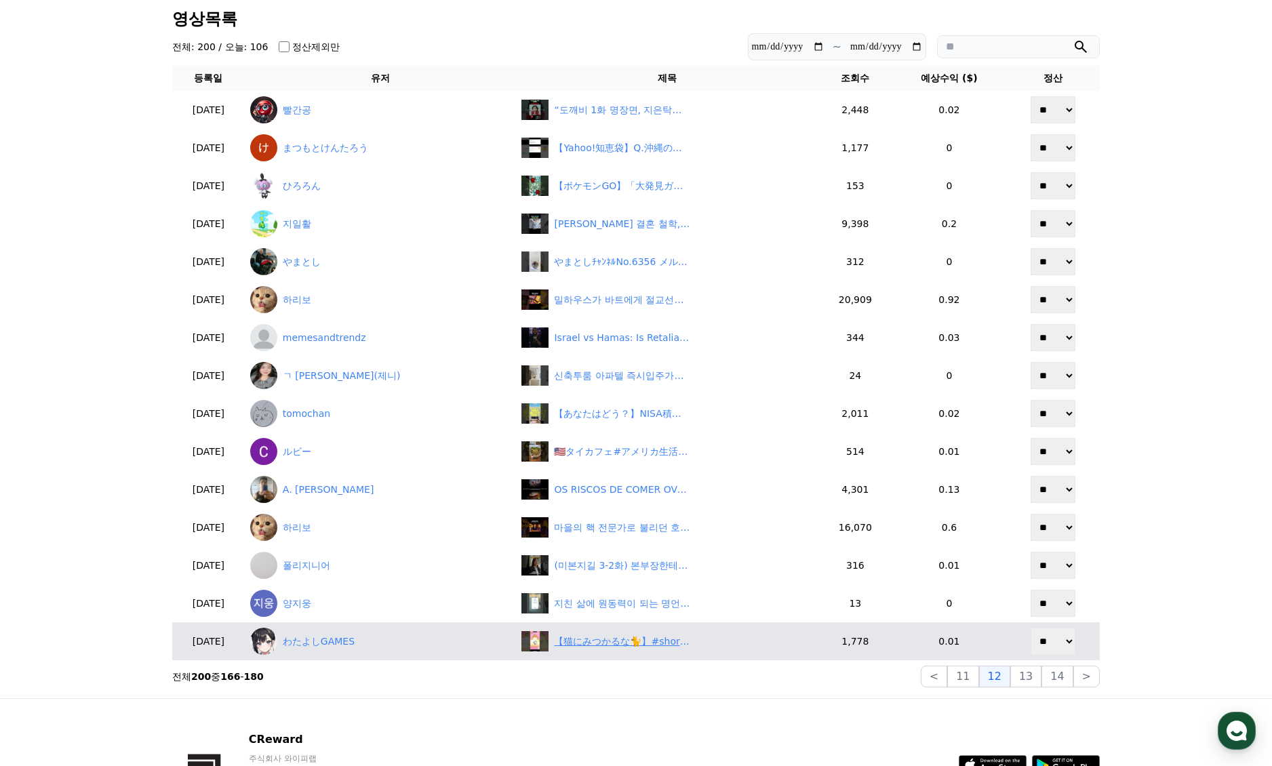
click at [606, 642] on div "【猫にみつかるな🐈】#shorts #スマホゲーム" at bounding box center [622, 642] width 136 height 14
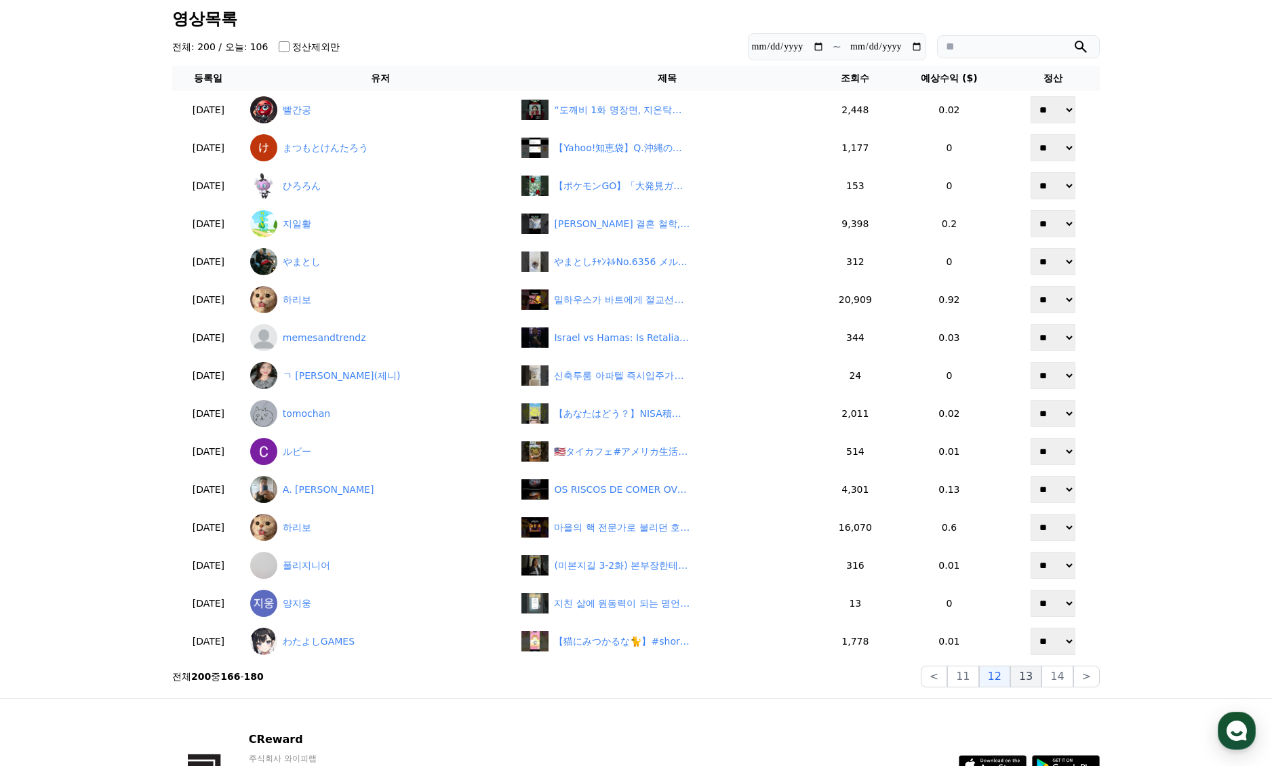
click at [1027, 682] on button "13" at bounding box center [1025, 677] width 31 height 22
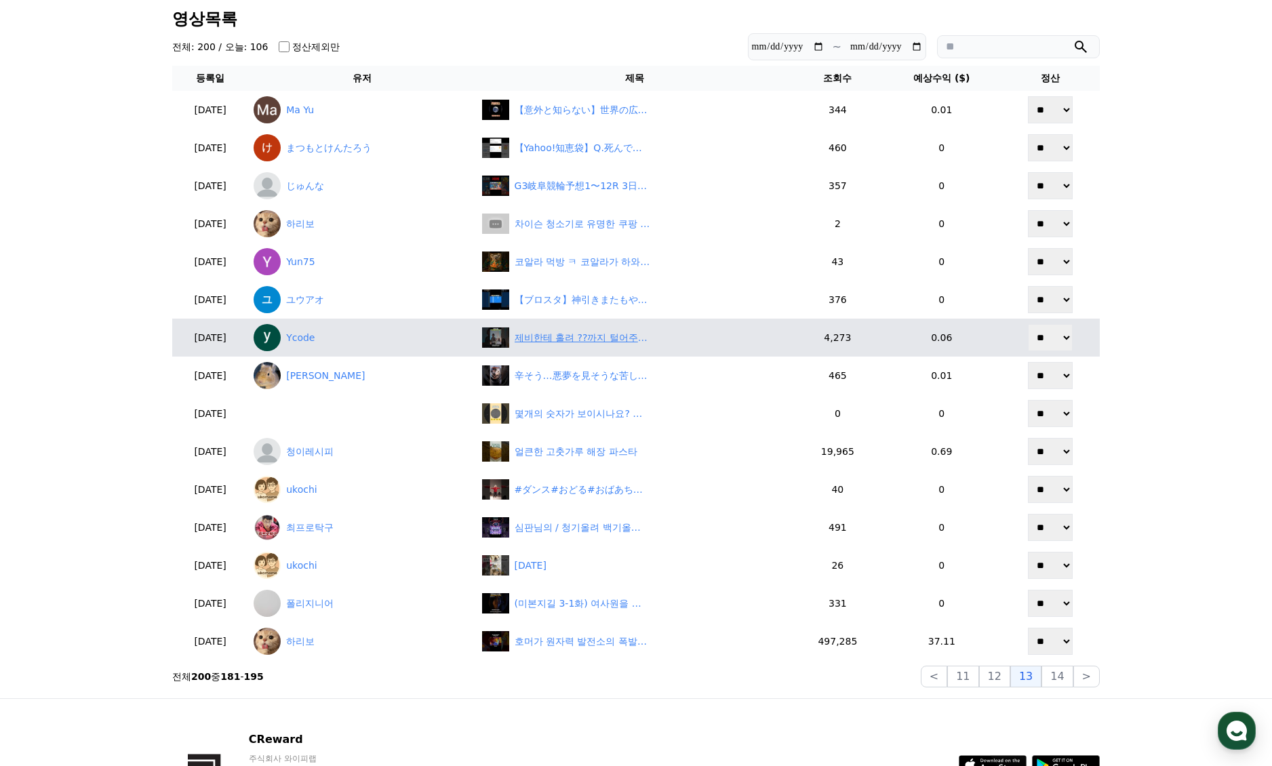
click at [601, 342] on div "제비한테 홀려 ??까지 털어주는 시누이 | 조상신과 시댁을 묵사발 냈습니다 #숏차 #shortcha #조상신과시댁을묵사발냈습니다 #드라마 #d…" at bounding box center [583, 338] width 136 height 14
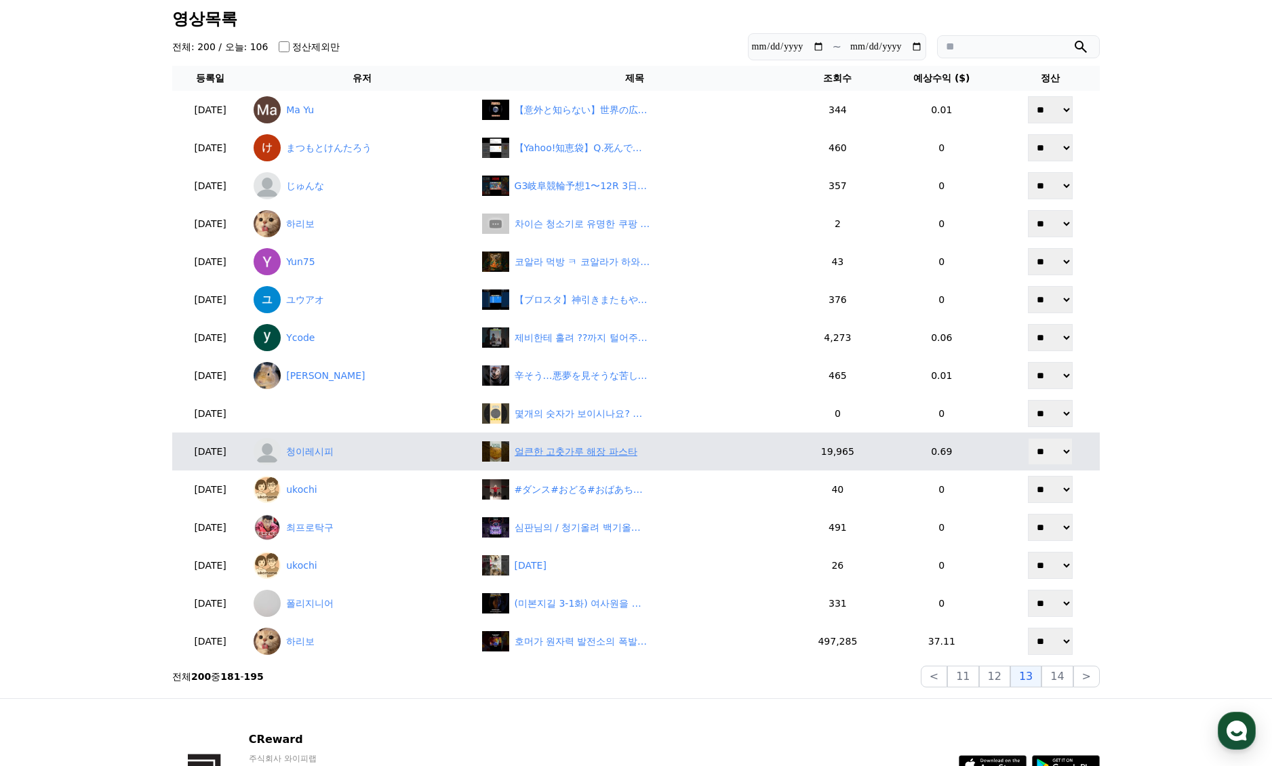
click at [586, 450] on div "얼큰한 고춧가루 해장 파스타" at bounding box center [576, 452] width 123 height 14
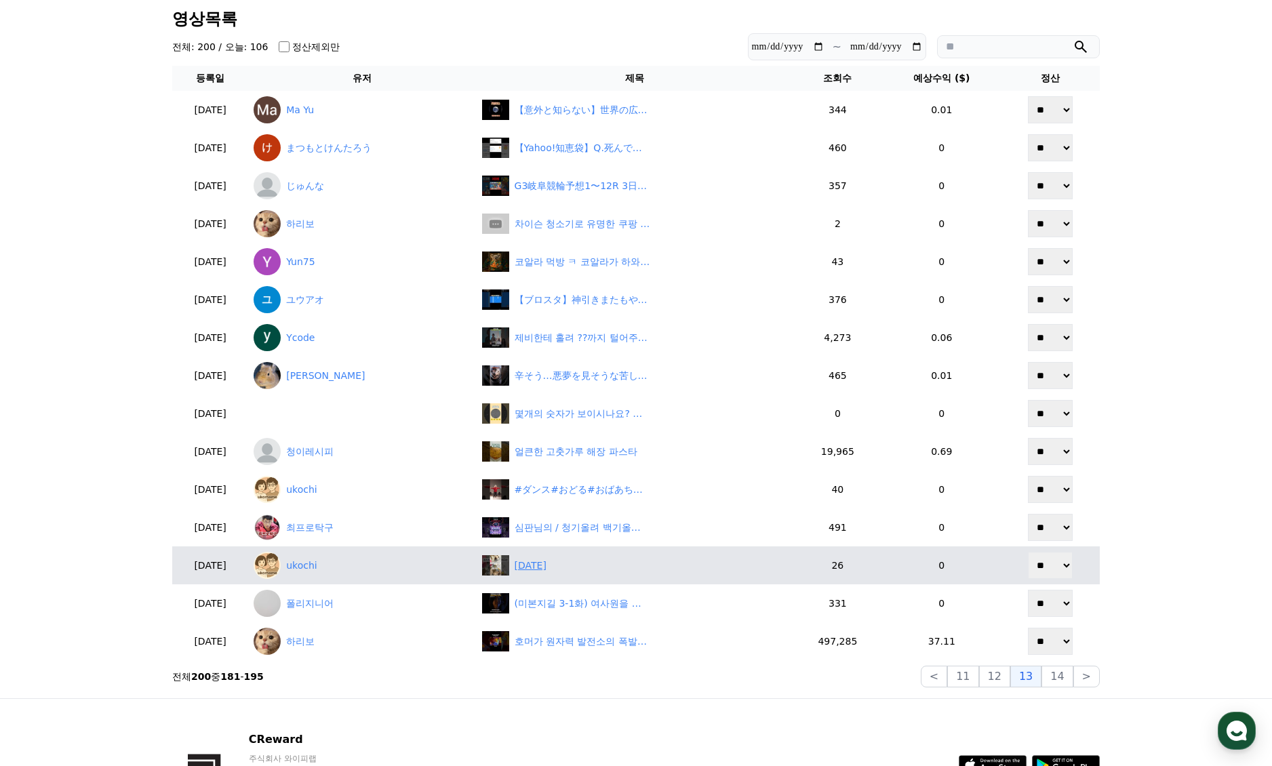
click at [547, 572] on div "2025年9月6日" at bounding box center [531, 566] width 32 height 14
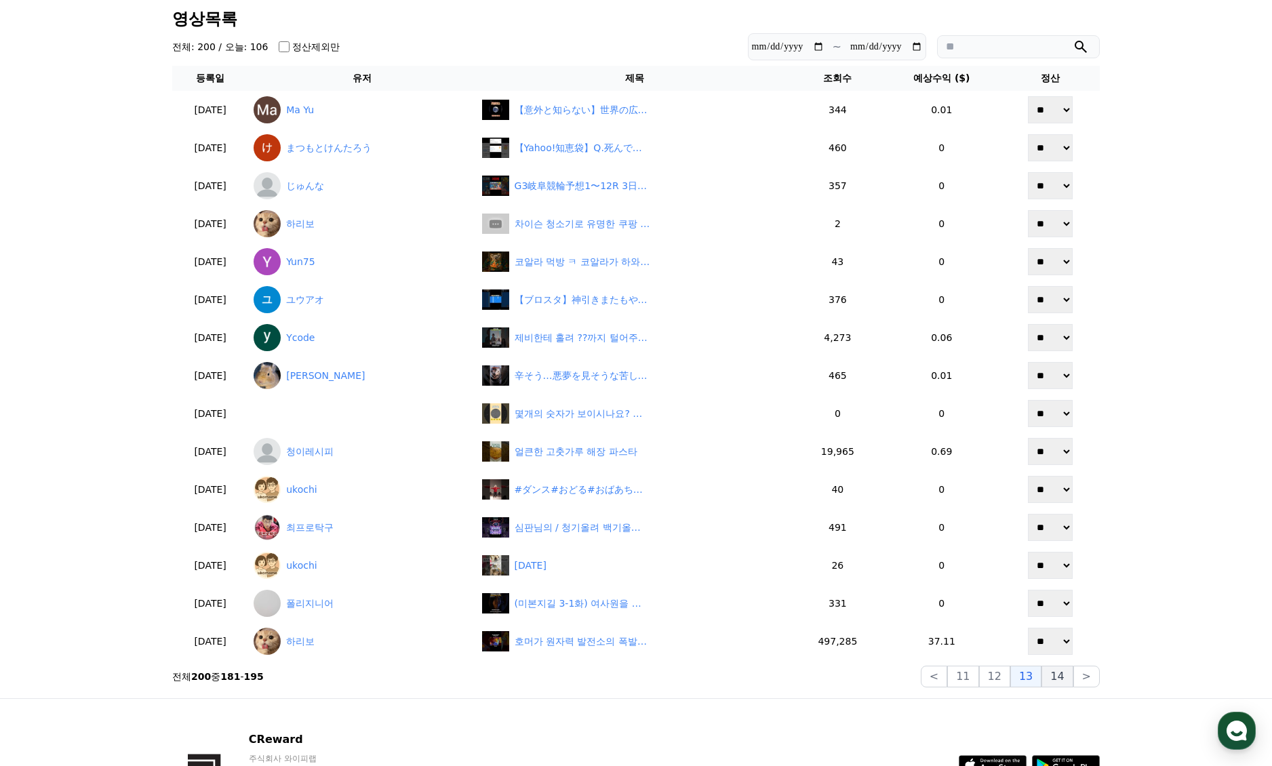
click at [1054, 675] on button "14" at bounding box center [1057, 677] width 31 height 22
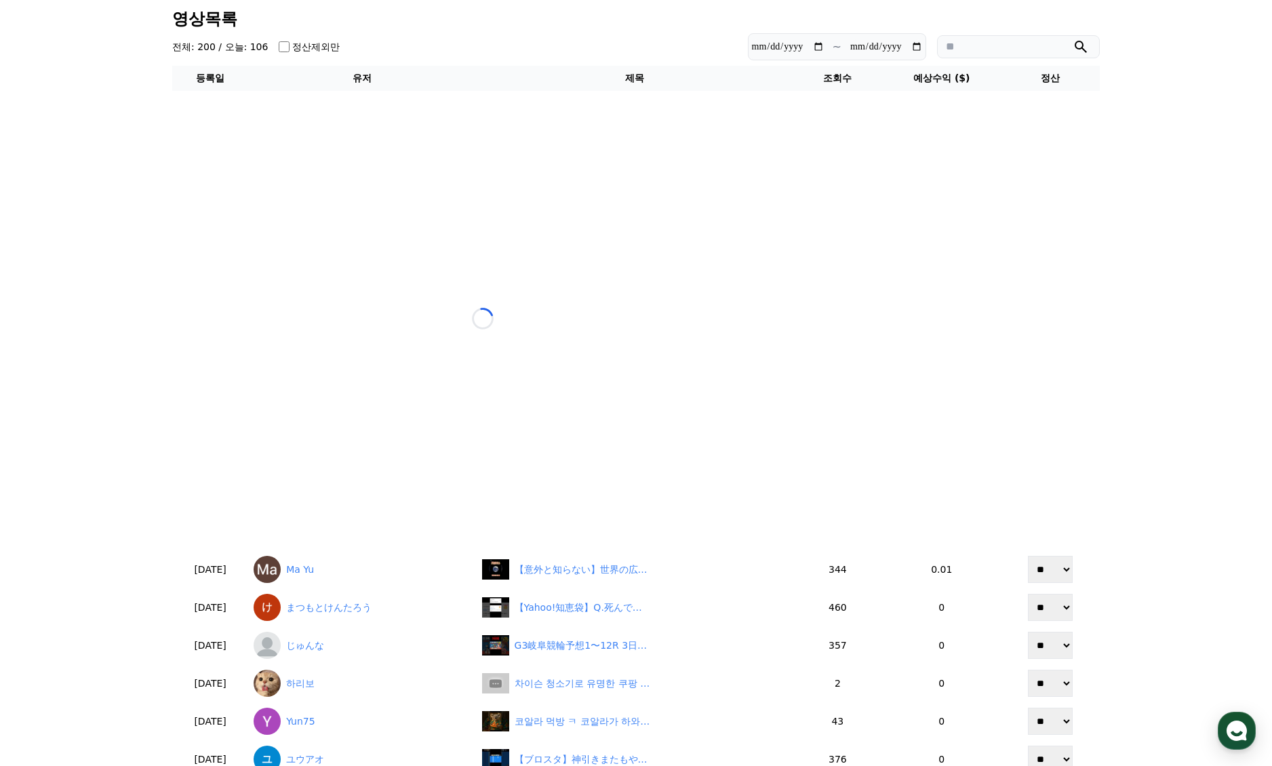
scroll to position [0, 0]
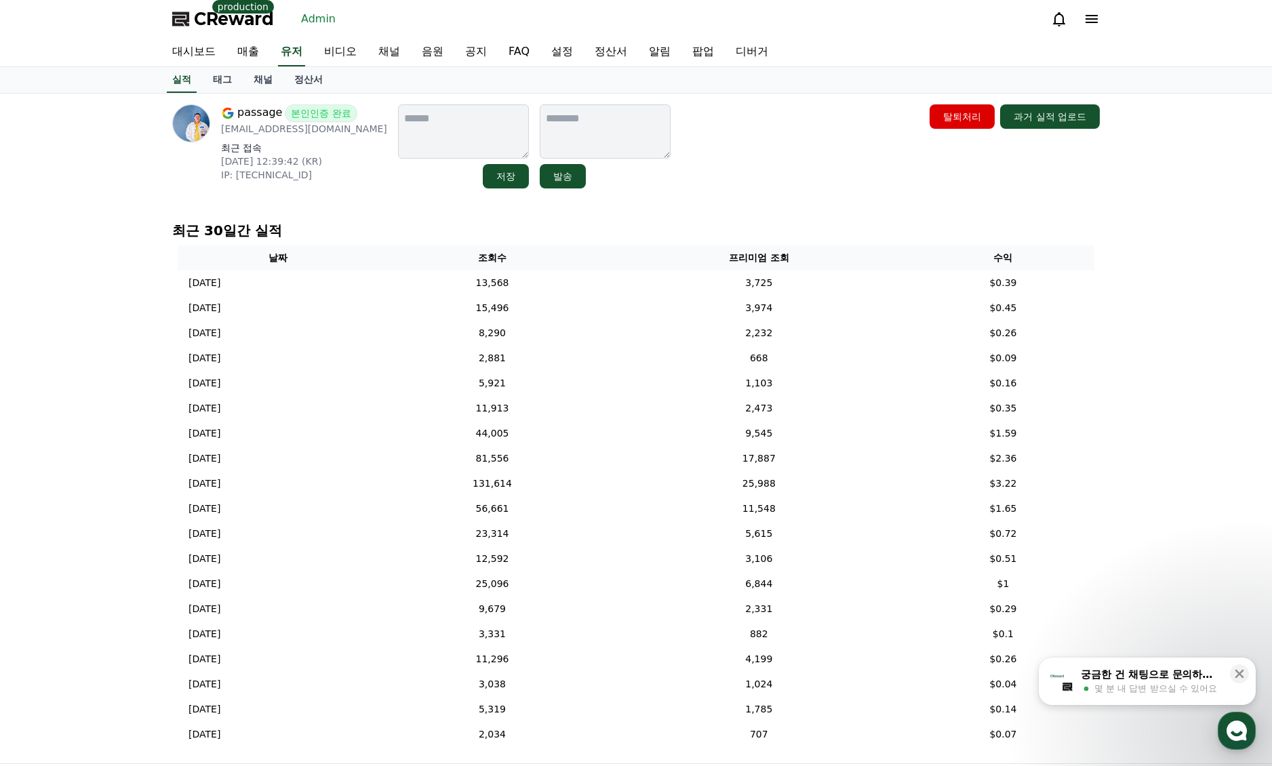
drag, startPoint x: 1126, startPoint y: 231, endPoint x: 1084, endPoint y: 252, distance: 46.7
click at [1126, 231] on div "passage 본인인증 완료 [EMAIL_ADDRESS][DOMAIN_NAME] 최근 접속 [DATE] 12:39:42 (KR) IP: [TE…" at bounding box center [636, 429] width 1272 height 670
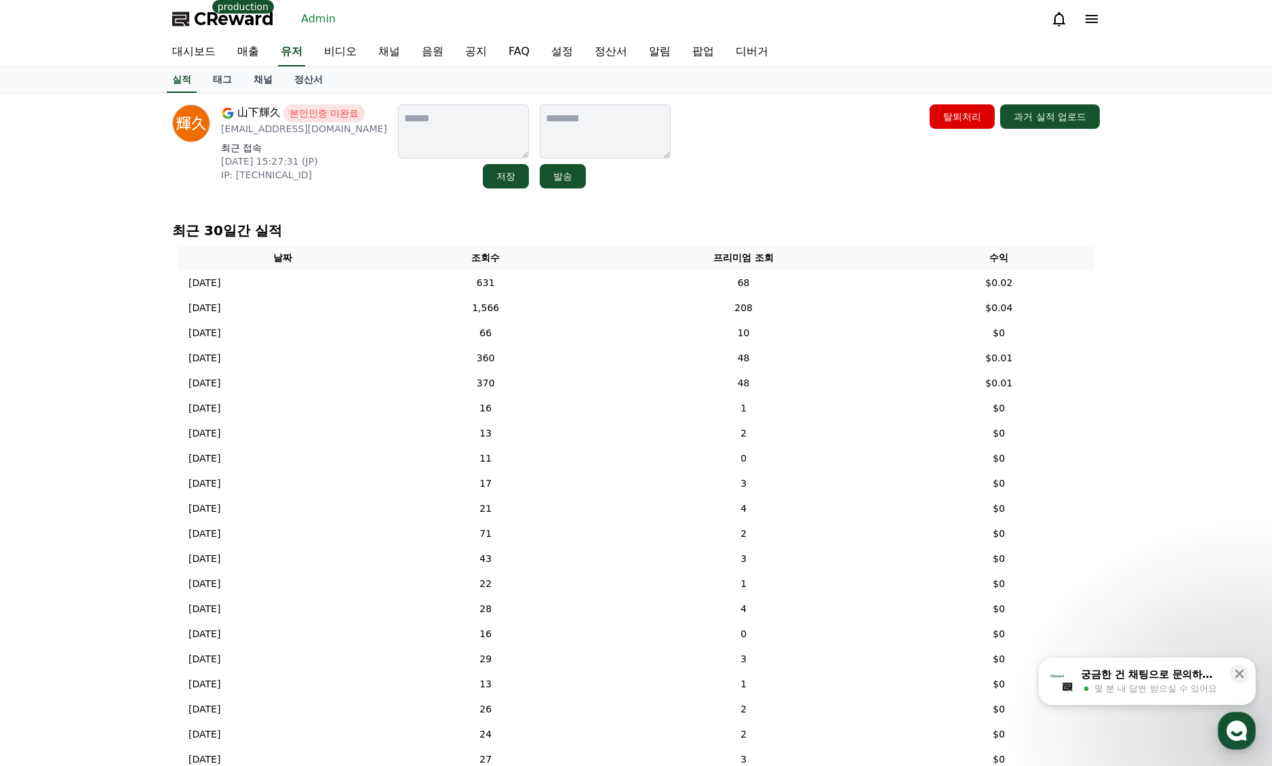
click at [827, 174] on div "[PERSON_NAME] 본인인증 미완료 [EMAIL_ADDRESS][DOMAIN_NAME] 최근 접속 [DATE] 15:27:31 (JP) …" at bounding box center [636, 146] width 928 height 84
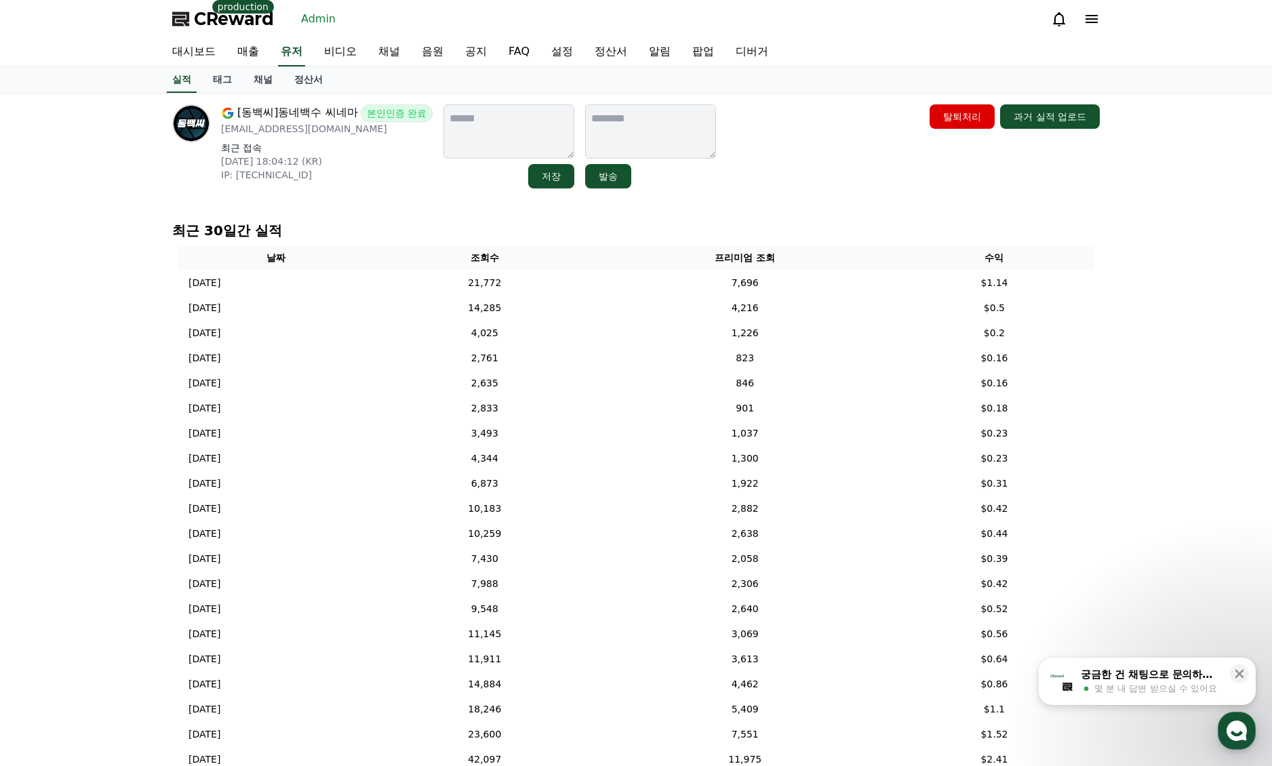
click at [1146, 391] on div "[동백씨]동네백수 씨네마 본인인증 완료 [EMAIL_ADDRESS][DOMAIN_NAME] 최근 접속 [DATE] 18:04:12 (KR) I…" at bounding box center [636, 483] width 1272 height 778
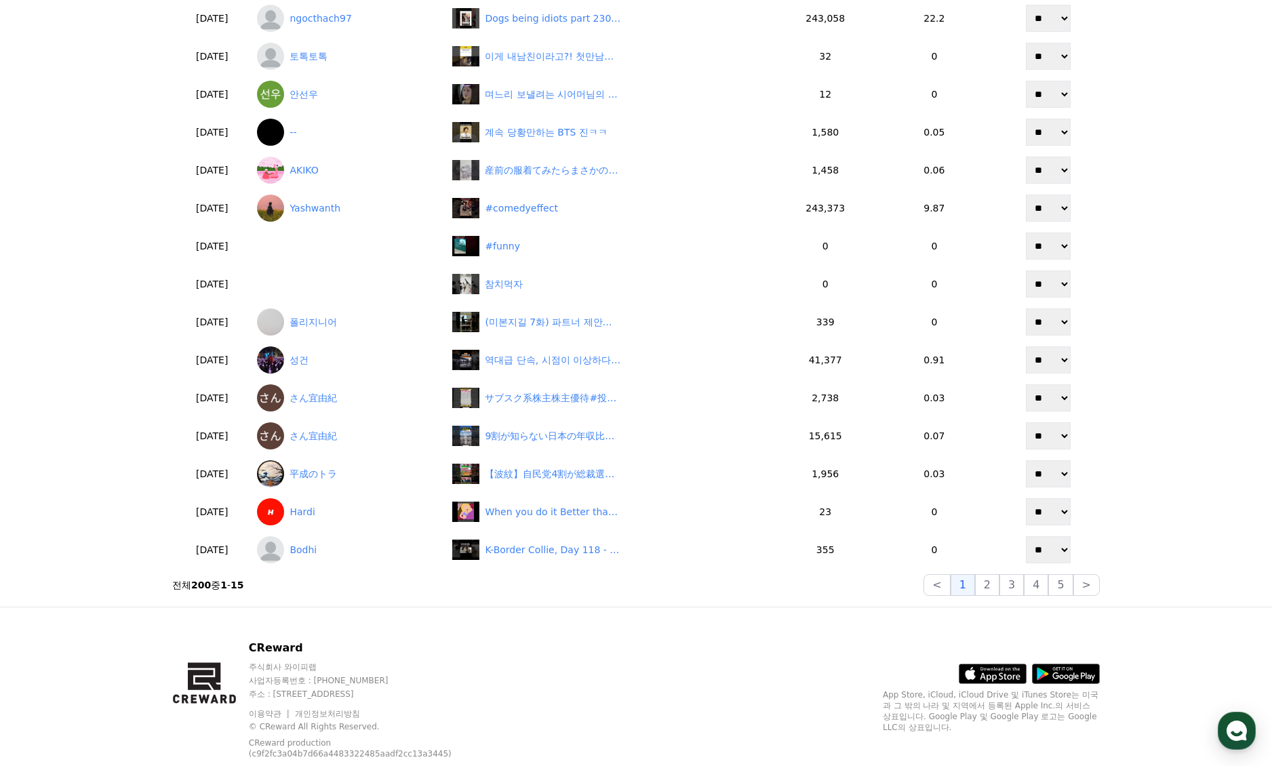
scroll to position [196, 0]
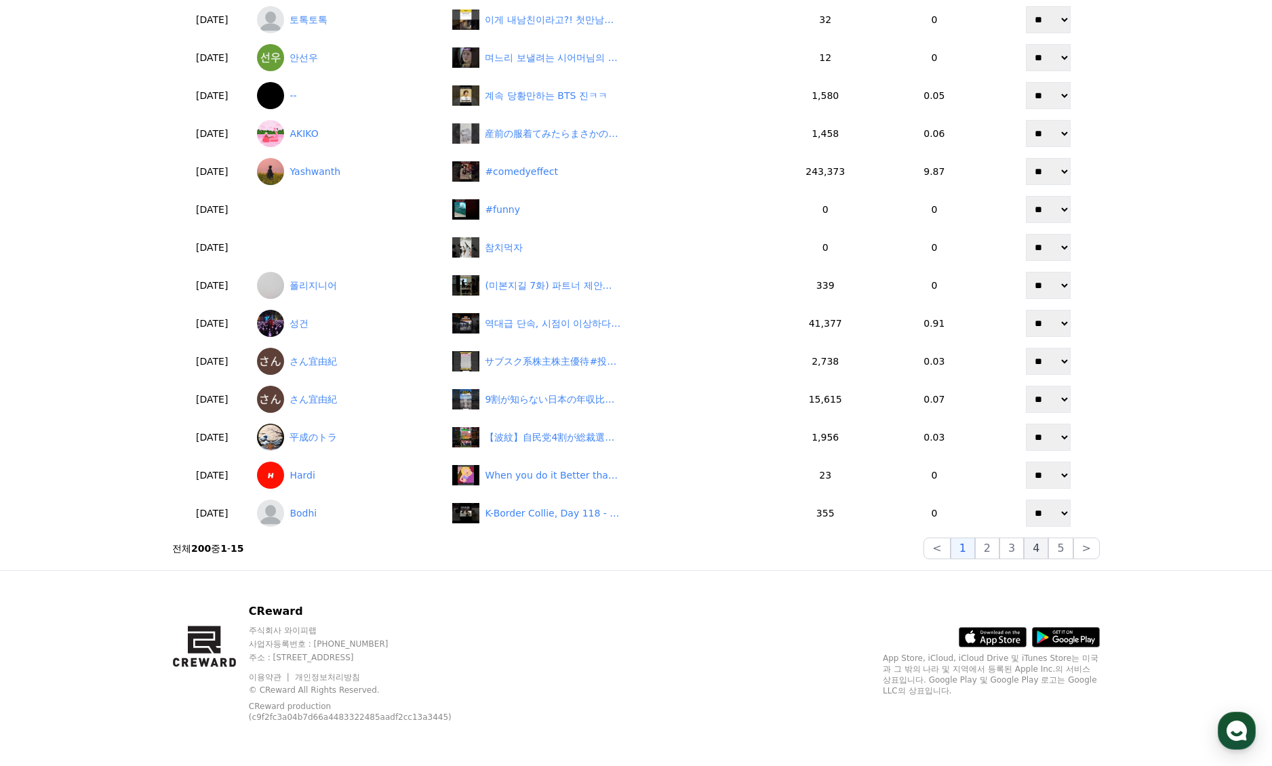
click at [1042, 549] on button "4" at bounding box center [1036, 549] width 24 height 22
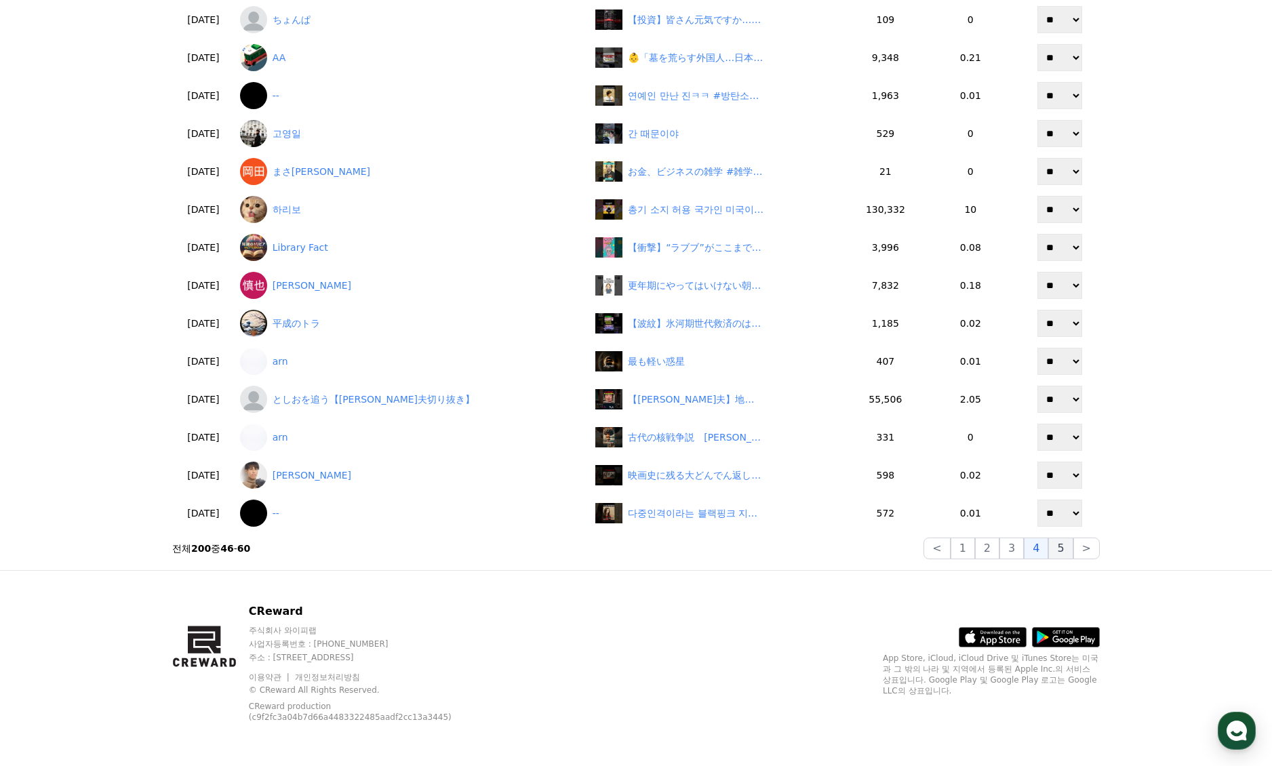
click at [1066, 546] on button "5" at bounding box center [1060, 549] width 24 height 22
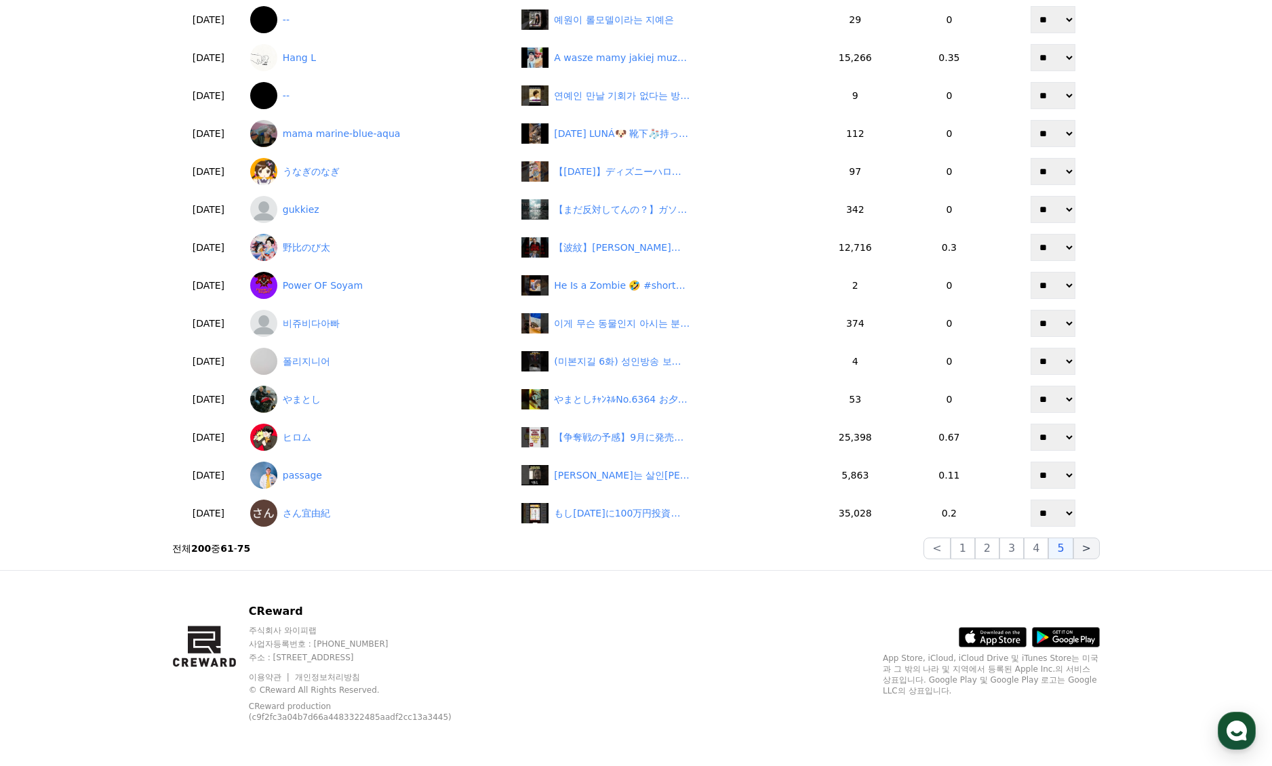
click at [1099, 547] on button ">" at bounding box center [1086, 549] width 26 height 22
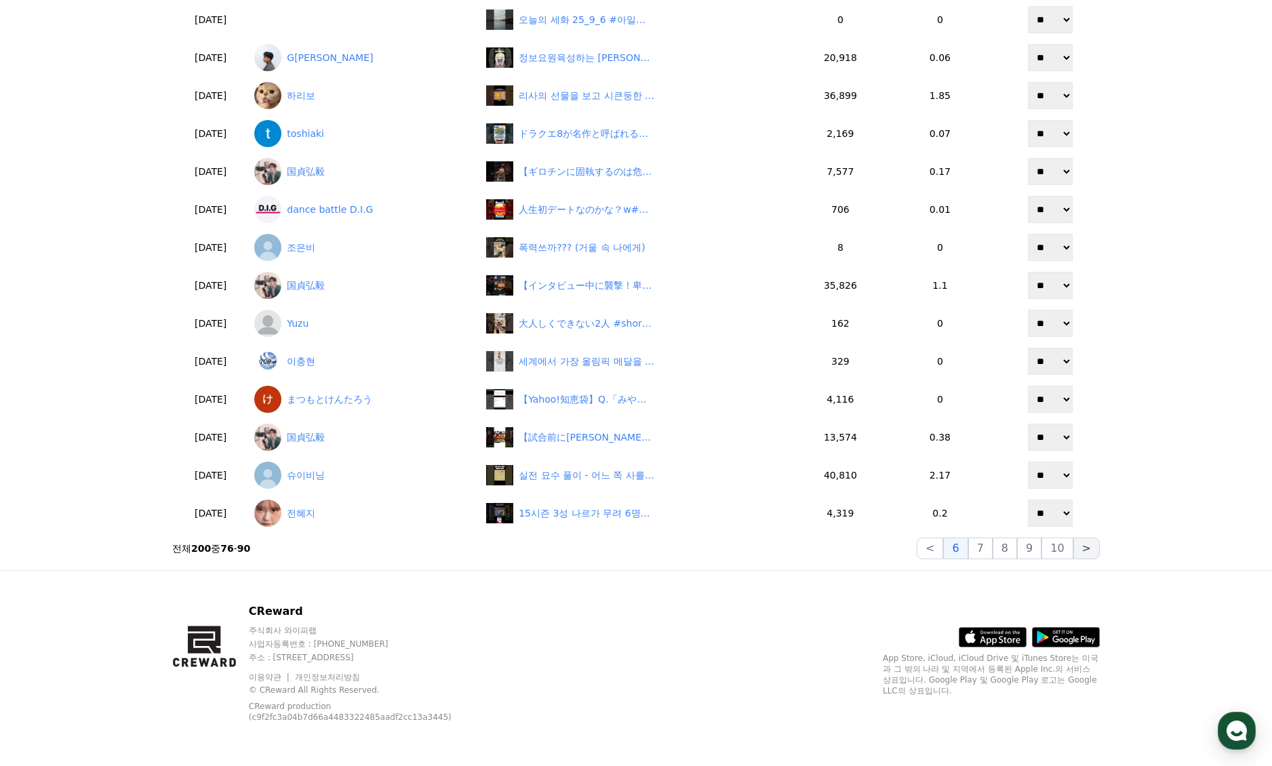
click at [1099, 547] on button ">" at bounding box center [1086, 549] width 26 height 22
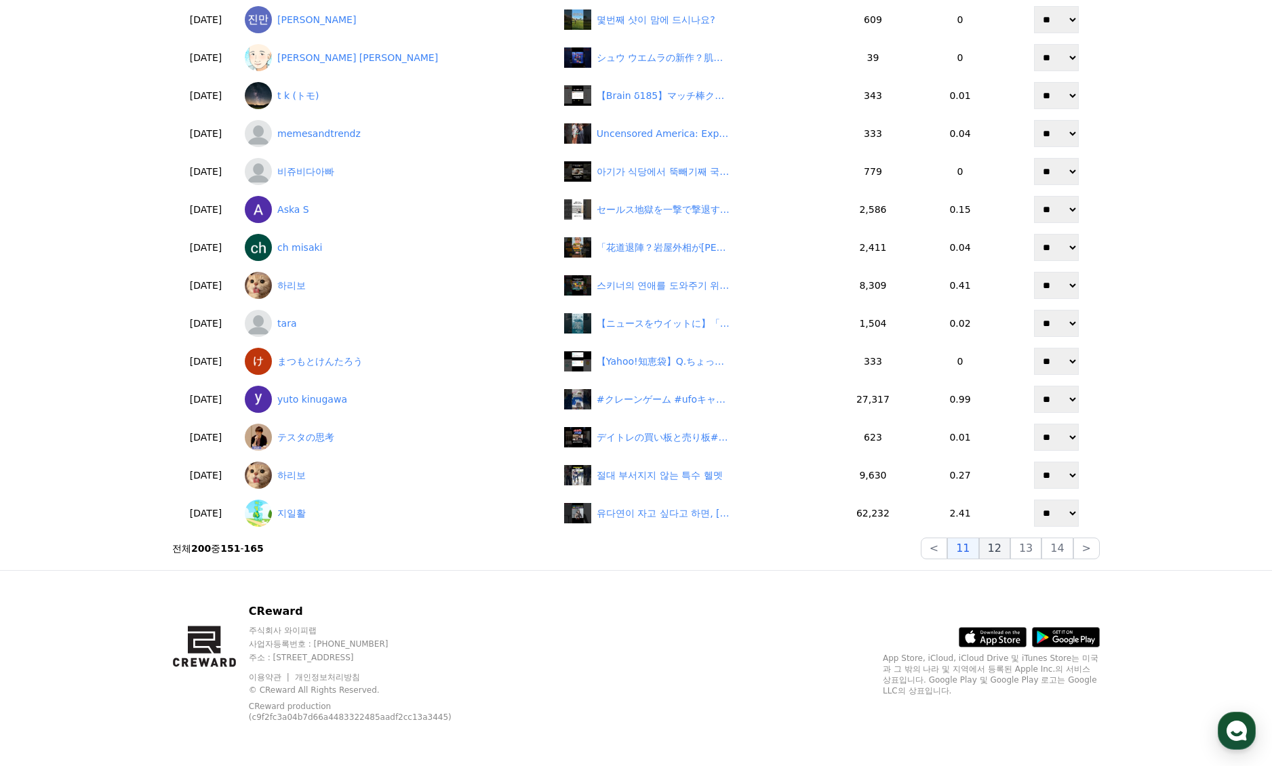
click at [1005, 552] on button "12" at bounding box center [994, 549] width 31 height 22
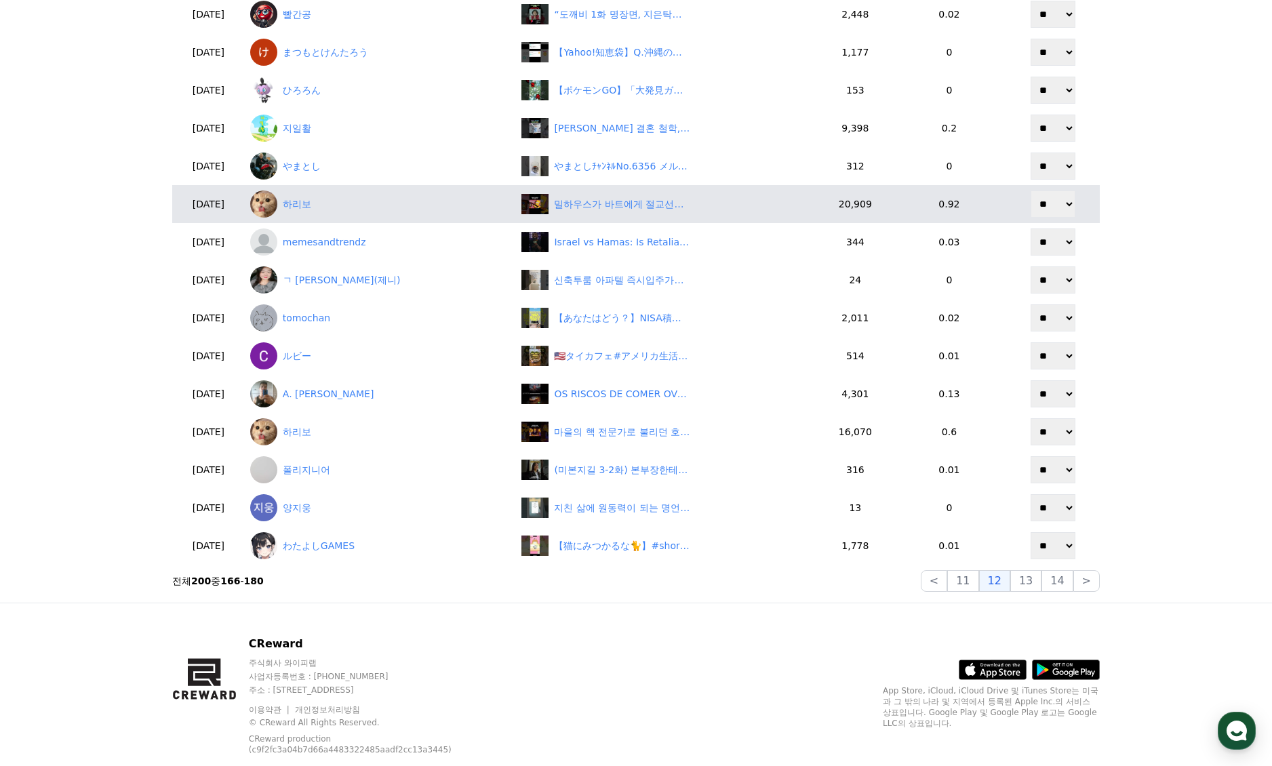
scroll to position [60, 0]
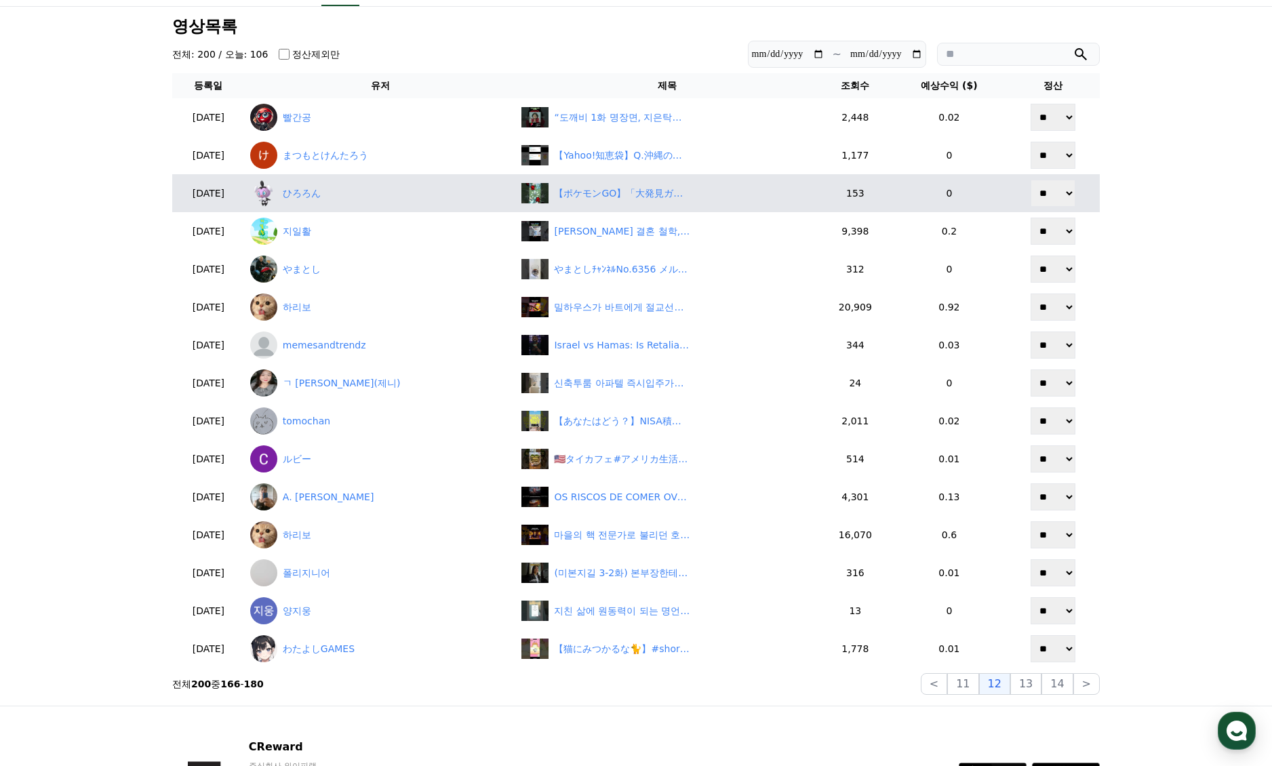
click at [613, 206] on td "【ポケモンGO】「大発見ガチャ神回！色違いセビエついに降臨！」 #ポケモンGO #大発見 #色ちがいセビエ #おひろめ #shorts" at bounding box center [667, 193] width 302 height 38
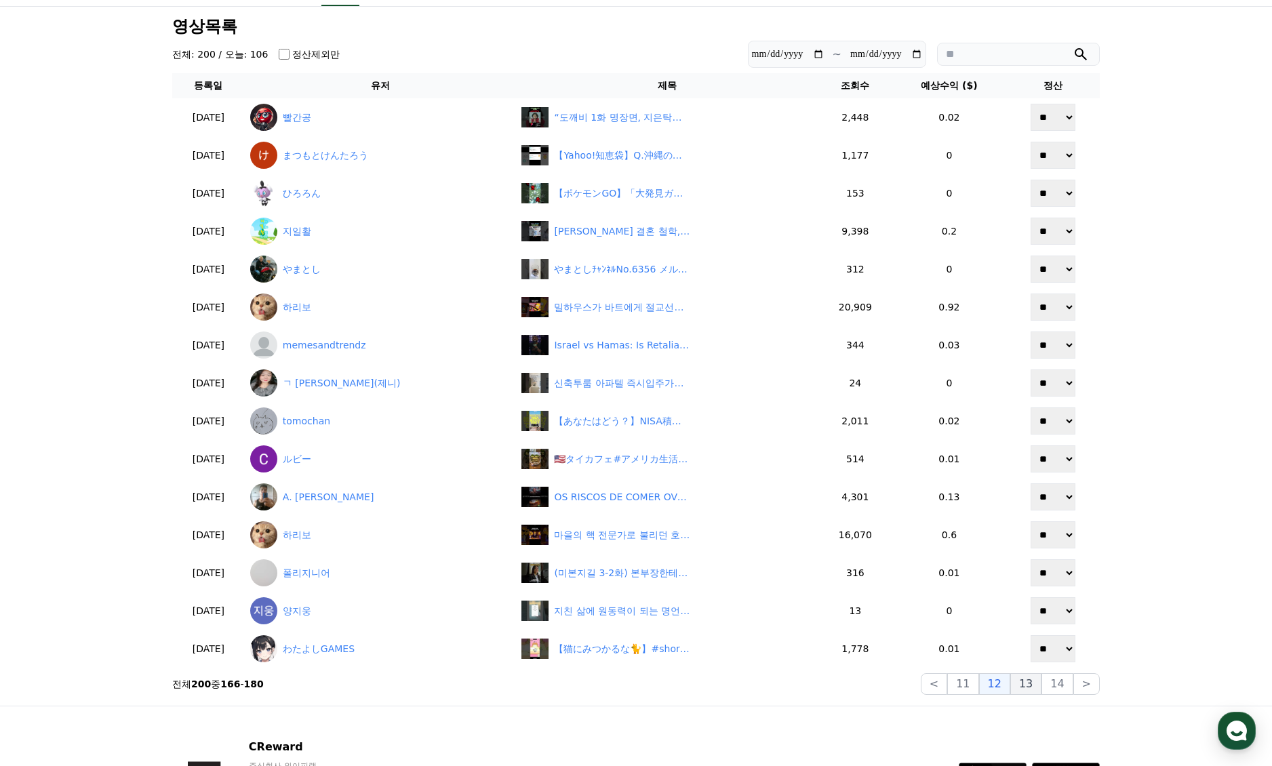
click at [1042, 688] on button "13" at bounding box center [1025, 684] width 31 height 22
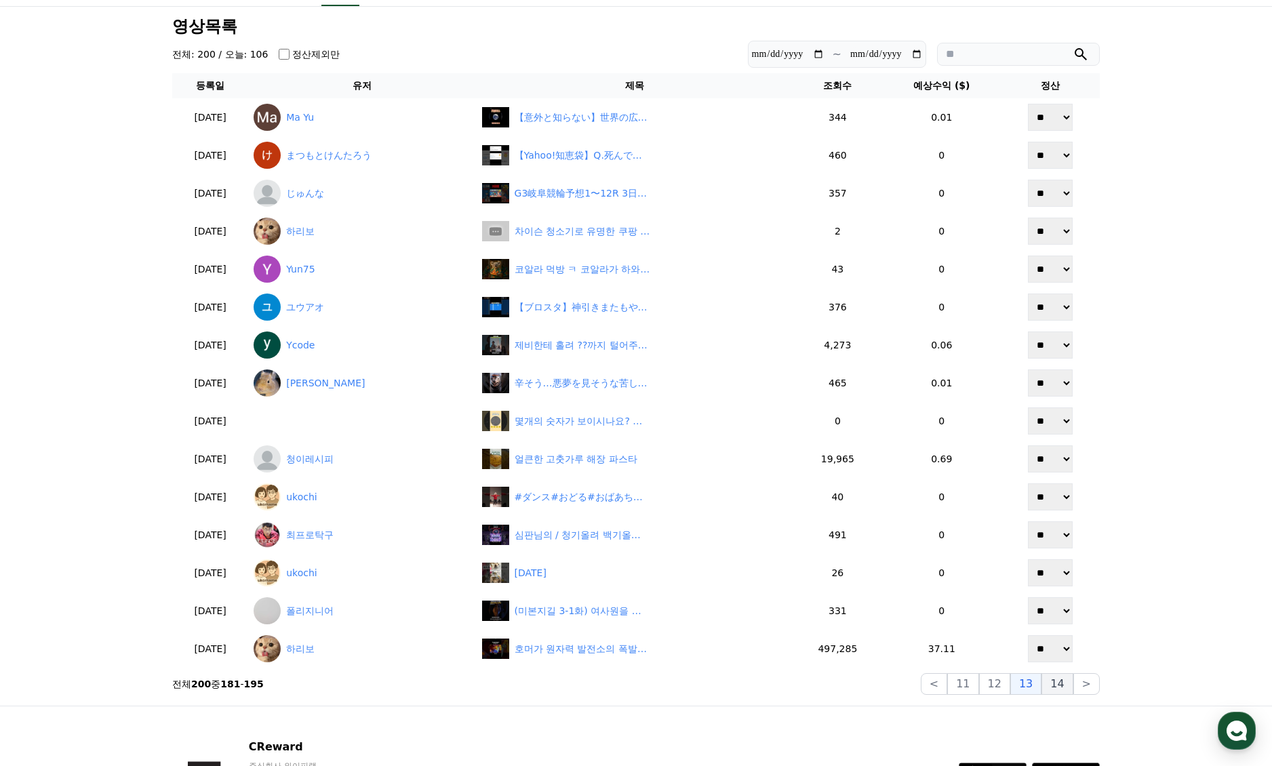
click at [1056, 692] on button "14" at bounding box center [1057, 684] width 31 height 22
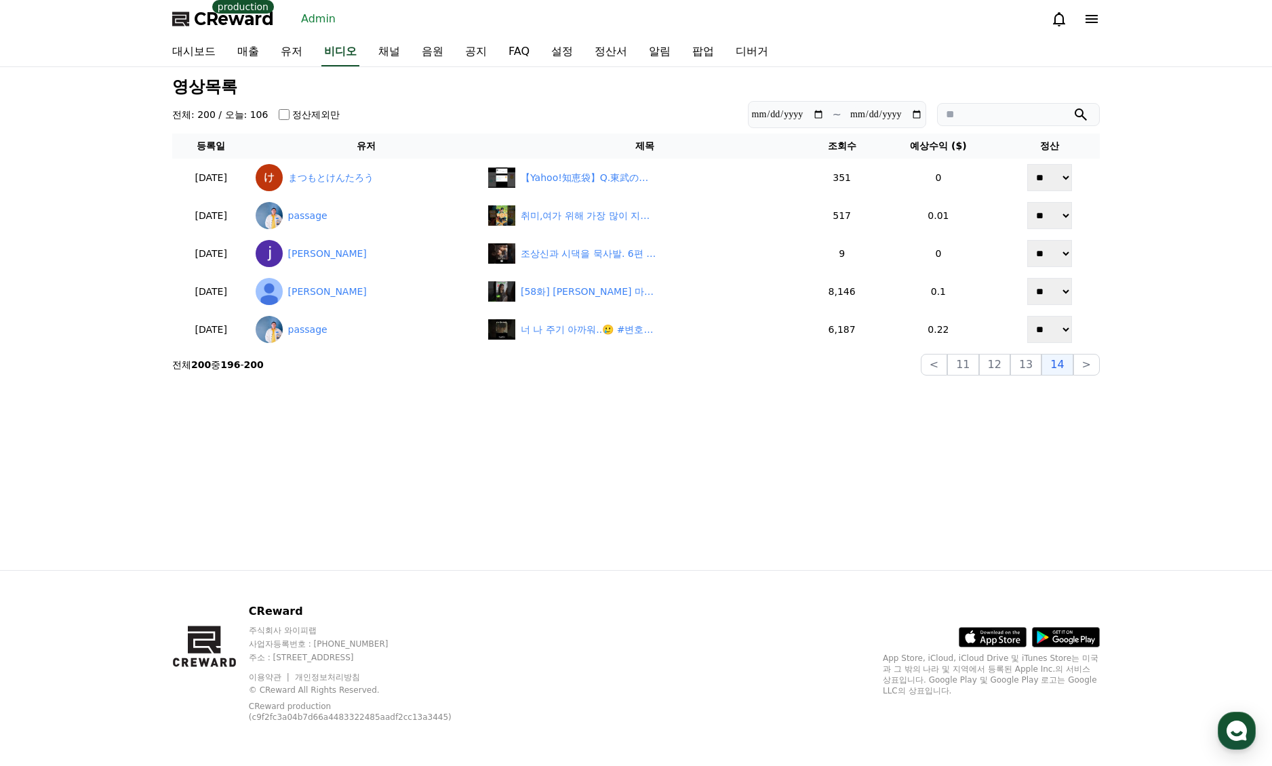
scroll to position [0, 0]
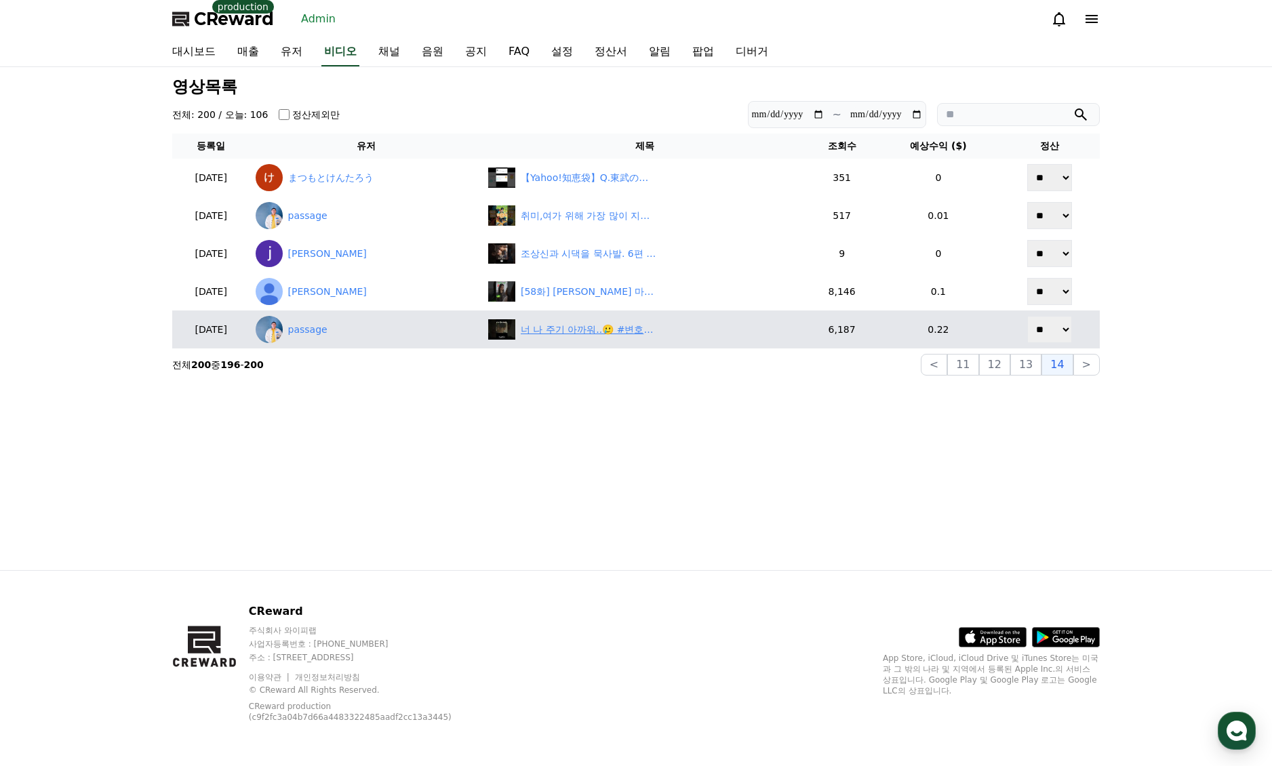
click at [590, 325] on div "너 나 주기 아까워..🥲 #변호사를꿈꾸는변호사들" at bounding box center [589, 330] width 136 height 14
click at [327, 333] on link "passage" at bounding box center [367, 329] width 222 height 27
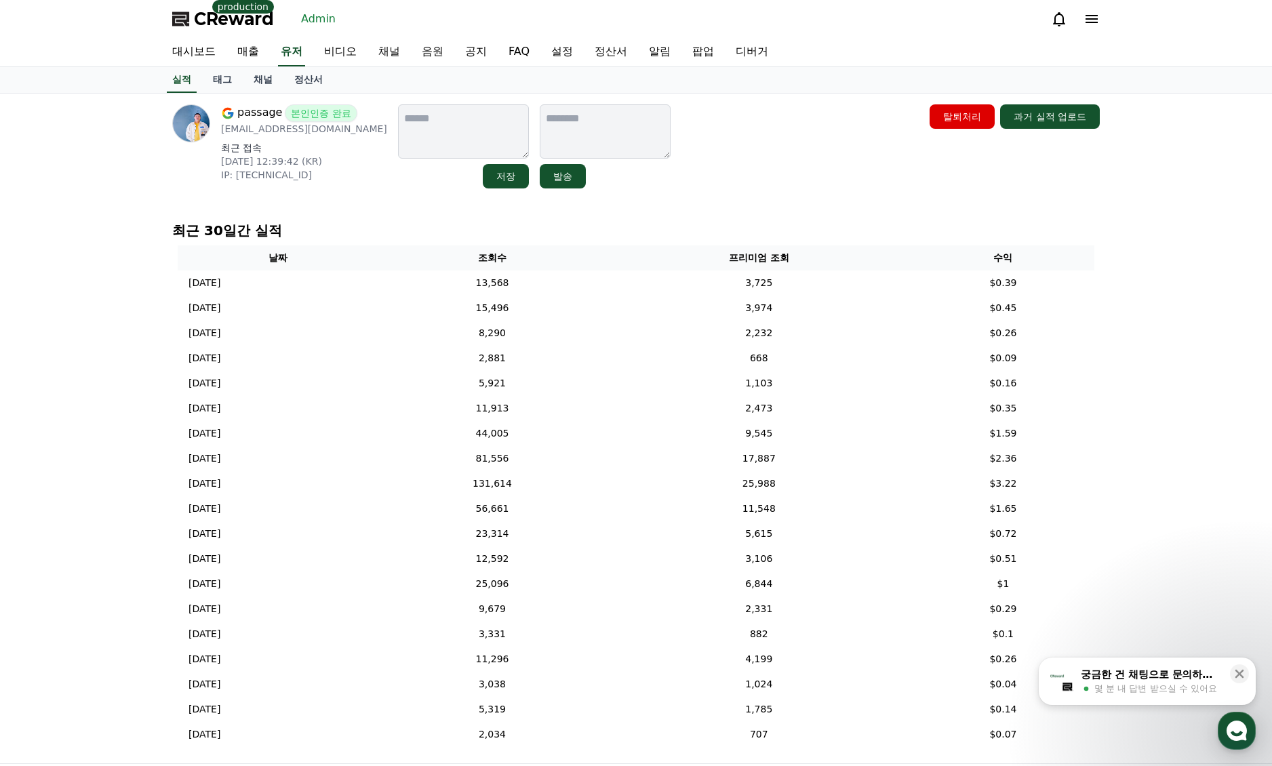
click at [743, 188] on div "passage 본인인증 완료 [EMAIL_ADDRESS][DOMAIN_NAME] 최근 접속 [DATE] 12:39:42 (KR) IP: [TE…" at bounding box center [636, 146] width 928 height 84
click at [290, 59] on link "유저" at bounding box center [291, 52] width 27 height 28
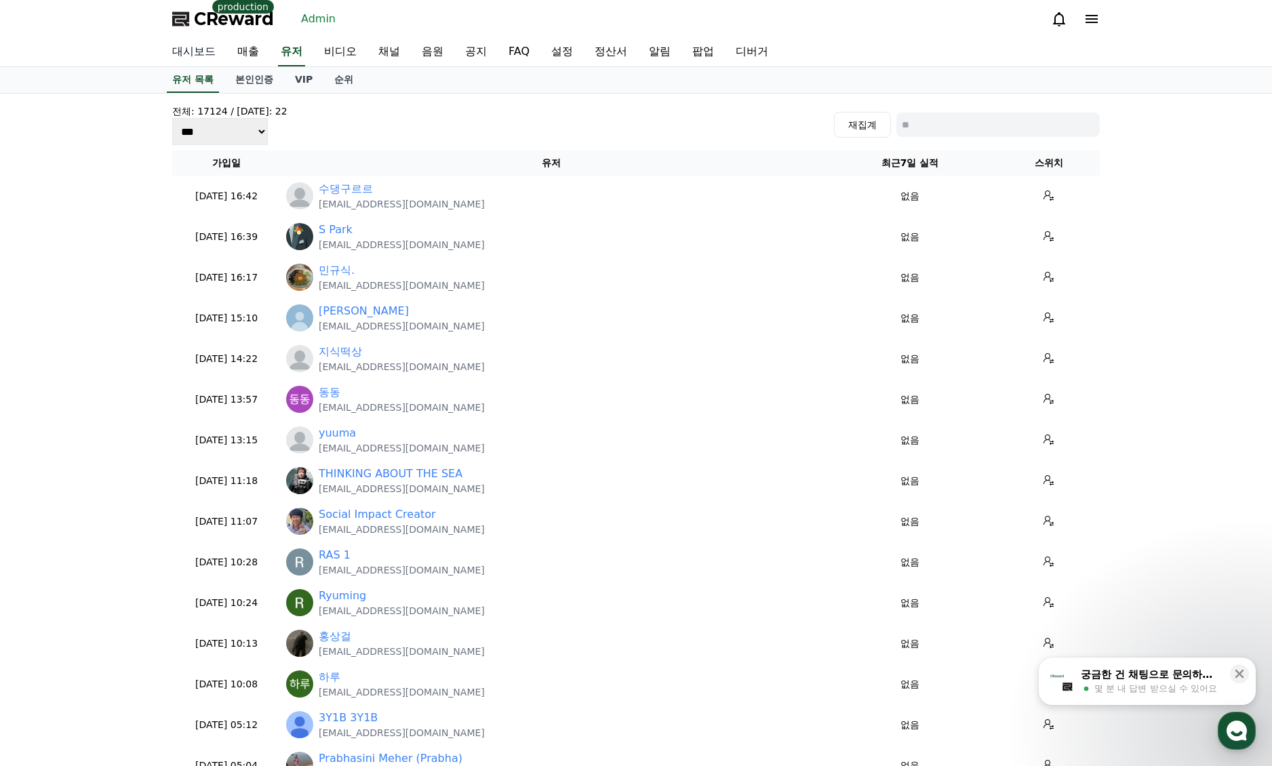
click at [178, 49] on link "대시보드" at bounding box center [193, 52] width 65 height 28
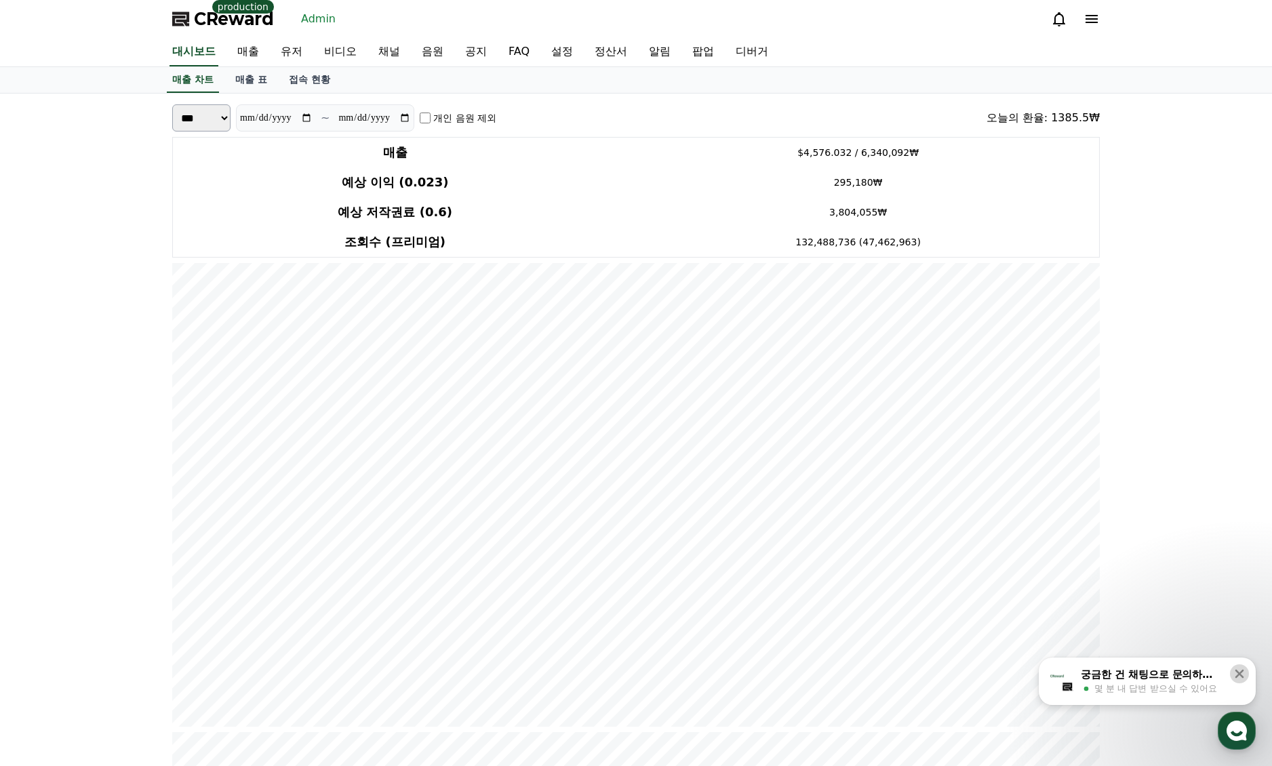
click at [1244, 673] on icon at bounding box center [1240, 674] width 14 height 14
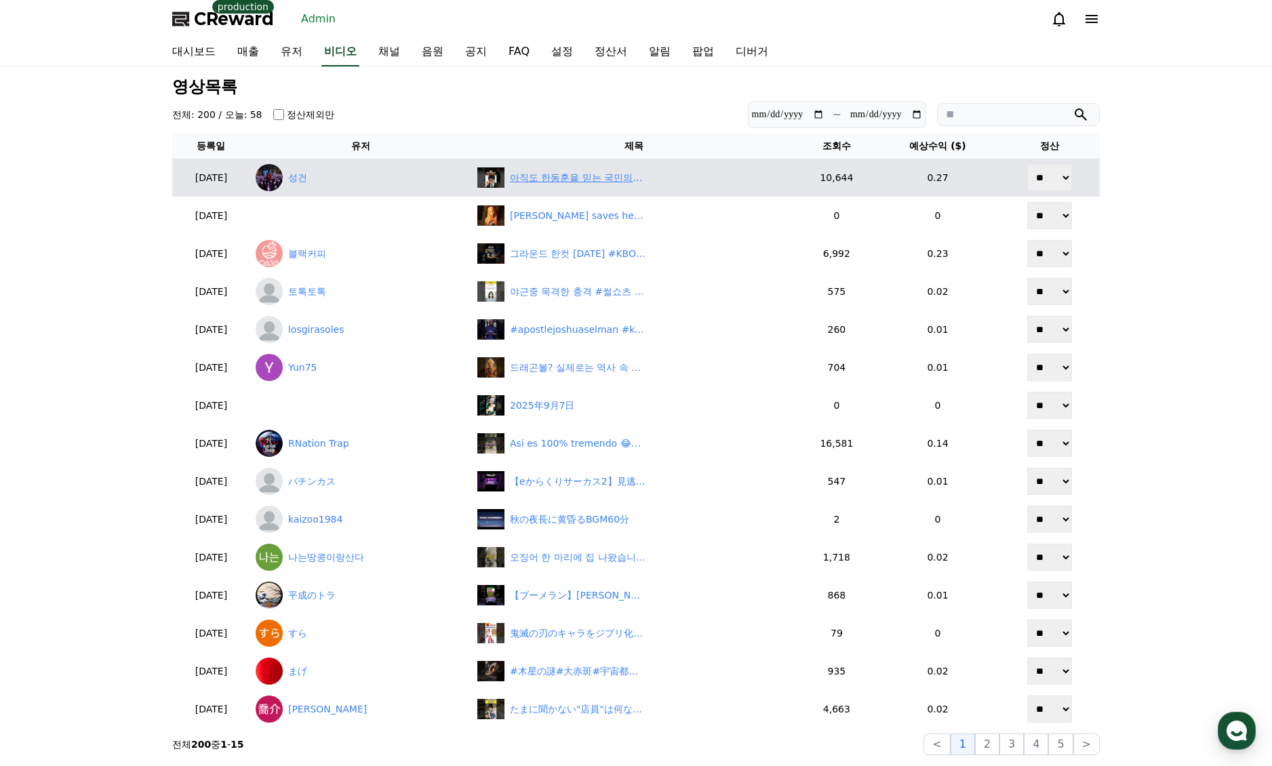
click at [635, 184] on div "아직도 한동훈을 믿는 국민의힘 지지자들에게" at bounding box center [578, 178] width 136 height 14
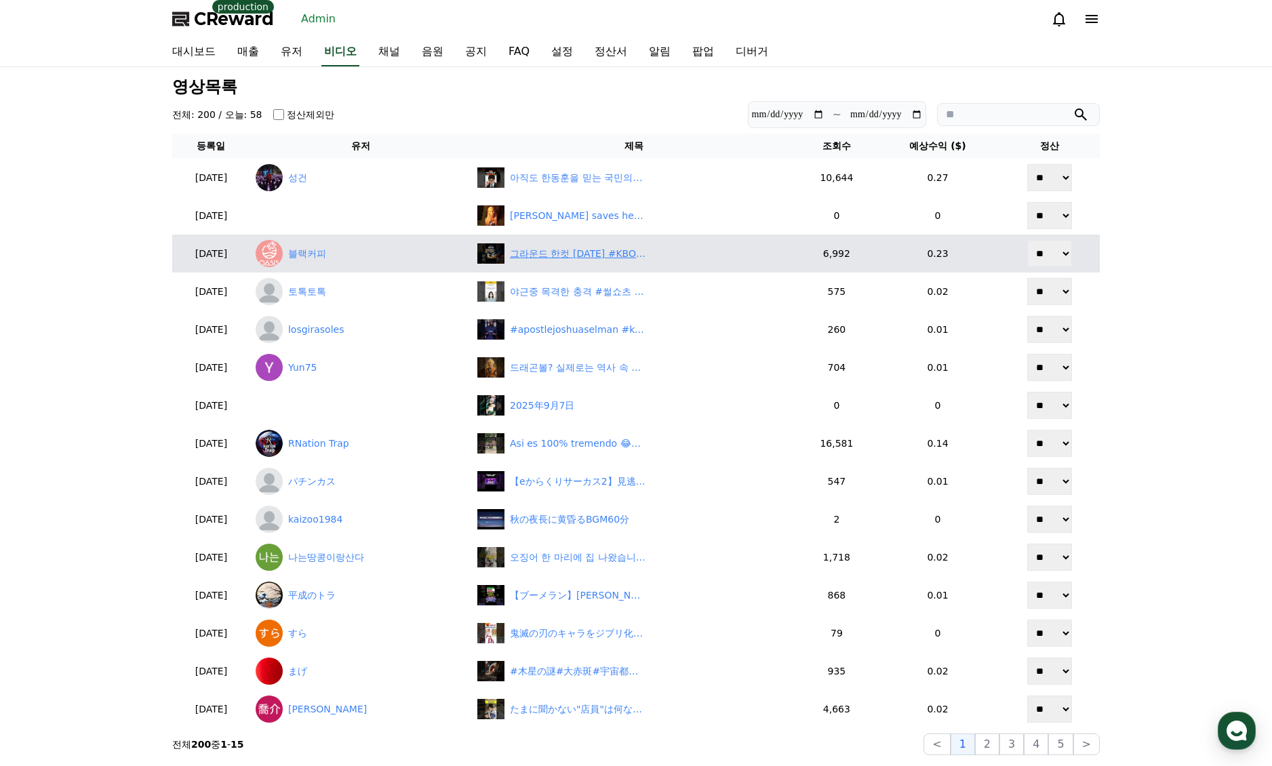
click at [599, 258] on div "그라운드 한컷 [DATE] #KBO #프로야구 #프로야구하이라이트" at bounding box center [578, 254] width 136 height 14
click at [348, 256] on link "블랙커피" at bounding box center [361, 253] width 211 height 27
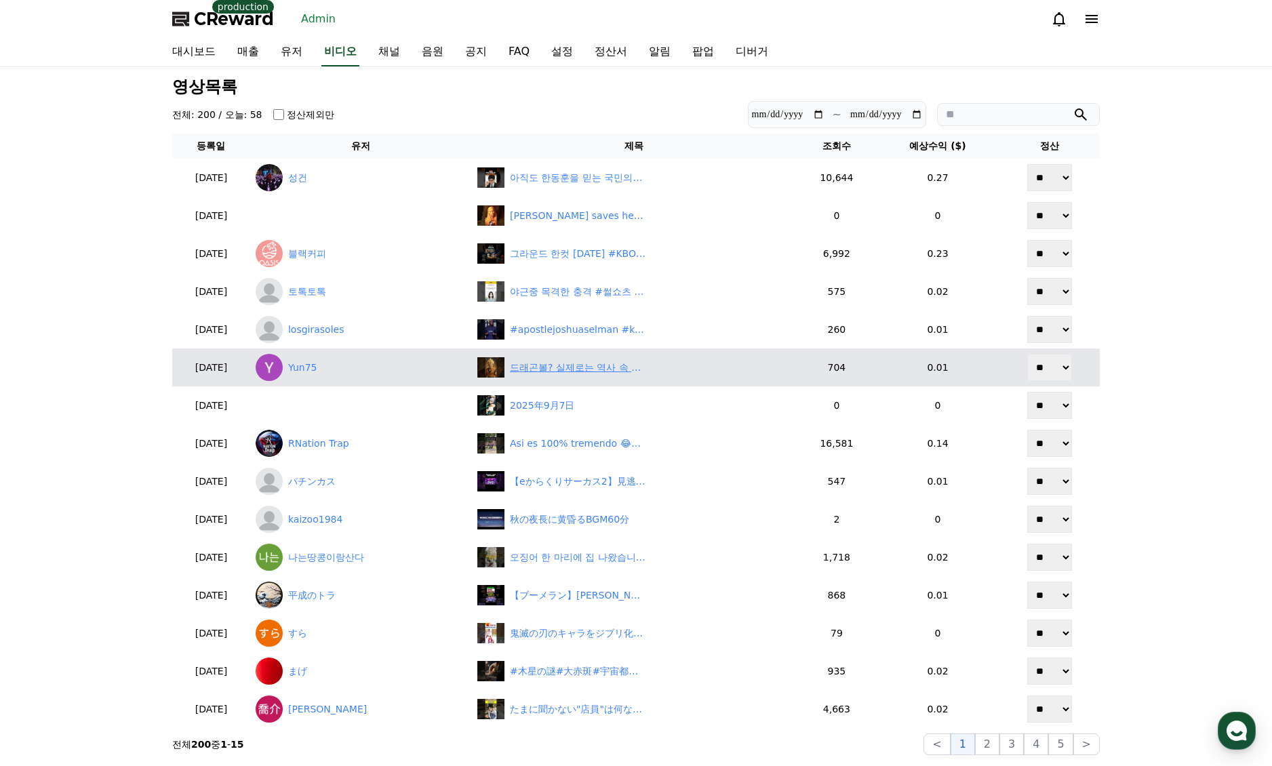
click at [582, 374] on div "드래곤볼? 실제로는 역사 속 초사이언" at bounding box center [578, 368] width 136 height 14
click at [557, 372] on div "드래곤볼? 실제로는 역사 속 초사이언" at bounding box center [578, 368] width 136 height 14
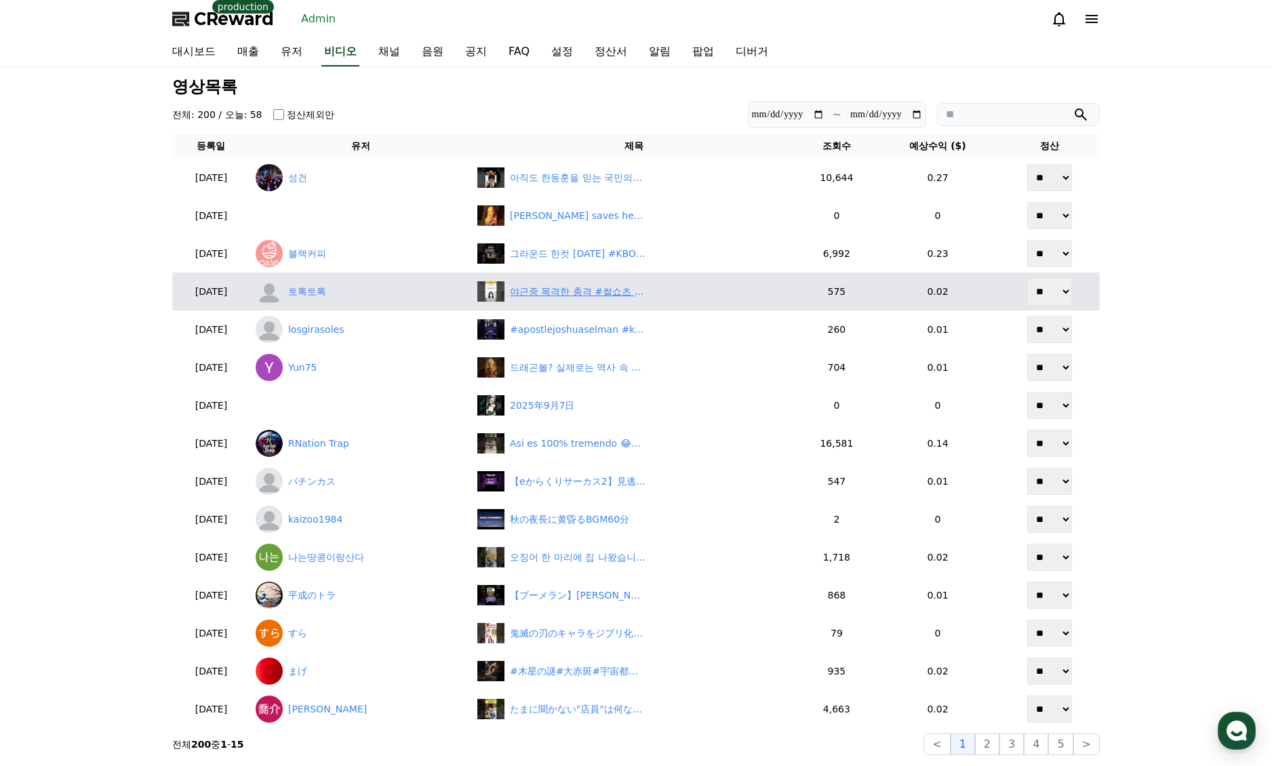
click at [575, 296] on div "야근중 목격한 충격 #썰쇼츠 #회사생활" at bounding box center [578, 292] width 136 height 14
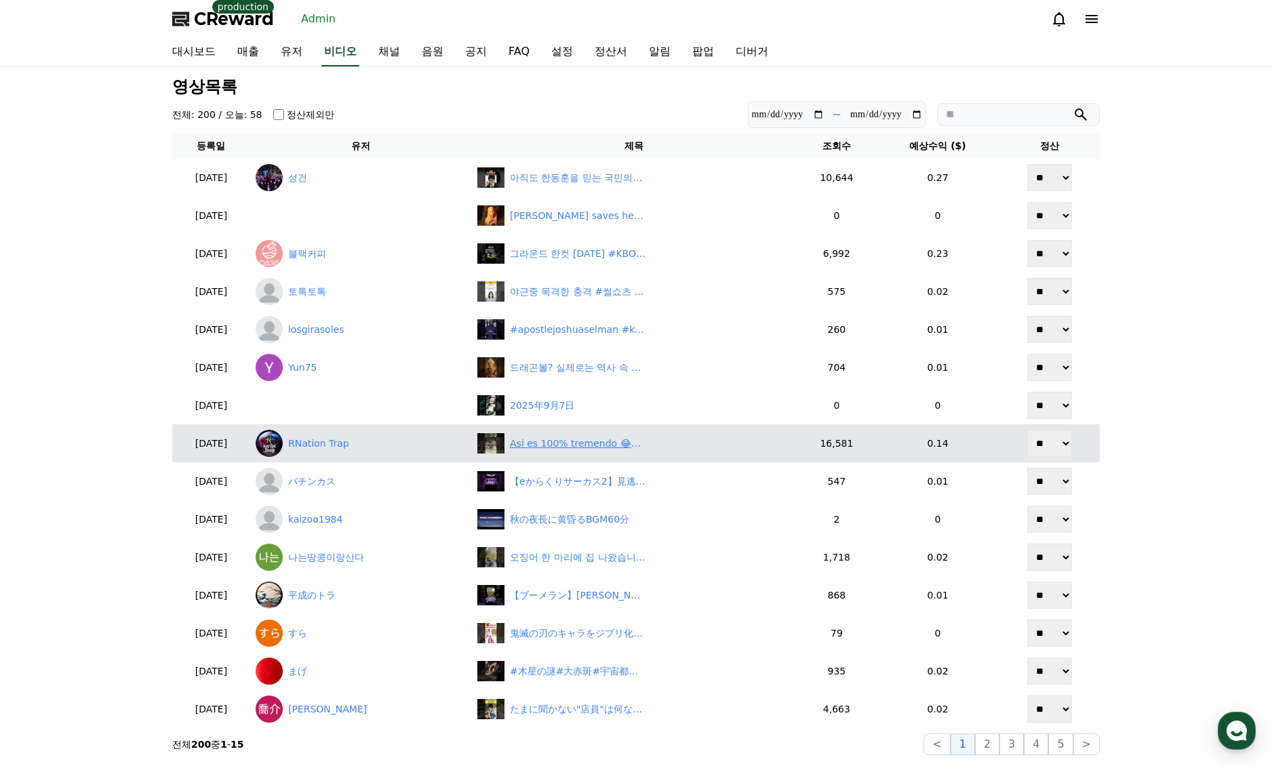
click at [556, 442] on div "Asi es 100% tremendo 😂😂😂" at bounding box center [578, 444] width 136 height 14
click at [345, 439] on link "RNation Trap" at bounding box center [361, 443] width 211 height 27
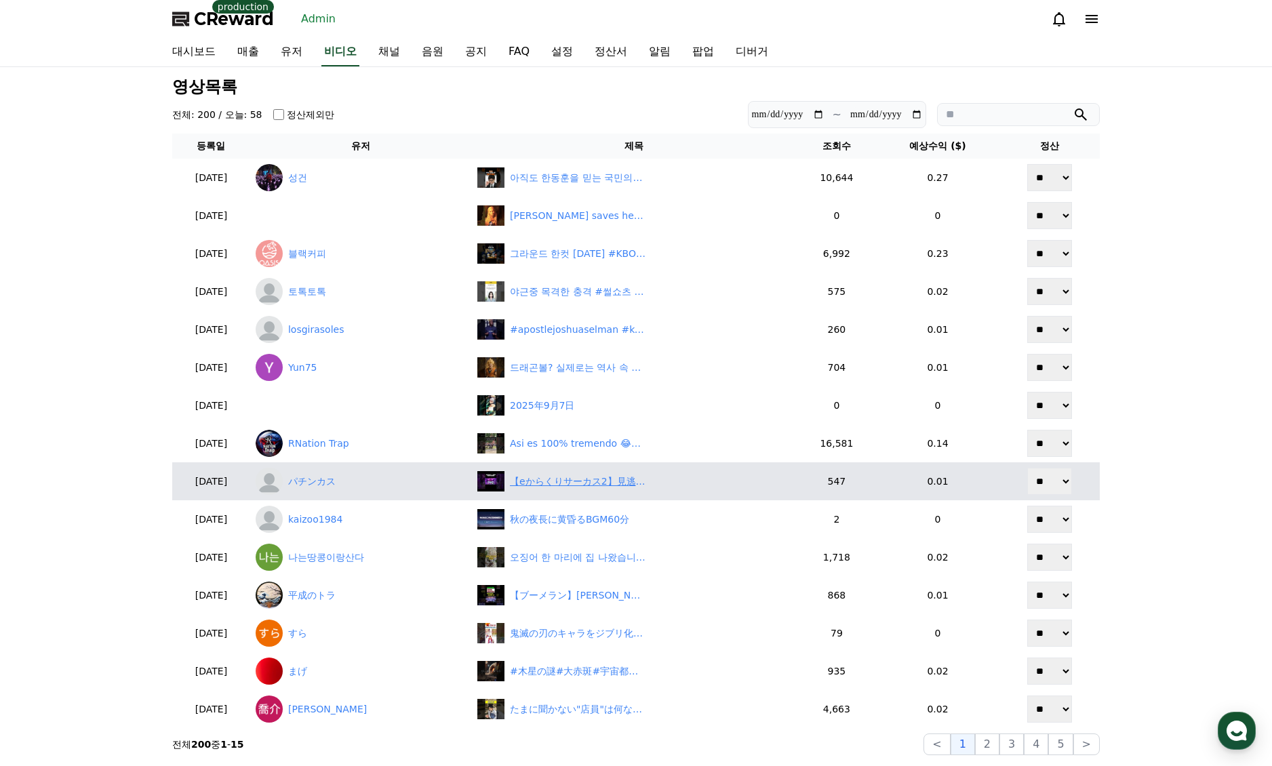
click at [572, 477] on div "【eからくりサーカス2】見逃せない‼ 共闘に発展する神展開＃からくりサーカス2#パチンコ#パチンカス#shrots" at bounding box center [578, 482] width 136 height 14
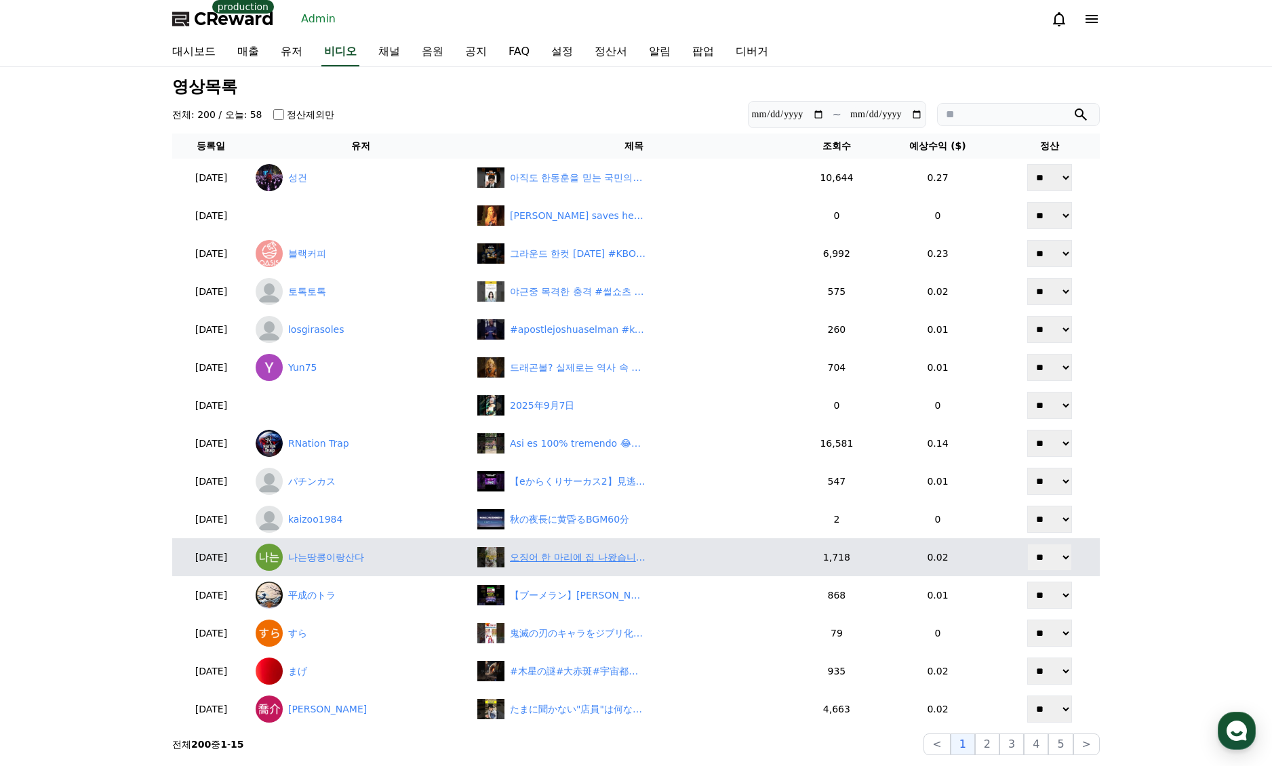
click at [572, 553] on div "오징어 한 마리에 집 나왔습니다 😂" at bounding box center [578, 558] width 136 height 14
click at [388, 559] on link "나는땅콩이랑산다" at bounding box center [361, 557] width 211 height 27
click at [561, 551] on div "오징어 한 마리에 집 나왔습니다 😂" at bounding box center [578, 558] width 136 height 14
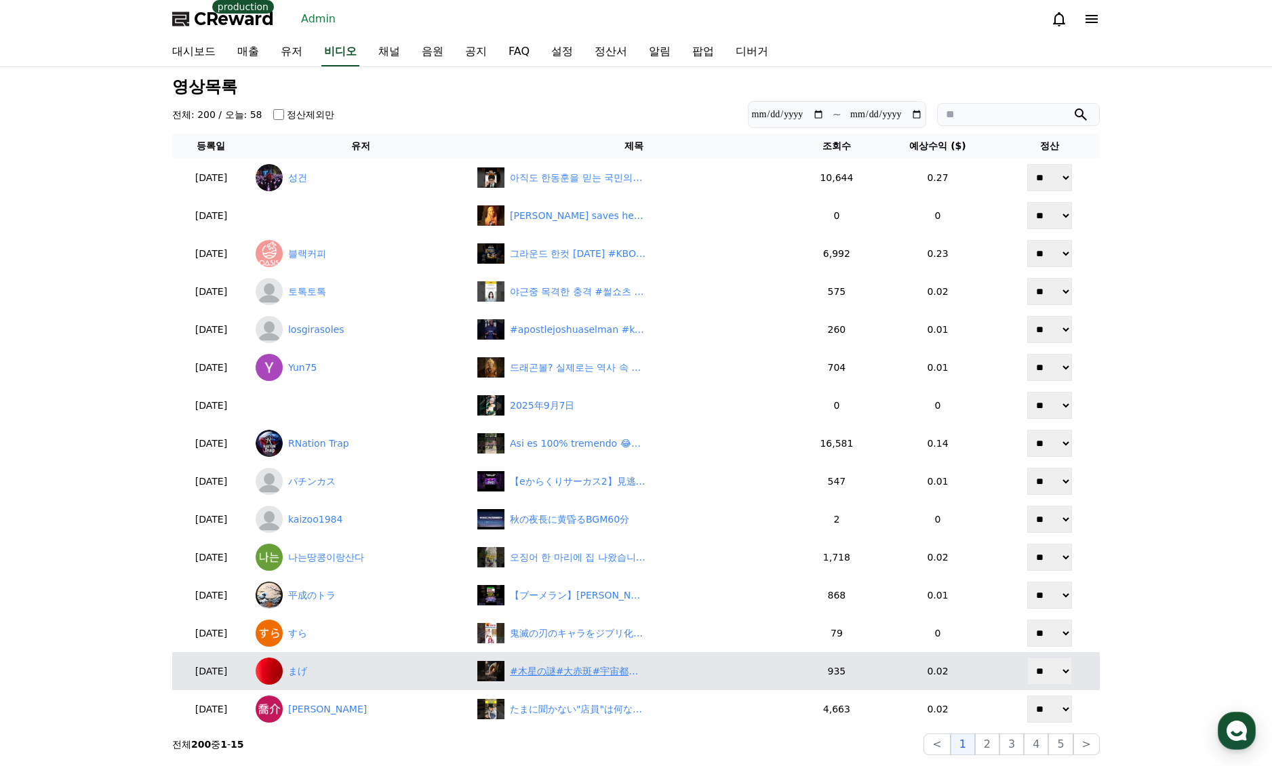
click at [590, 667] on div "#木星の謎#大赤斑#宇宙都市伝説#惑星ミステリー#宇宙のひみつラボ" at bounding box center [578, 672] width 136 height 14
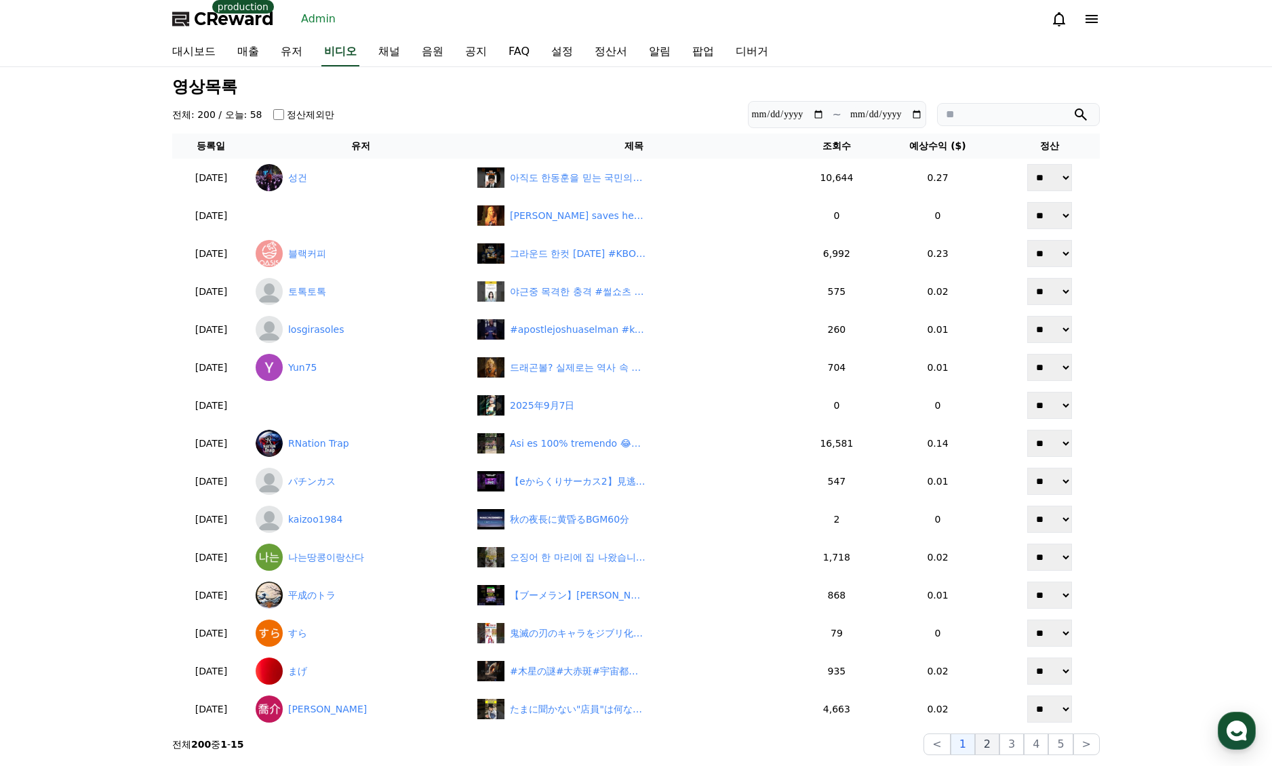
click at [986, 748] on button "2" at bounding box center [987, 745] width 24 height 22
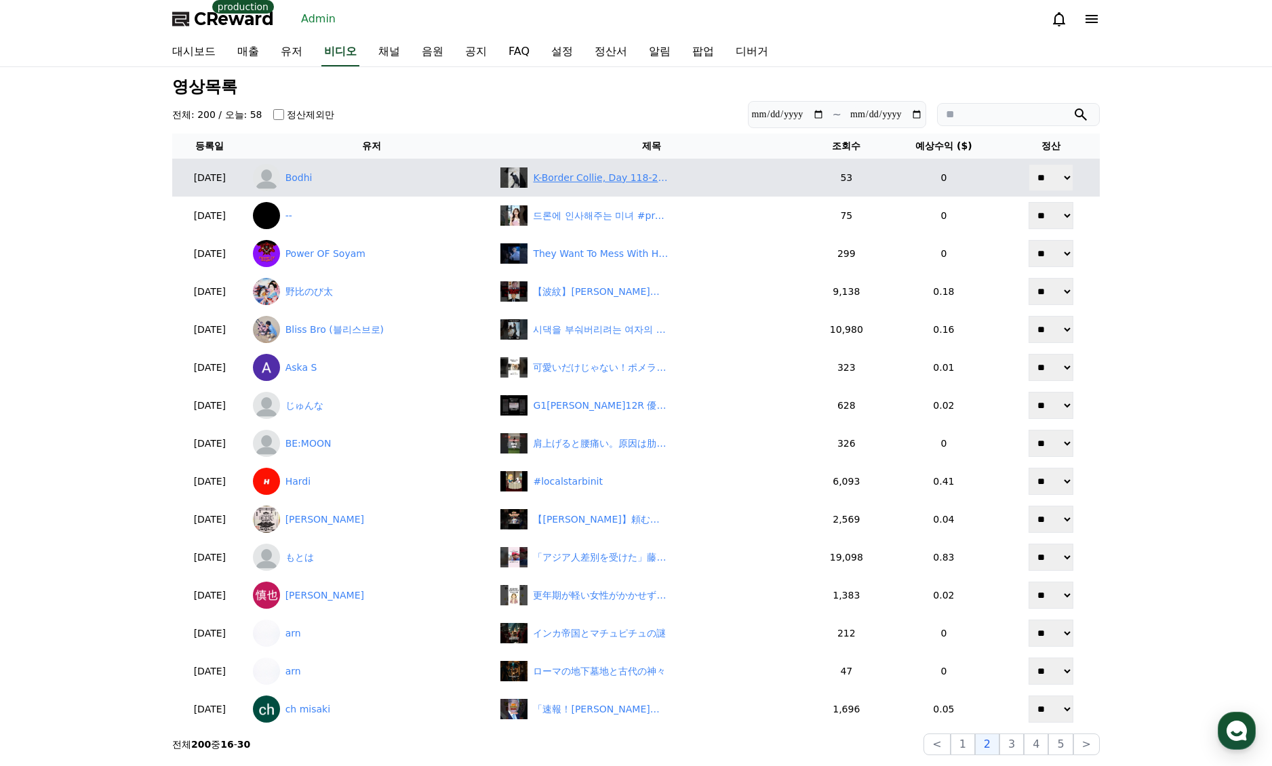
click at [650, 181] on div "K-Border Collie, Day 118-2 - Grandpa and Mom Dog’s Sweet Walk 🐶👴" at bounding box center [601, 178] width 136 height 14
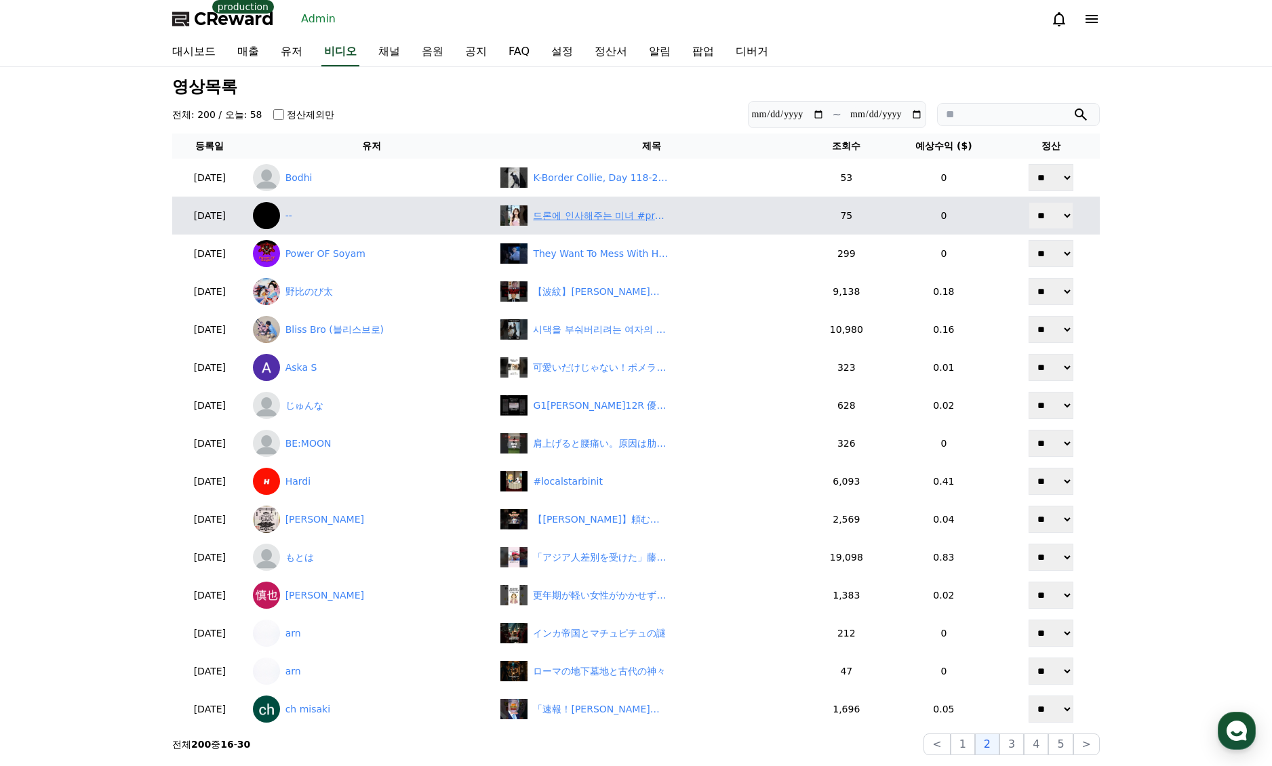
click at [605, 211] on div "드론에 인사해주는 미녀 #prettygirl #girl #girls" at bounding box center [601, 216] width 136 height 14
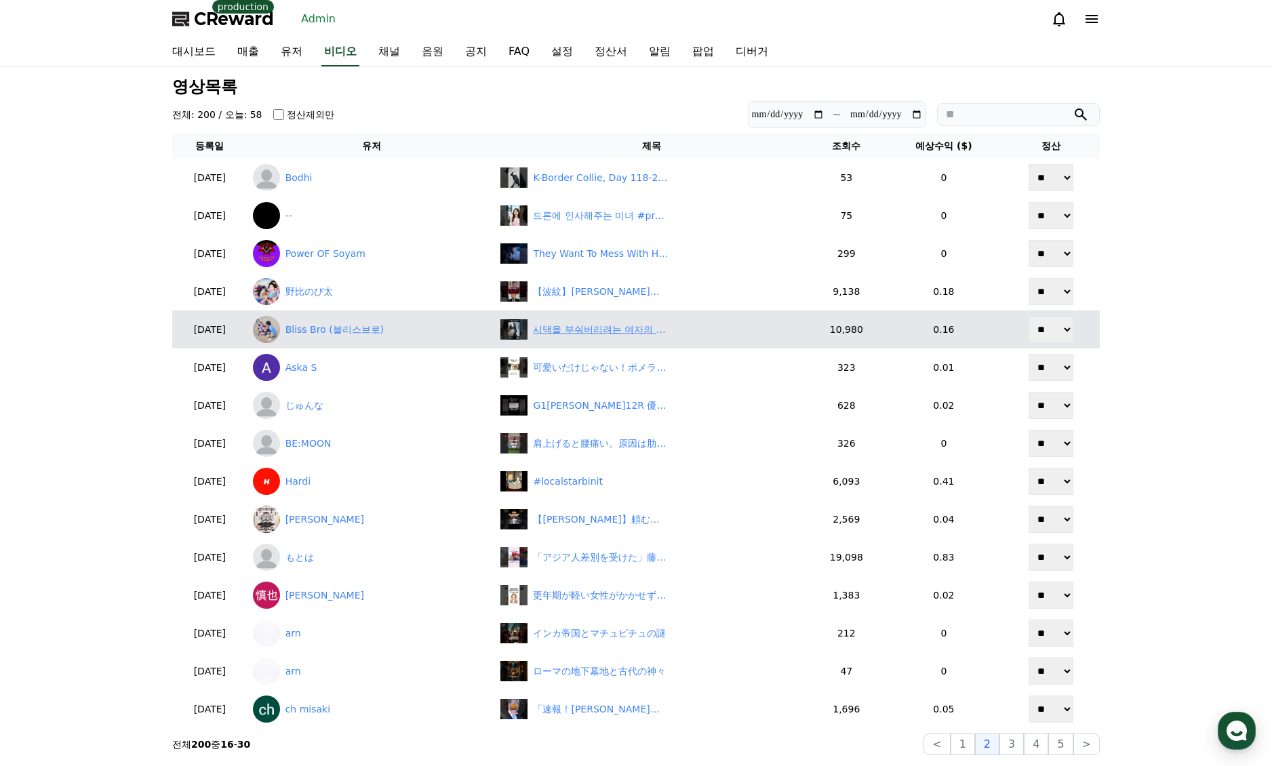
click at [595, 330] on div "시댁을 부숴버리려는 여자의 이야기 19화 | 엄마 | 깜포" at bounding box center [601, 330] width 136 height 14
click at [328, 332] on link "Bliss Bro (블리스브로)" at bounding box center [371, 329] width 237 height 27
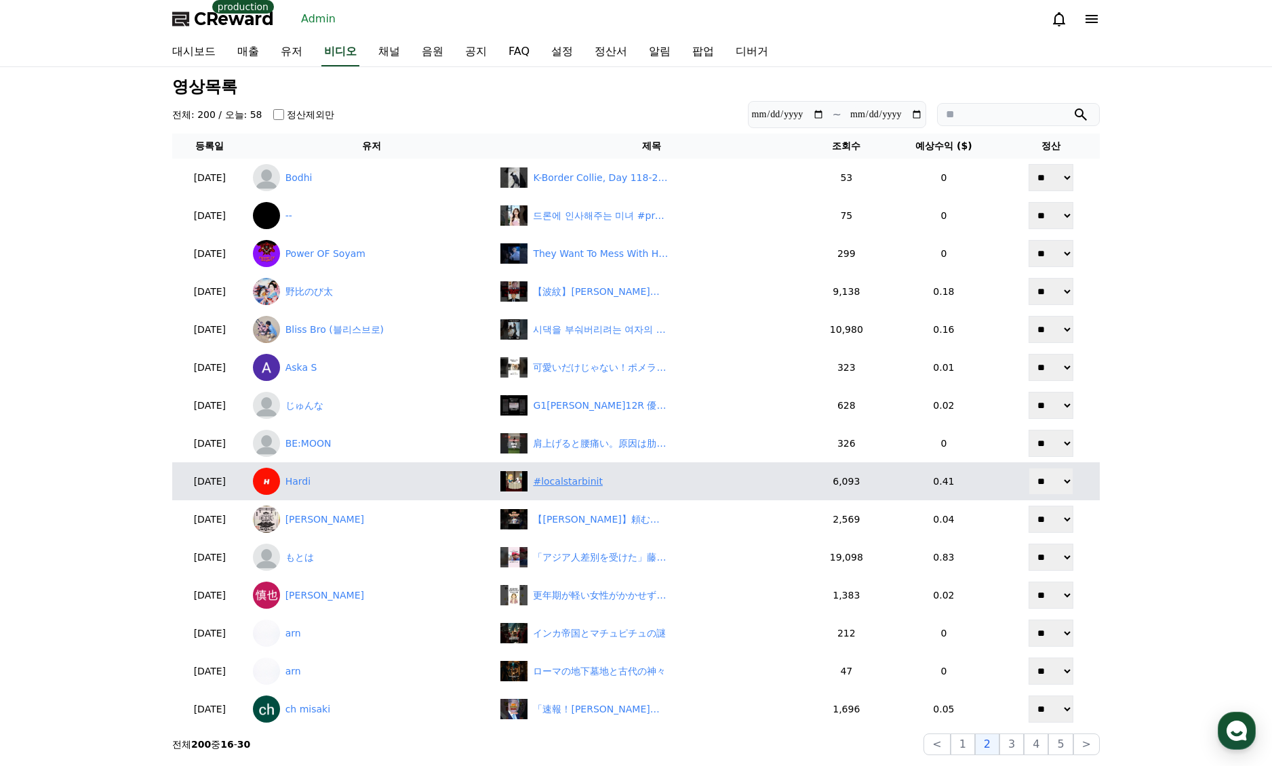
click at [577, 483] on div "#localstarbinit" at bounding box center [568, 482] width 70 height 14
click at [334, 478] on link "Hardi" at bounding box center [371, 481] width 237 height 27
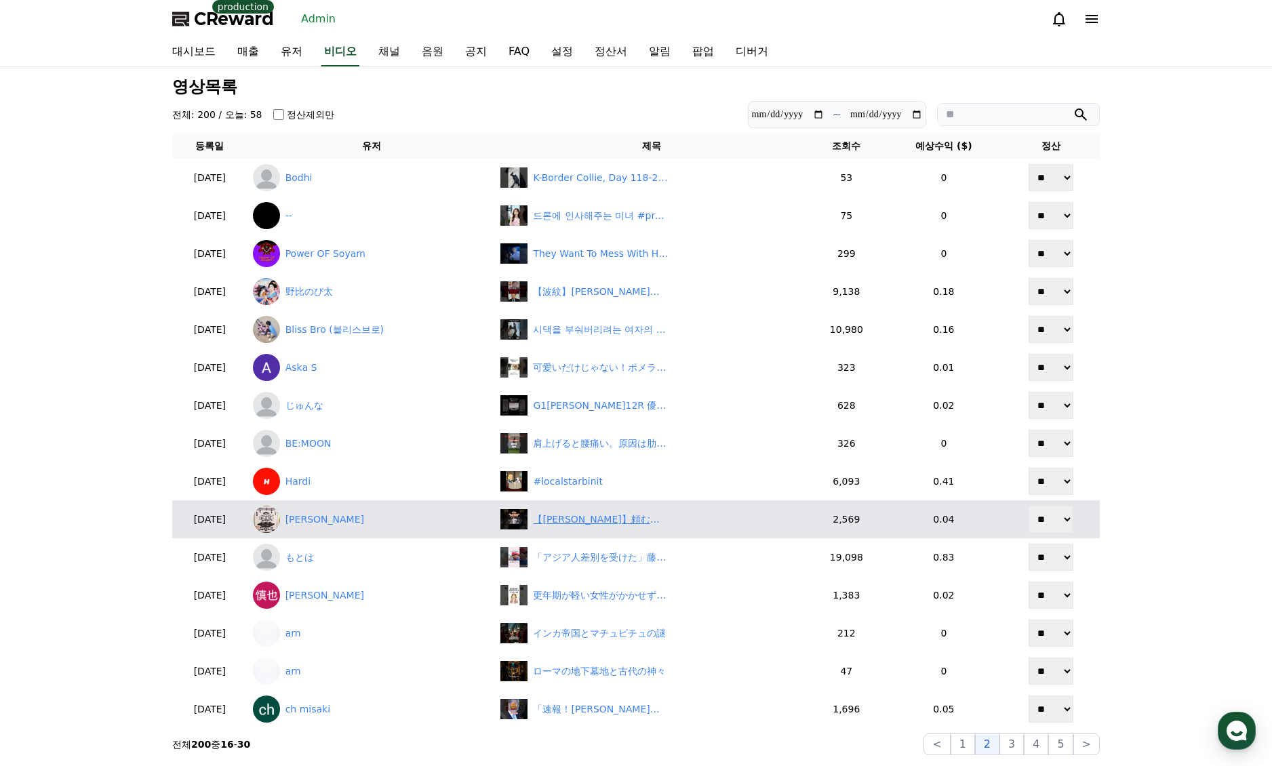
click at [608, 523] on div "【[PERSON_NAME]】頼む、[PERSON_NAME]にあと5勝プラスしてやってくれ！" at bounding box center [601, 520] width 136 height 14
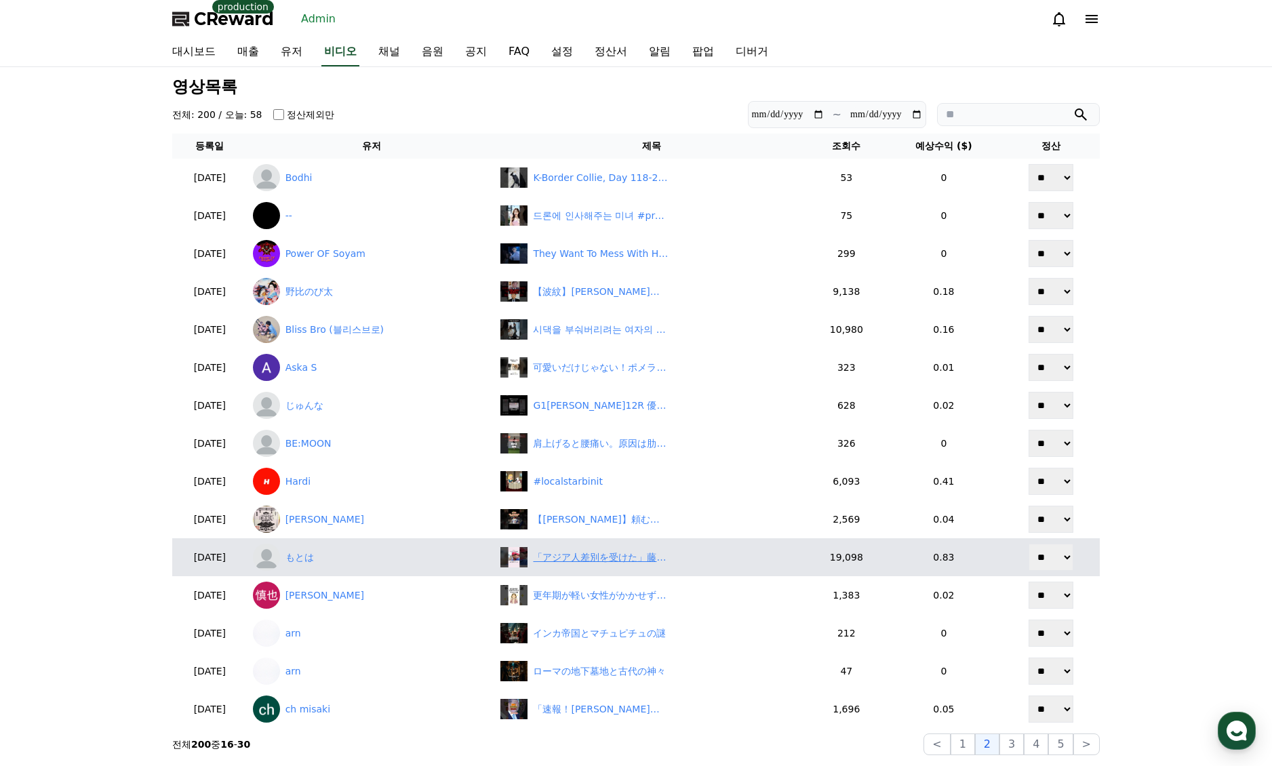
click at [582, 552] on div "「アジア人差別を受けた」藤川球児に関する雑学 #藤川球児 #阪神タイガース #阪神ファン #プロ野球" at bounding box center [601, 558] width 136 height 14
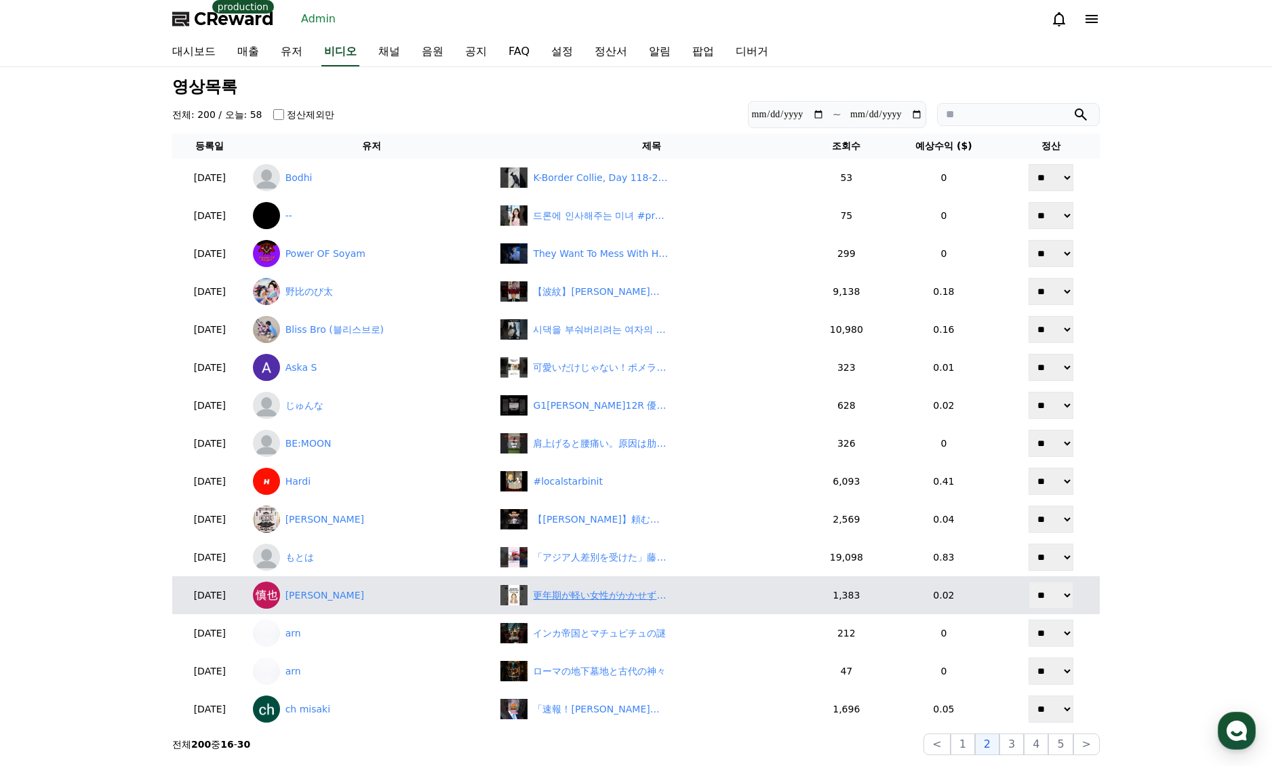
click at [613, 596] on div "更年期が軽い女性がかかせずやること5選#更年期 #健康 #健康雑学 #shorts" at bounding box center [601, 596] width 136 height 14
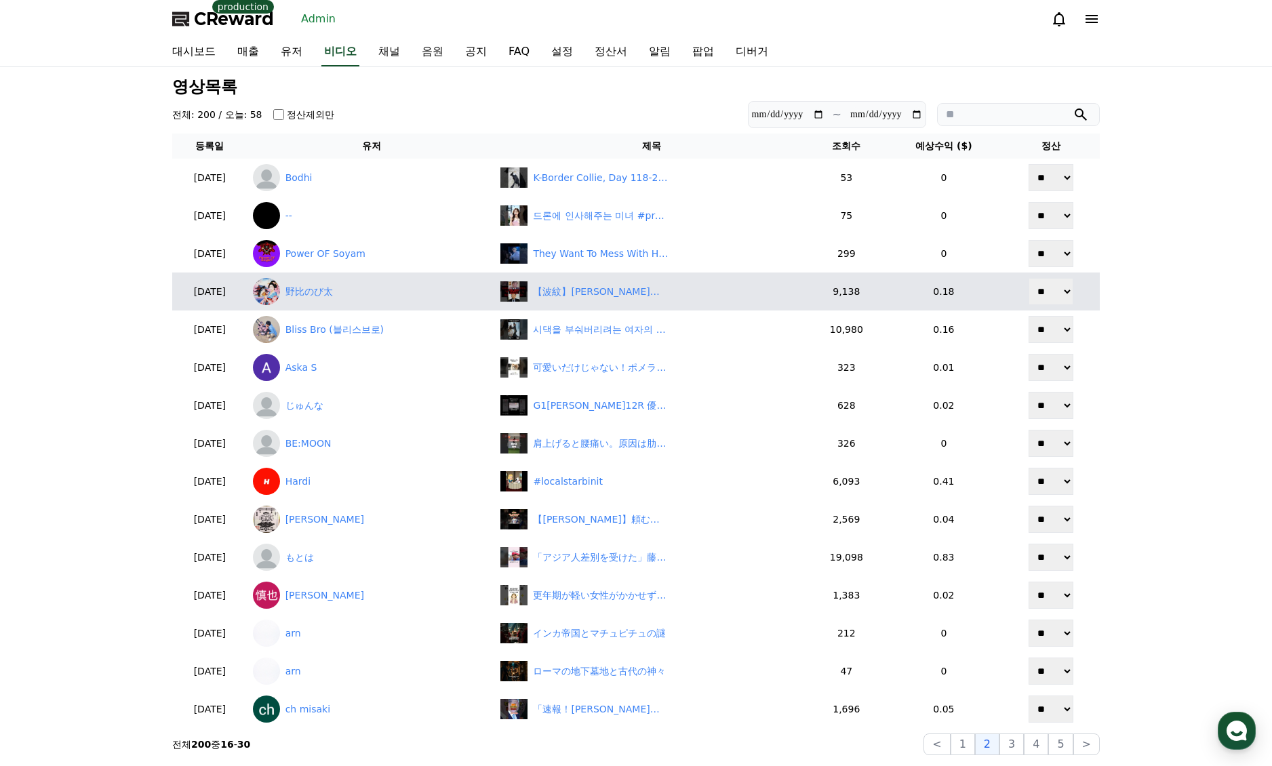
click at [1010, 739] on button "3" at bounding box center [1012, 745] width 24 height 22
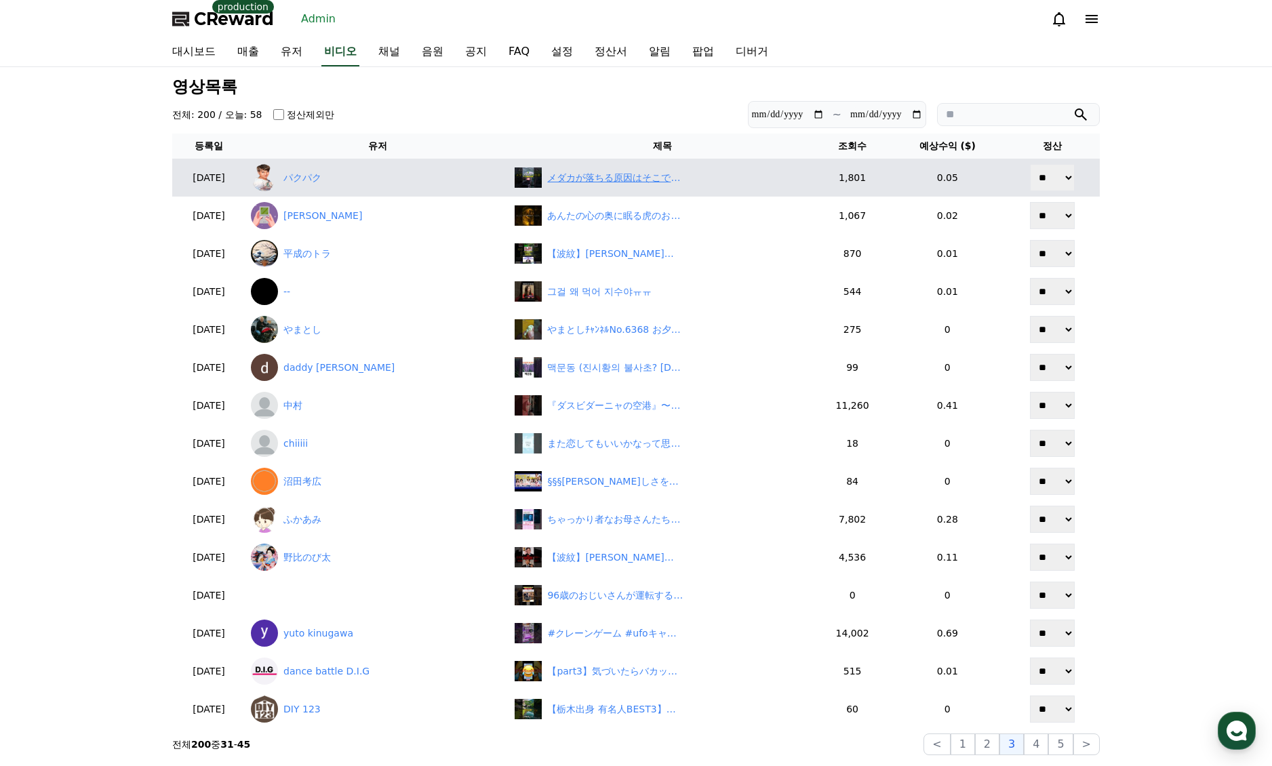
click at [587, 182] on div "メダカが落ちる原因はそこです！" at bounding box center [615, 178] width 136 height 14
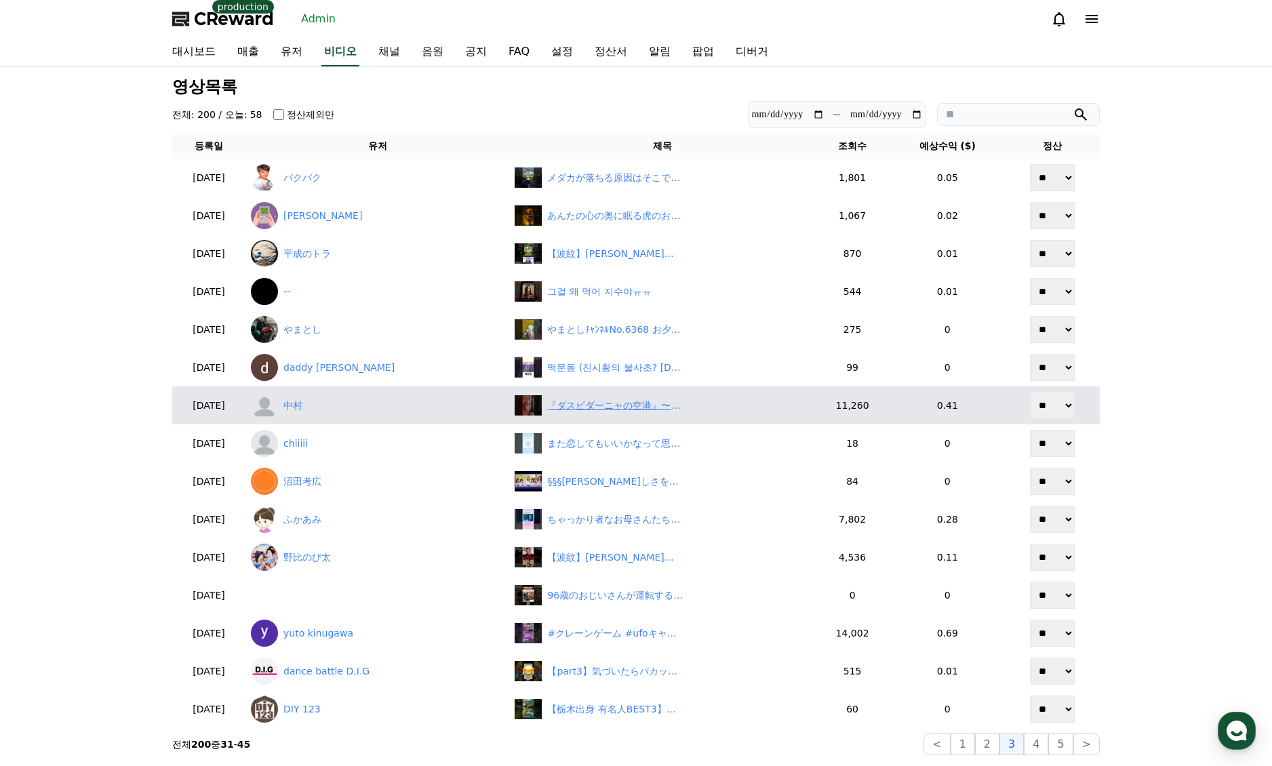
click at [587, 412] on div "『ダスビダーニャの空港』〜日露家族の日常〜 #[DEMOGRAPHIC_DATA]移住 #海外生活" at bounding box center [615, 406] width 136 height 14
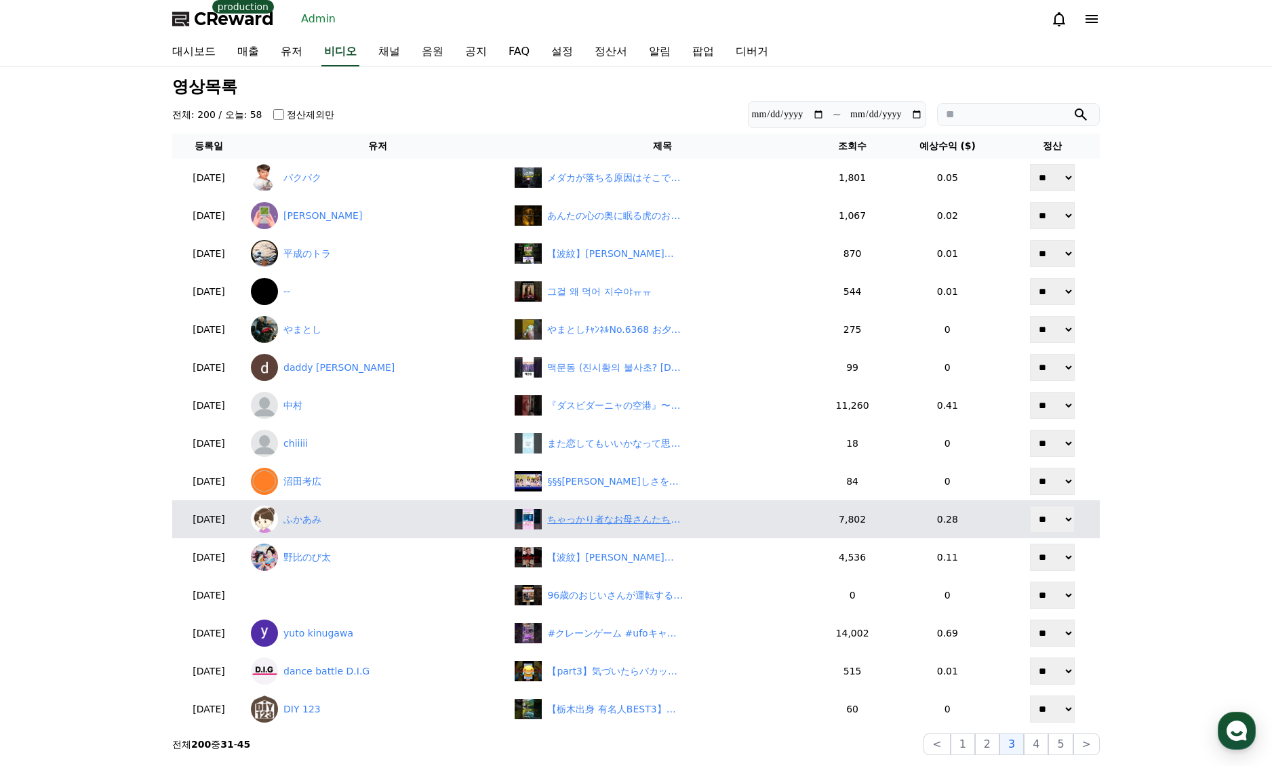
click at [553, 517] on div "ちゃっかり者なお母さんたちの[PERSON_NAME]祭りｗｗｗ　#[PERSON_NAME]祭り" at bounding box center [615, 520] width 136 height 14
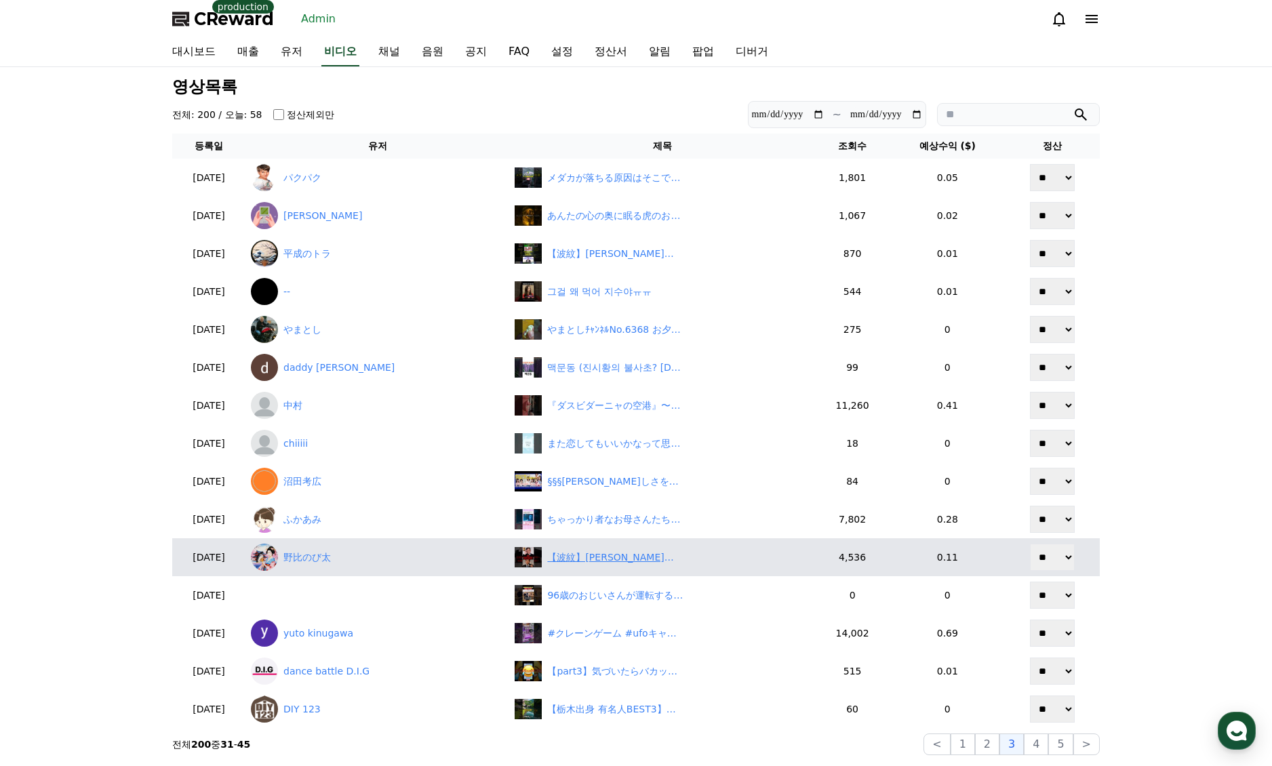
click at [557, 554] on div "【波紋】[PERSON_NAME]首相が辞任表明！[PERSON_NAME]の担ぎ上げに「民意無視」と批判殺到　#shorts" at bounding box center [615, 558] width 136 height 14
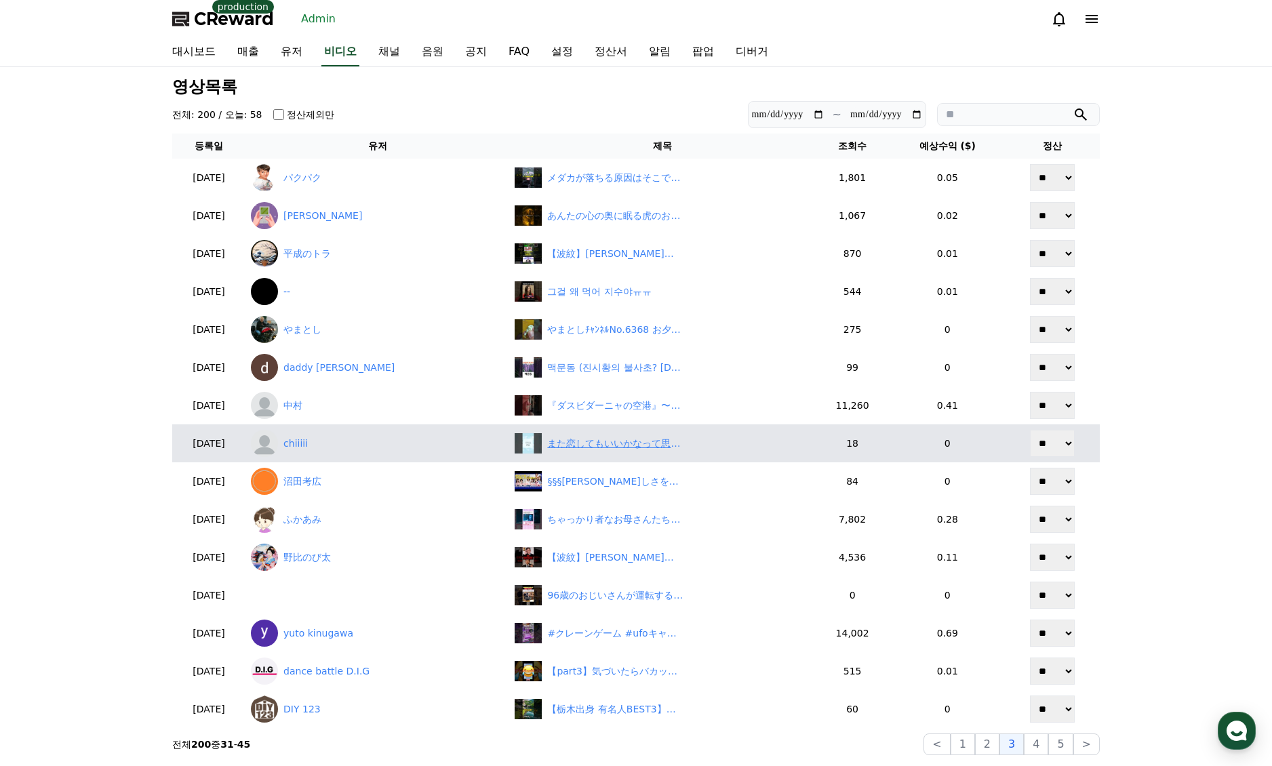
click at [618, 452] on div "また恋してもいいかなって思えた時点で、もう十分強いんだよ。過去の経験は全部、次にもっと優しい恋を育てる力になるんだ✨#恋愛メンタル #恋バナ #恋愛相談" at bounding box center [662, 443] width 294 height 20
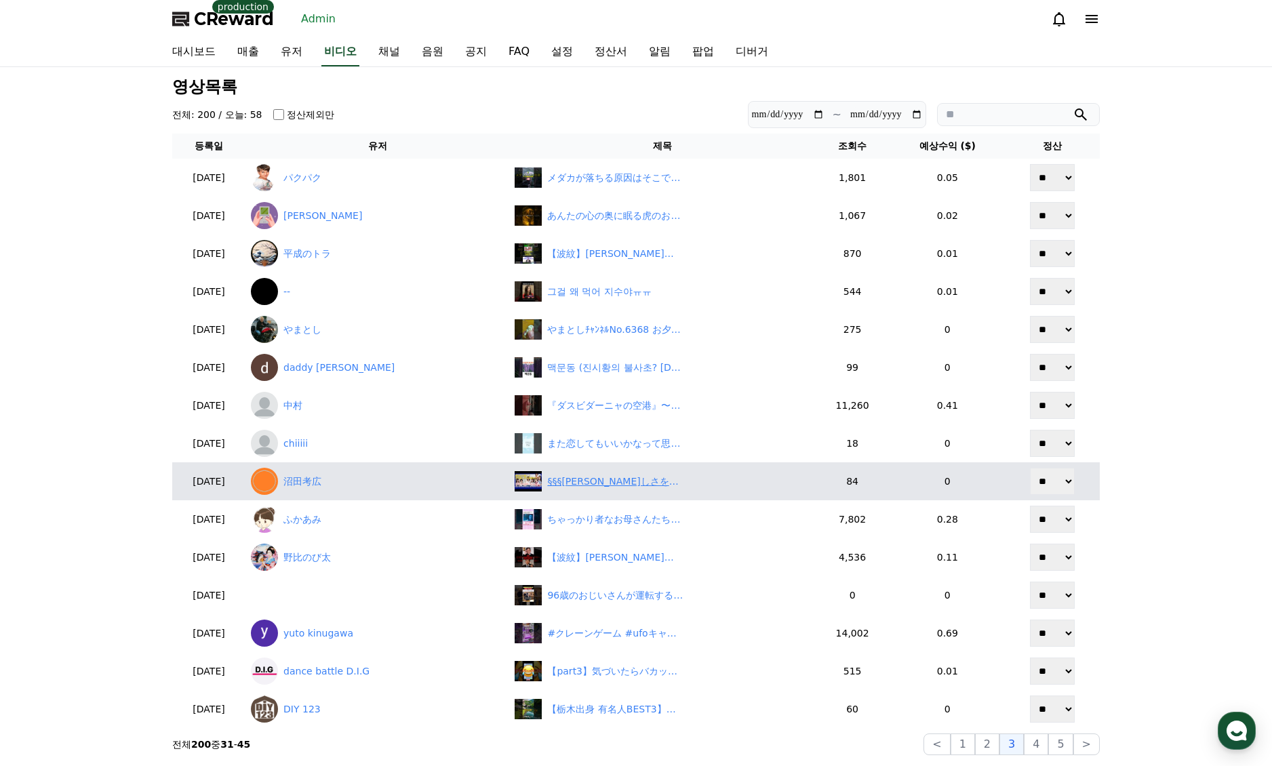
click at [570, 481] on div "§§§[PERSON_NAME]しさを体感せよ！バレーボール女子　Experience the Beauty Like Never Before！" at bounding box center [615, 482] width 136 height 14
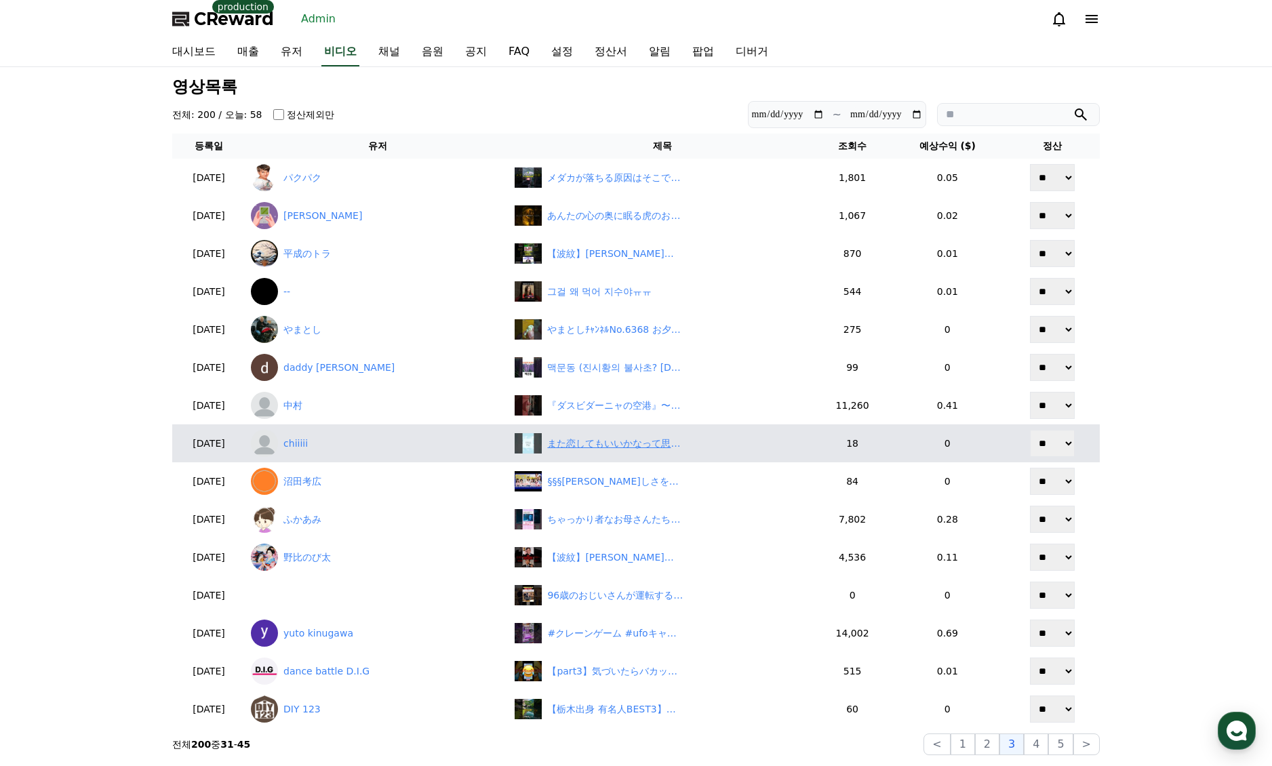
click at [584, 443] on div "また恋してもいいかなって思えた時点で、もう十分強いんだよ。過去の経験は全部、次にもっと優しい恋を育てる力になるんだ✨#恋愛メンタル #恋バナ #恋愛相談" at bounding box center [615, 444] width 136 height 14
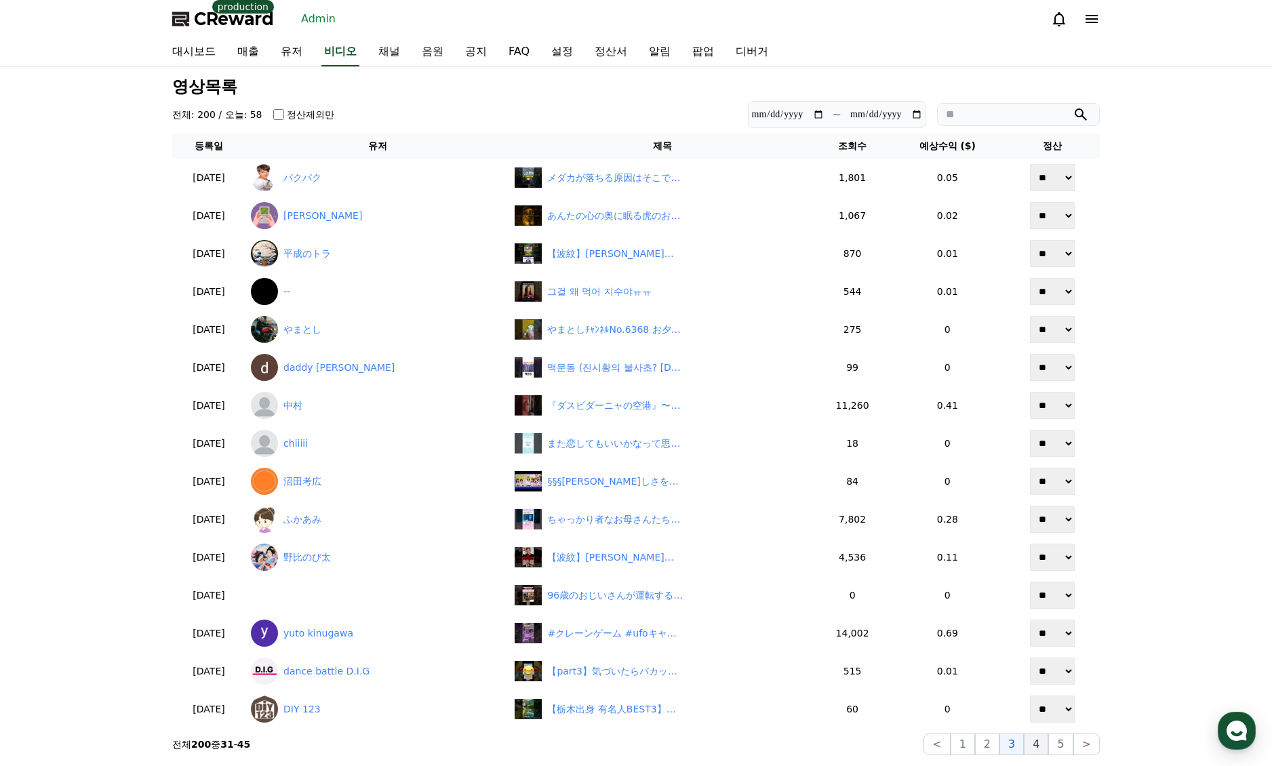
click at [1039, 754] on button "4" at bounding box center [1036, 745] width 24 height 22
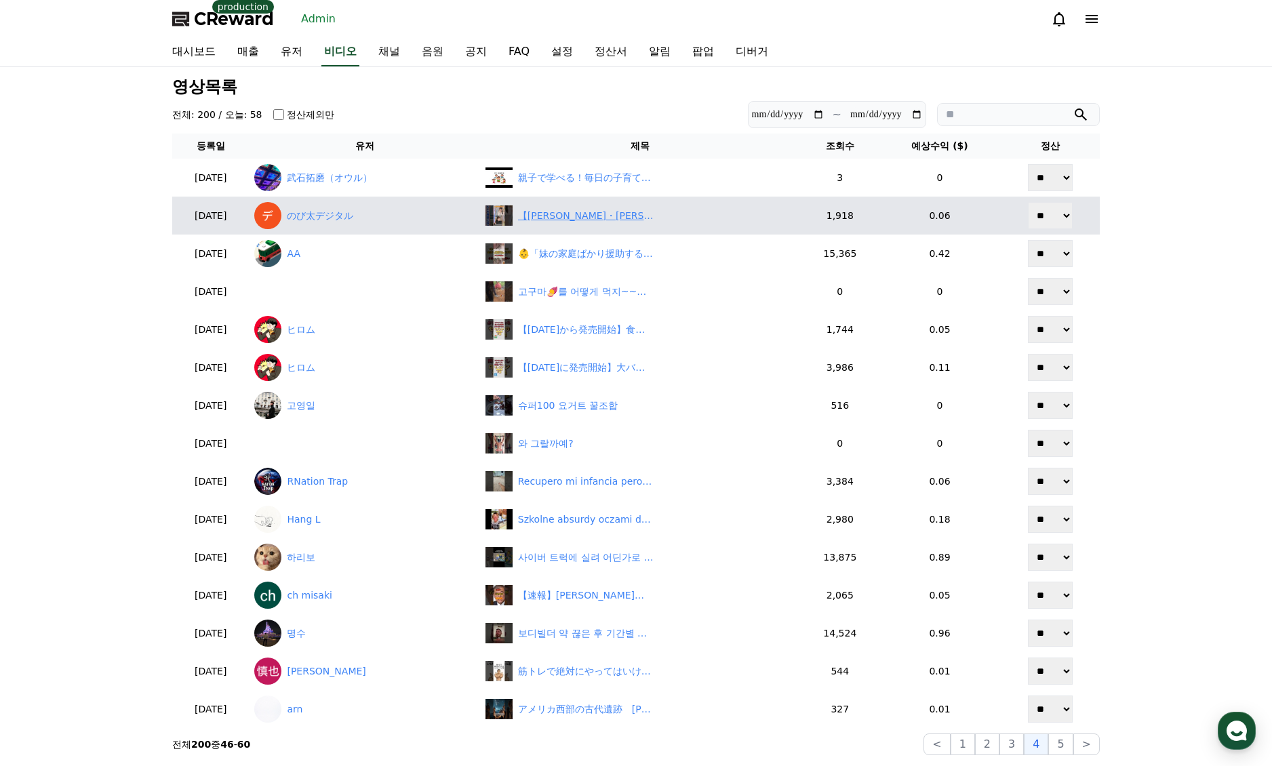
click at [567, 222] on div "【[PERSON_NAME]・[PERSON_NAME]】異動の辞令が発令された美人すぎるお天気キャスターおせんとりーちゃんのクロストーク【ウェザーニュースL…" at bounding box center [586, 216] width 136 height 14
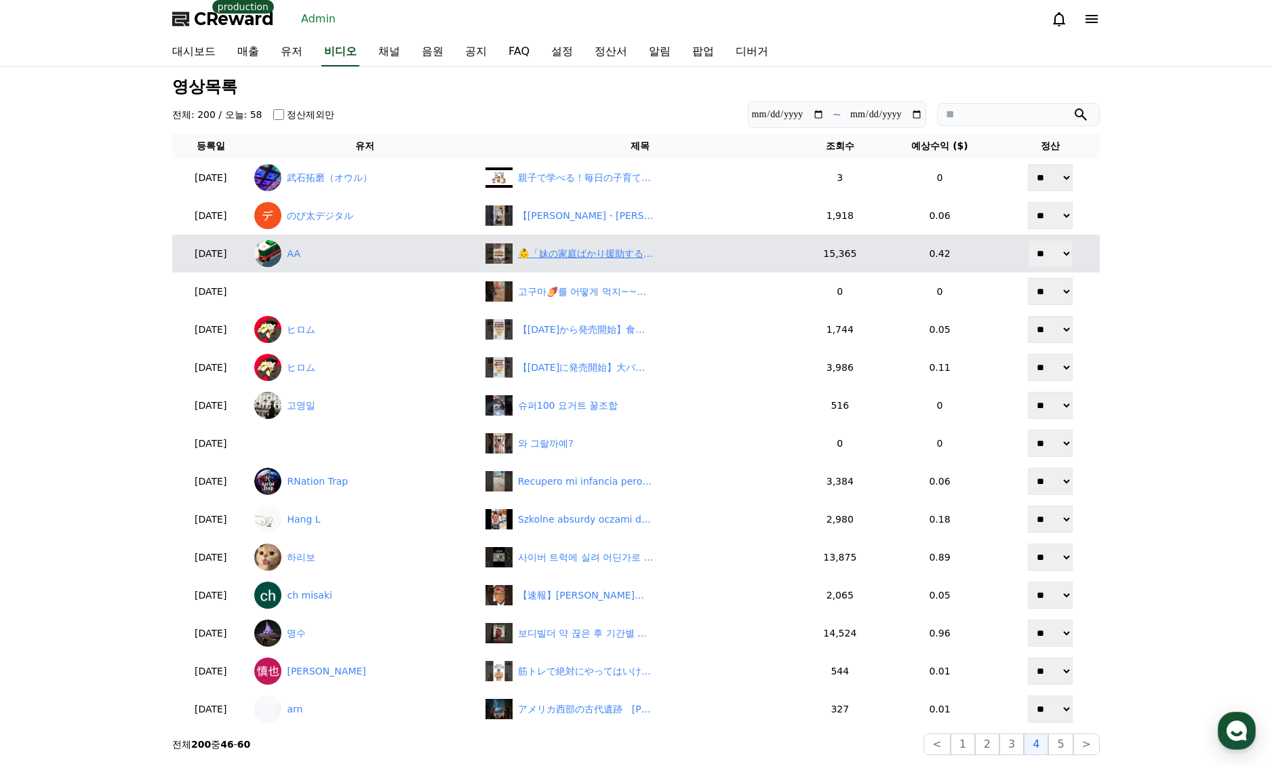
click at [602, 258] on div "👶「妹の家庭ばかり援助する両親に不満」 #shorts" at bounding box center [586, 254] width 136 height 14
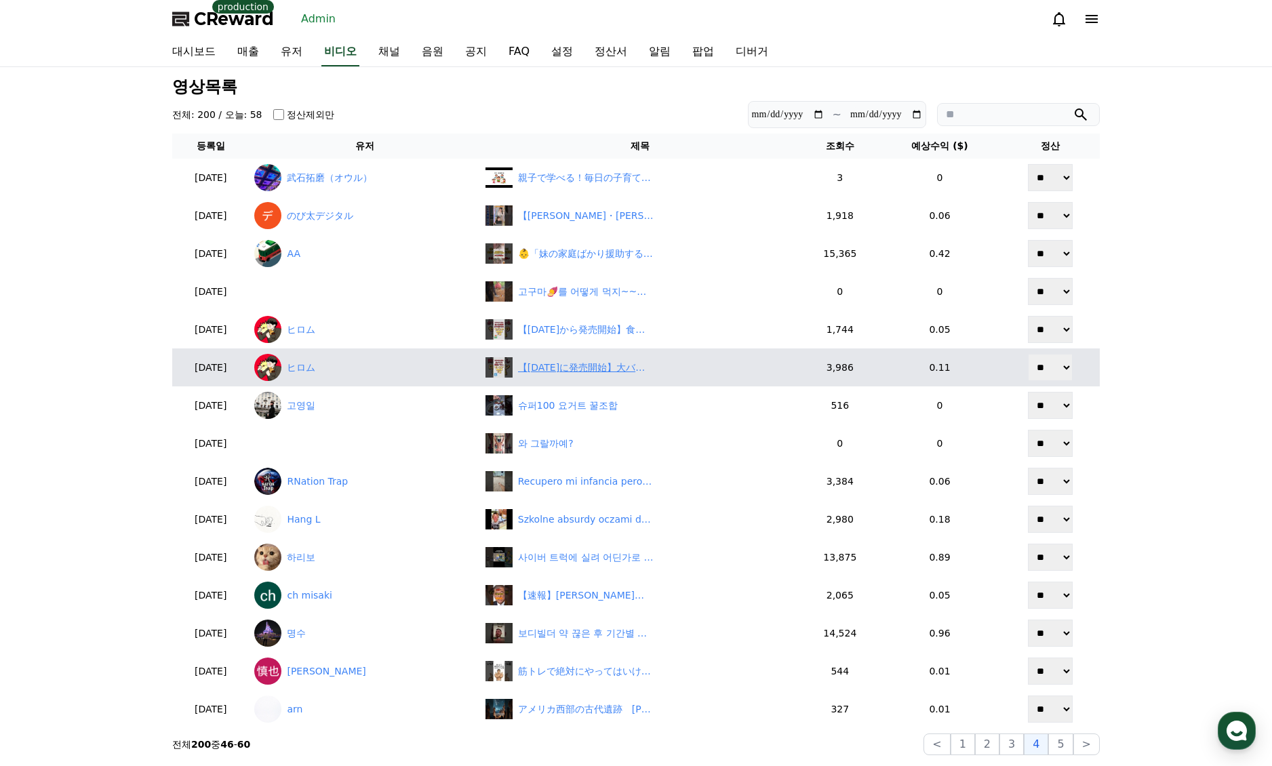
click at [584, 362] on div "【[DATE]に発売開始】大バズり間違いなしのローソン神商品7選！！#ローソン #ローソン新作" at bounding box center [586, 368] width 136 height 14
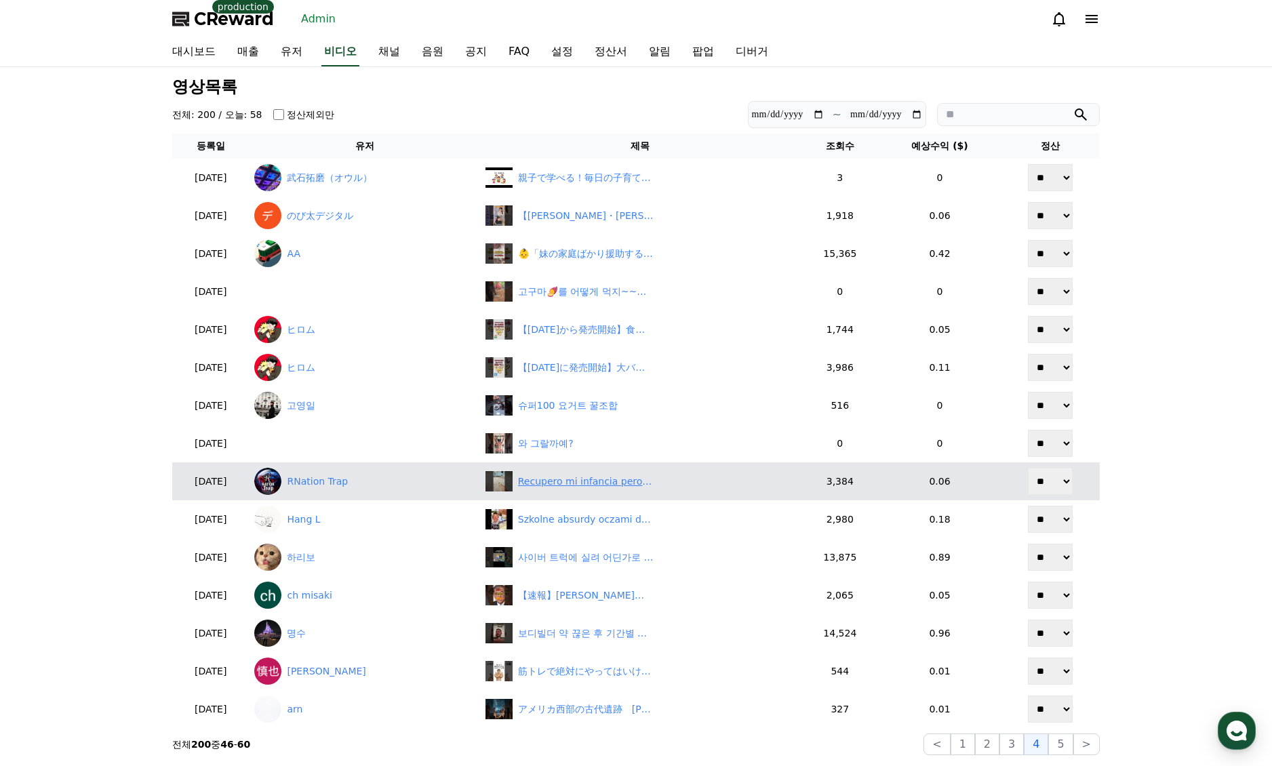
click at [582, 486] on div "Recupero mi infancia pero no jugaria con el 😂😂😂" at bounding box center [586, 482] width 136 height 14
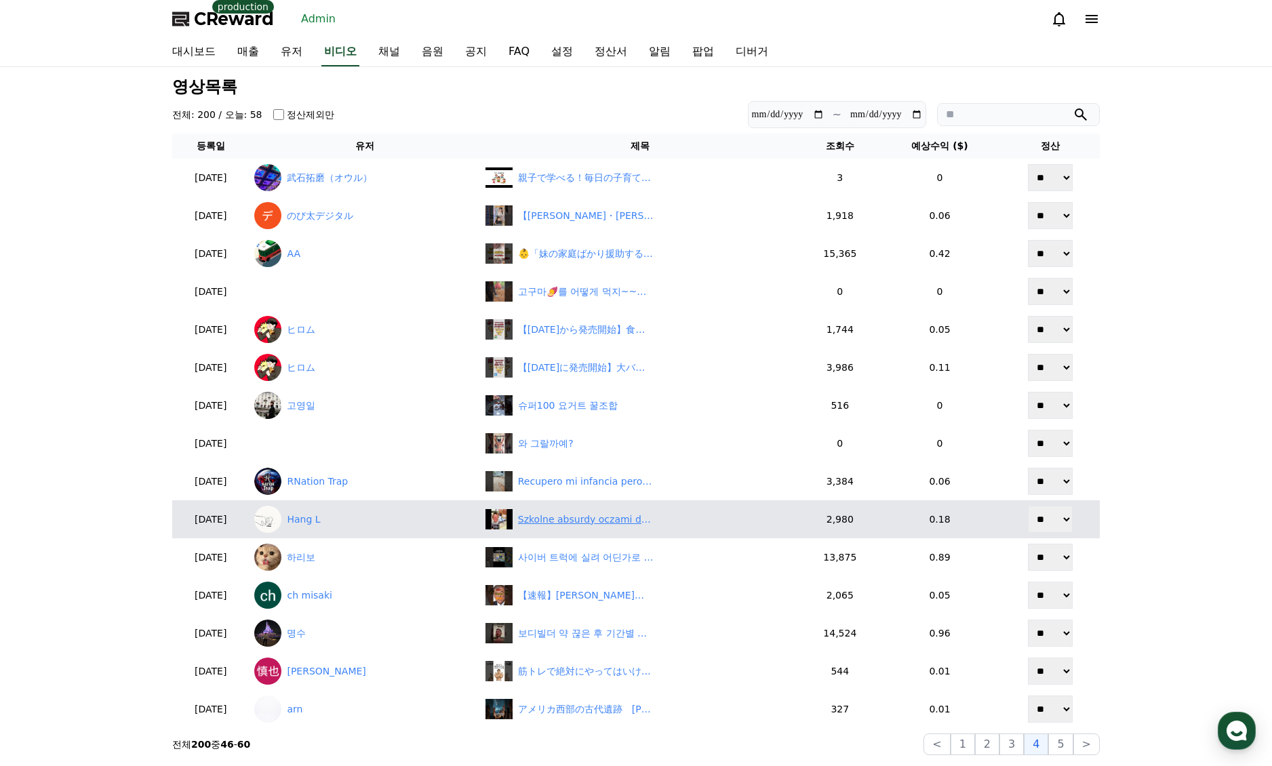
click at [570, 517] on div "Szkolne absurdy oczami dziewczyn 😂#dlaciebie #dc #śmieszne #parodia #pov #humor…" at bounding box center [586, 520] width 136 height 14
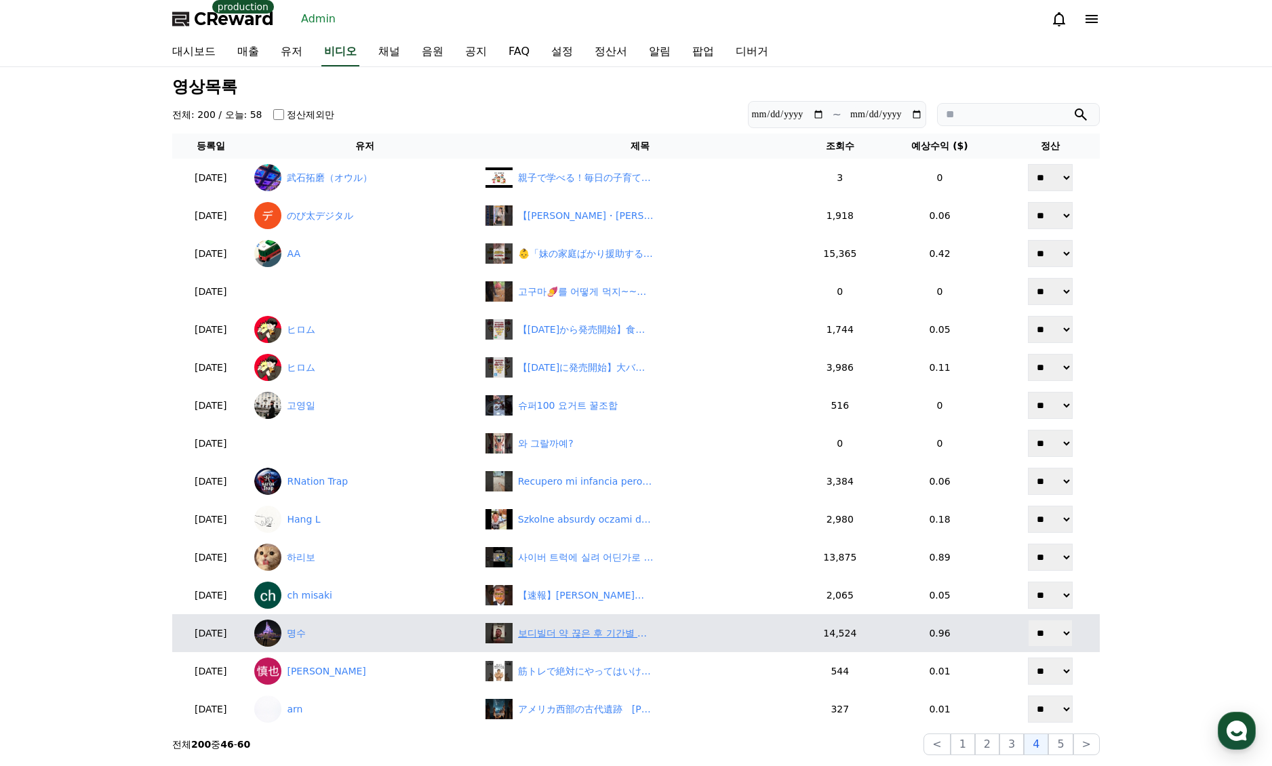
click at [582, 635] on div "보디빌더 약 끊은 후 기간별 몸과 정신의 변화 ㄷㄷ" at bounding box center [586, 634] width 136 height 14
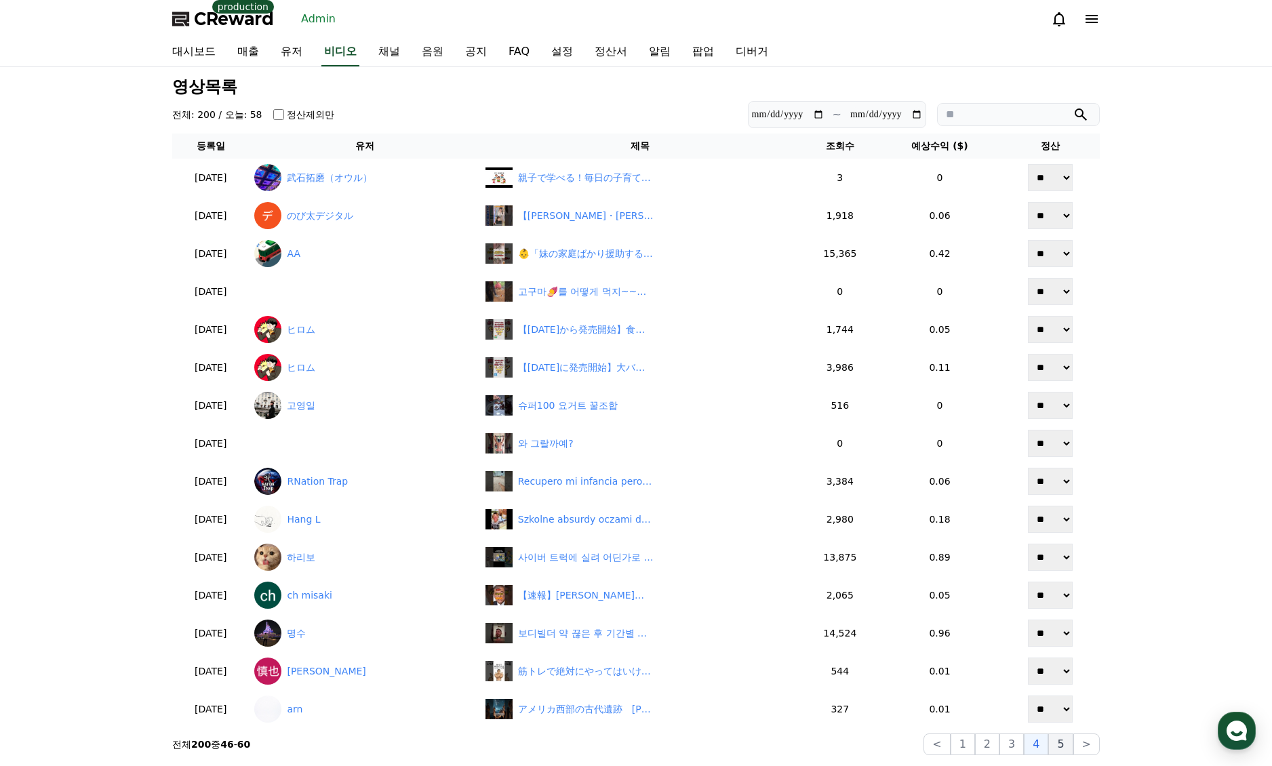
click at [1056, 748] on button "5" at bounding box center [1060, 745] width 24 height 22
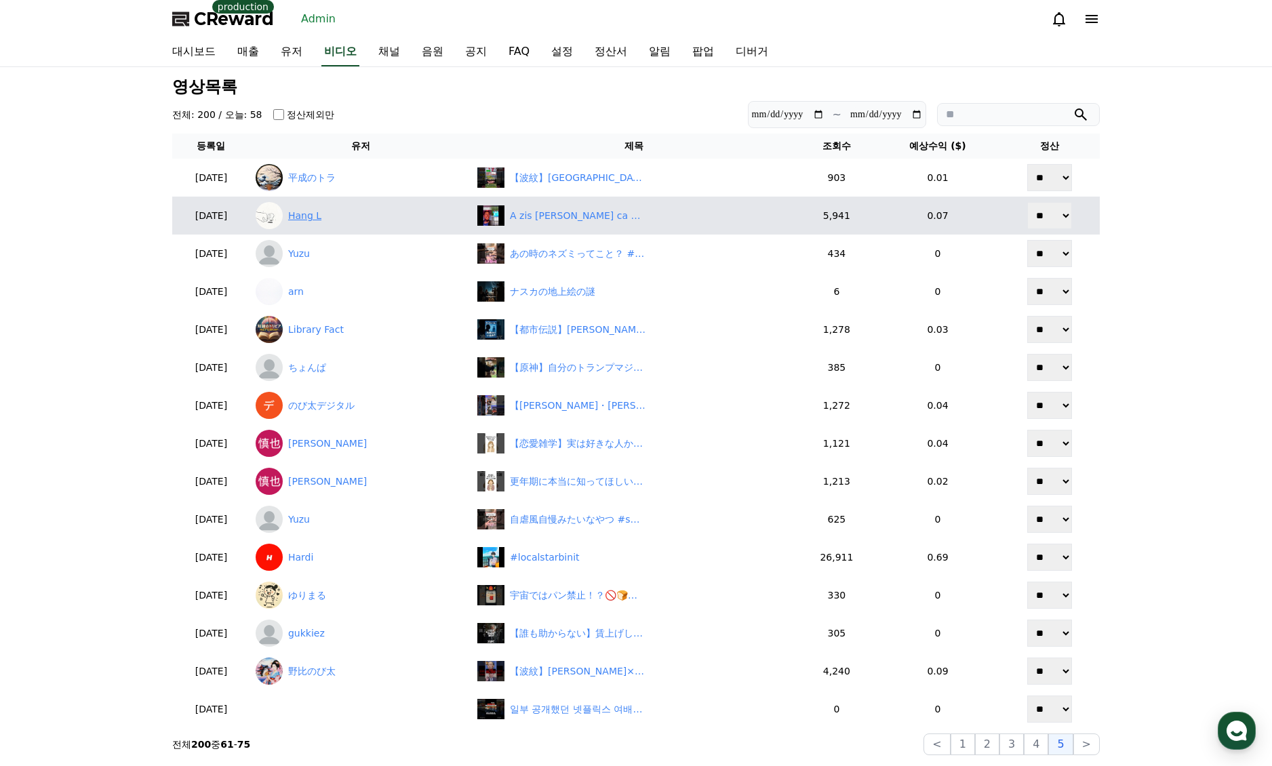
click at [321, 212] on link "Hang L" at bounding box center [361, 215] width 211 height 27
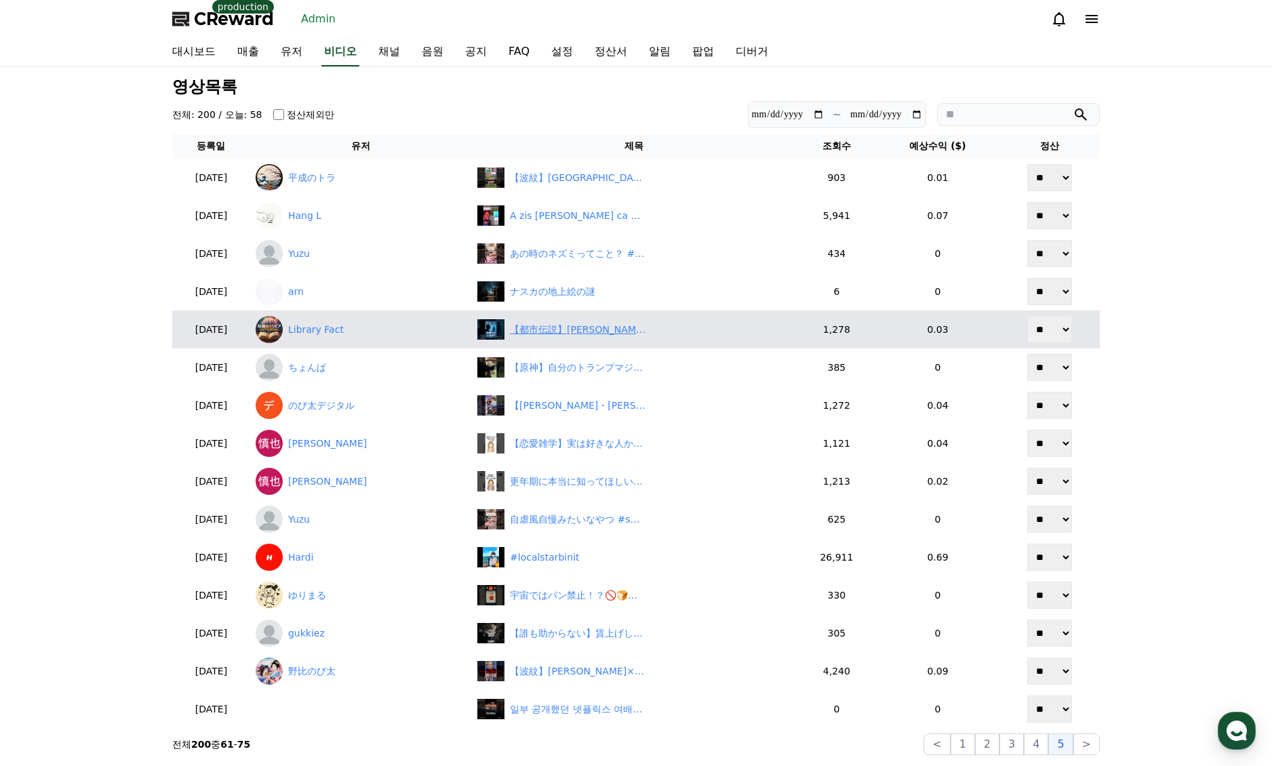
click at [566, 328] on div "【都市伝説】ウォルト・ディズニー冷凍保存説の真相 #ミッキー #disney" at bounding box center [578, 330] width 136 height 14
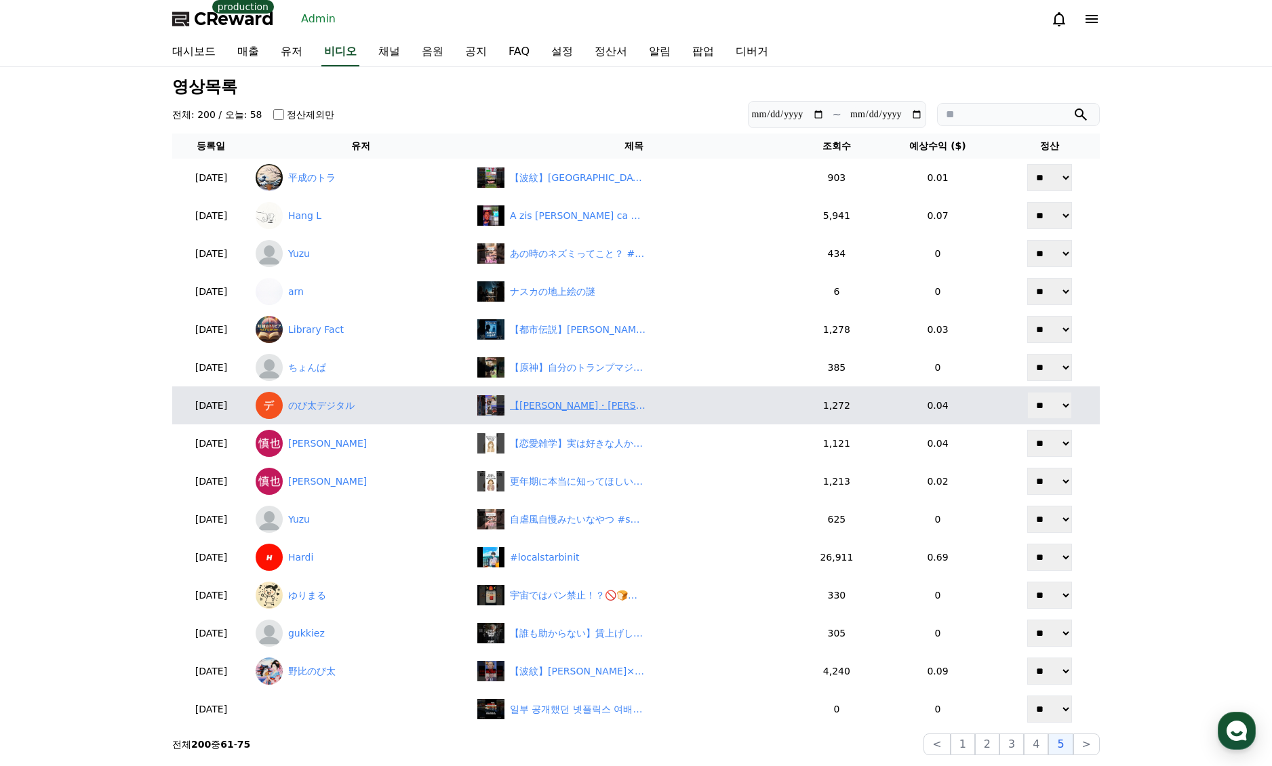
click at [600, 404] on div "【小林李衣奈・岡本結子リサ】クロストークでリエナ⤴さんのフルネームは言い慣れない美人すぎるお天気キャスターりーちゃんと結子姫【ウェザーニュースLiVE切り抜き…" at bounding box center [578, 406] width 136 height 14
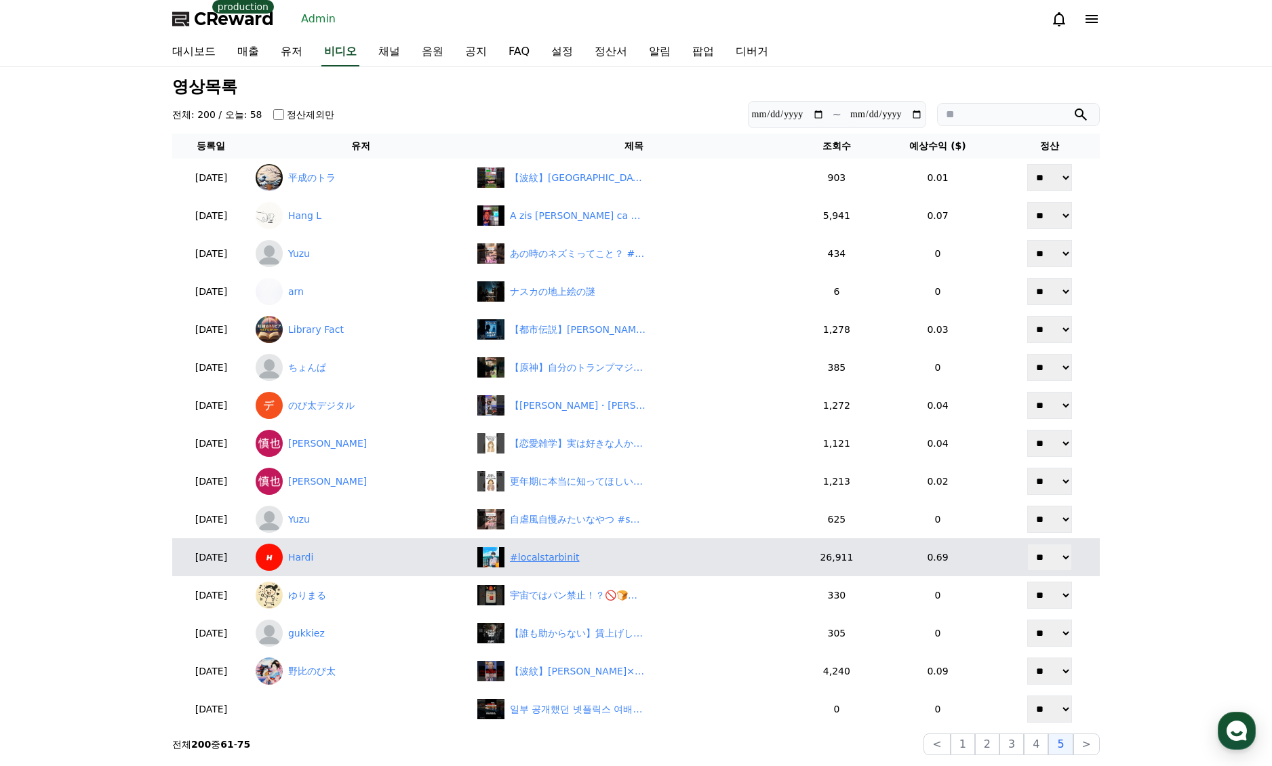
click at [553, 554] on div "#localstarbinit" at bounding box center [545, 558] width 70 height 14
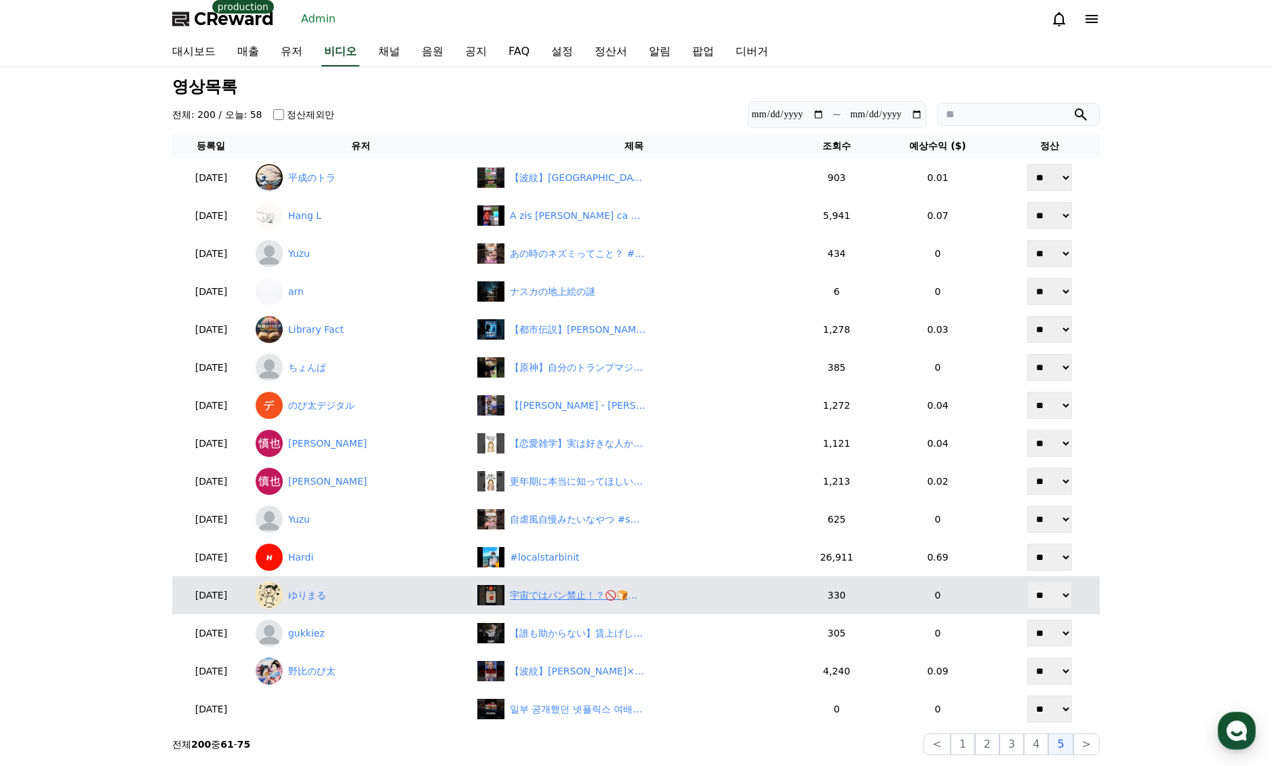
click at [554, 598] on div "宇宙ではパン禁止！？🚫🍞その理由とは？" at bounding box center [578, 596] width 136 height 14
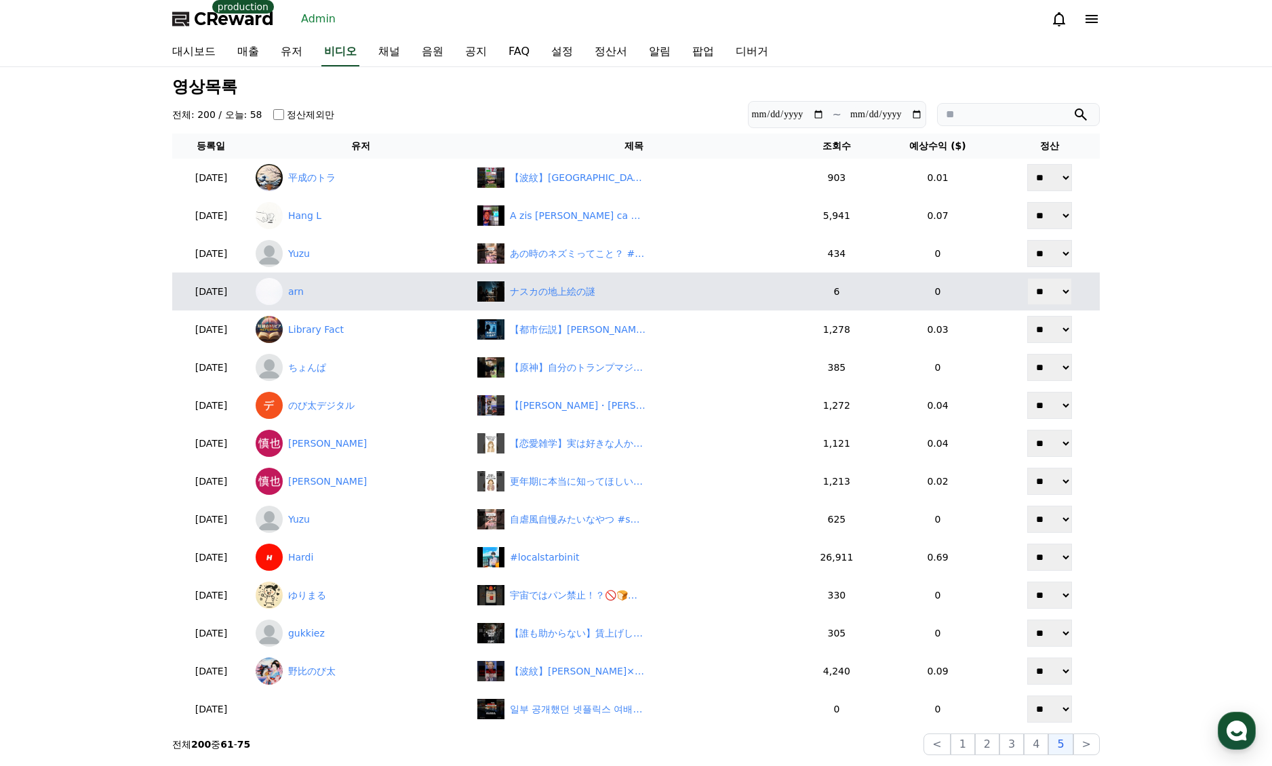
click at [1082, 745] on button ">" at bounding box center [1086, 745] width 26 height 22
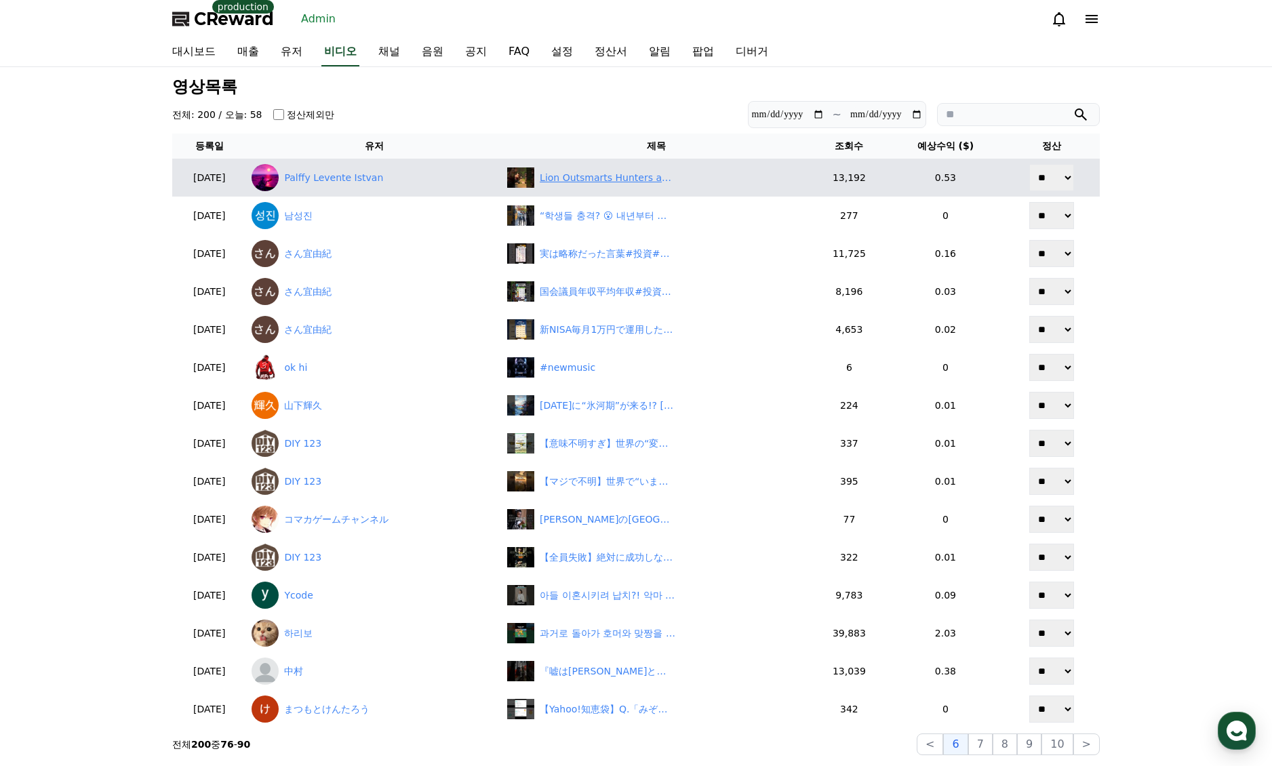
click at [581, 174] on div "Lion Outsmarts Hunters and Saves the Day!" at bounding box center [608, 178] width 136 height 14
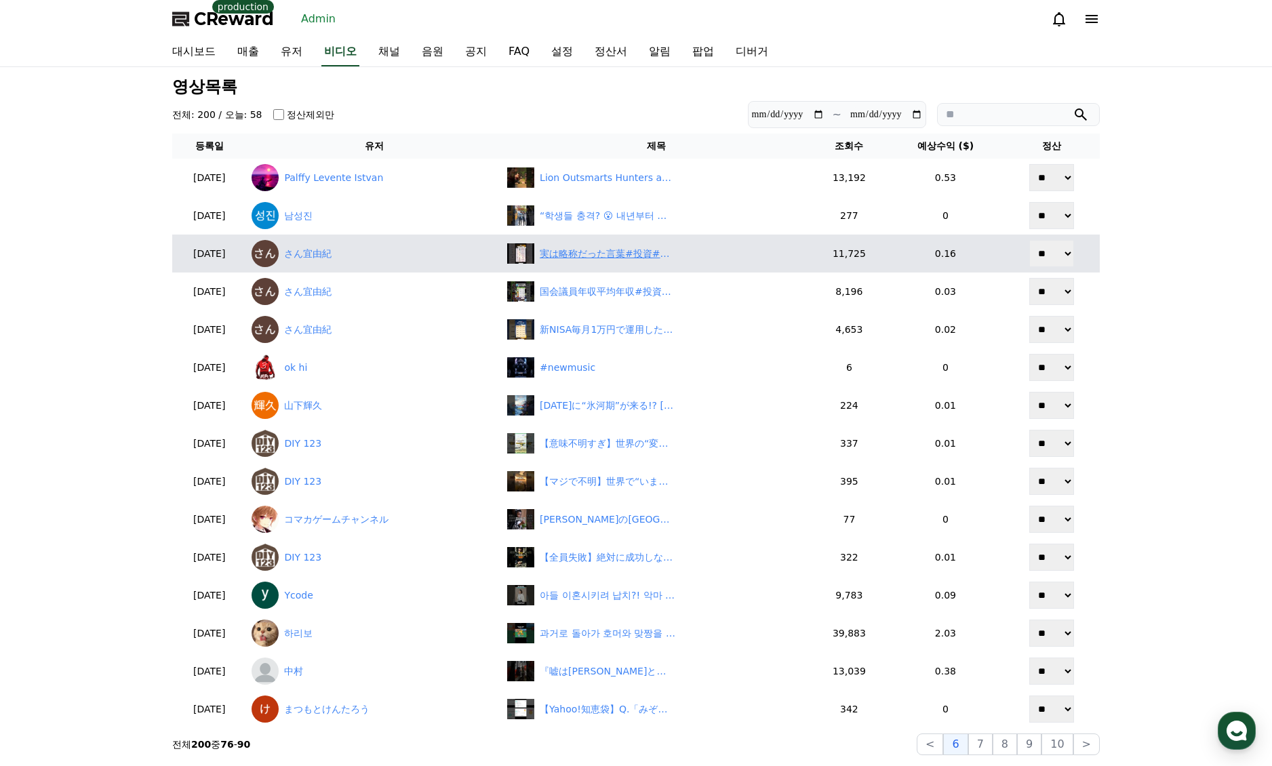
click at [593, 254] on div "実は略称だった言葉#投資#転職#貯金" at bounding box center [608, 254] width 136 height 14
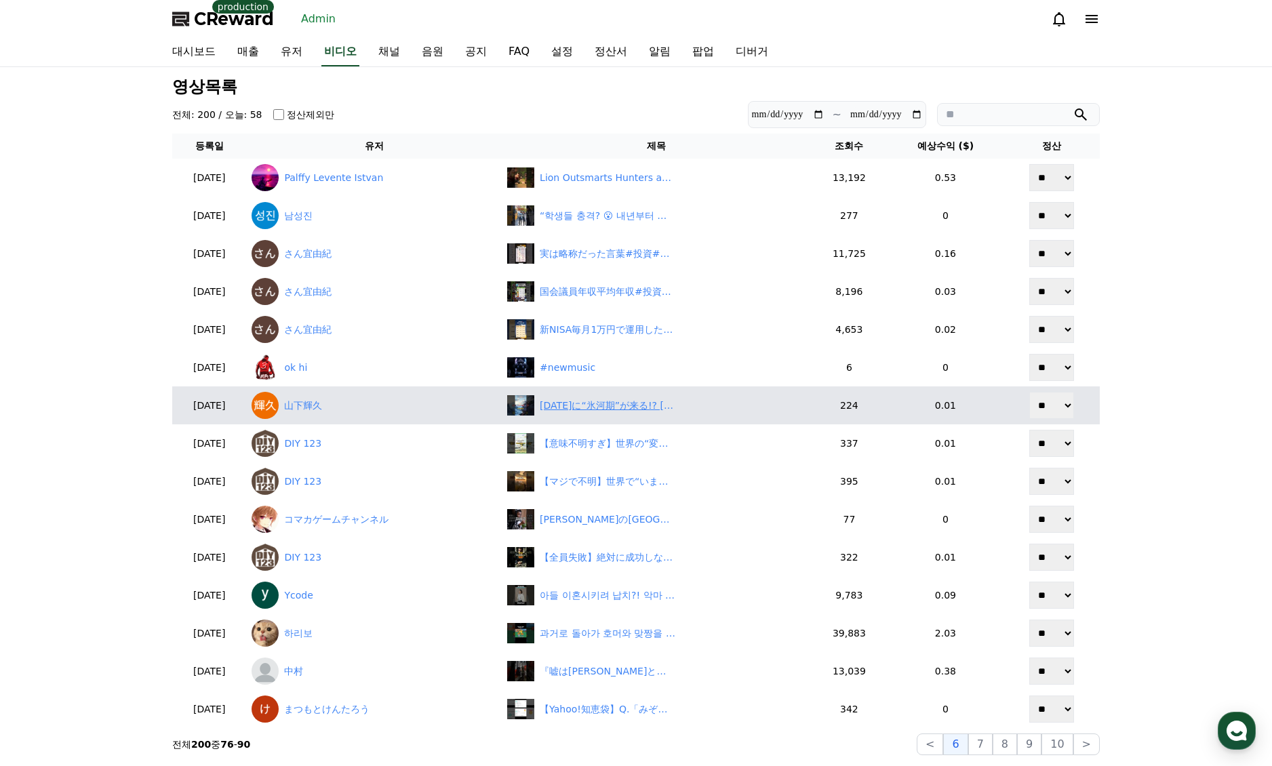
click at [616, 412] on div "2030年に“氷河期”が来る!? 江戸時代を襲った寒冷と飢饉の再来か VOICEVOX:青山龍星 #shorts #歴史 #ショート" at bounding box center [608, 406] width 136 height 14
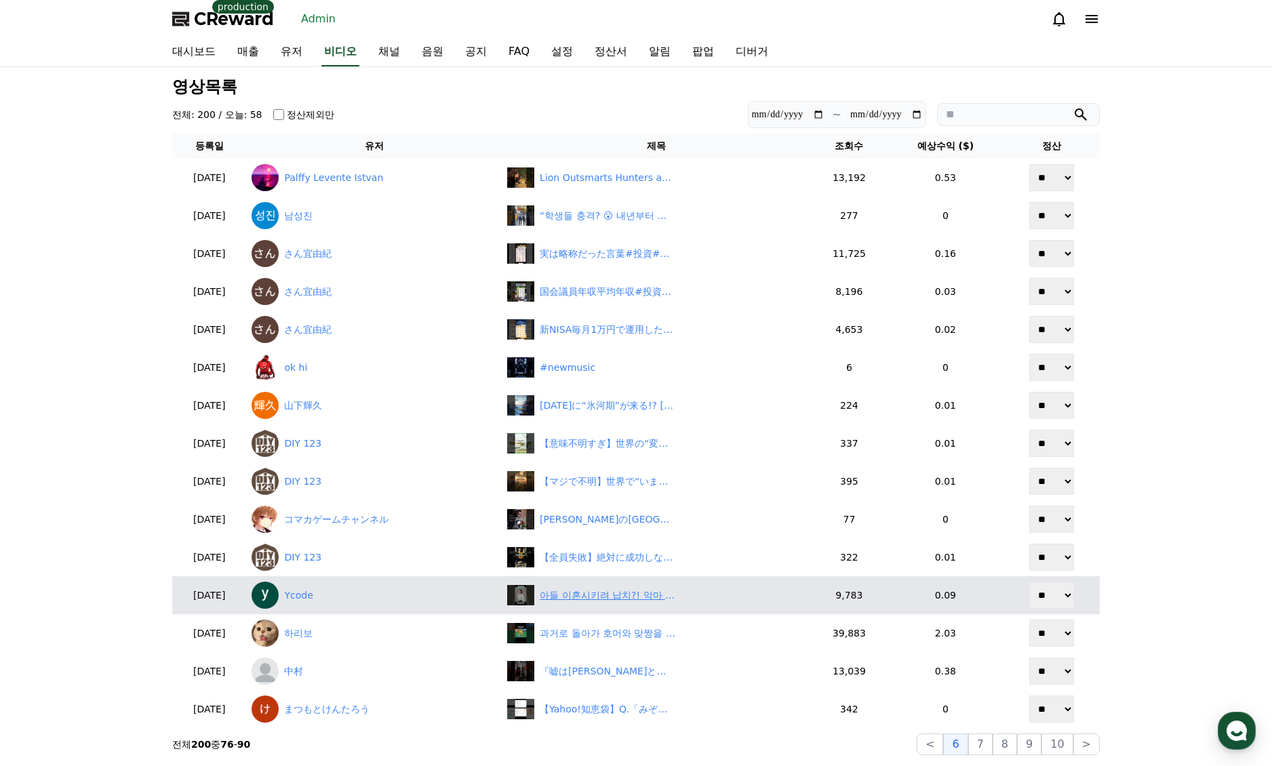
click at [612, 599] on div "아들 이혼시키려 납치?! 악마 시어머니 | 조상신과 시댁을 묵사발 냈습니다 #숏차 #shortcha #조상신과시댁을묵사발냈습니다 #드라마 #막…" at bounding box center [608, 596] width 136 height 14
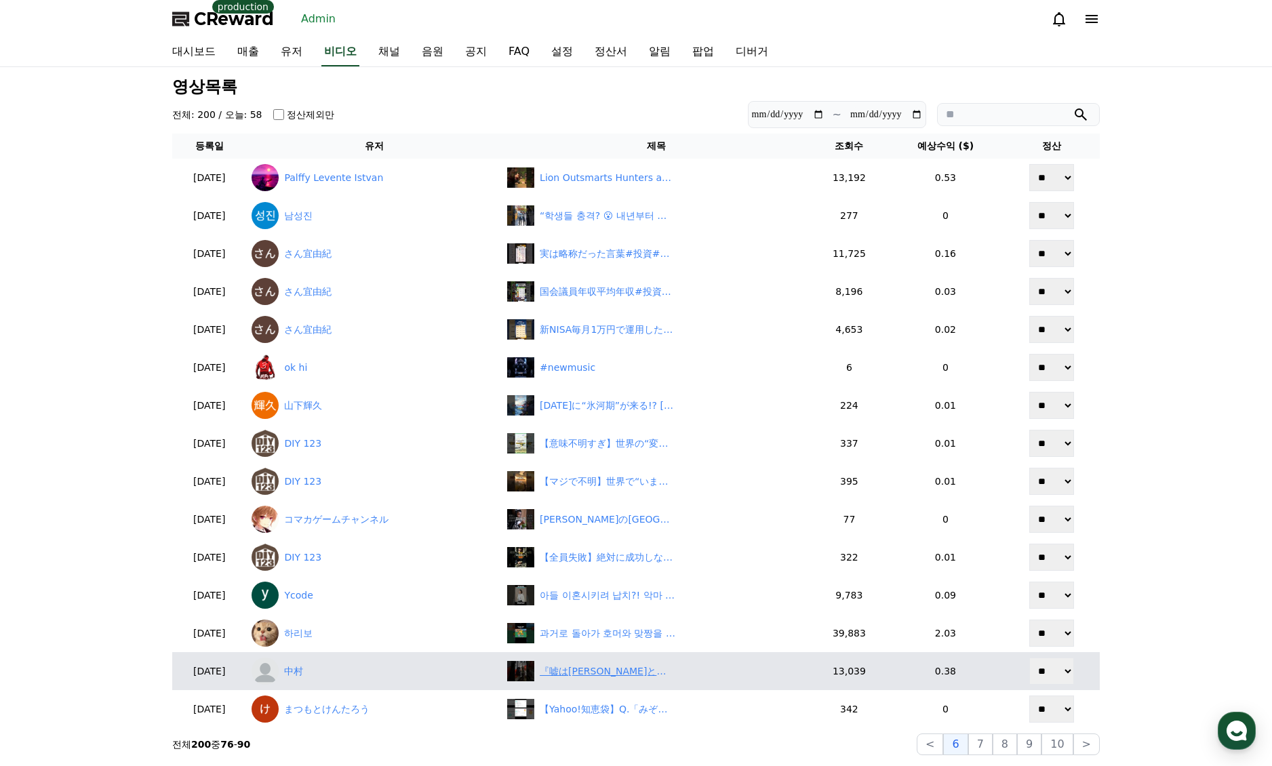
click at [606, 665] on div "『嘘は真実となる』〜日露家族の日常〜 ※モスクワ体験談　#ロシア移住 #海外生活" at bounding box center [608, 672] width 136 height 14
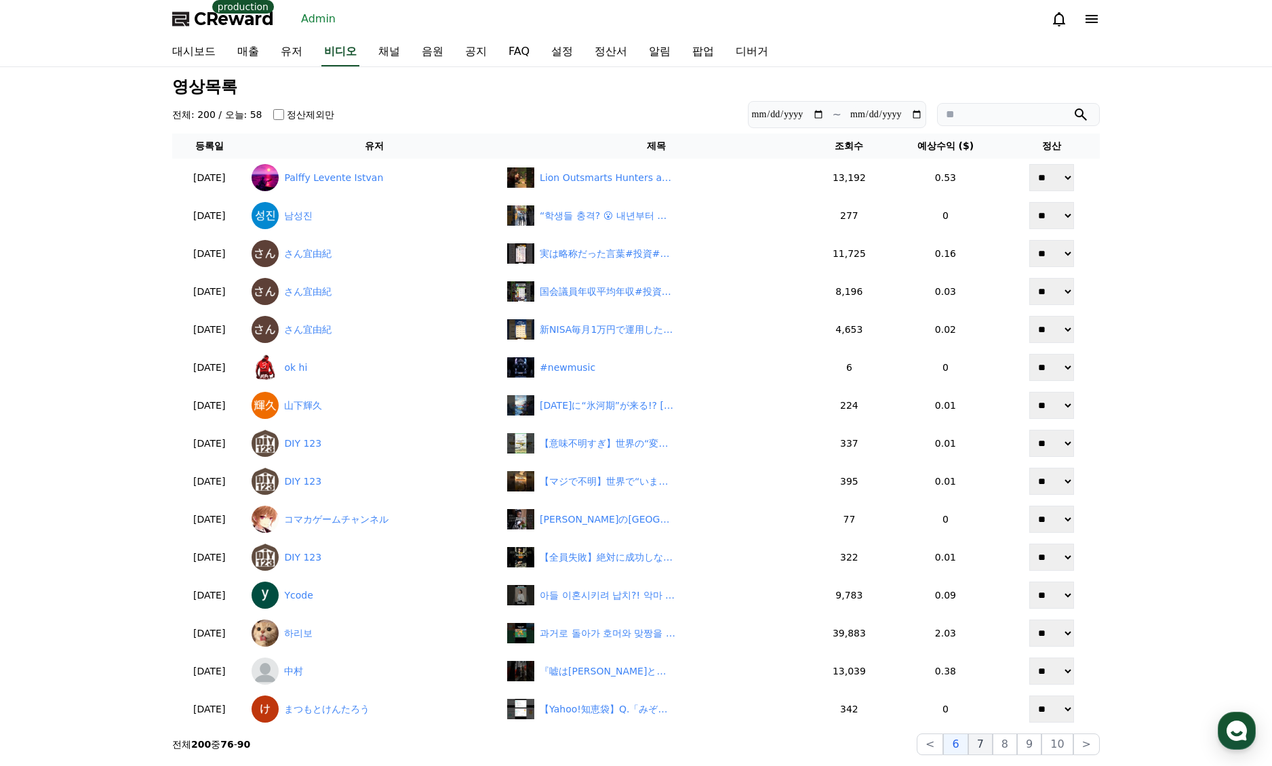
click at [989, 751] on button "7" at bounding box center [980, 745] width 24 height 22
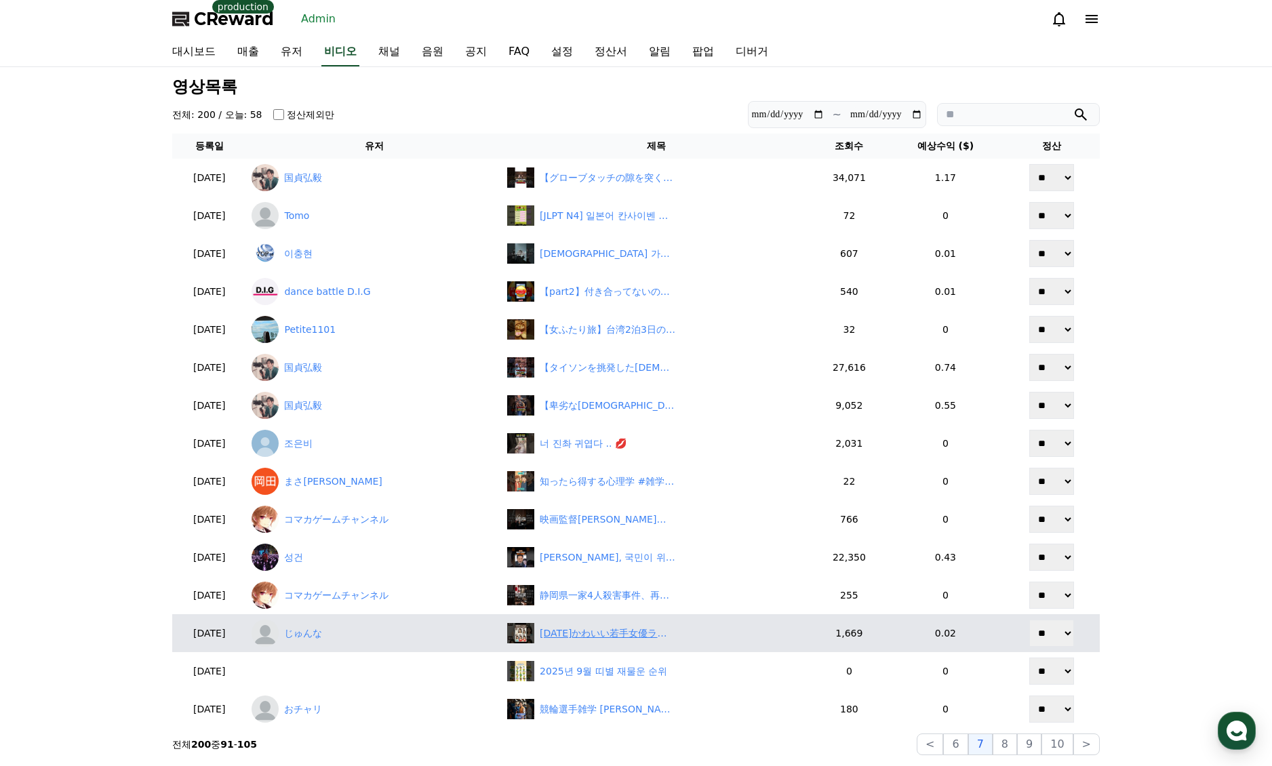
click at [606, 639] on div "2025年かわいい若手女優ランキングTOP5をChatGPTに聞いてみた！ #女優 #ランキング #芸能人 #若手女優 #ヒカル #ドラマ #creward …" at bounding box center [608, 634] width 136 height 14
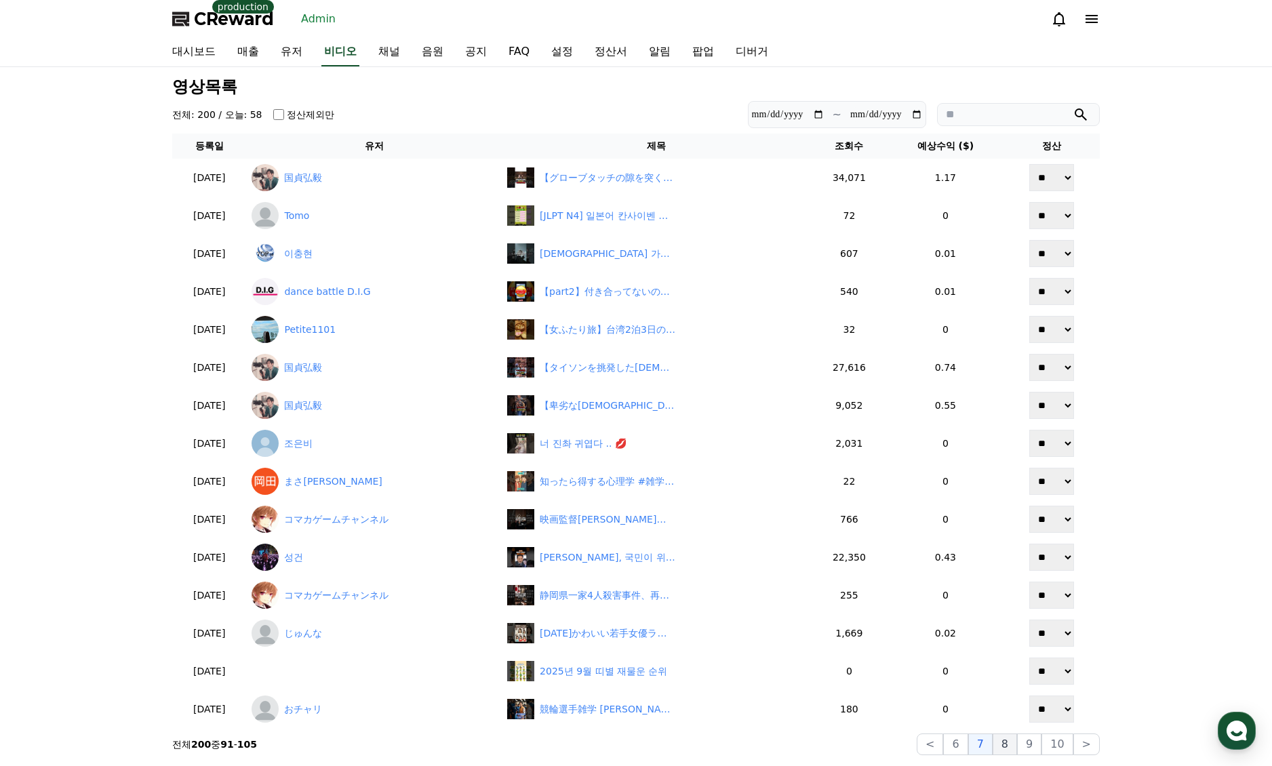
click at [1014, 745] on button "8" at bounding box center [1005, 745] width 24 height 22
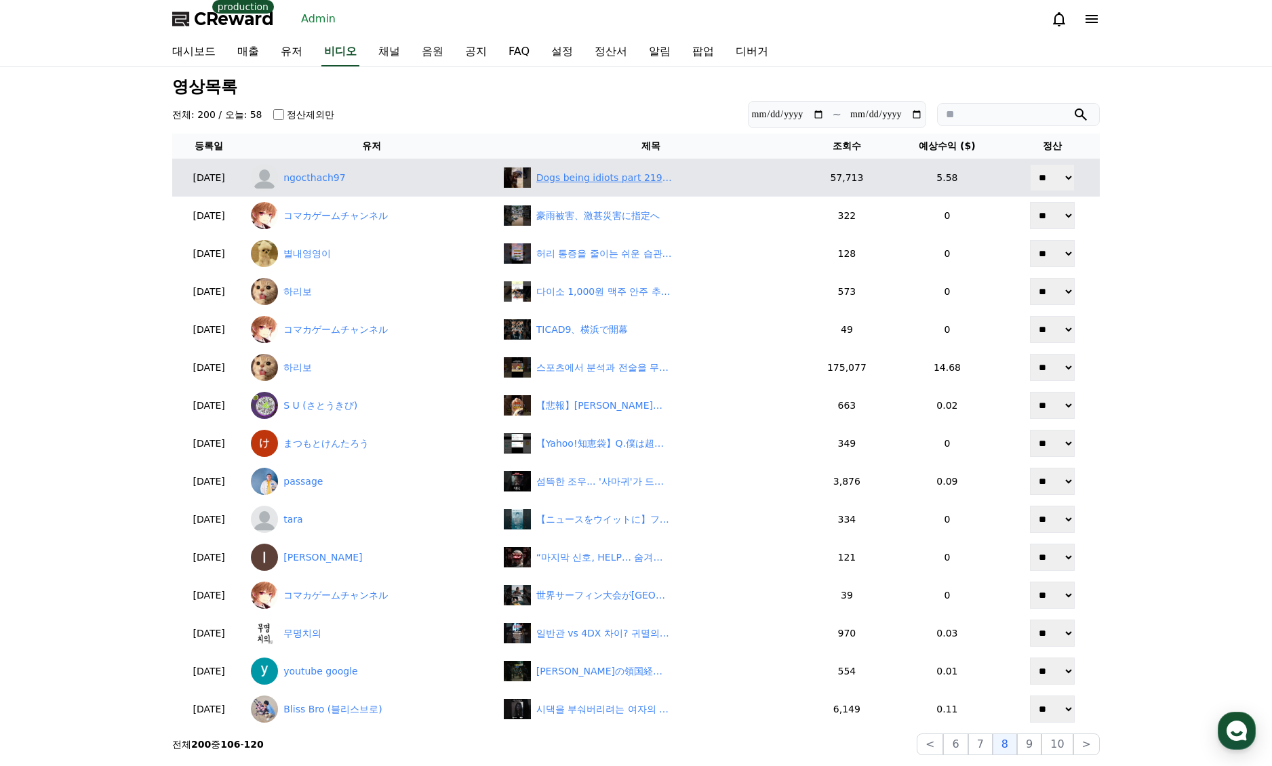
click at [614, 175] on div "Dogs being idiots part 219 😂| Funny dogs compilation #funnydog #funnypet #cuted…" at bounding box center [604, 178] width 136 height 14
click at [345, 182] on link "ngocthach97" at bounding box center [371, 177] width 241 height 27
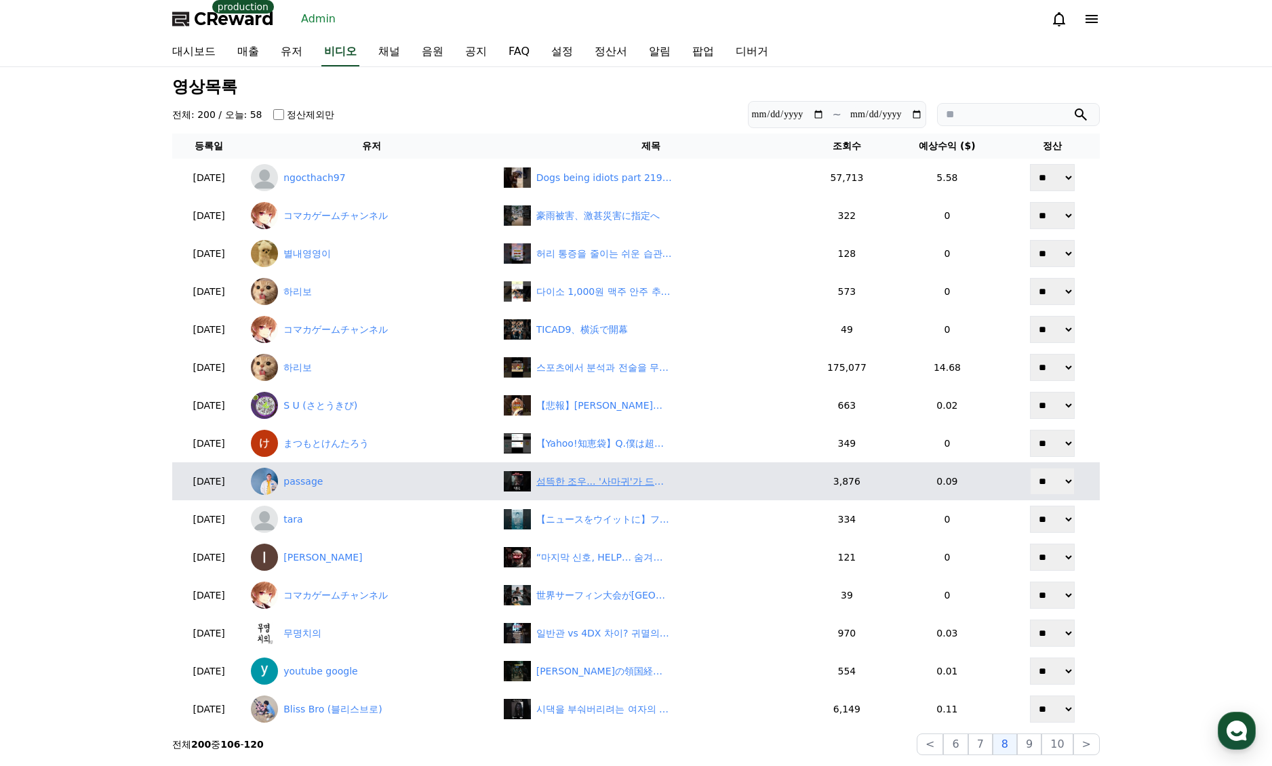
click at [606, 480] on div "섬뜩한 조우... '사마귀'가 드디어 그를 만났다! #drama" at bounding box center [604, 482] width 136 height 14
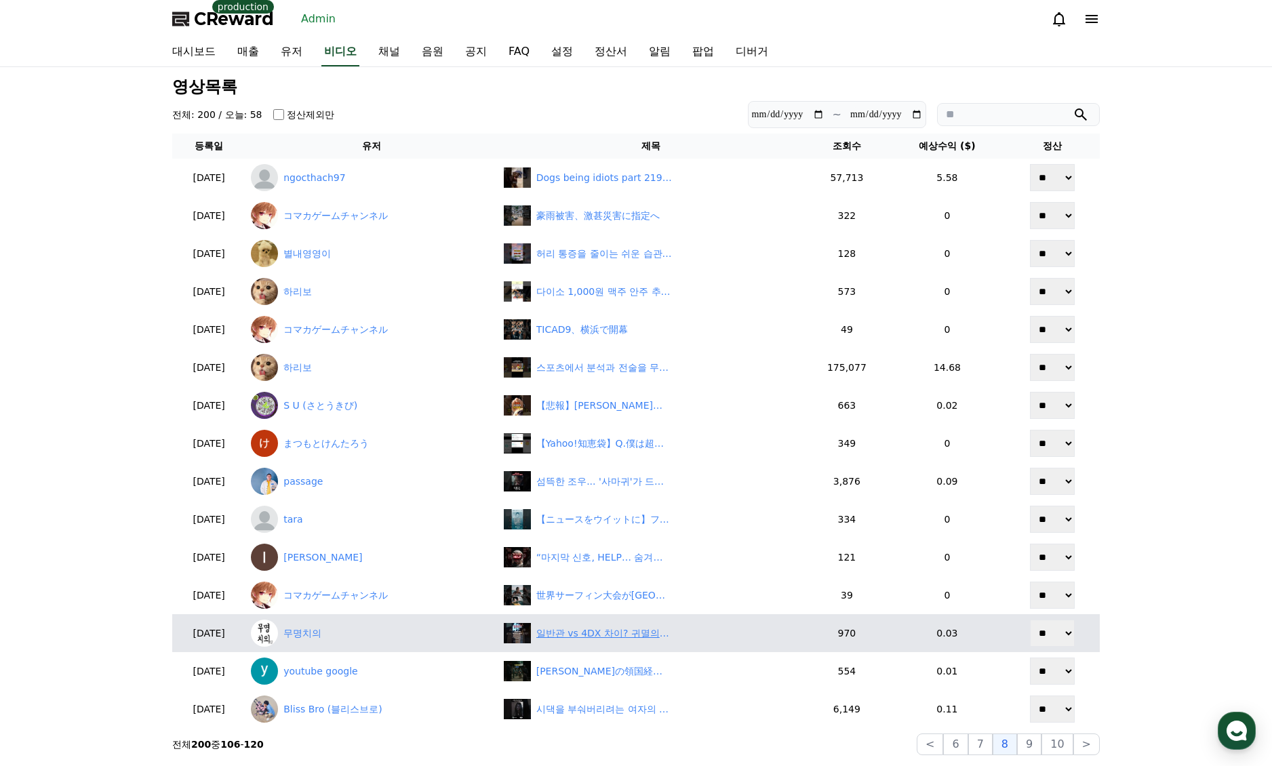
click at [602, 628] on div "일반관 vs 4DX 차이? 귀멸의 칼날 무한성편 두 번 본 후기, No 스포! #귀멸의칼날무한성편 #귀멸의칼날" at bounding box center [604, 634] width 136 height 14
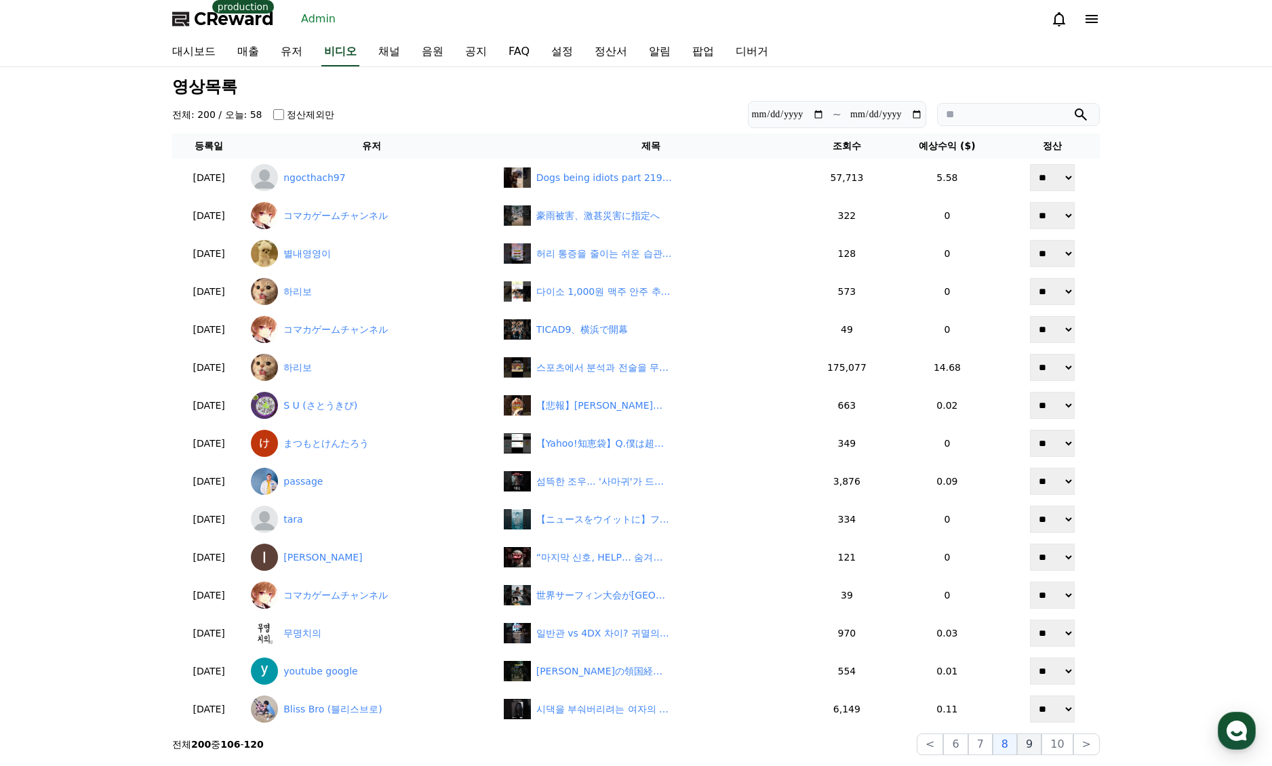
click at [1029, 745] on button "9" at bounding box center [1029, 745] width 24 height 22
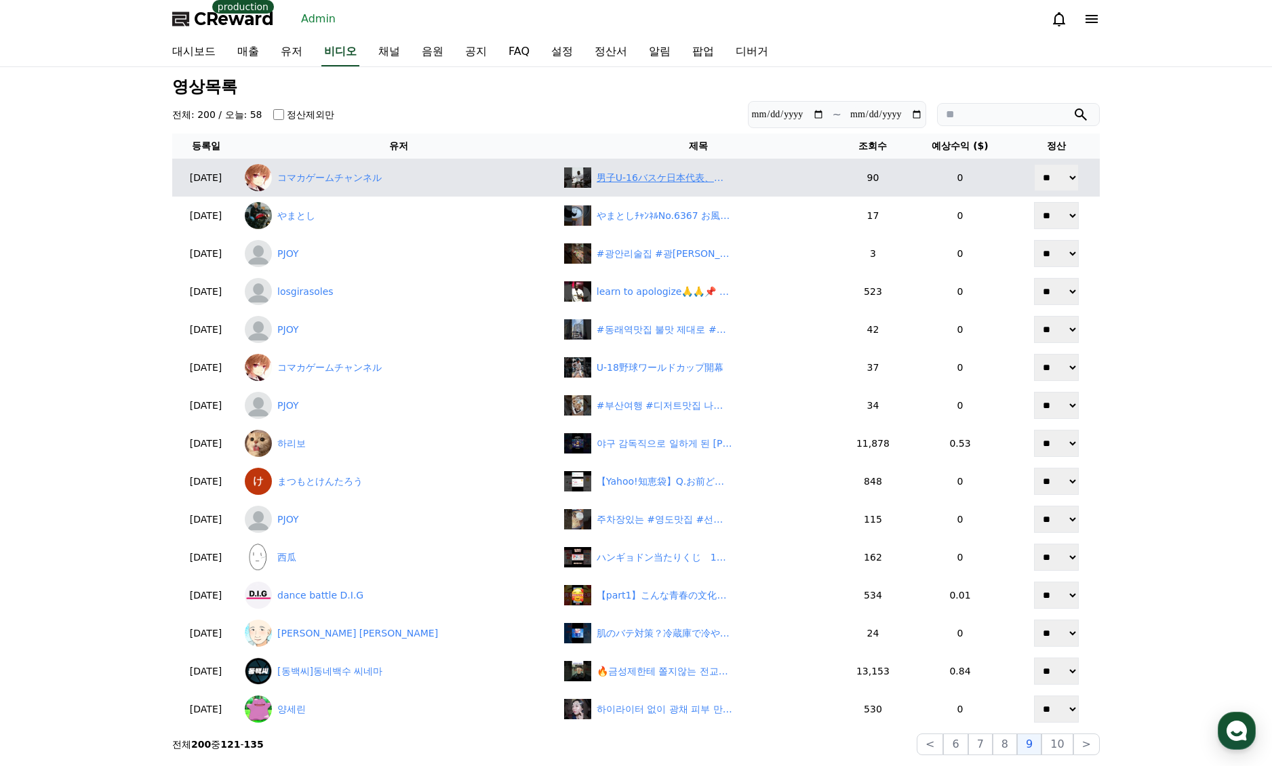
click at [631, 182] on div "男子U-16バスケ日本代表、準決勝で敗退" at bounding box center [665, 178] width 136 height 14
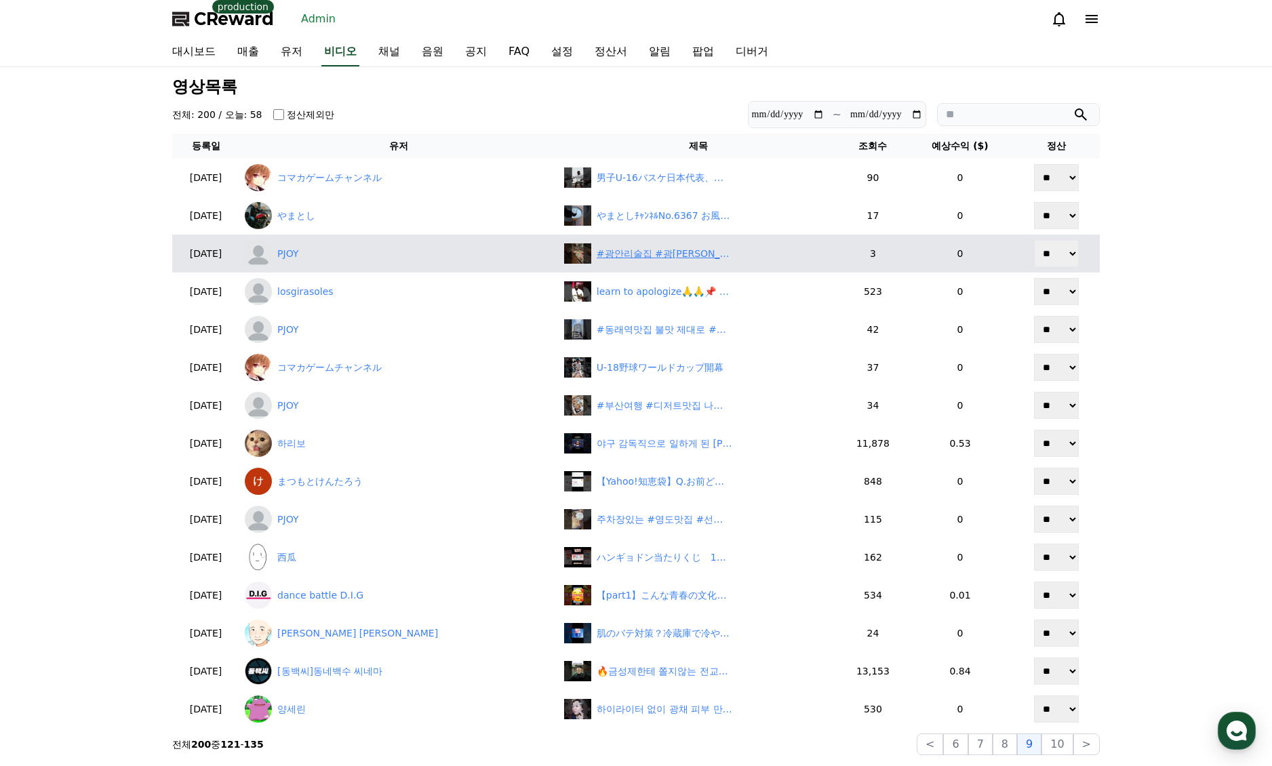
click at [600, 254] on div "#광안리술집 #광안리이자카야 #이자카야석" at bounding box center [665, 254] width 136 height 14
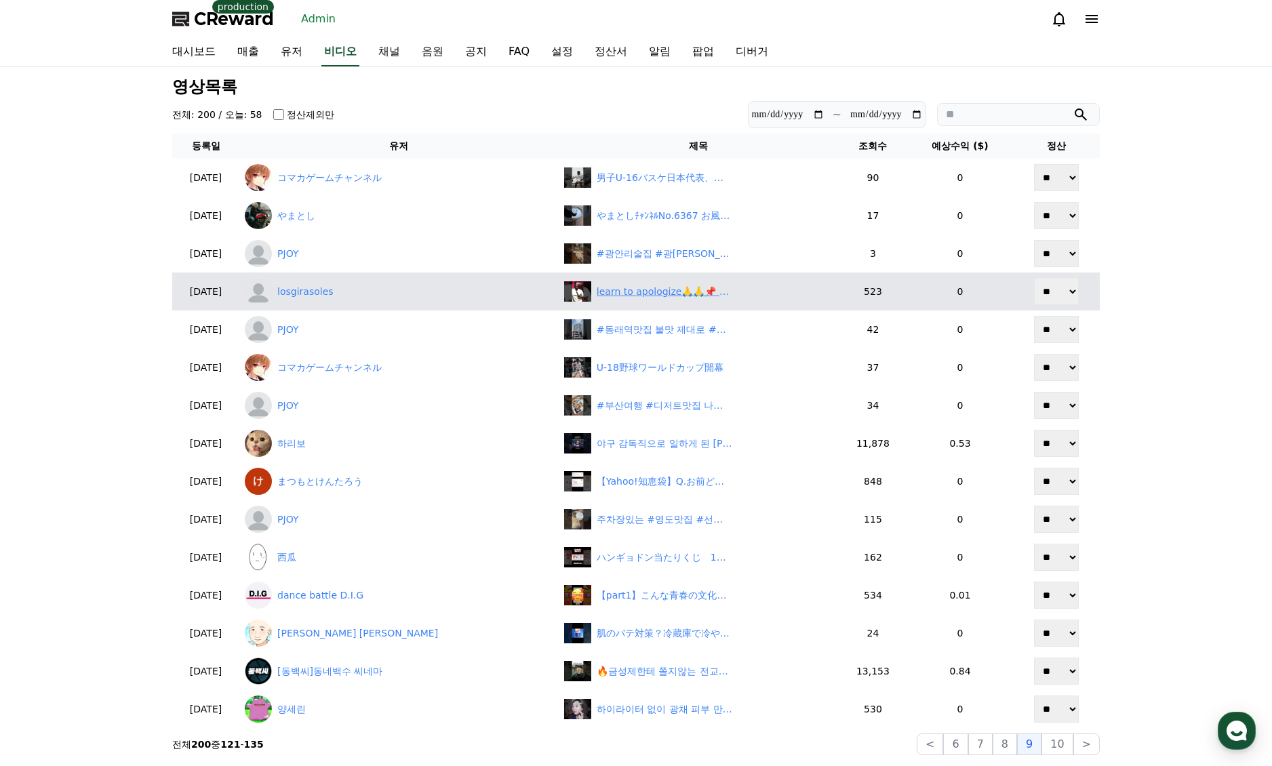
click at [601, 300] on div "learn to apologize🙏🙏📌 #apostlejoshuaselman #koinoniaglobal #youtubeshorts #shor…" at bounding box center [698, 291] width 269 height 20
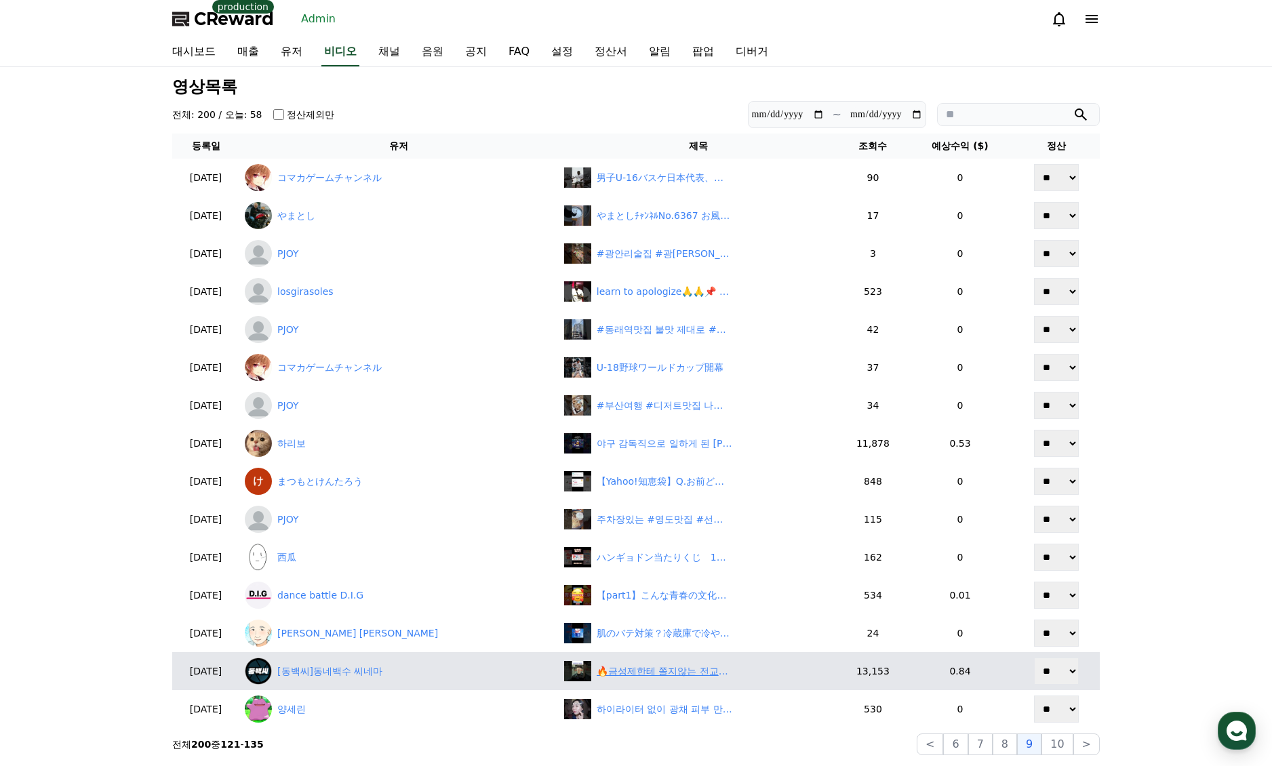
click at [615, 669] on div "🔥금성제한테 쫄지않는 전교1등 #이준영 #이재욱 #금성제 #로얄로더 #드라마추천 #kdrama #학원물" at bounding box center [665, 672] width 136 height 14
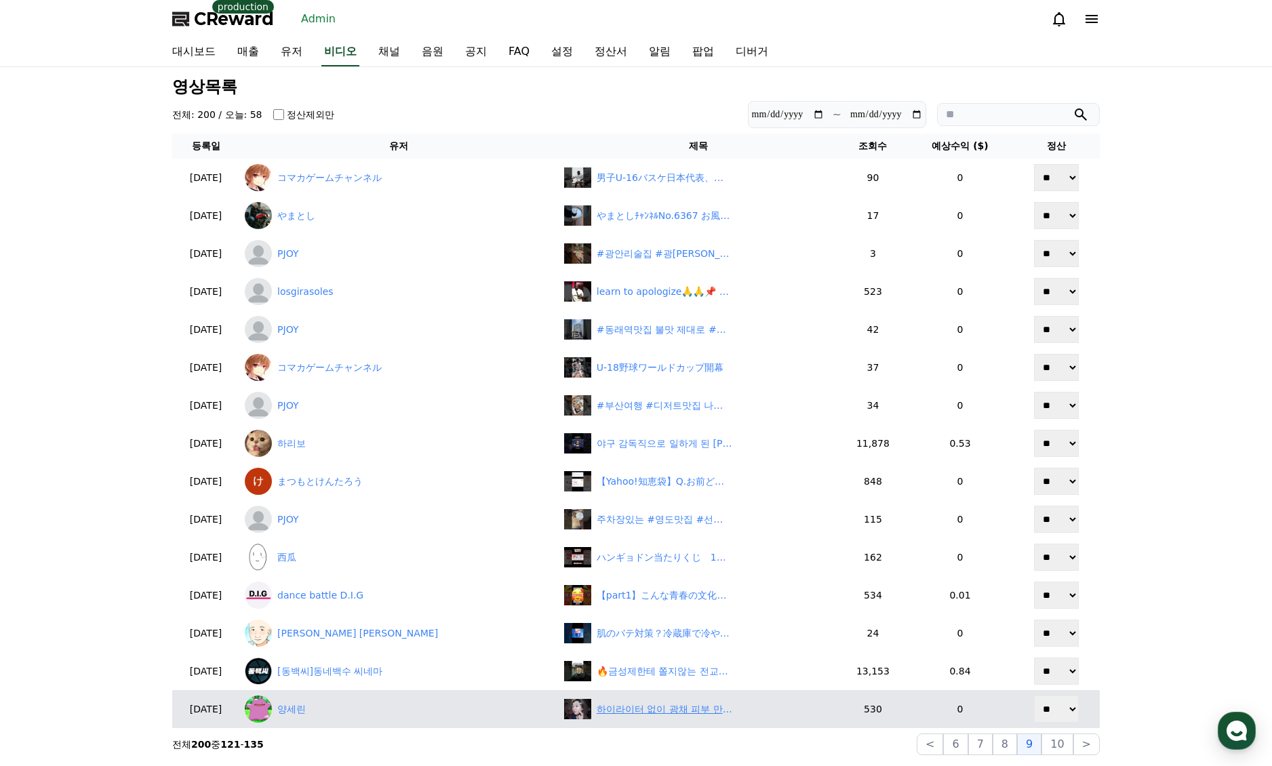
click at [567, 718] on div "하이라이터 없이 광채 피부 만드는 법‼️ 뿌리는 광채세럼 빛클 젤세럼미스트" at bounding box center [698, 709] width 269 height 20
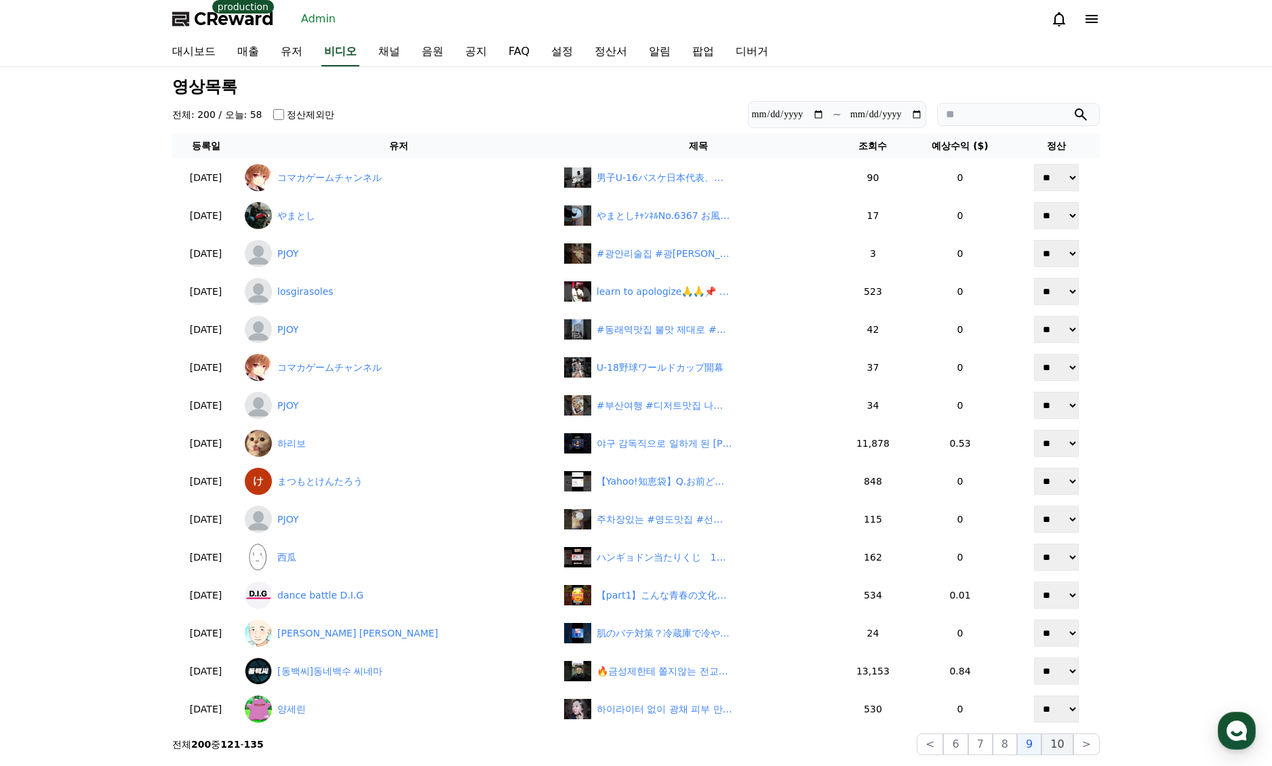
click at [1055, 749] on button "10" at bounding box center [1057, 745] width 31 height 22
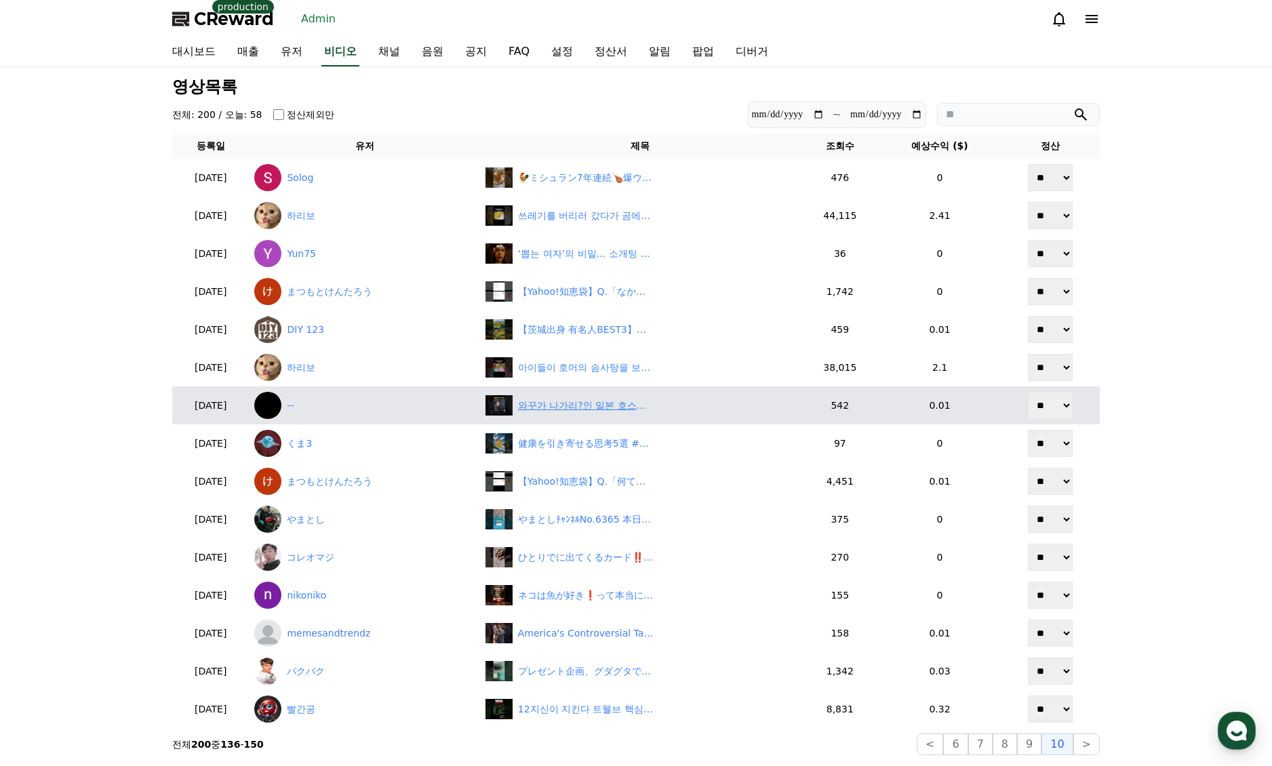
click at [582, 397] on div "와꾸가 나가리?인 일본 호스트 출신ㅋㅋ" at bounding box center [641, 405] width 310 height 20
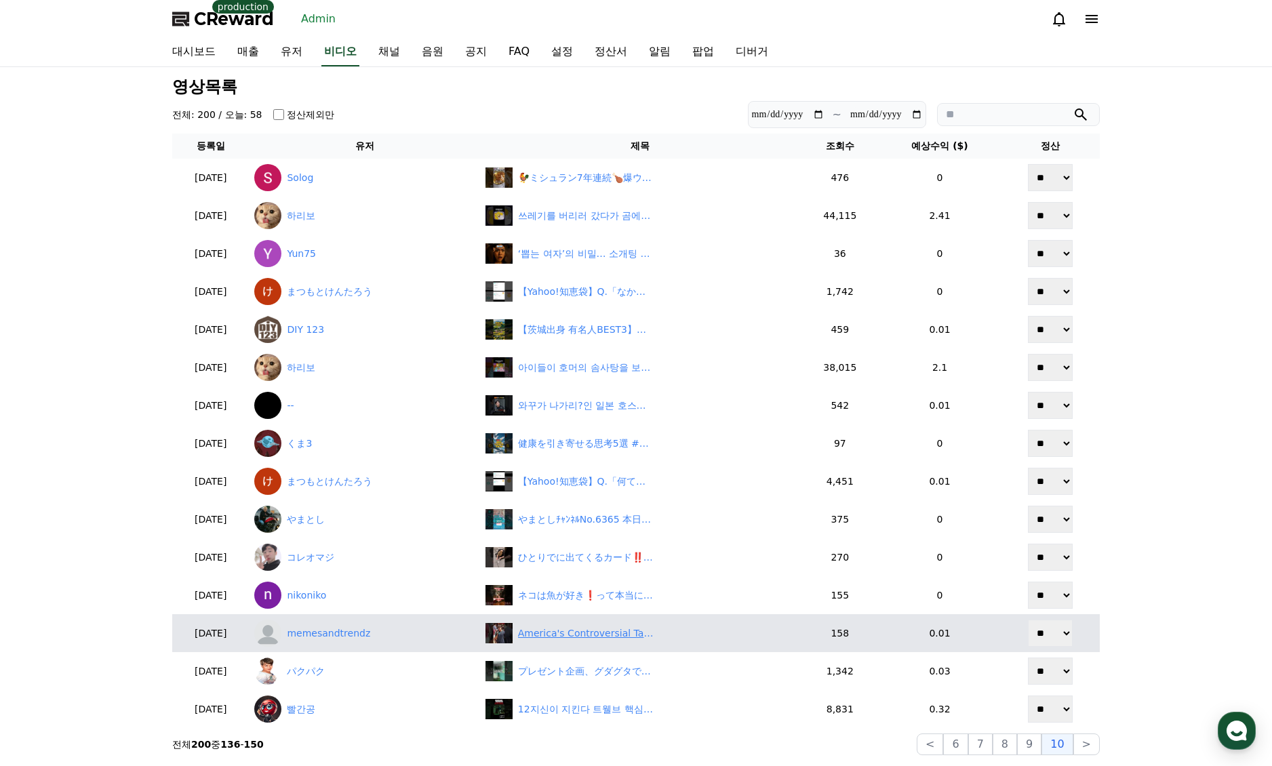
click at [605, 637] on div "America's Controversial Takes: Women, Israel, and Gaza's Future? #shorts" at bounding box center [586, 634] width 136 height 14
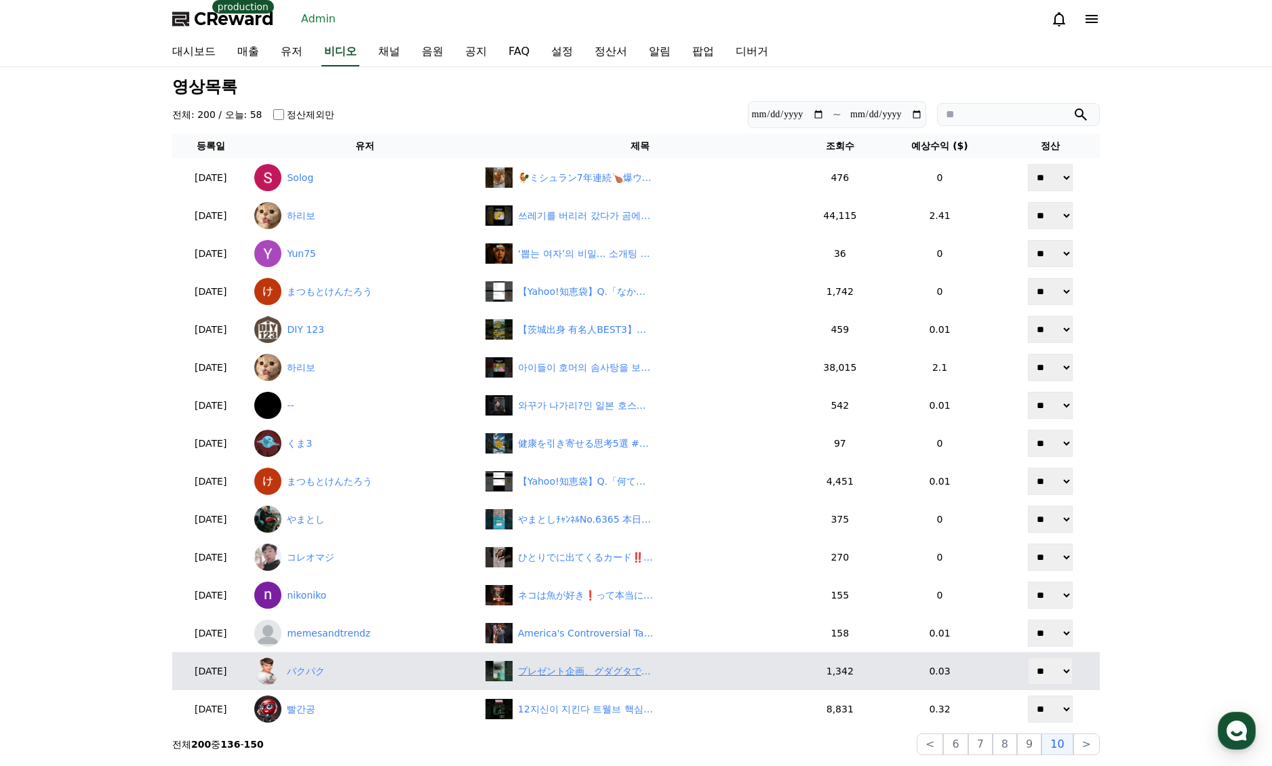
click at [608, 669] on div "プレゼント企画、グダグタで申し訳ございません🙇" at bounding box center [586, 672] width 136 height 14
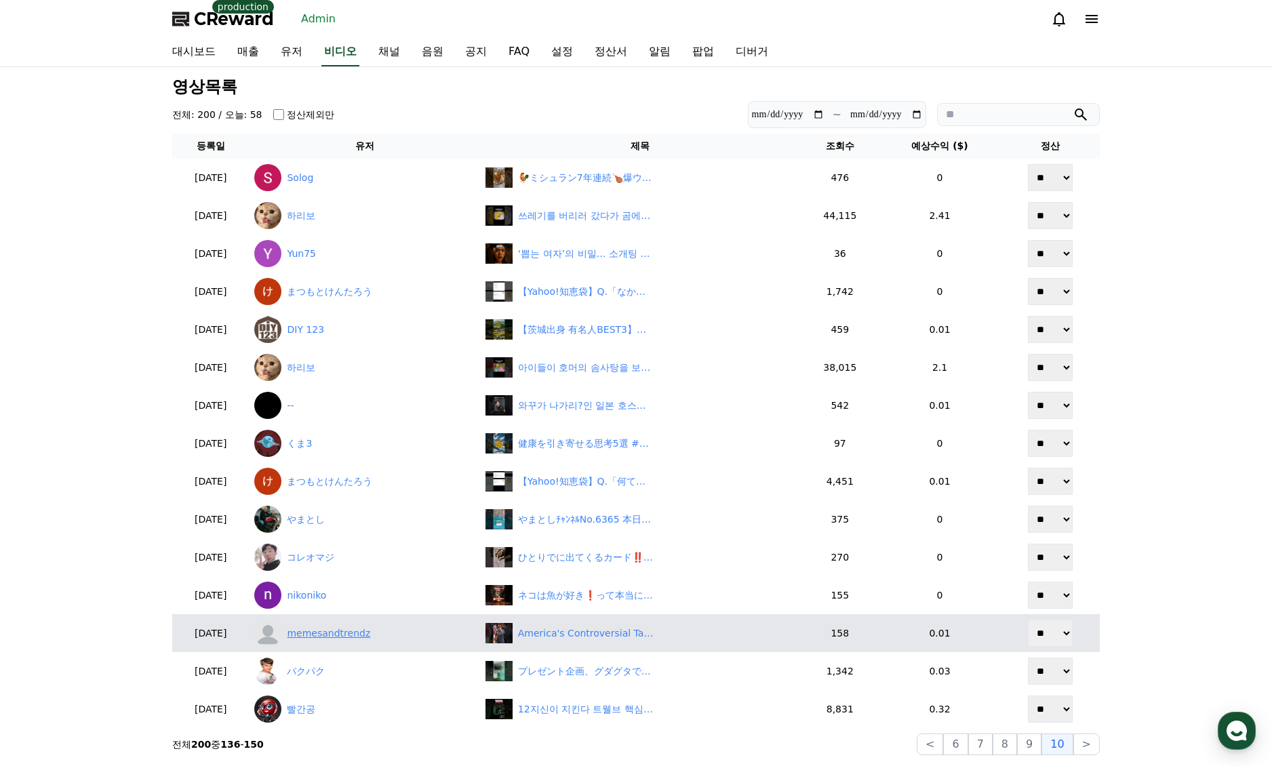
click at [335, 639] on link "memesandtrendz" at bounding box center [364, 633] width 220 height 27
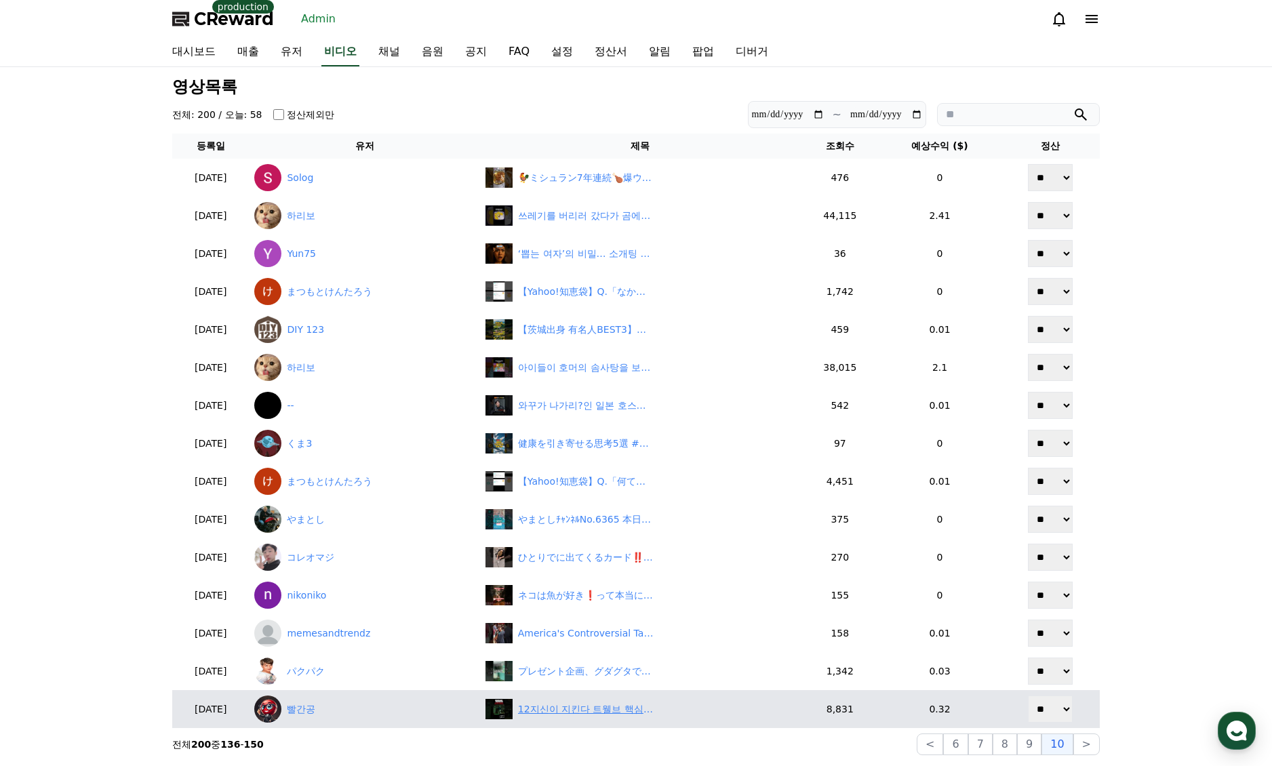
click at [637, 711] on div "12지신이 지킨다 트웰브 핵심 한 컷 #1 못받아 본 돈이 없는 마동석, X폭 두목에 찾아가" at bounding box center [586, 710] width 136 height 14
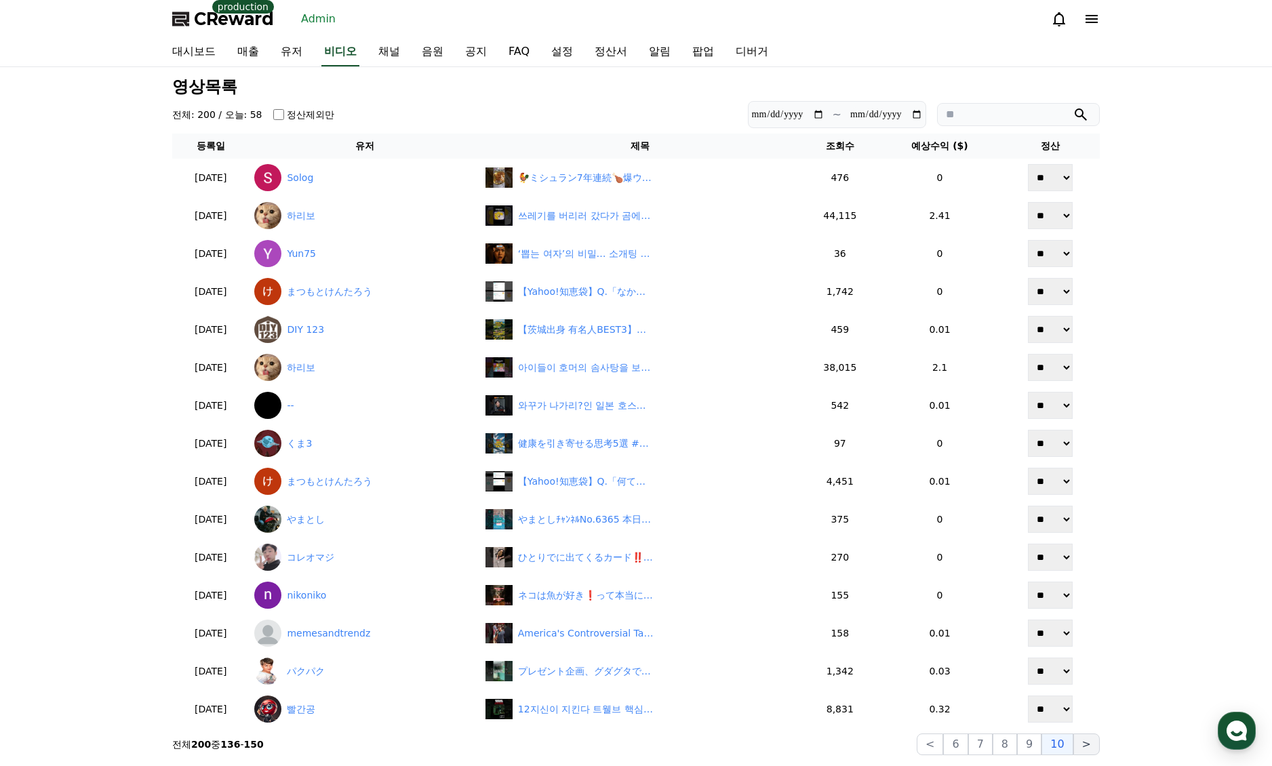
click at [1096, 747] on button ">" at bounding box center [1086, 745] width 26 height 22
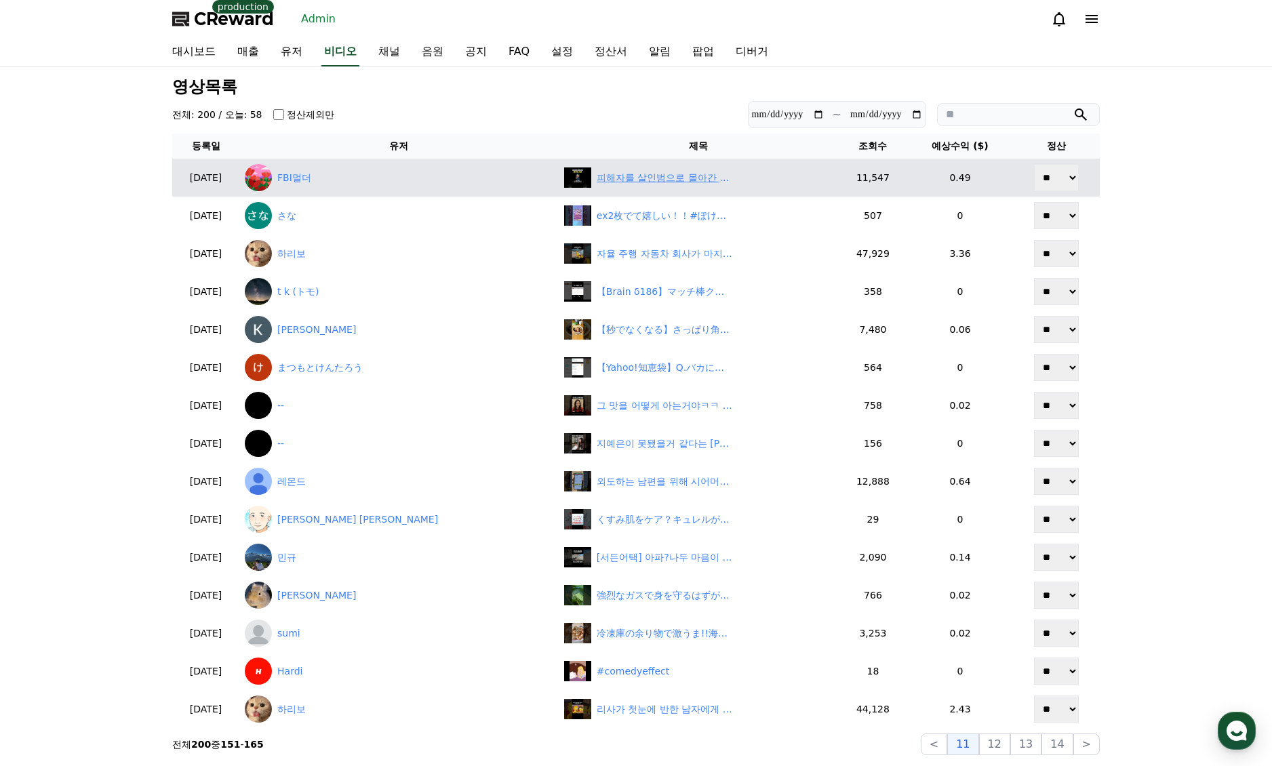
click at [627, 176] on div "피해자를 살인범으로 몰아간 사건" at bounding box center [665, 178] width 136 height 14
click at [339, 175] on link "FBI멀더" at bounding box center [399, 177] width 309 height 27
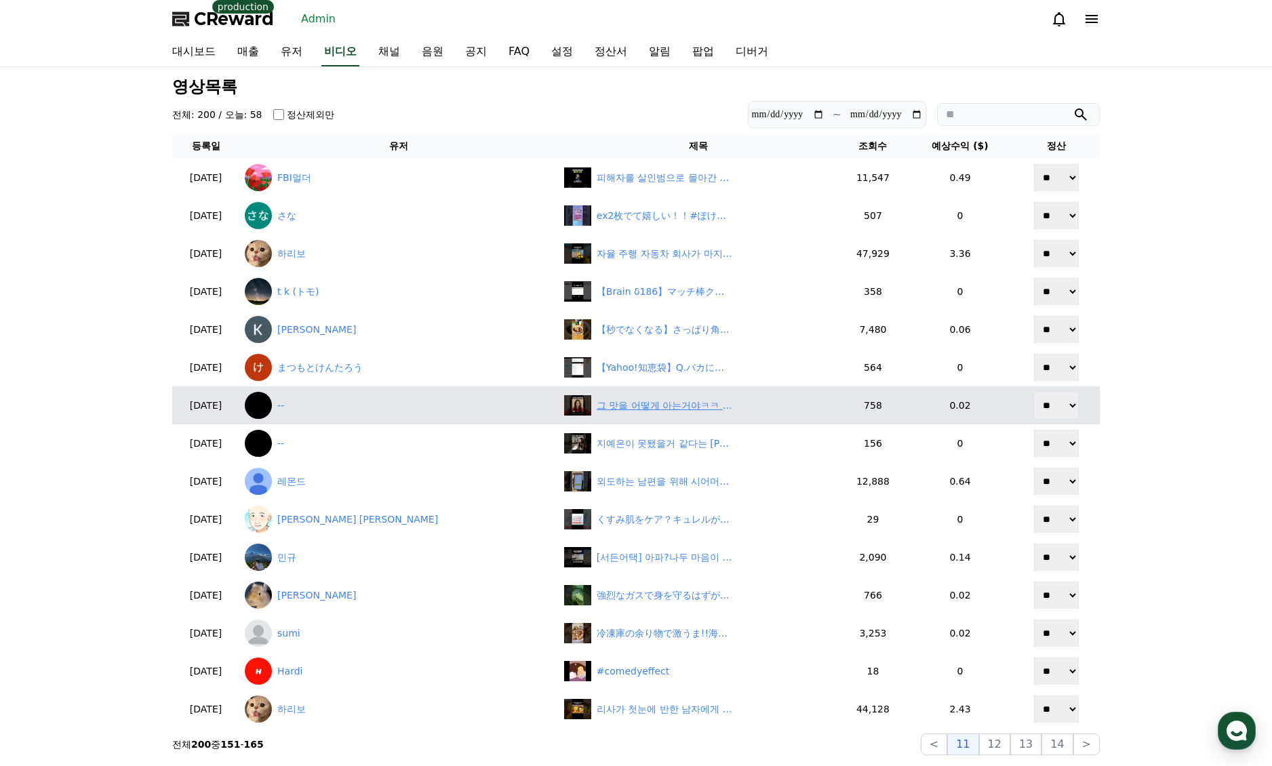
click at [597, 408] on div "그 맛을 어떻게 아는거야ㅋㅋ #블랙핑크 #지수 #블랙핑크지수 #blackpink" at bounding box center [665, 406] width 136 height 14
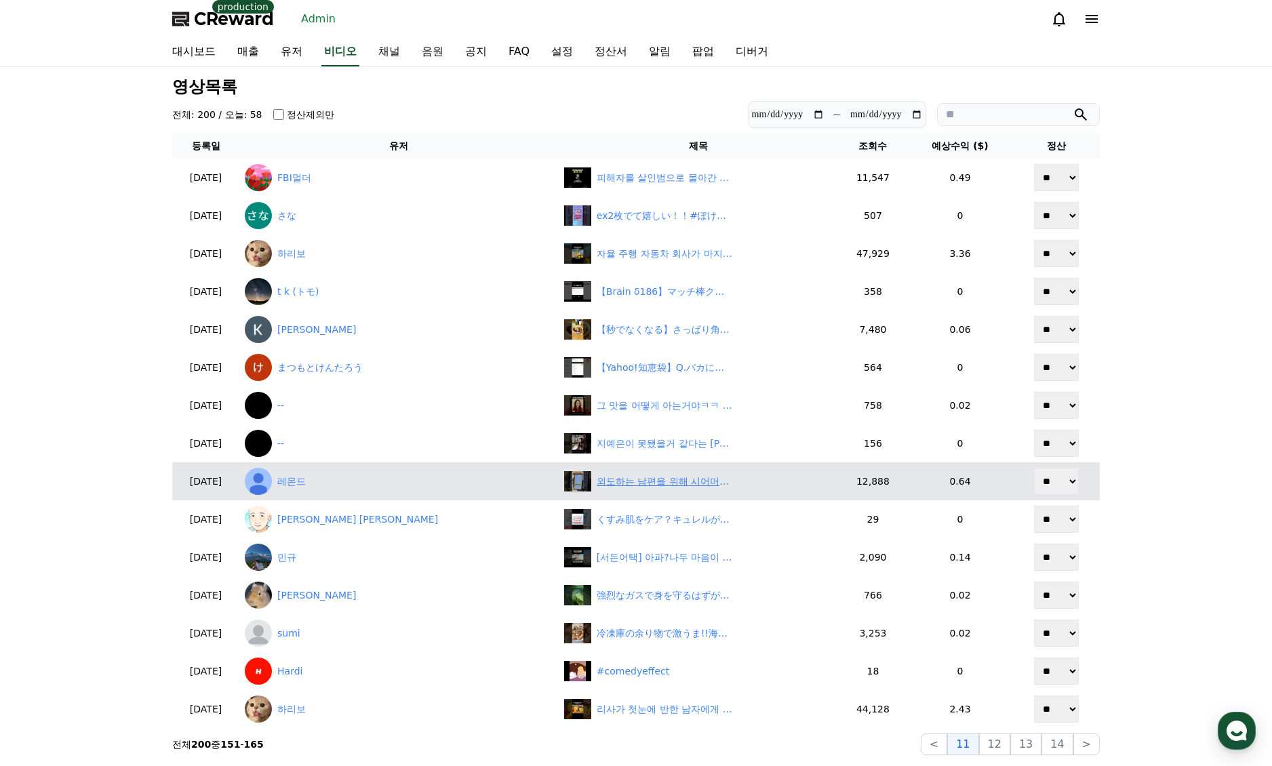
click at [623, 479] on div "외도하는 남편을 위해 시어머니와 쇼핑하는 착한 며느리" at bounding box center [665, 482] width 136 height 14
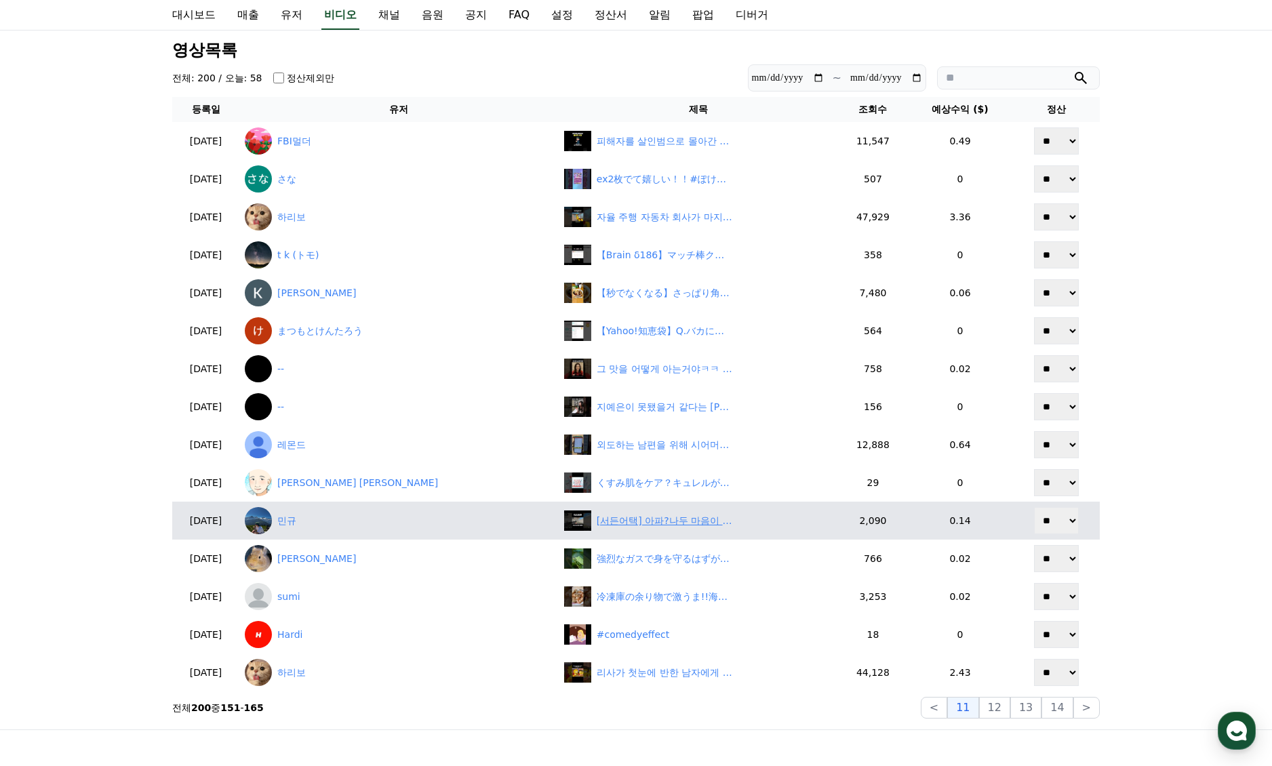
scroll to position [68, 0]
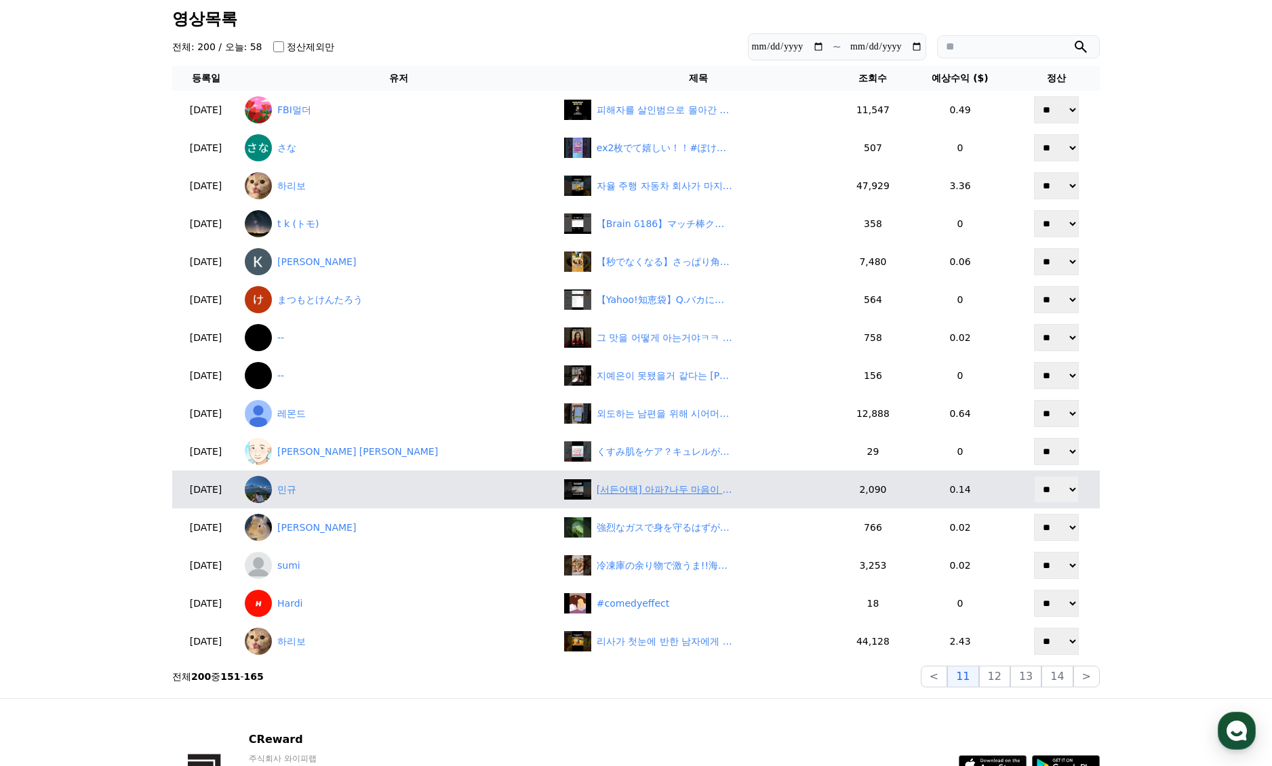
click at [597, 486] on div "[서든어택] 아파?나두 마음이 아파" at bounding box center [665, 490] width 136 height 14
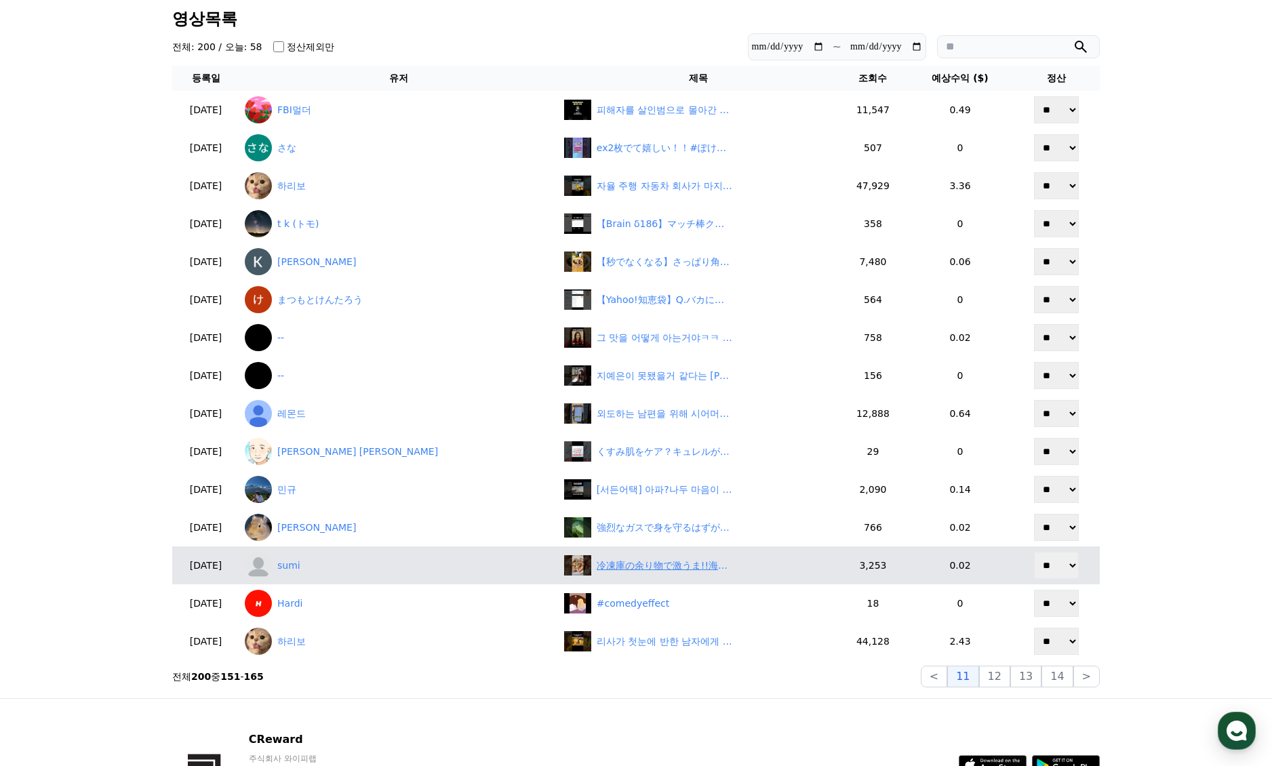
click at [654, 571] on div "冷凍庫の余り物で激うま!!海老ときのこのガーリックバター炒め(隠し味に粒マスタード)/#shorts #海老 #きのこ #おつまみ #晩酌" at bounding box center [665, 566] width 136 height 14
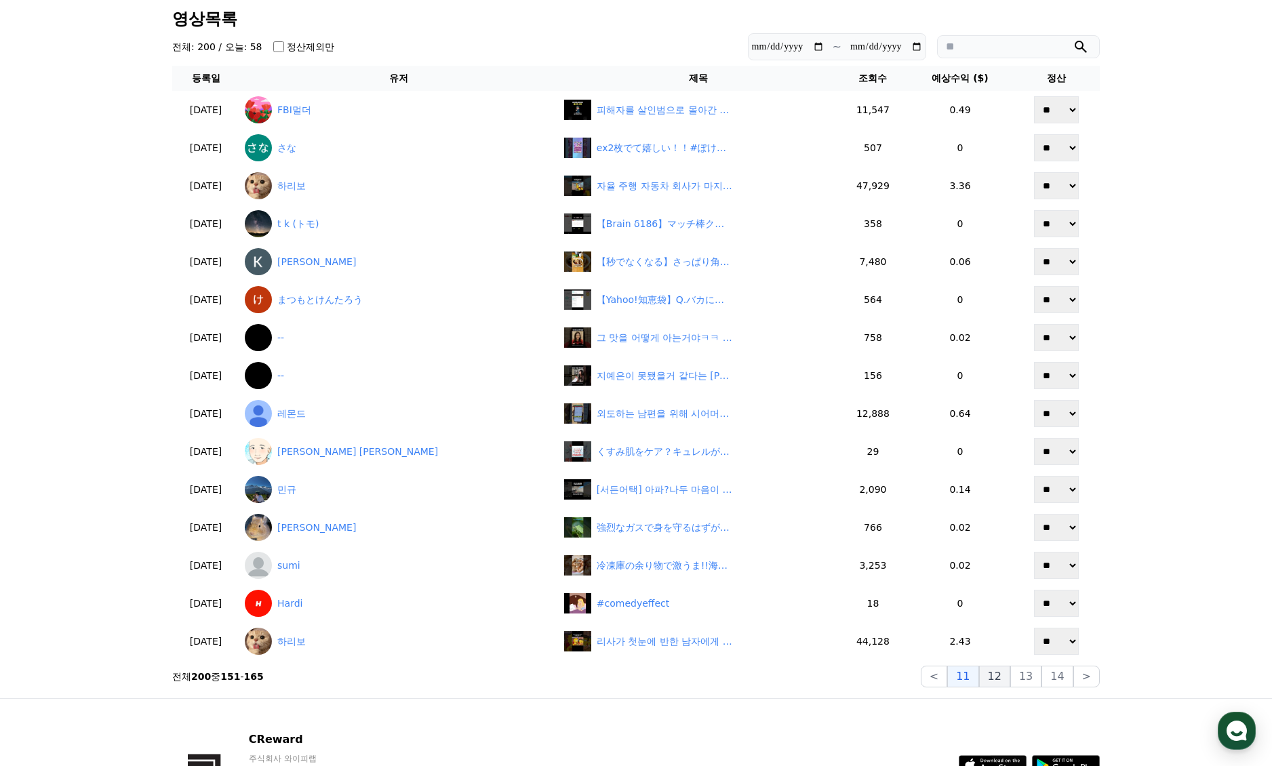
click at [1001, 677] on button "12" at bounding box center [994, 677] width 31 height 22
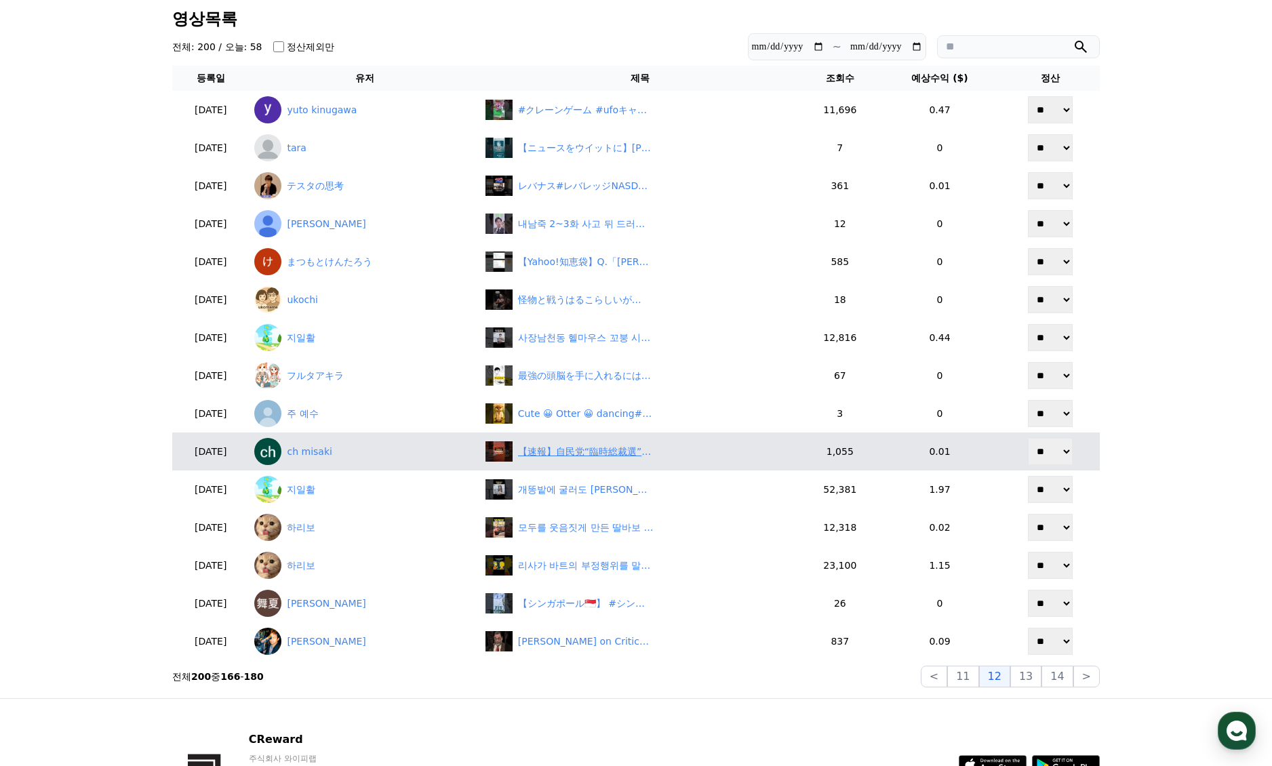
click at [587, 457] on div "【速報】自民党“臨時総裁選”加速！石破政権に黄信号！？" at bounding box center [586, 452] width 136 height 14
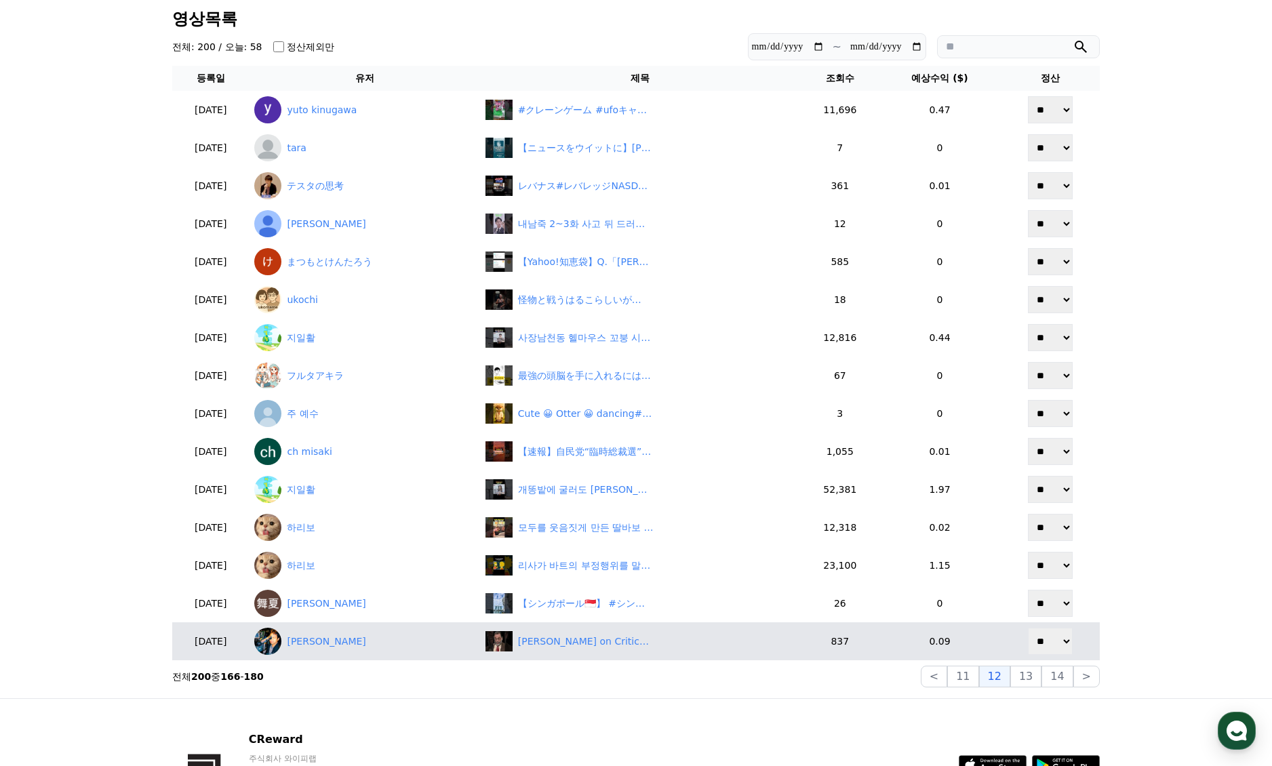
click at [585, 629] on td "Francis Ford Coppola on Critics & The Godfather 🎬 #Coppola #FilmHistory #Cinema" at bounding box center [640, 642] width 321 height 38
click at [589, 638] on div "Francis Ford Coppola on Critics & The Godfather 🎬 #Coppola #FilmHistory #Cinema" at bounding box center [586, 642] width 136 height 14
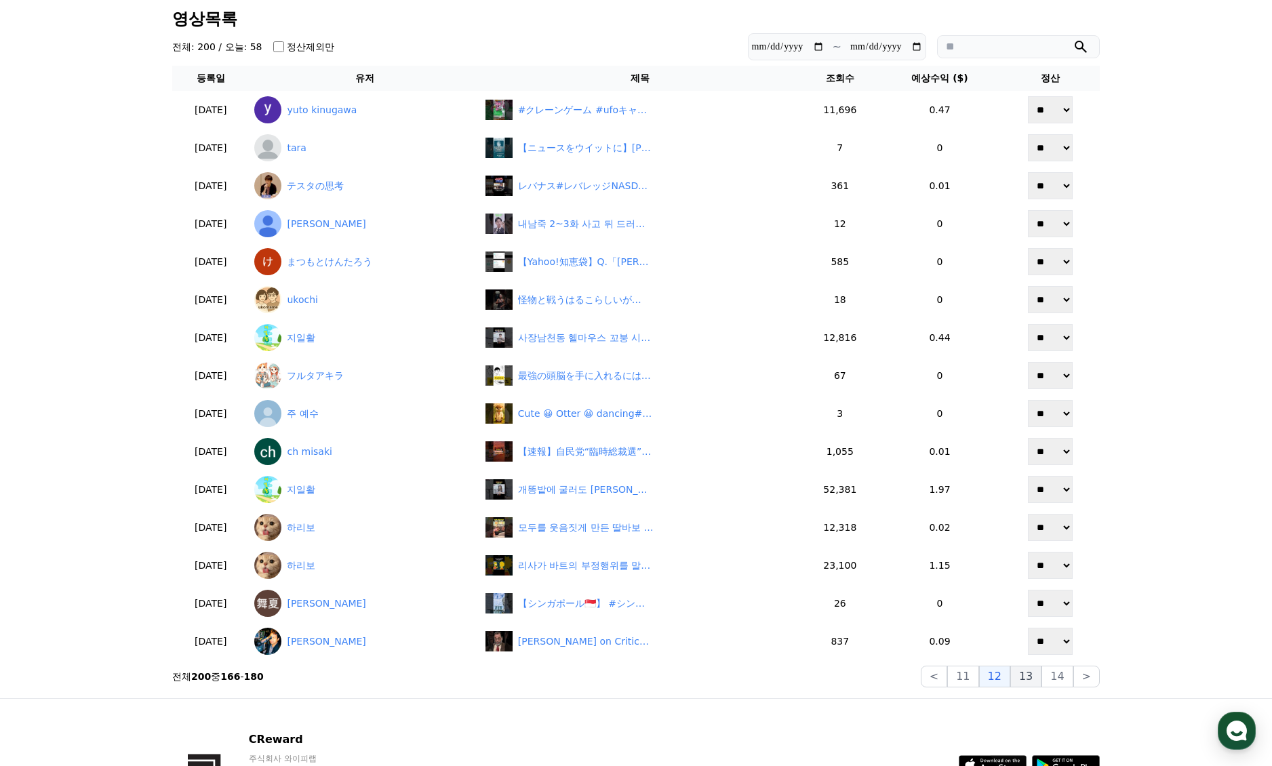
click at [1029, 678] on button "13" at bounding box center [1025, 677] width 31 height 22
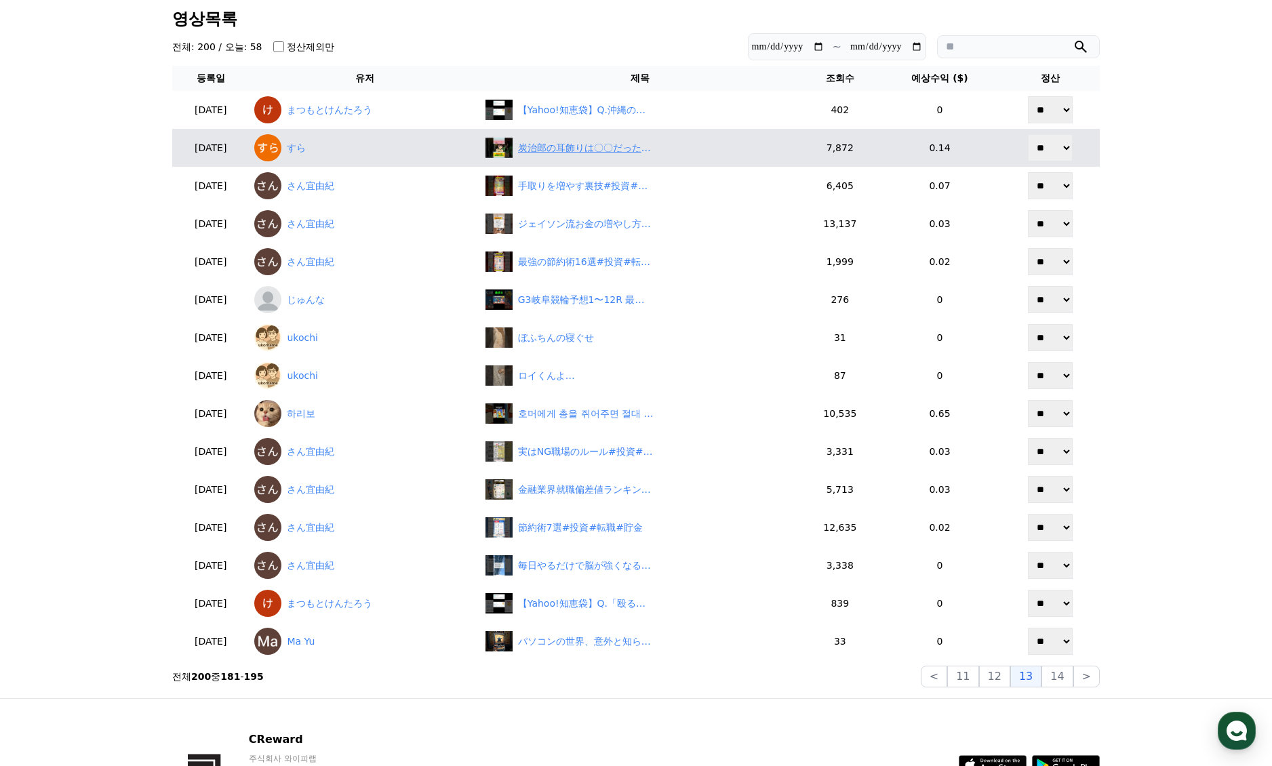
click at [572, 157] on div "炭治郎の耳飾りは〇〇だった！？ #鬼滅の刃 #雑学 #きめつのやいば" at bounding box center [641, 148] width 310 height 20
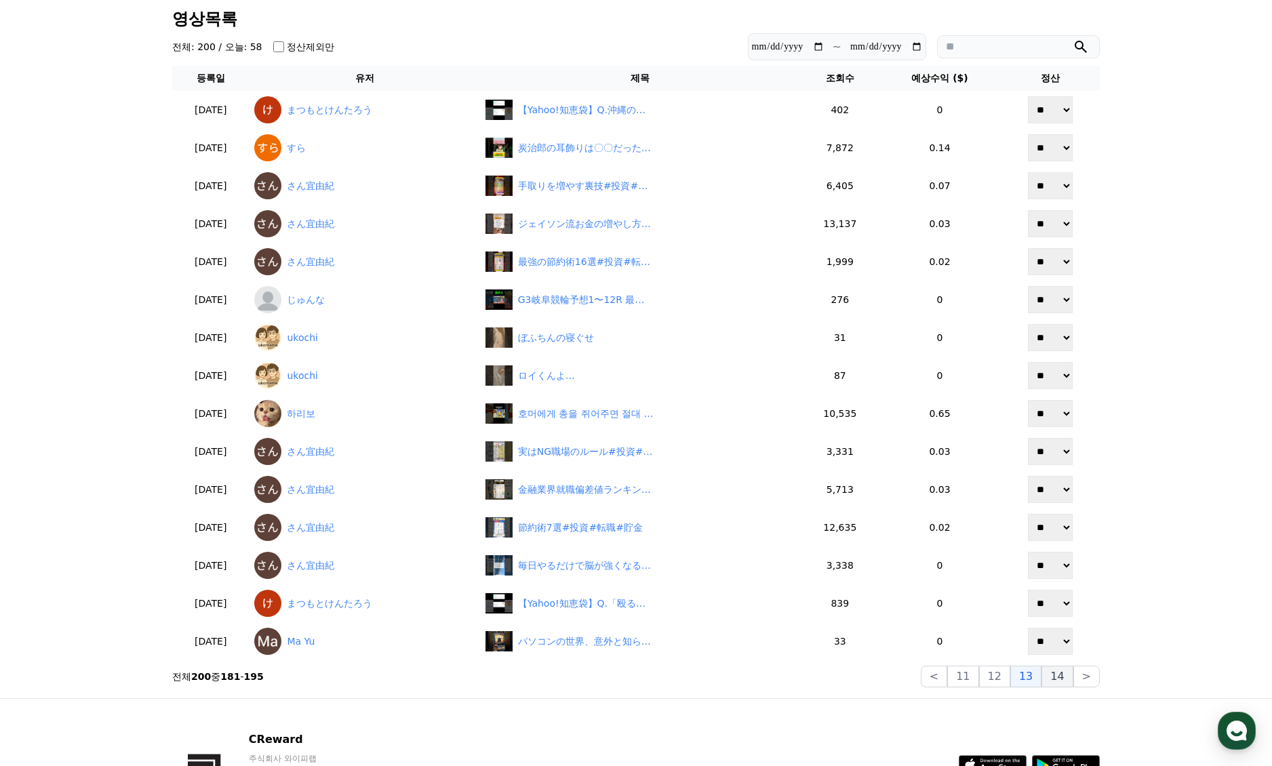
click at [1061, 679] on button "14" at bounding box center [1057, 677] width 31 height 22
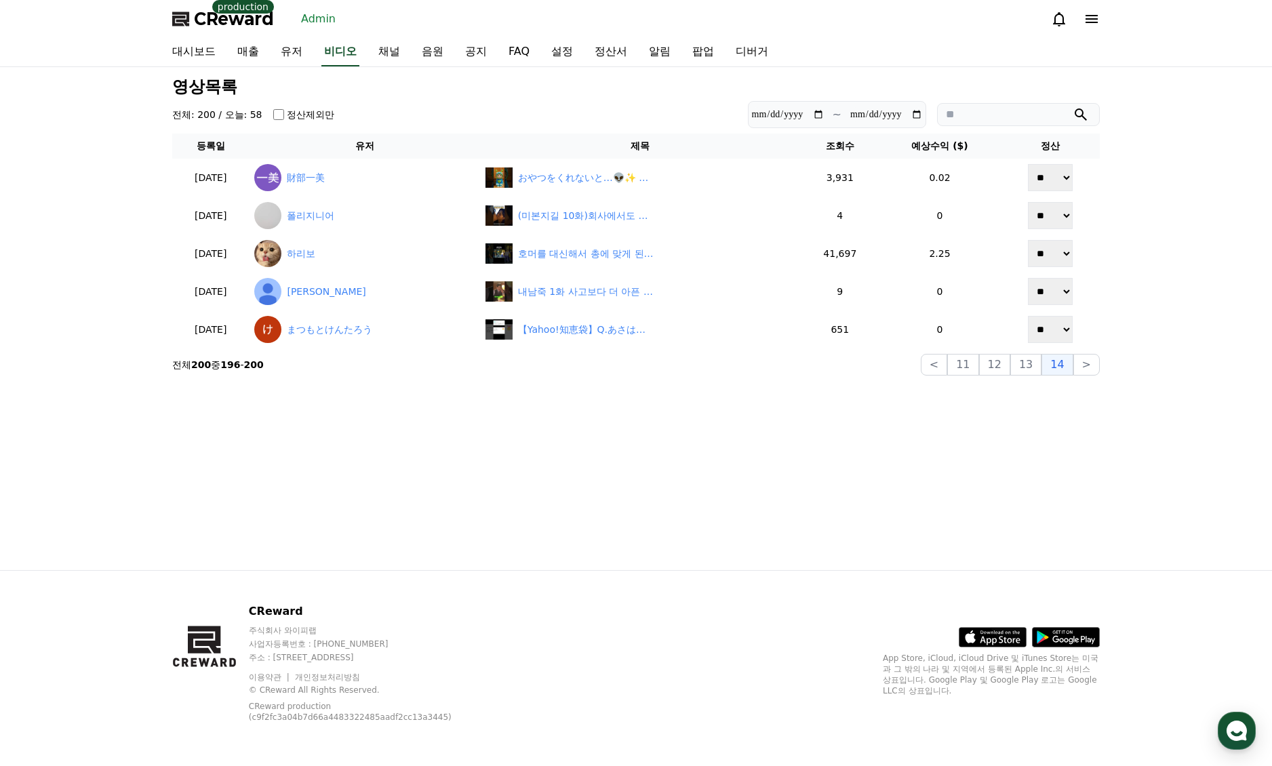
scroll to position [0, 0]
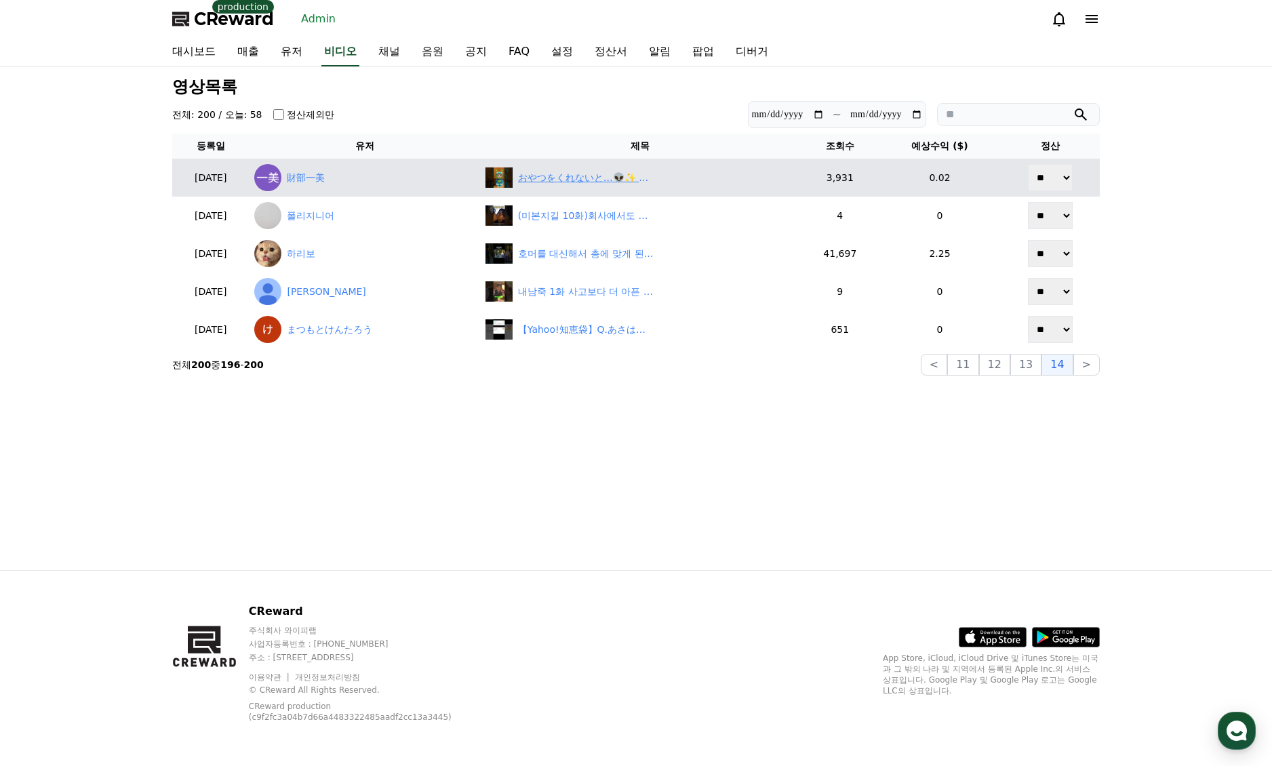
click at [584, 176] on div "おやつをくれないと…👽✨ #cat #猫 #kitten #cute #cutecat #funny" at bounding box center [586, 178] width 136 height 14
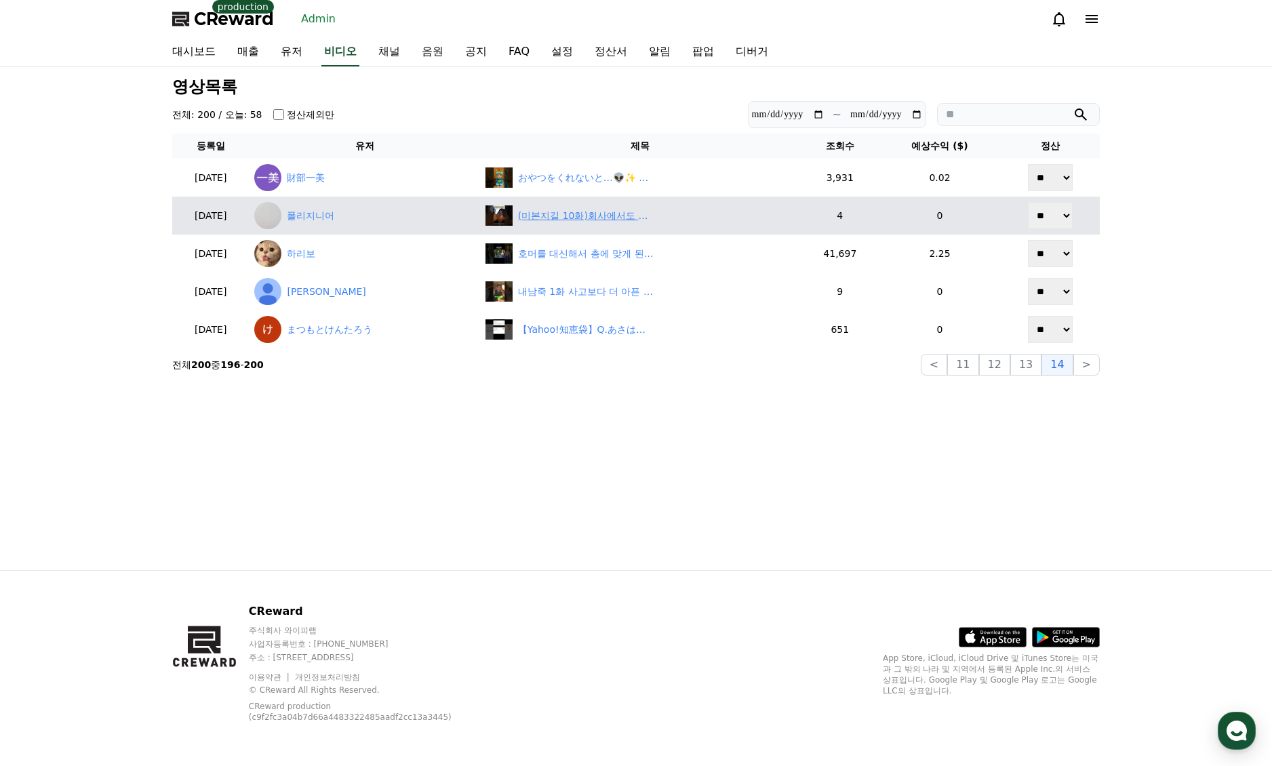
click at [595, 209] on div "(미본지길 10화)회사에서도 하는 본부장 #미본지길 #레디액션 #드라마 #drama" at bounding box center [586, 216] width 136 height 14
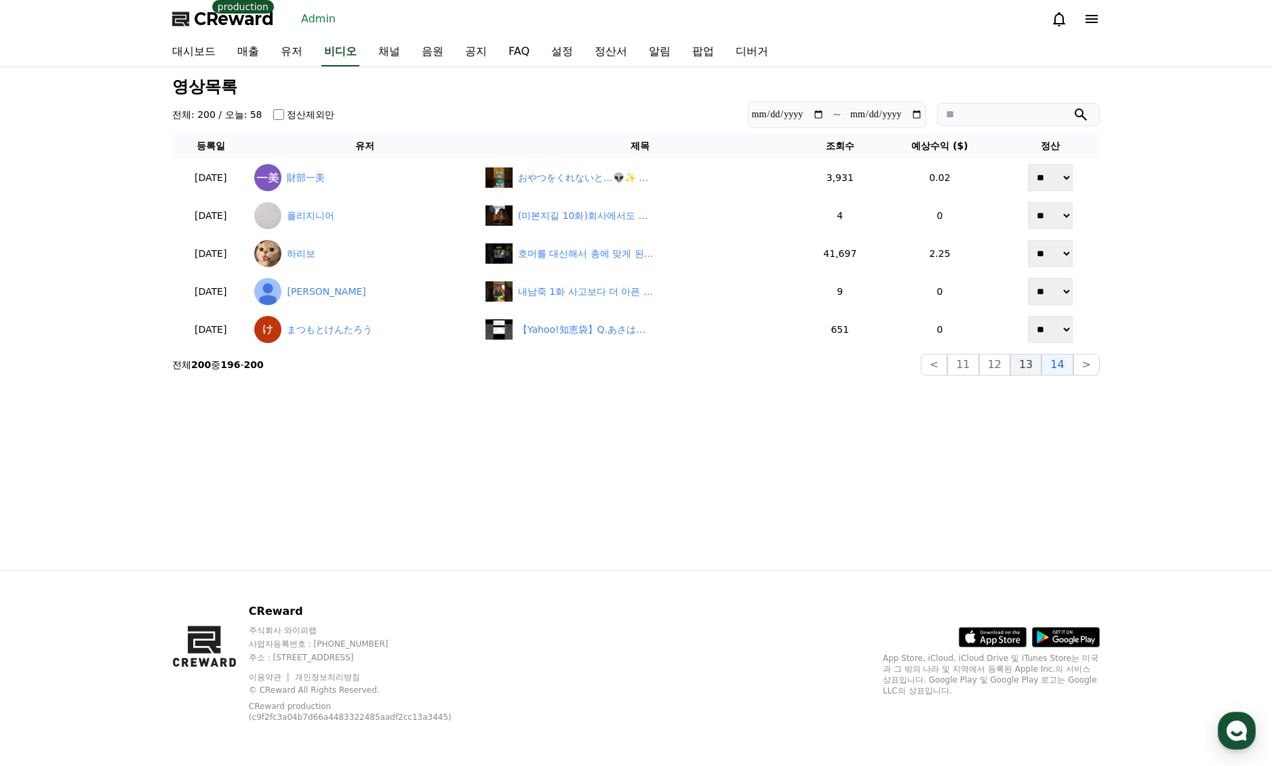
click at [1016, 367] on button "13" at bounding box center [1025, 365] width 31 height 22
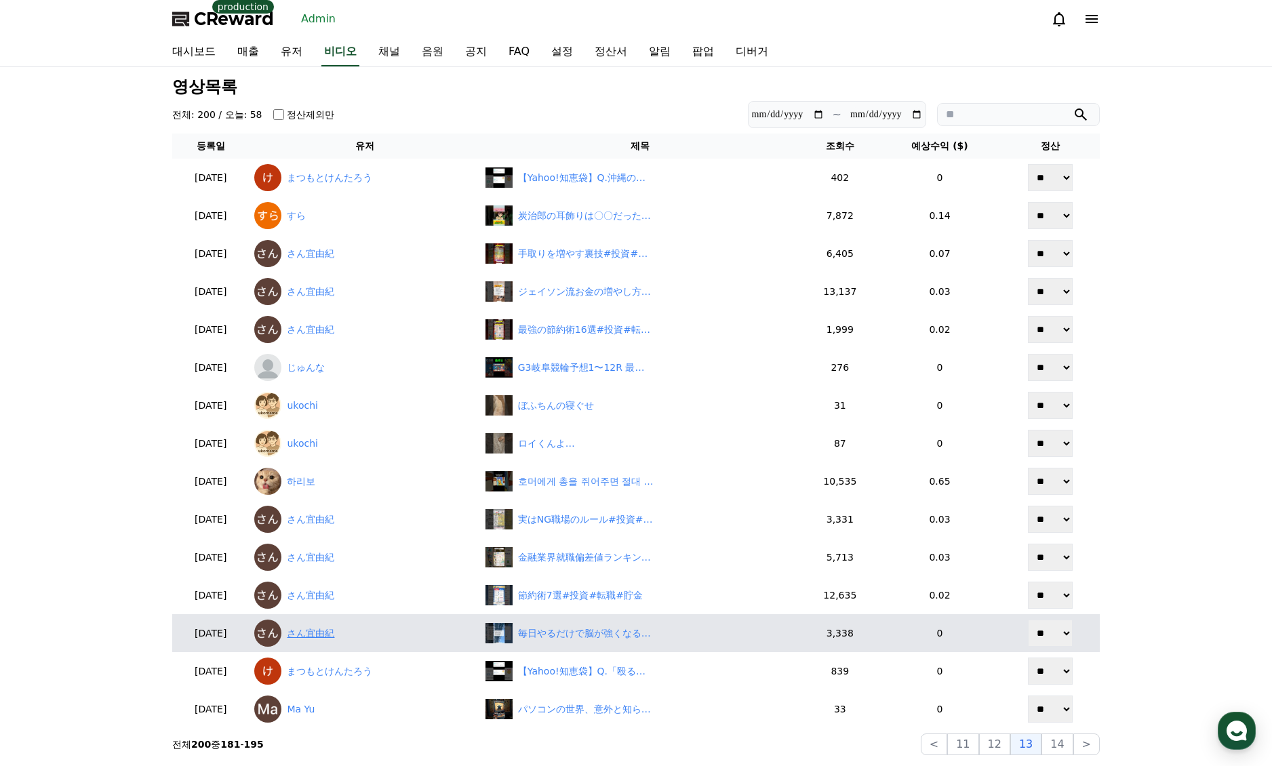
click at [343, 635] on link "さん宜由紀" at bounding box center [364, 633] width 220 height 27
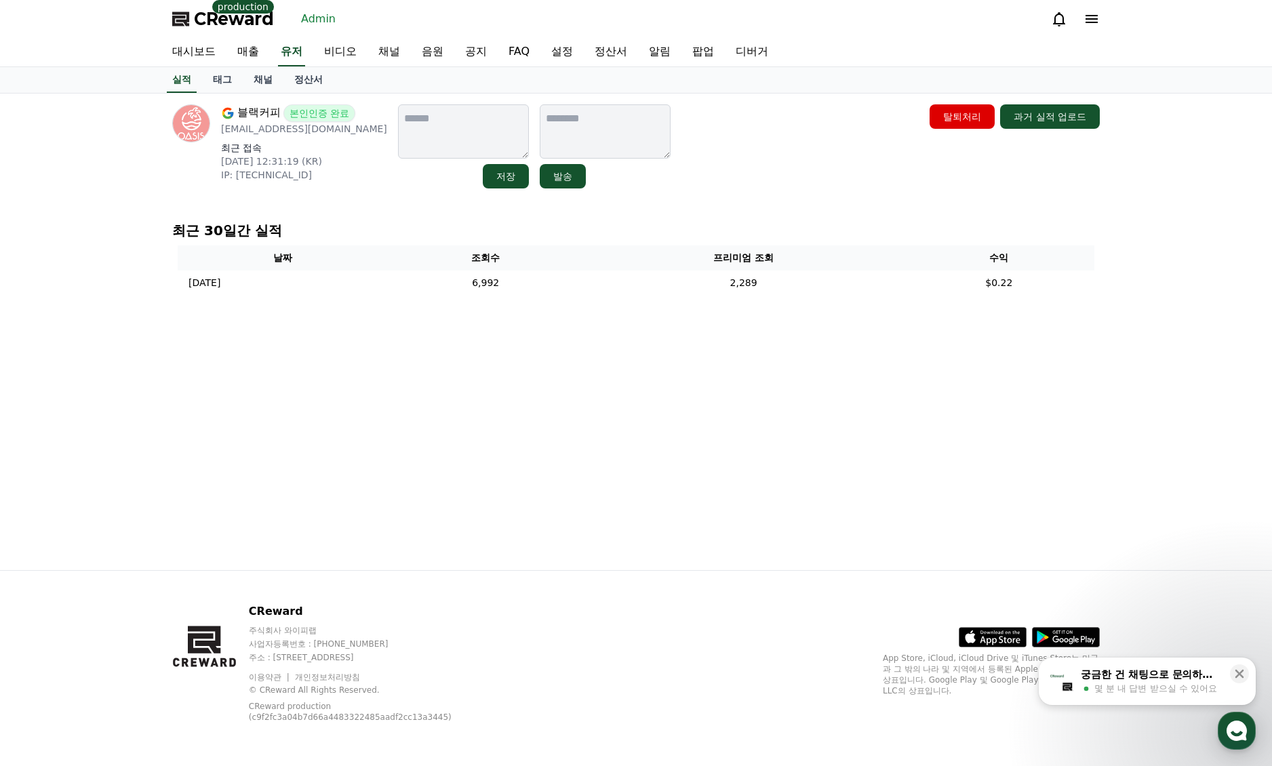
click at [635, 379] on div "블랙커피 본인인증 완료 [EMAIL_ADDRESS][DOMAIN_NAME] 최근 접속 [DATE] 12:31:19 (KR) IP: [TECHN…" at bounding box center [635, 332] width 949 height 477
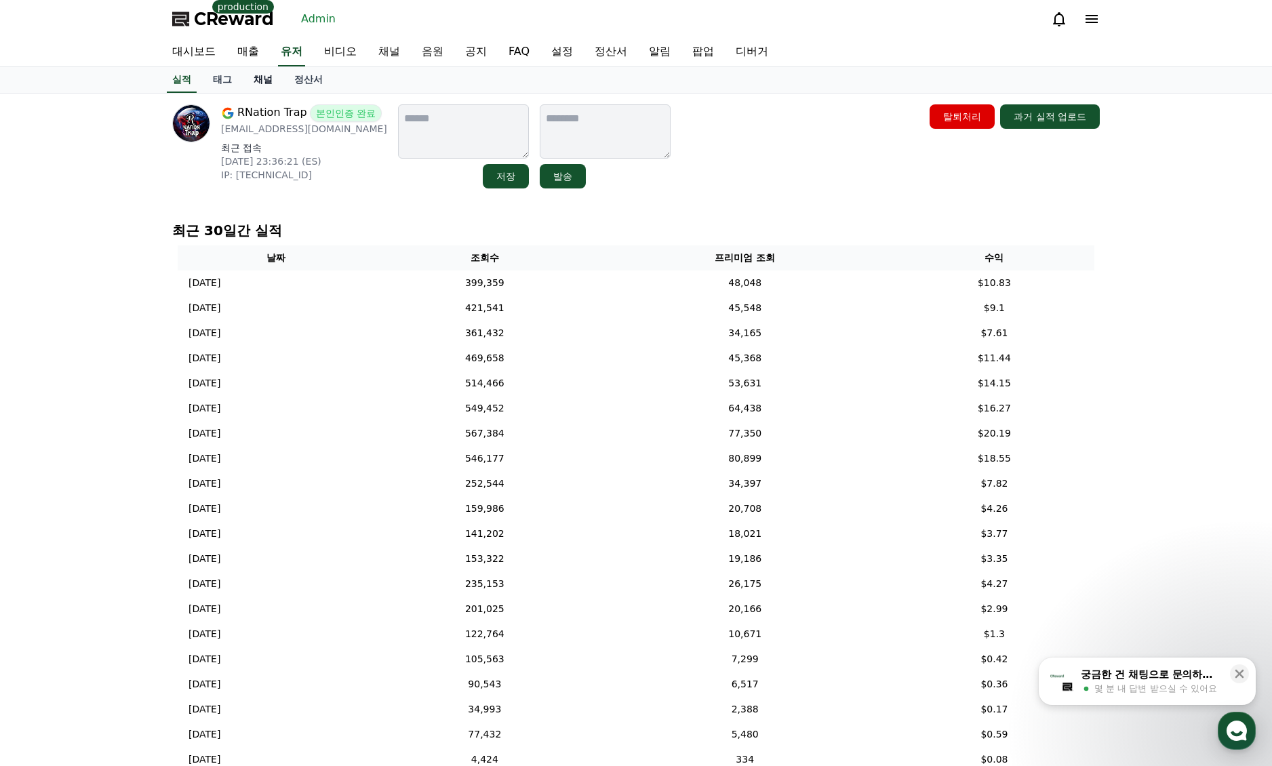
click at [266, 84] on link "채널" at bounding box center [263, 80] width 41 height 26
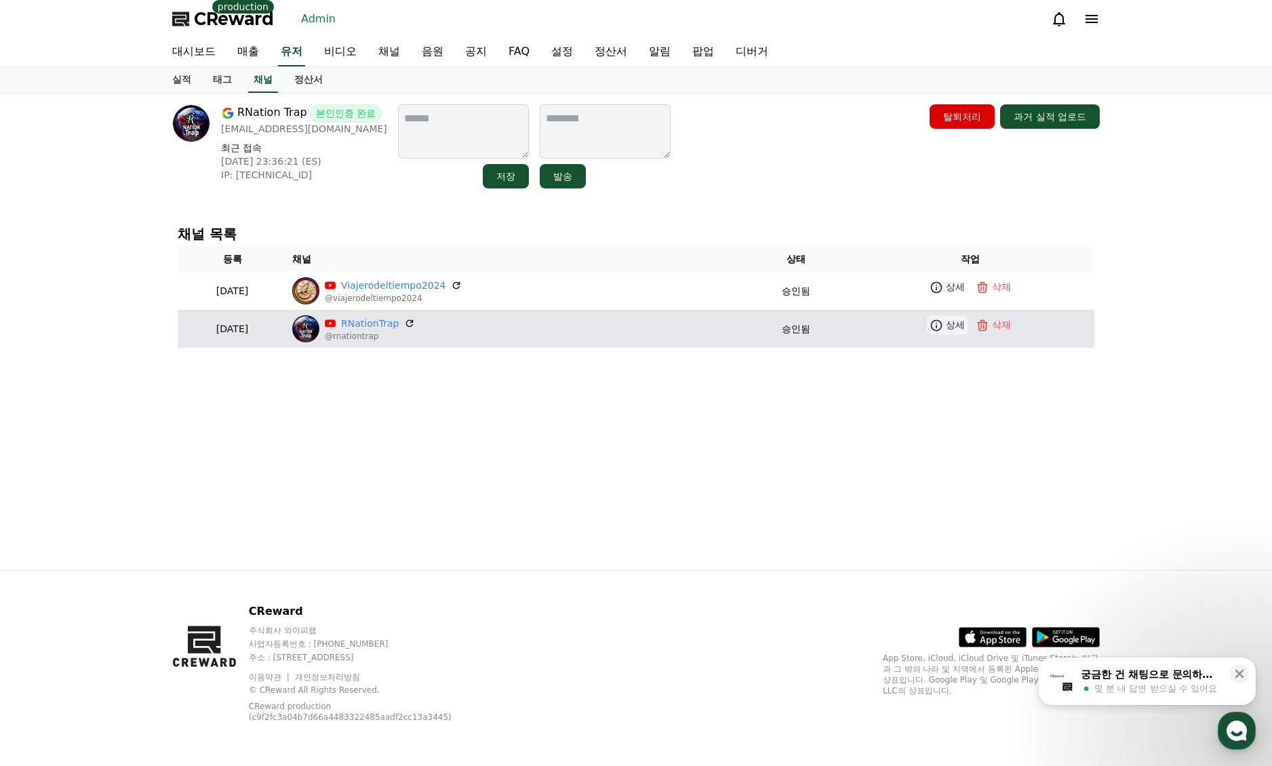
click at [936, 328] on icon at bounding box center [937, 326] width 14 height 14
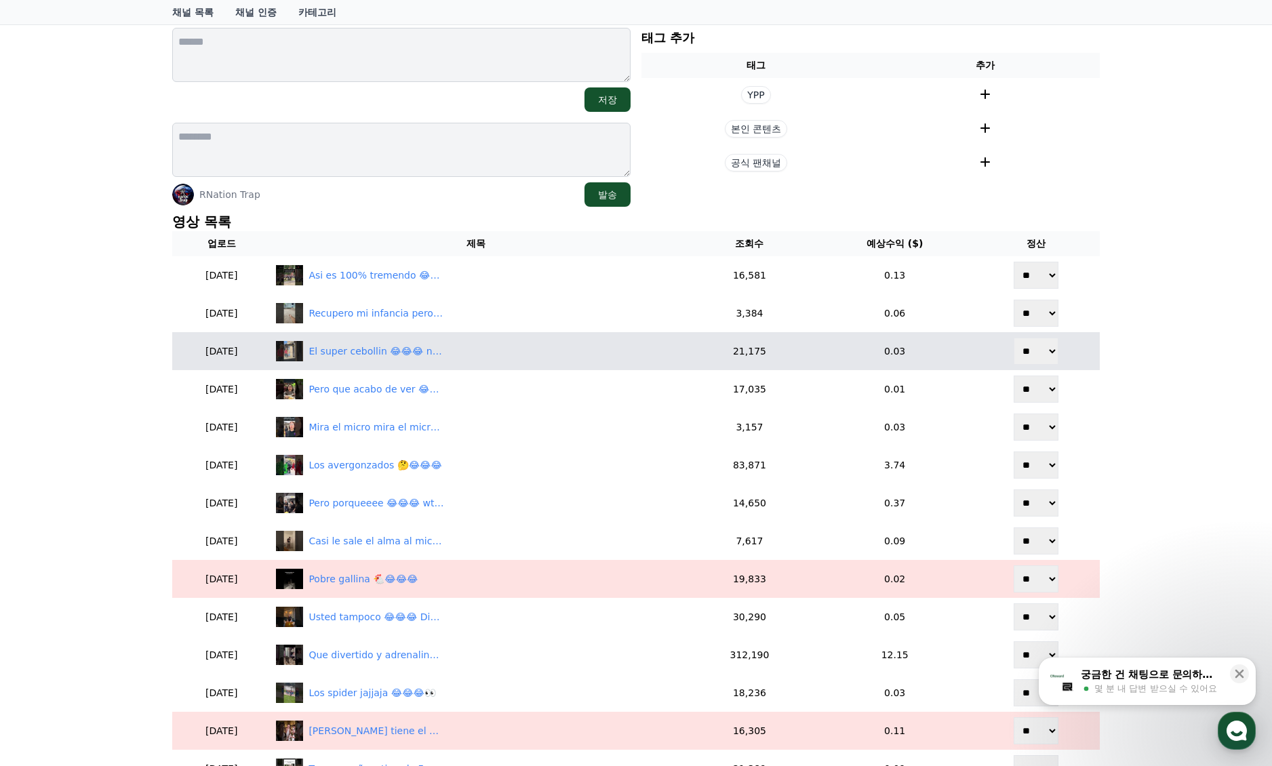
scroll to position [136, 0]
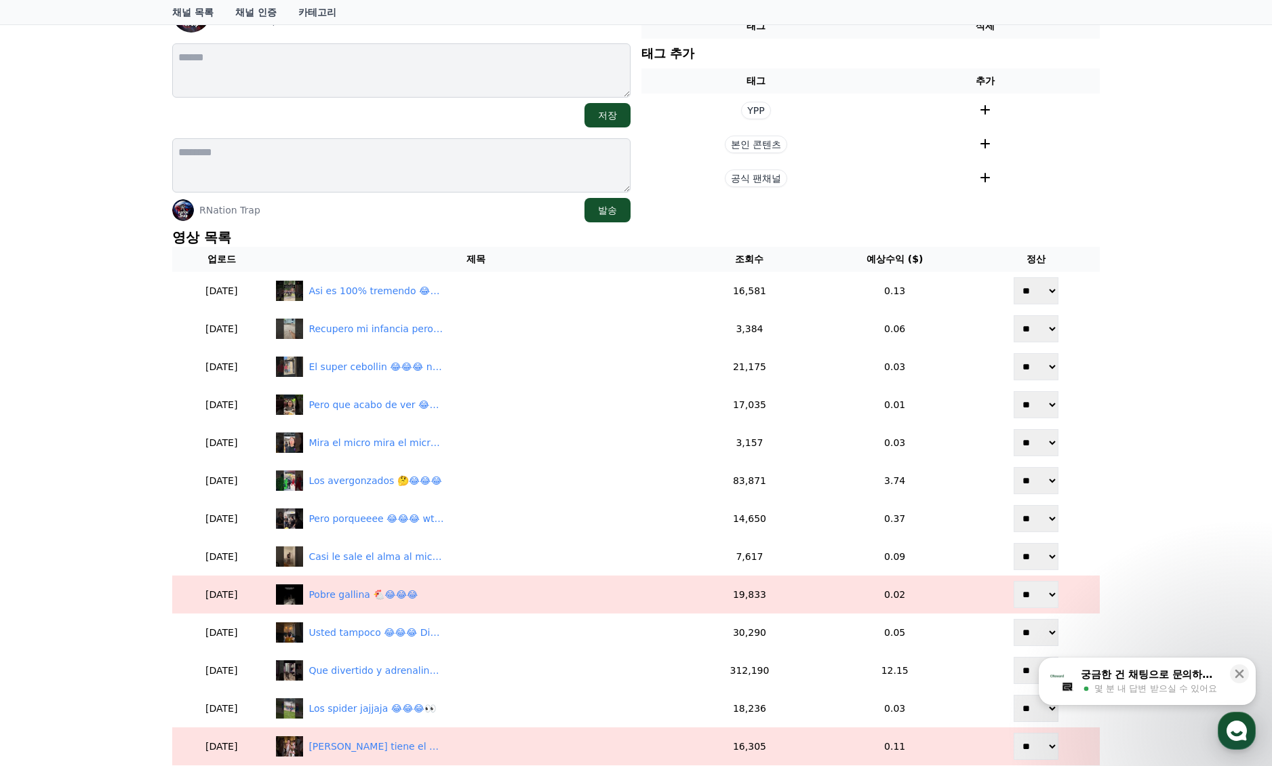
click at [1182, 326] on div "채널 상세 RNationTrap @rnationtrap 저장 RNation Trap 발송 현재 태그 태그 삭제 태그 추가 태그 추가 YPP 본…" at bounding box center [636, 510] width 1272 height 1107
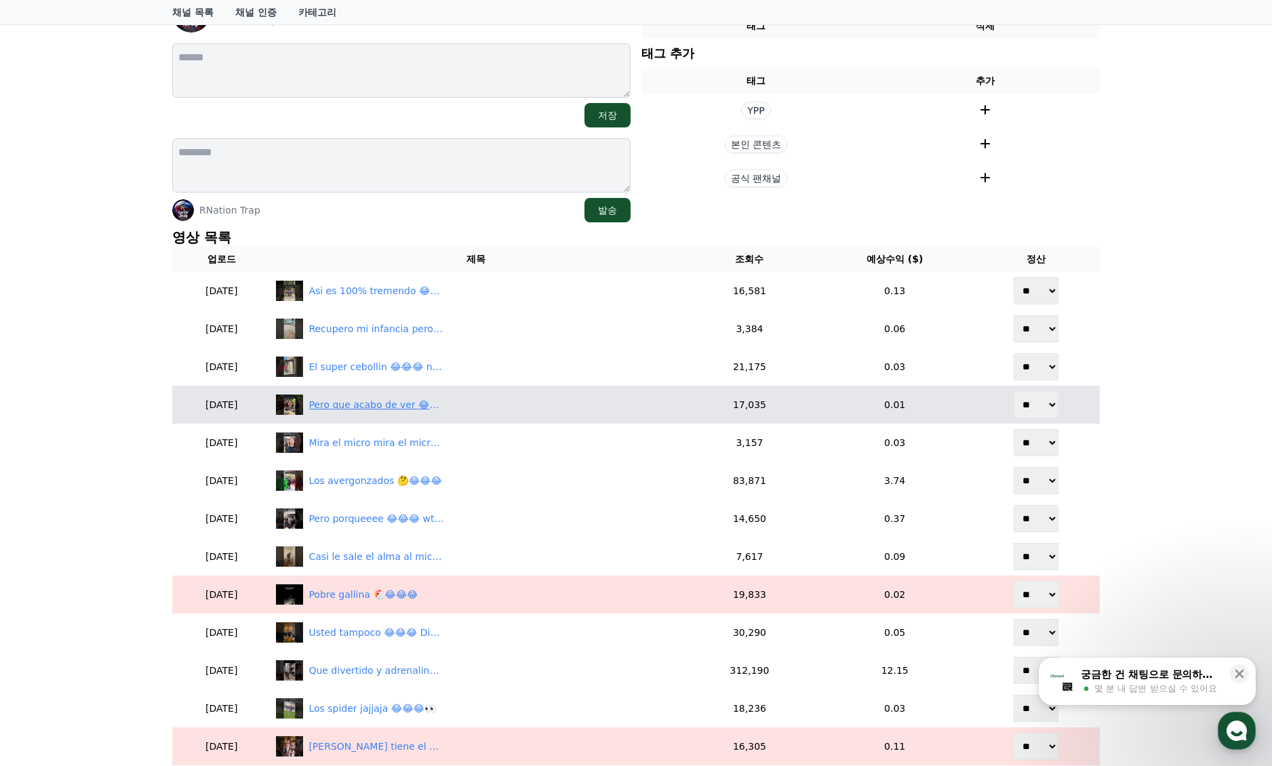
click at [370, 408] on div "Pero que acabo de ver 😂😂😂" at bounding box center [377, 405] width 136 height 14
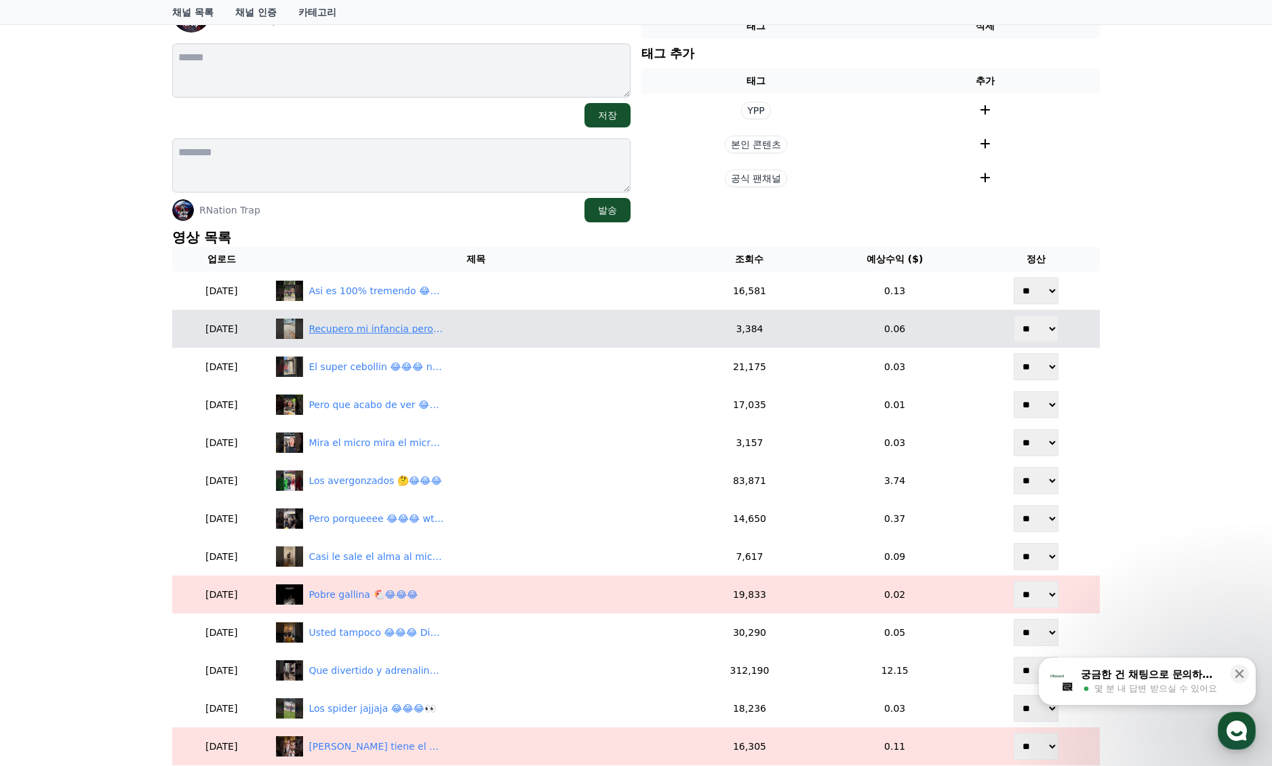
click at [389, 326] on div "Recupero mi infancia pero no jugaria con el 😂😂😂" at bounding box center [377, 329] width 136 height 14
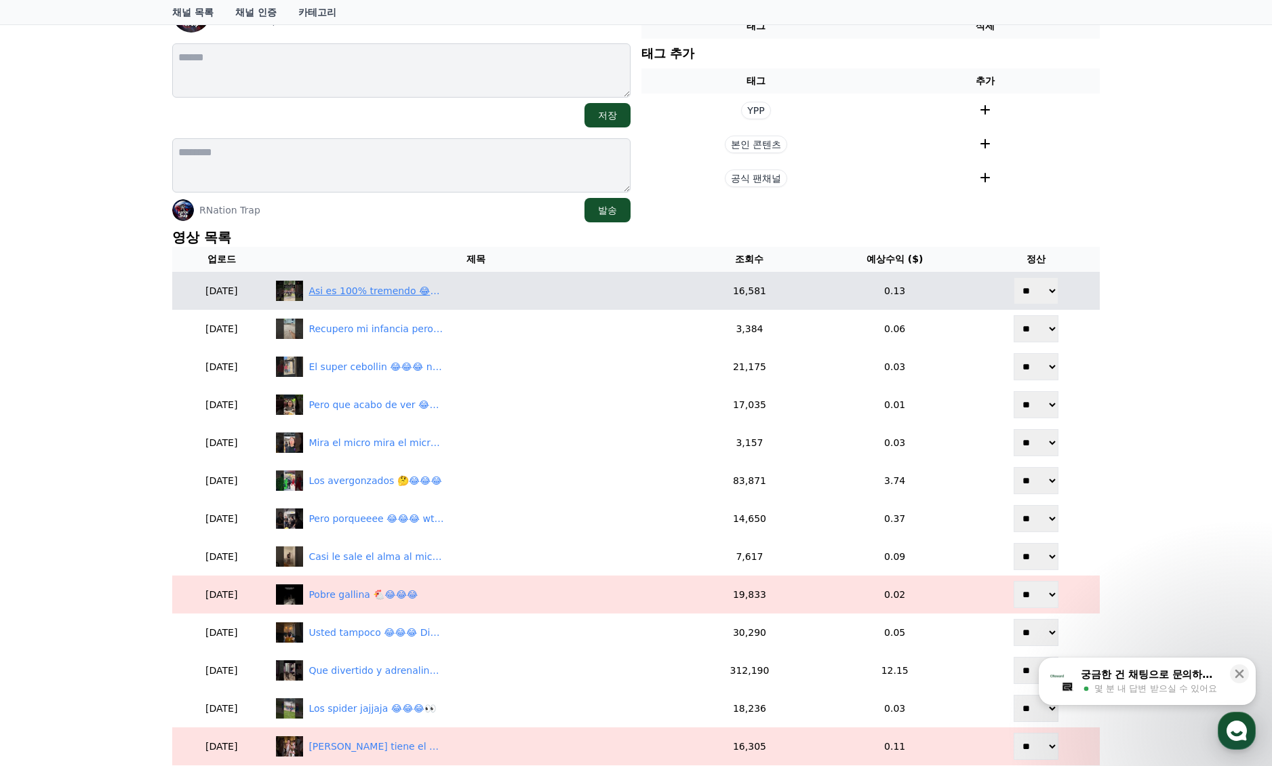
click at [398, 290] on div "Asi es 100% tremendo 😂😂😂" at bounding box center [377, 291] width 136 height 14
click at [1043, 290] on select "** **" at bounding box center [1036, 290] width 45 height 27
click at [402, 300] on div "Asi es 100% tremendo 😂😂😂" at bounding box center [476, 291] width 400 height 20
click at [1044, 298] on select "** **" at bounding box center [1036, 290] width 45 height 27
select select "********"
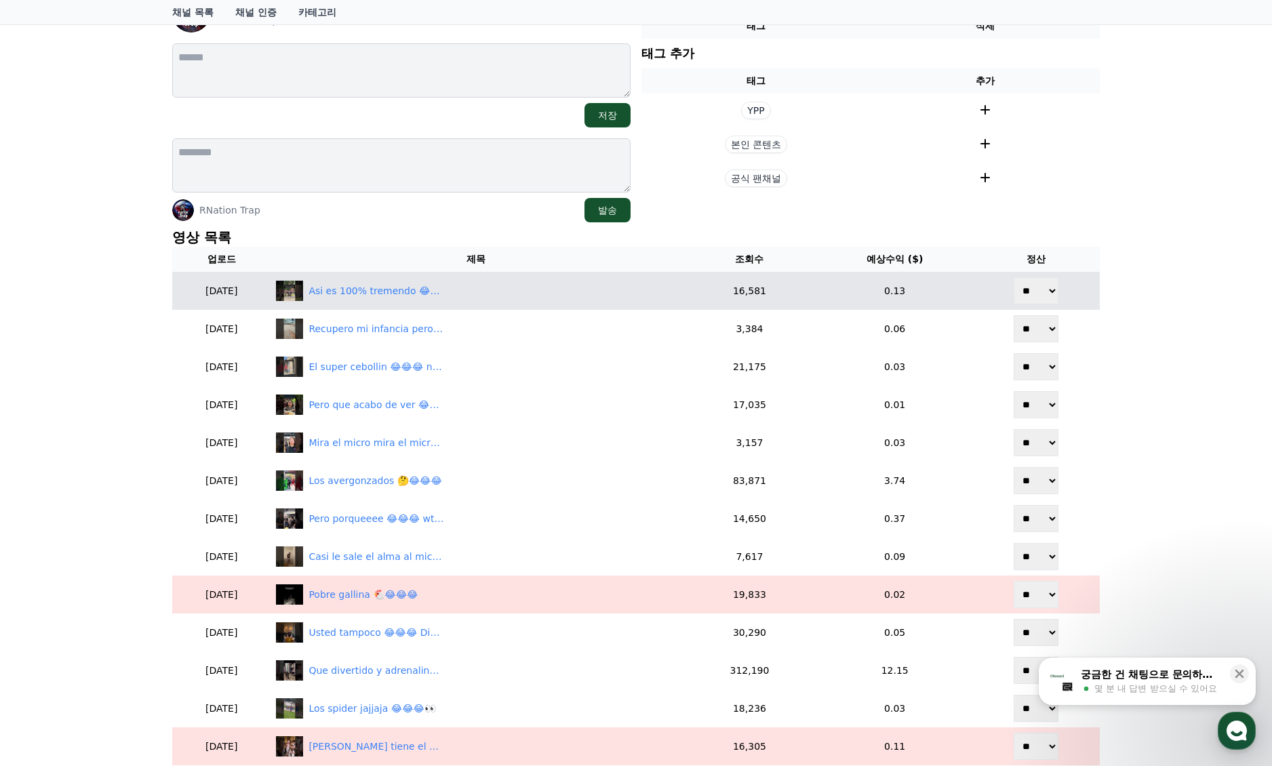
click at [1014, 277] on select "** **" at bounding box center [1036, 290] width 45 height 27
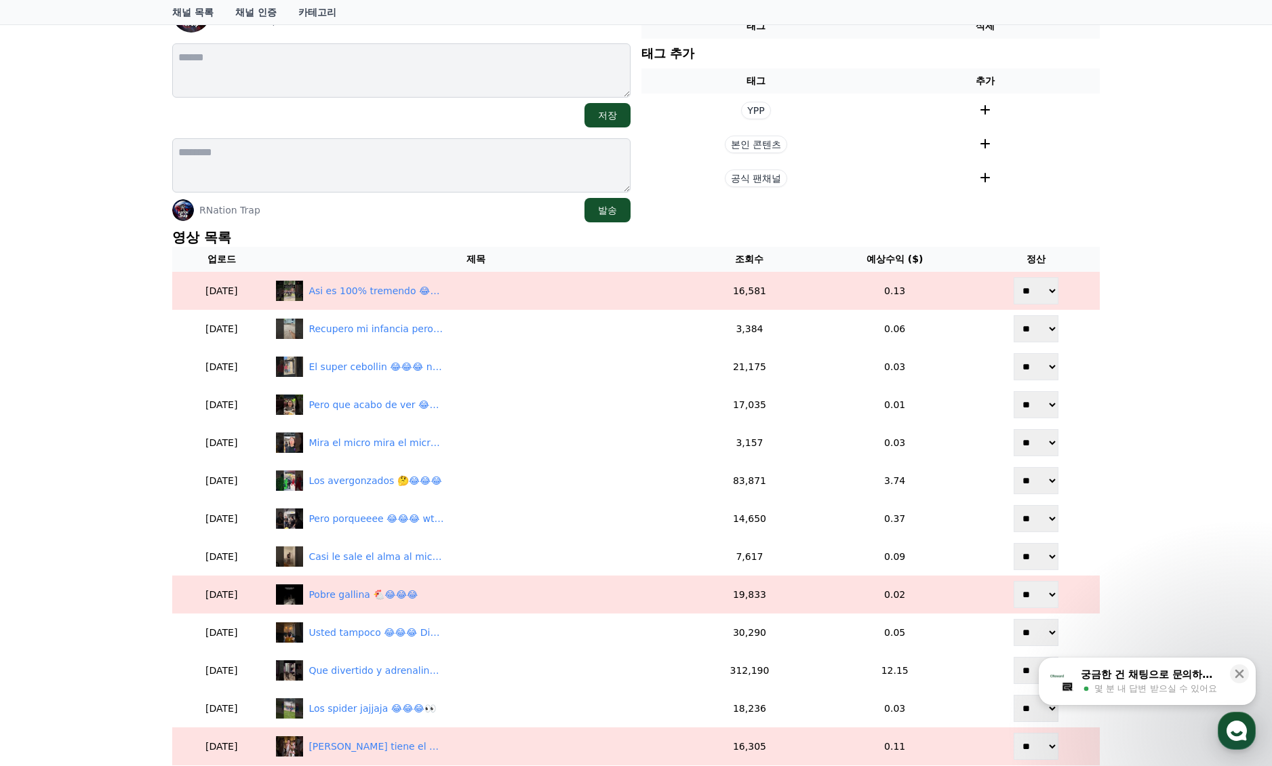
click at [1170, 184] on div "채널 상세 RNationTrap @rnationtrap 저장 RNation Trap 발송 현재 태그 태그 삭제 태그 추가 태그 추가 YPP 본…" at bounding box center [636, 510] width 1272 height 1107
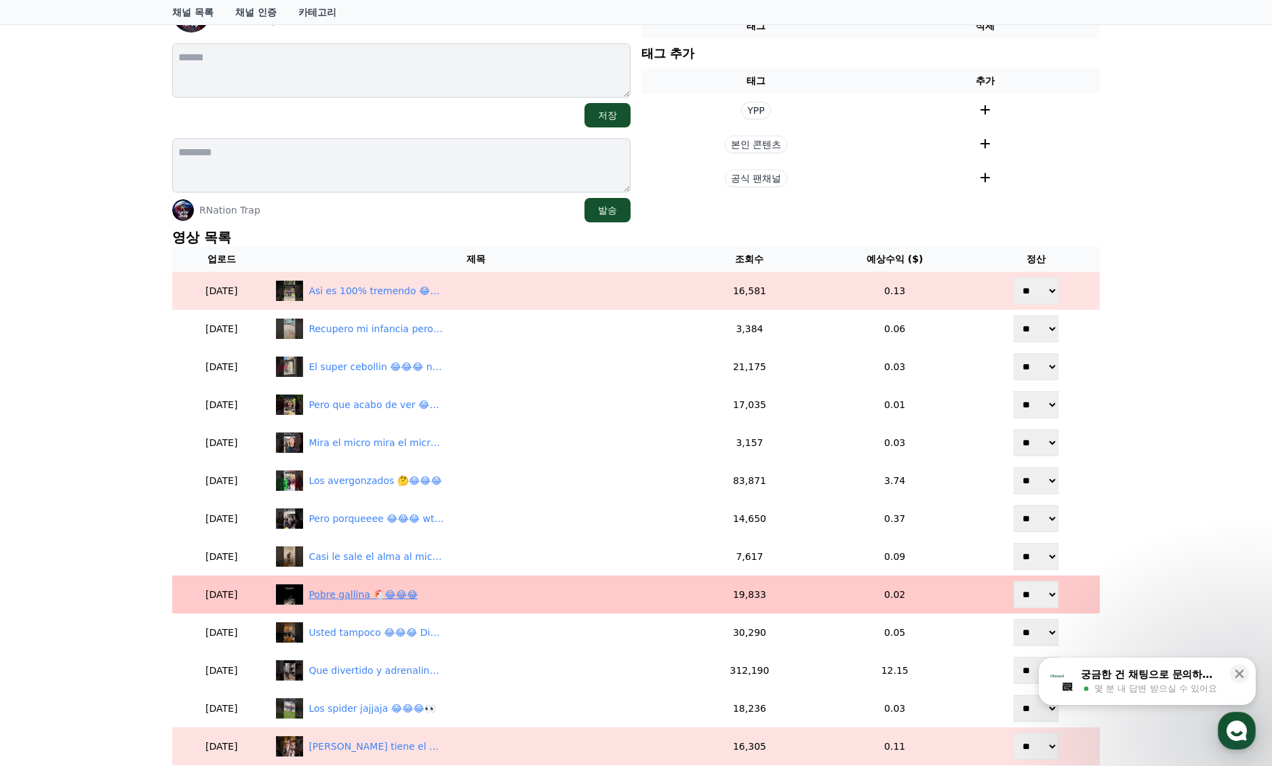
click at [357, 597] on div "Pobre gallina 🐔😂😂😂" at bounding box center [363, 595] width 109 height 14
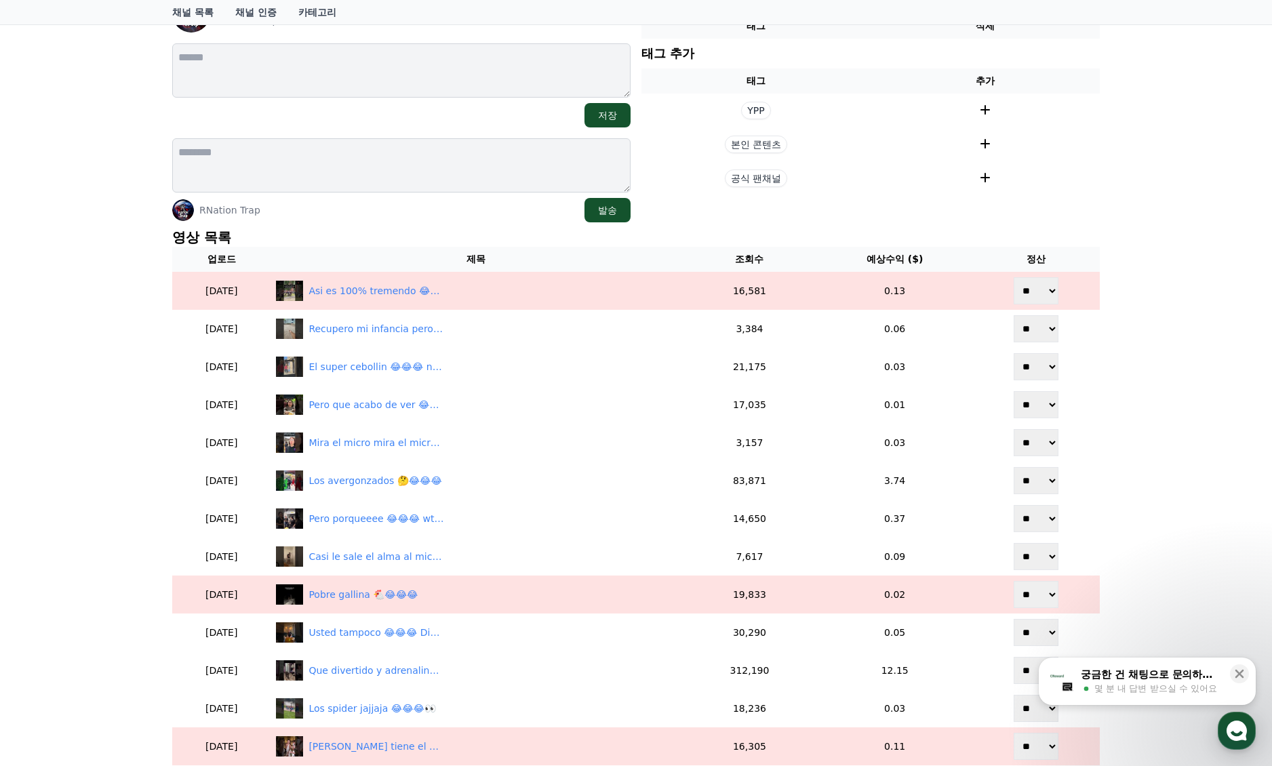
click at [1103, 182] on div "채널 상세 RNationTrap @rnationtrap 저장 RNation Trap 발송 현재 태그 태그 삭제 태그 추가 태그 추가 YPP 본…" at bounding box center [636, 510] width 938 height 1096
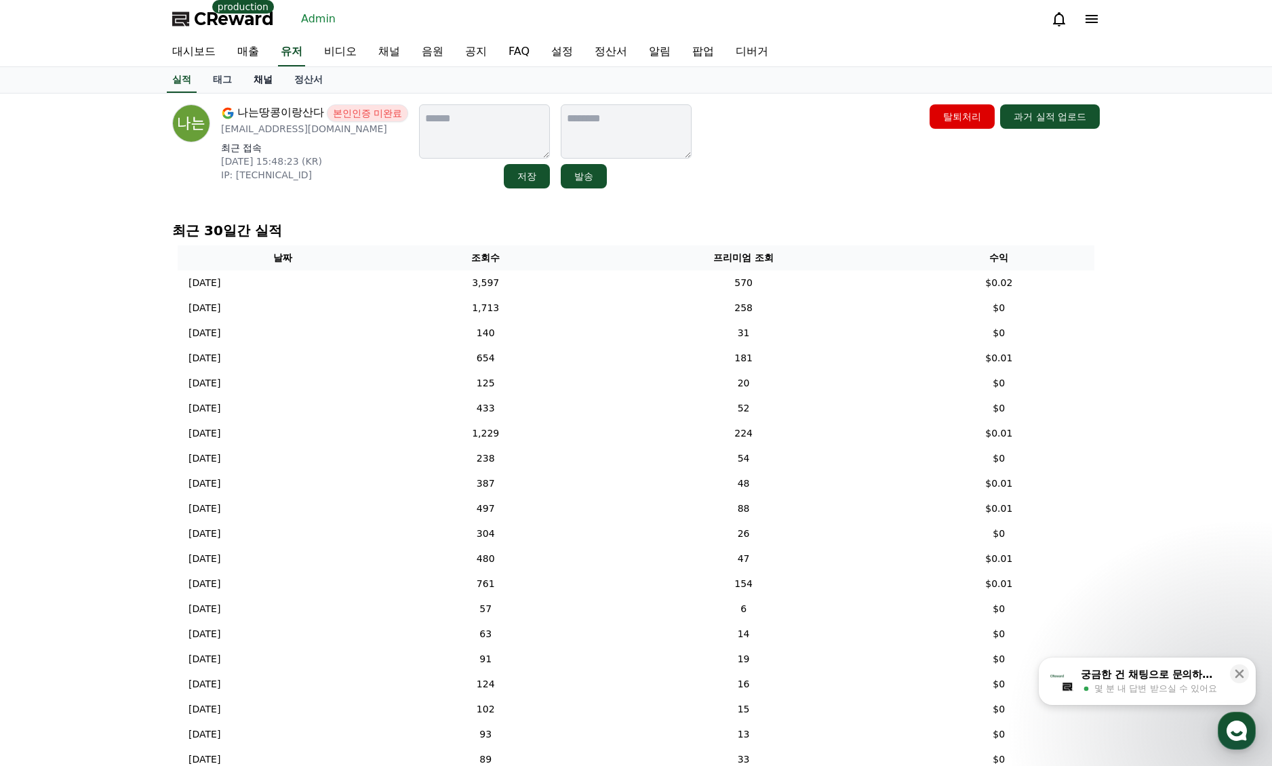
click at [262, 88] on link "채널" at bounding box center [263, 80] width 41 height 26
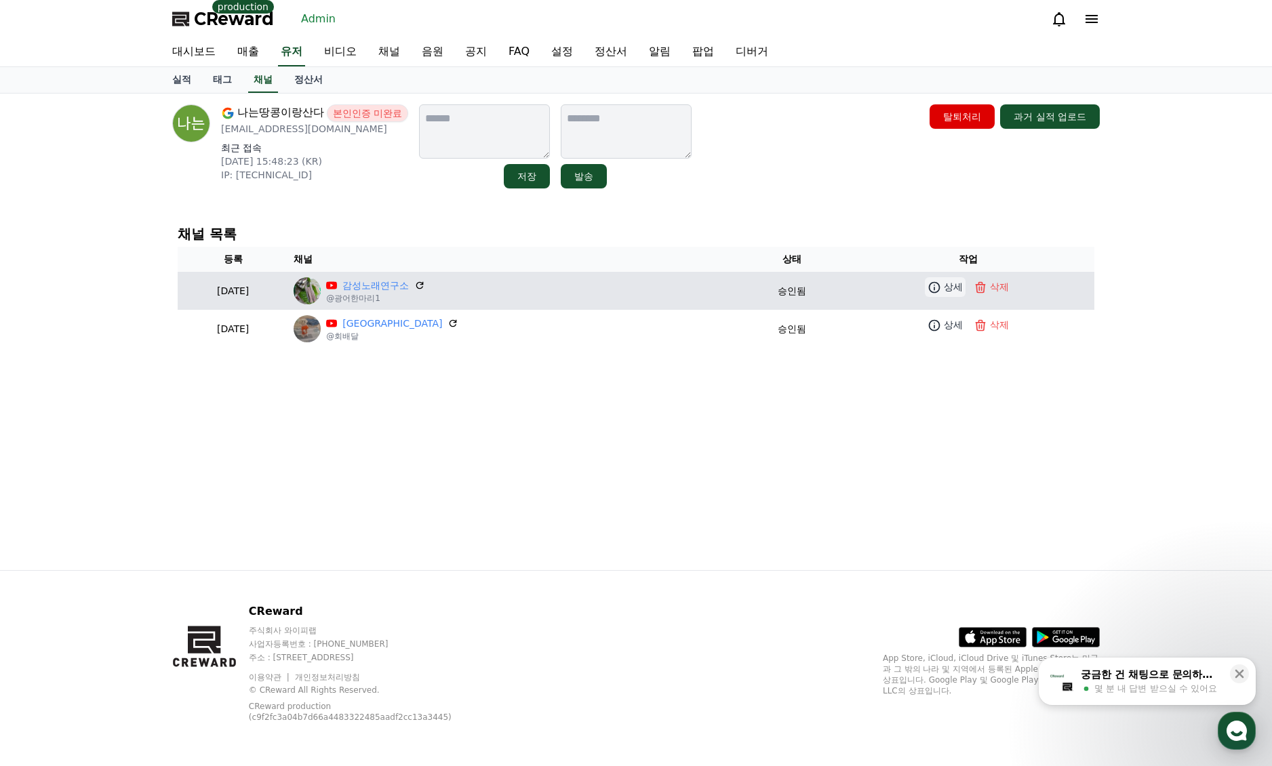
click at [944, 285] on p "상세" at bounding box center [953, 287] width 19 height 14
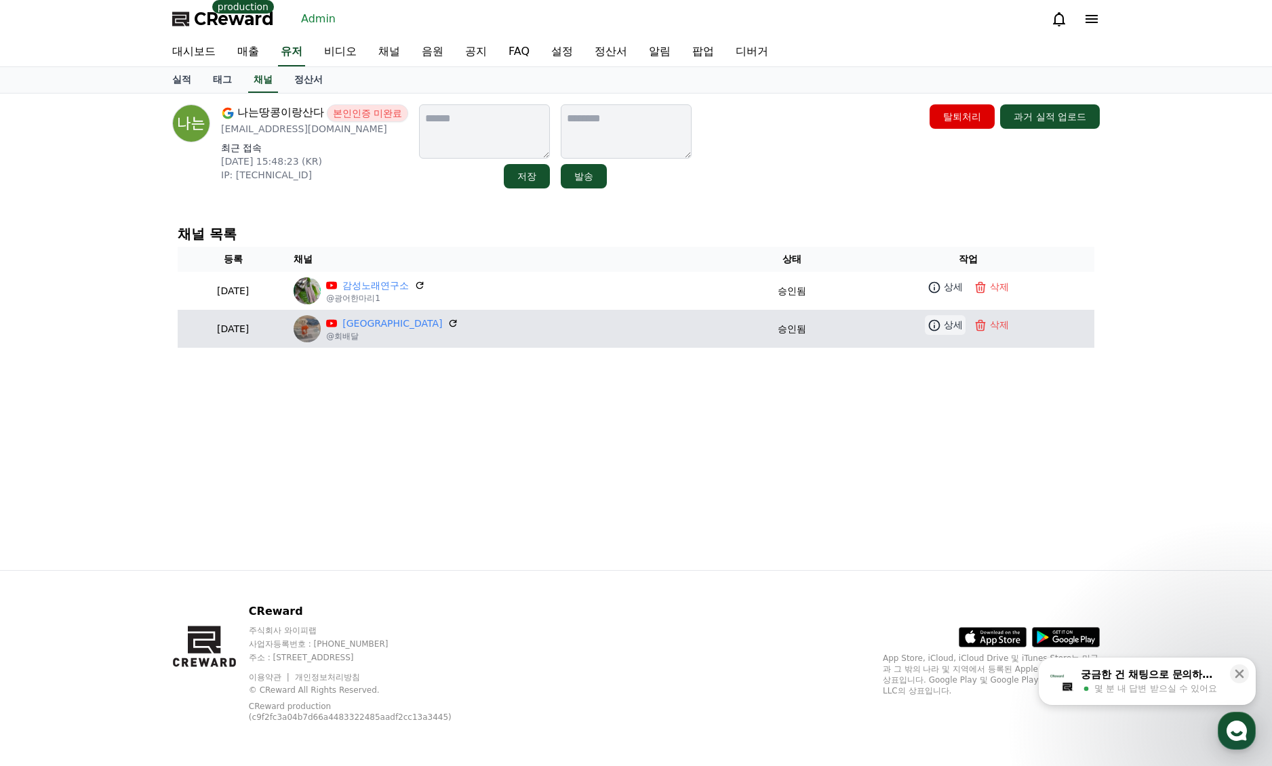
click at [951, 325] on p "상세" at bounding box center [953, 325] width 19 height 14
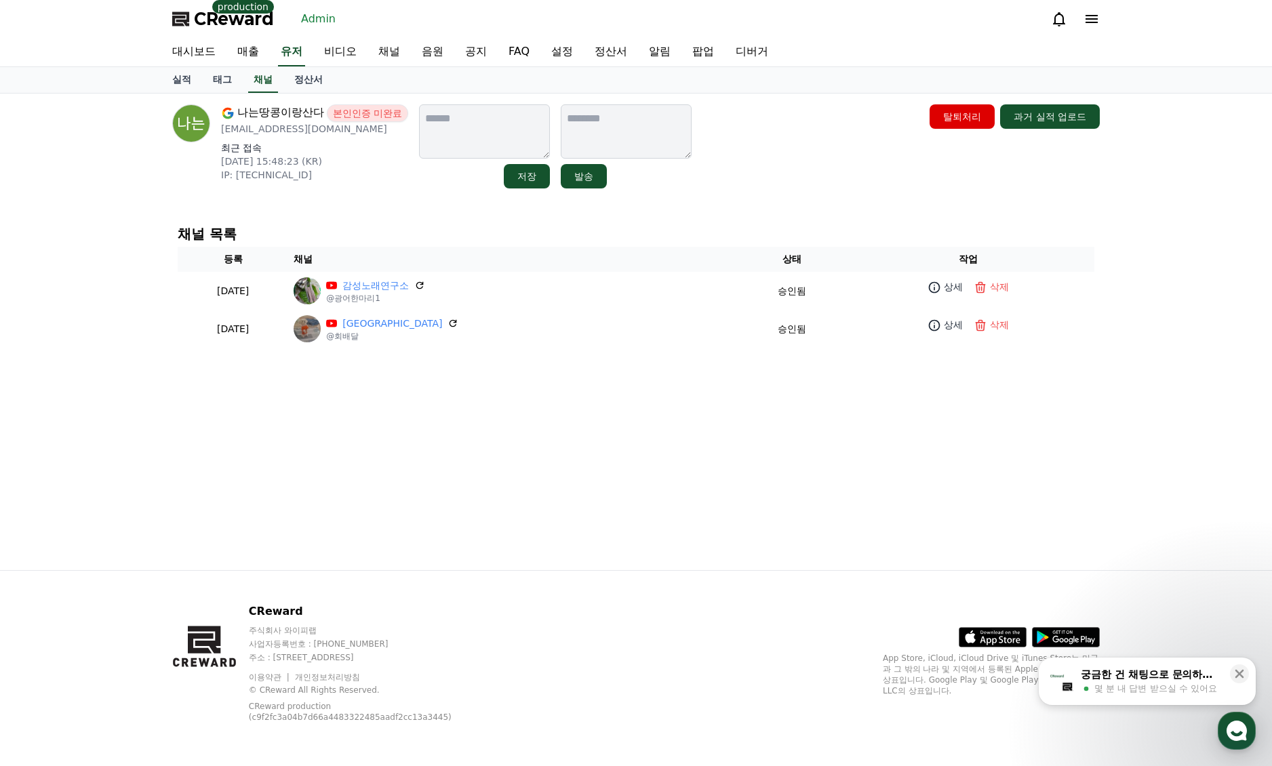
click at [462, 418] on div "나는땅콩이랑산다 본인인증 미완료 01024239986aa@gmail.com 최근 접속 2025-08-07 15:48:23 (KR) IP: 20…" at bounding box center [635, 332] width 949 height 477
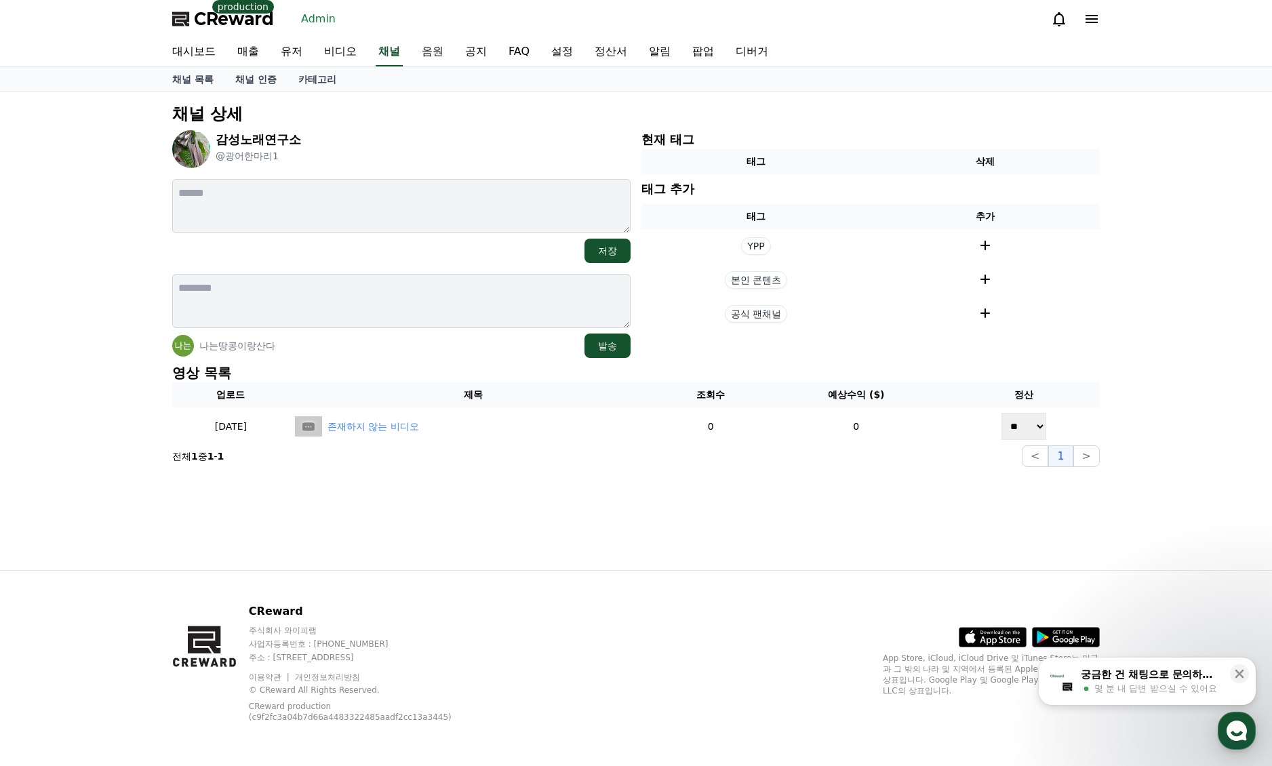
click at [611, 469] on div "채널 상세 감성노래연구소 @광어한마리1 저장 나는땅콩이랑산다 발송 현재 태그 태그 삭제 태그 추가 태그 추가 YPP 본인 콘텐츠 공식 팬채널 …" at bounding box center [636, 285] width 938 height 375
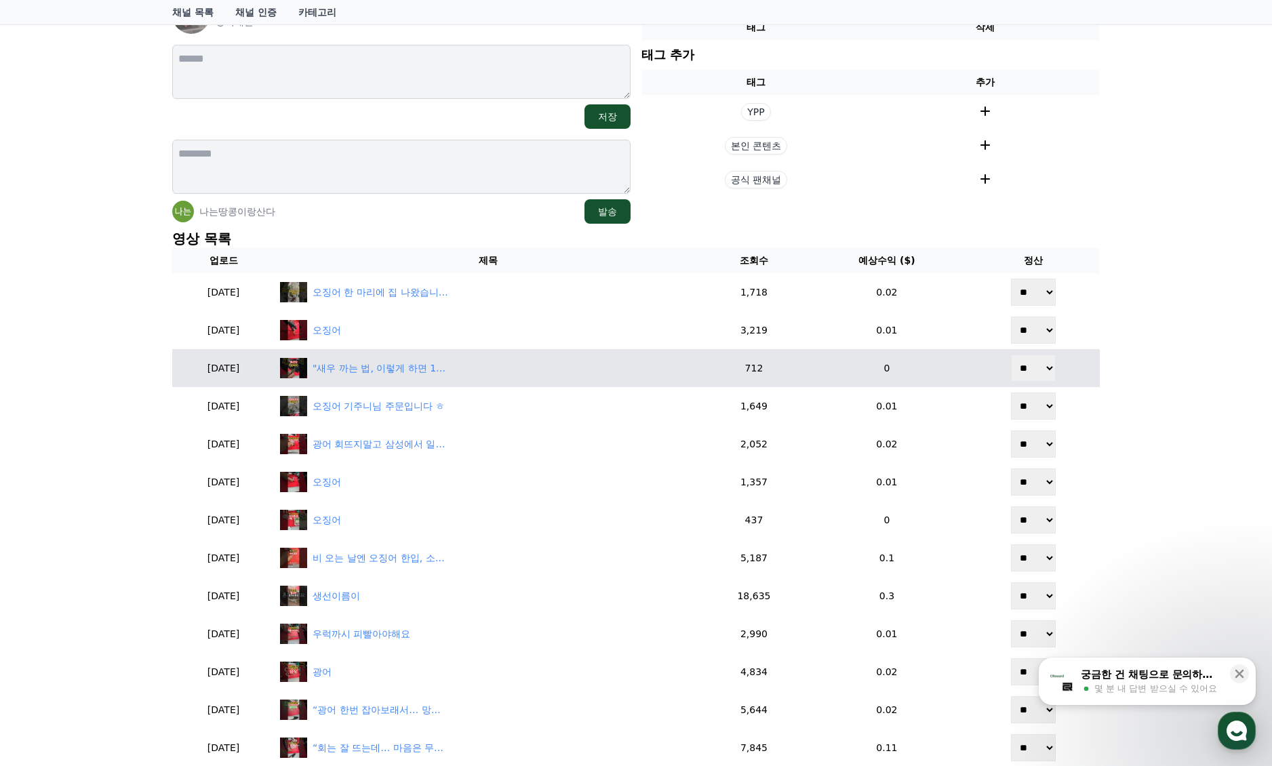
scroll to position [136, 0]
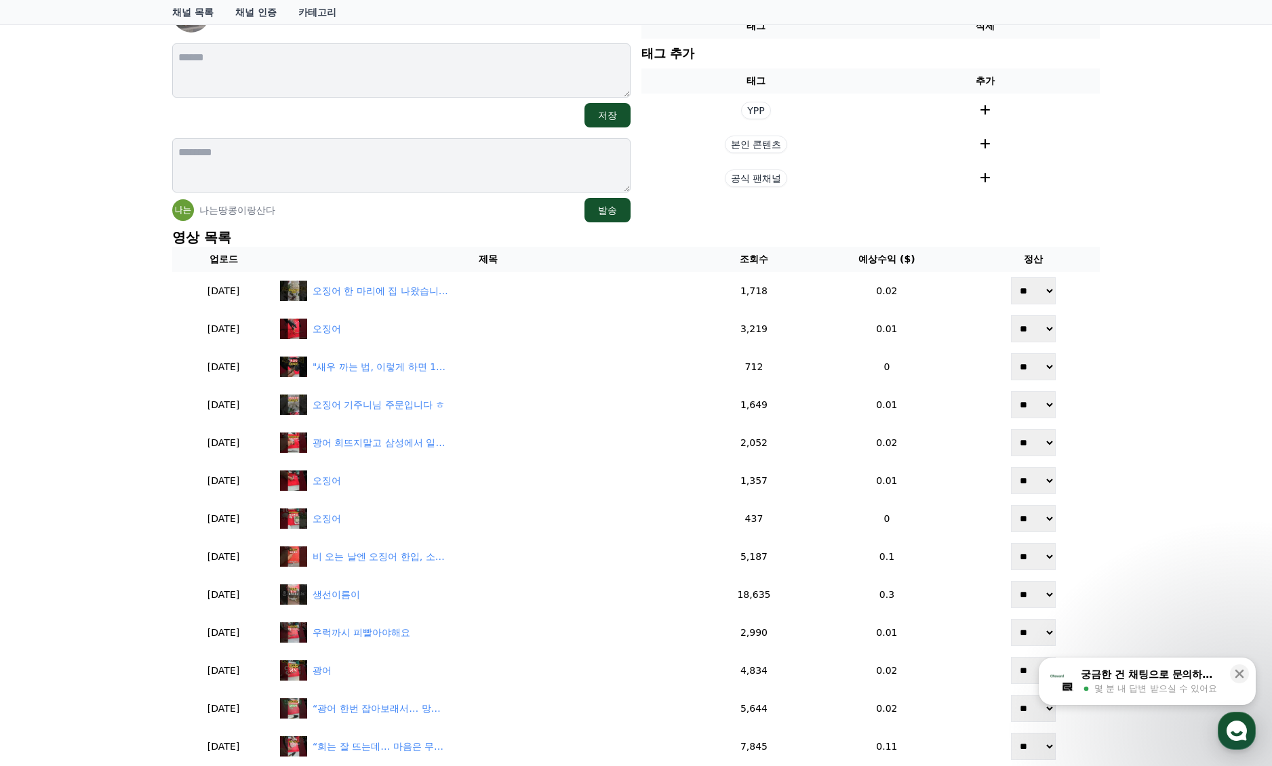
click at [106, 339] on div "채널 상세 브릉 @회배달 저장 나는땅콩이랑산다 발송 현재 태그 태그 삭제 태그 추가 태그 추가 YPP 본인 콘텐츠 공식 팬채널 영상 목록 업로…" at bounding box center [636, 510] width 1272 height 1107
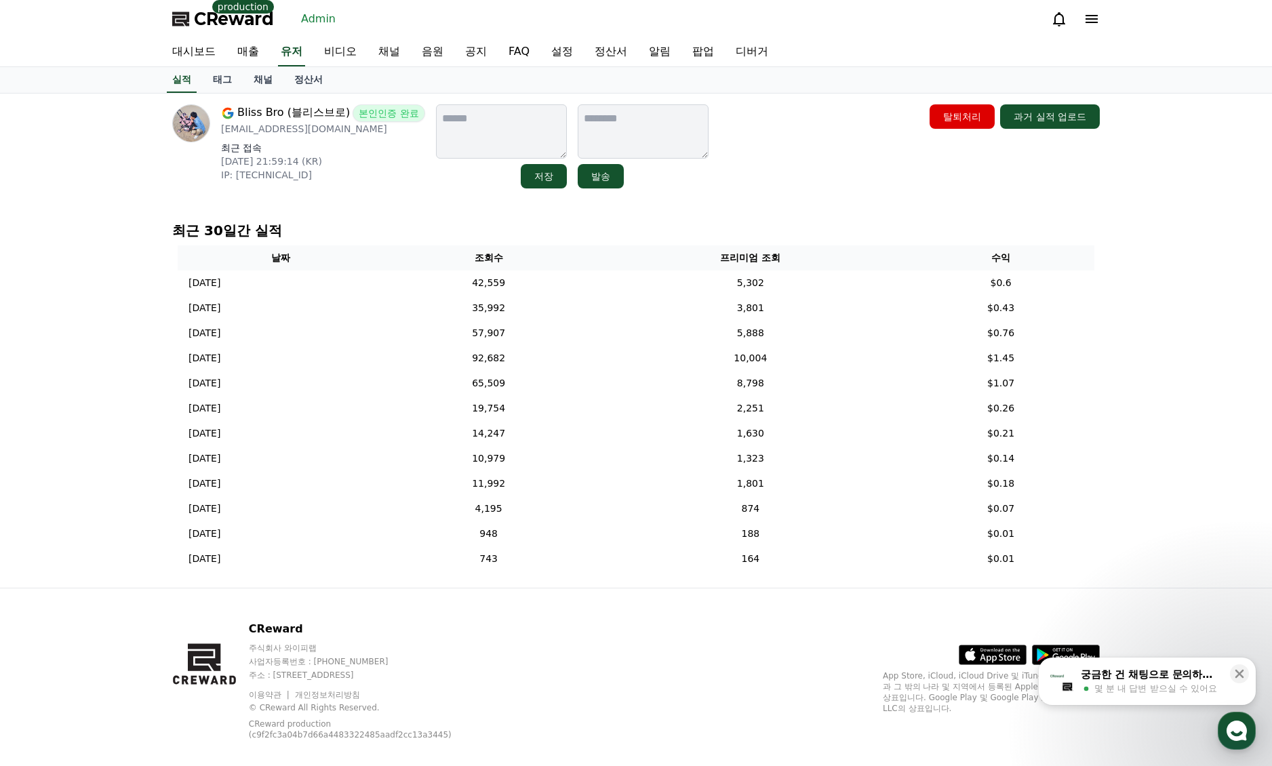
click at [1153, 355] on div "Bliss Bro (블리스브로) 본인인증 완료 [EMAIL_ADDRESS][DOMAIN_NAME] 최근 접속 [DATE] 21:59:14 (K…" at bounding box center [636, 341] width 1272 height 494
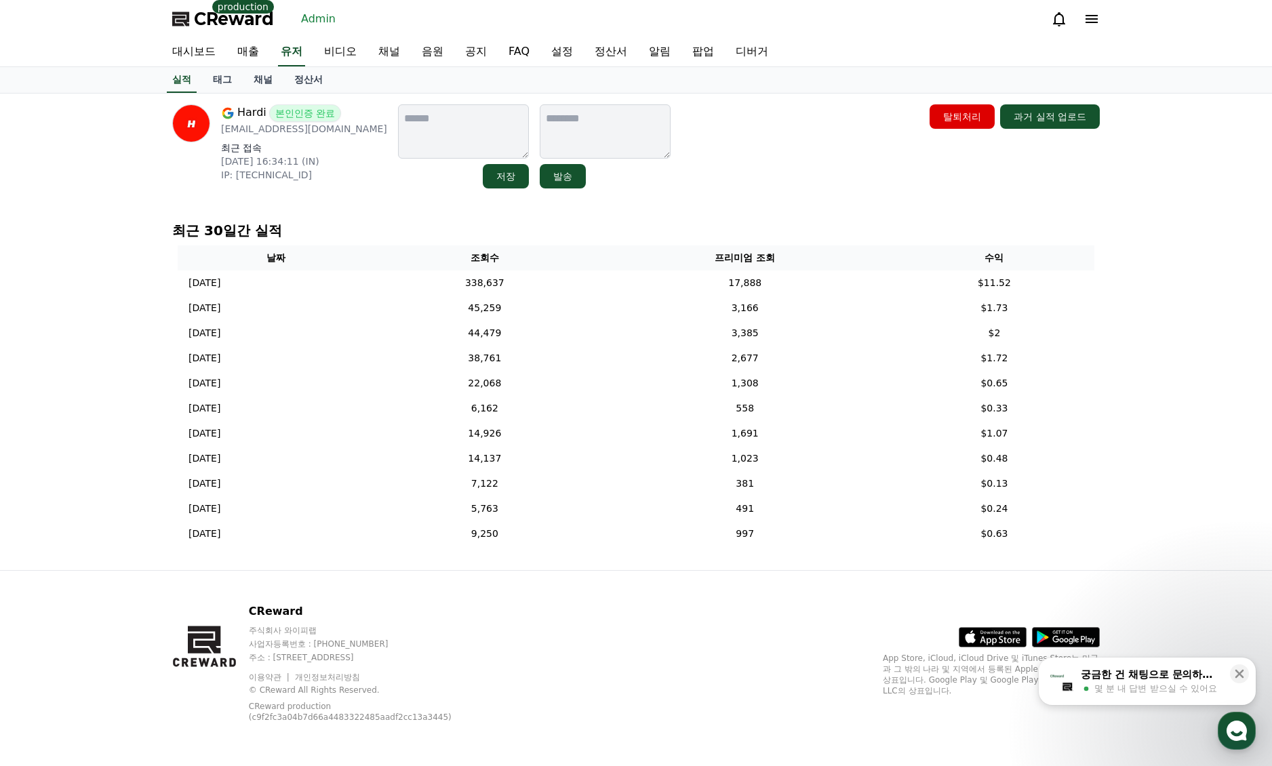
click at [1197, 311] on div "Hardi 본인인증 완료 [EMAIL_ADDRESS][DOMAIN_NAME] 최근 접속 [DATE] 16:34:11 (IN) IP: [TECH…" at bounding box center [636, 332] width 1272 height 477
click at [1153, 310] on div "Hardi 본인인증 완료 [EMAIL_ADDRESS][DOMAIN_NAME] 최근 접속 [DATE] 16:34:11 (IN) IP: [TECH…" at bounding box center [636, 332] width 1272 height 477
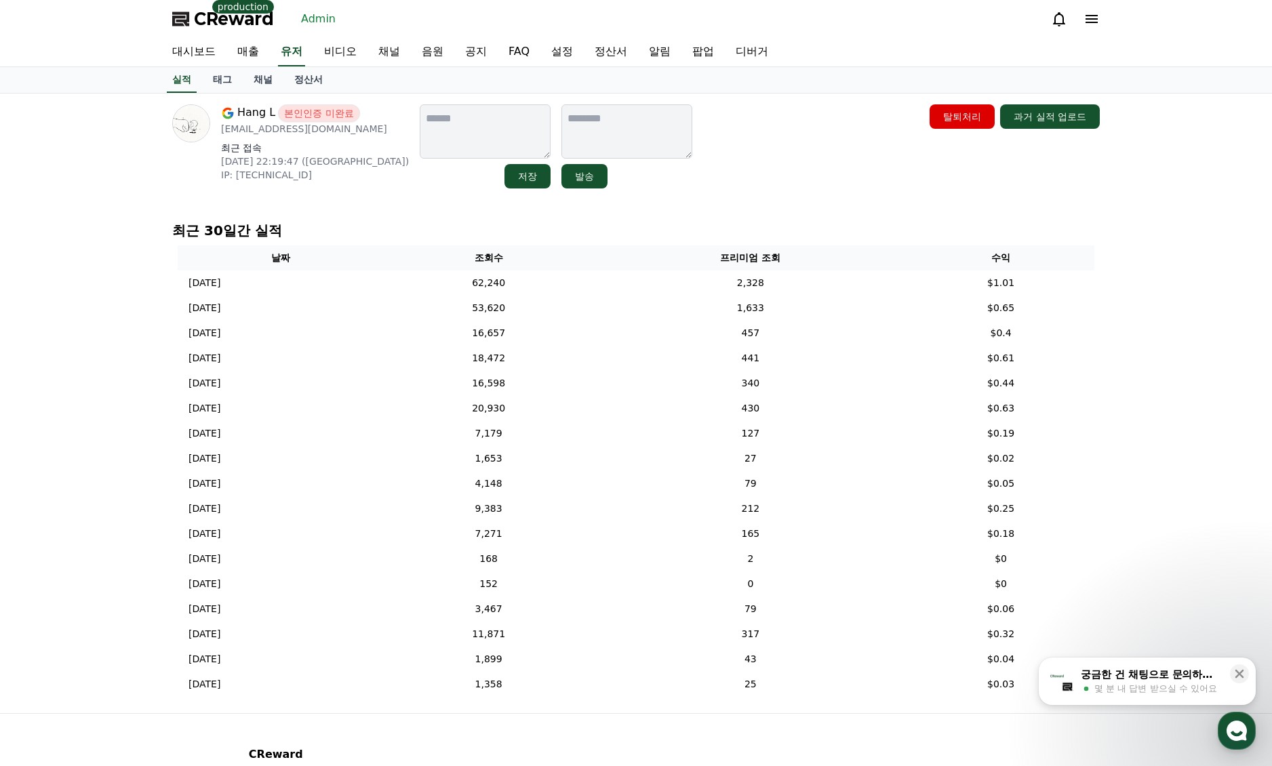
click at [1155, 288] on div "Hang L 본인인증 미완료 [EMAIL_ADDRESS][DOMAIN_NAME] 최근 접속 [DATE] 22:19:47 ([GEOGRAPHIC…" at bounding box center [636, 404] width 1272 height 620
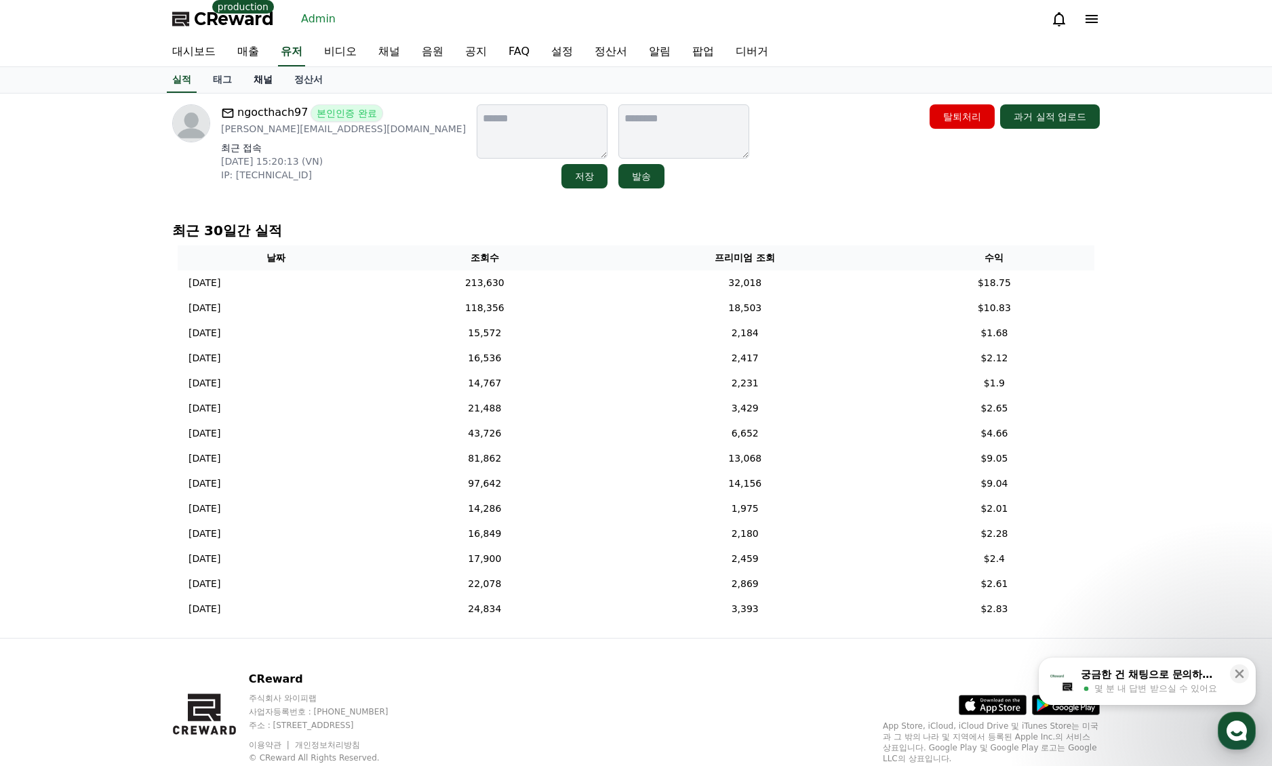
click at [258, 79] on link "채널" at bounding box center [263, 80] width 41 height 26
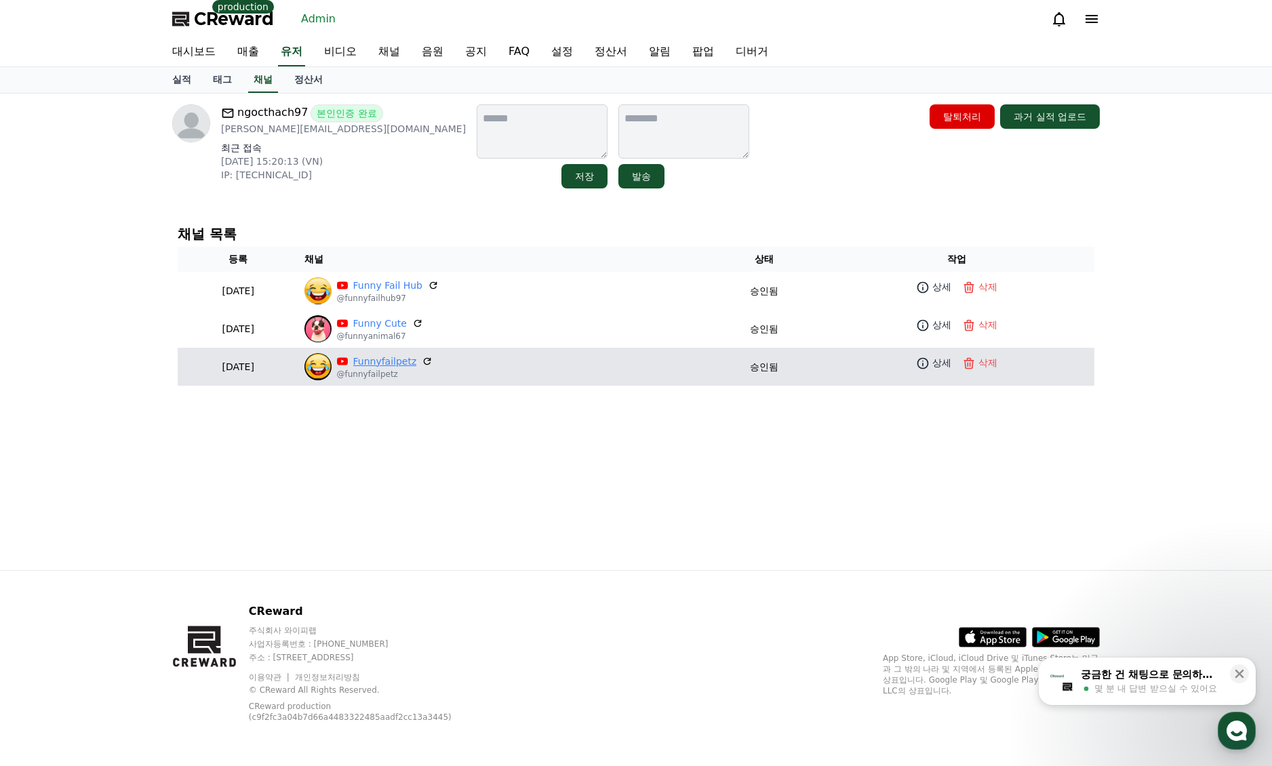
click at [417, 363] on link "Funnyfailpetz" at bounding box center [385, 362] width 64 height 14
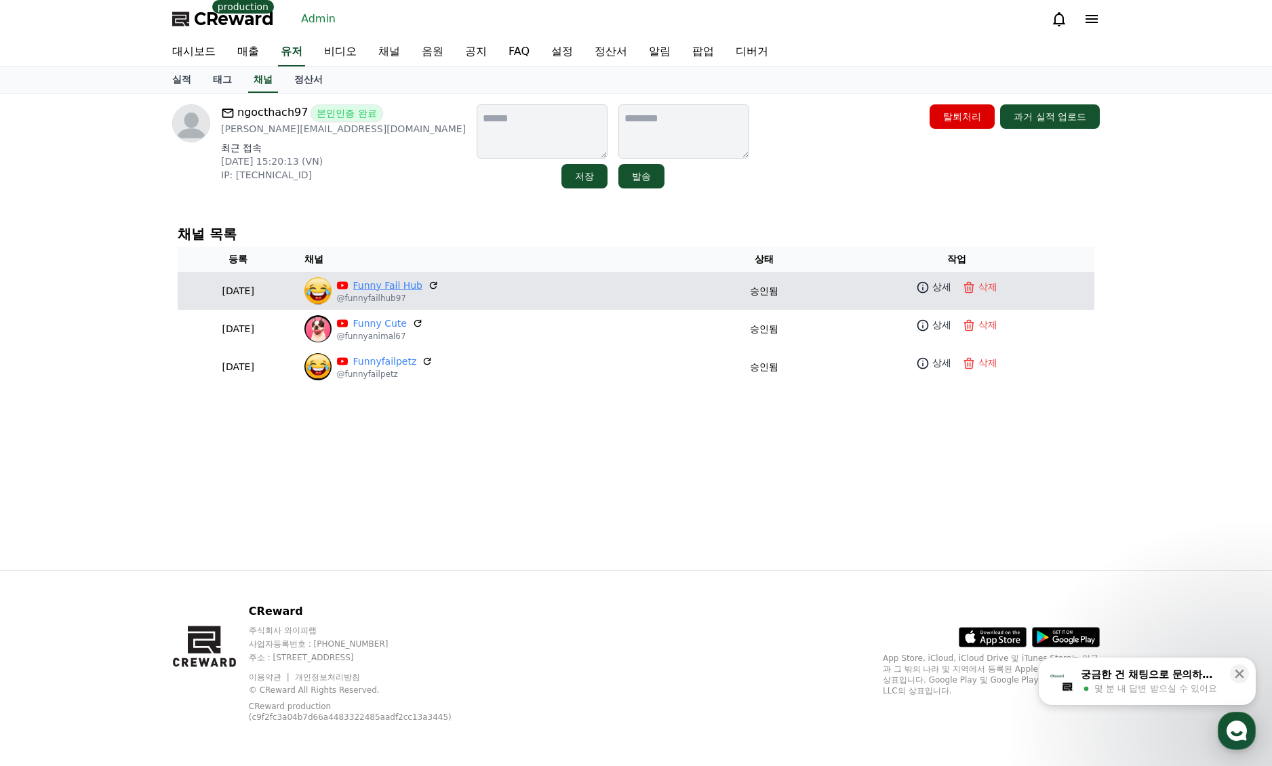
click at [423, 287] on link "Funny Fail Hub" at bounding box center [388, 286] width 70 height 14
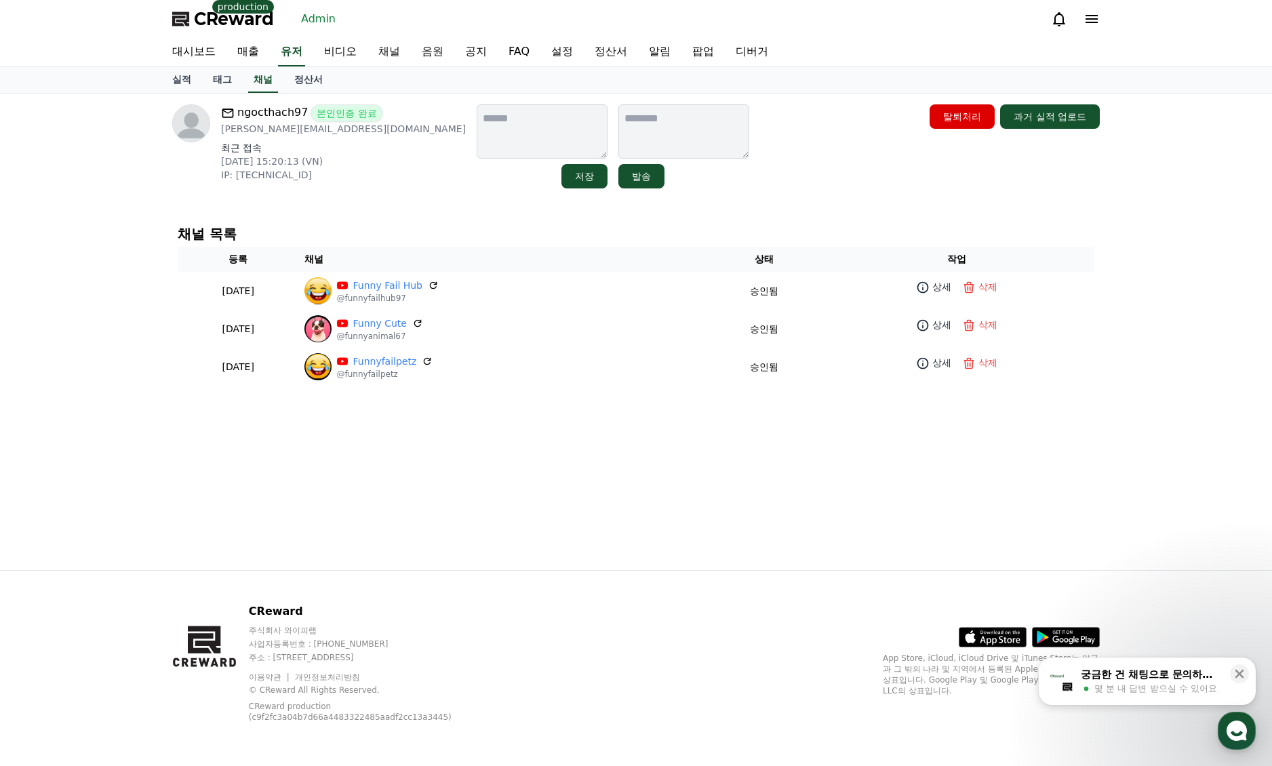
click at [717, 175] on div "ngocthach97 본인인증 완료 [PERSON_NAME][EMAIL_ADDRESS][DOMAIN_NAME] 최근 접속 [DATE] 15:2…" at bounding box center [636, 146] width 928 height 84
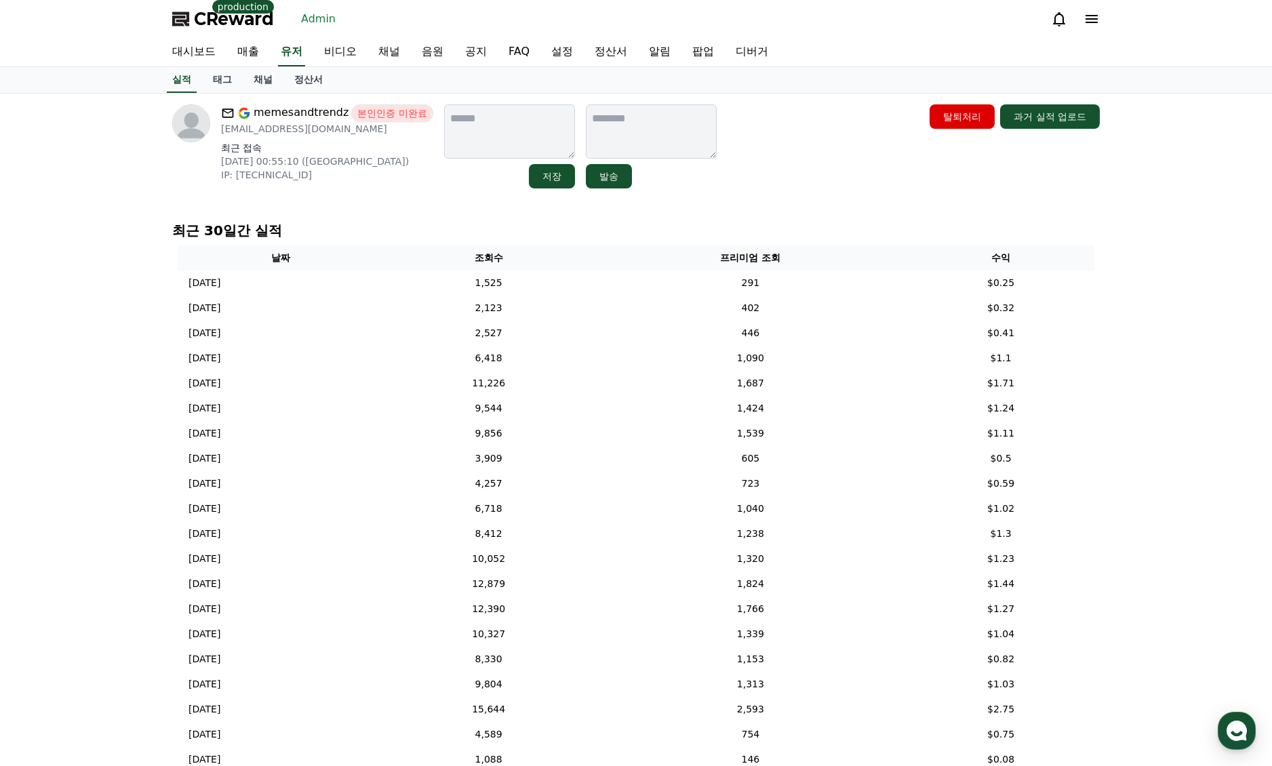
click at [1172, 452] on div "memesandtrendz 본인인증 미완료 [EMAIL_ADDRESS][DOMAIN_NAME] 최근 접속 [DATE] 00:55:10 ([GE…" at bounding box center [636, 483] width 1272 height 778
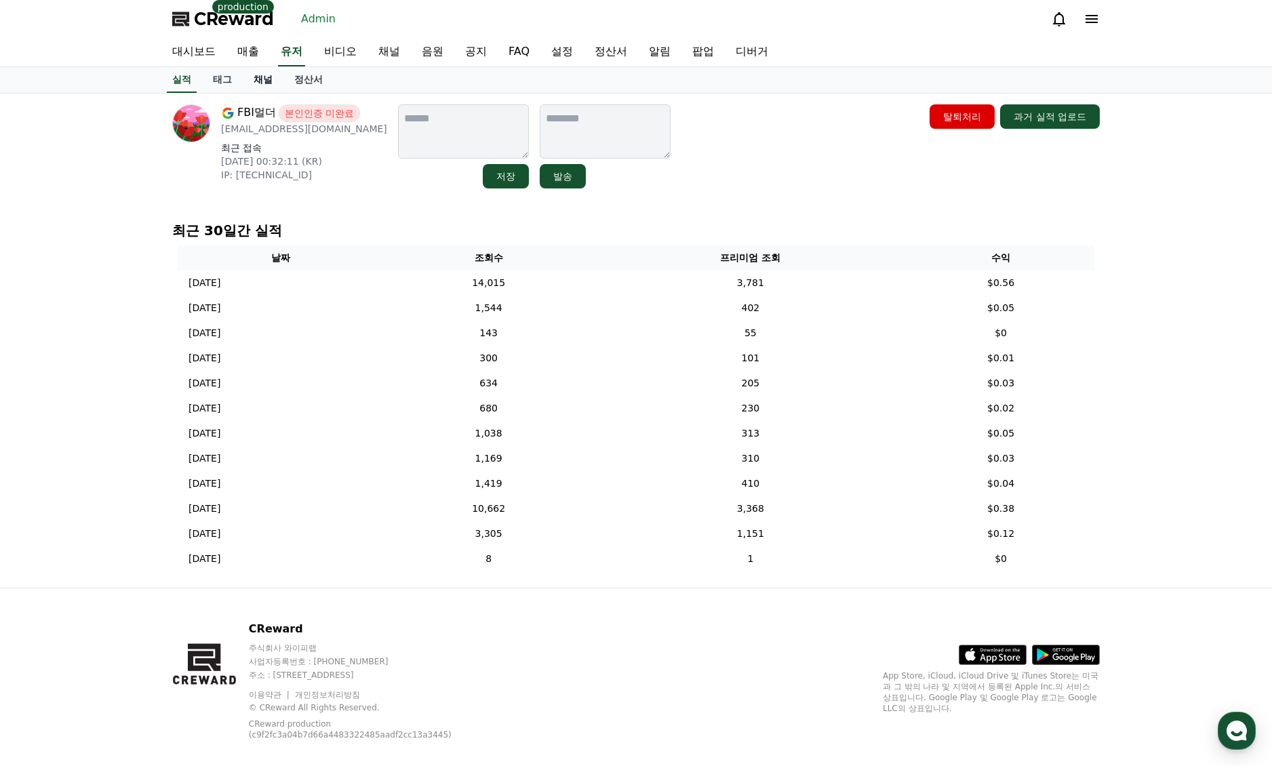
click at [265, 77] on link "채널" at bounding box center [263, 80] width 41 height 26
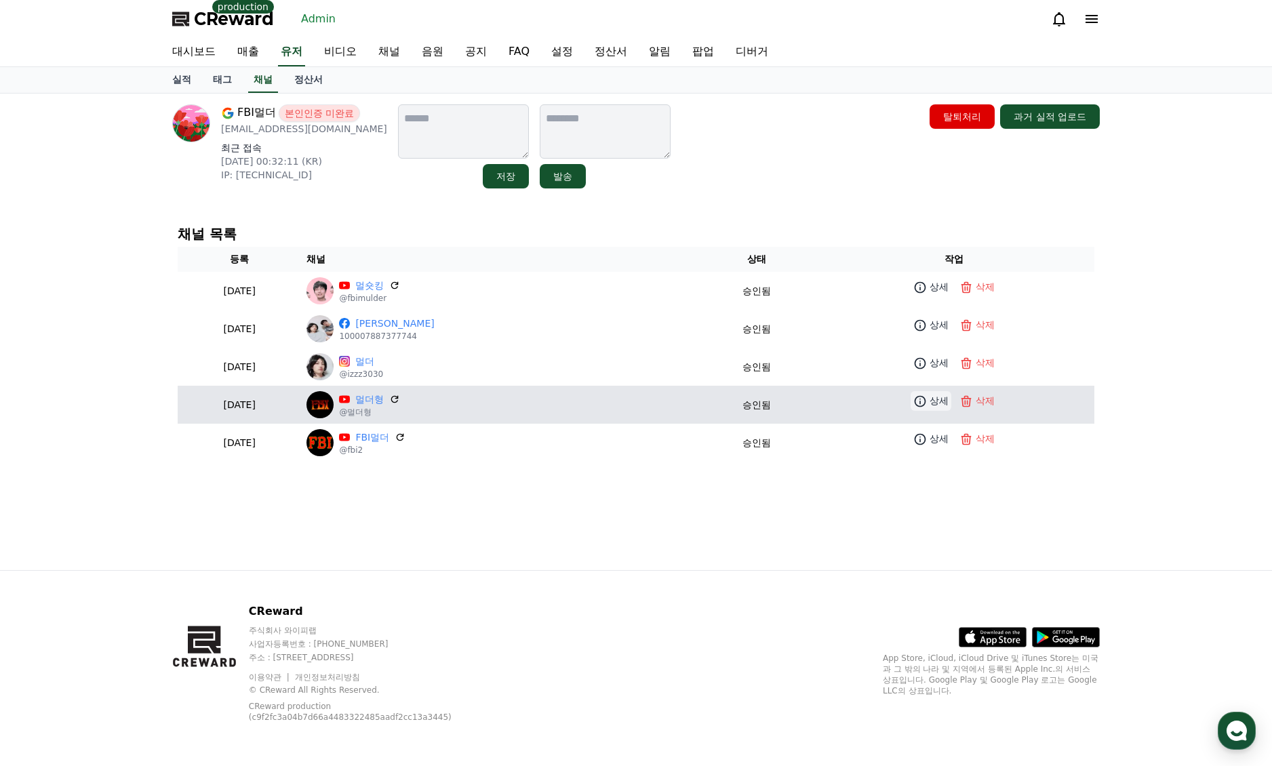
click at [930, 403] on p "상세" at bounding box center [939, 401] width 19 height 14
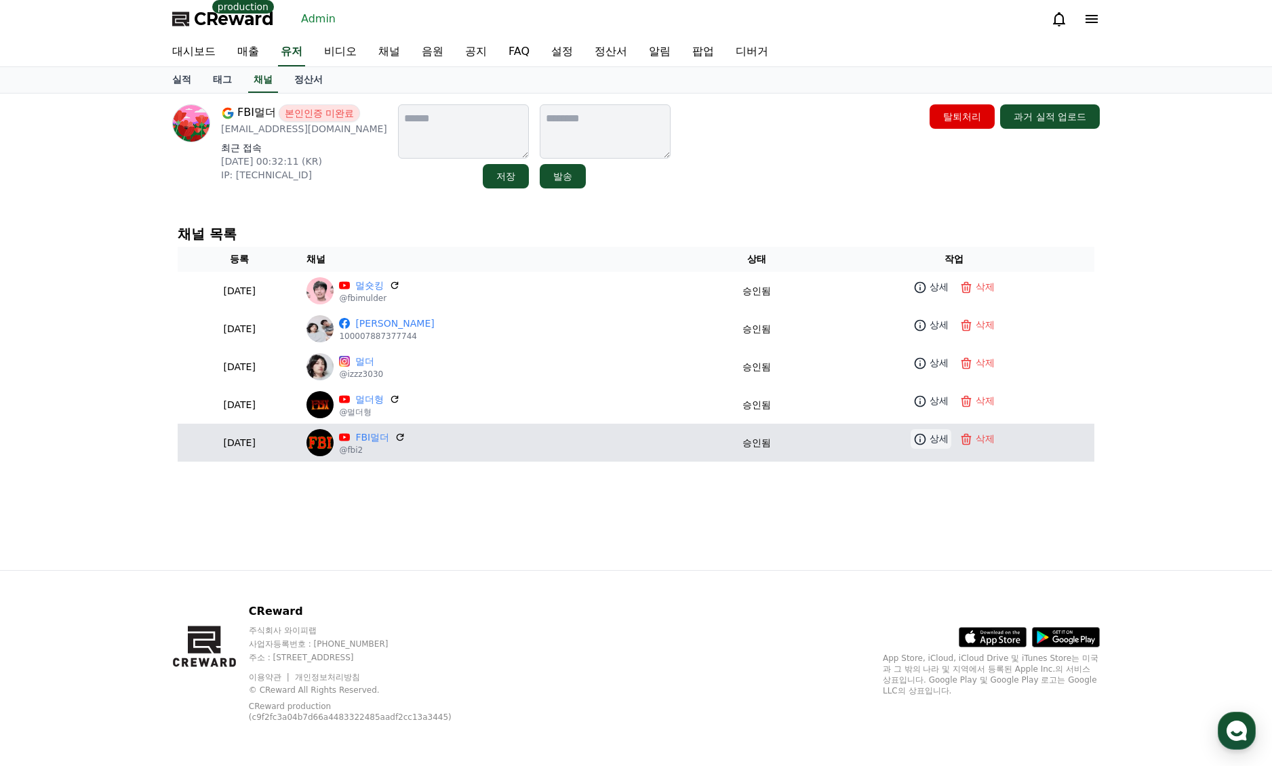
click at [938, 444] on p "상세" at bounding box center [939, 439] width 19 height 14
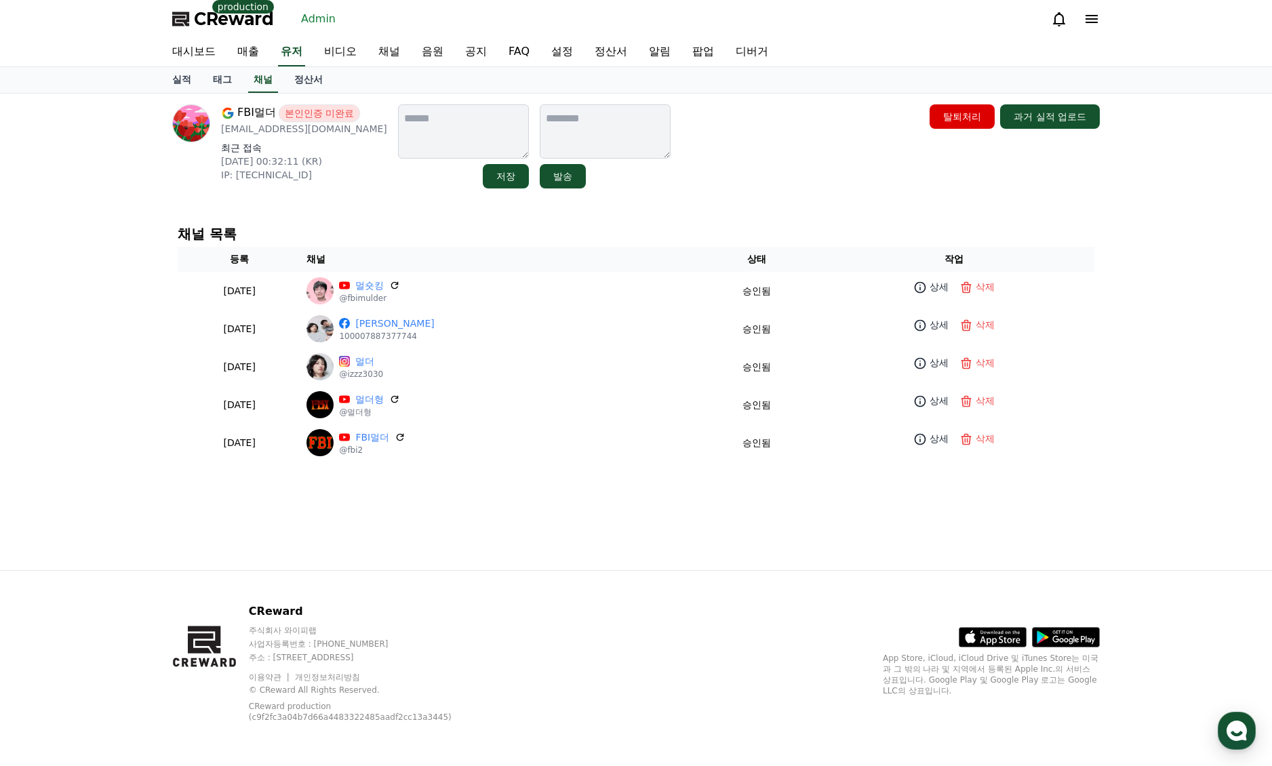
click at [720, 528] on div "FBI멀더 본인인증 미완료 [EMAIL_ADDRESS][DOMAIN_NAME] 최근 접속 [DATE] 00:32:11 (KR) IP: [TEC…" at bounding box center [635, 332] width 949 height 477
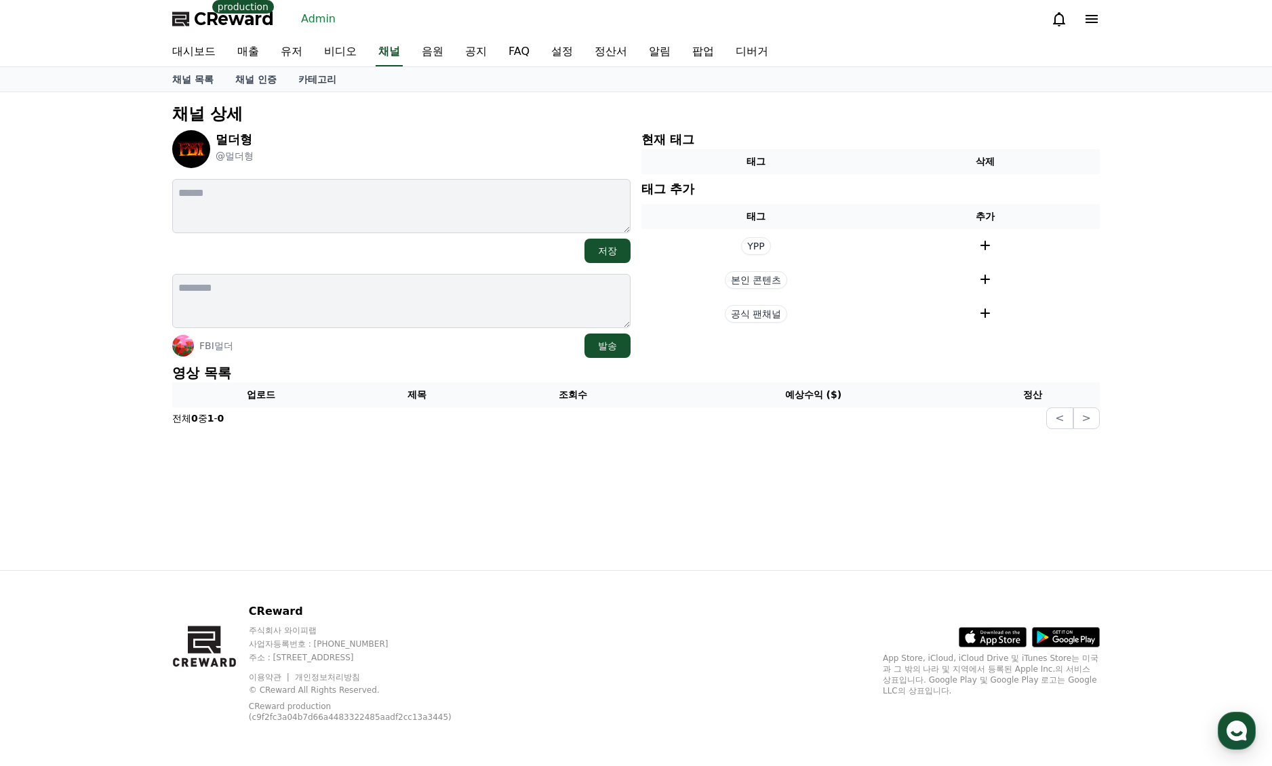
drag, startPoint x: 1046, startPoint y: 365, endPoint x: 1010, endPoint y: 387, distance: 42.6
click at [1045, 365] on p "영상 목록" at bounding box center [636, 372] width 928 height 19
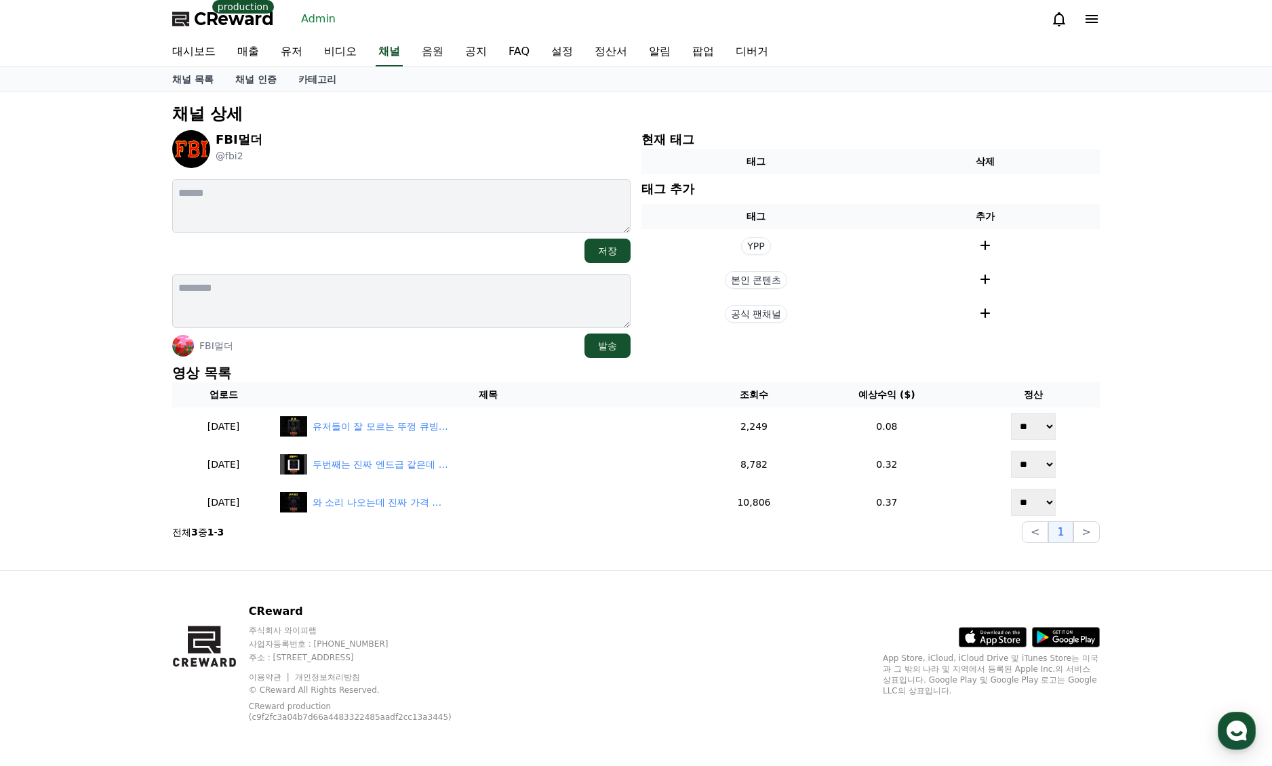
click at [558, 574] on div "CReward 주식회사 와이피랩 사업자등록번호 : [PHONE_NUMBER] 주소 : [STREET_ADDRESS] 이용약관 개인정보처리방침 …" at bounding box center [635, 668] width 949 height 195
click at [416, 371] on p "영상 목록" at bounding box center [636, 372] width 928 height 19
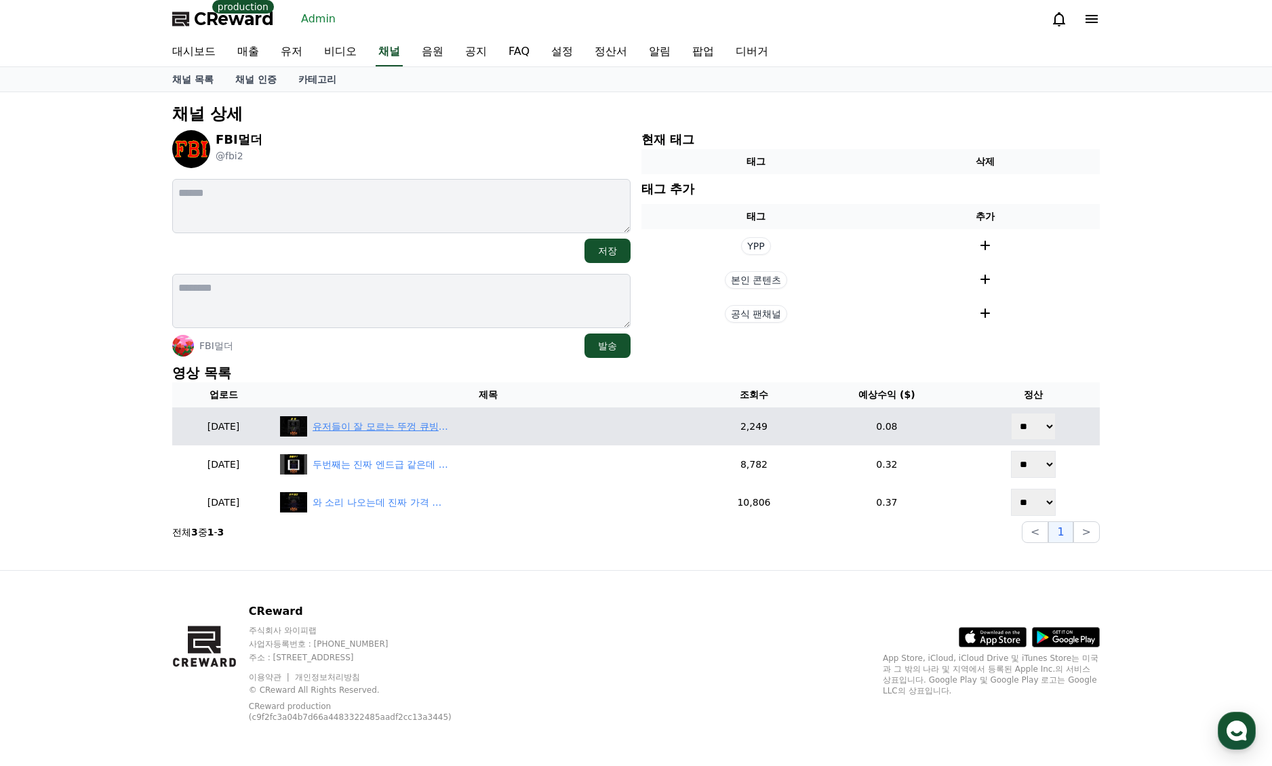
click at [410, 420] on div "유저들이 잘 모르는 뚜껑 큐빙 확률 33.3%【디아블로2레저렉션】" at bounding box center [381, 427] width 136 height 14
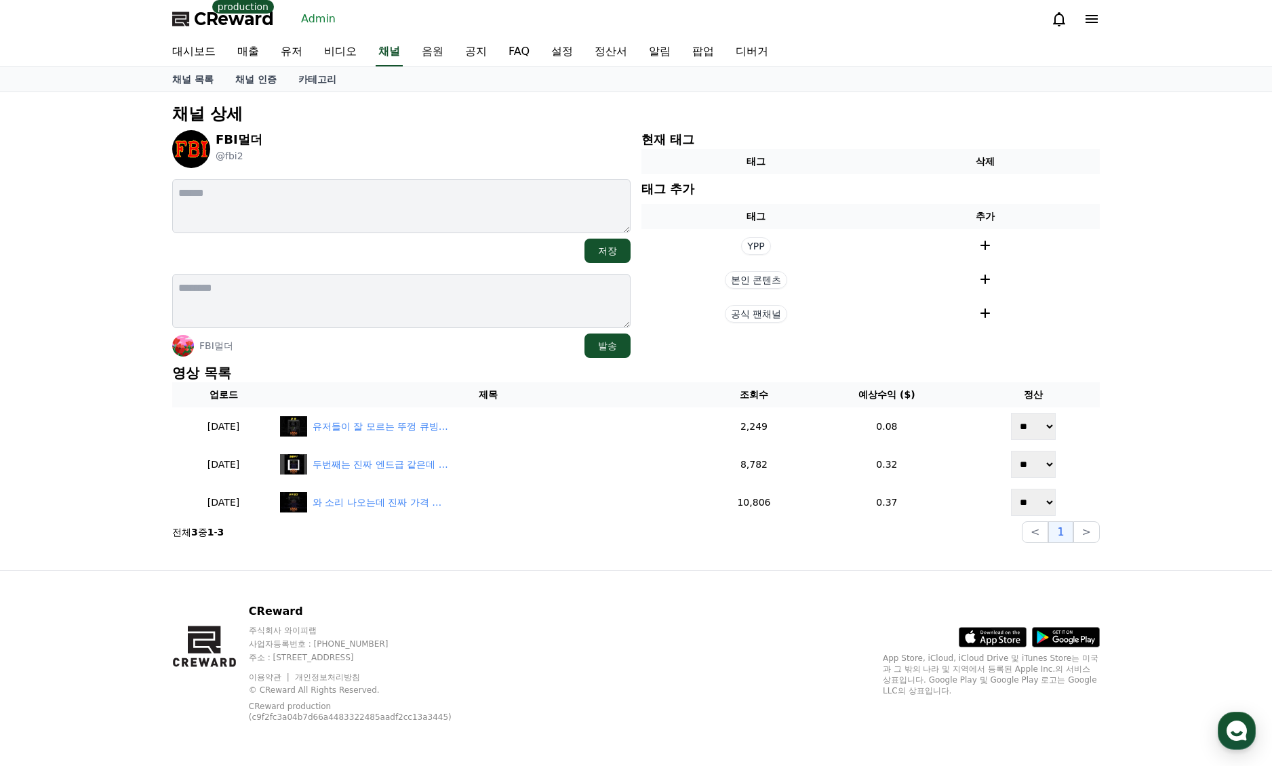
click at [424, 359] on div "채널 상세 FBI멀더 @fbi2 저장 FBI멀더 발송 현재 태그 태그 삭제 태그 추가 태그 추가 YPP 본인 콘텐츠 공식 팬채널 영상 목록 업…" at bounding box center [636, 323] width 938 height 451
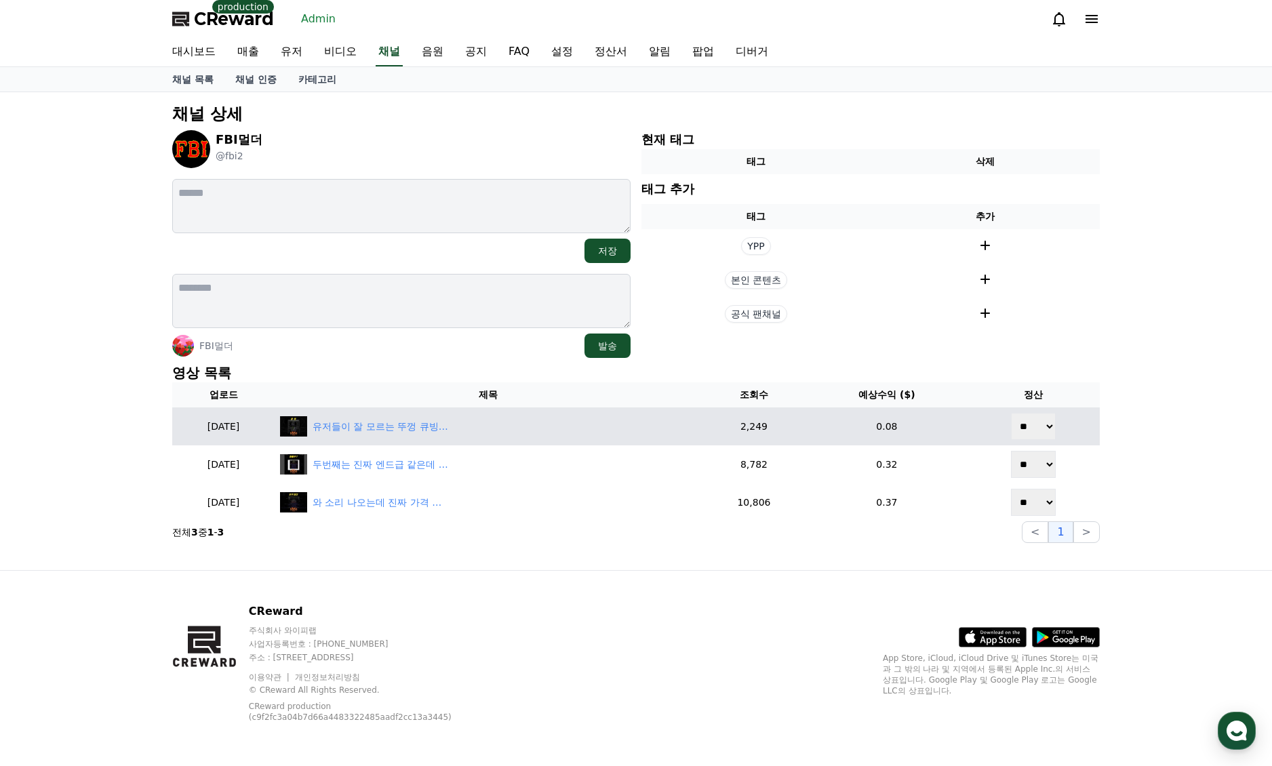
click at [386, 410] on td "유저들이 잘 모르는 뚜껑 큐빙 확률 33.3%【디아블로2레저렉션】" at bounding box center [488, 427] width 427 height 38
click at [384, 422] on div "유저들이 잘 모르는 뚜껑 큐빙 확률 33.3%【디아블로2레저렉션】" at bounding box center [381, 427] width 136 height 14
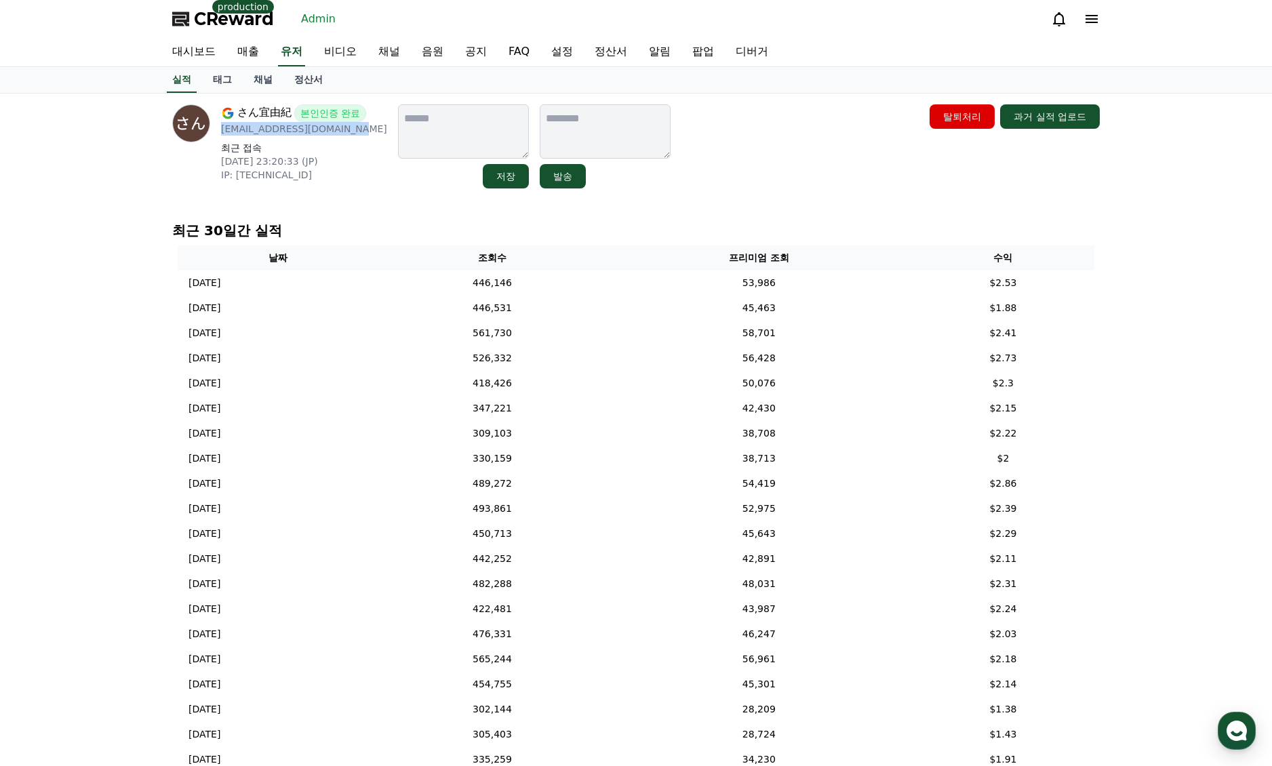
drag, startPoint x: 355, startPoint y: 134, endPoint x: 220, endPoint y: 133, distance: 134.9
click at [220, 133] on div "さん宜由紀 본인인증 완료 [EMAIL_ADDRESS][DOMAIN_NAME] 최근 접속 [DATE] 23:20:33 (JP) IP: [TECH…" at bounding box center [279, 146] width 215 height 84
copy p "[EMAIL_ADDRESS][DOMAIN_NAME]"
drag, startPoint x: 692, startPoint y: 172, endPoint x: 623, endPoint y: 155, distance: 71.4
click at [692, 172] on div "さん宜由紀 본인인증 완료 [EMAIL_ADDRESS][DOMAIN_NAME] 최근 접속 [DATE] 23:20:33 (JP) IP: [TECH…" at bounding box center [636, 146] width 928 height 84
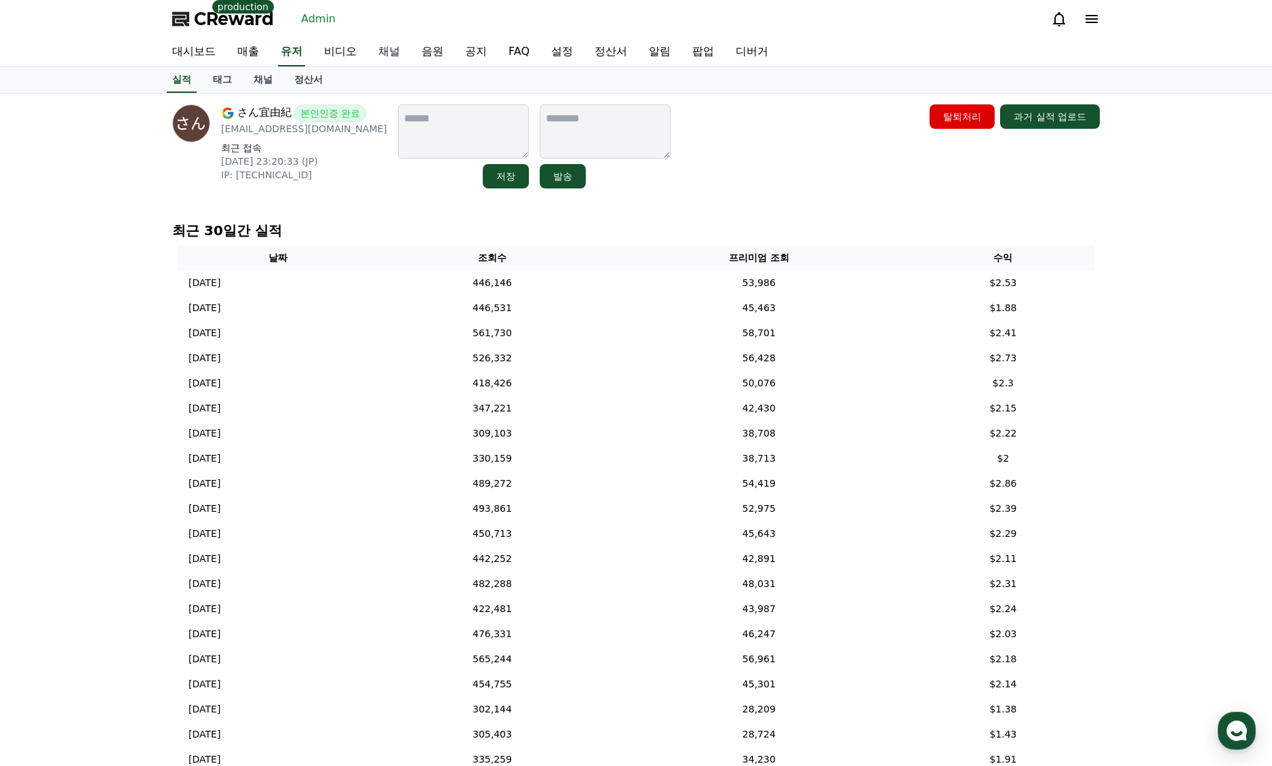
click at [394, 58] on link "채널" at bounding box center [389, 52] width 43 height 28
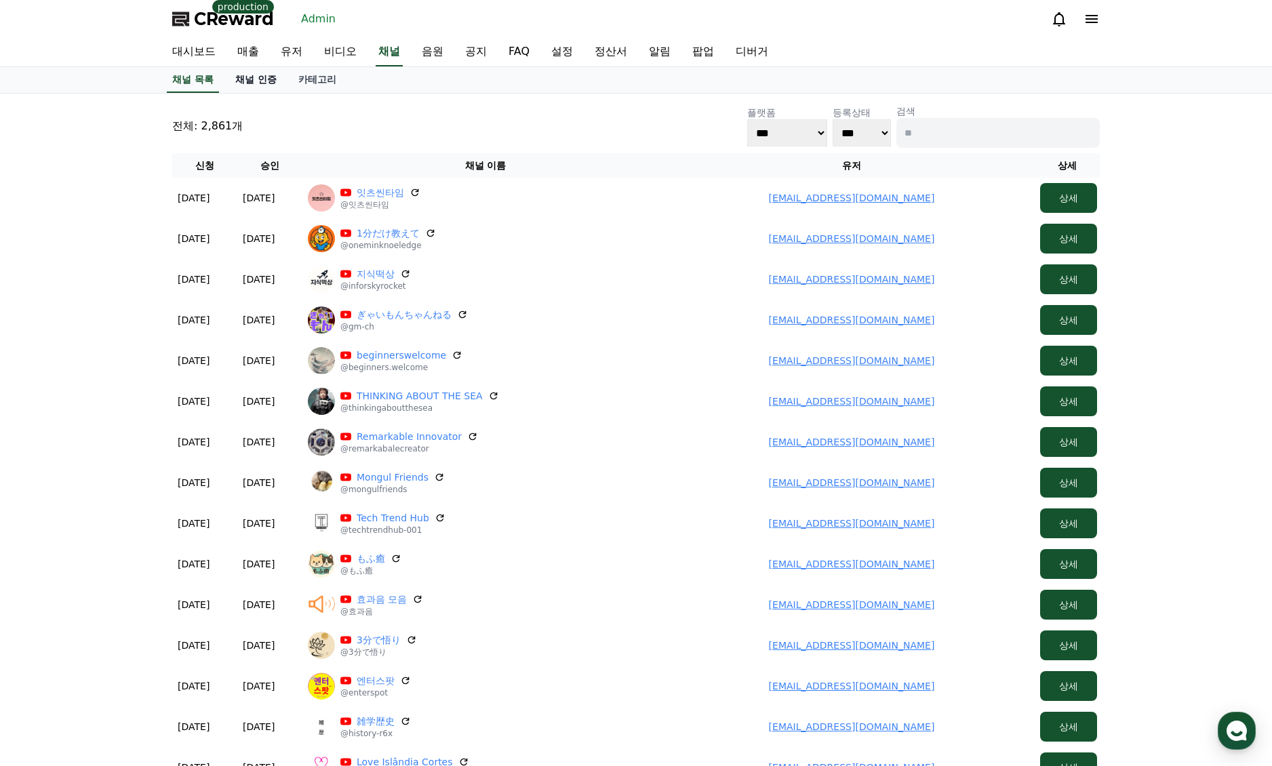
click at [264, 83] on link "채널 인증" at bounding box center [255, 80] width 63 height 26
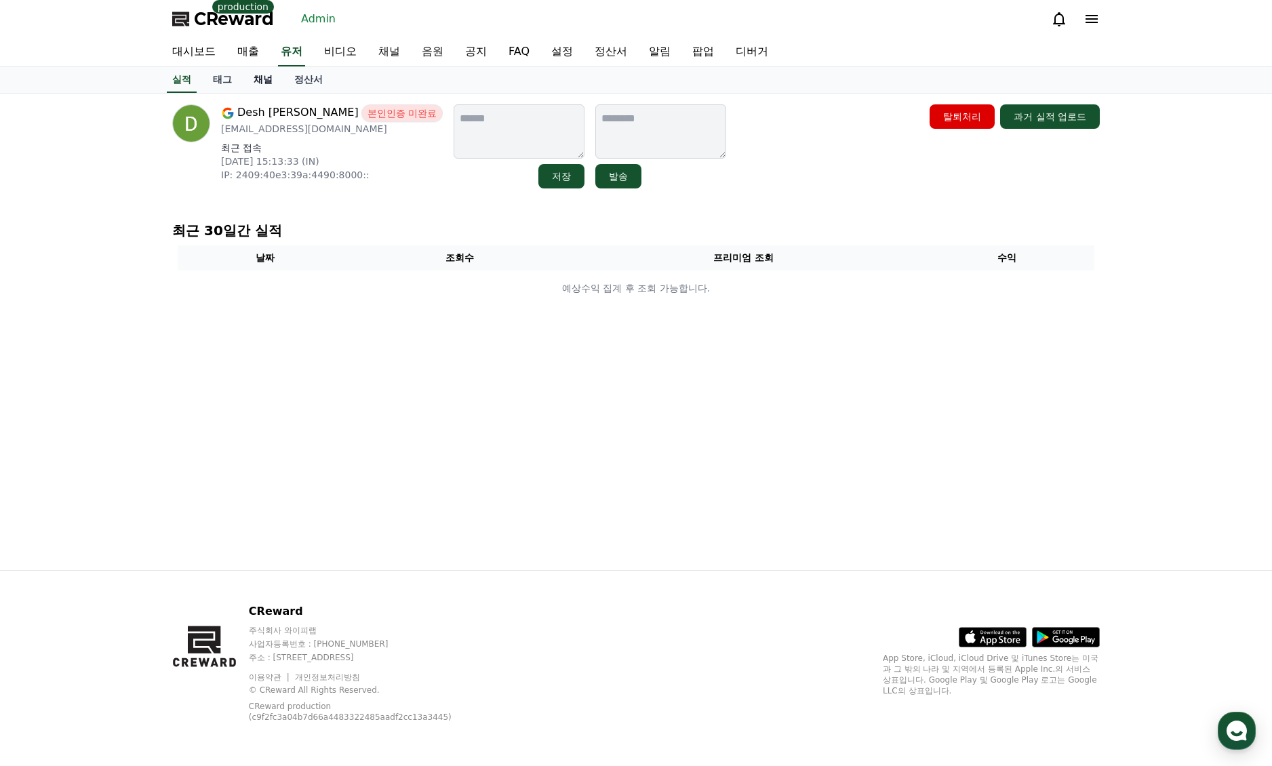
drag, startPoint x: 0, startPoint y: 0, endPoint x: 269, endPoint y: 83, distance: 281.2
click at [269, 83] on link "채널" at bounding box center [263, 80] width 41 height 26
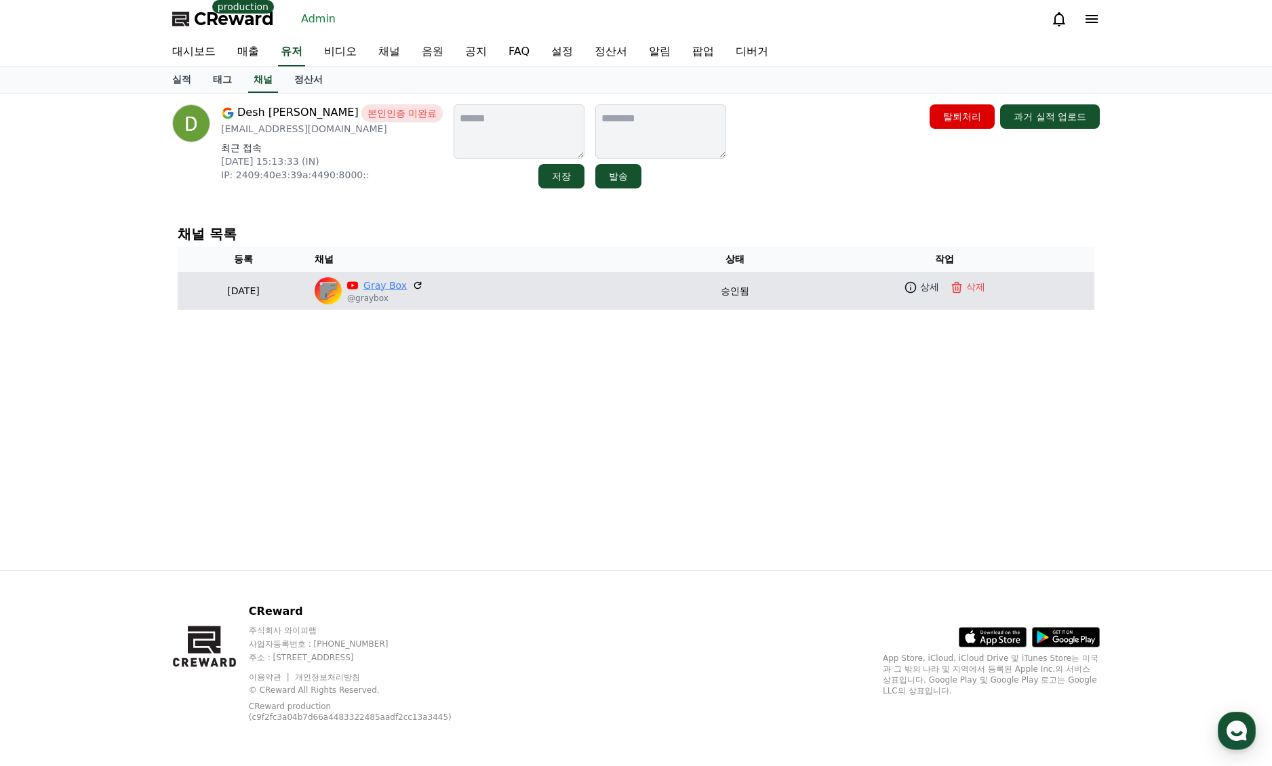
click at [407, 285] on link "Gray Box" at bounding box center [384, 286] width 43 height 14
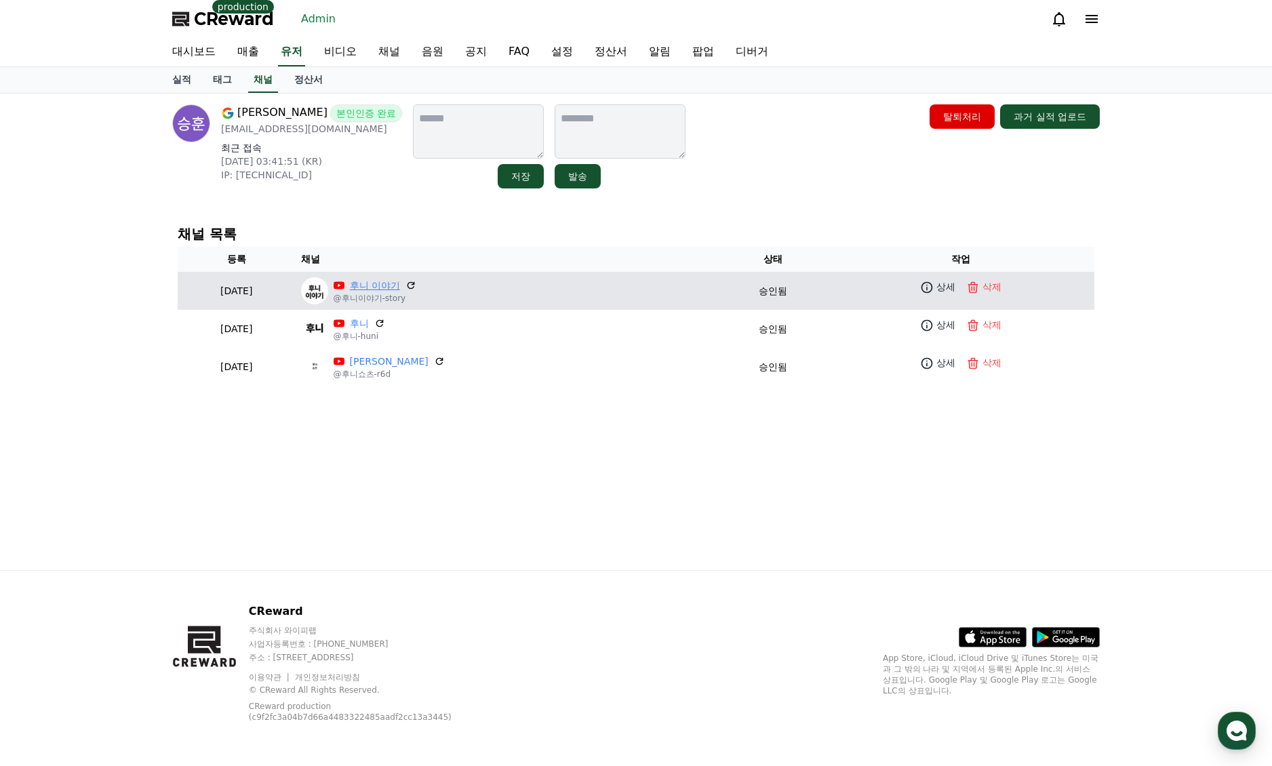
click at [400, 286] on link "후니 이야기" at bounding box center [375, 286] width 50 height 14
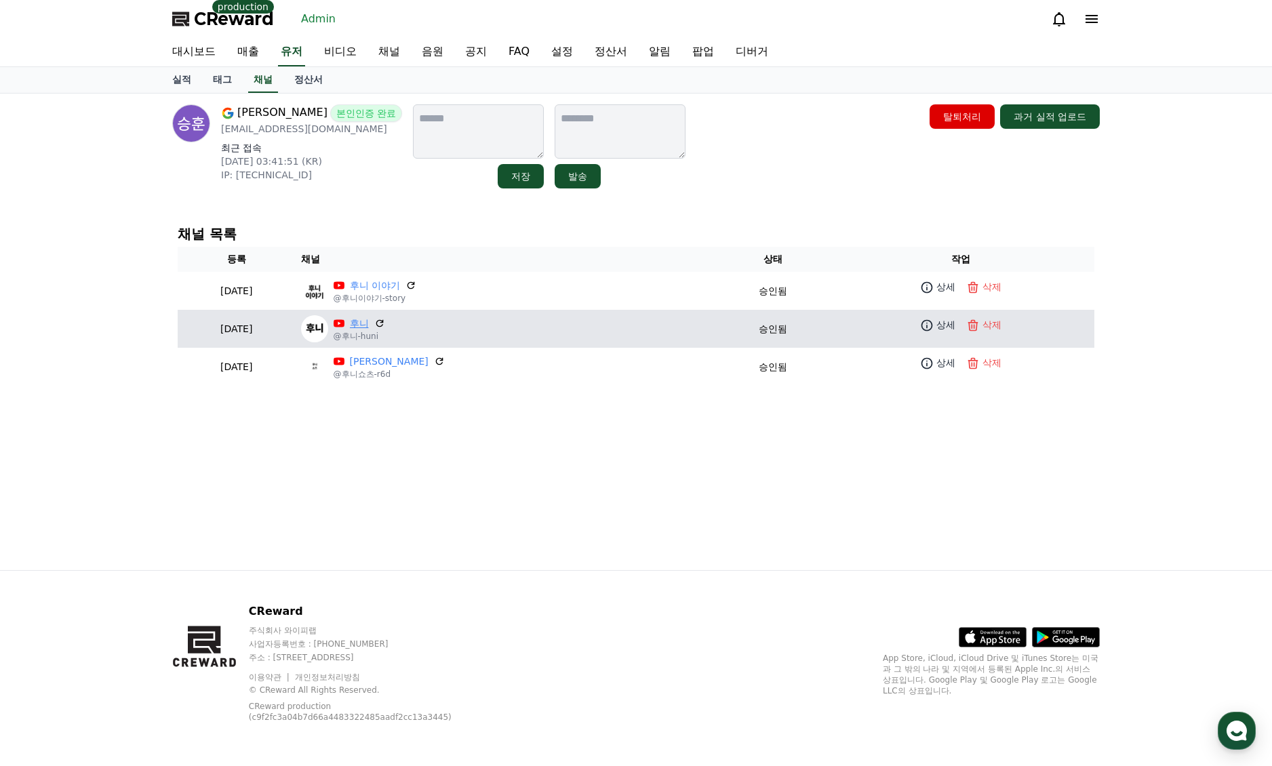
click at [369, 319] on link "후니" at bounding box center [359, 324] width 19 height 14
click at [369, 321] on link "후니" at bounding box center [359, 324] width 19 height 14
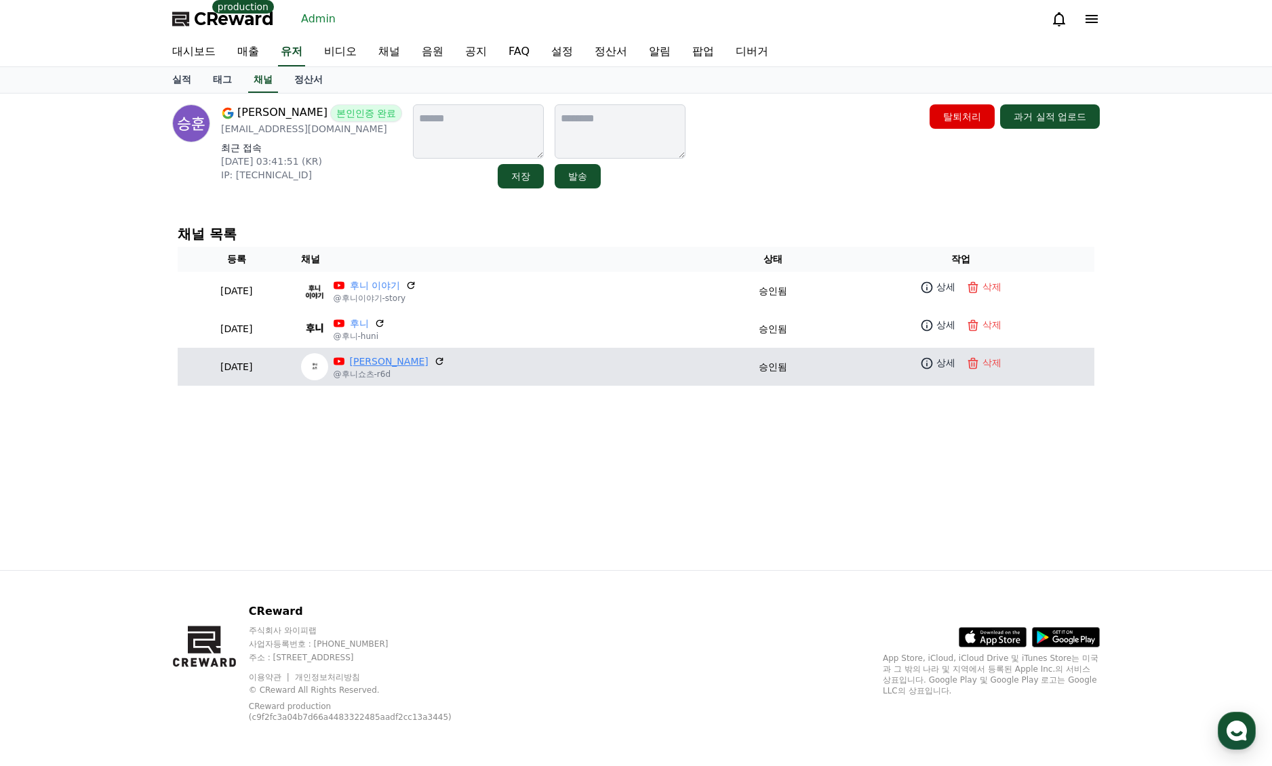
click at [414, 362] on link "[PERSON_NAME]" at bounding box center [389, 362] width 79 height 14
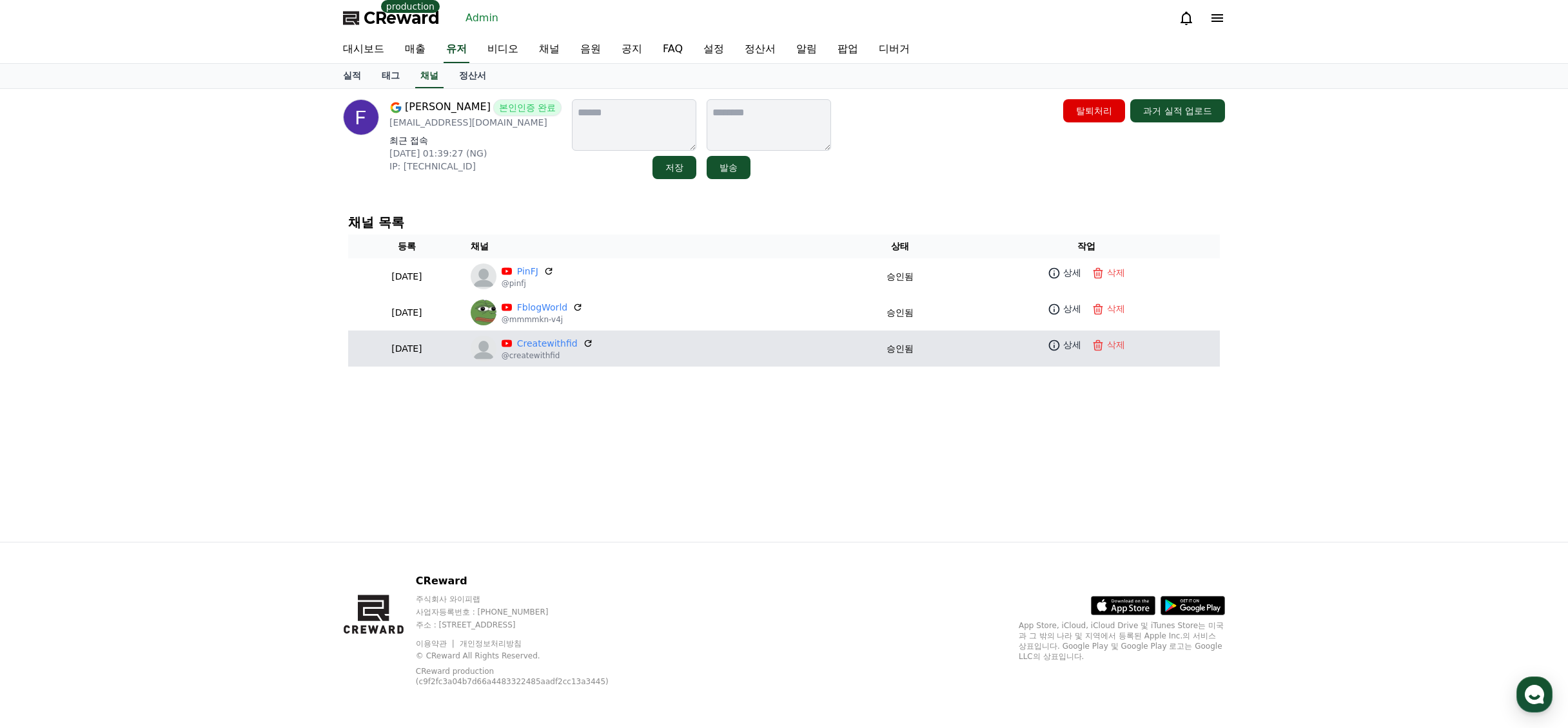
click at [570, 333] on td "Createwithfid @createwithfid" at bounding box center [656, 349] width 381 height 36
click at [566, 346] on link "Createwithfid" at bounding box center [548, 344] width 61 height 13
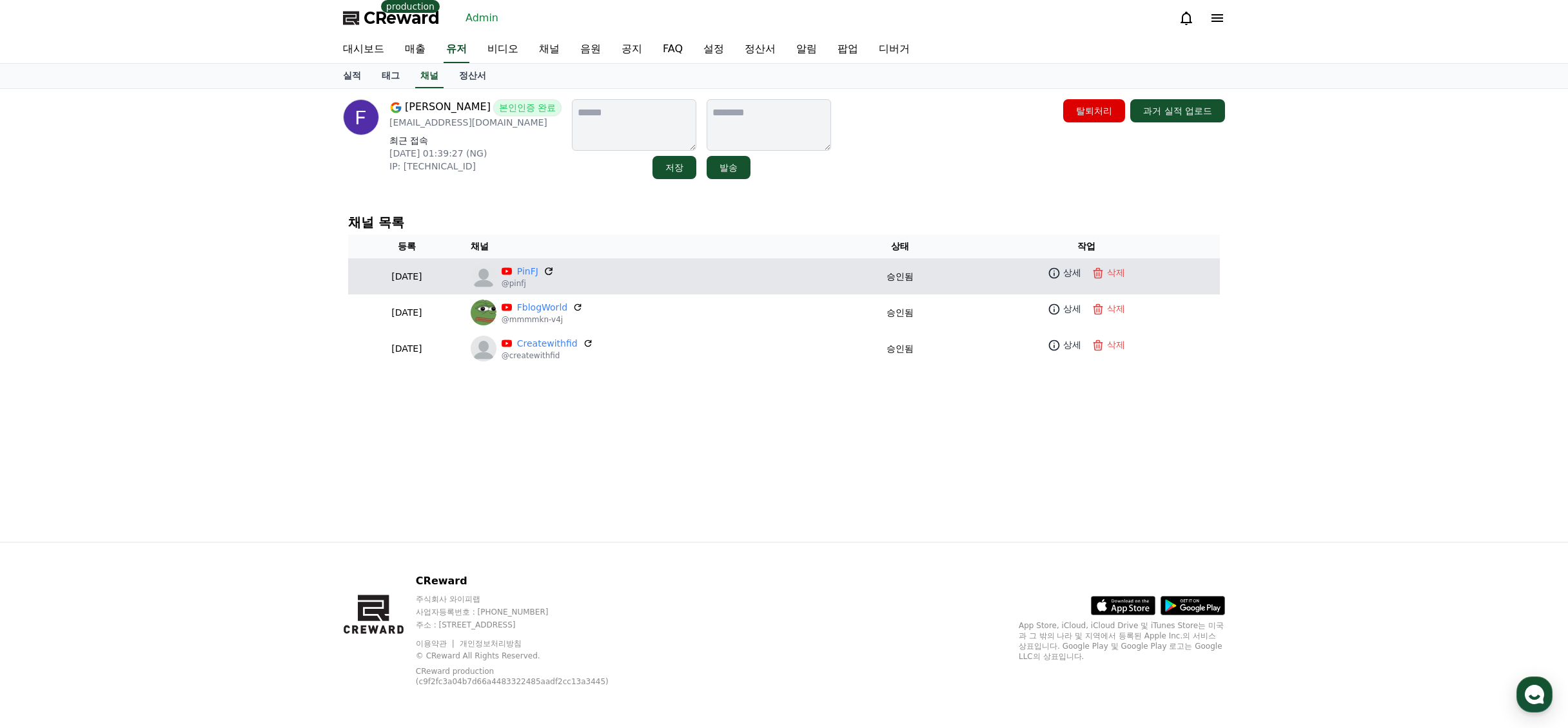
click at [554, 274] on icon at bounding box center [549, 271] width 11 height 11
click at [538, 267] on link "PinFJ" at bounding box center [528, 272] width 21 height 13
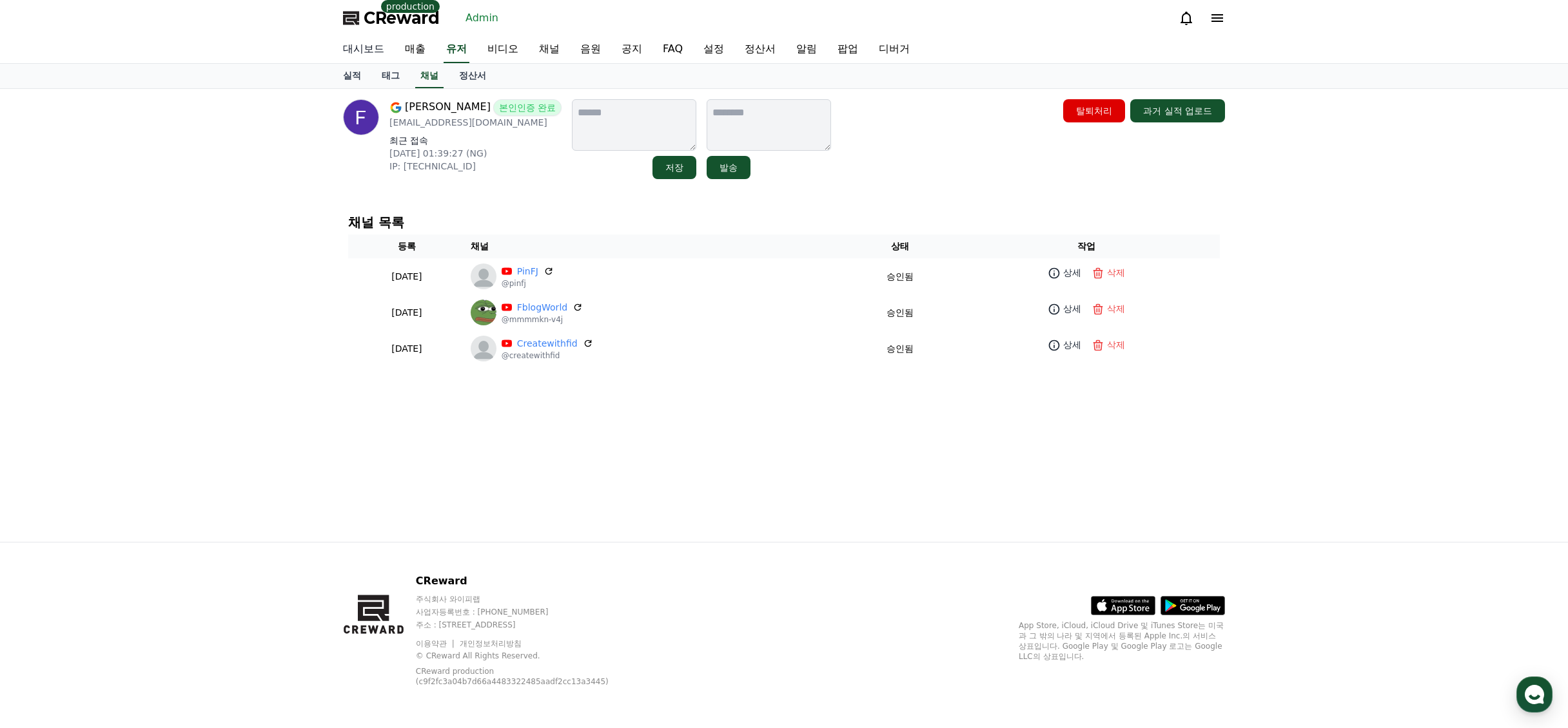
click at [374, 50] on link "대시보드" at bounding box center [363, 49] width 62 height 27
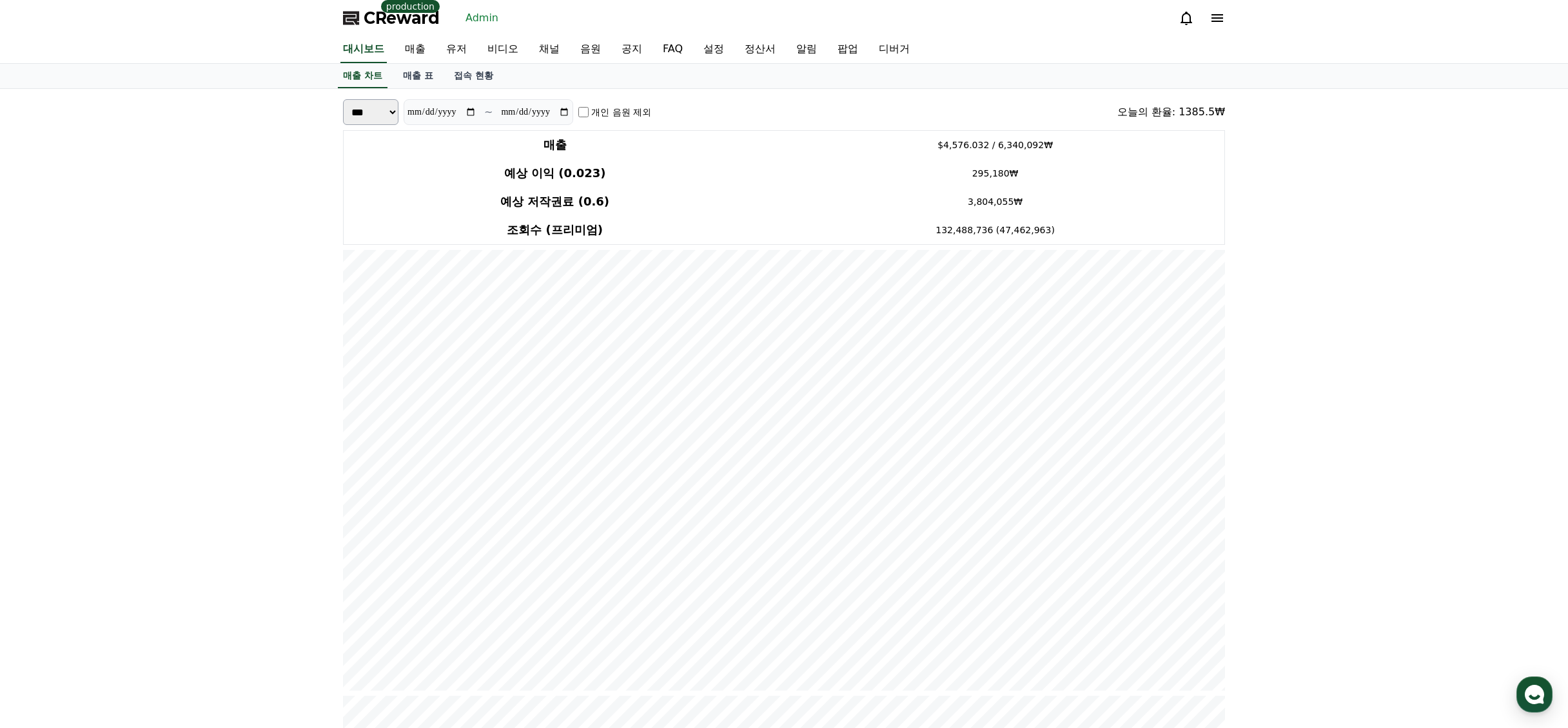
click at [383, 26] on span "CReward" at bounding box center [401, 18] width 76 height 21
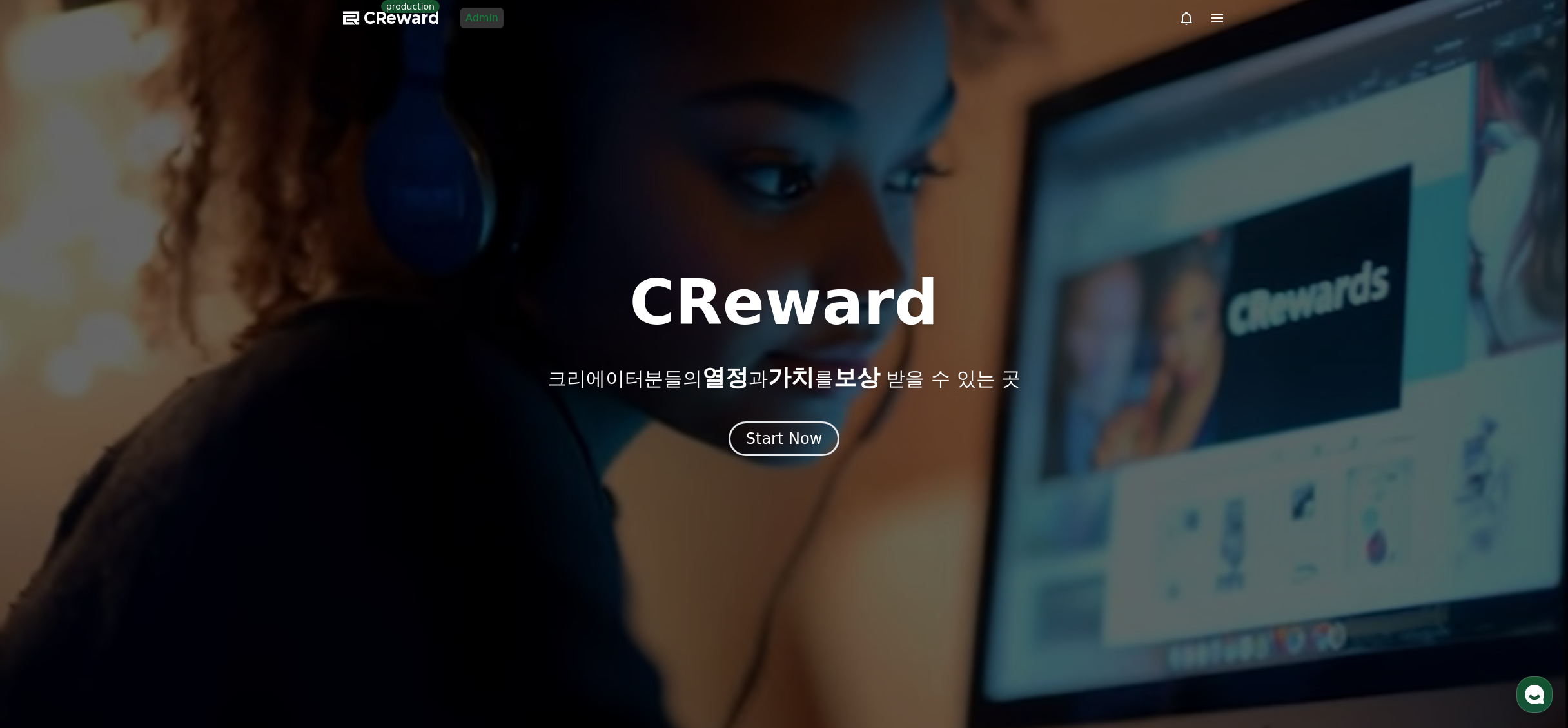
click at [474, 25] on link "Admin" at bounding box center [481, 18] width 43 height 21
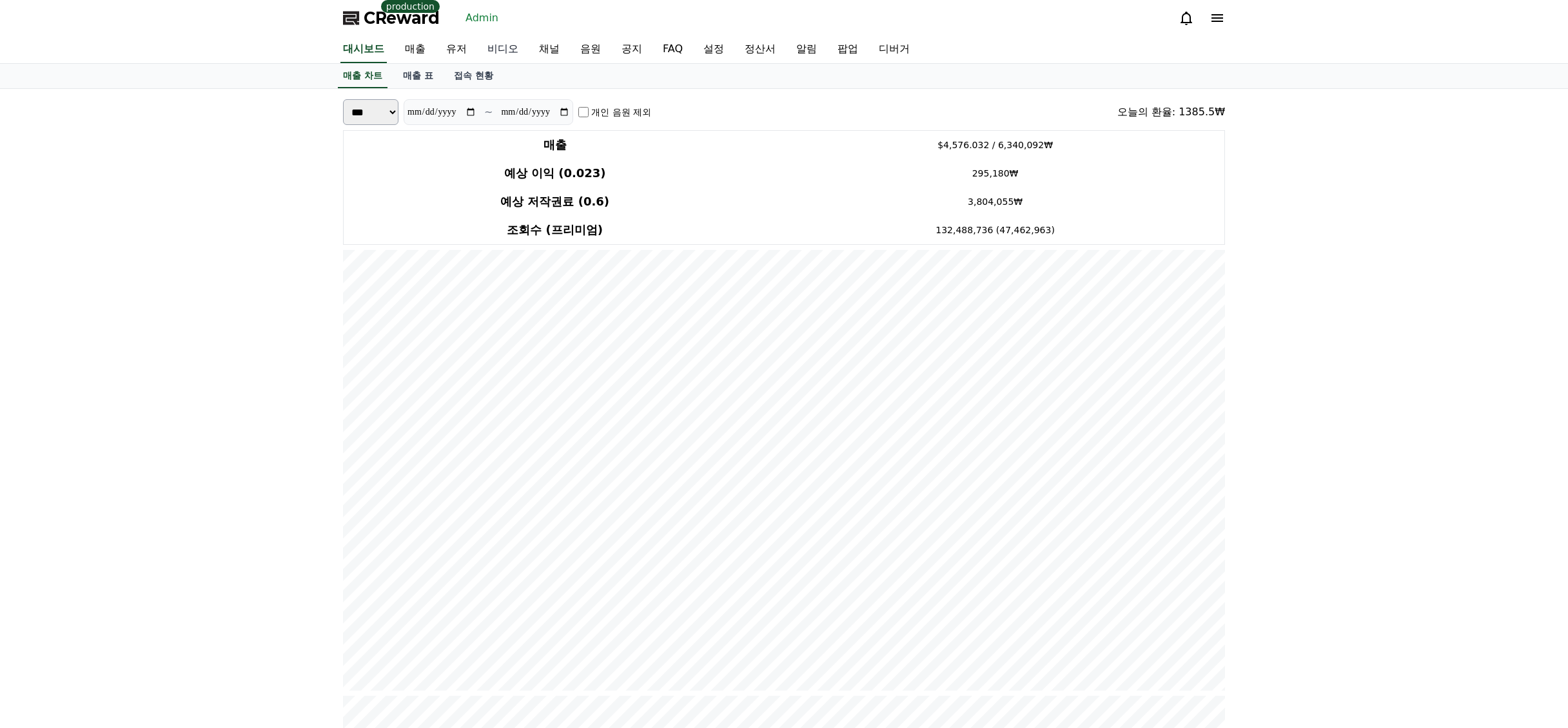
click at [492, 48] on link "비디오" at bounding box center [503, 49] width 51 height 27
